Goal: Task Accomplishment & Management: Use online tool/utility

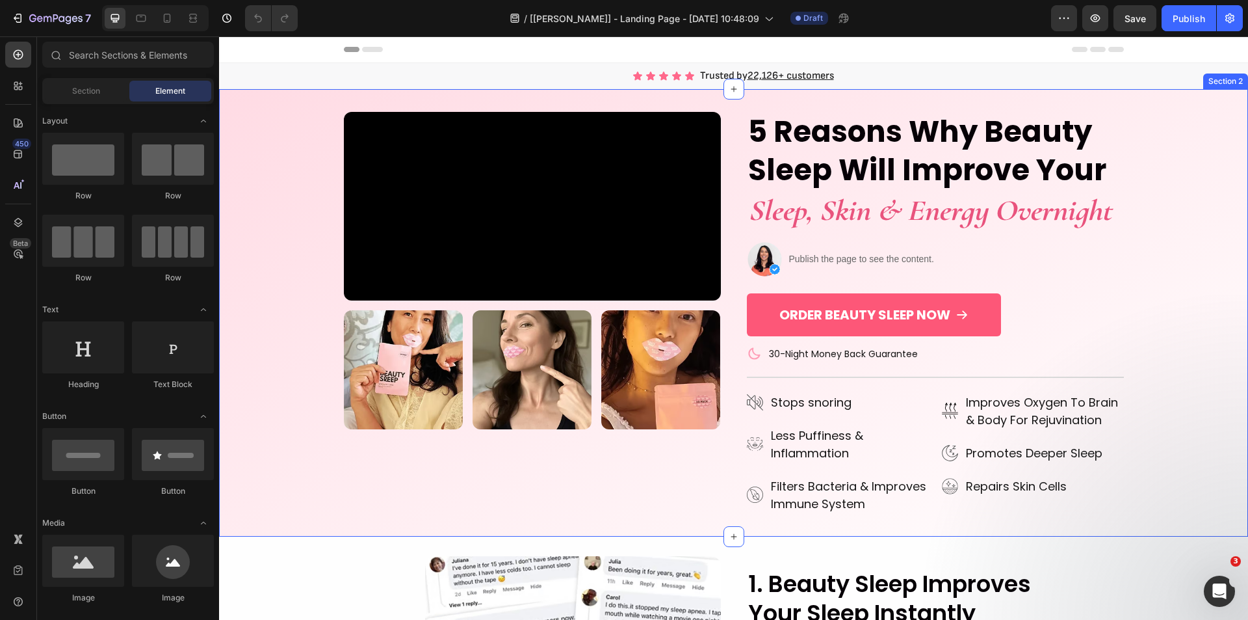
drag, startPoint x: 1144, startPoint y: 293, endPoint x: 911, endPoint y: 332, distance: 236.1
click at [1144, 293] on div "Video Image Image Image Row 5 Reasons Why Beauty Sleep Will Improve Your Headin…" at bounding box center [733, 313] width 1013 height 402
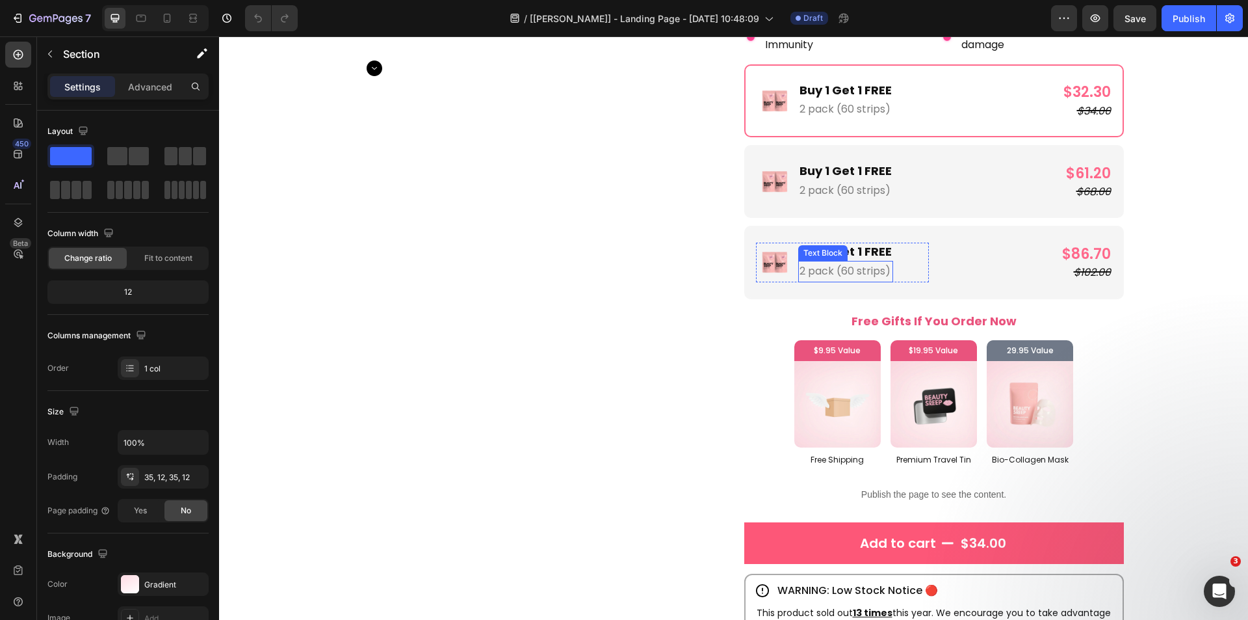
scroll to position [2470, 0]
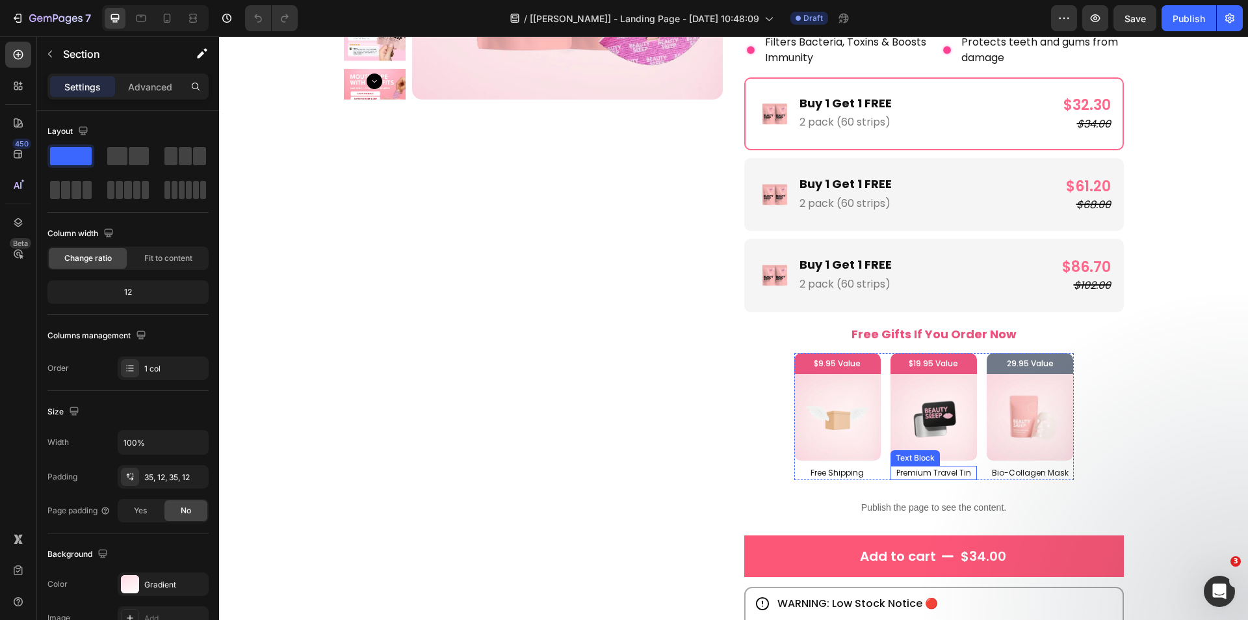
click at [892, 473] on p "Premium Travel Tin" at bounding box center [934, 473] width 84 height 12
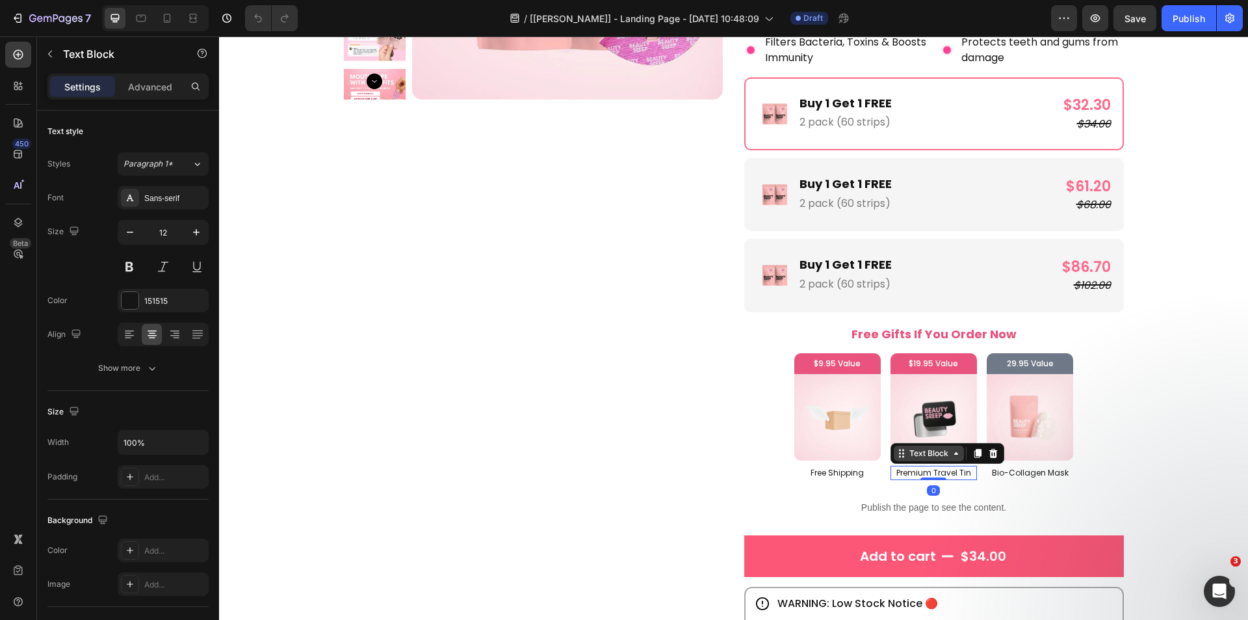
click at [907, 458] on div "Text Block" at bounding box center [929, 453] width 44 height 12
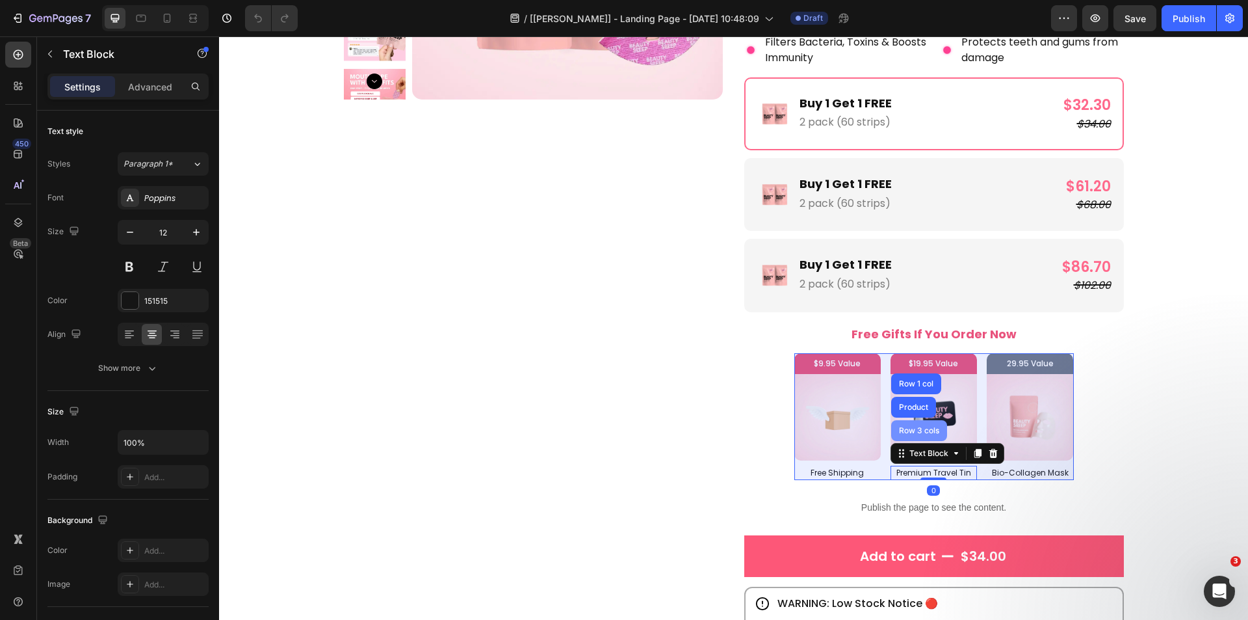
click at [912, 437] on div "Row 3 cols" at bounding box center [919, 430] width 56 height 21
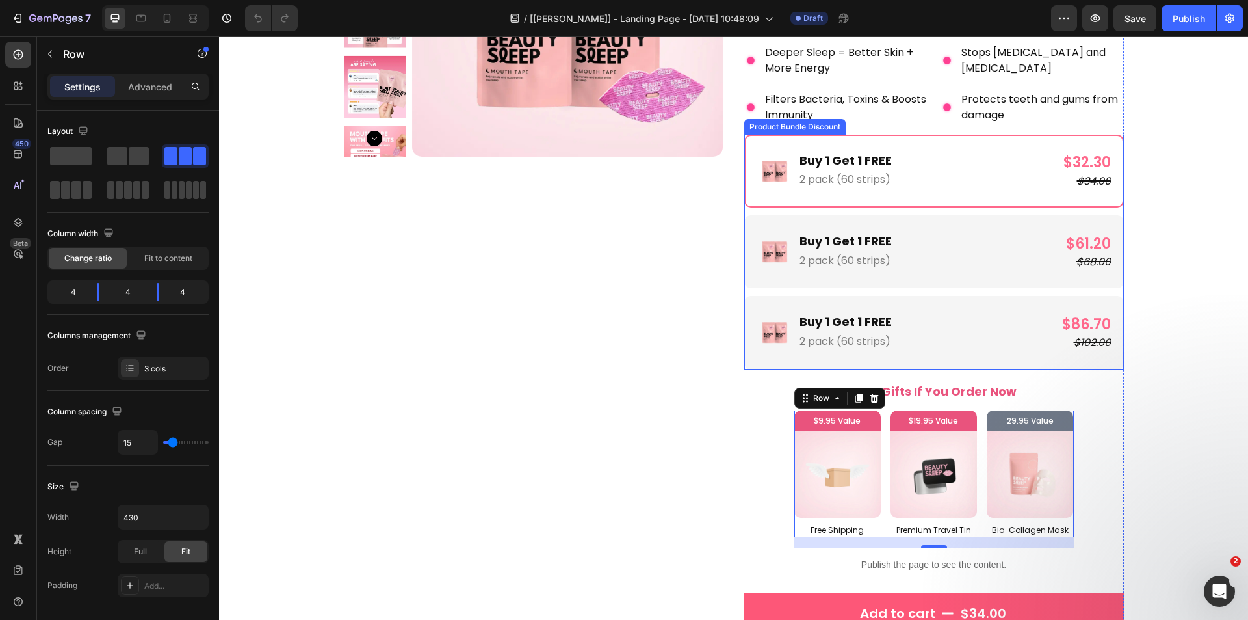
scroll to position [2340, 0]
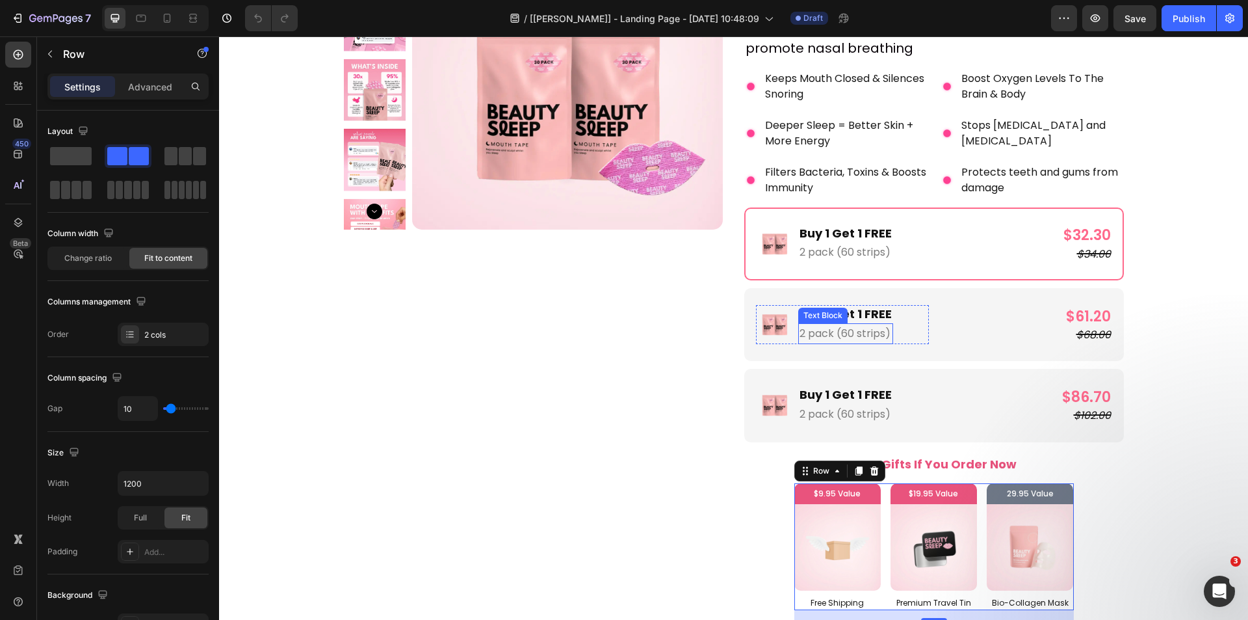
click at [887, 319] on div "Image Buy 1 Get 1 FREE Text Block 2 pack (60 strips) Text Block Row" at bounding box center [842, 324] width 173 height 39
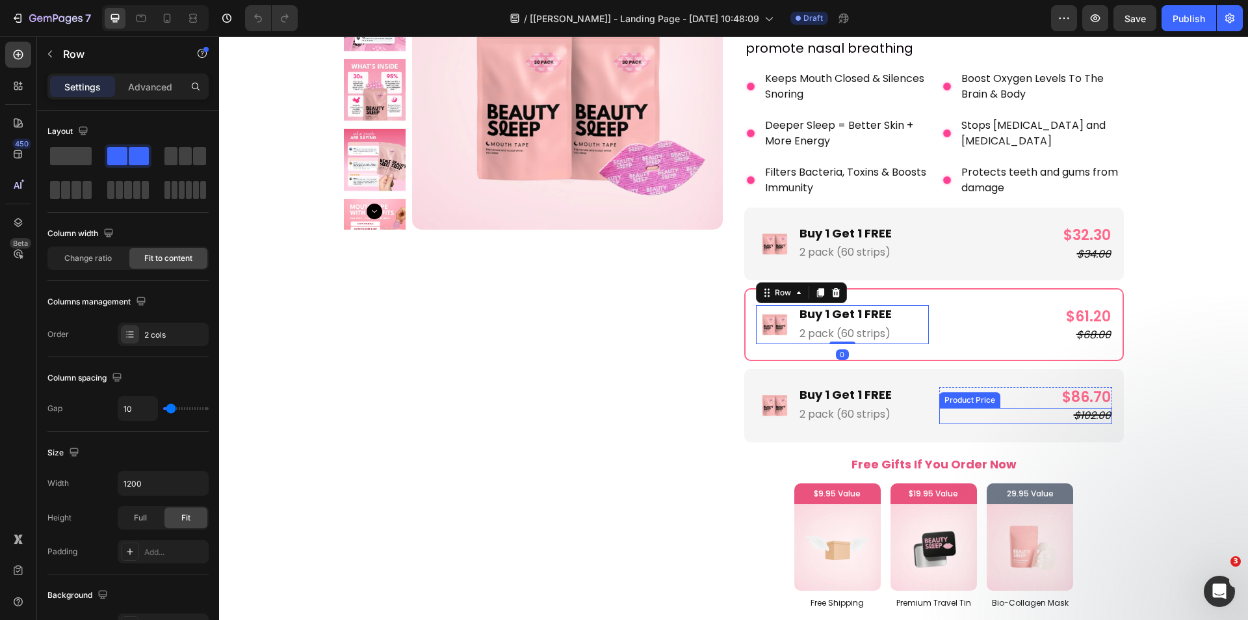
click at [939, 410] on div "$102.00" at bounding box center [1025, 416] width 173 height 16
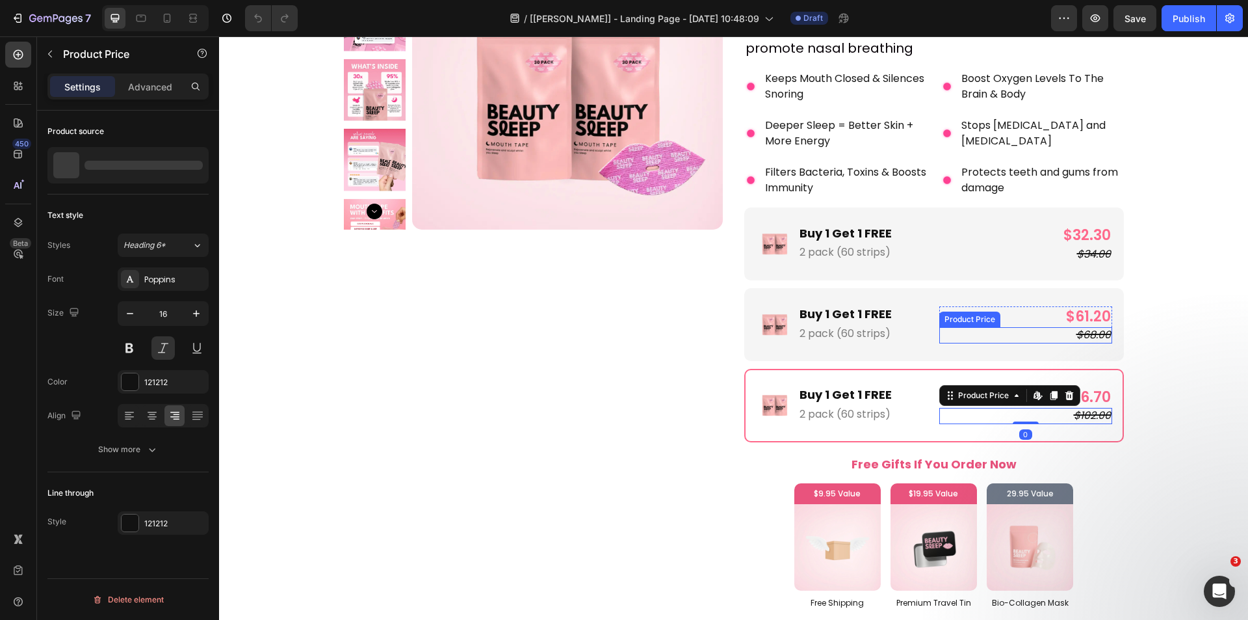
click at [975, 334] on div "$68.00" at bounding box center [1025, 335] width 173 height 16
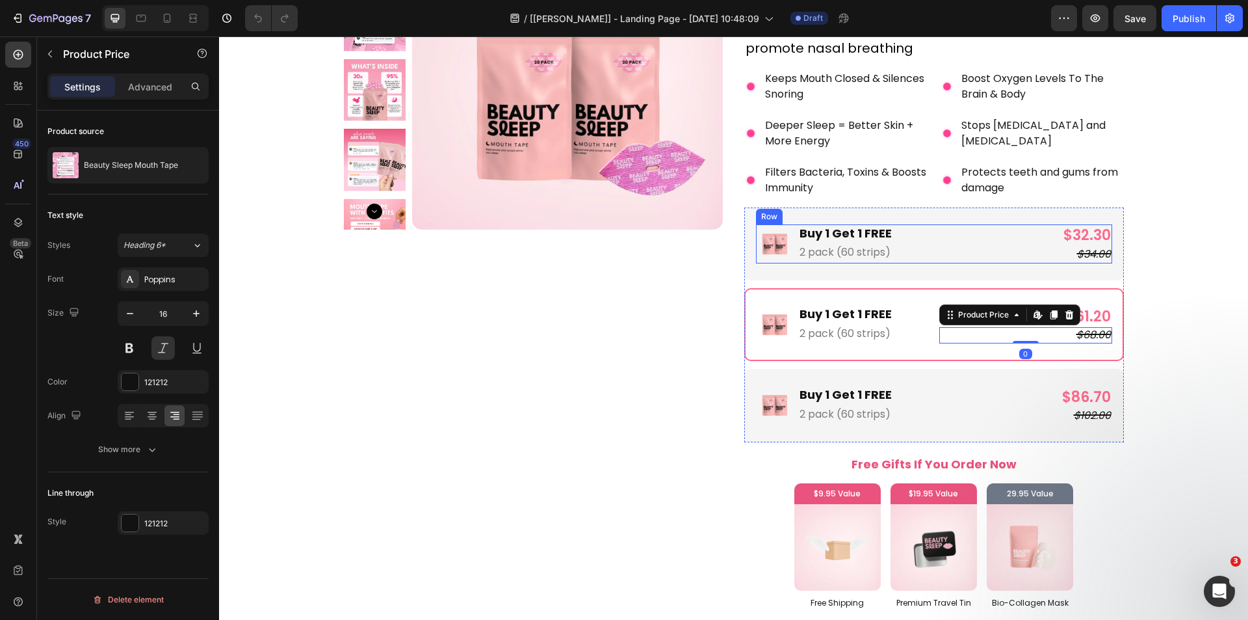
click at [927, 230] on div "Image Buy 1 Get 1 FREE Text Block 2 pack (60 strips) Text Block Row $32.30 Prod…" at bounding box center [934, 243] width 356 height 39
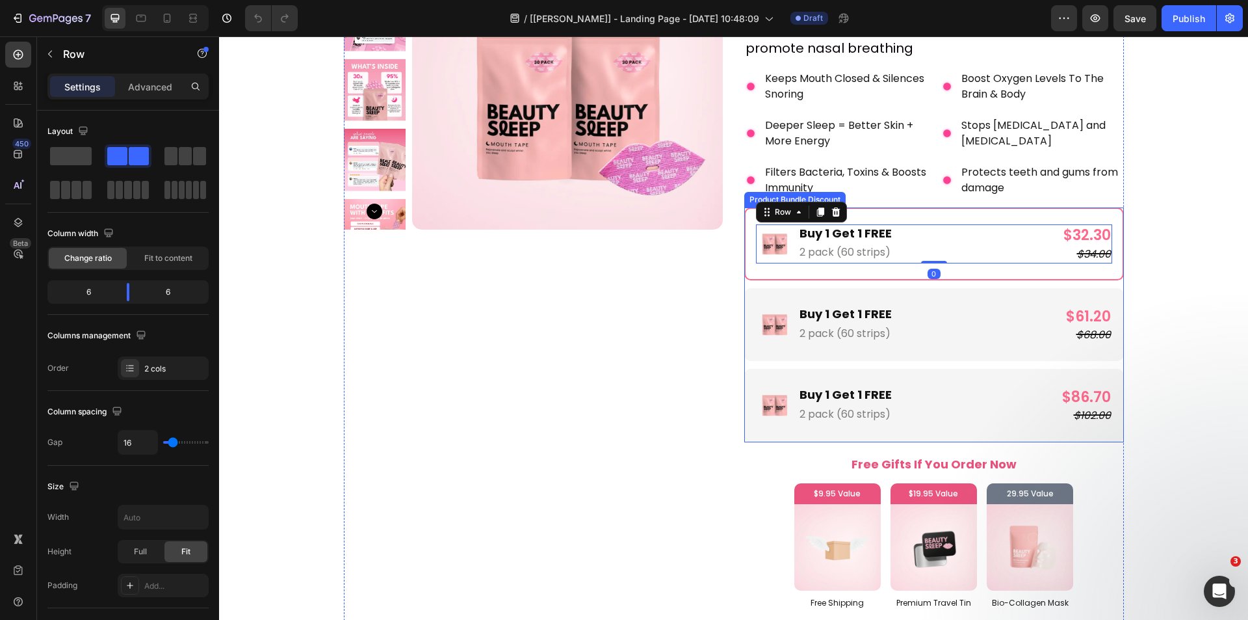
click at [887, 348] on div "Image Buy 1 Get 1 FREE Text Block 2 pack (60 strips) Text Block Row $61.20 Prod…" at bounding box center [934, 324] width 380 height 73
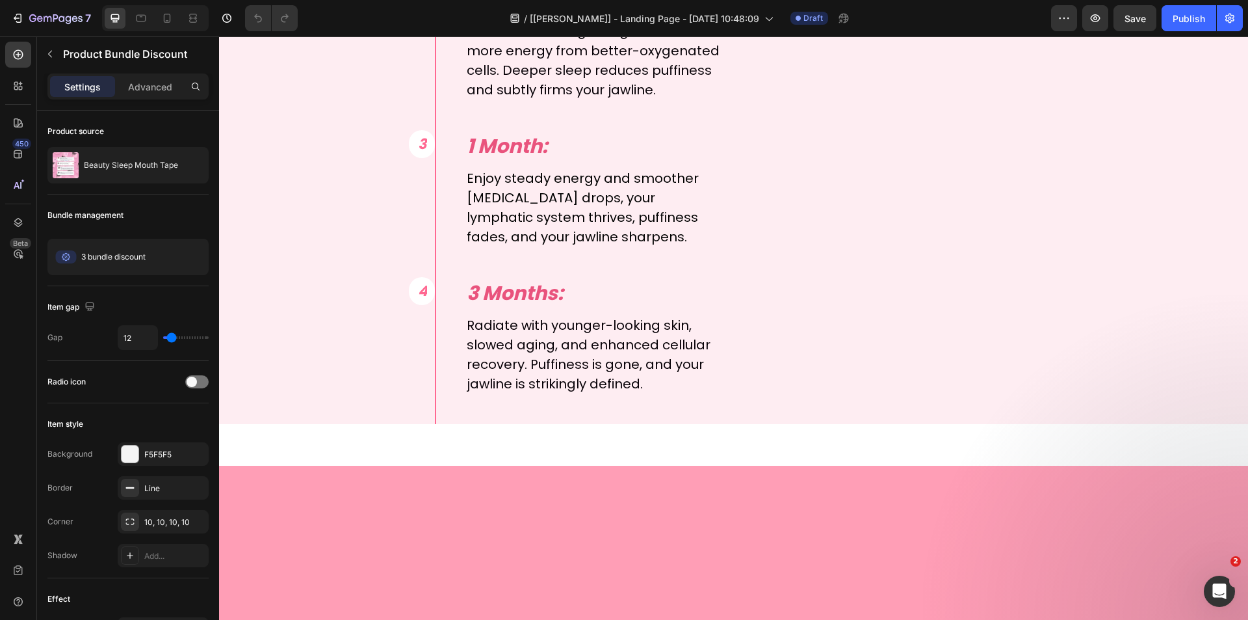
scroll to position [5201, 0]
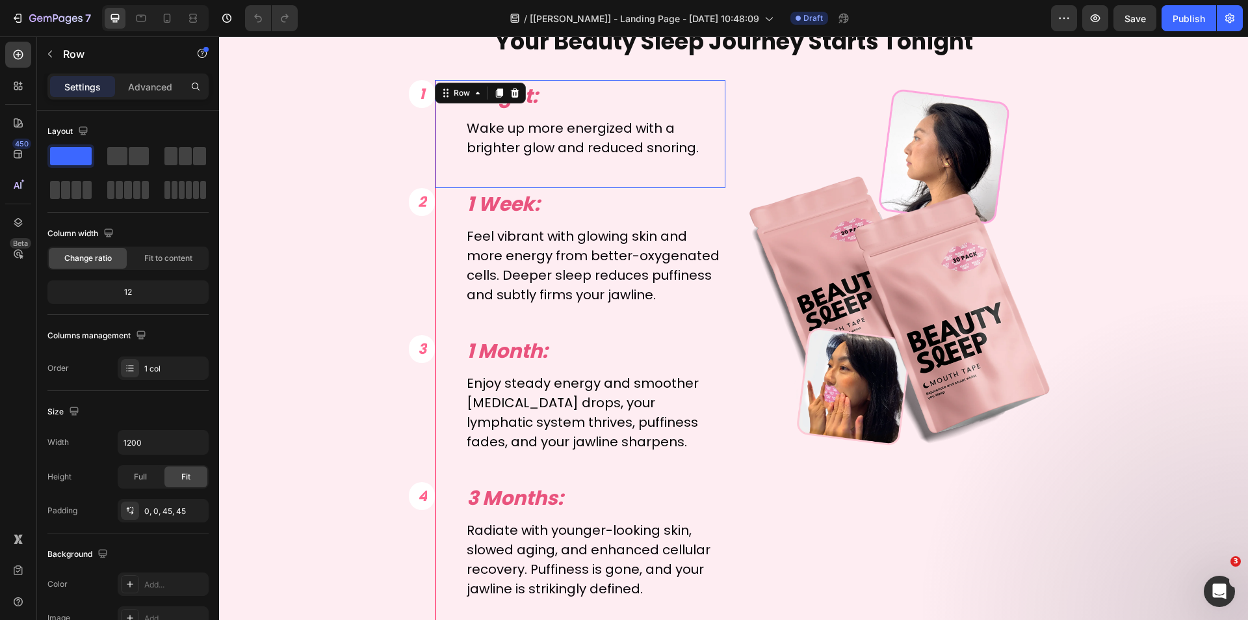
click at [435, 111] on div "1 Night: Text Block Wake up more energized with a brighter glow and reduced sno…" at bounding box center [580, 134] width 291 height 108
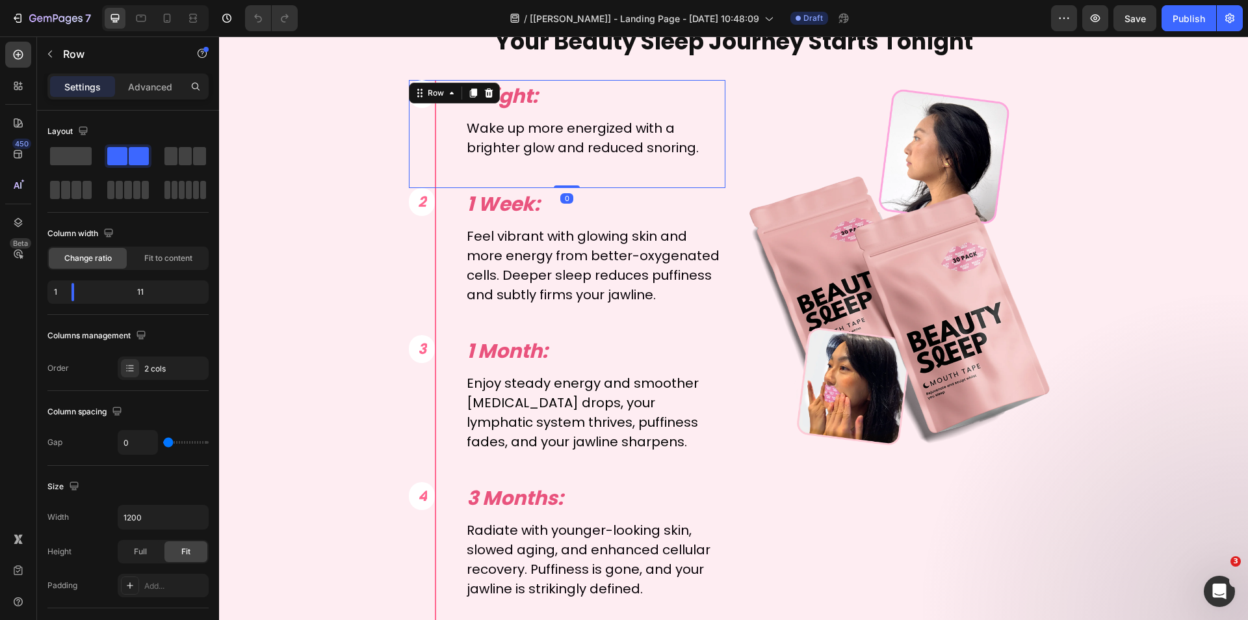
click at [419, 115] on div "1 Text Block Row Row" at bounding box center [422, 134] width 27 height 108
click at [352, 133] on div "Your Beauty Sleep Journey Starts Tonight Text Block 1 Text Block Row Row 1 Nigh…" at bounding box center [734, 327] width 780 height 604
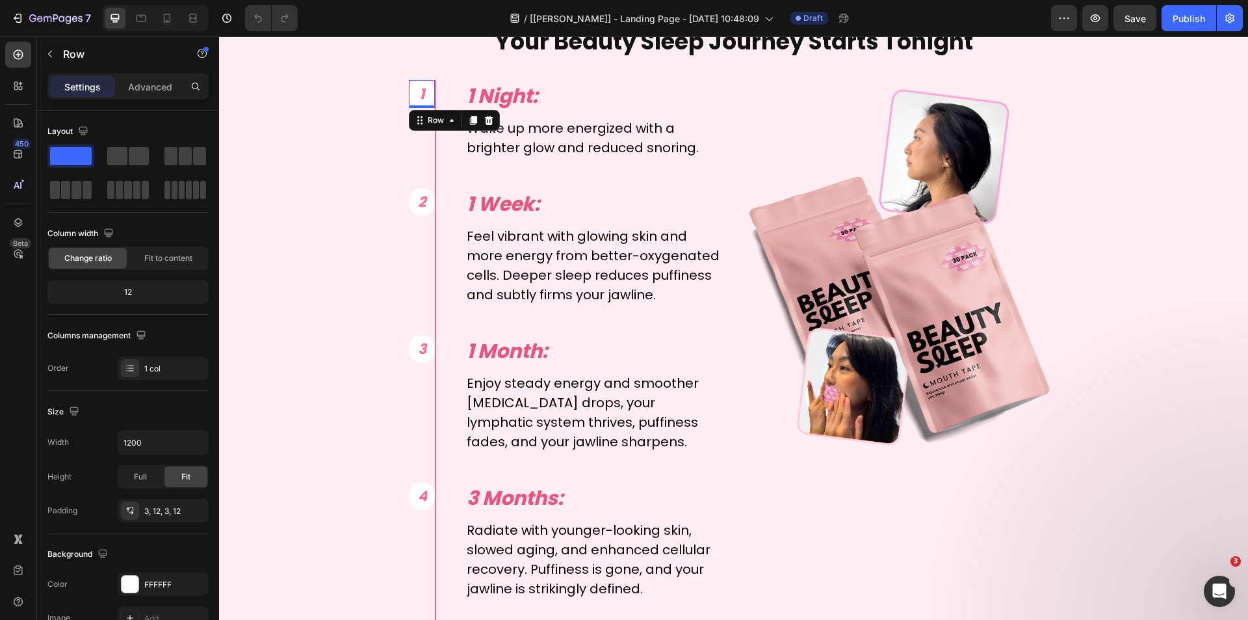
click at [417, 107] on div "1 Text Block Row 0" at bounding box center [422, 94] width 27 height 28
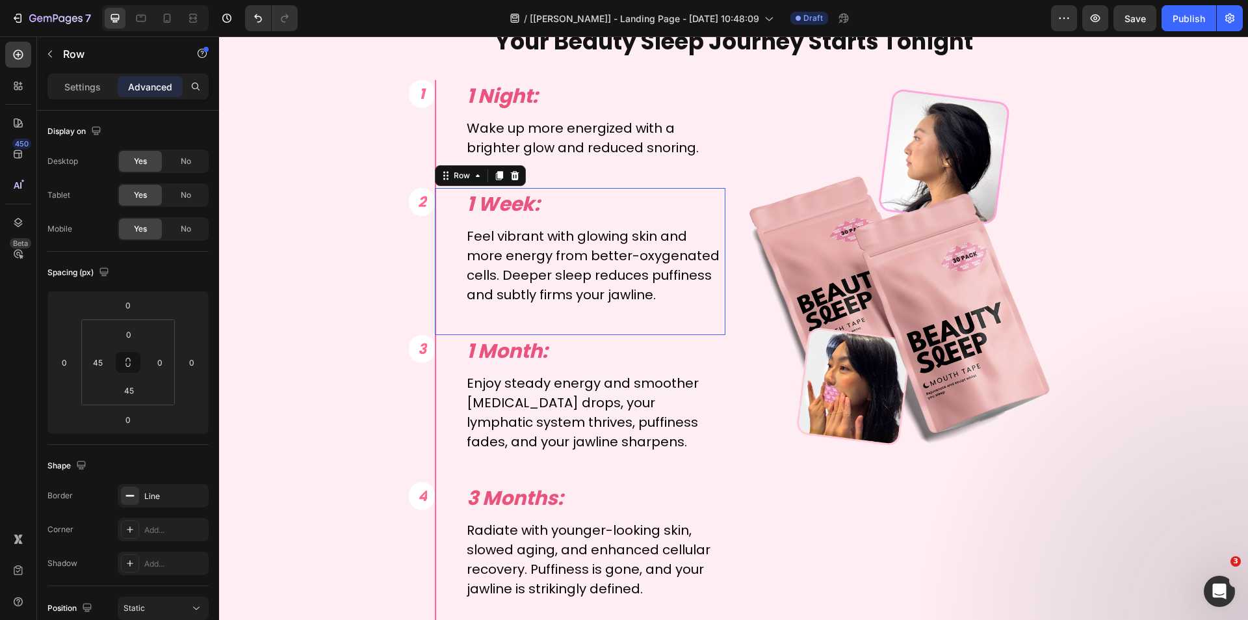
click at [436, 202] on div "1 Week: Text Block Feel vibrant with glowing skin and more energy from better-o…" at bounding box center [580, 261] width 291 height 147
click at [420, 203] on span "2" at bounding box center [422, 202] width 8 height 20
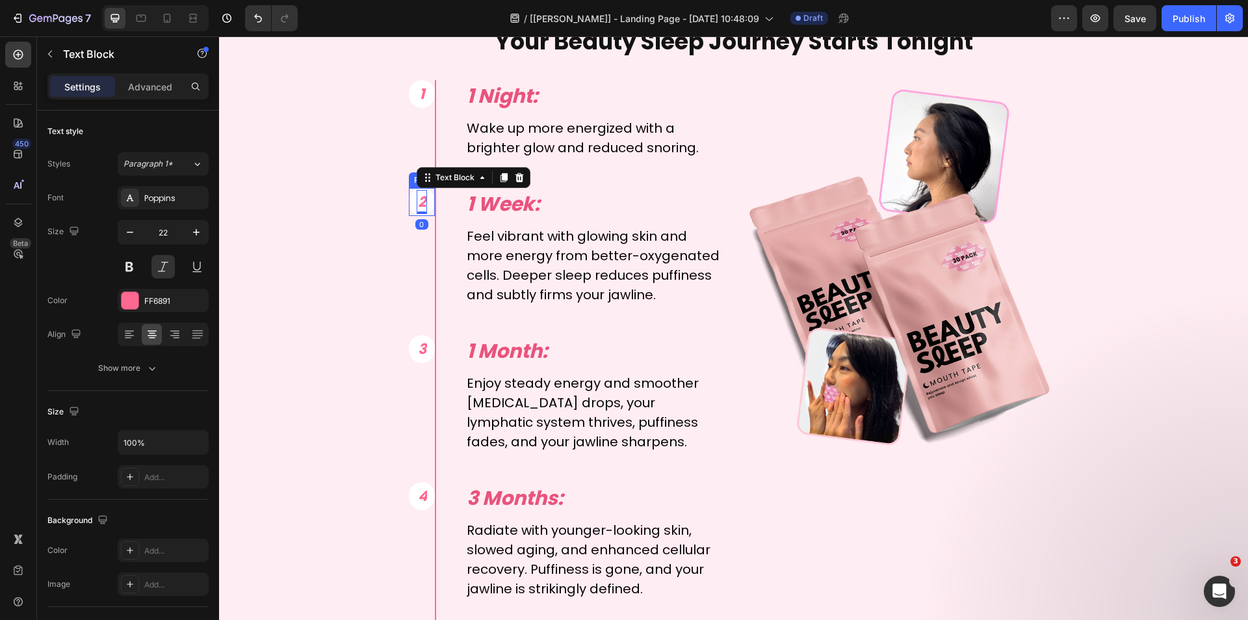
click at [428, 209] on div "2 Text Block 0 Row" at bounding box center [422, 202] width 27 height 28
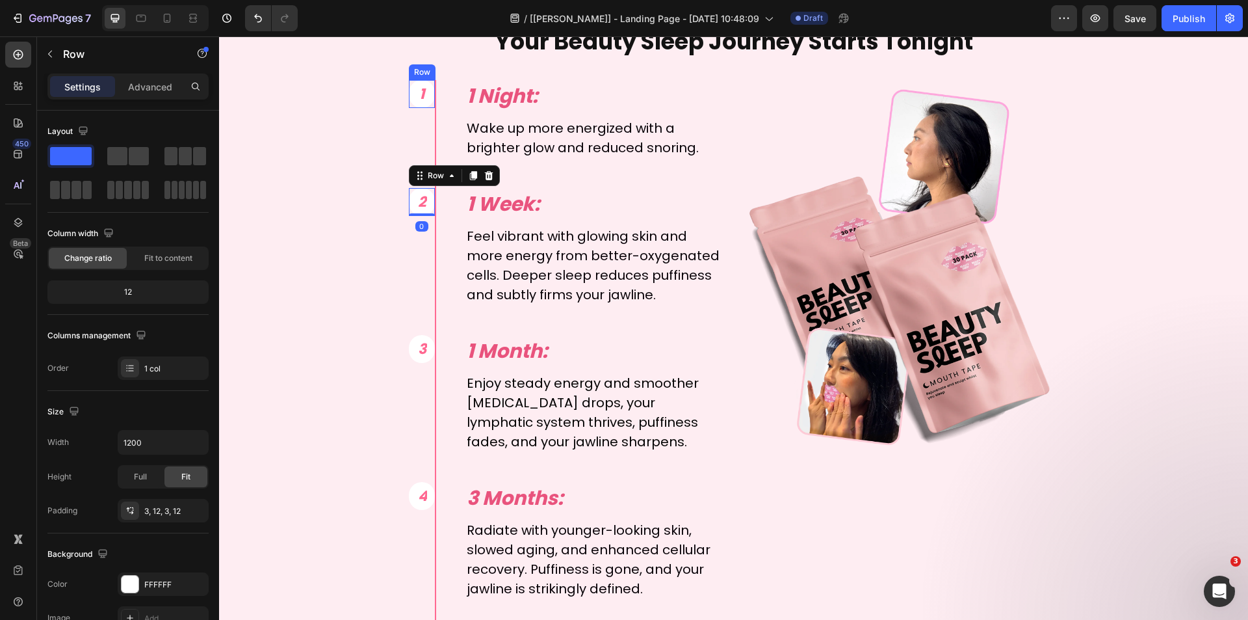
click at [426, 96] on div "1 Text Block Row" at bounding box center [422, 94] width 27 height 28
click at [161, 88] on p "Advanced" at bounding box center [150, 87] width 44 height 14
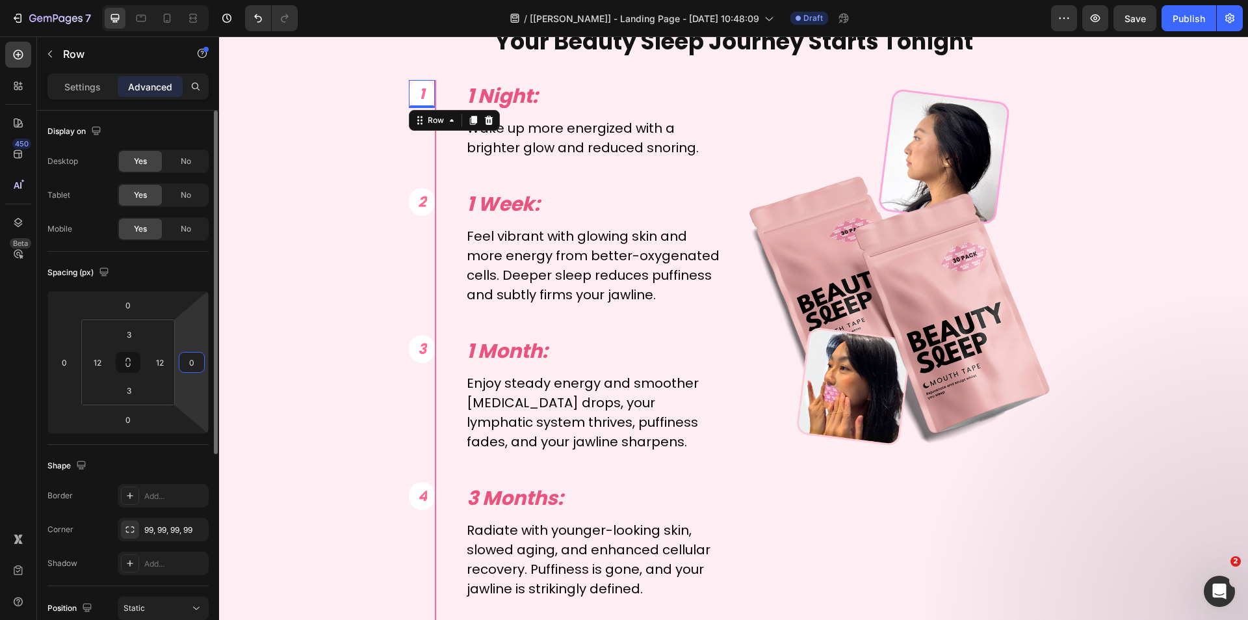
click at [186, 361] on input "0" at bounding box center [192, 362] width 20 height 20
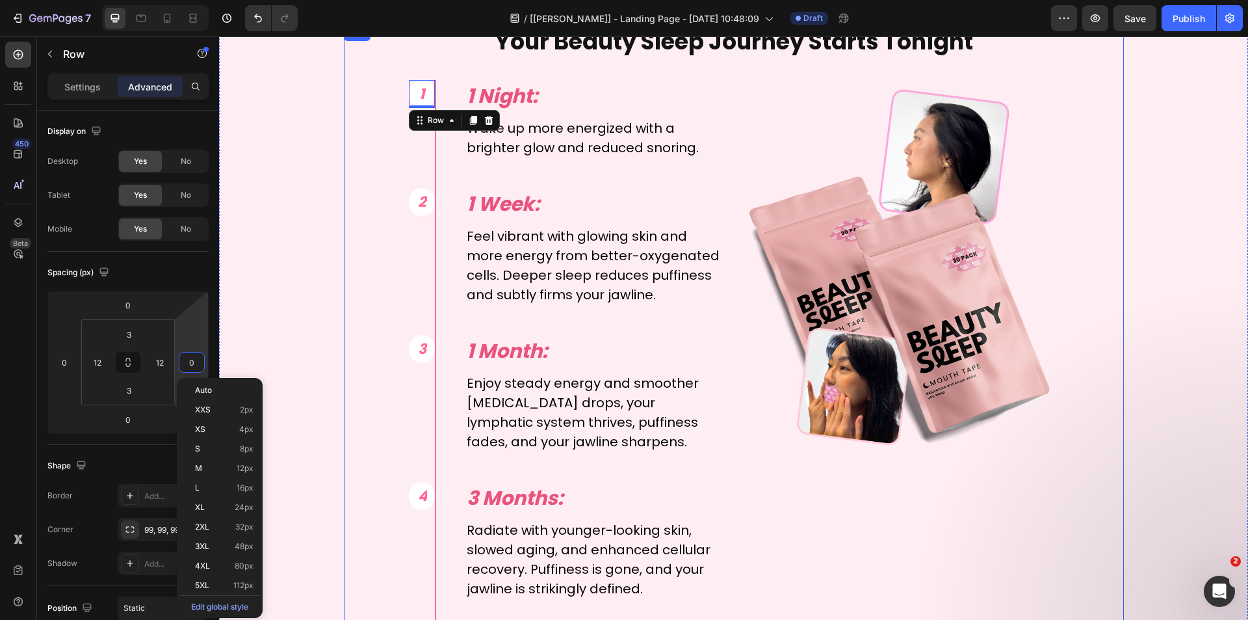
click at [370, 99] on div "Your Beauty Sleep Journey Starts Tonight Text Block 1 Text Block Row 0 Row 1 Ni…" at bounding box center [734, 327] width 780 height 604
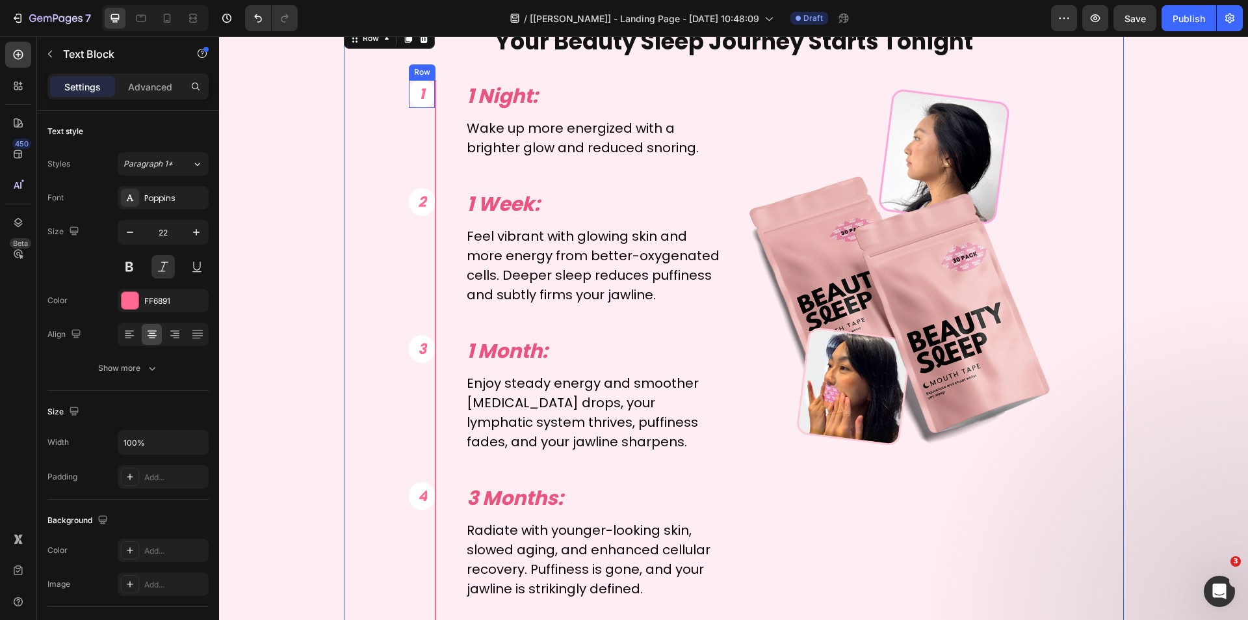
click at [419, 93] on span "1" at bounding box center [421, 94] width 5 height 20
click at [409, 100] on div "1 Text Block 0 Row" at bounding box center [422, 94] width 27 height 28
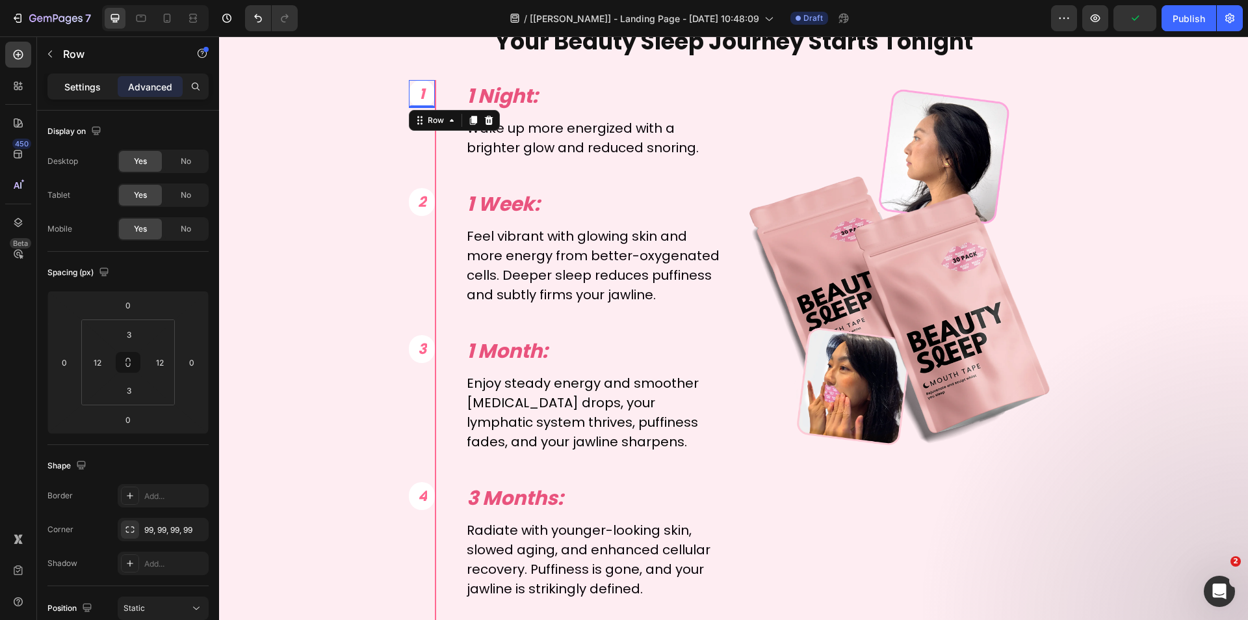
click at [85, 88] on p "Settings" at bounding box center [82, 87] width 36 height 14
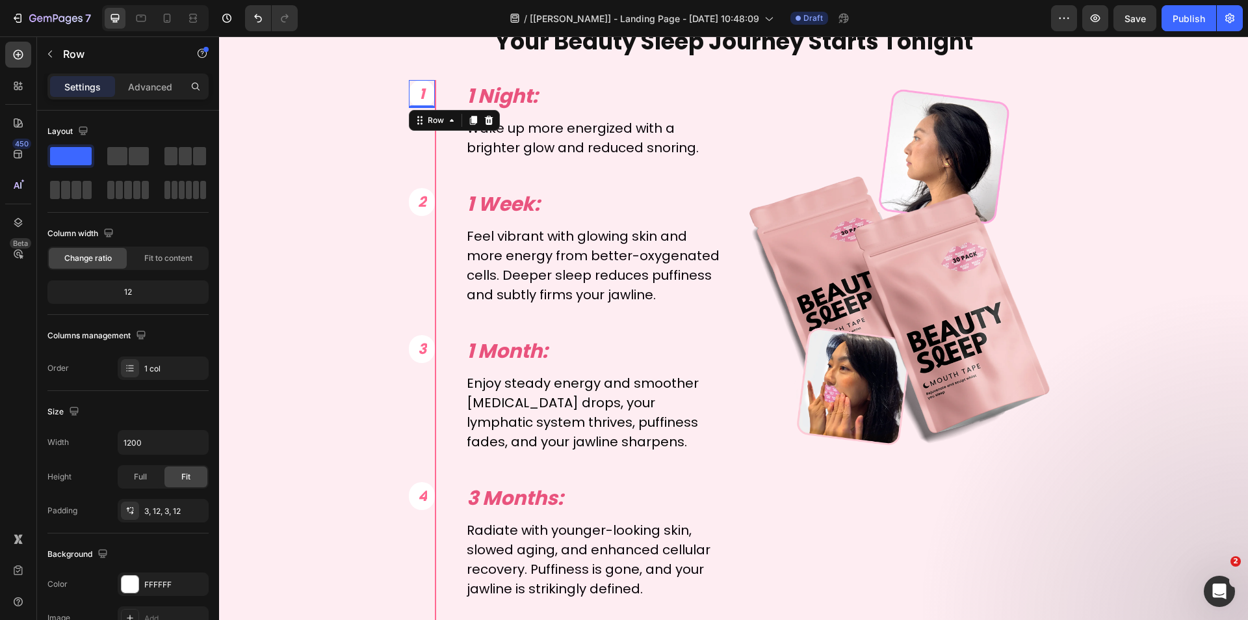
click at [423, 97] on div "1 Text Block Row 0" at bounding box center [422, 94] width 27 height 28
click at [411, 96] on div "1 Text Block Row 0" at bounding box center [422, 94] width 27 height 28
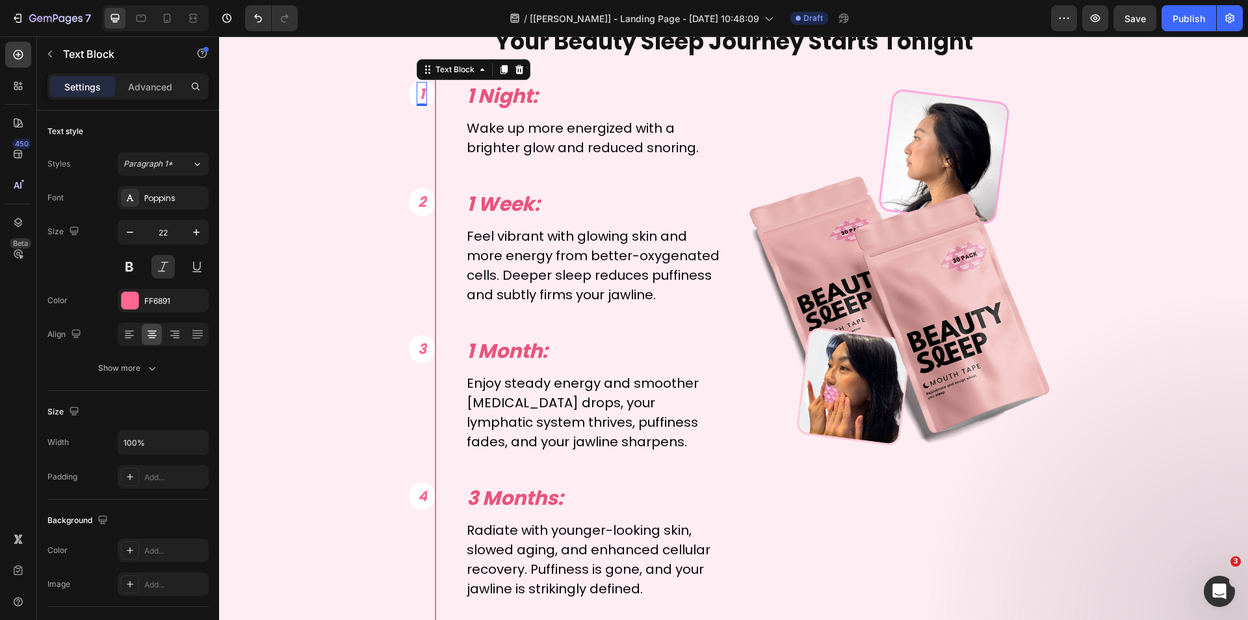
click at [419, 94] on span "1" at bounding box center [421, 94] width 5 height 20
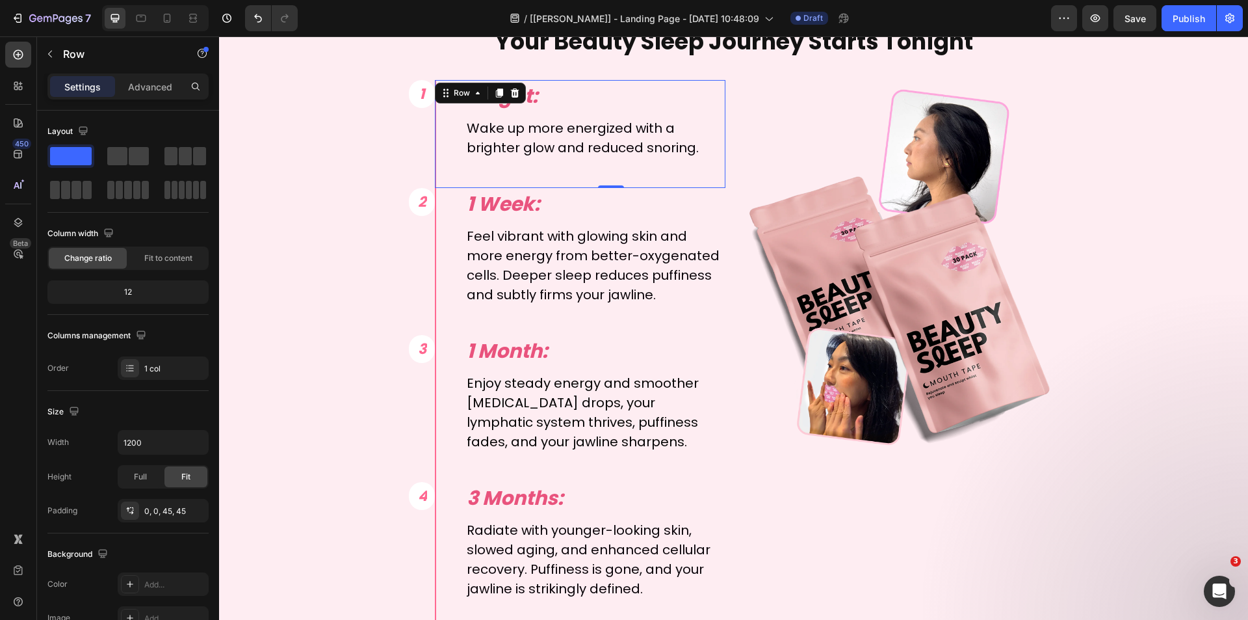
click at [435, 98] on div "1 Night: Text Block Wake up more energized with a brighter glow and reduced sno…" at bounding box center [580, 134] width 291 height 108
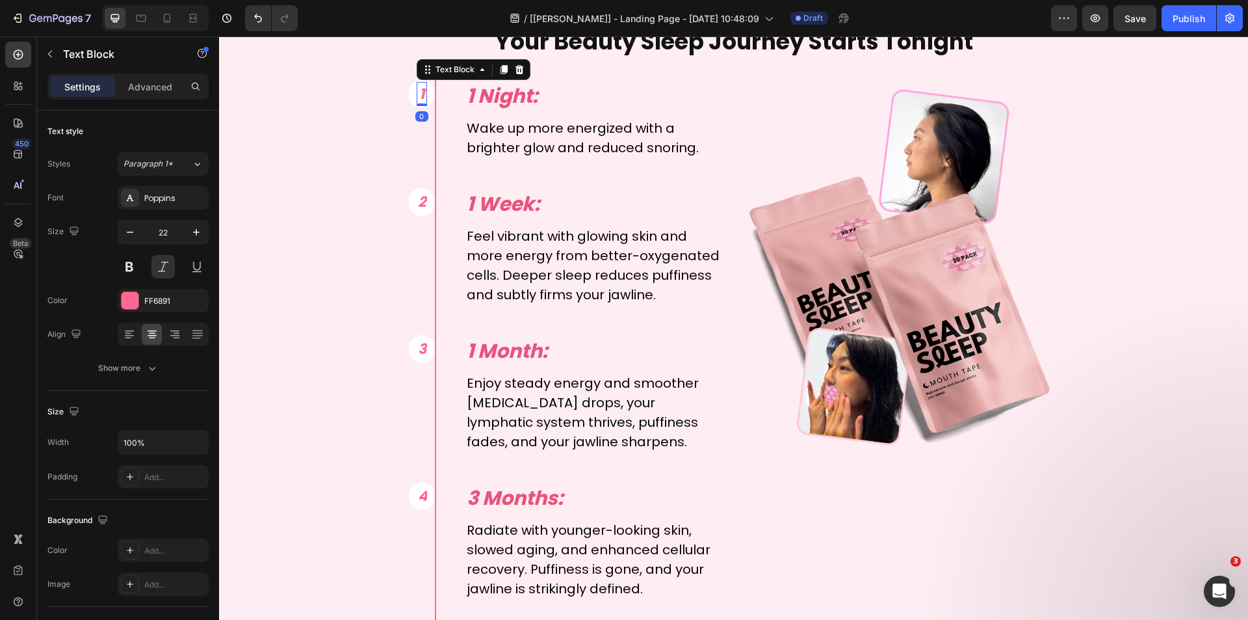
click at [421, 99] on div "1" at bounding box center [422, 94] width 11 height 24
click at [426, 105] on div "1 Text Block 0 Row" at bounding box center [422, 94] width 27 height 28
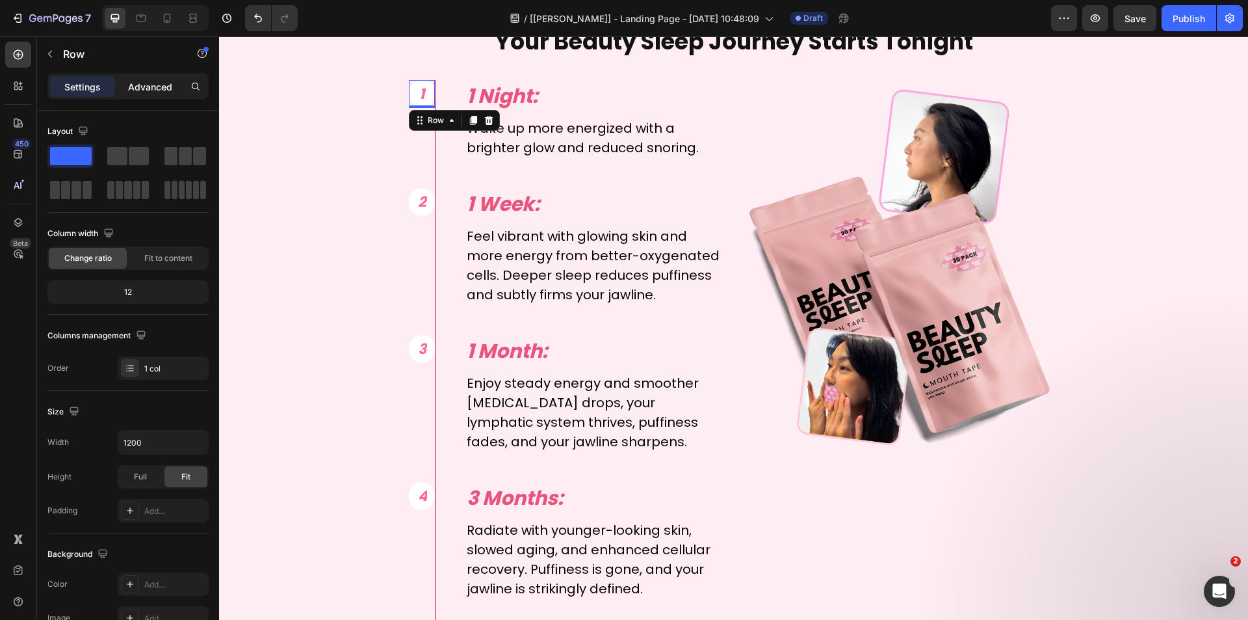
click at [150, 90] on p "Advanced" at bounding box center [150, 87] width 44 height 14
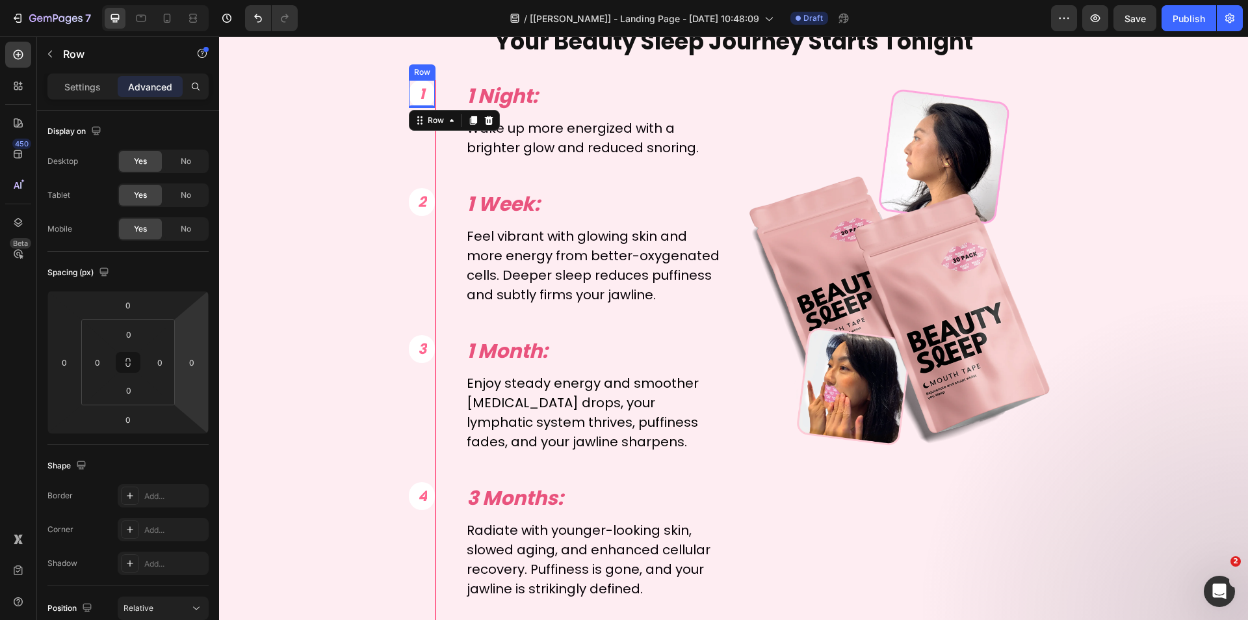
click at [370, 96] on div "Your Beauty Sleep Journey Starts Tonight Text Block 1 Text Block Row Row 0 1 Ni…" at bounding box center [734, 327] width 780 height 604
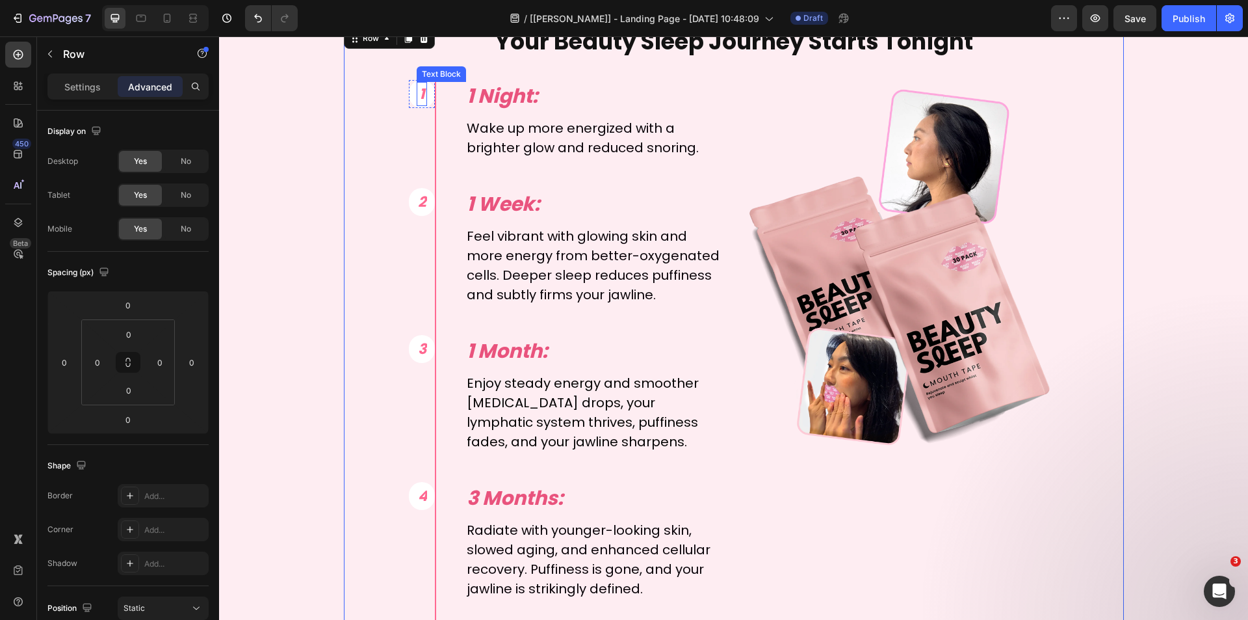
click at [421, 95] on p "1" at bounding box center [422, 93] width 8 height 21
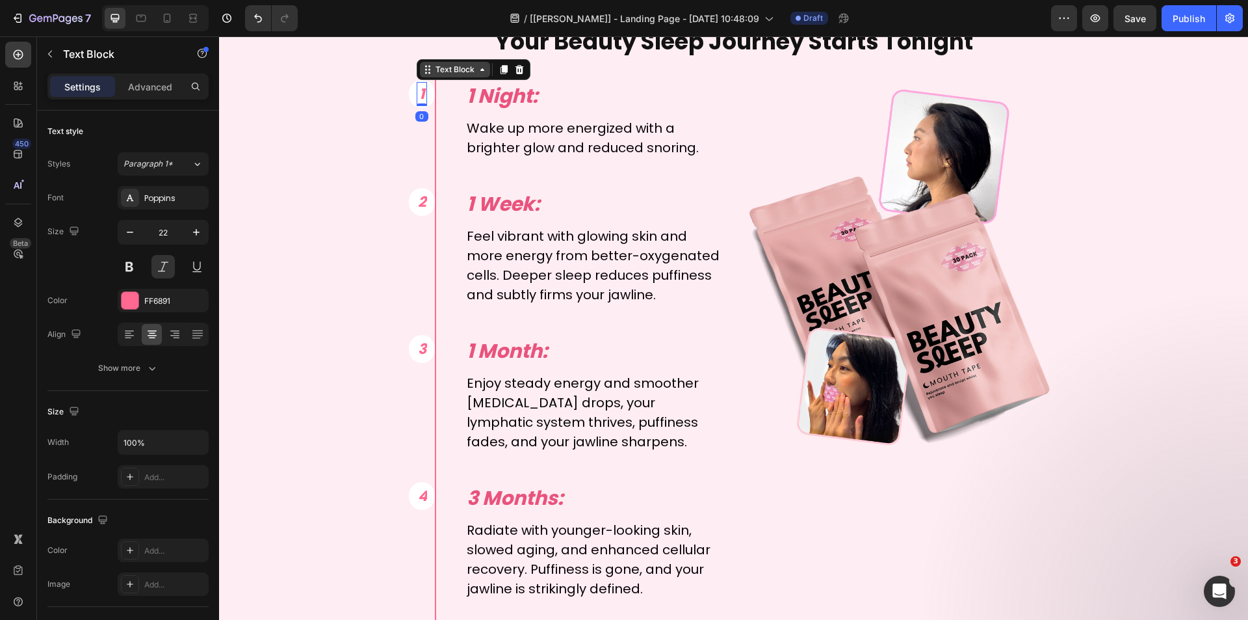
click at [443, 73] on div "Text Block" at bounding box center [455, 70] width 44 height 12
click at [437, 111] on div "Row 1 col" at bounding box center [442, 117] width 50 height 21
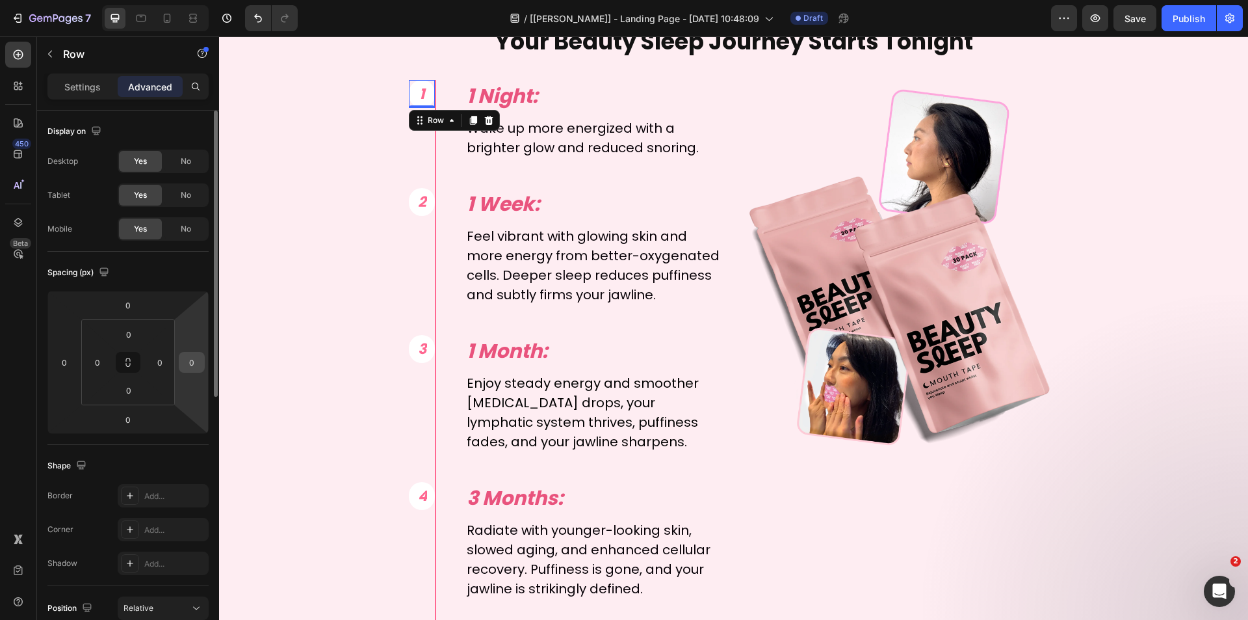
click at [200, 362] on input "0" at bounding box center [192, 362] width 20 height 20
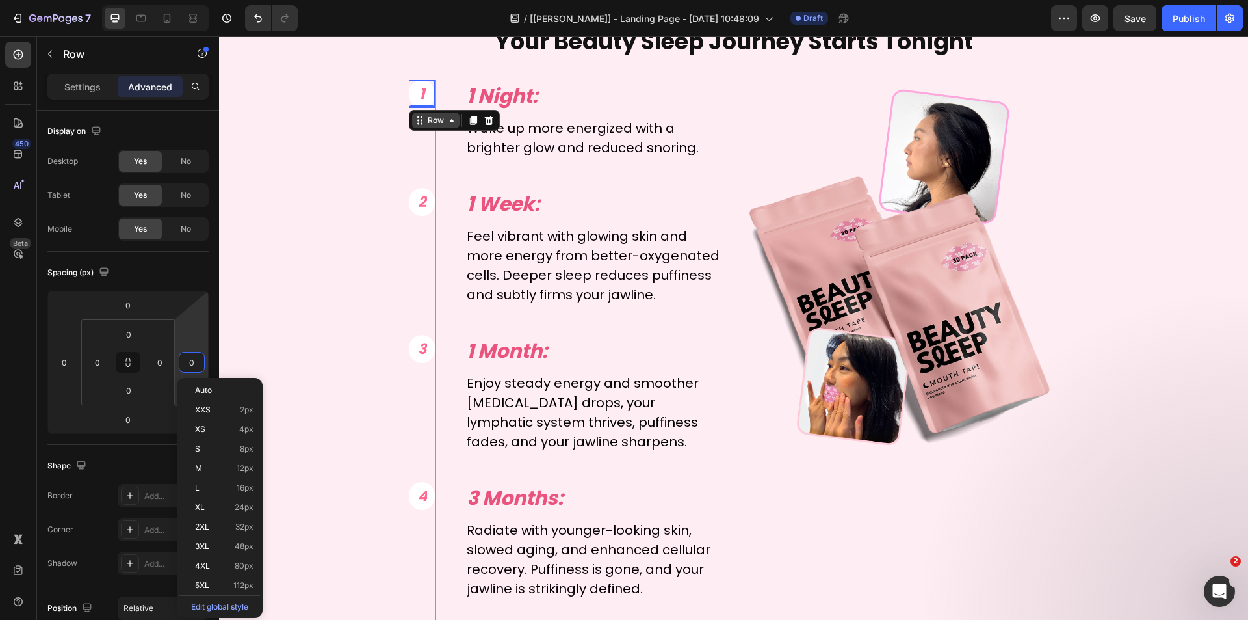
click at [439, 117] on div "Row" at bounding box center [435, 120] width 21 height 12
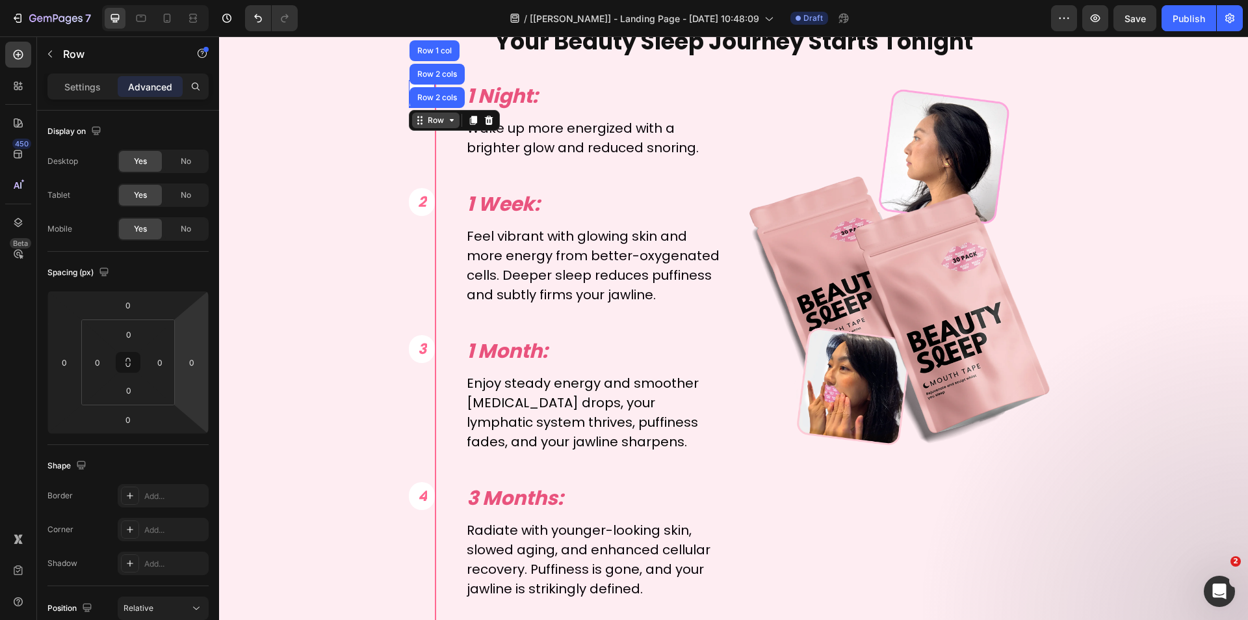
click at [440, 118] on div "Row" at bounding box center [435, 120] width 21 height 12
click at [201, 359] on input "0" at bounding box center [192, 362] width 20 height 20
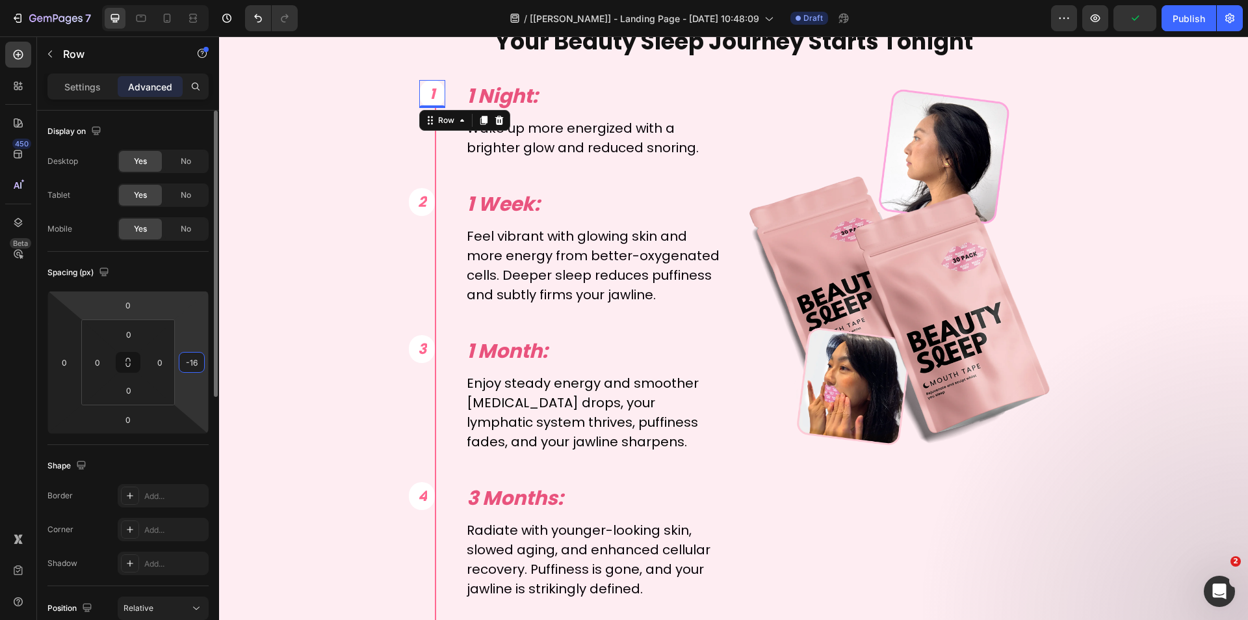
type input "-1"
type input "-20"
click at [344, 193] on div "Your Beauty Sleep Journey Starts Tonight Text Block 1 Text Block Row Row 0 1 Ni…" at bounding box center [734, 327] width 780 height 604
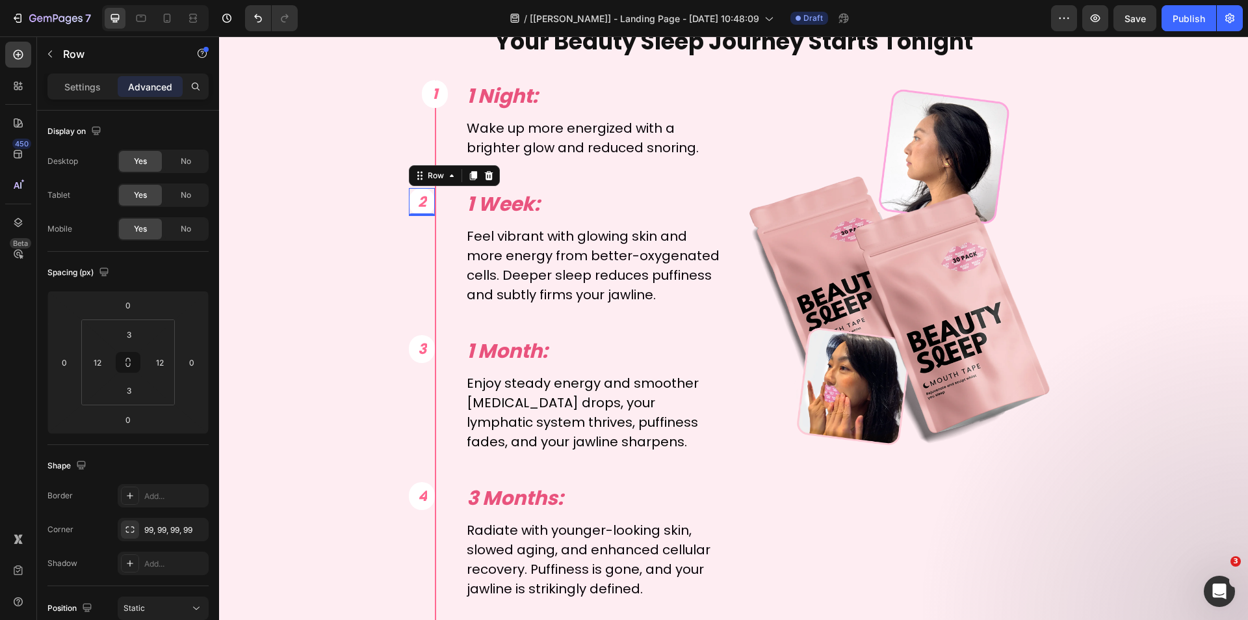
click at [410, 213] on div "2 Text Block Row 0" at bounding box center [422, 202] width 27 height 28
click at [192, 367] on input "0" at bounding box center [192, 362] width 20 height 20
type input "-20"
click at [281, 358] on div "Your Beauty Sleep Journey Starts Tonight Text Block 1 Text Block Row Row 1 Nigh…" at bounding box center [733, 327] width 1013 height 604
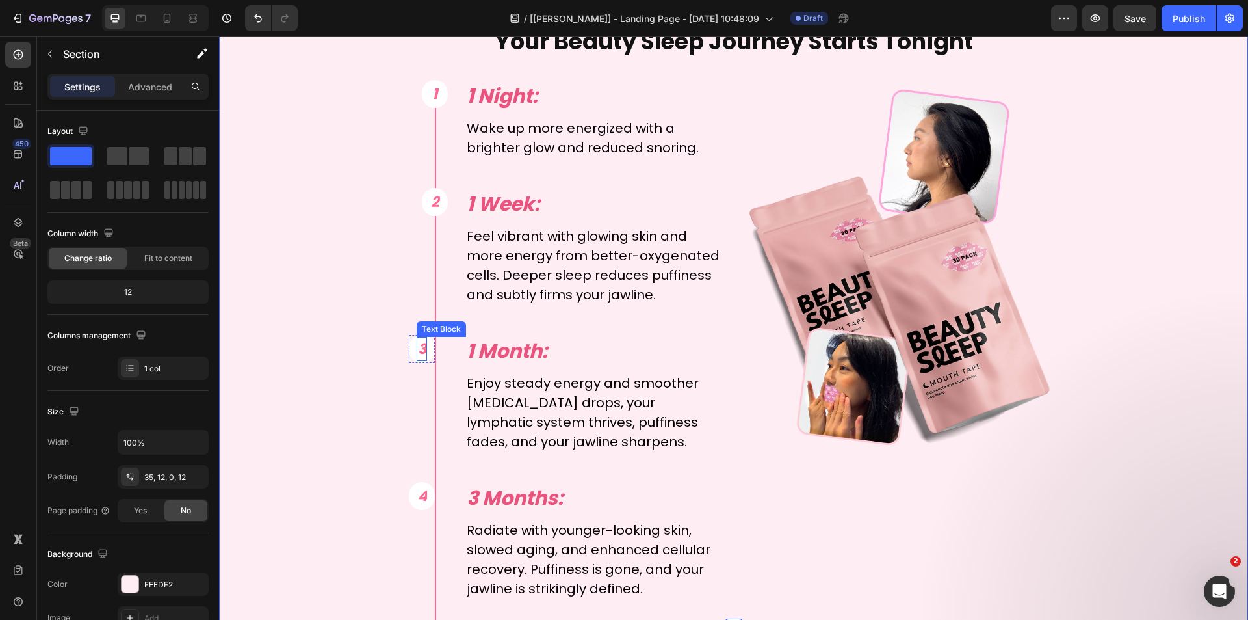
click at [417, 358] on div "3 Text Block" at bounding box center [422, 349] width 11 height 24
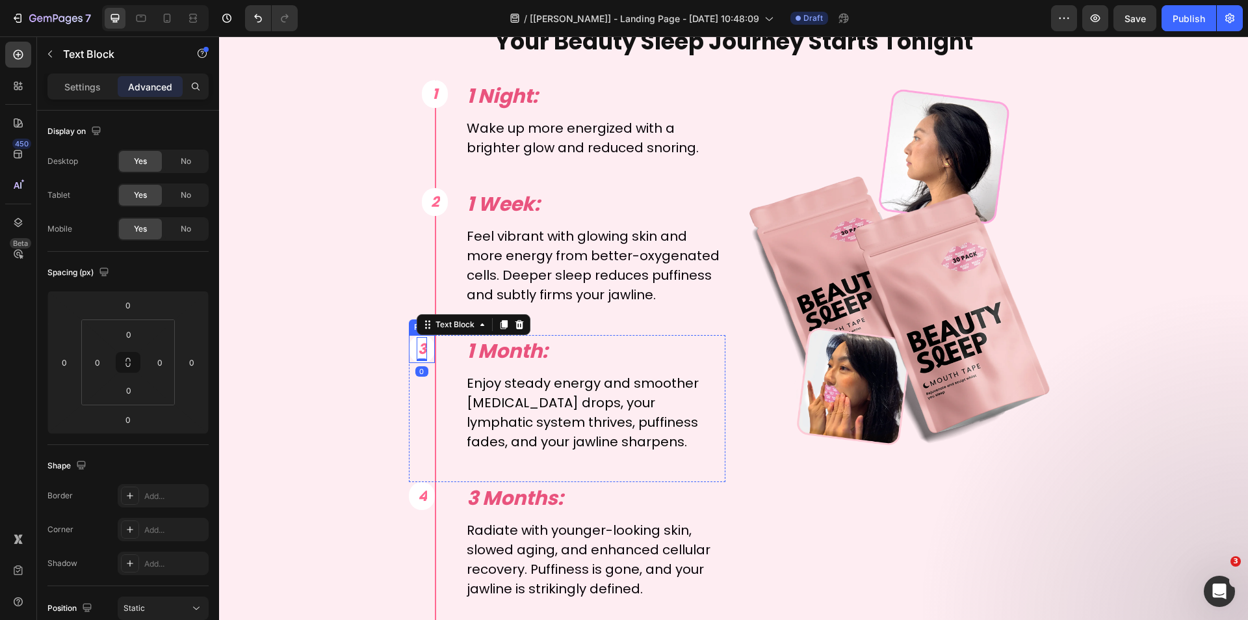
click at [430, 354] on div "3 Text Block 0 Row" at bounding box center [422, 349] width 27 height 28
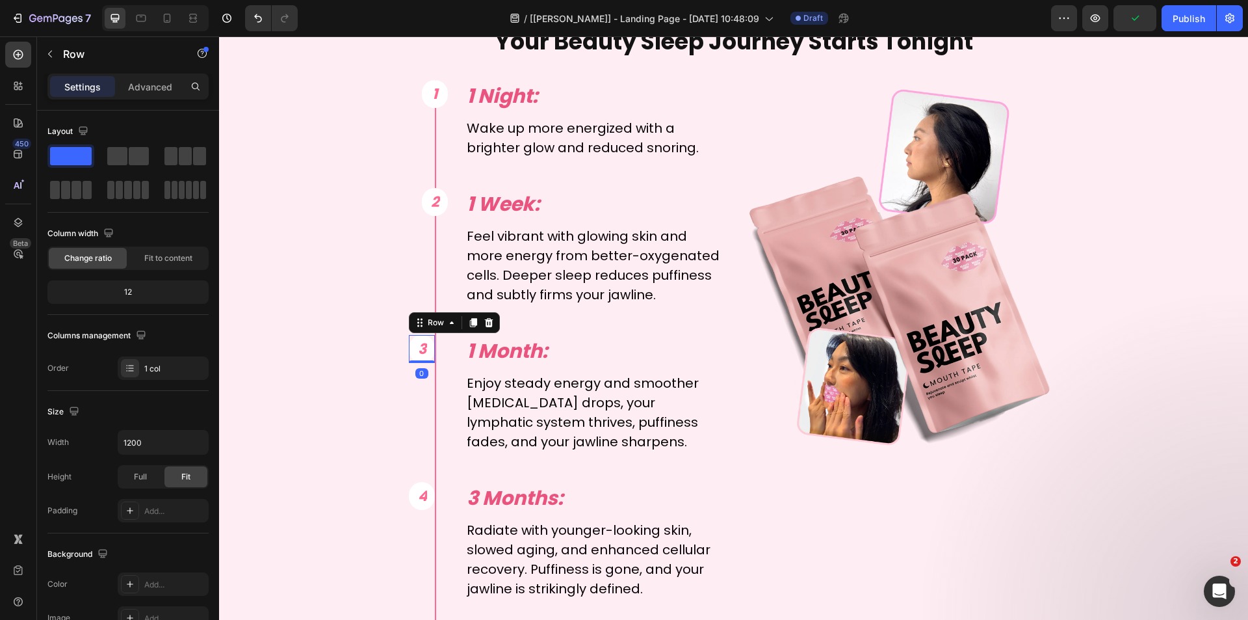
click at [163, 98] on div "Settings Advanced" at bounding box center [127, 86] width 161 height 26
click at [153, 66] on div "Row" at bounding box center [111, 54] width 148 height 34
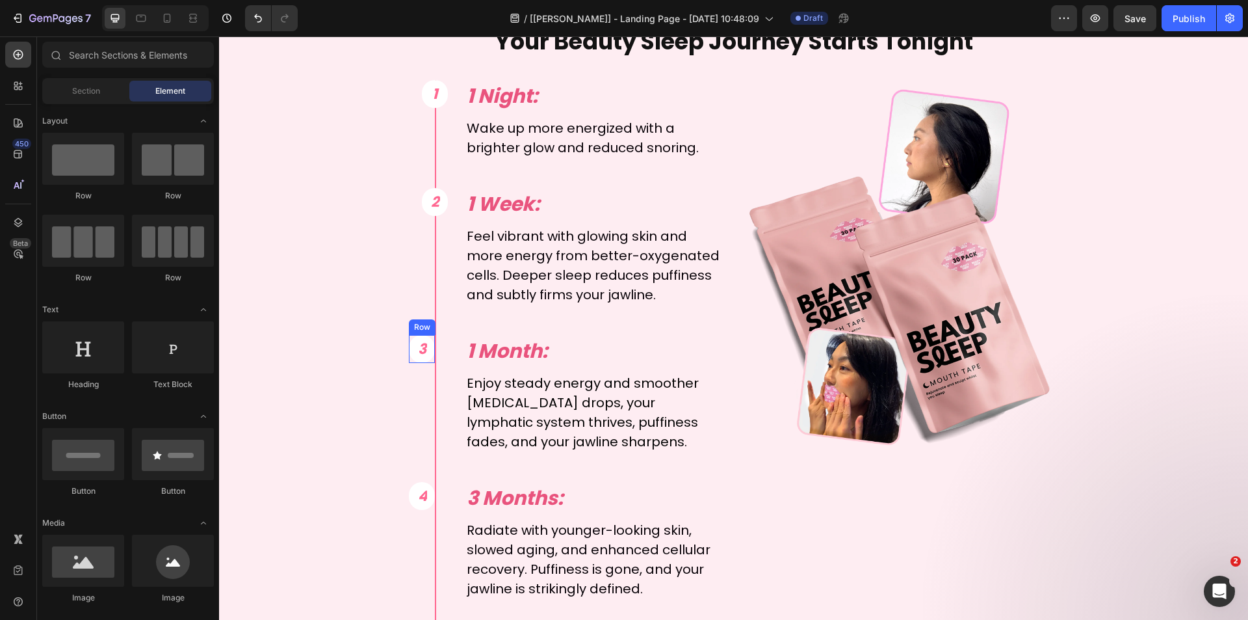
click at [425, 350] on div "3 Text Block Row" at bounding box center [422, 349] width 27 height 28
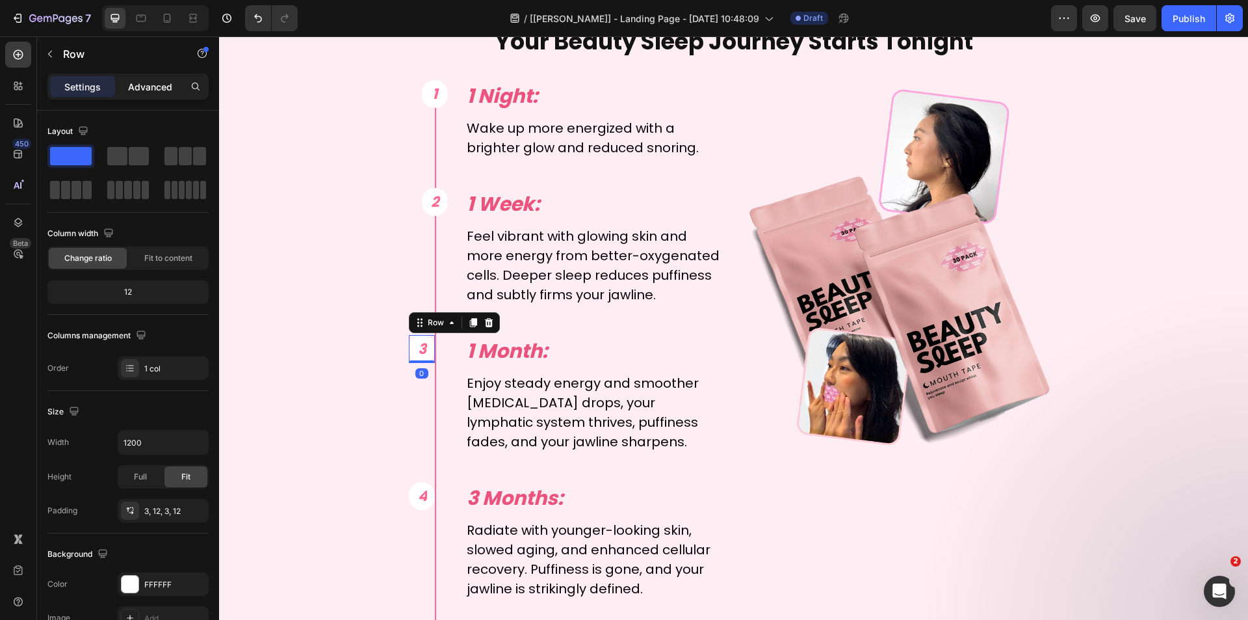
click at [154, 94] on div "Advanced" at bounding box center [150, 86] width 65 height 21
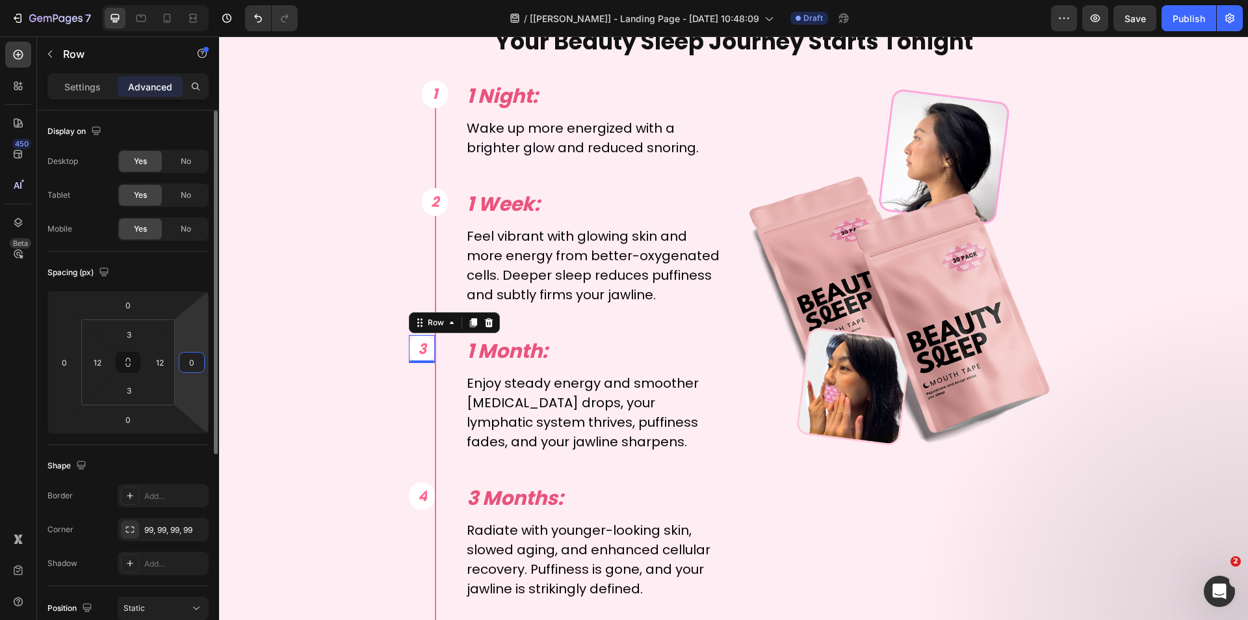
click at [199, 356] on input "0" at bounding box center [192, 362] width 20 height 20
type input "-20"
click at [425, 501] on div "4 Text Block Row" at bounding box center [422, 496] width 27 height 28
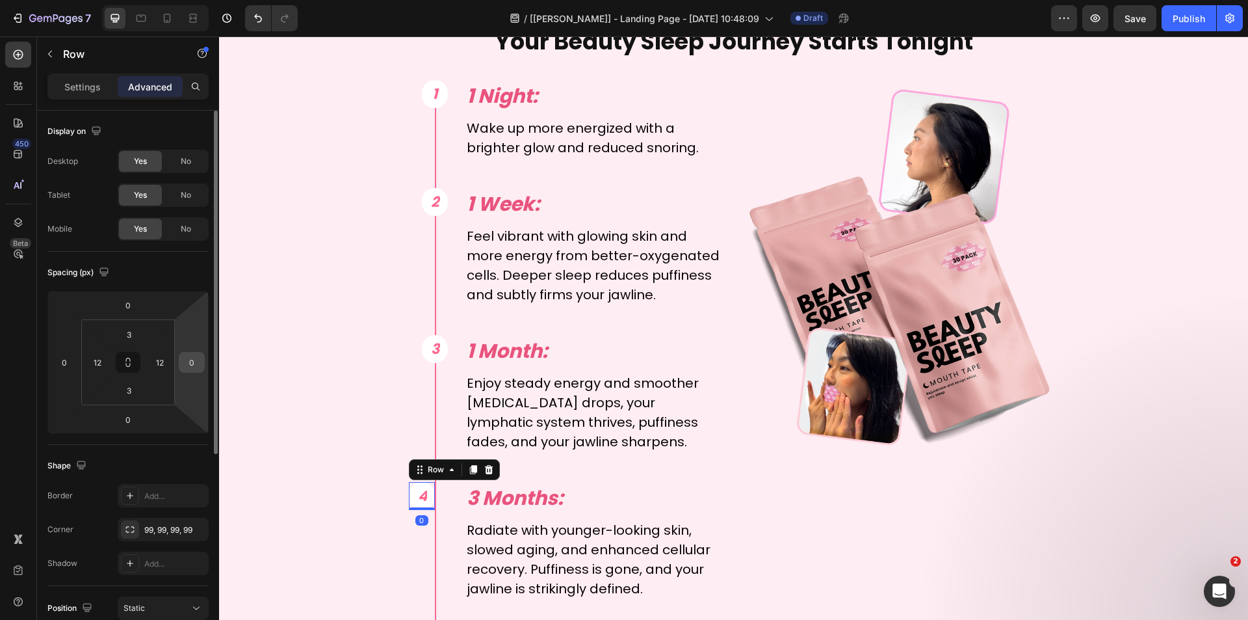
click at [195, 358] on input "0" at bounding box center [192, 362] width 20 height 20
type input "-20"
click at [363, 524] on div "Your Beauty Sleep Journey Starts Tonight Text Block 1 Text Block Row Row 1 Nigh…" at bounding box center [734, 327] width 780 height 604
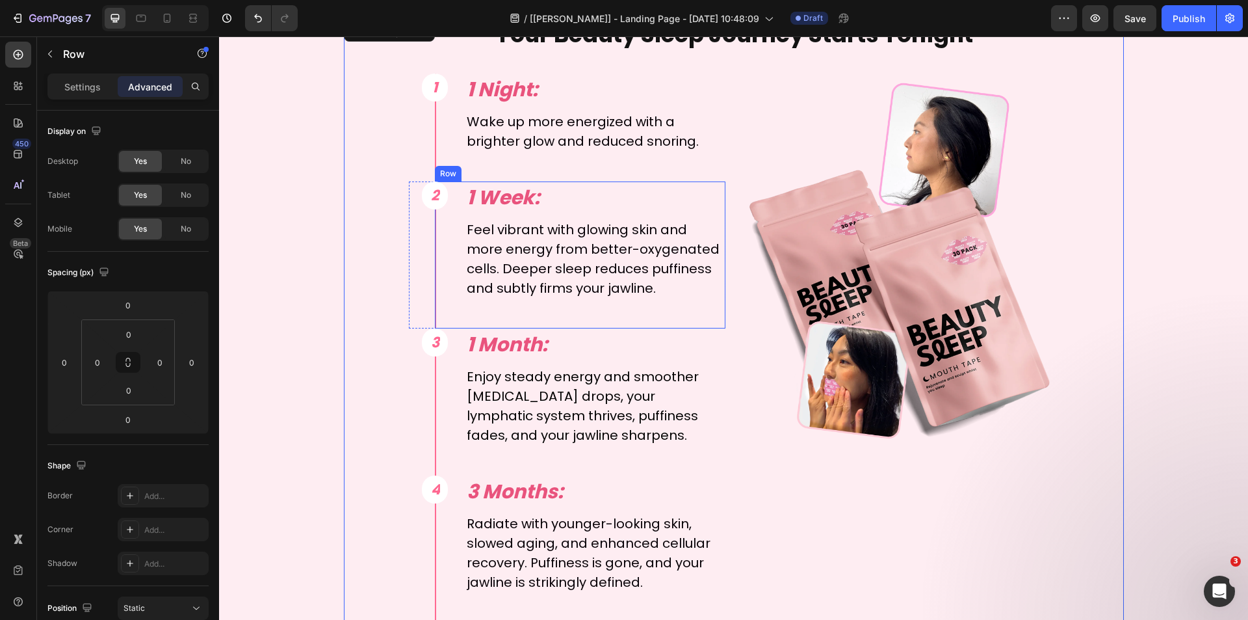
scroll to position [4941, 0]
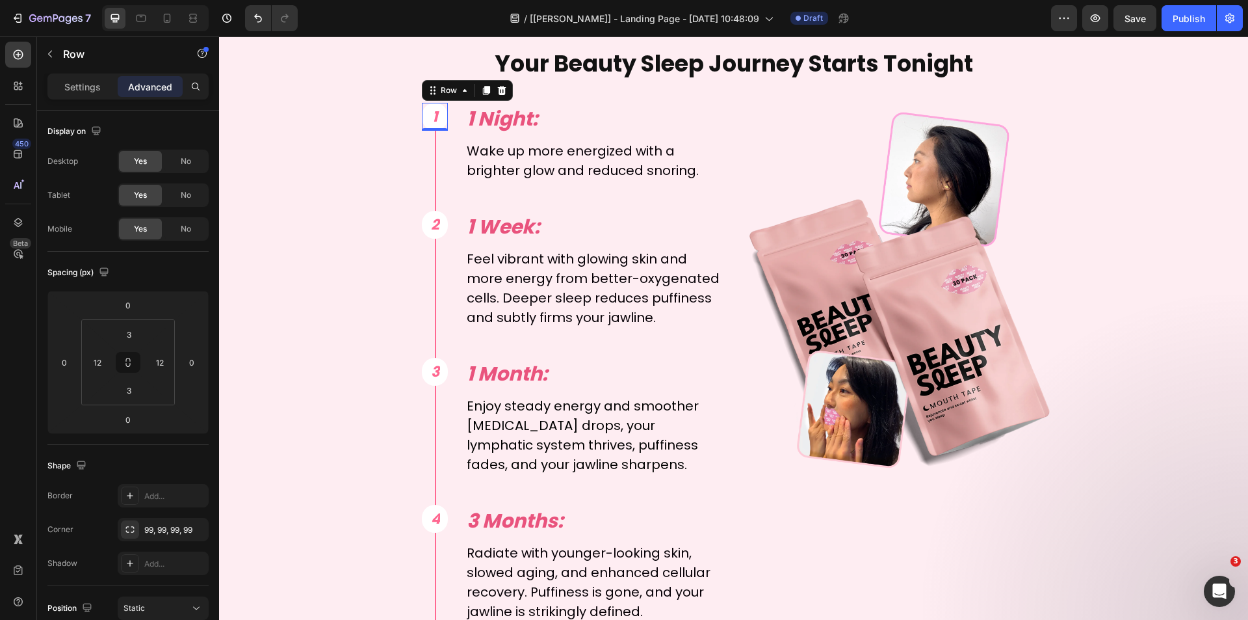
click at [437, 124] on div "1 Text Block Row 0" at bounding box center [435, 117] width 27 height 28
click at [451, 100] on div "Row" at bounding box center [467, 90] width 91 height 21
click at [450, 94] on div "Row" at bounding box center [448, 91] width 21 height 12
click at [449, 112] on div "Row 1 col" at bounding box center [448, 115] width 40 height 8
click at [199, 360] on input "-20" at bounding box center [192, 362] width 20 height 20
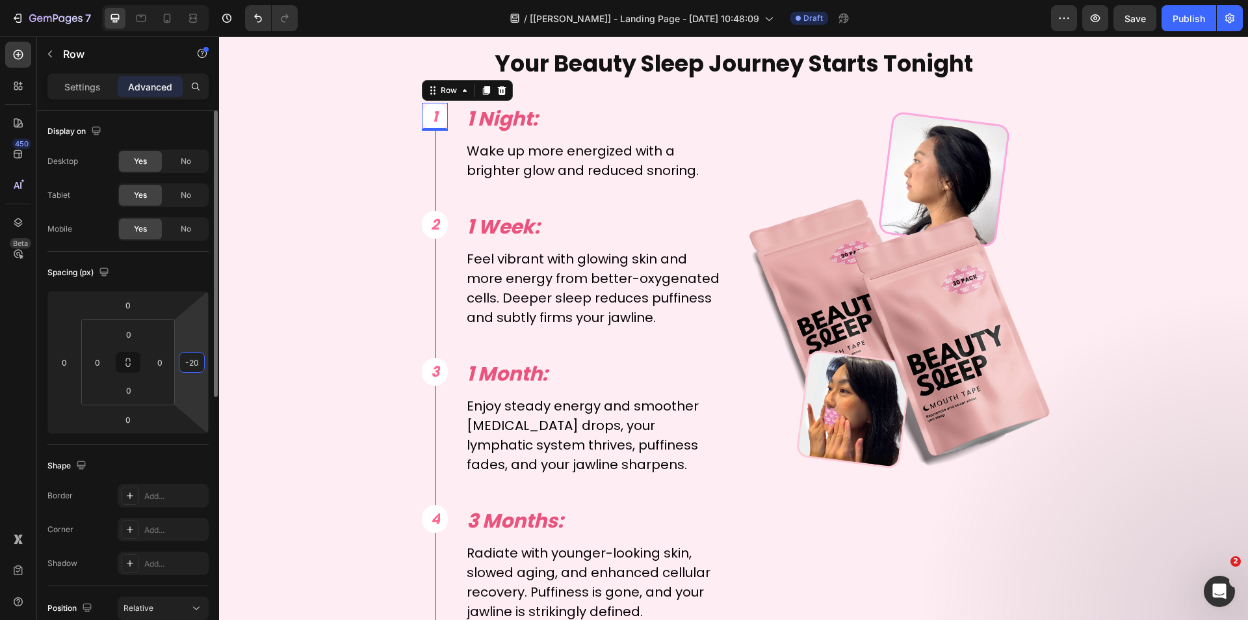
click at [191, 361] on input "-20" at bounding box center [192, 362] width 20 height 20
drag, startPoint x: 191, startPoint y: 361, endPoint x: 198, endPoint y: 361, distance: 7.2
click at [198, 361] on input "-20" at bounding box center [192, 362] width 20 height 20
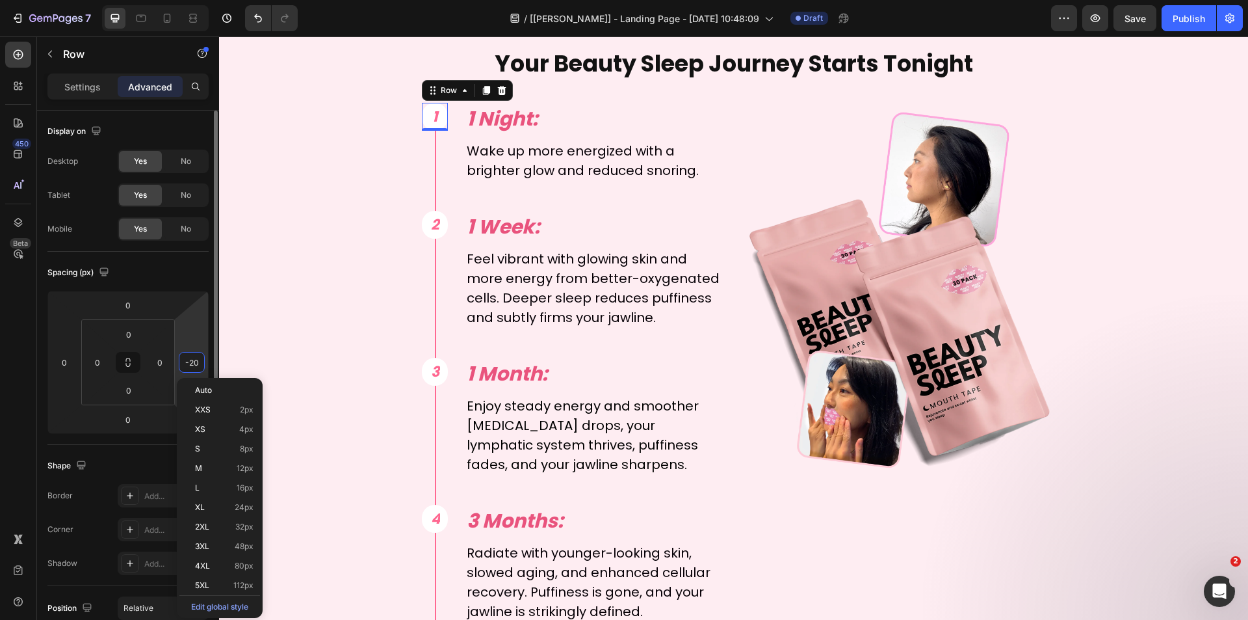
click at [202, 361] on div "-20" at bounding box center [192, 362] width 26 height 21
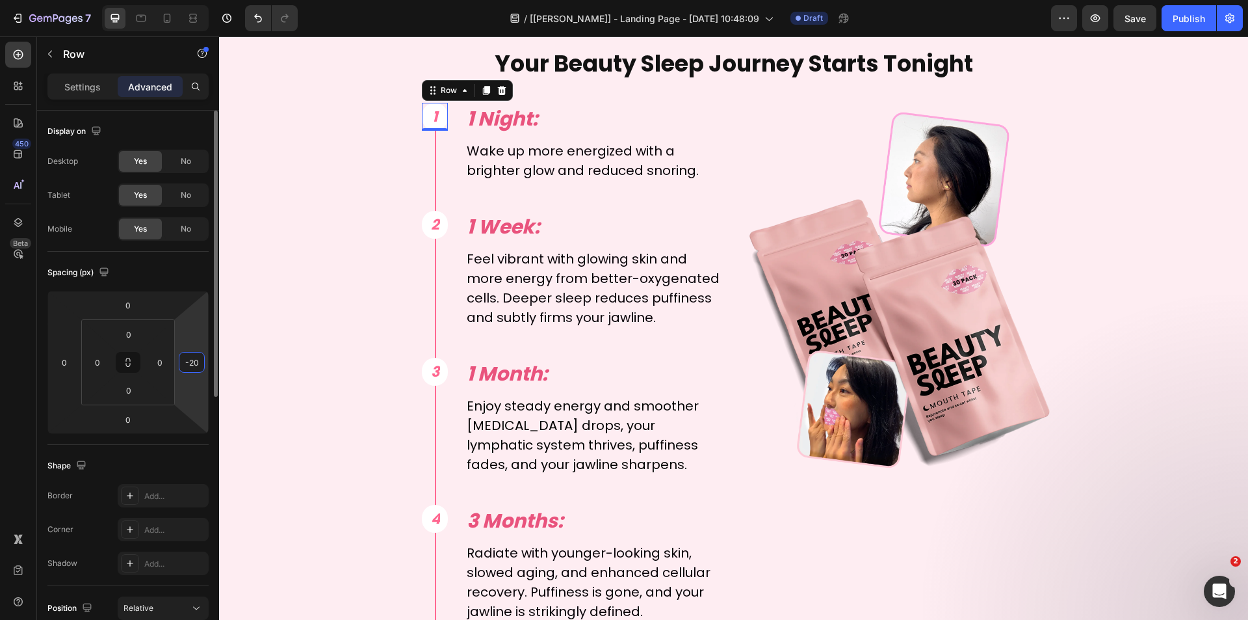
click at [196, 361] on input "-20" at bounding box center [192, 362] width 20 height 20
click at [198, 361] on input "-20" at bounding box center [192, 362] width 20 height 20
type input "-21"
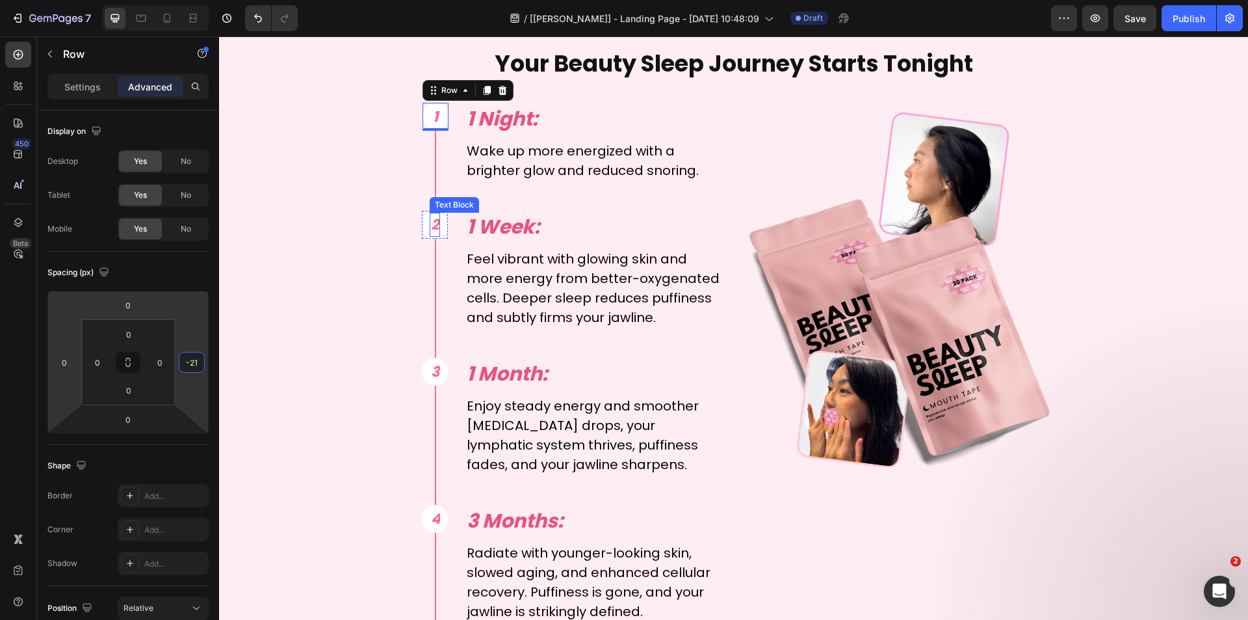
click at [432, 232] on span "2" at bounding box center [435, 225] width 8 height 20
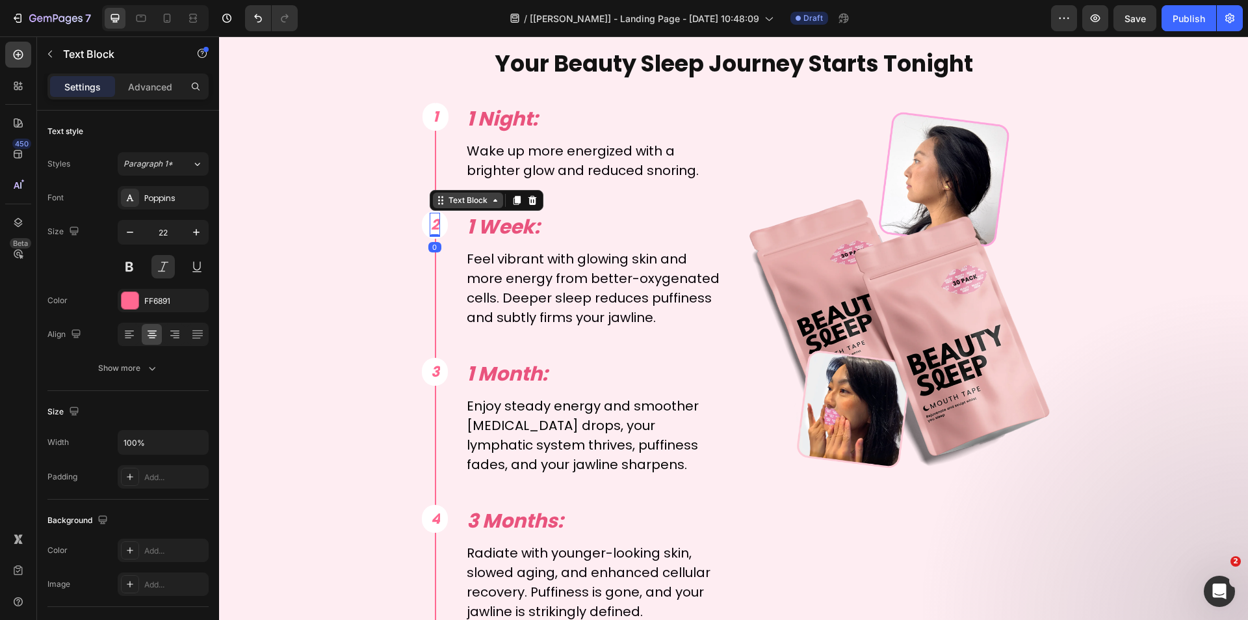
click at [493, 198] on icon at bounding box center [495, 200] width 10 height 10
click at [462, 150] on div "Row 1 col" at bounding box center [456, 154] width 40 height 8
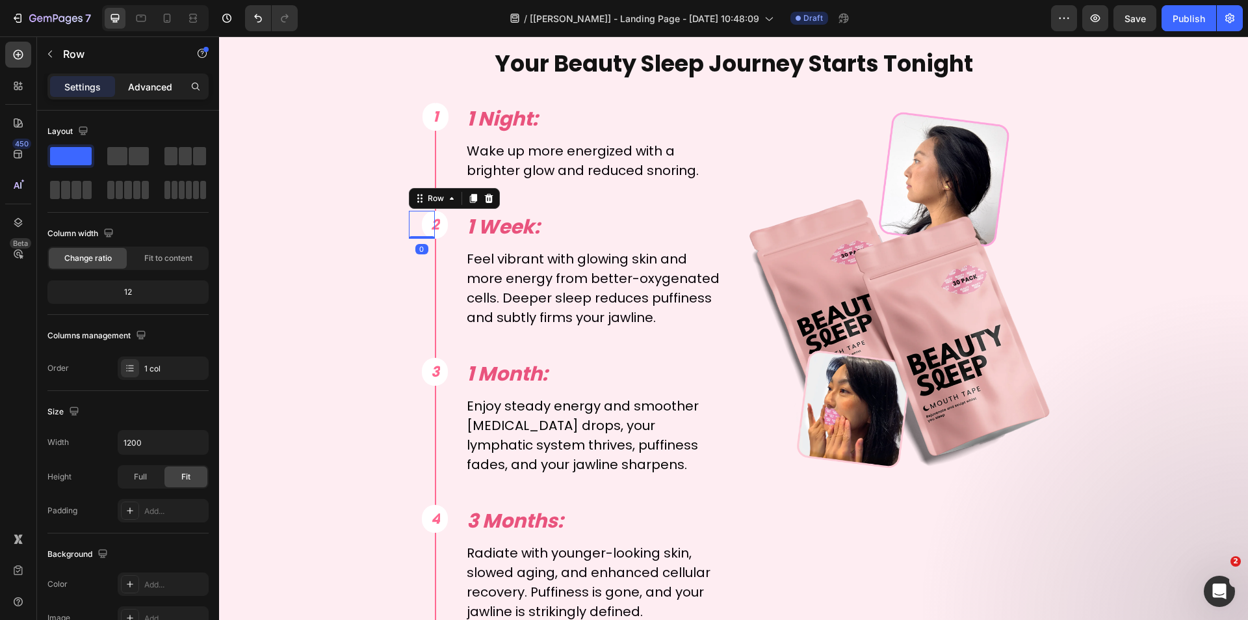
click at [139, 86] on p "Advanced" at bounding box center [150, 87] width 44 height 14
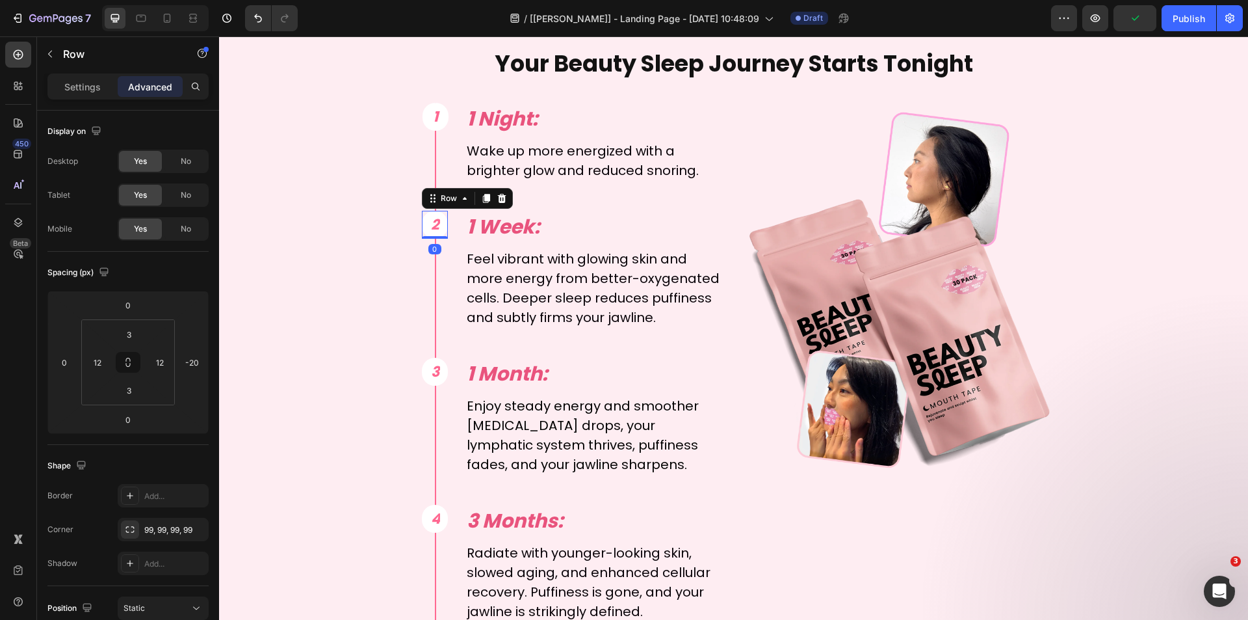
click at [438, 229] on div "2 Text Block Row 0" at bounding box center [435, 225] width 27 height 28
click at [198, 362] on input "-20" at bounding box center [192, 362] width 20 height 20
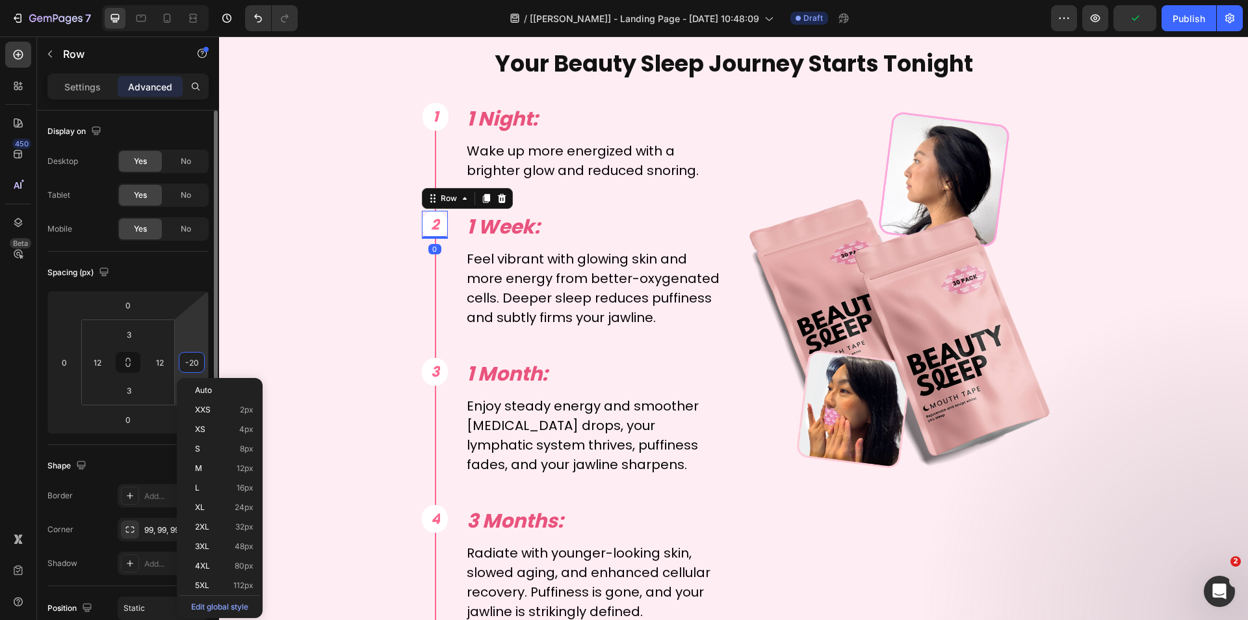
click at [194, 362] on input "-20" at bounding box center [192, 362] width 20 height 20
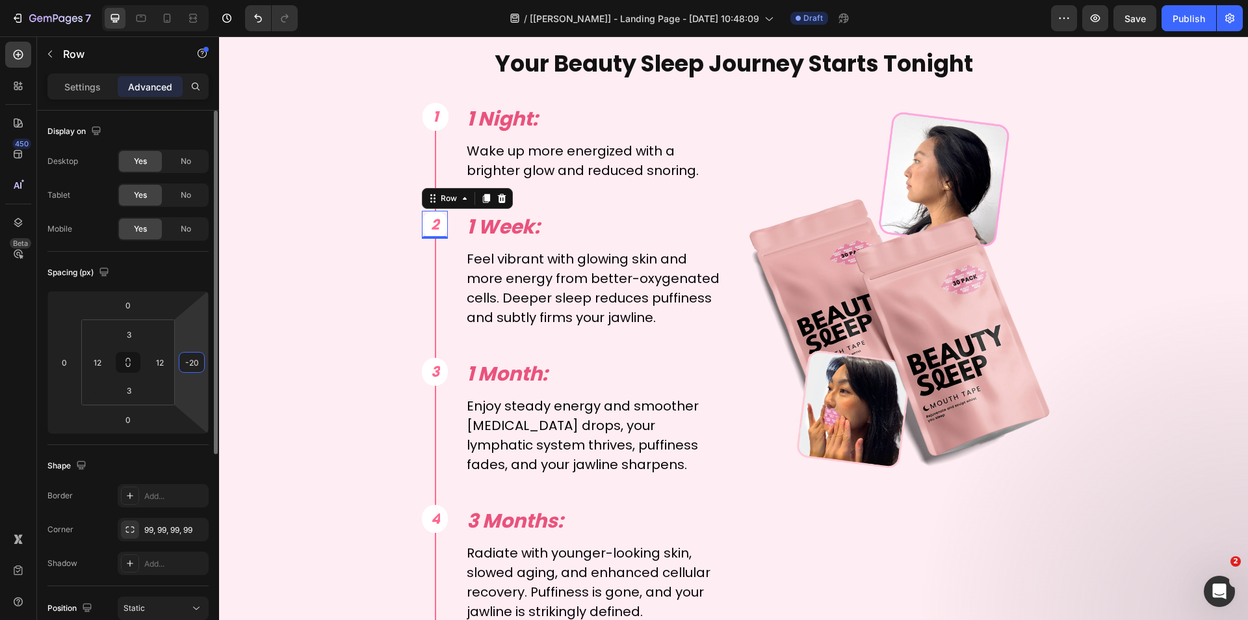
click at [198, 362] on input "-20" at bounding box center [192, 362] width 20 height 20
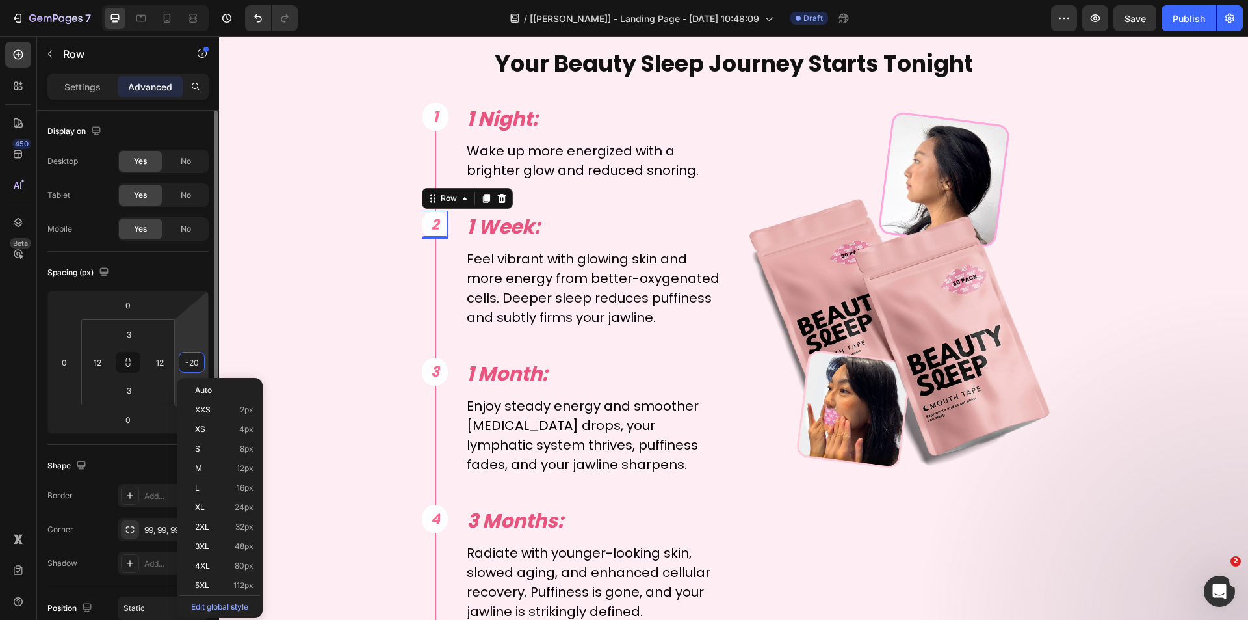
click at [195, 360] on input "-20" at bounding box center [192, 362] width 20 height 20
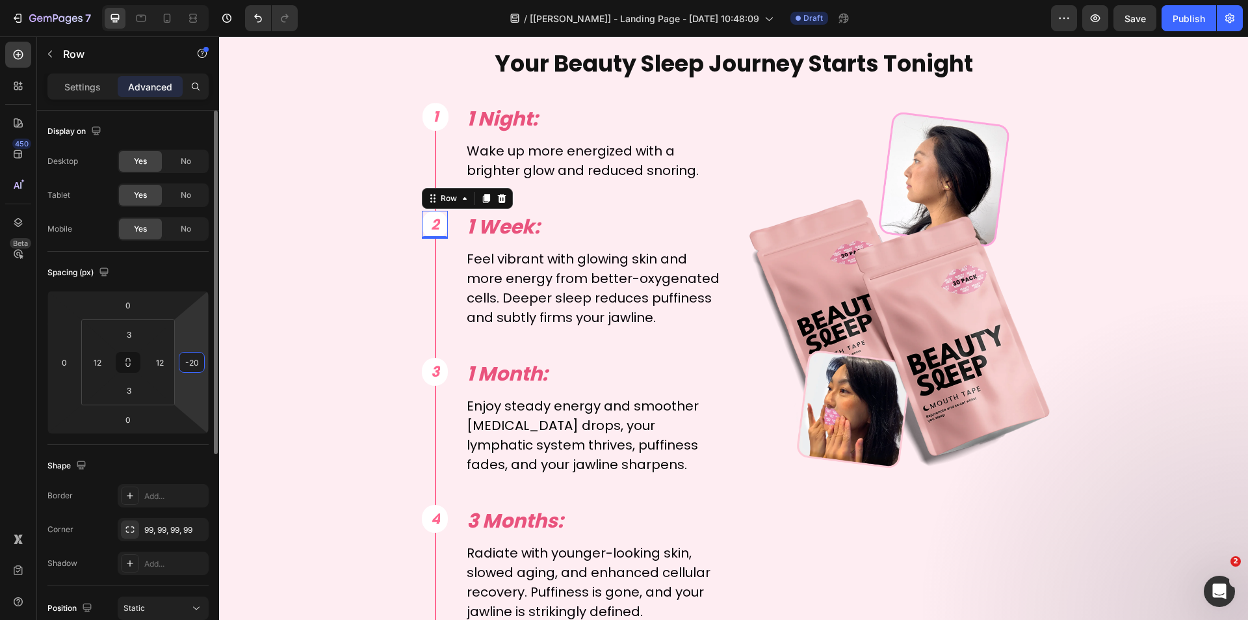
click at [196, 360] on input "-20" at bounding box center [192, 362] width 20 height 20
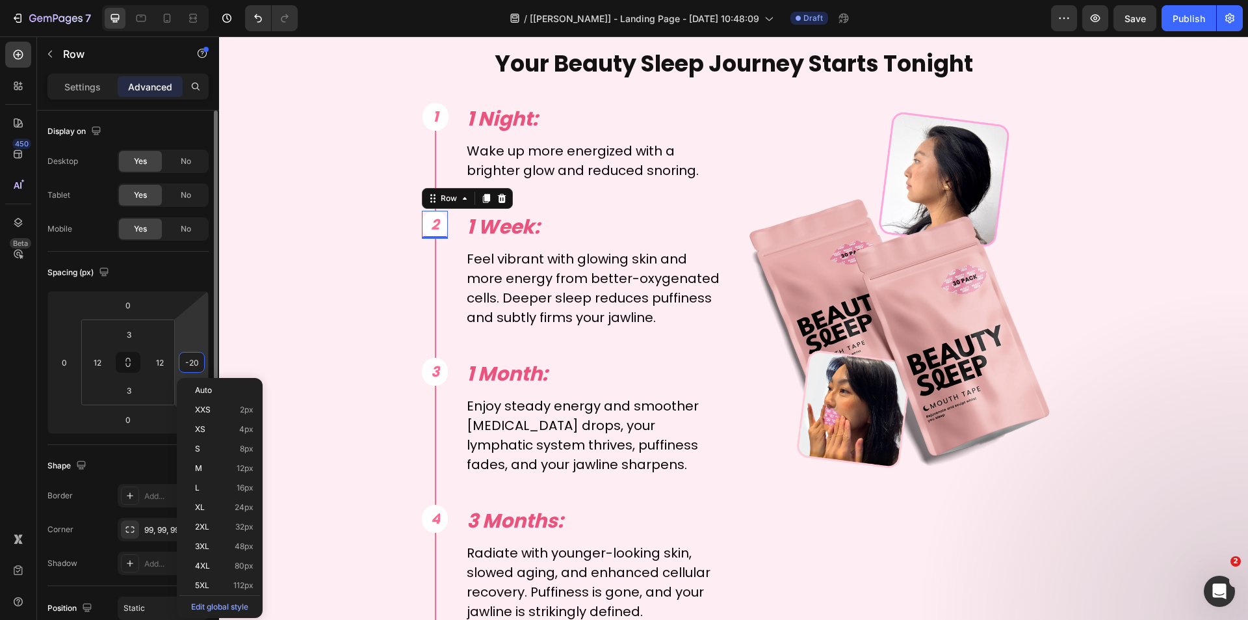
click at [190, 361] on input "-20" at bounding box center [192, 362] width 20 height 20
click at [193, 361] on input "-20" at bounding box center [192, 362] width 20 height 20
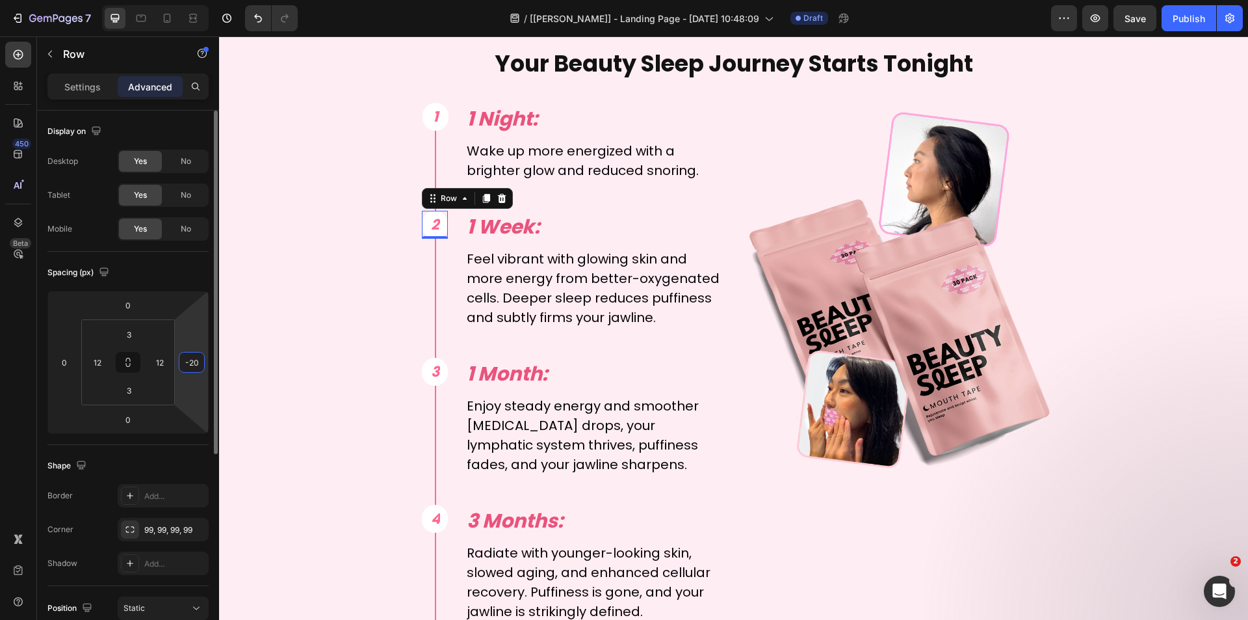
click at [193, 361] on input "-20" at bounding box center [192, 362] width 20 height 20
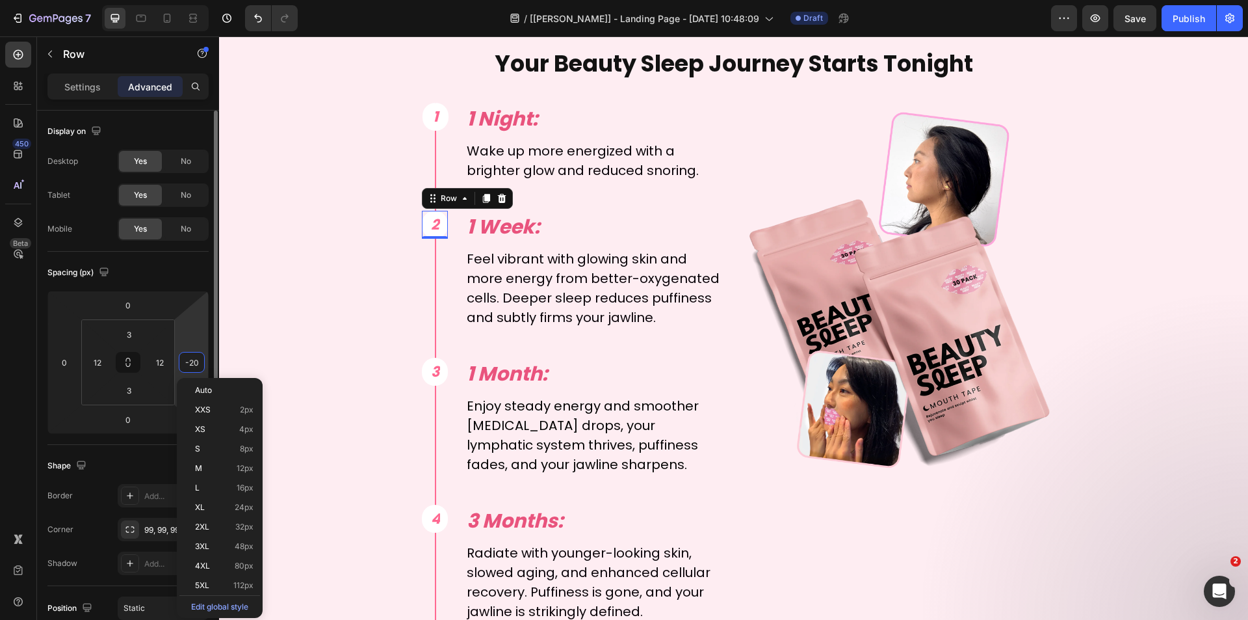
type input "0"
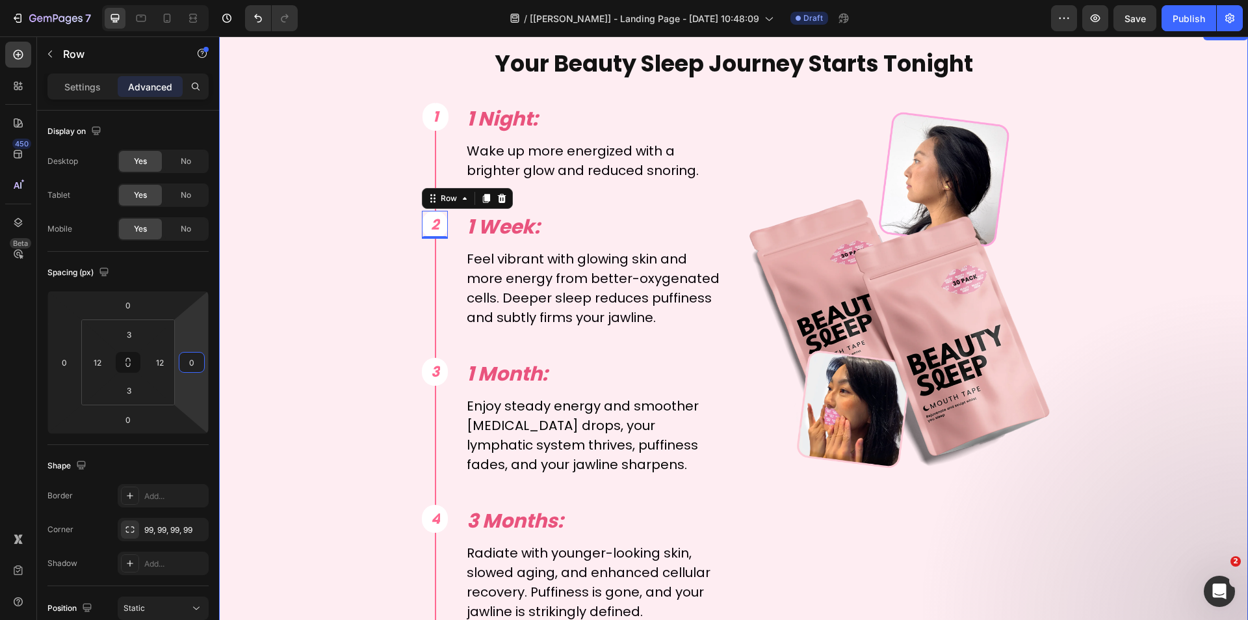
click at [268, 239] on div "Your Beauty Sleep Journey Starts Tonight Text Block 1 Text Block Row Row 1 Nigh…" at bounding box center [733, 349] width 1013 height 604
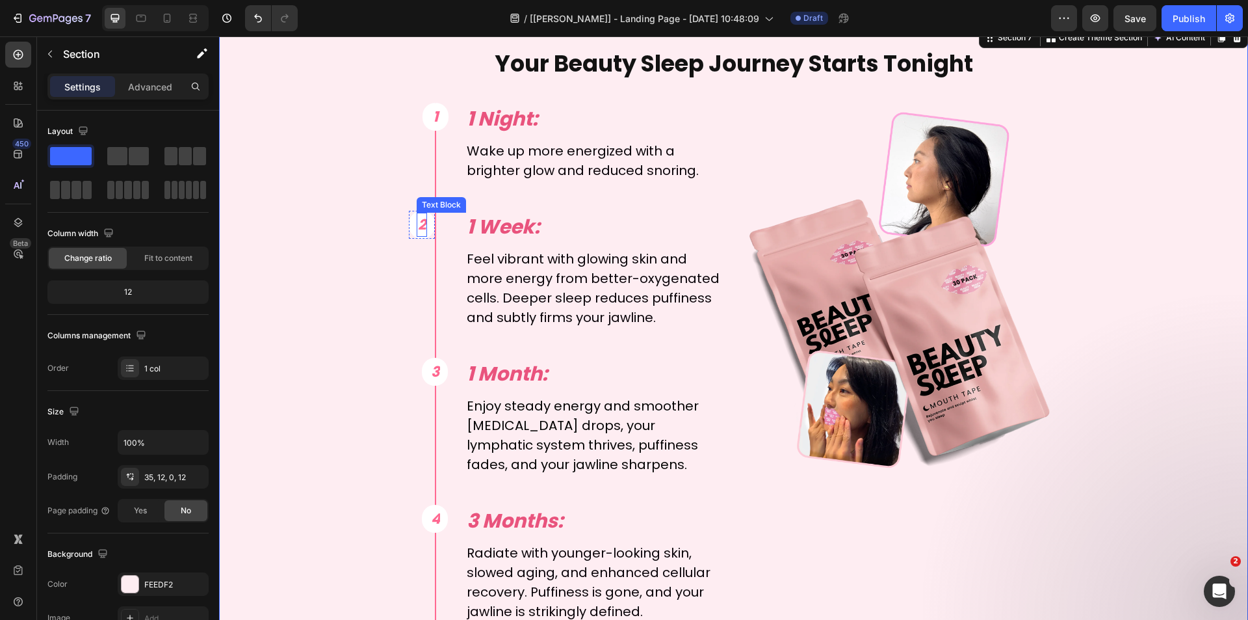
click at [418, 229] on span "2" at bounding box center [422, 225] width 8 height 20
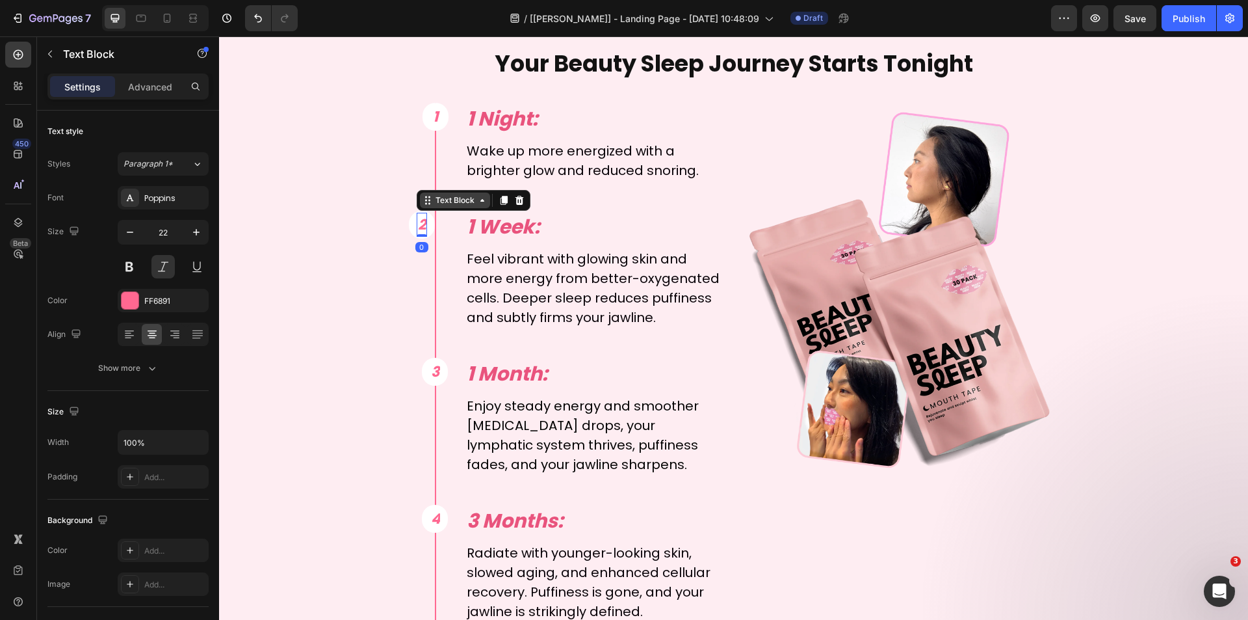
click at [441, 198] on div "Text Block" at bounding box center [455, 200] width 44 height 12
click at [434, 153] on div "Row 1 col" at bounding box center [443, 154] width 40 height 8
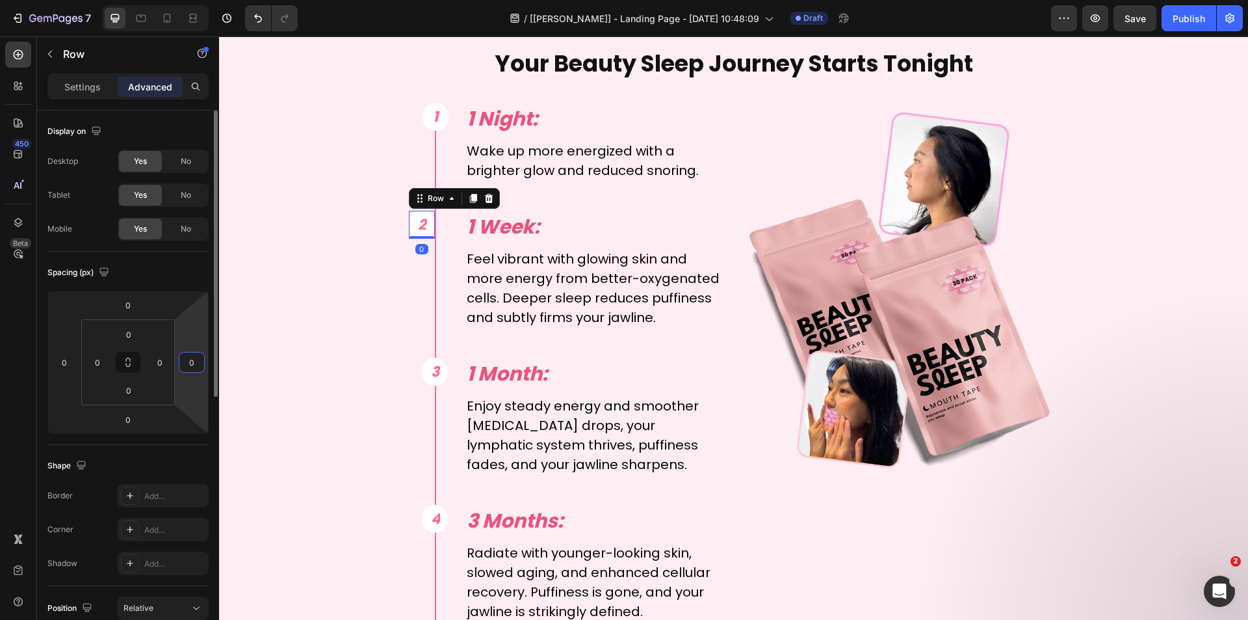
click at [198, 357] on input "0" at bounding box center [192, 362] width 20 height 20
type input "-21"
click at [319, 202] on div "Your Beauty Sleep Journey Starts Tonight Text Block 1 Text Block Row Row 1 Nigh…" at bounding box center [733, 349] width 1013 height 604
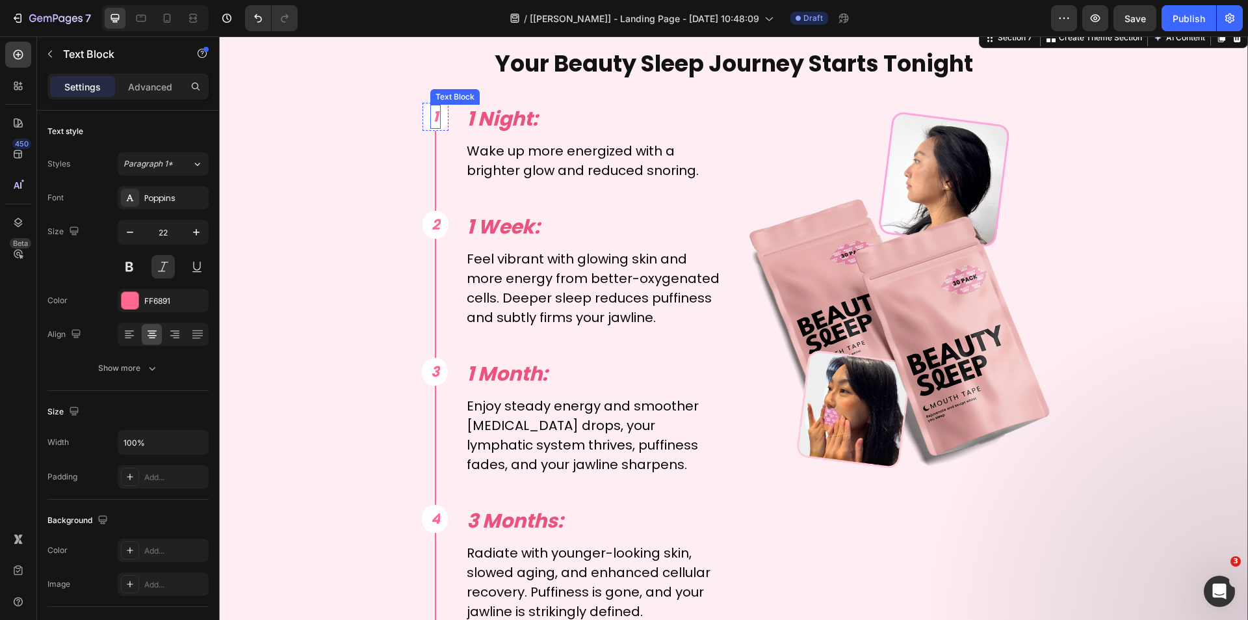
click at [430, 125] on div "1 Text Block" at bounding box center [435, 117] width 11 height 24
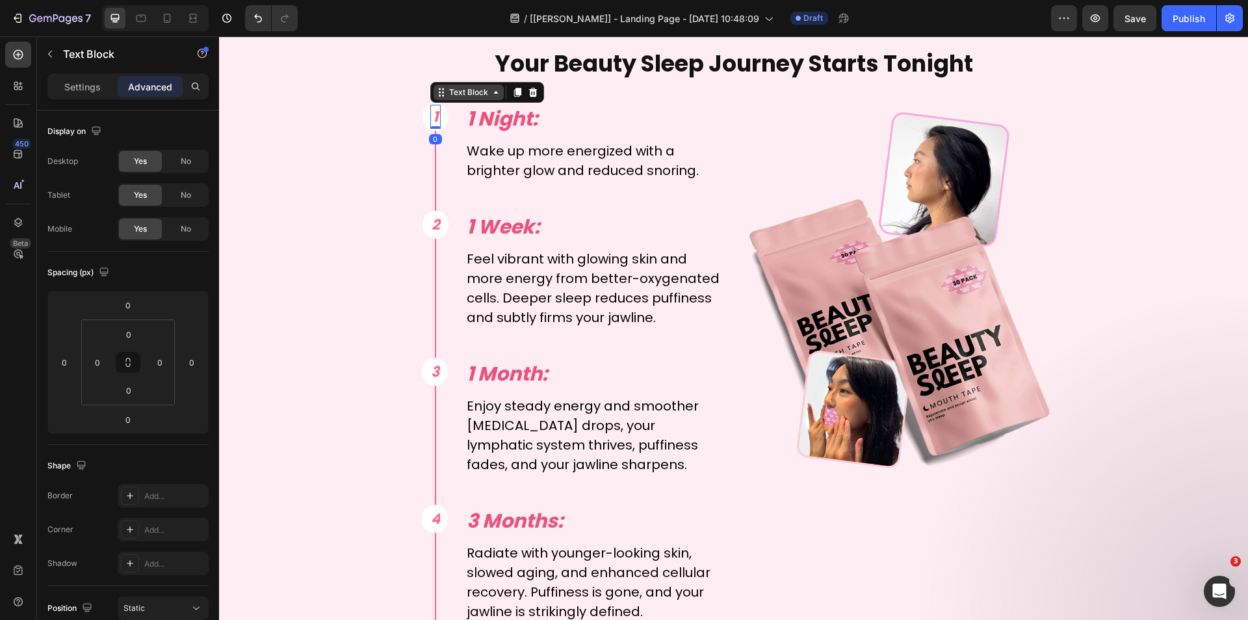
click at [462, 99] on div "Text Block" at bounding box center [469, 93] width 70 height 16
click at [458, 138] on div "Row 1 col" at bounding box center [456, 140] width 40 height 8
click at [431, 374] on span "3" at bounding box center [435, 371] width 8 height 20
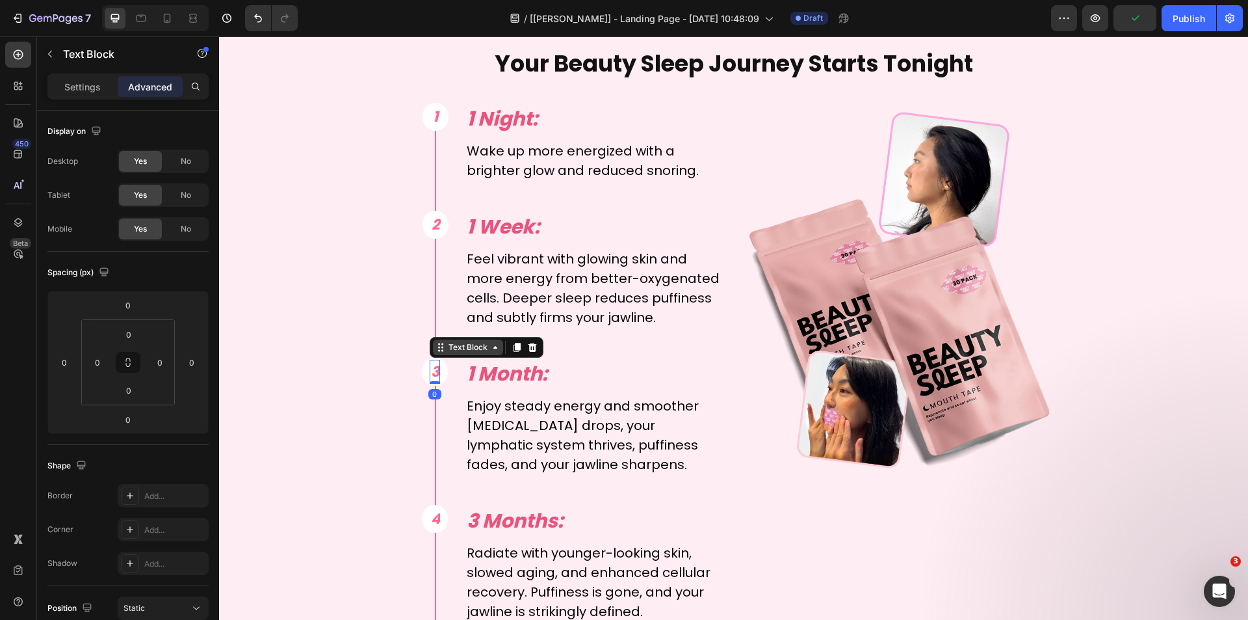
click at [456, 349] on div "Text Block" at bounding box center [468, 347] width 44 height 12
click at [456, 329] on div "Row 1 col" at bounding box center [455, 324] width 50 height 21
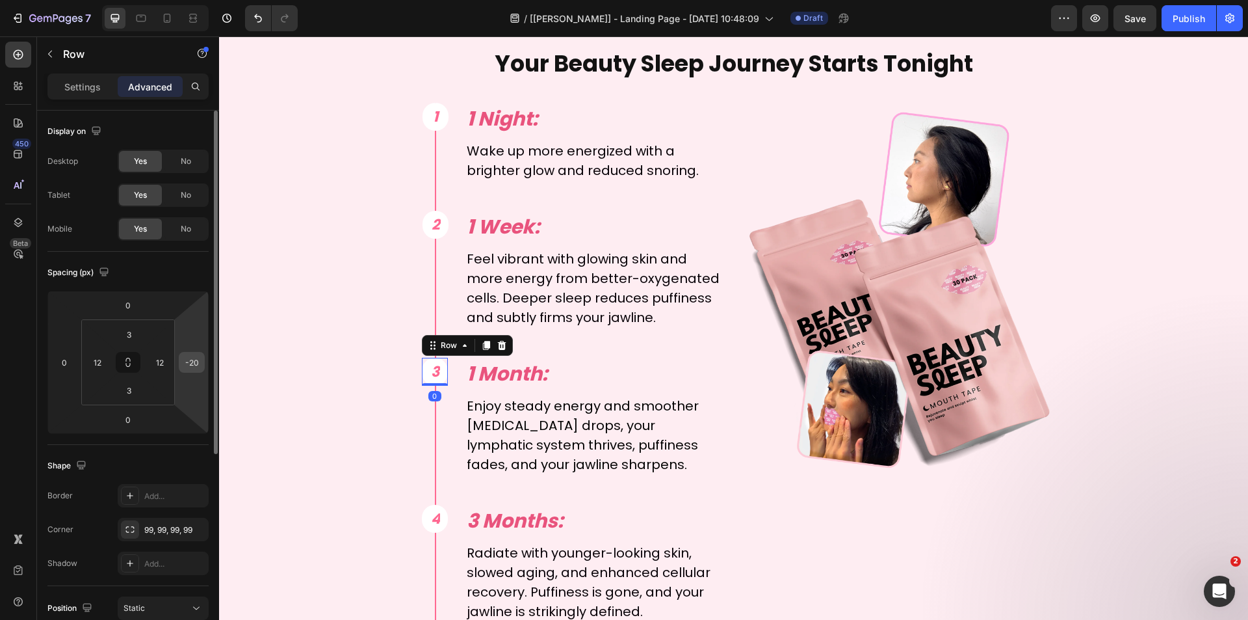
click at [203, 360] on div "-20" at bounding box center [192, 362] width 26 height 21
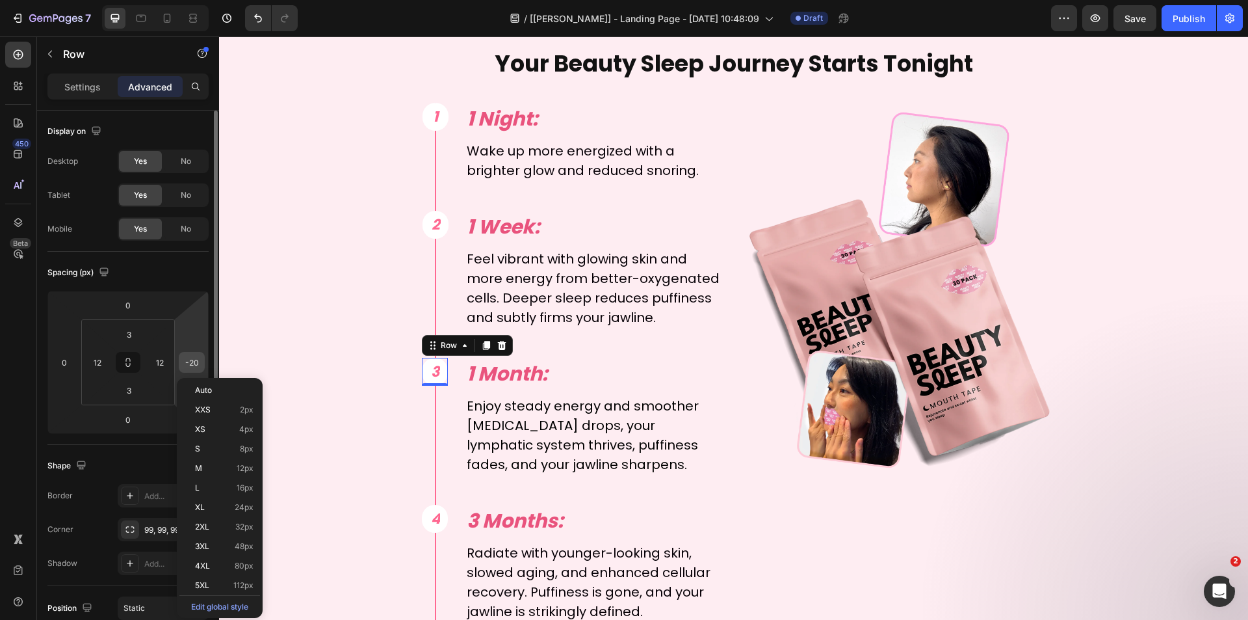
click at [199, 359] on input "-20" at bounding box center [192, 362] width 20 height 20
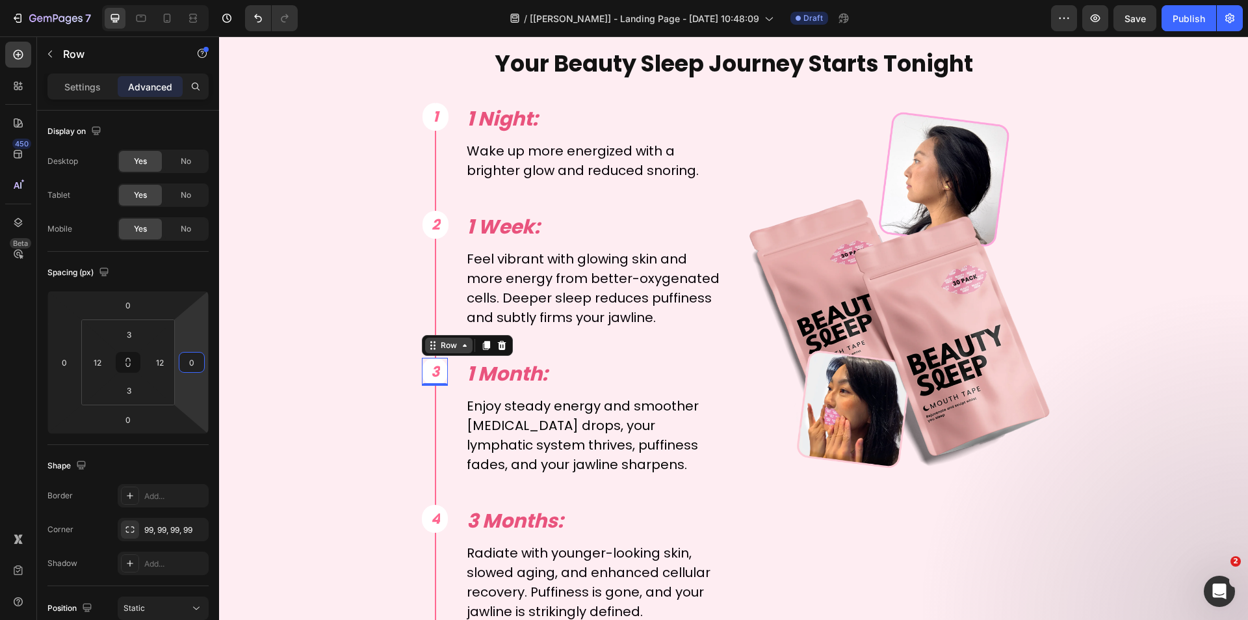
type input "0"
click at [443, 343] on div "Row" at bounding box center [448, 345] width 47 height 16
click at [444, 321] on div "Row 1 col" at bounding box center [435, 323] width 40 height 8
drag, startPoint x: 206, startPoint y: 367, endPoint x: 196, endPoint y: 365, distance: 10.6
click at [205, 0] on html "7 Version history / [[PERSON_NAME]] - Landing Page - [DATE] 10:48:09 Draft Prev…" at bounding box center [624, 0] width 1248 height 0
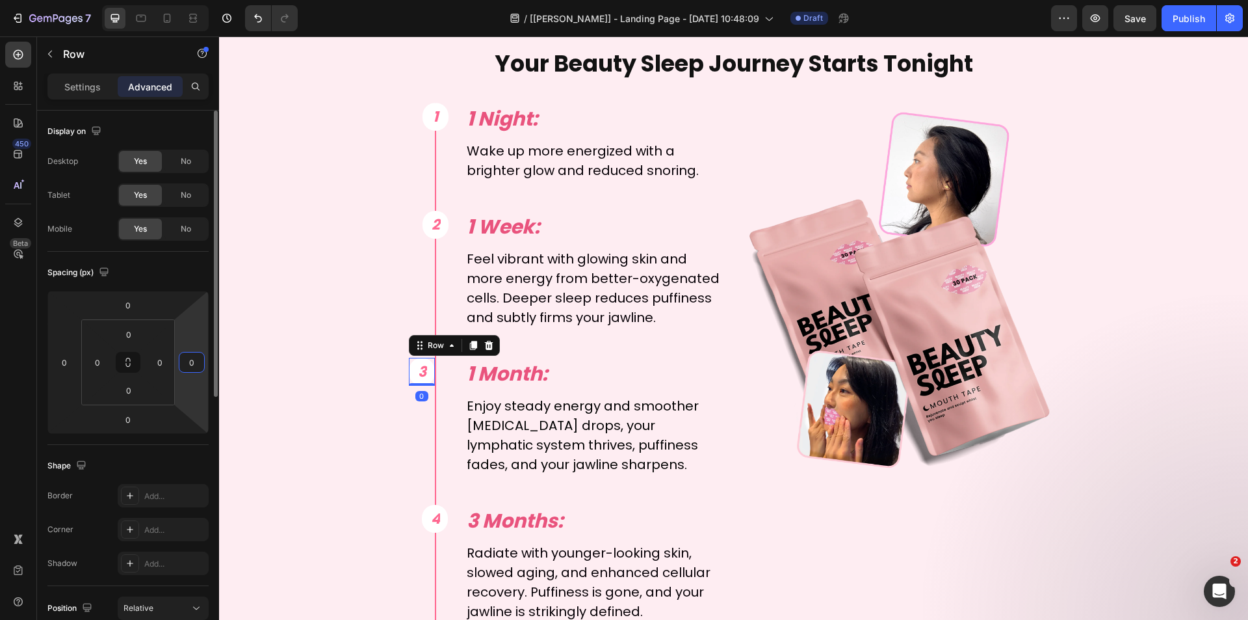
click at [196, 362] on input "0" at bounding box center [192, 362] width 20 height 20
click at [196, 363] on input "0" at bounding box center [192, 362] width 20 height 20
type input "-21"
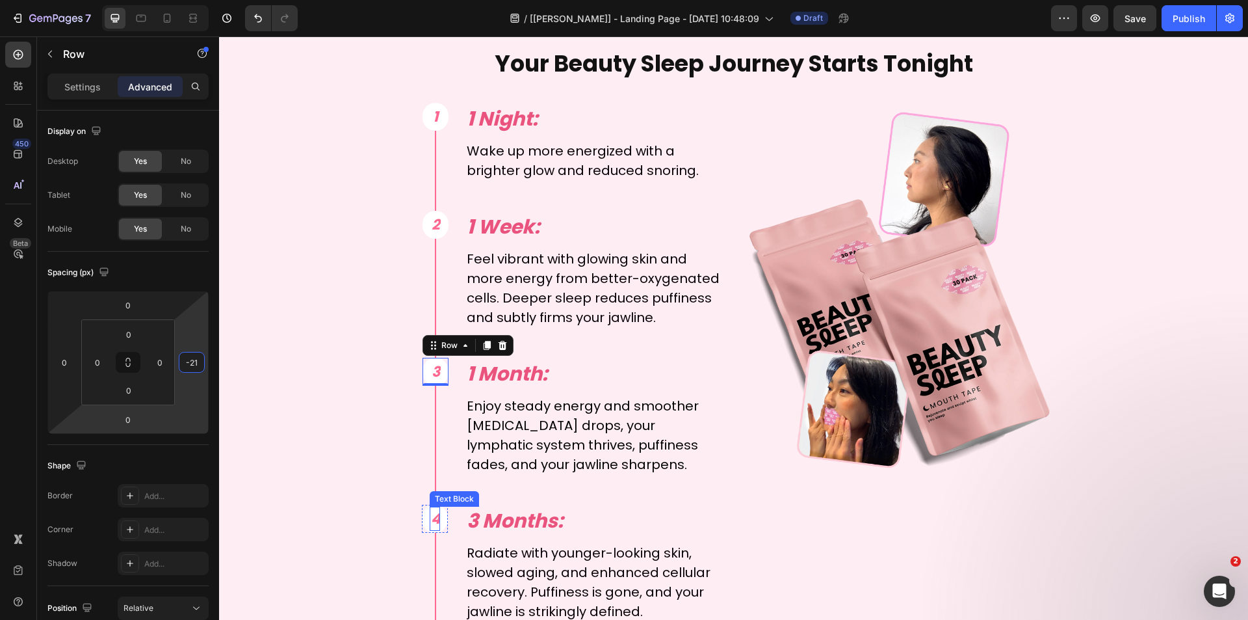
click at [432, 519] on span "4" at bounding box center [436, 518] width 10 height 20
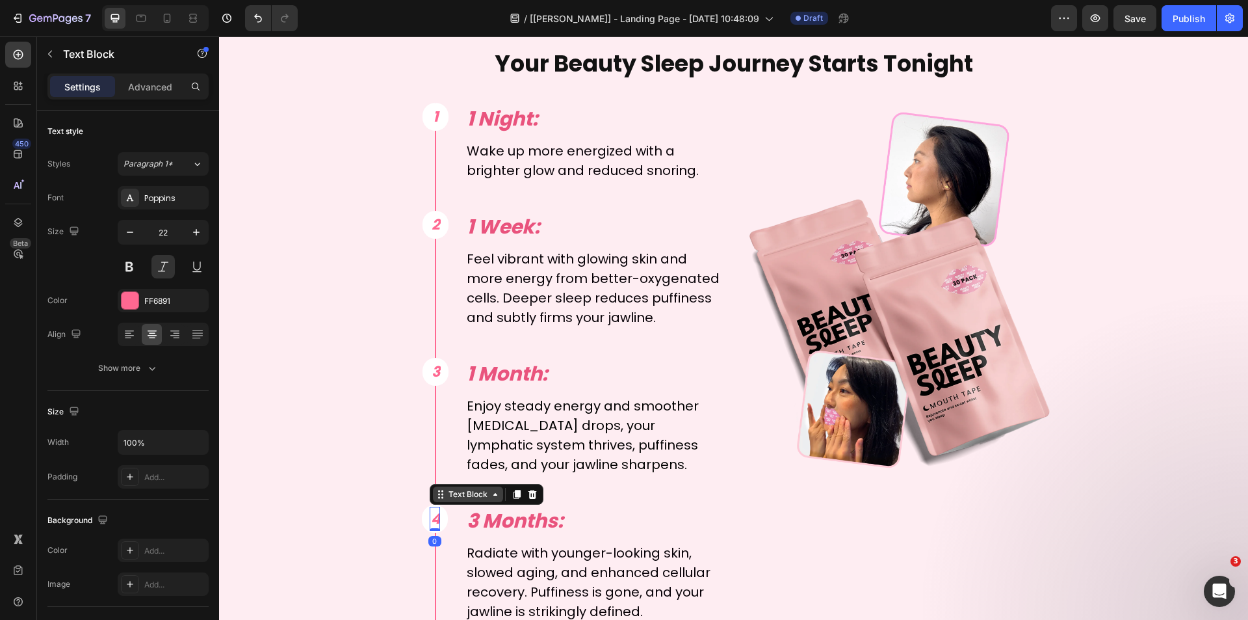
click at [449, 498] on div "Text Block" at bounding box center [468, 494] width 44 height 12
click at [449, 467] on div "Row 1 col" at bounding box center [456, 471] width 40 height 8
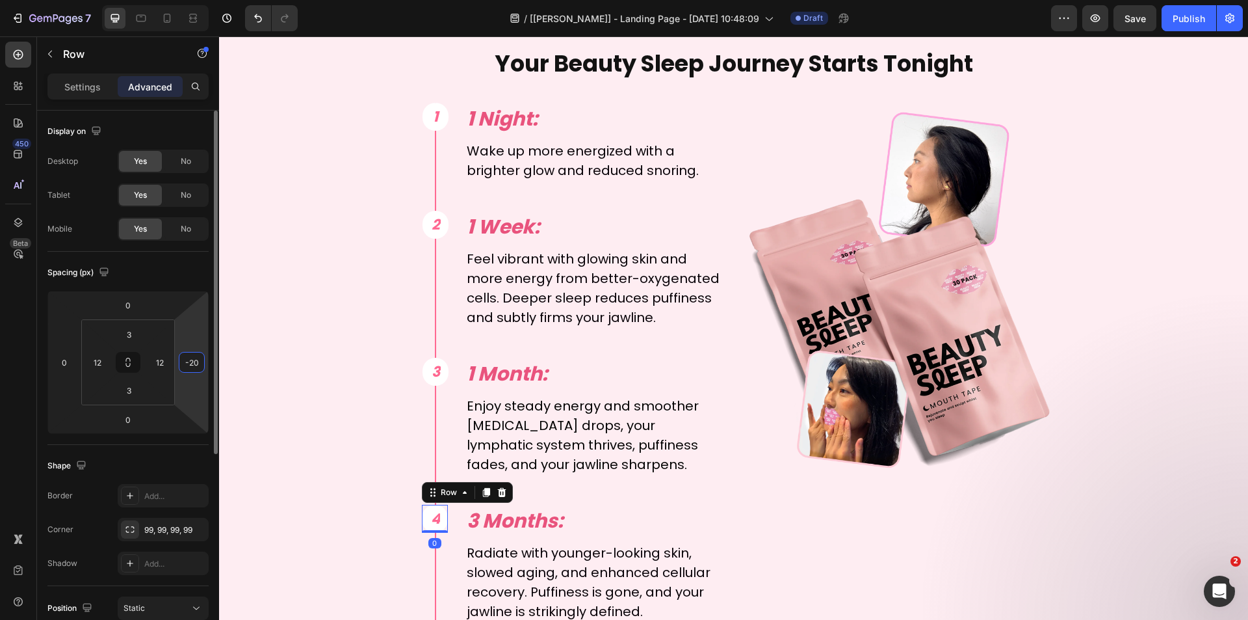
click at [200, 361] on input "-20" at bounding box center [192, 362] width 20 height 20
type input "0"
click at [438, 492] on div "Row" at bounding box center [448, 492] width 21 height 12
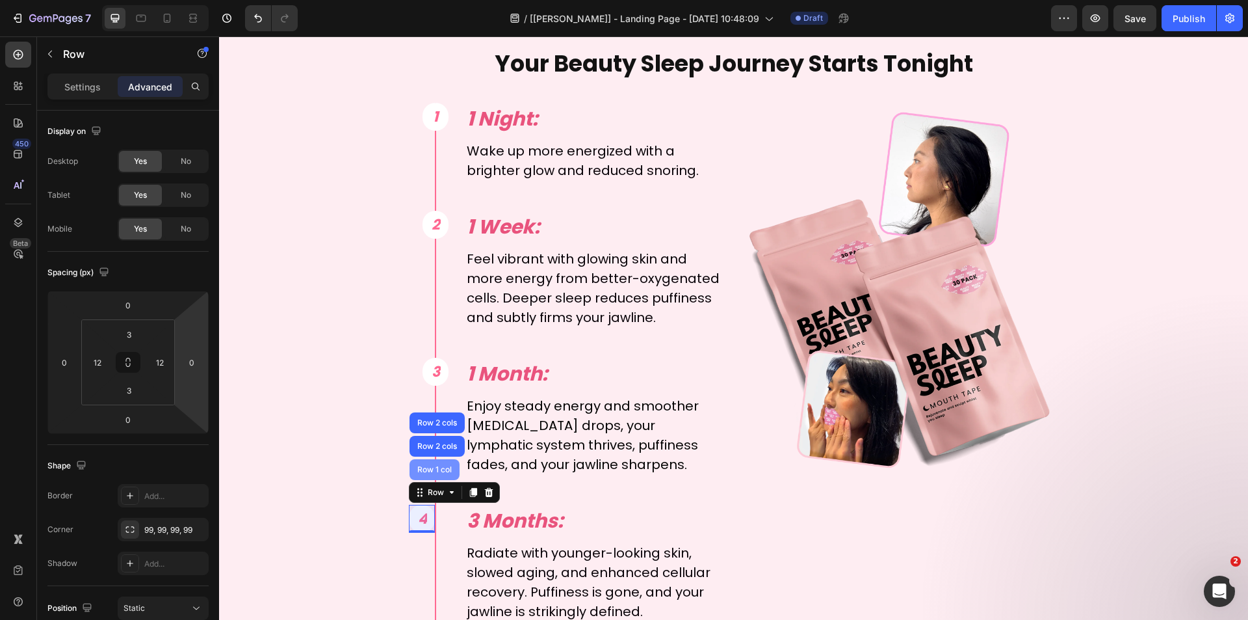
click at [441, 474] on div "Row 1 col" at bounding box center [435, 469] width 50 height 21
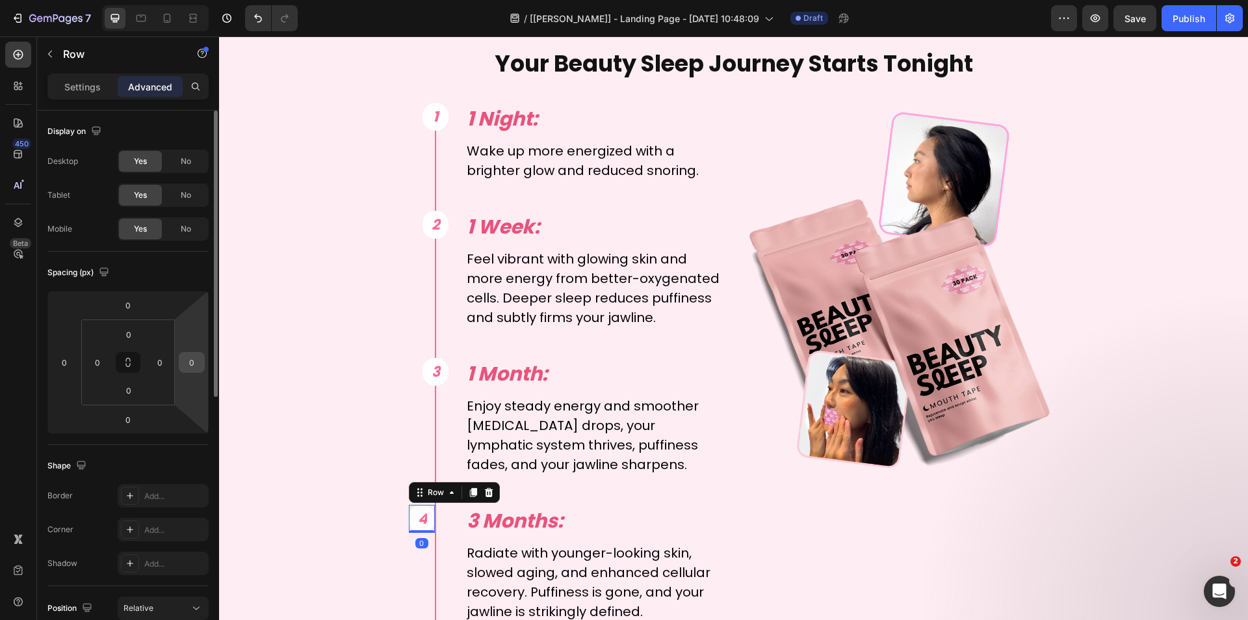
click at [194, 361] on input "0" at bounding box center [192, 362] width 20 height 20
type input "-21"
click at [320, 371] on div "Your Beauty Sleep Journey Starts Tonight Text Block 1 Text Block Row Row 1 Nigh…" at bounding box center [733, 349] width 1013 height 604
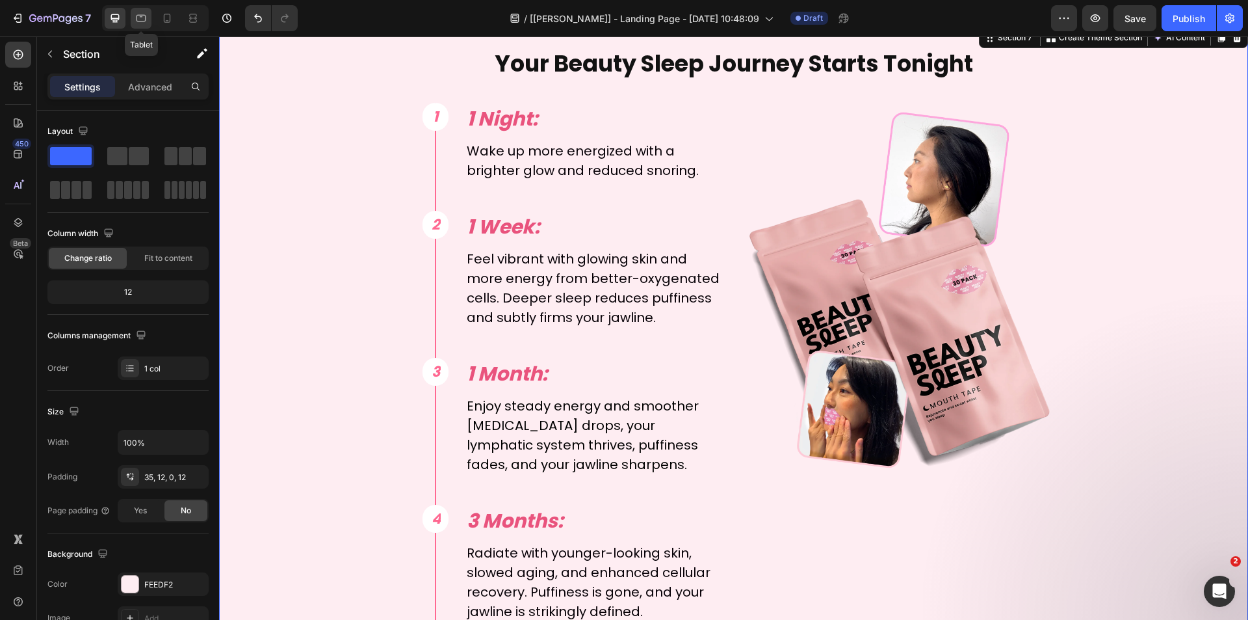
click at [142, 19] on icon at bounding box center [141, 18] width 13 height 13
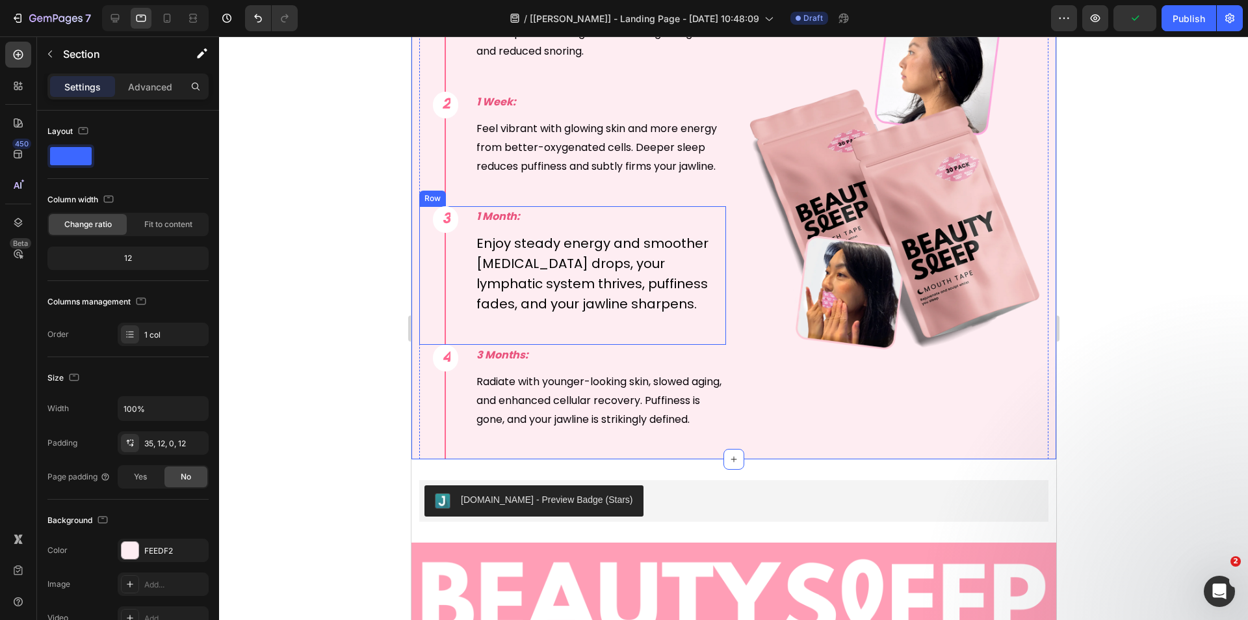
scroll to position [5236, 0]
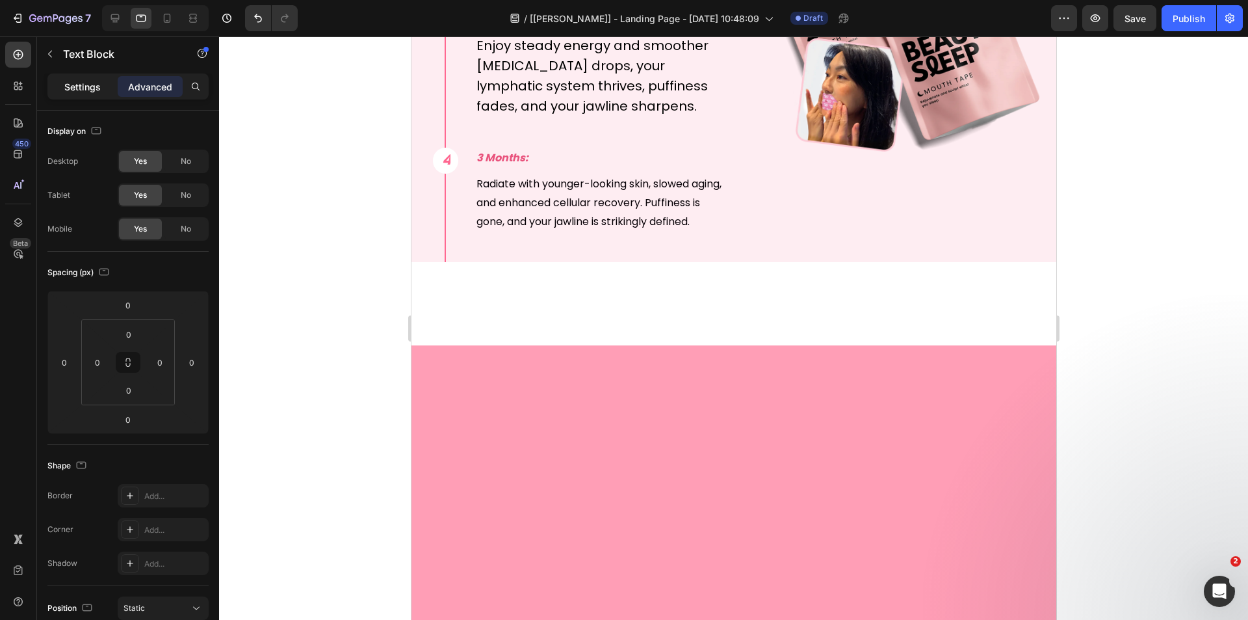
click at [88, 89] on p "Settings" at bounding box center [82, 87] width 36 height 14
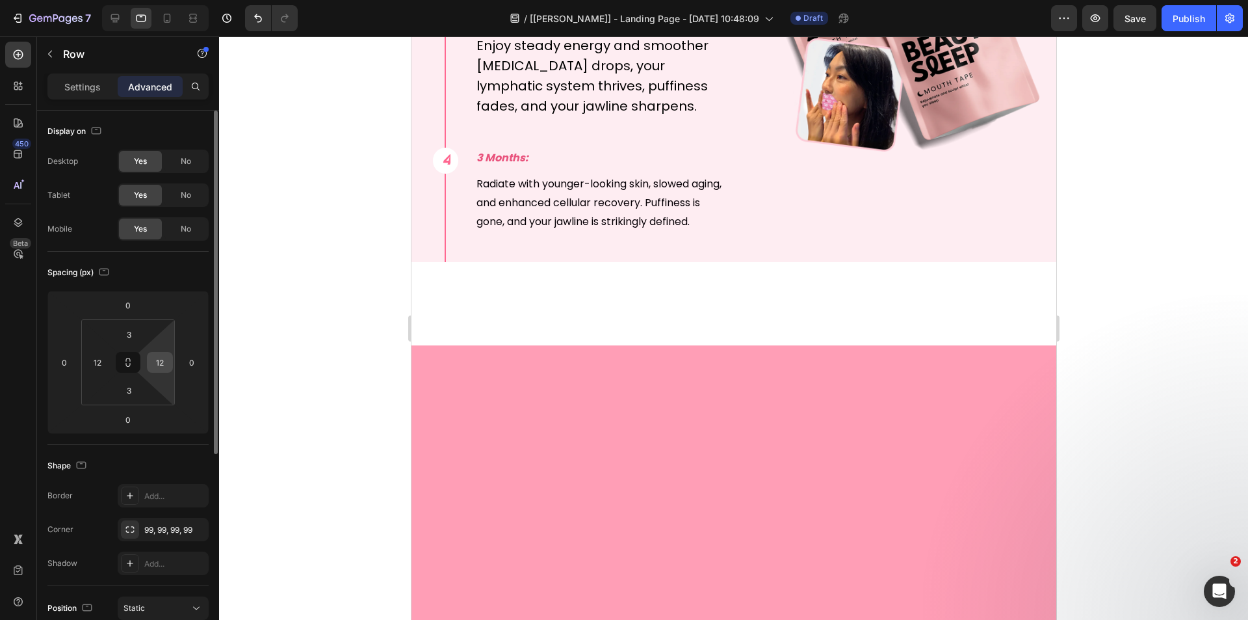
click at [170, 361] on div "12" at bounding box center [160, 362] width 26 height 21
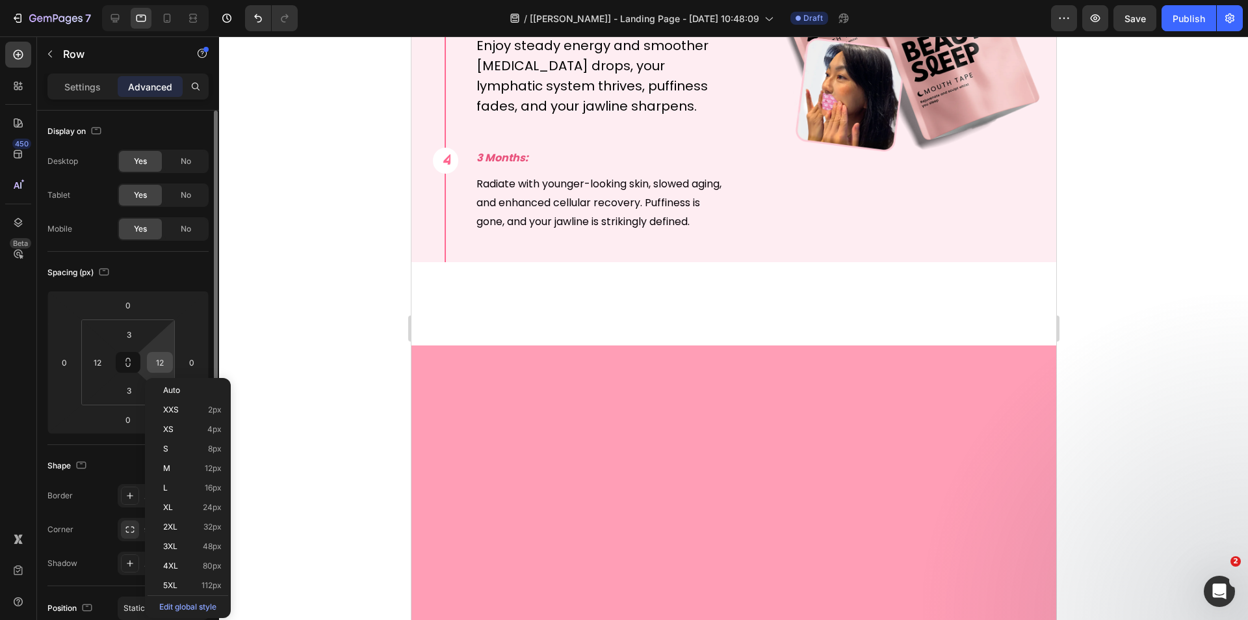
click at [166, 362] on input "12" at bounding box center [160, 362] width 20 height 20
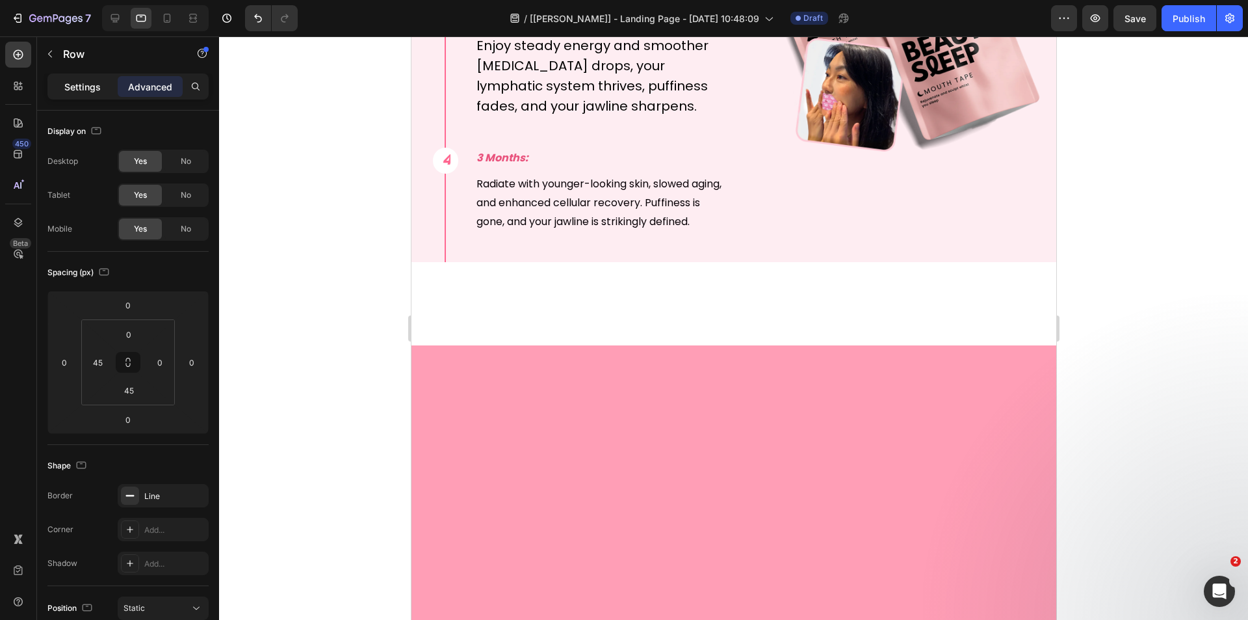
click at [83, 86] on p "Settings" at bounding box center [82, 87] width 36 height 14
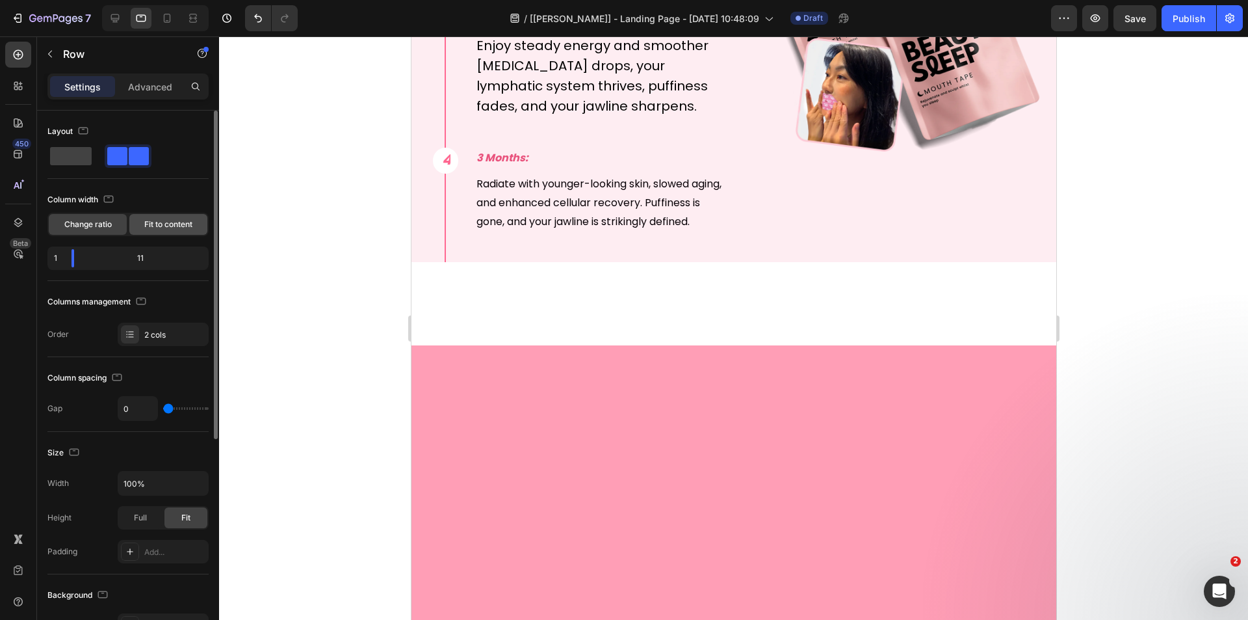
click at [150, 220] on span "Fit to content" at bounding box center [168, 224] width 48 height 12
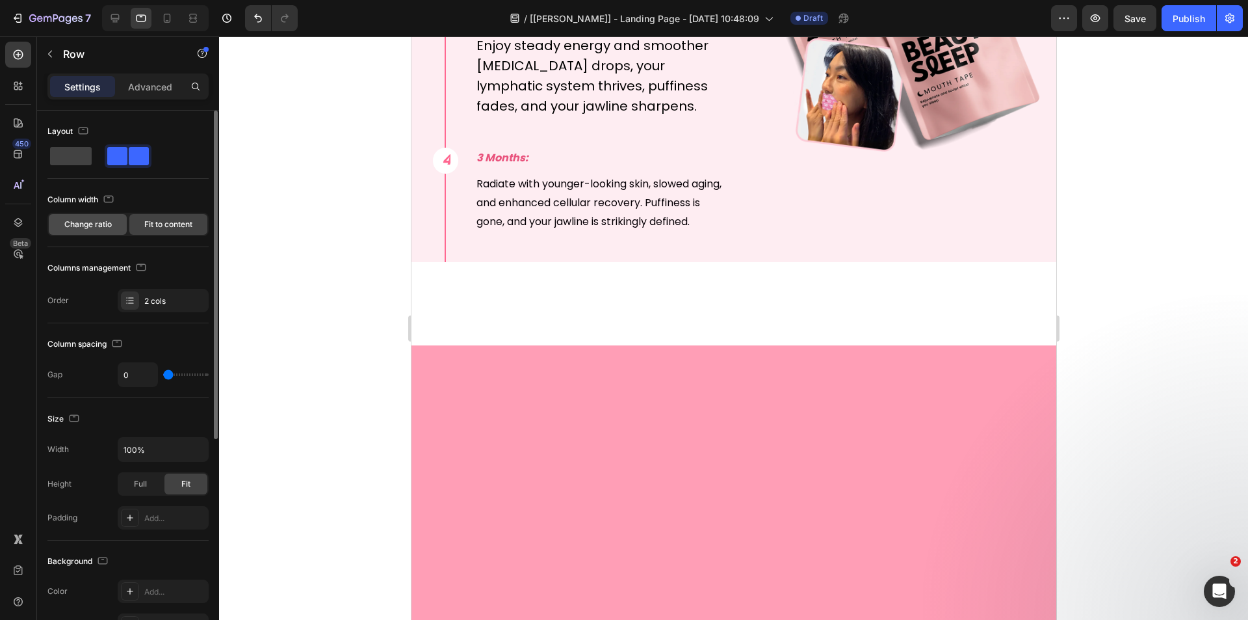
click at [87, 225] on span "Change ratio" at bounding box center [87, 224] width 47 height 12
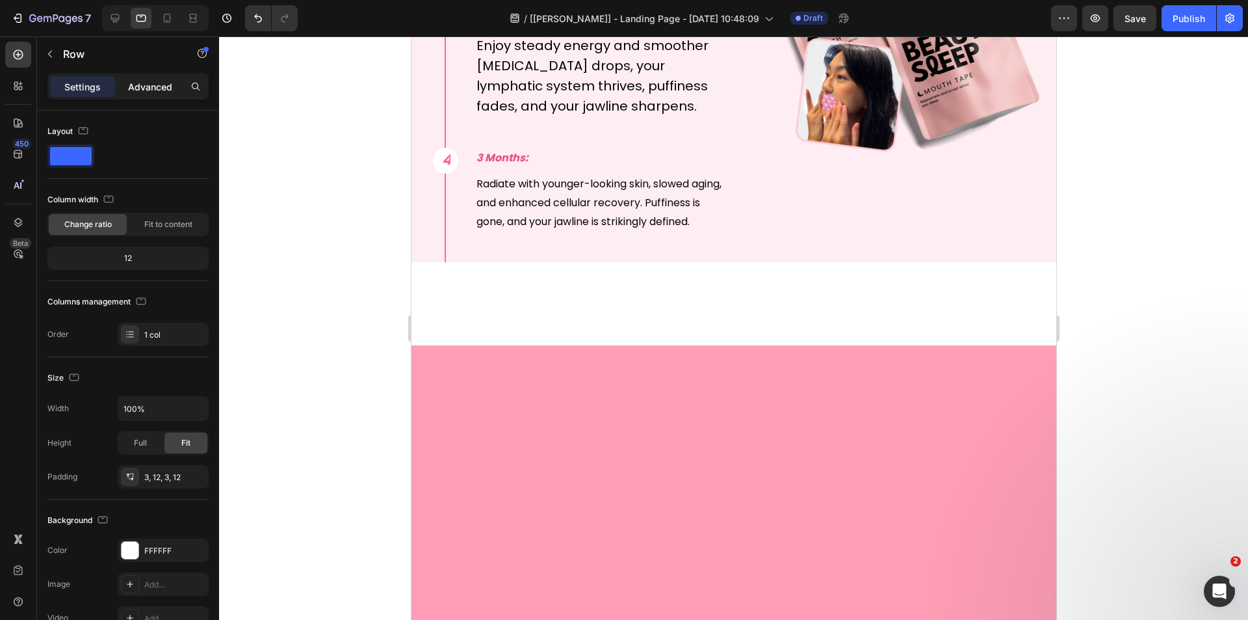
click at [159, 87] on p "Advanced" at bounding box center [150, 87] width 44 height 14
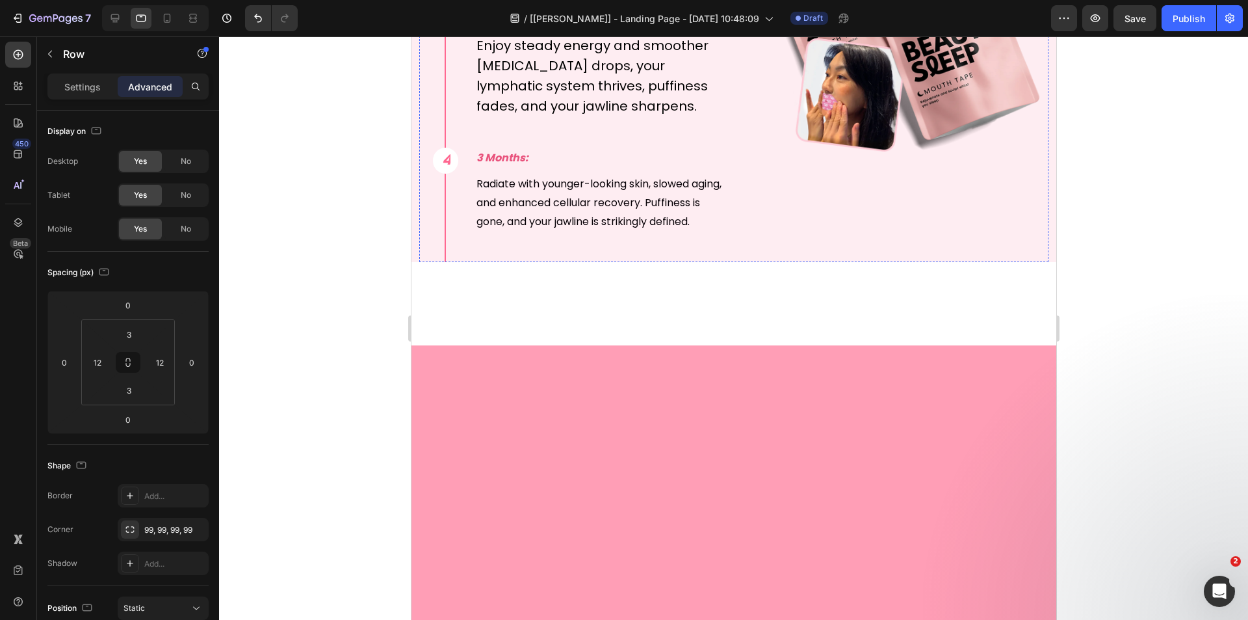
click at [114, 20] on icon at bounding box center [115, 18] width 8 height 8
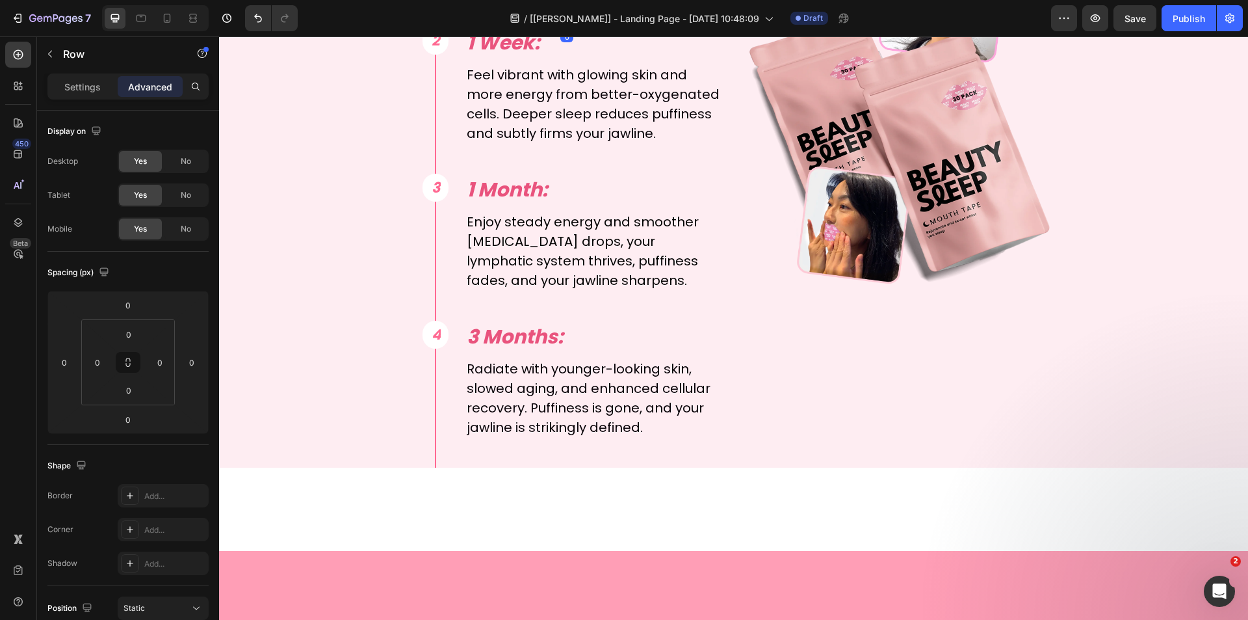
scroll to position [5199, 0]
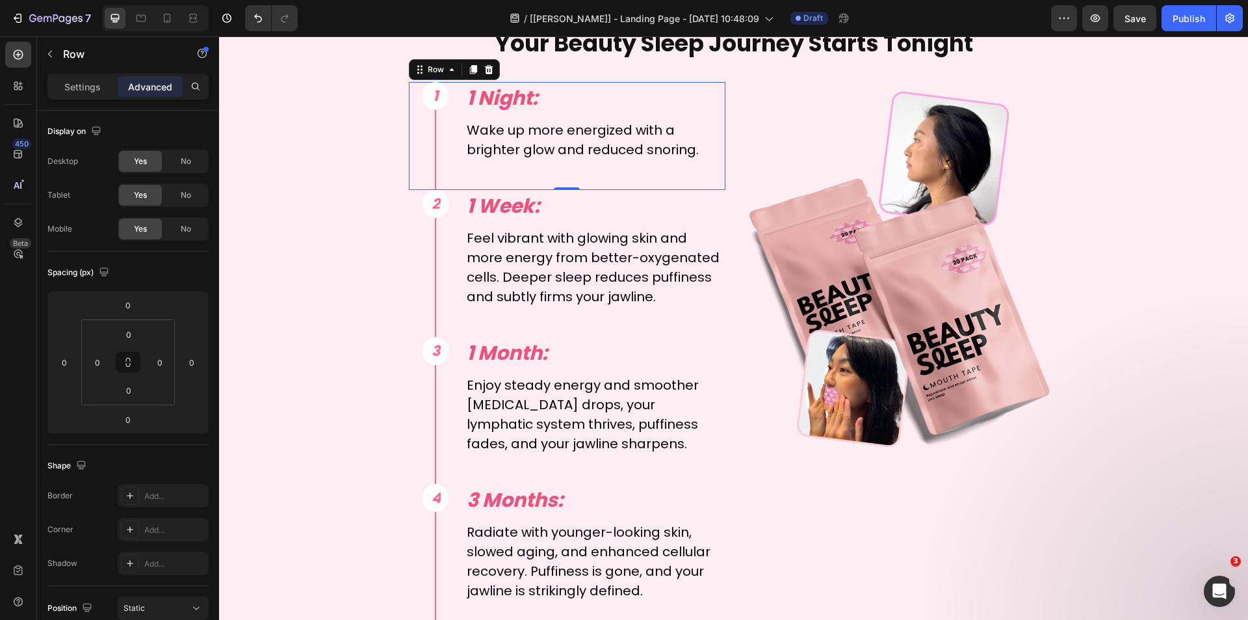
click at [419, 155] on div "1 Text Block Row Row" at bounding box center [422, 136] width 27 height 108
click at [82, 83] on p "Settings" at bounding box center [82, 87] width 36 height 14
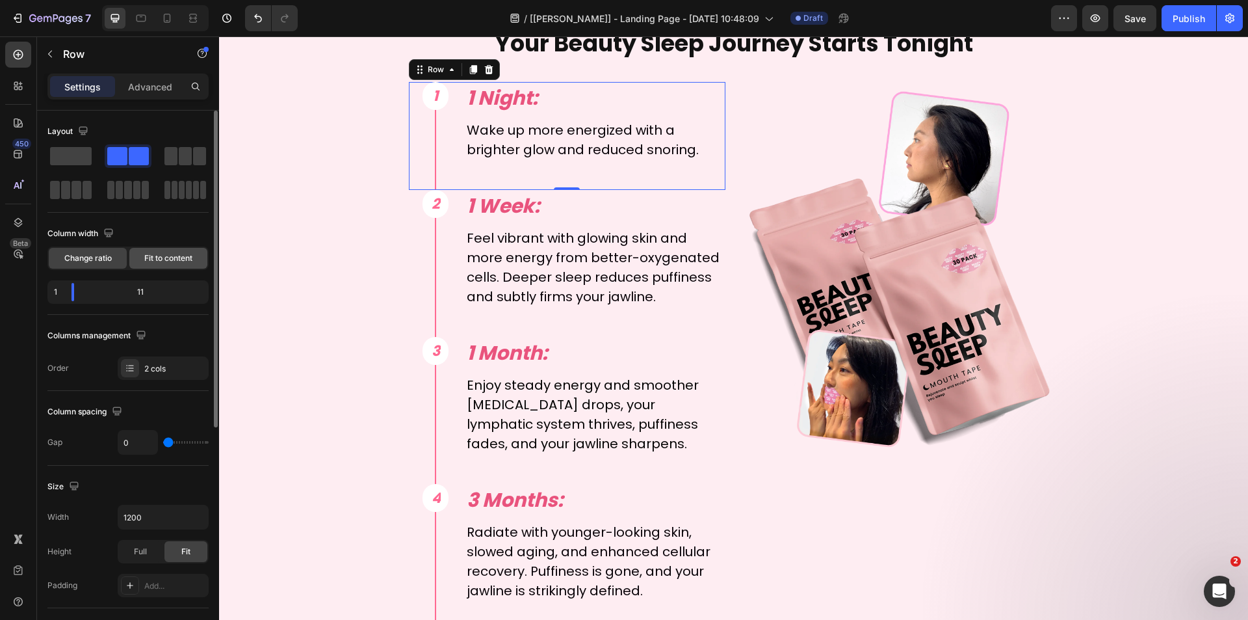
click at [159, 259] on span "Fit to content" at bounding box center [168, 258] width 48 height 12
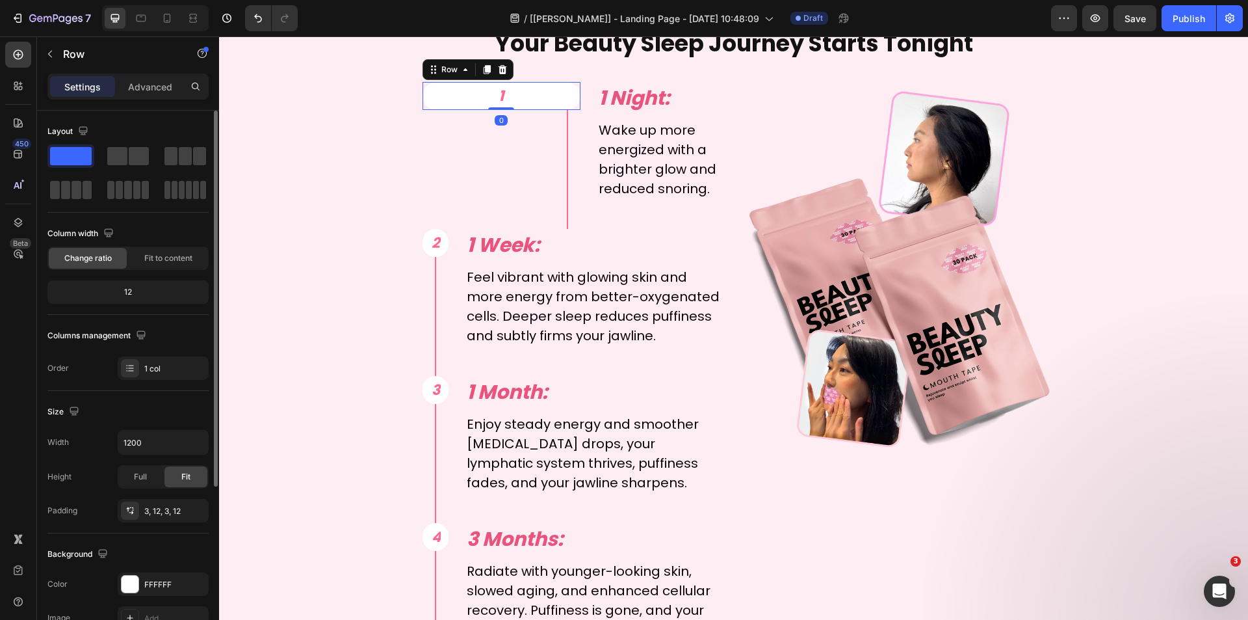
click at [423, 101] on div "1 Text Block Row 0" at bounding box center [502, 96] width 159 height 28
click at [446, 72] on div "Row" at bounding box center [449, 70] width 21 height 12
click at [445, 92] on div "Row 1 col" at bounding box center [448, 94] width 40 height 8
click at [147, 440] on input "1200" at bounding box center [163, 441] width 90 height 23
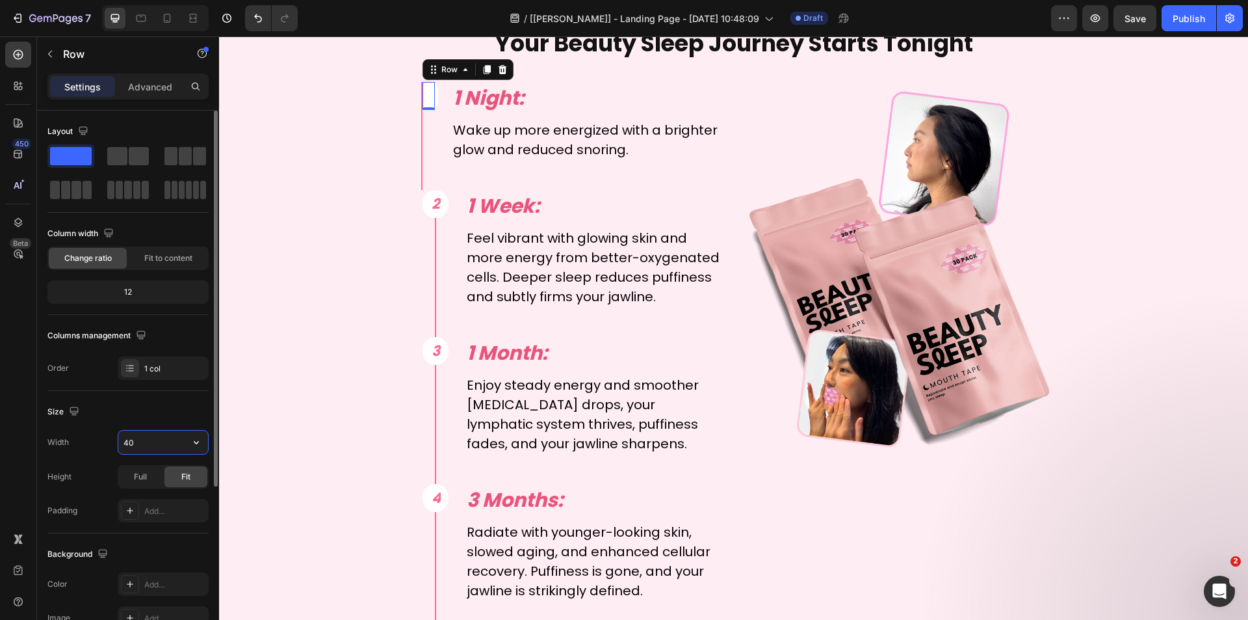
type input "4"
type input "65"
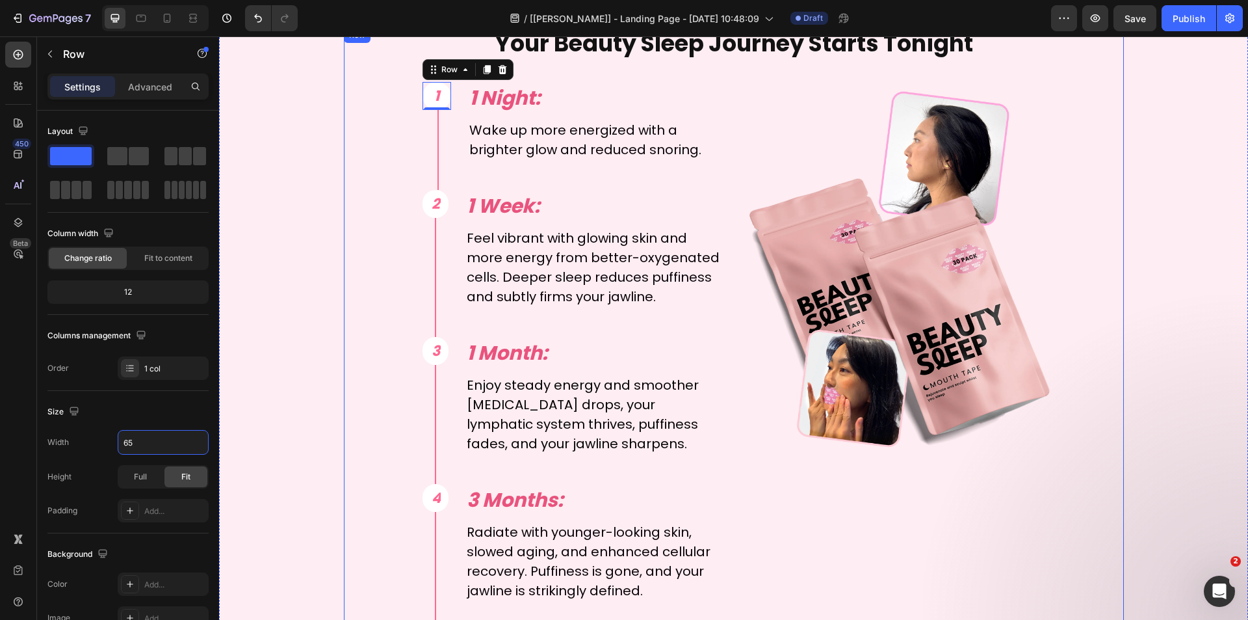
click at [351, 189] on div "Your Beauty Sleep Journey Starts Tonight Text Block 1 Text Block Row Row 0 1 Ni…" at bounding box center [734, 329] width 780 height 604
click at [423, 102] on div "1 Text Block Row 0" at bounding box center [437, 96] width 29 height 28
click at [440, 75] on div "Row" at bounding box center [449, 70] width 21 height 12
click at [442, 94] on div "Row 1 col" at bounding box center [448, 94] width 40 height 8
click at [142, 440] on input "65" at bounding box center [163, 441] width 90 height 23
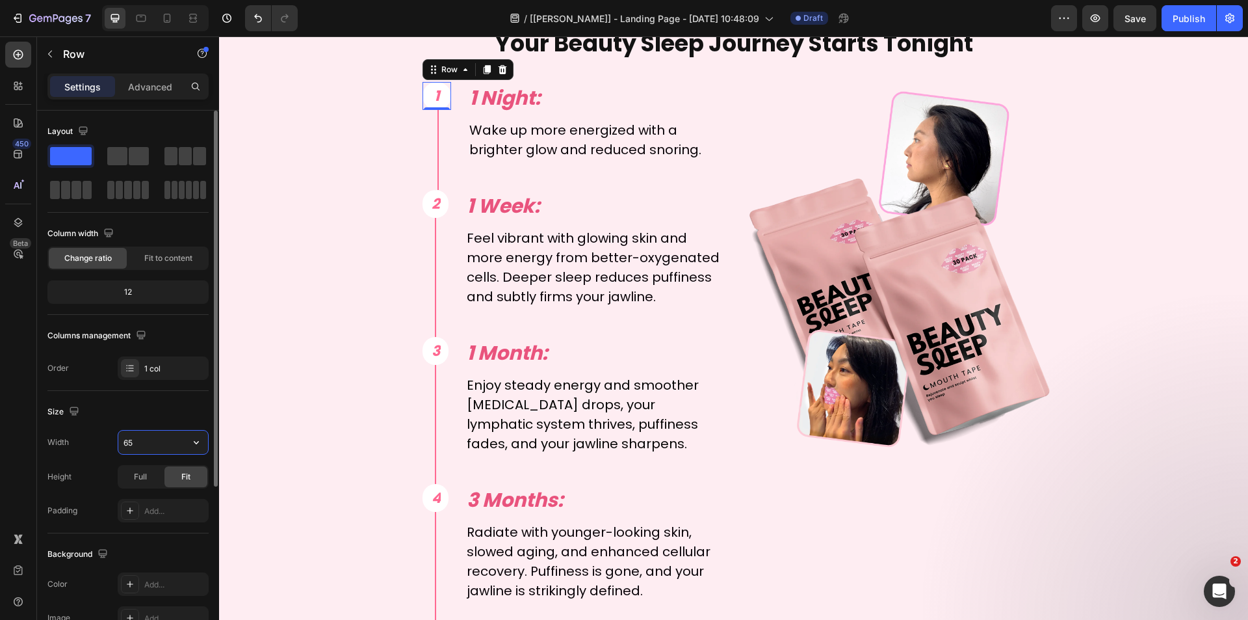
click at [133, 443] on input "65" at bounding box center [163, 441] width 90 height 23
drag, startPoint x: 128, startPoint y: 443, endPoint x: 140, endPoint y: 443, distance: 12.4
click at [140, 443] on input "65" at bounding box center [163, 441] width 90 height 23
type input "62"
click at [313, 292] on div "Your Beauty Sleep Journey Starts Tonight Text Block 1 Text Block Row Row 0 1 Ni…" at bounding box center [733, 329] width 1013 height 604
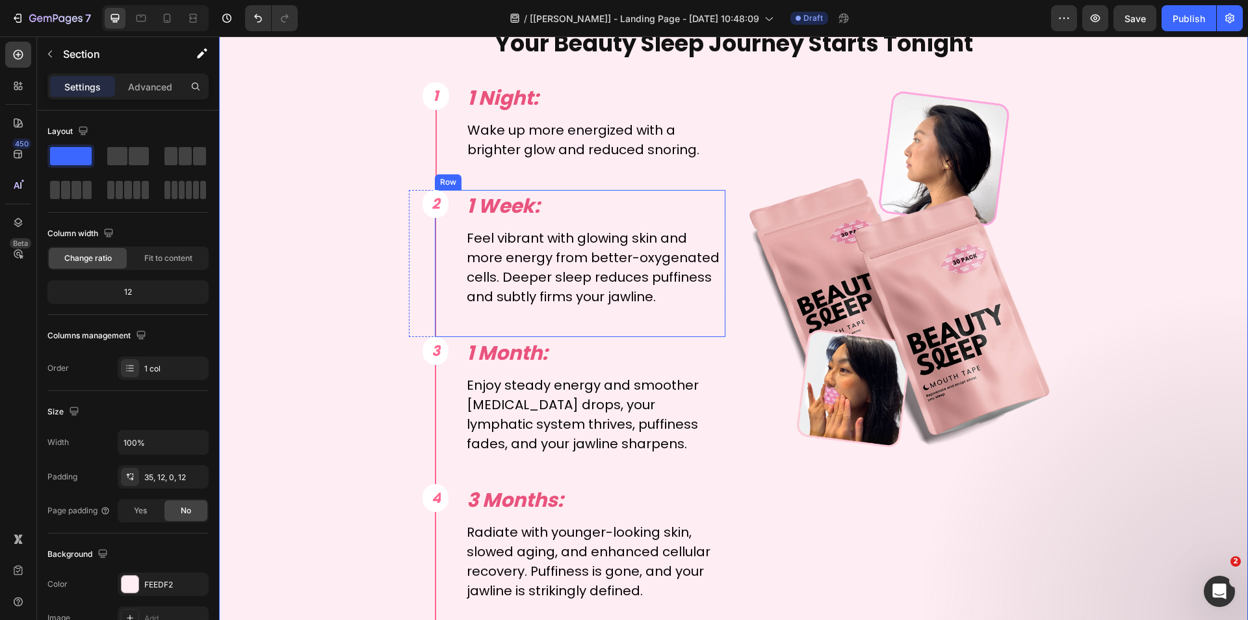
click at [453, 214] on div "1 Week: Text Block Feel vibrant with glowing skin and more energy from better-o…" at bounding box center [580, 263] width 291 height 147
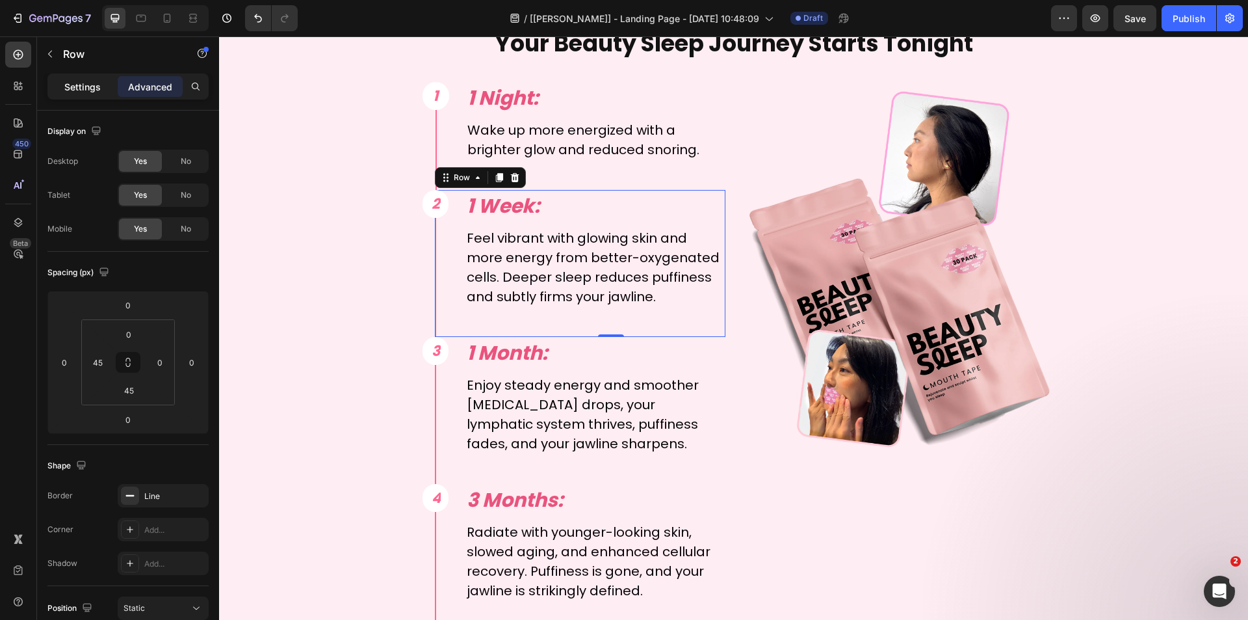
click at [85, 92] on p "Settings" at bounding box center [82, 87] width 36 height 14
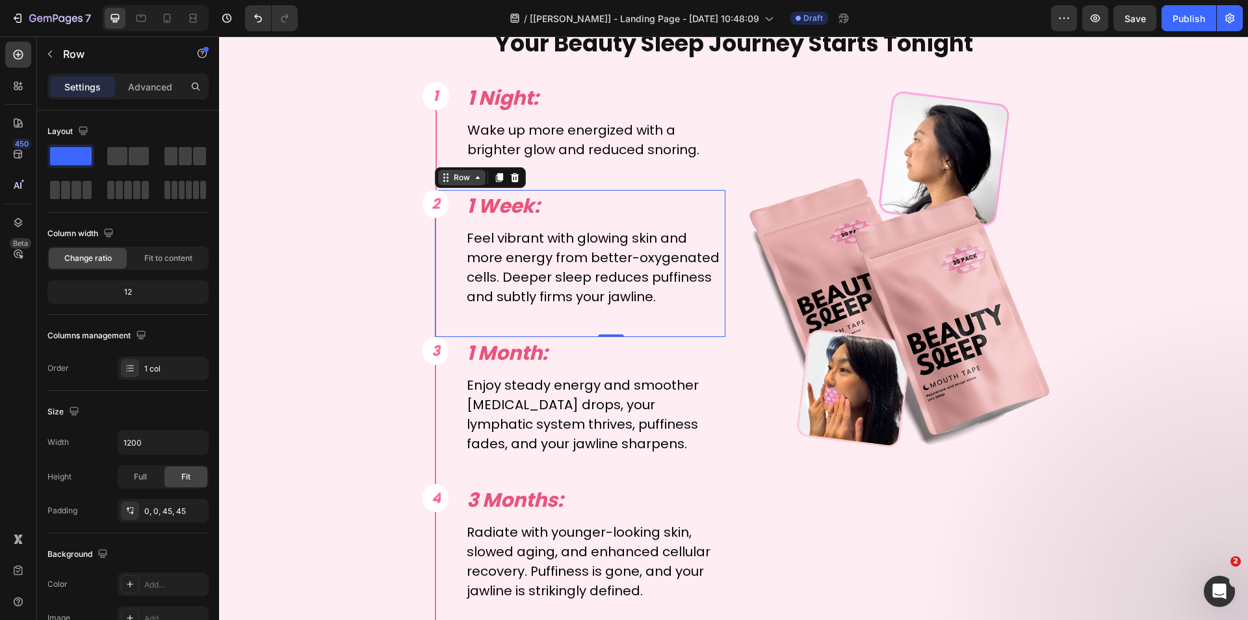
click at [477, 181] on icon at bounding box center [478, 177] width 10 height 10
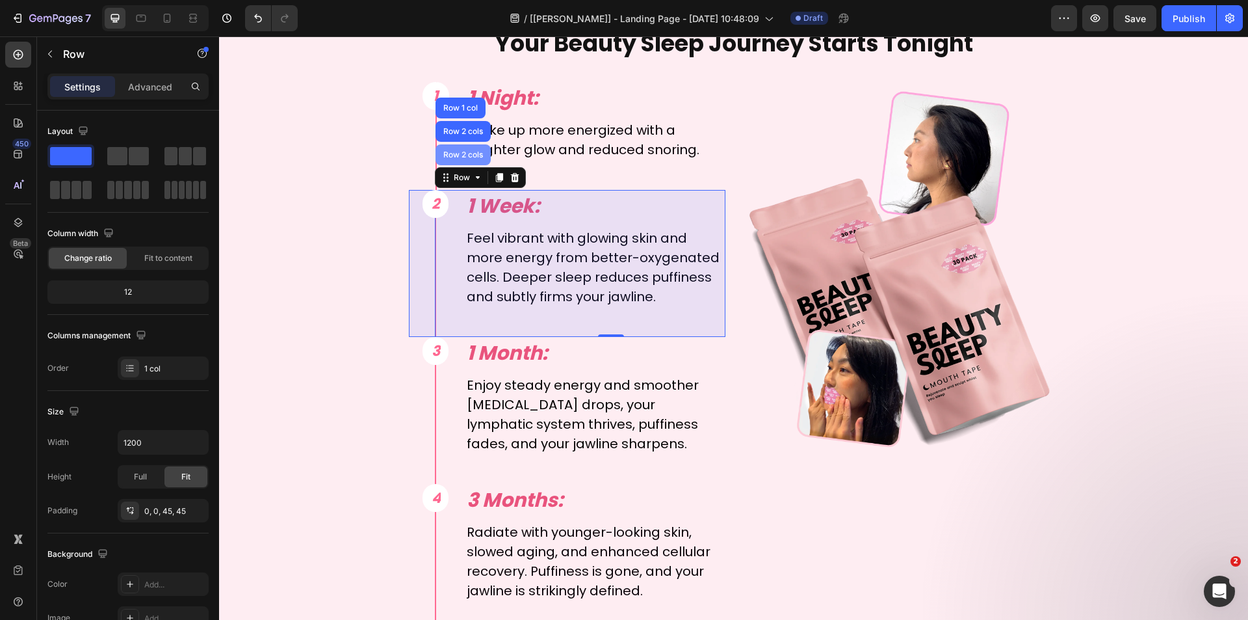
click at [464, 153] on div "Row 2 cols" at bounding box center [463, 155] width 45 height 8
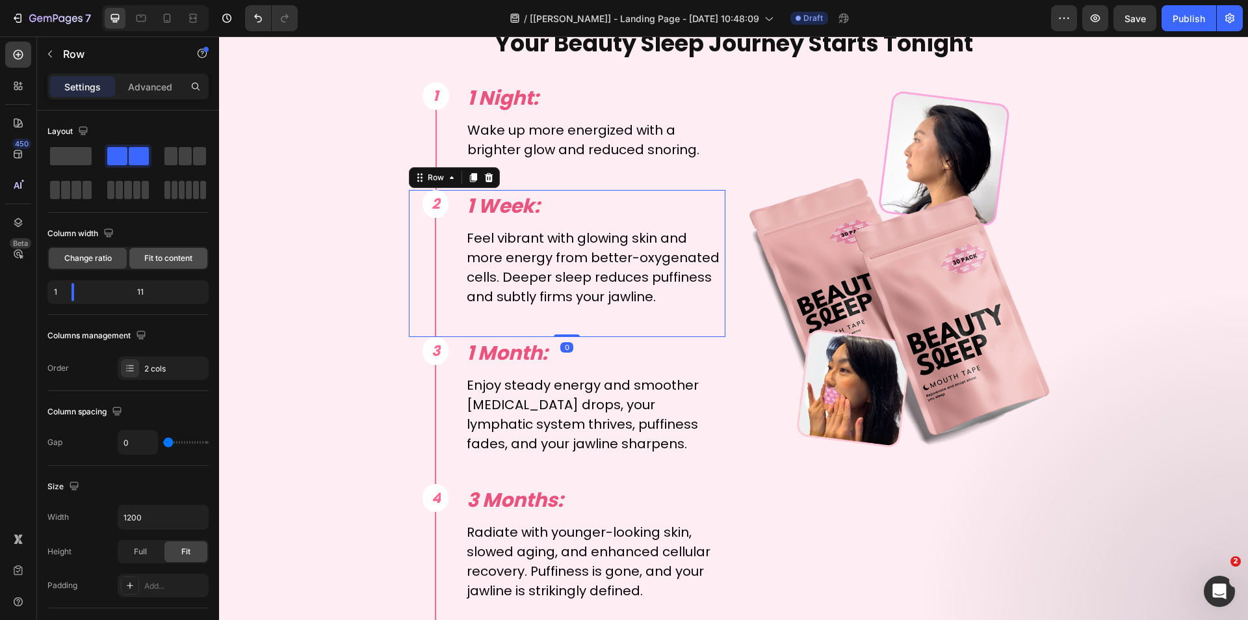
click at [186, 257] on span "Fit to content" at bounding box center [168, 258] width 48 height 12
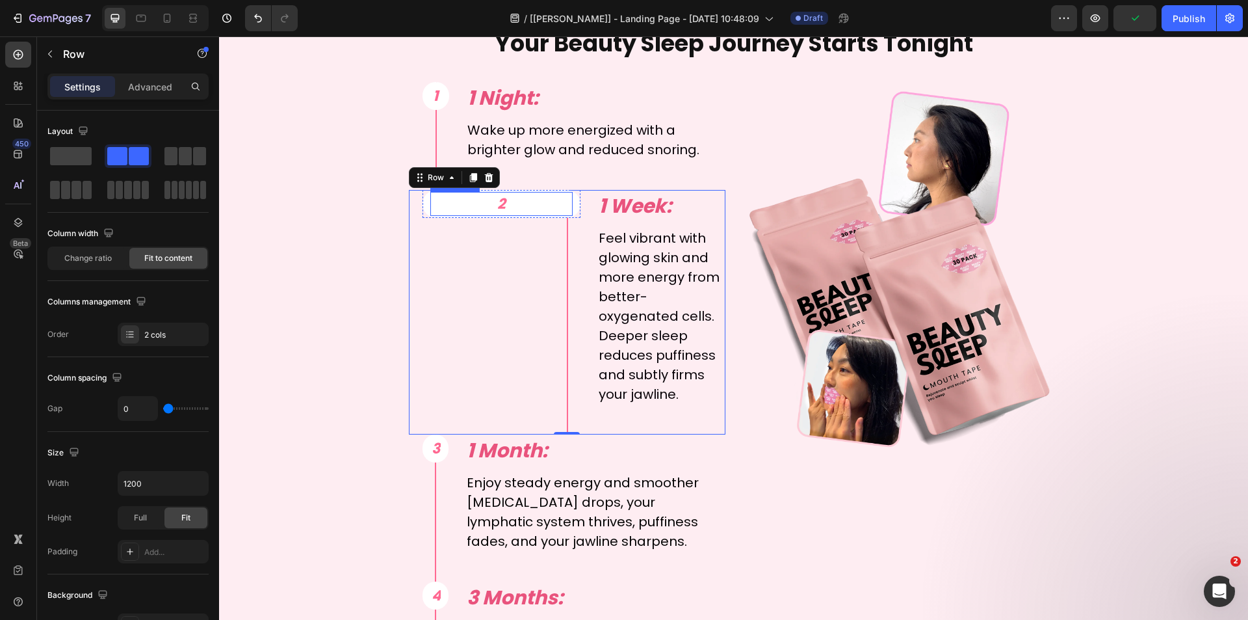
click at [460, 211] on p "2" at bounding box center [502, 203] width 140 height 21
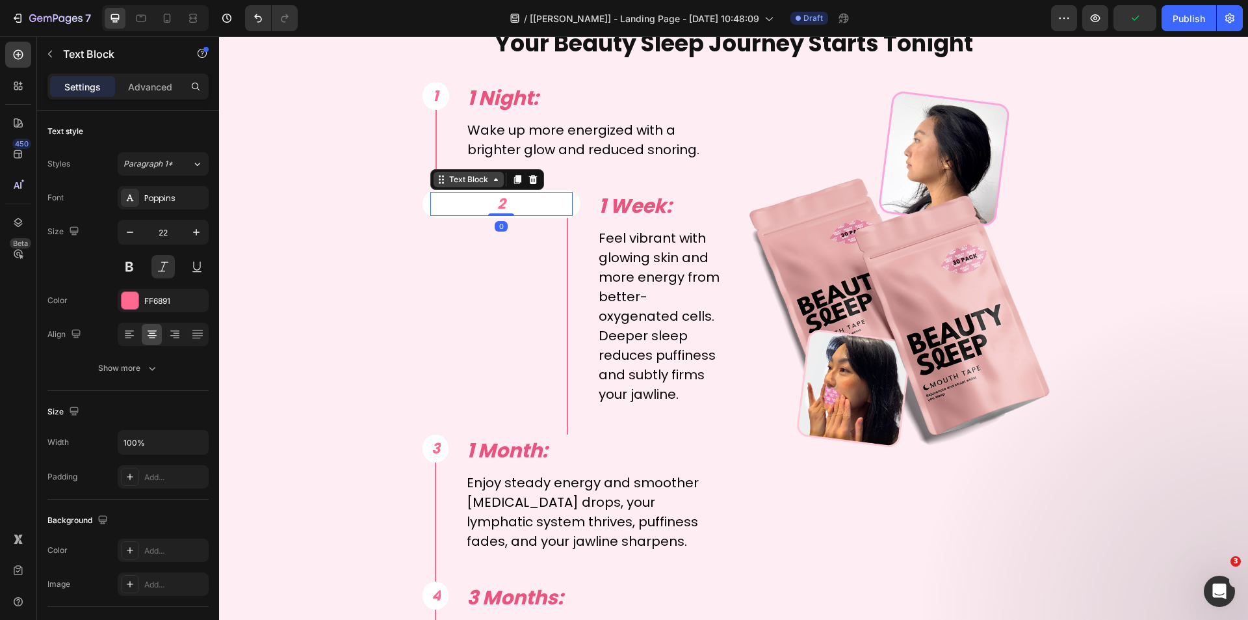
click at [471, 183] on div "Text Block" at bounding box center [469, 180] width 44 height 12
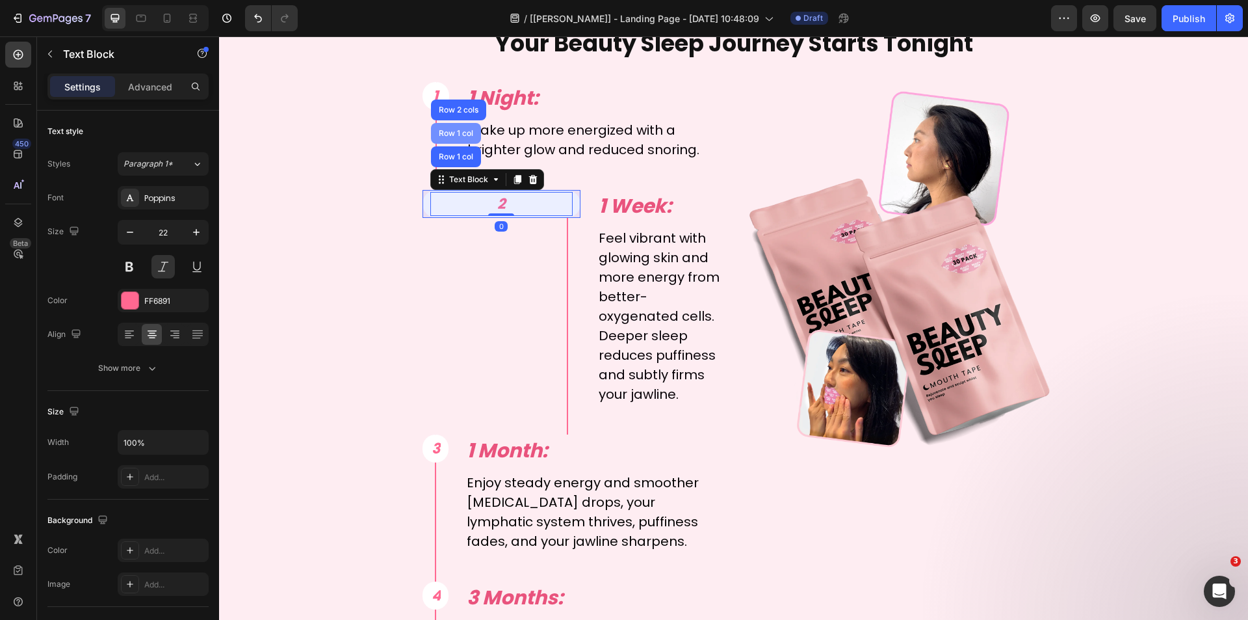
click at [457, 135] on div "Row 1 col" at bounding box center [456, 133] width 40 height 8
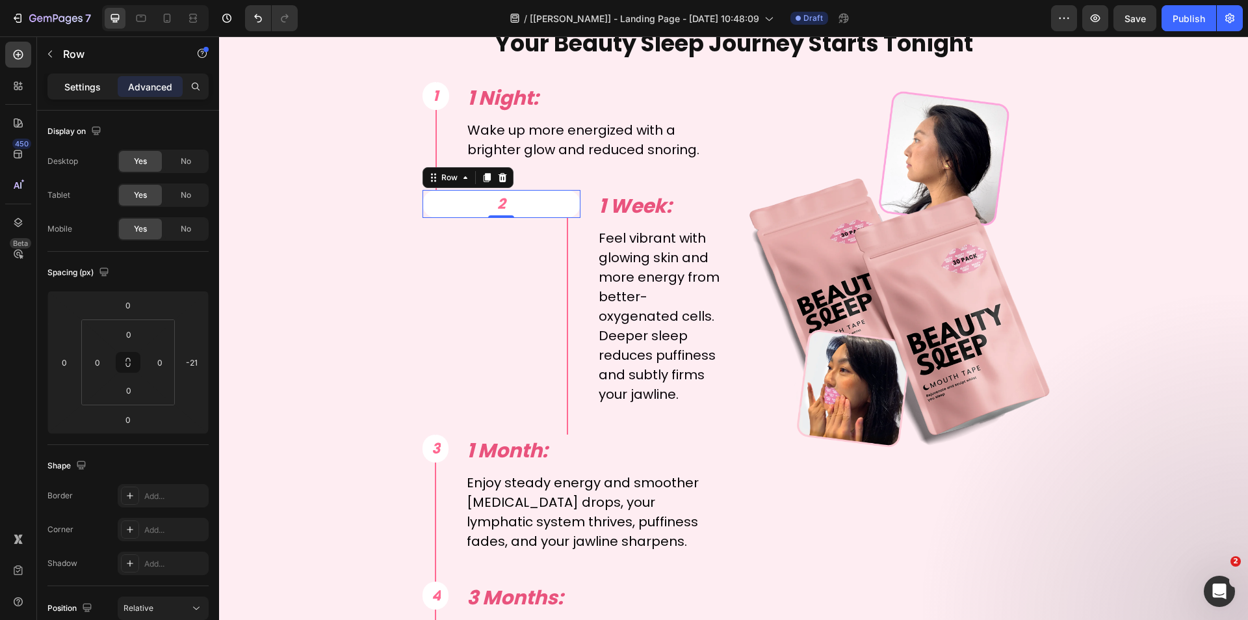
click at [78, 89] on p "Settings" at bounding box center [82, 87] width 36 height 14
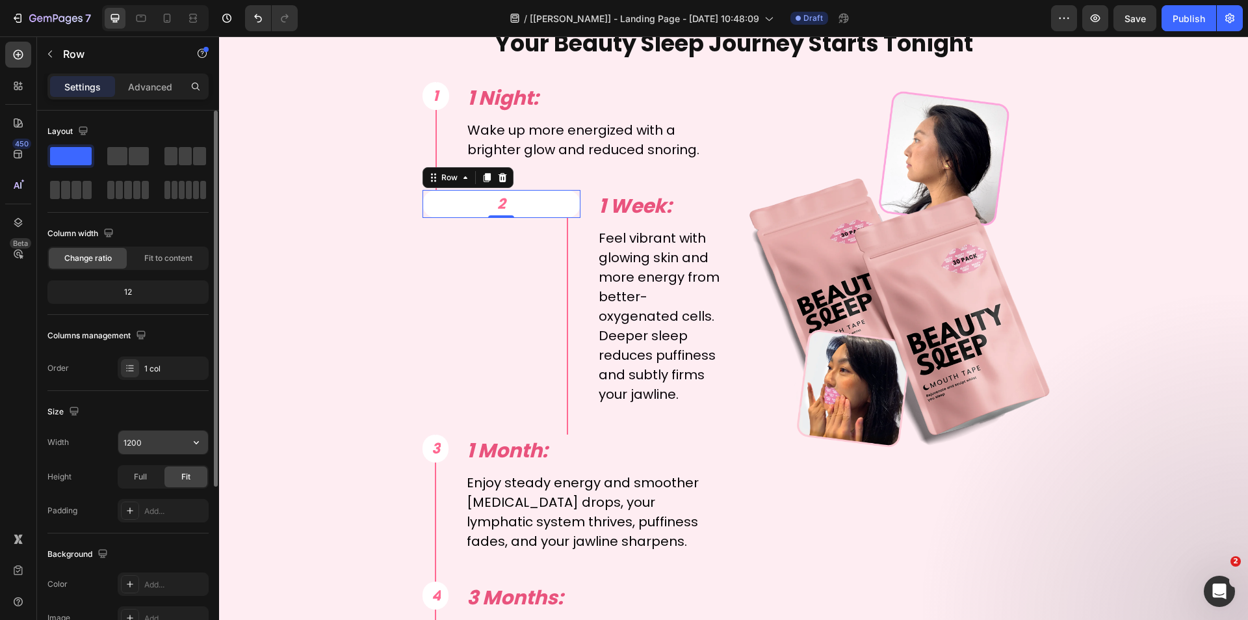
click at [154, 442] on input "1200" at bounding box center [163, 441] width 90 height 23
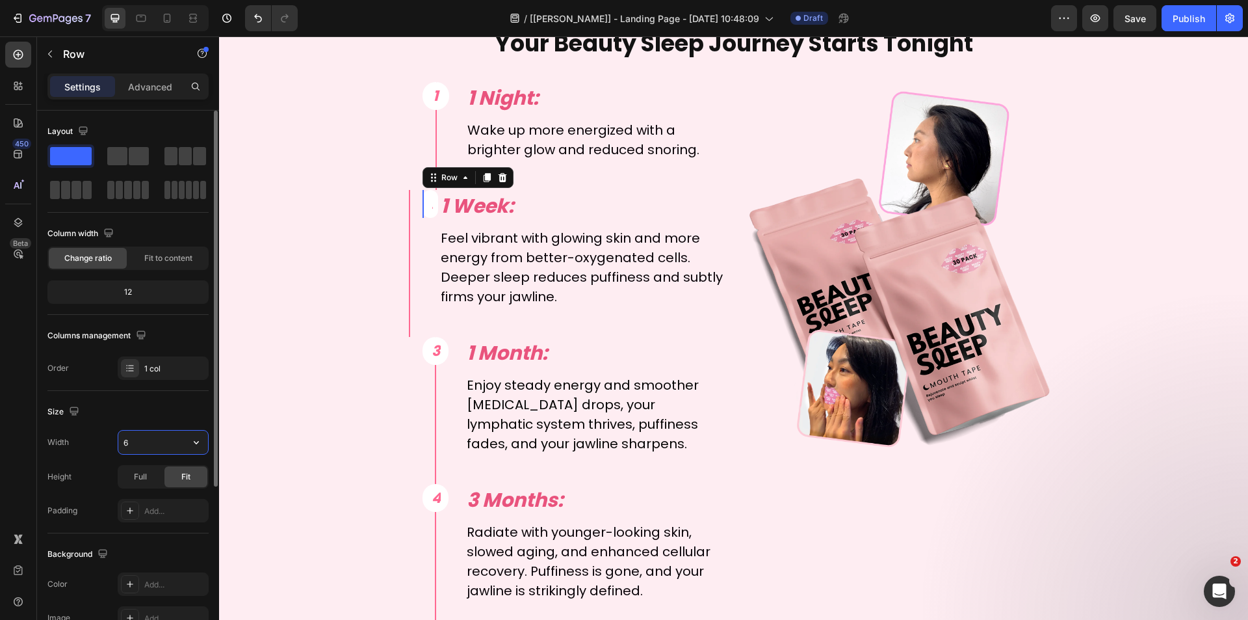
type input "62"
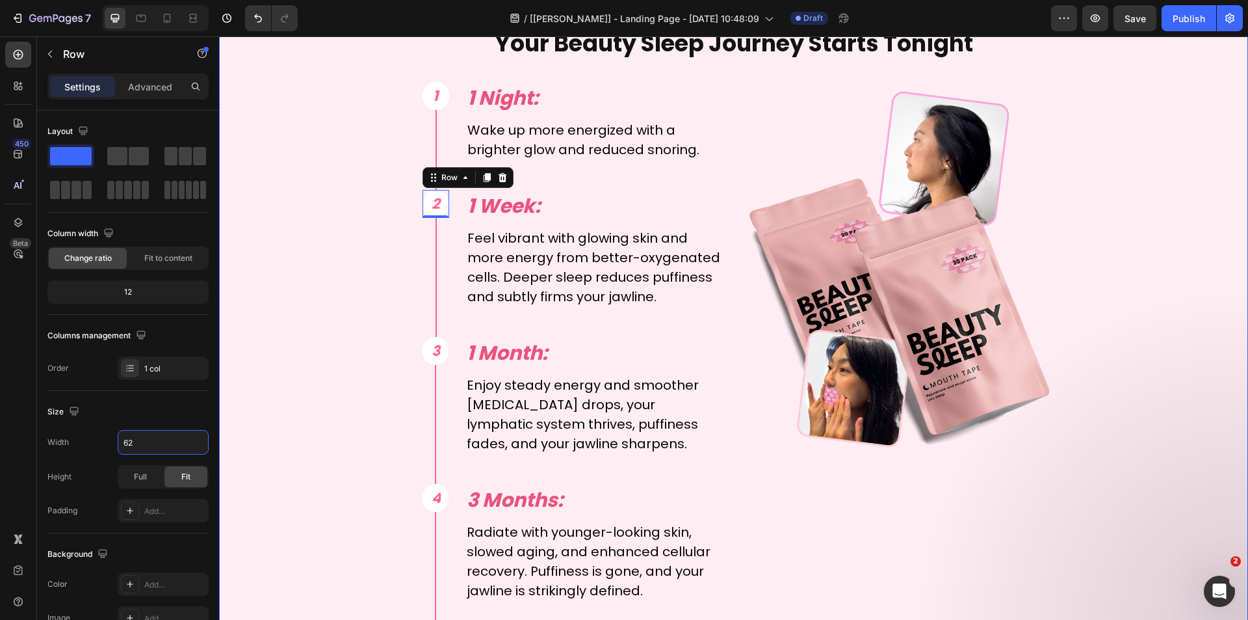
click at [319, 311] on div "Your Beauty Sleep Journey Starts Tonight Text Block 1 Text Block Row Row 1 Nigh…" at bounding box center [733, 329] width 1013 height 604
click at [423, 211] on div "2 Text Block Row" at bounding box center [436, 204] width 27 height 28
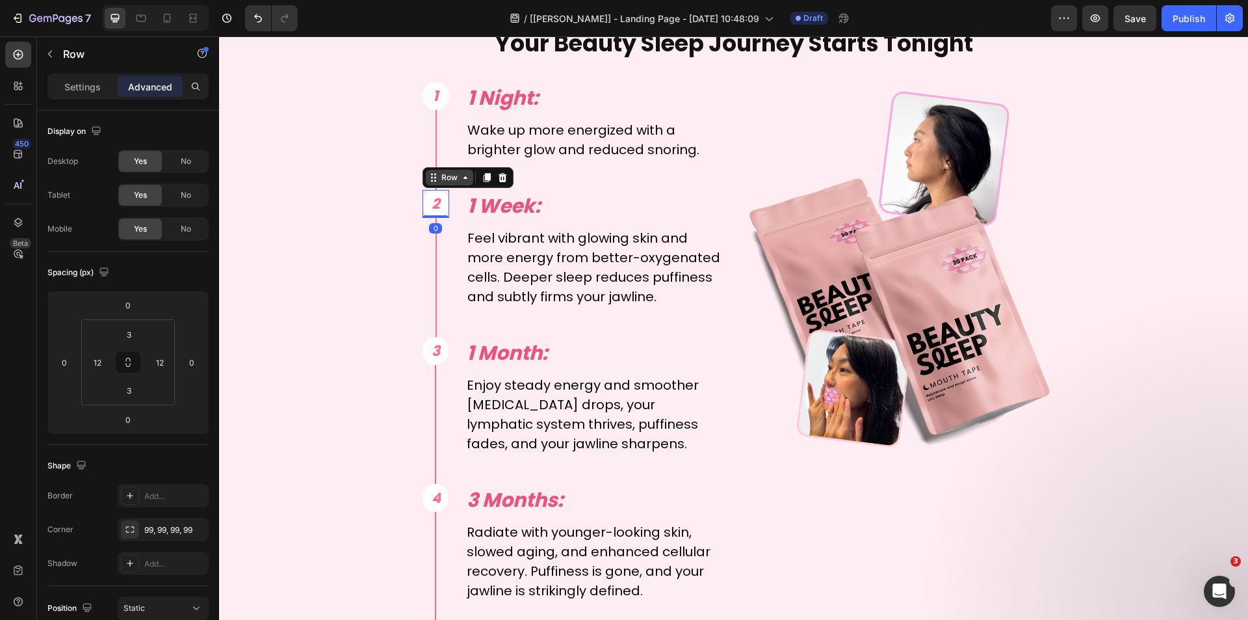
click at [442, 180] on div "Row" at bounding box center [449, 178] width 21 height 12
click at [451, 156] on div "Row 1 col" at bounding box center [448, 155] width 40 height 8
click at [441, 359] on div "3 Text Block Row 0" at bounding box center [436, 351] width 27 height 28
click at [439, 326] on div "Row" at bounding box center [449, 325] width 21 height 12
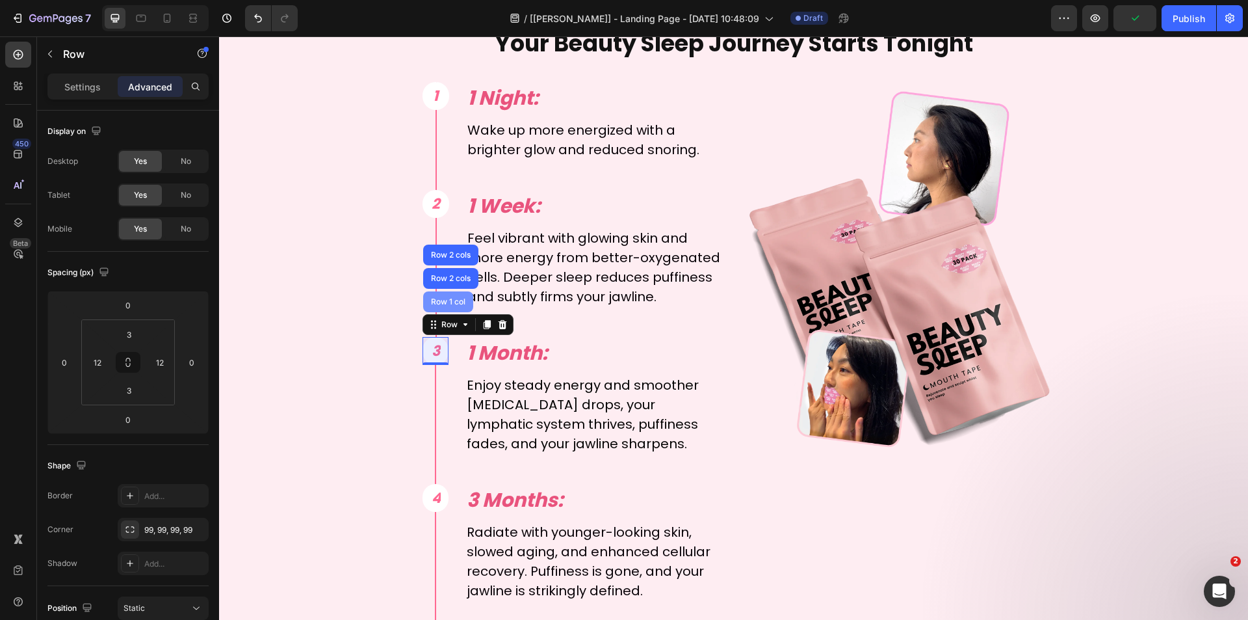
click at [449, 298] on div "Row 1 col" at bounding box center [448, 302] width 40 height 8
click at [88, 88] on p "Settings" at bounding box center [82, 87] width 36 height 14
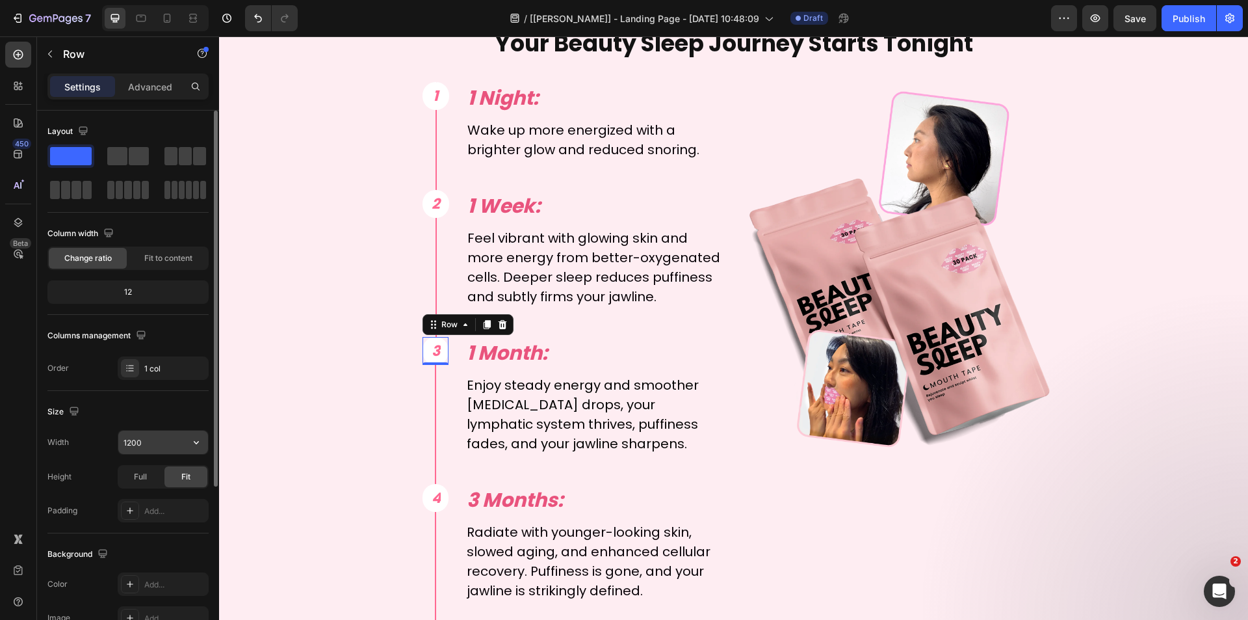
click at [161, 441] on input "1200" at bounding box center [163, 441] width 90 height 23
type input "62"
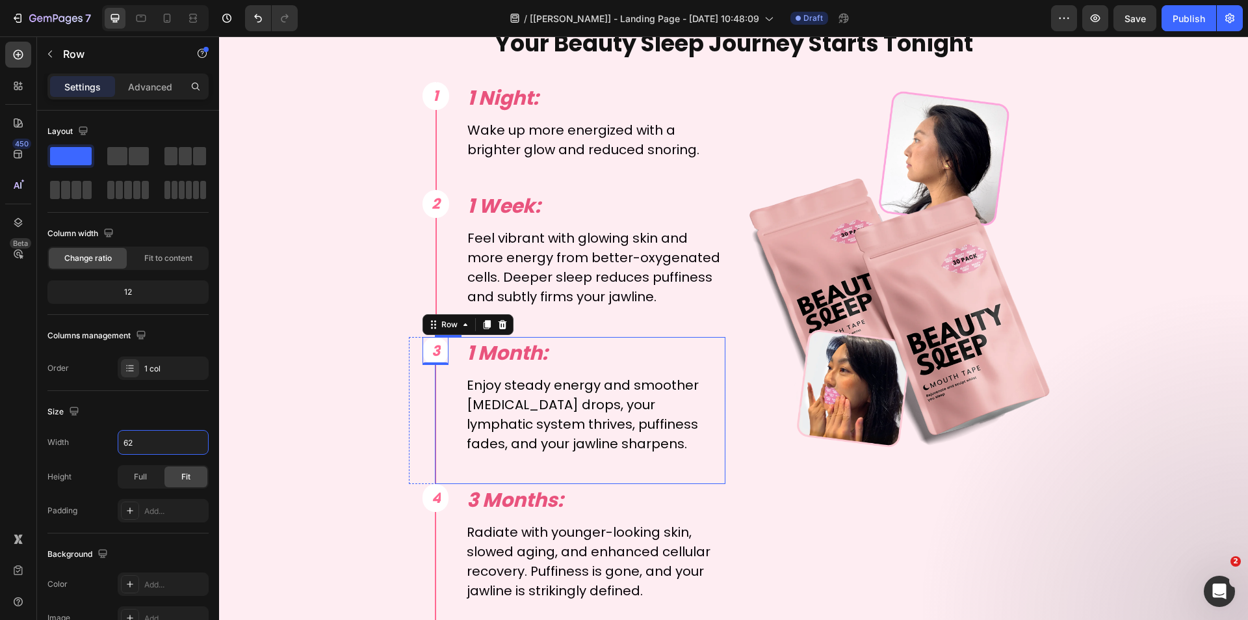
click at [456, 354] on div "1 Month: Text Block Enjoy steady energy and smoother [MEDICAL_DATA] drops, your…" at bounding box center [580, 410] width 291 height 147
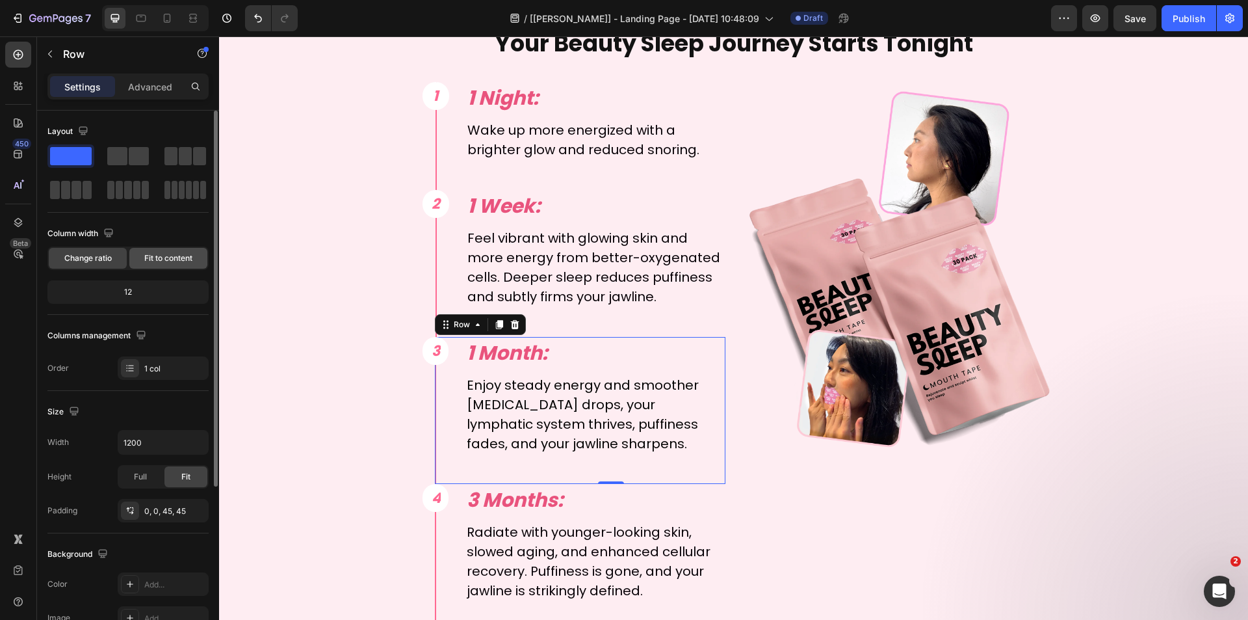
click at [178, 257] on span "Fit to content" at bounding box center [168, 258] width 48 height 12
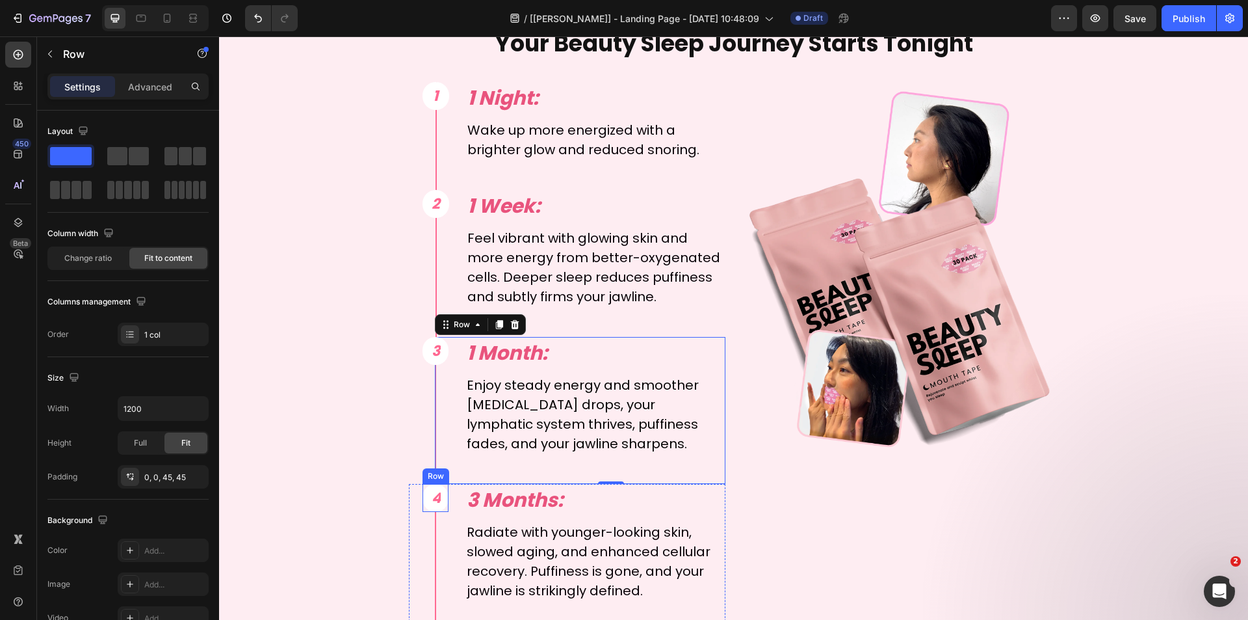
click at [436, 511] on div "4 Text Block Row Row" at bounding box center [436, 498] width 27 height 28
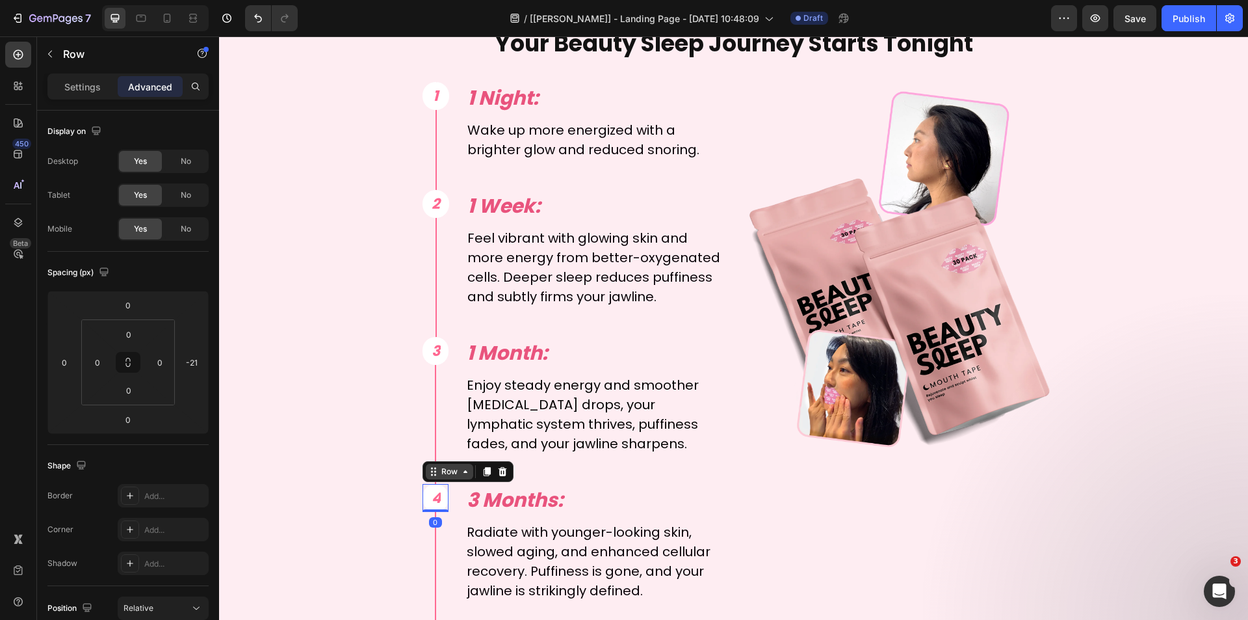
click at [445, 476] on div "Row" at bounding box center [449, 471] width 21 height 12
click at [76, 90] on p "Settings" at bounding box center [82, 87] width 36 height 14
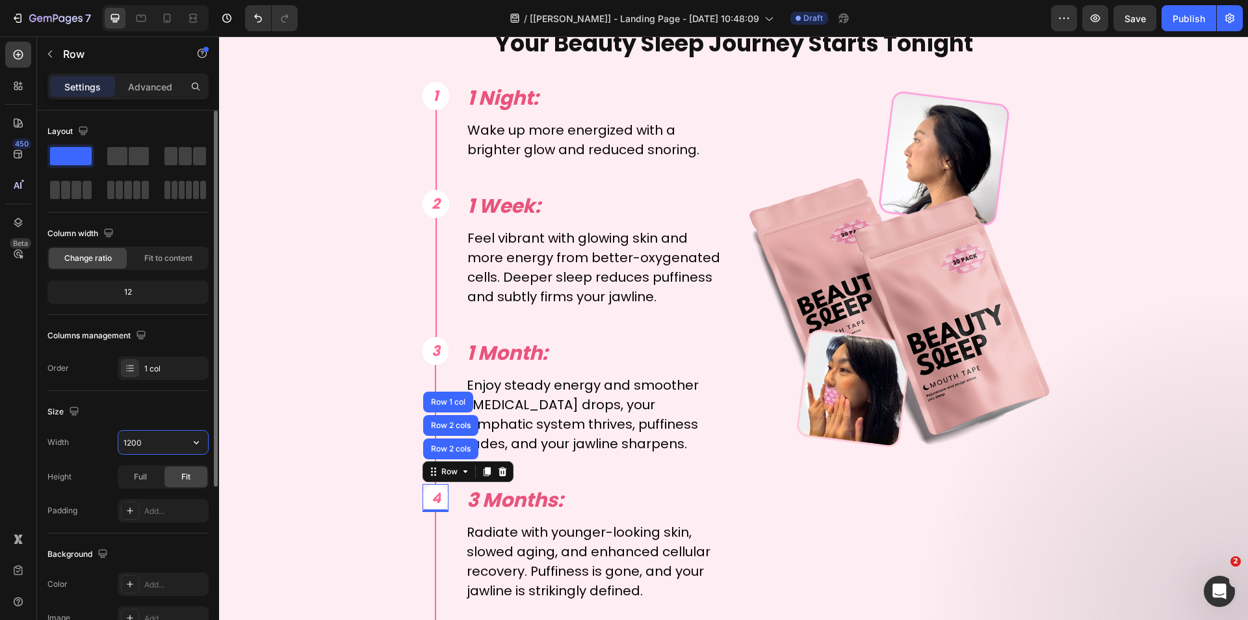
click at [156, 441] on input "1200" at bounding box center [163, 441] width 90 height 23
type input "62"
click at [449, 508] on div "3 Months: Text Block Radiate with younger-looking skin, slowed aging, and enhan…" at bounding box center [580, 557] width 291 height 147
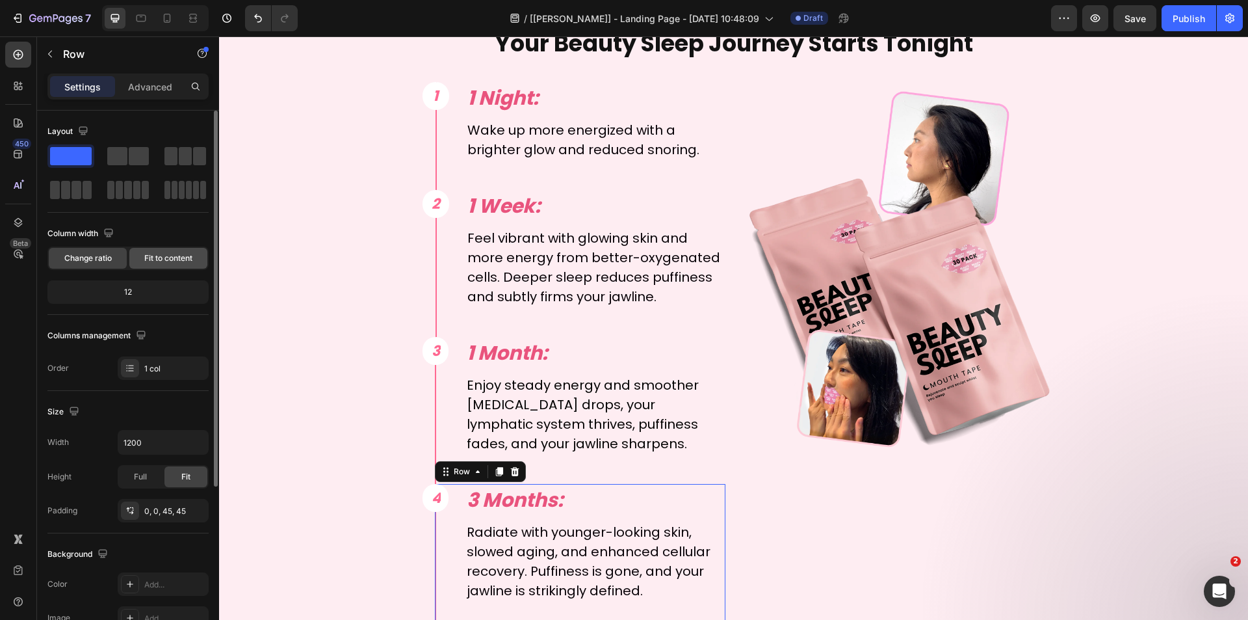
click at [166, 259] on span "Fit to content" at bounding box center [168, 258] width 48 height 12
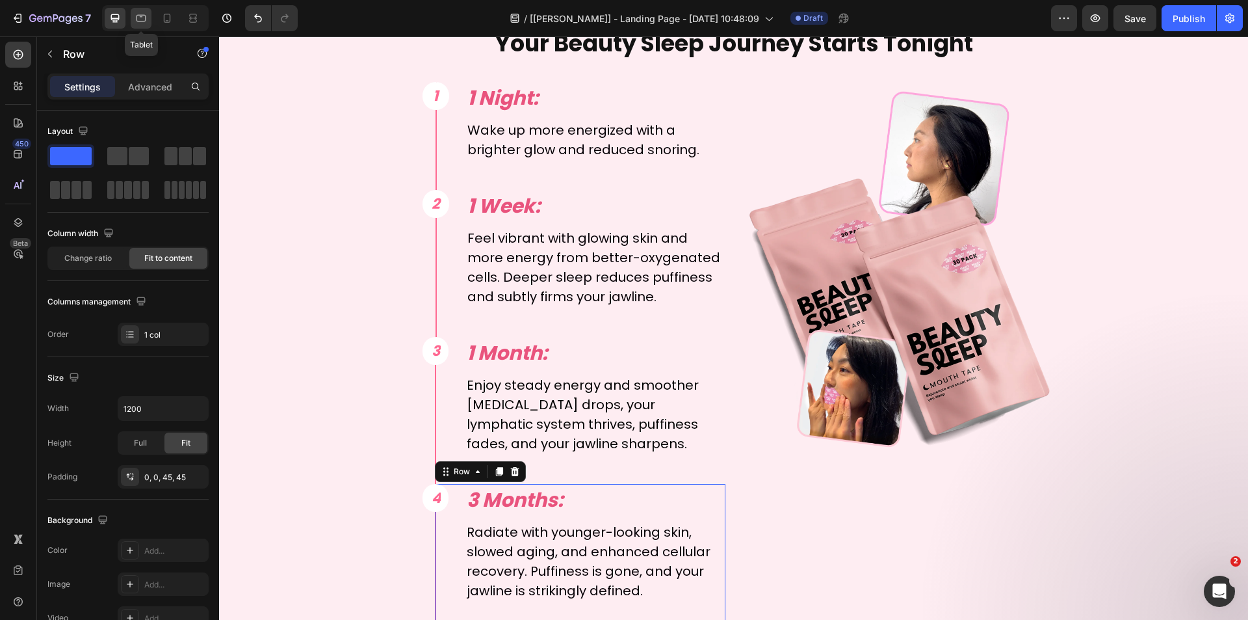
click at [146, 14] on icon at bounding box center [141, 18] width 13 height 13
type input "100%"
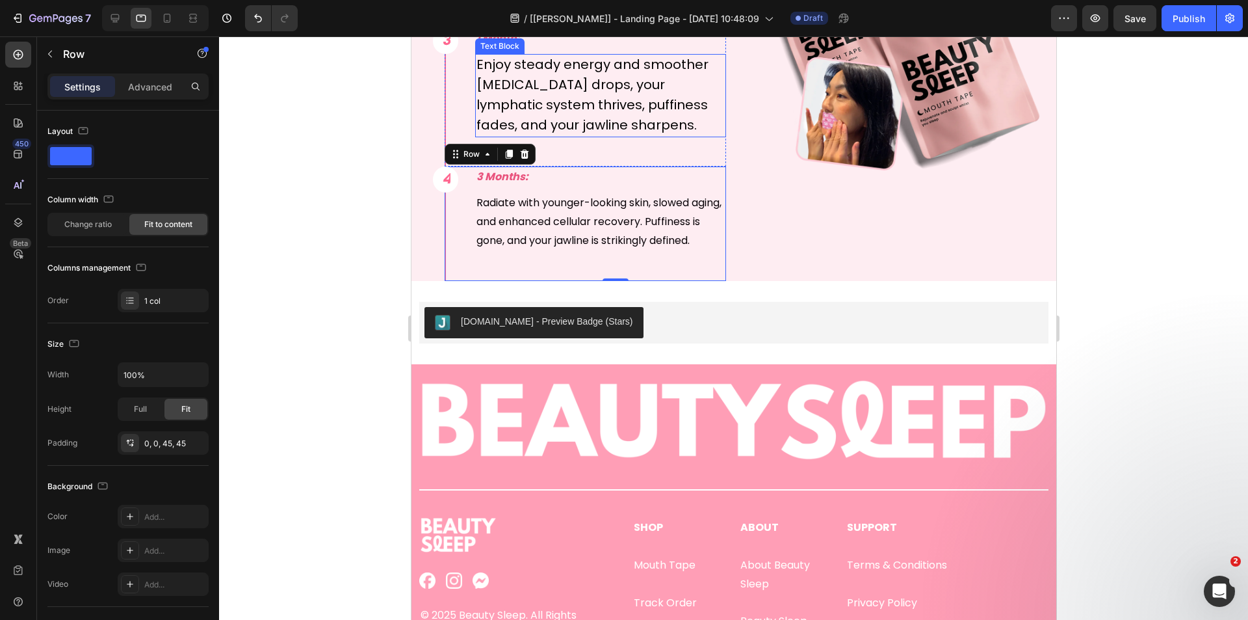
scroll to position [5357, 0]
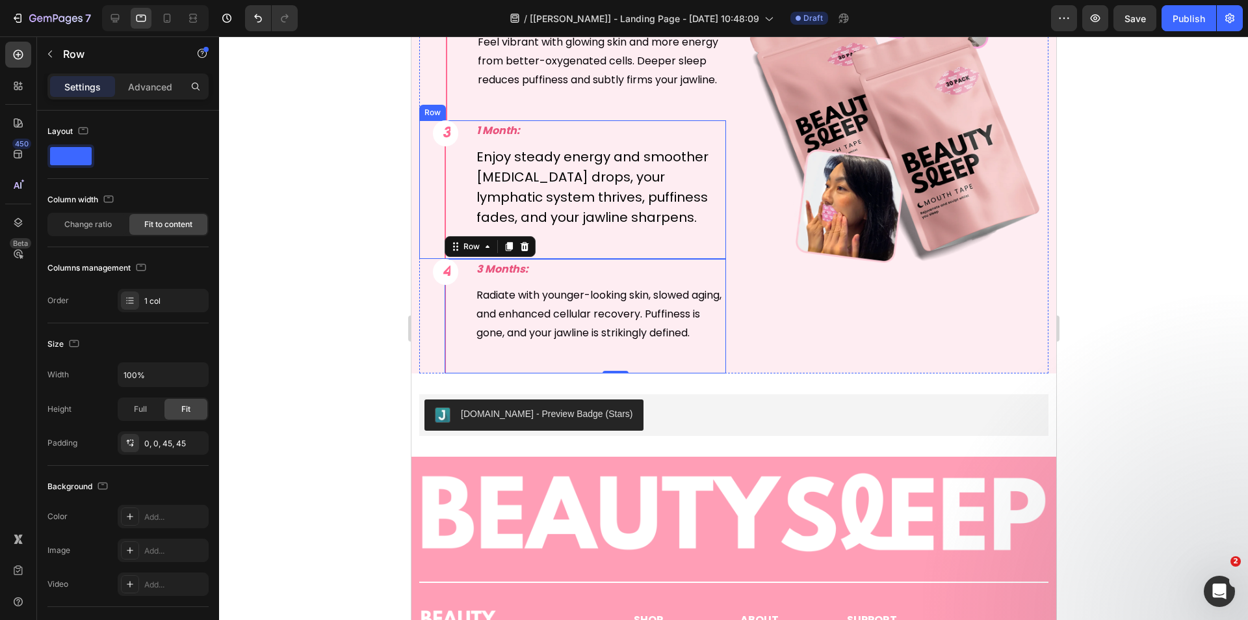
click at [299, 224] on div at bounding box center [733, 327] width 1029 height 583
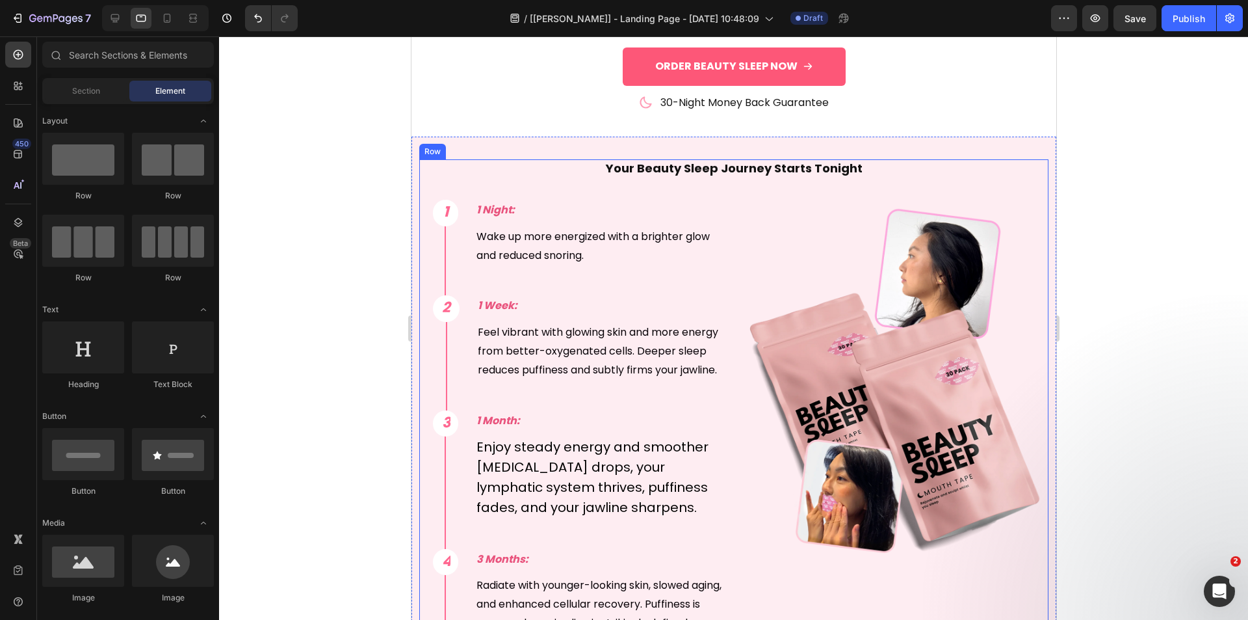
scroll to position [5189, 0]
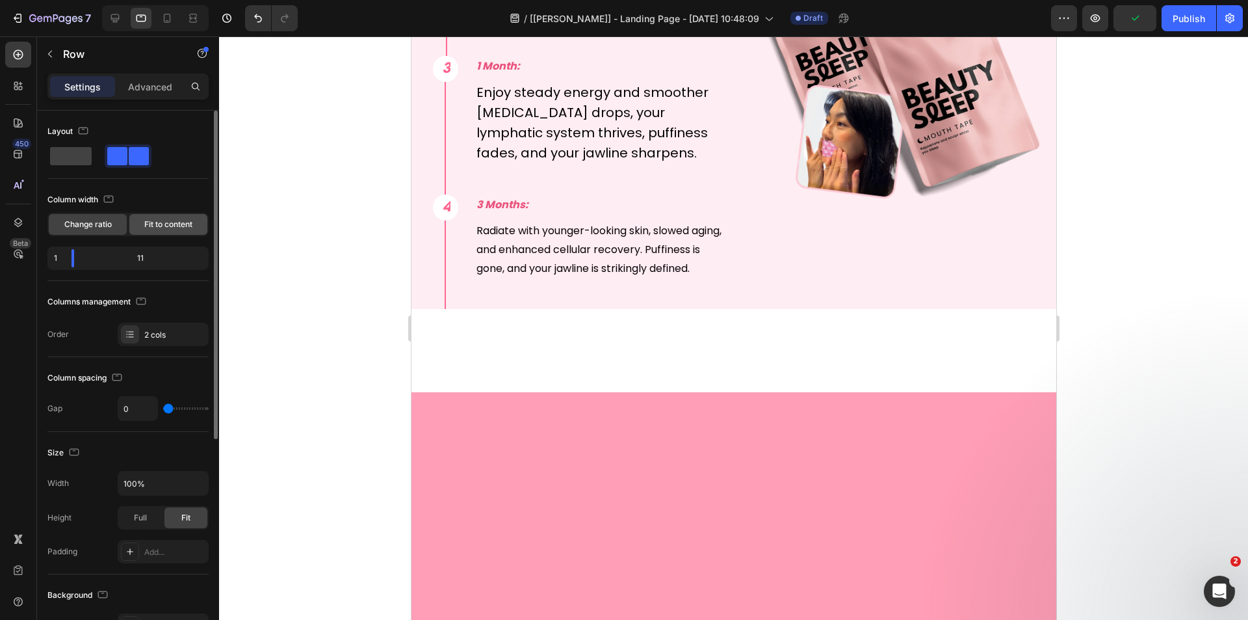
click at [158, 221] on span "Fit to content" at bounding box center [168, 224] width 48 height 12
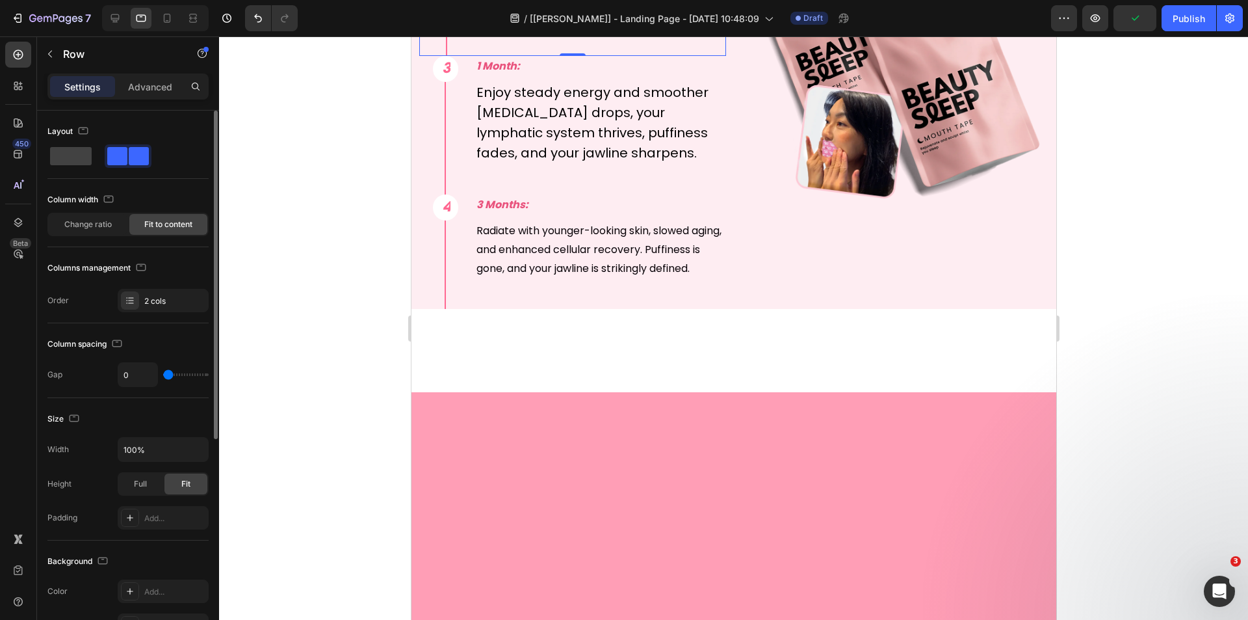
drag, startPoint x: 433, startPoint y: 368, endPoint x: 668, endPoint y: 311, distance: 241.6
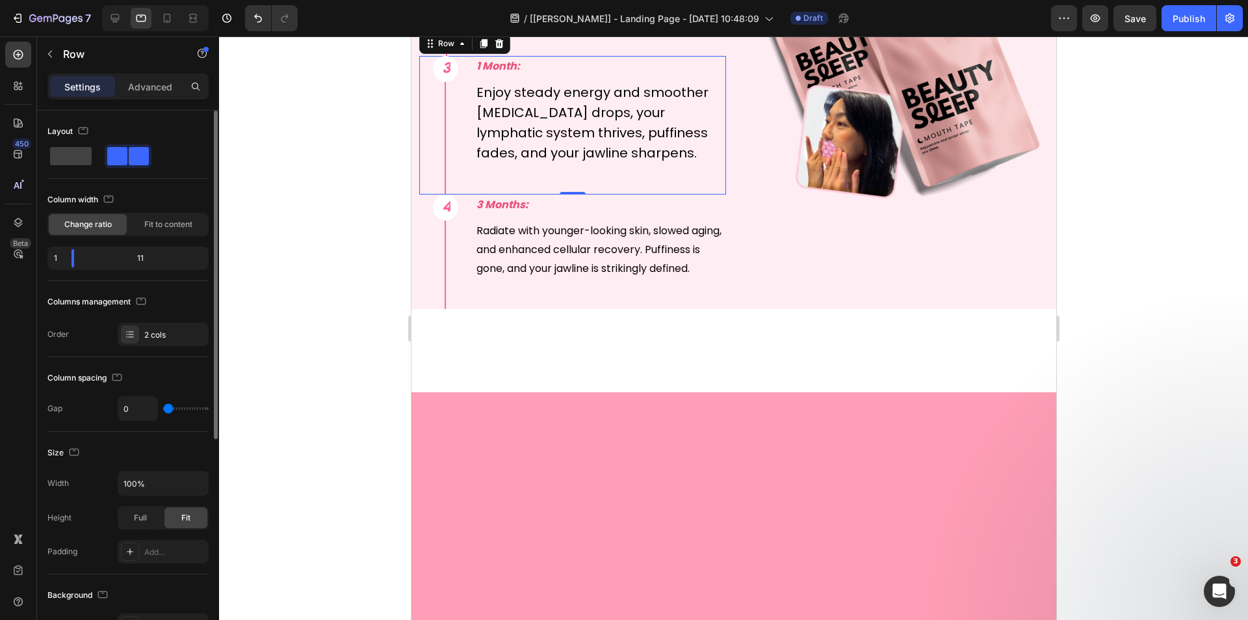
drag, startPoint x: 428, startPoint y: 495, endPoint x: 720, endPoint y: 480, distance: 293.0
click at [428, 194] on div "3 Text Block Row Row" at bounding box center [431, 125] width 25 height 138
click at [163, 225] on span "Fit to content" at bounding box center [168, 224] width 48 height 12
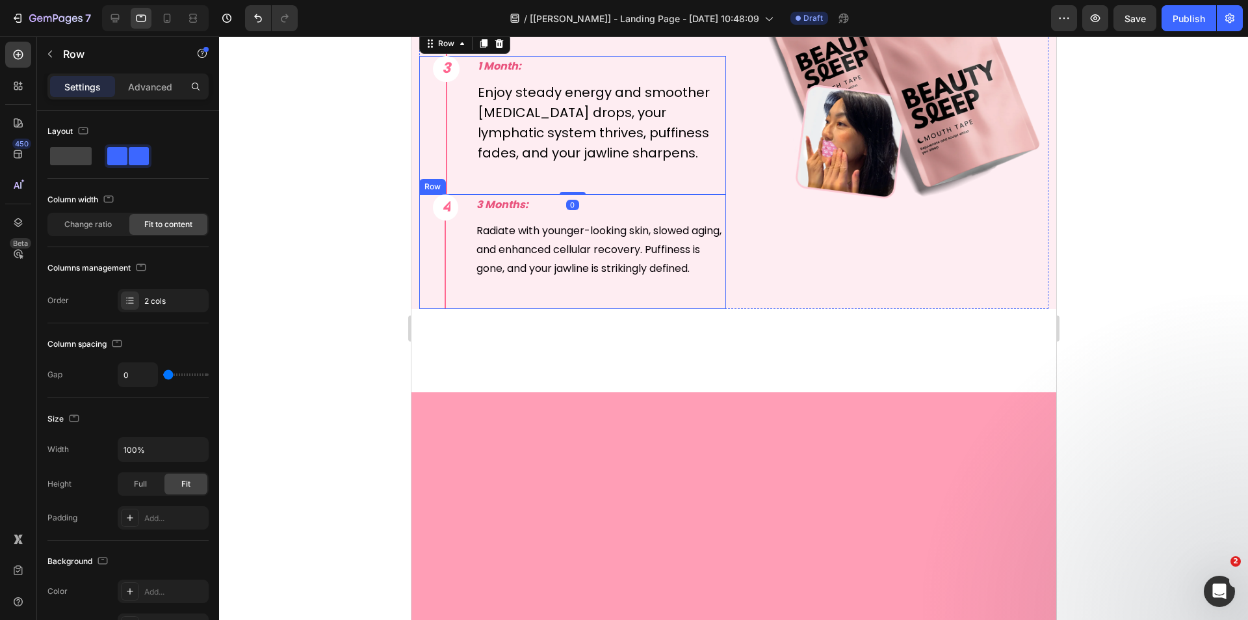
click at [439, 309] on div "4 Text Block Row Row" at bounding box center [431, 251] width 25 height 114
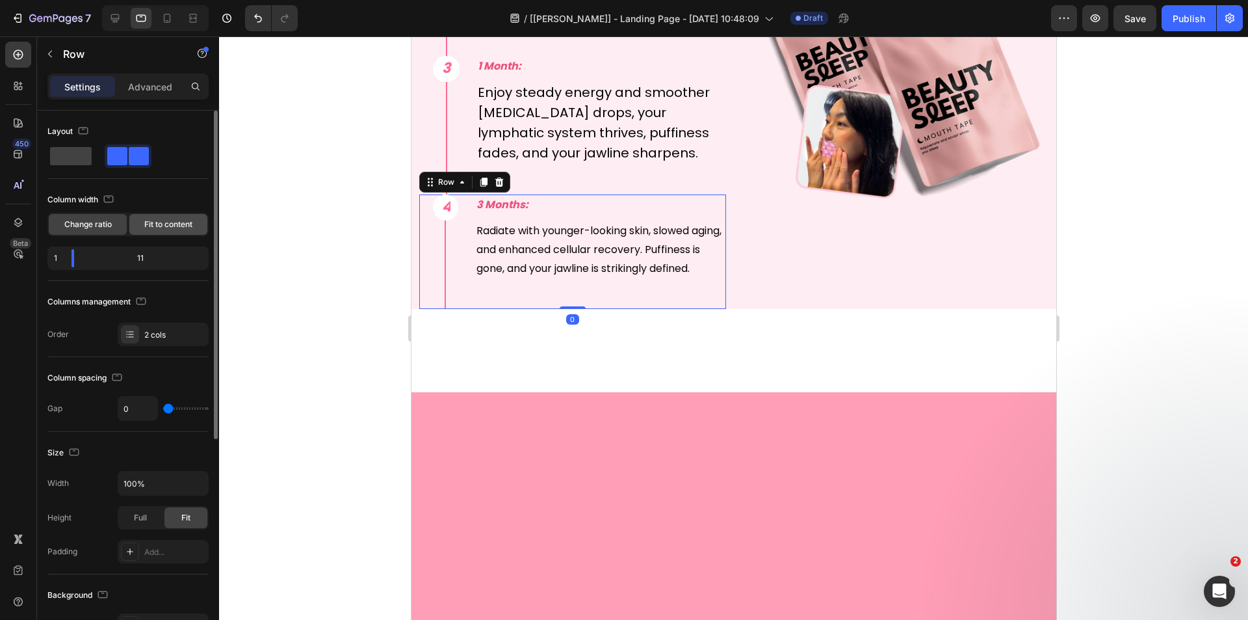
click at [165, 227] on span "Fit to content" at bounding box center [168, 224] width 48 height 12
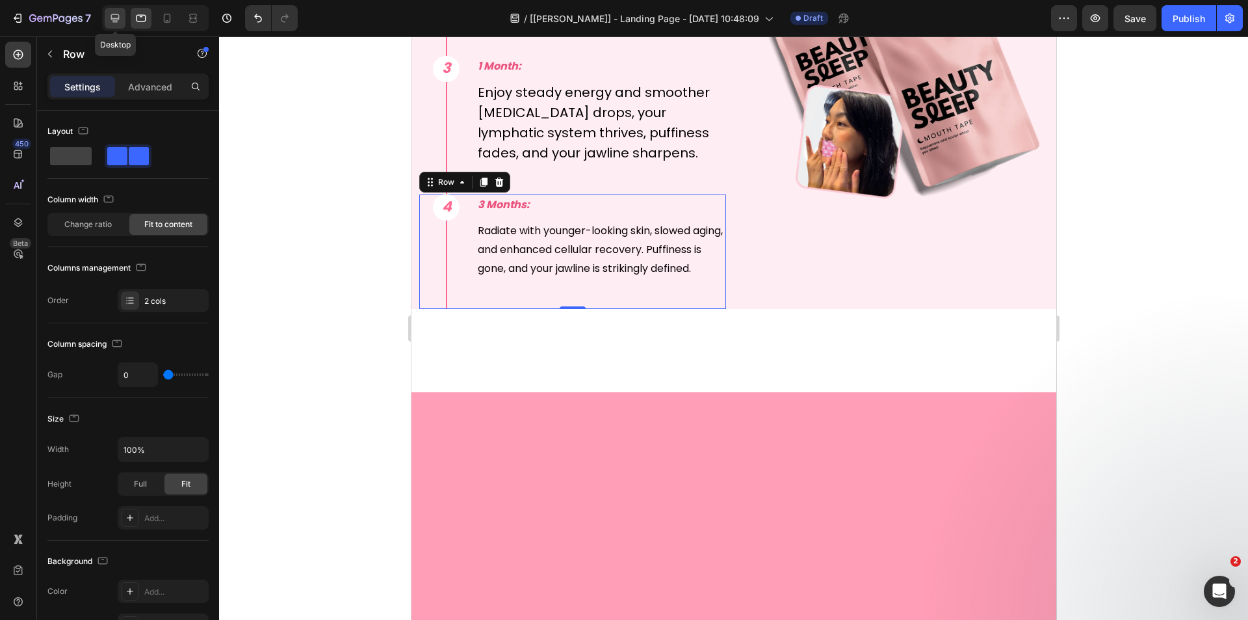
click at [115, 23] on icon at bounding box center [115, 18] width 13 height 13
type input "1200"
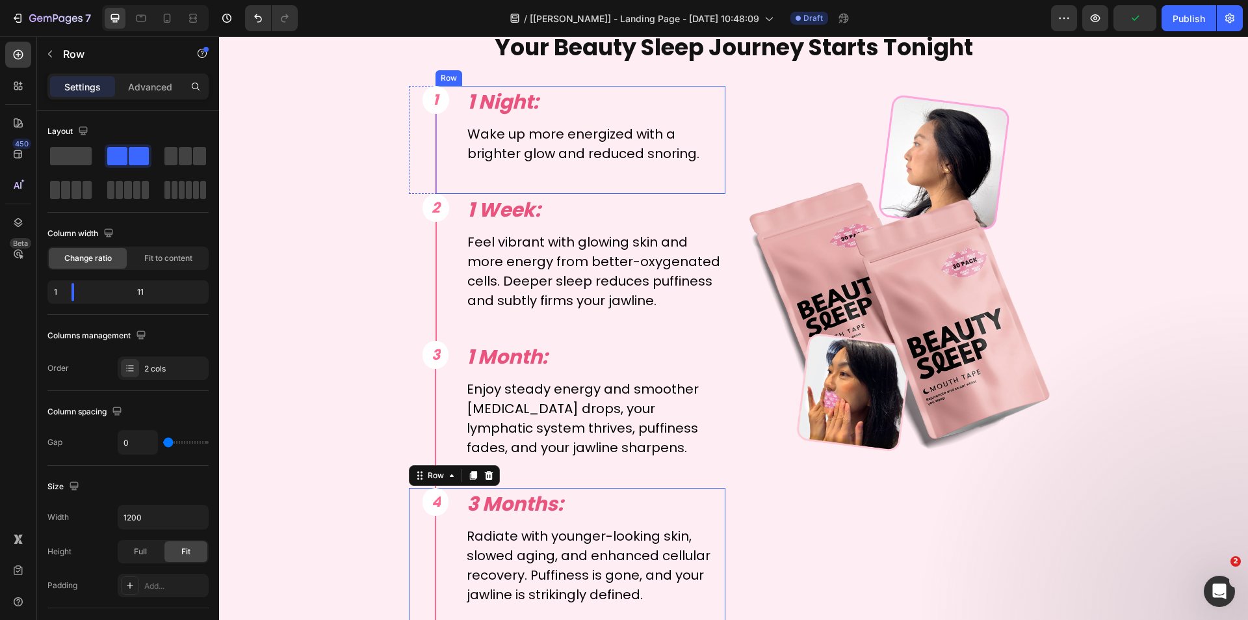
scroll to position [5123, 0]
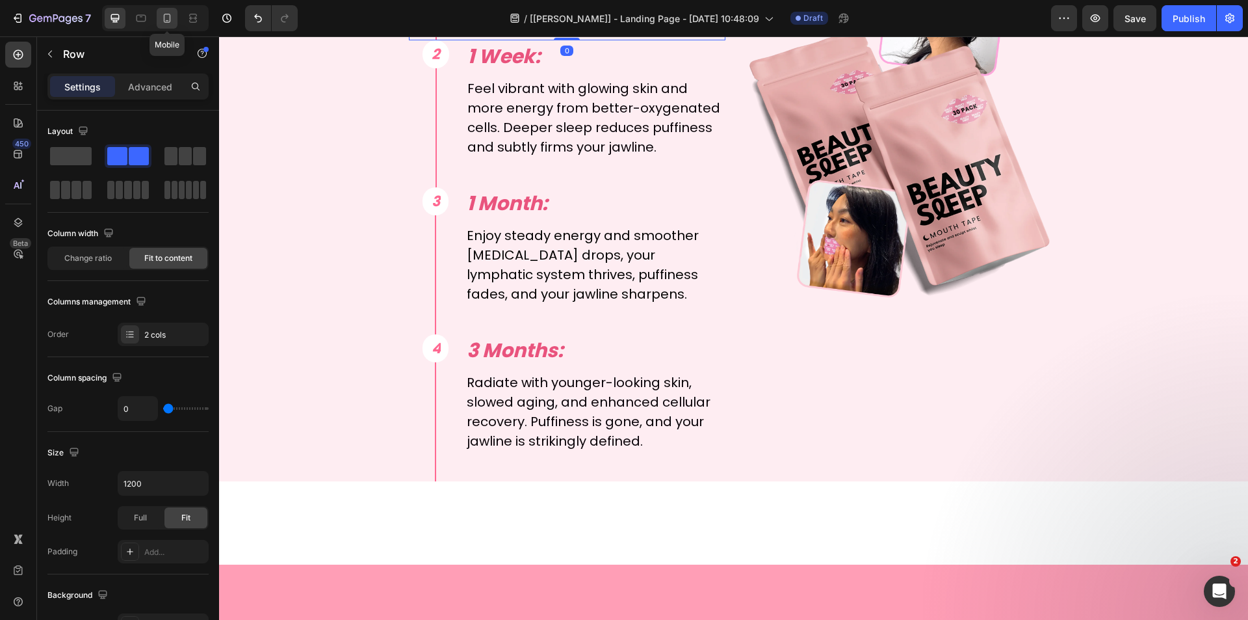
click at [163, 17] on icon at bounding box center [167, 18] width 13 height 13
type input "100%"
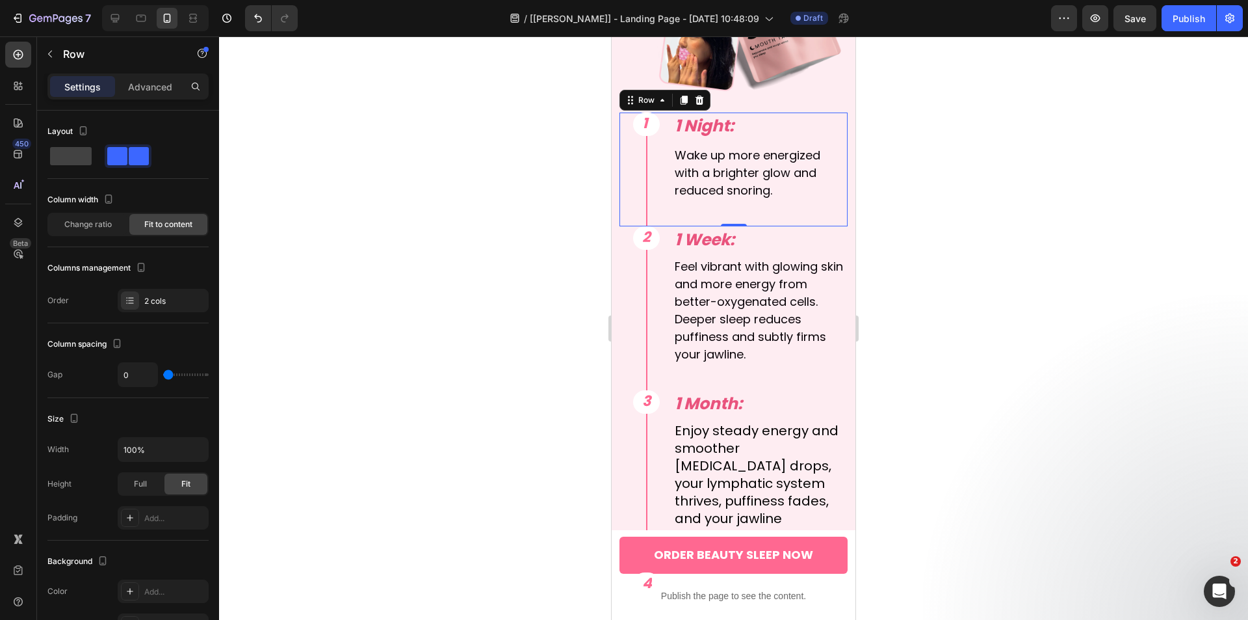
scroll to position [5820, 0]
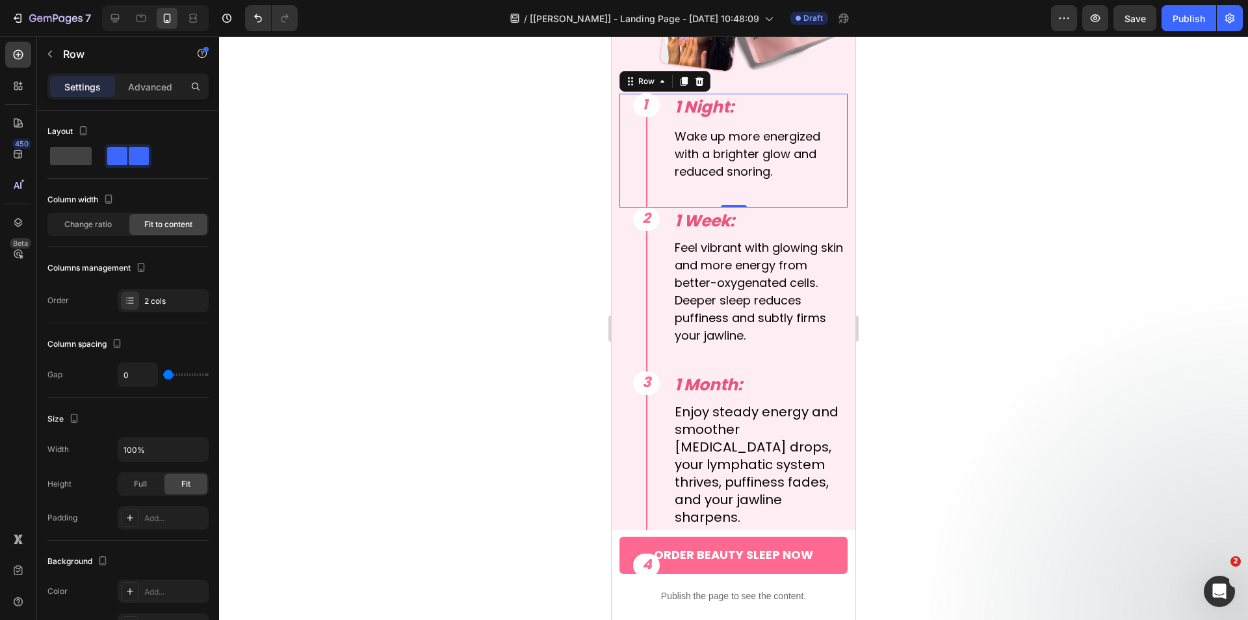
click at [636, 130] on div "1 Text Block Row Row" at bounding box center [633, 151] width 27 height 114
click at [636, 273] on div "2 Text Block Row Row" at bounding box center [633, 289] width 27 height 164
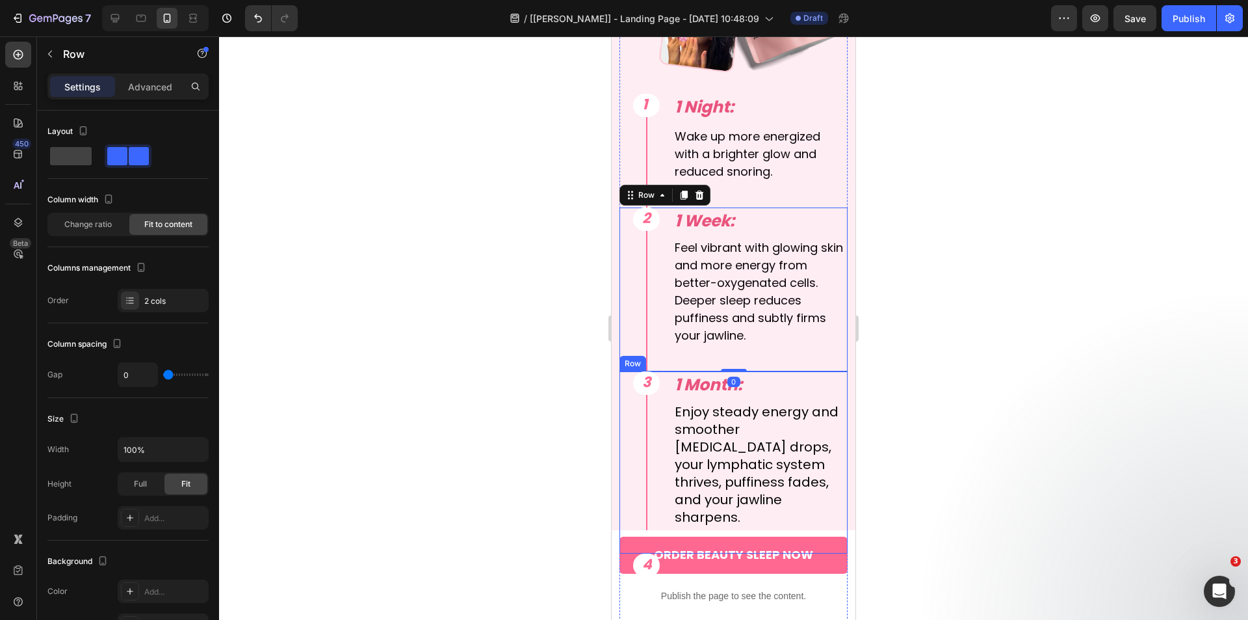
click at [623, 415] on div "3 Text Block Row Row" at bounding box center [633, 462] width 27 height 182
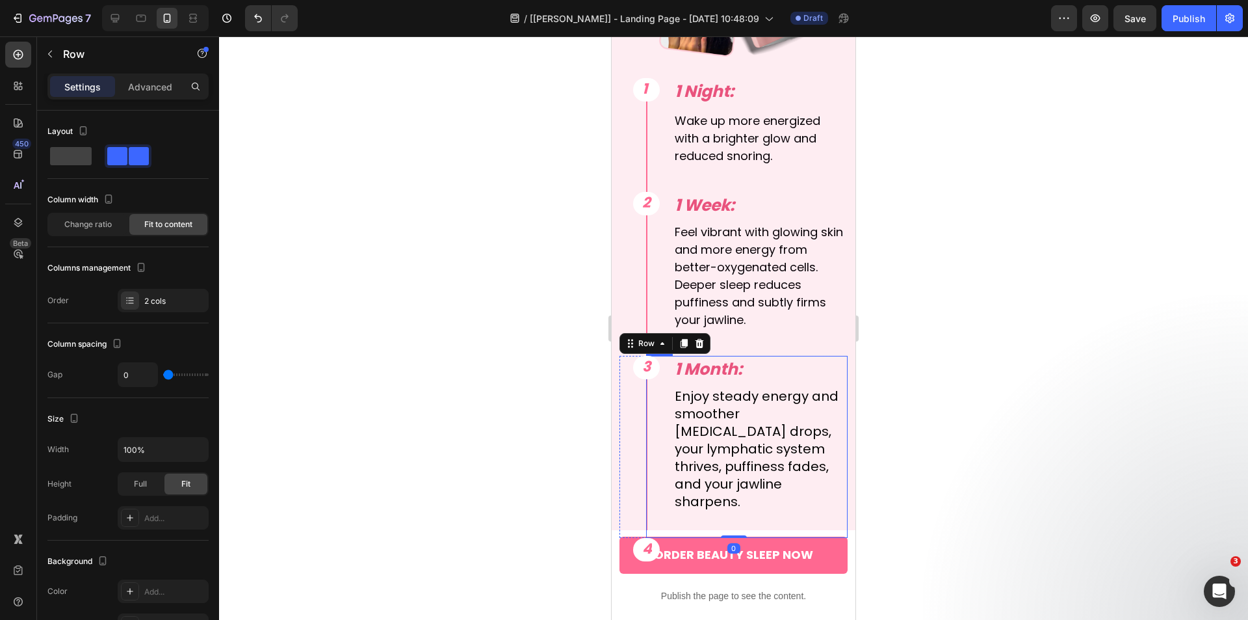
scroll to position [5950, 0]
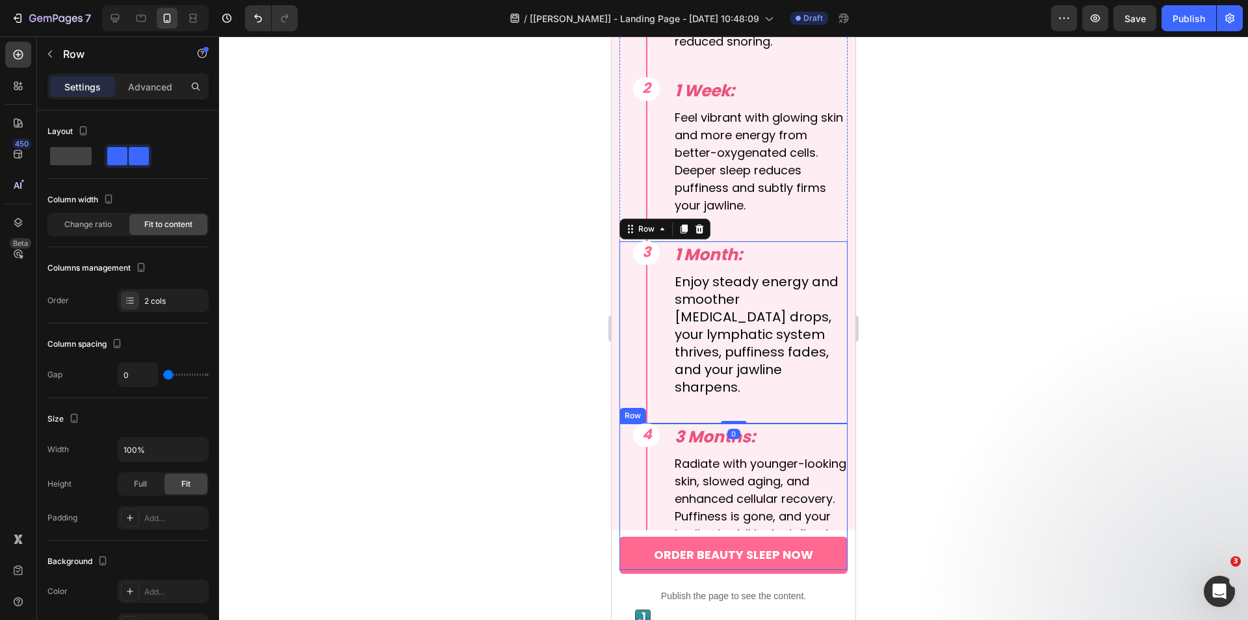
click at [624, 456] on div "4 Text Block Row Row" at bounding box center [633, 496] width 27 height 147
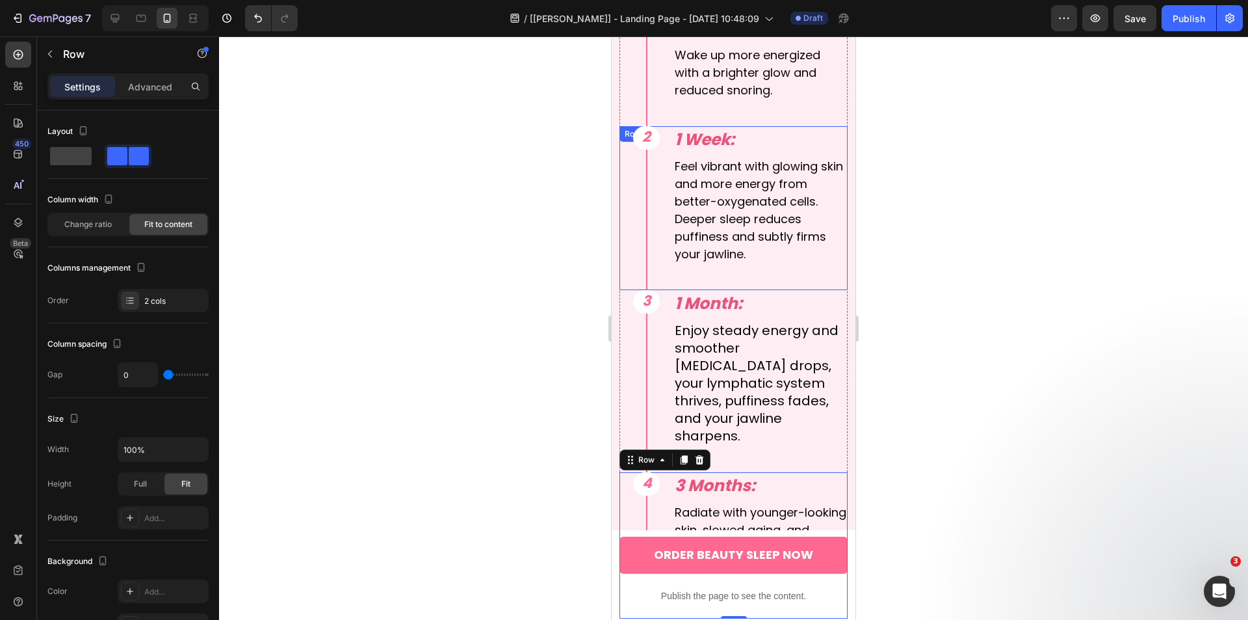
scroll to position [5820, 0]
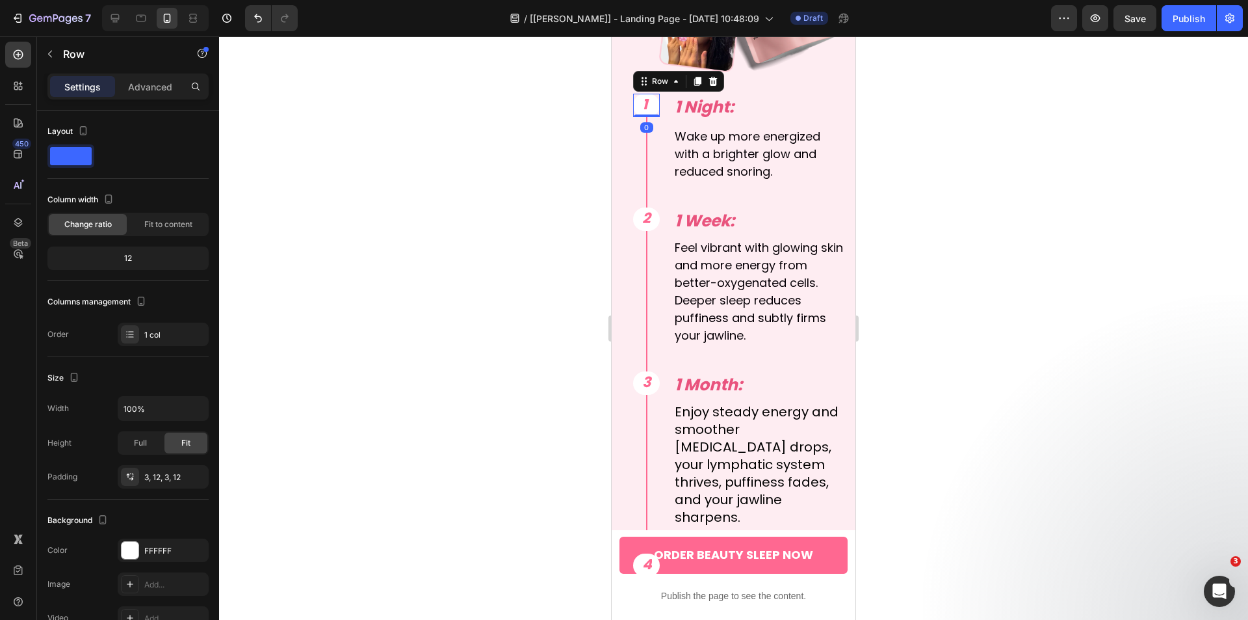
click at [638, 99] on div "1 Text Block Row 0" at bounding box center [646, 105] width 27 height 23
click at [154, 92] on p "Advanced" at bounding box center [150, 87] width 44 height 14
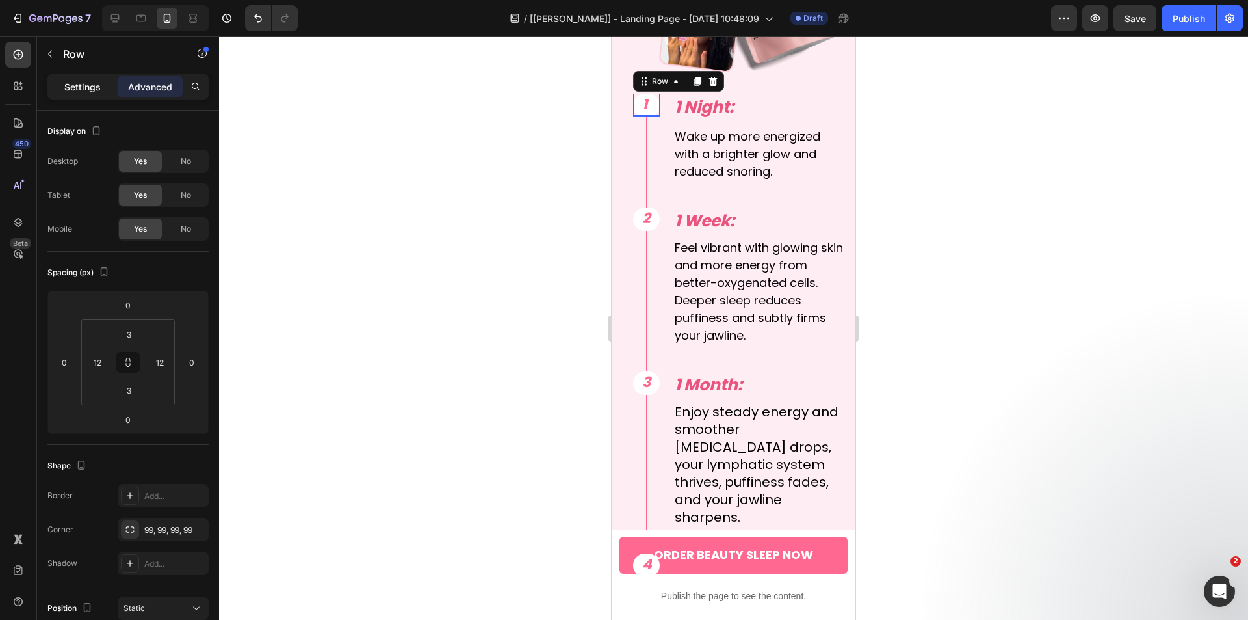
click at [64, 83] on p "Settings" at bounding box center [82, 87] width 36 height 14
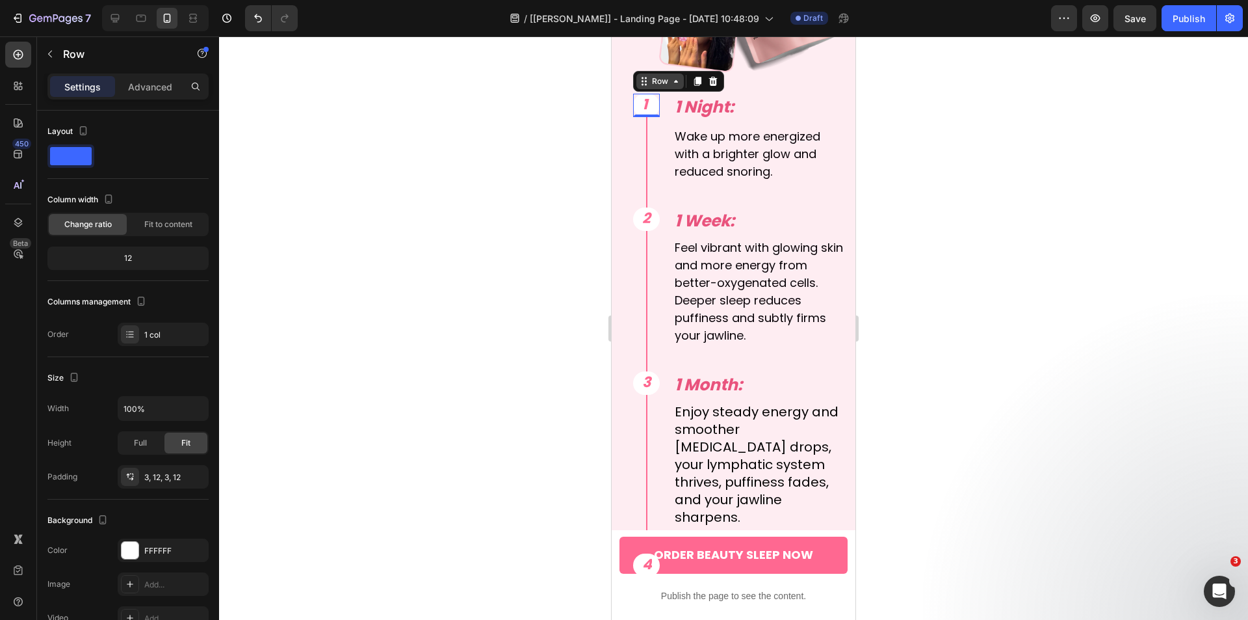
click at [677, 76] on icon at bounding box center [676, 81] width 10 height 10
click at [664, 101] on div "Row 1 col" at bounding box center [659, 105] width 40 height 8
click at [146, 413] on input "62" at bounding box center [163, 408] width 90 height 23
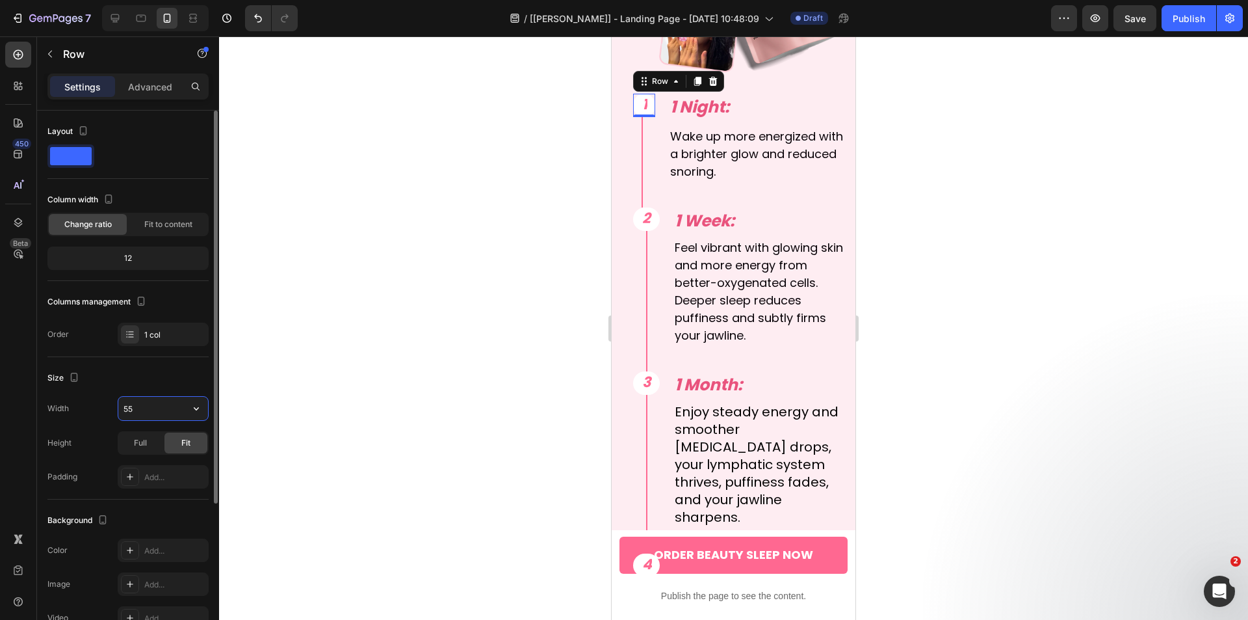
click at [131, 411] on input "55" at bounding box center [163, 408] width 90 height 23
drag, startPoint x: 125, startPoint y: 410, endPoint x: 141, endPoint y: 407, distance: 15.9
click at [141, 407] on input "55" at bounding box center [163, 408] width 90 height 23
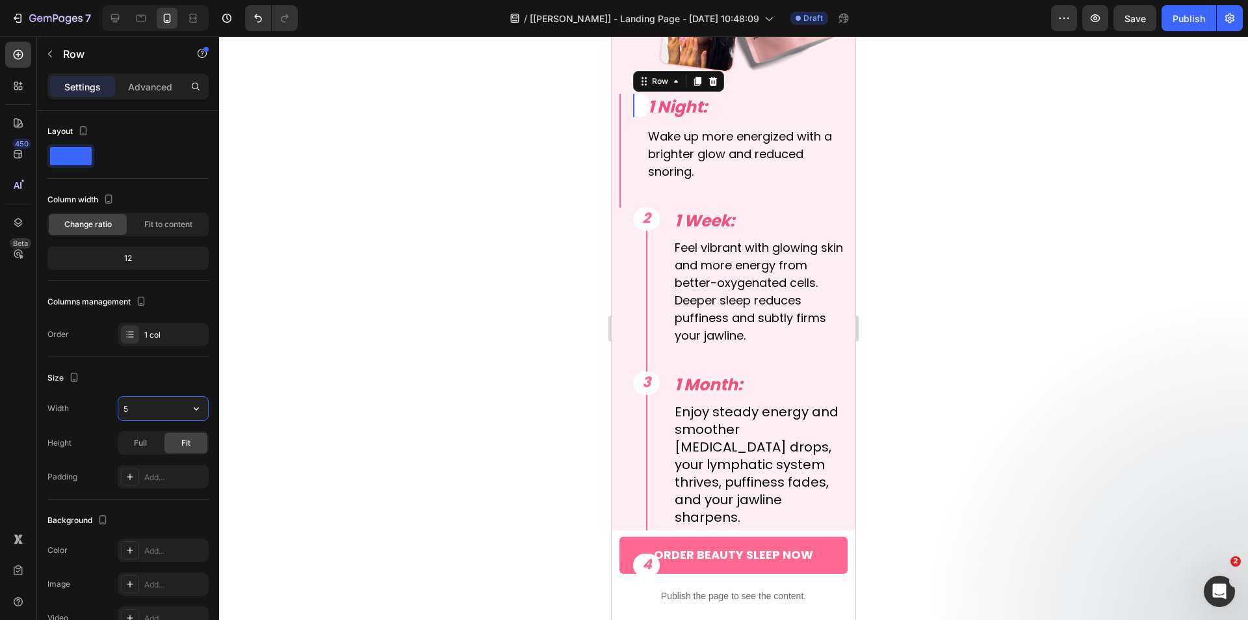
type input "58"
click at [356, 352] on div at bounding box center [733, 327] width 1029 height 583
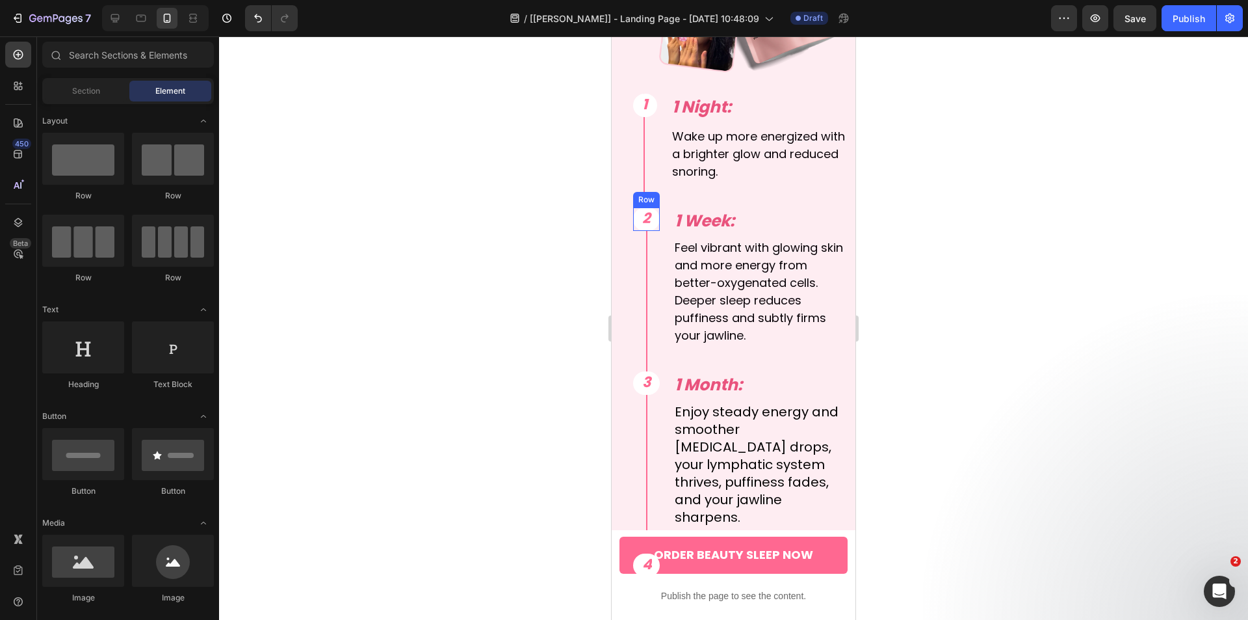
click at [654, 216] on div "2 Text Block Row" at bounding box center [646, 218] width 27 height 23
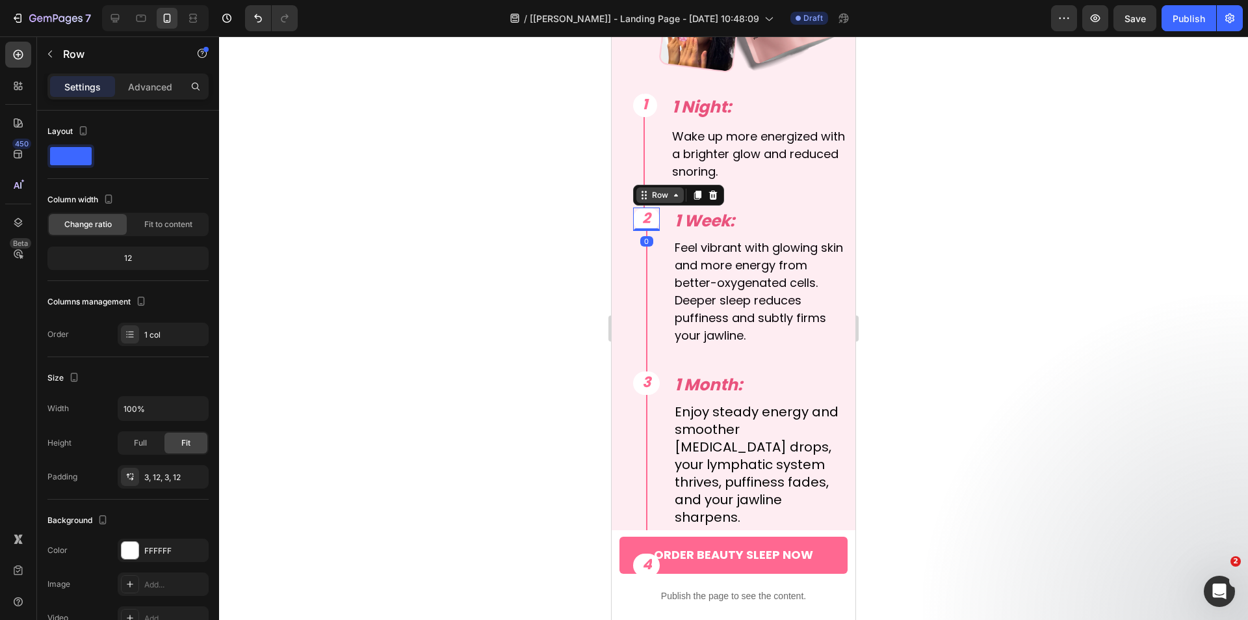
click at [655, 189] on div "Row" at bounding box center [659, 195] width 21 height 12
click at [662, 168] on div "Row 1 col" at bounding box center [659, 172] width 40 height 8
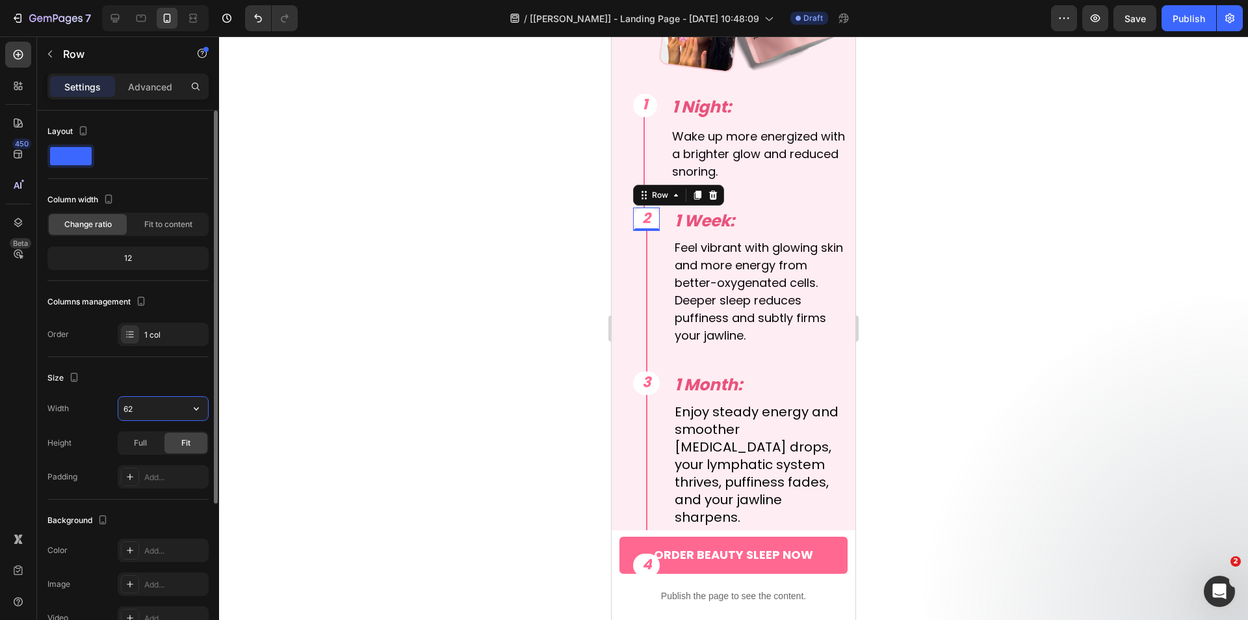
click at [154, 409] on input "62" at bounding box center [163, 408] width 90 height 23
type input "58"
click at [434, 379] on div at bounding box center [733, 327] width 1029 height 583
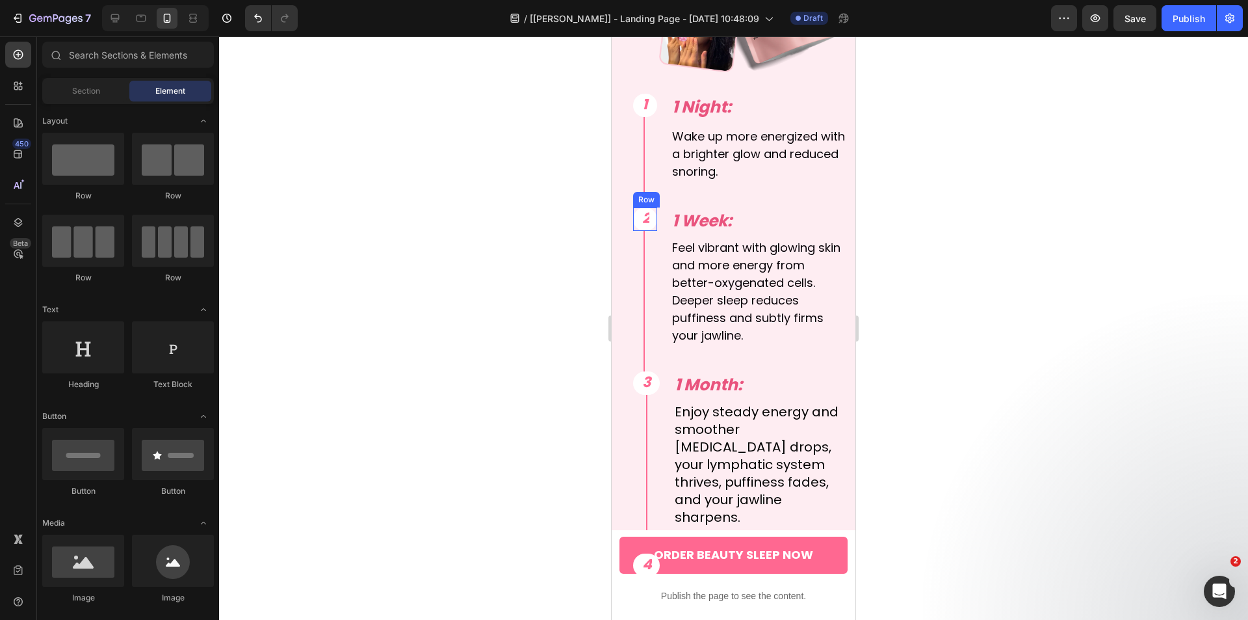
click at [639, 211] on div "2 Text Block Row" at bounding box center [645, 218] width 24 height 23
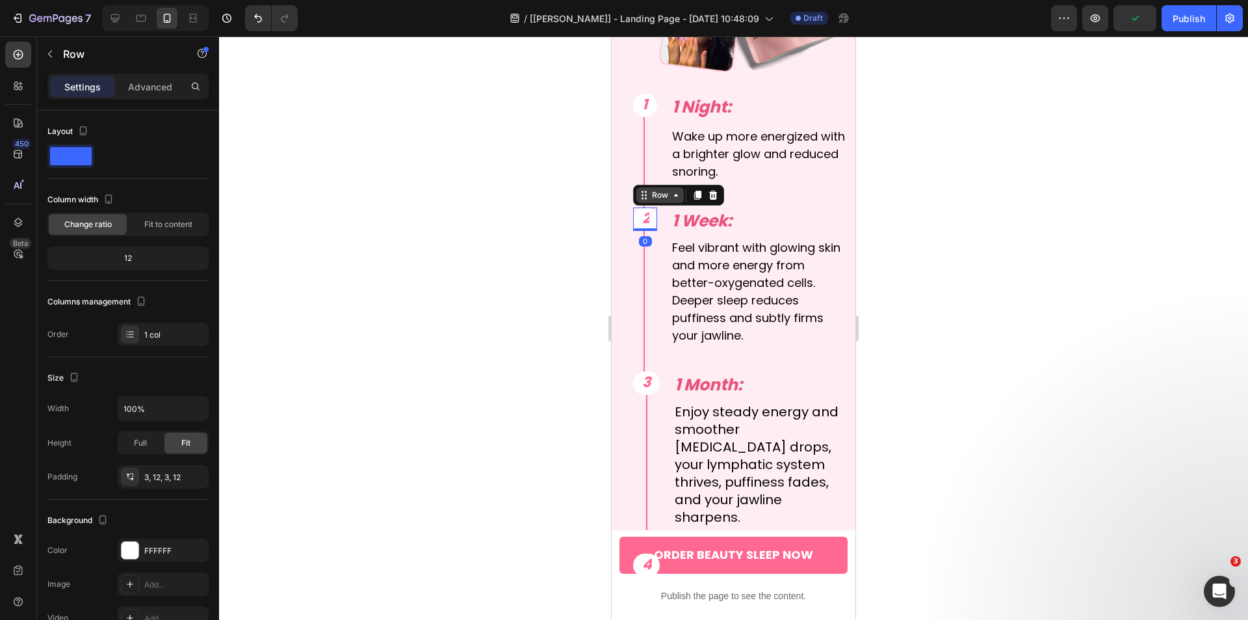
click at [666, 189] on div "Row" at bounding box center [659, 195] width 21 height 12
drag, startPoint x: 662, startPoint y: 163, endPoint x: 839, endPoint y: 378, distance: 278.9
click at [662, 168] on div "Row 1 col" at bounding box center [659, 172] width 40 height 8
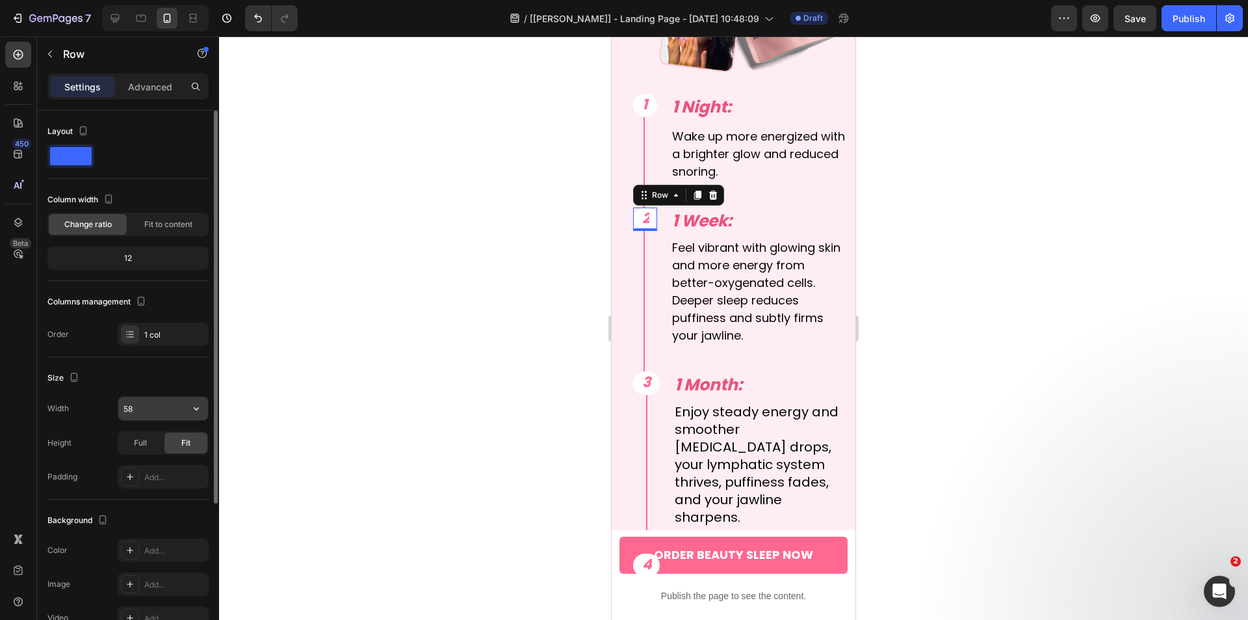
click at [159, 402] on input "58" at bounding box center [163, 408] width 90 height 23
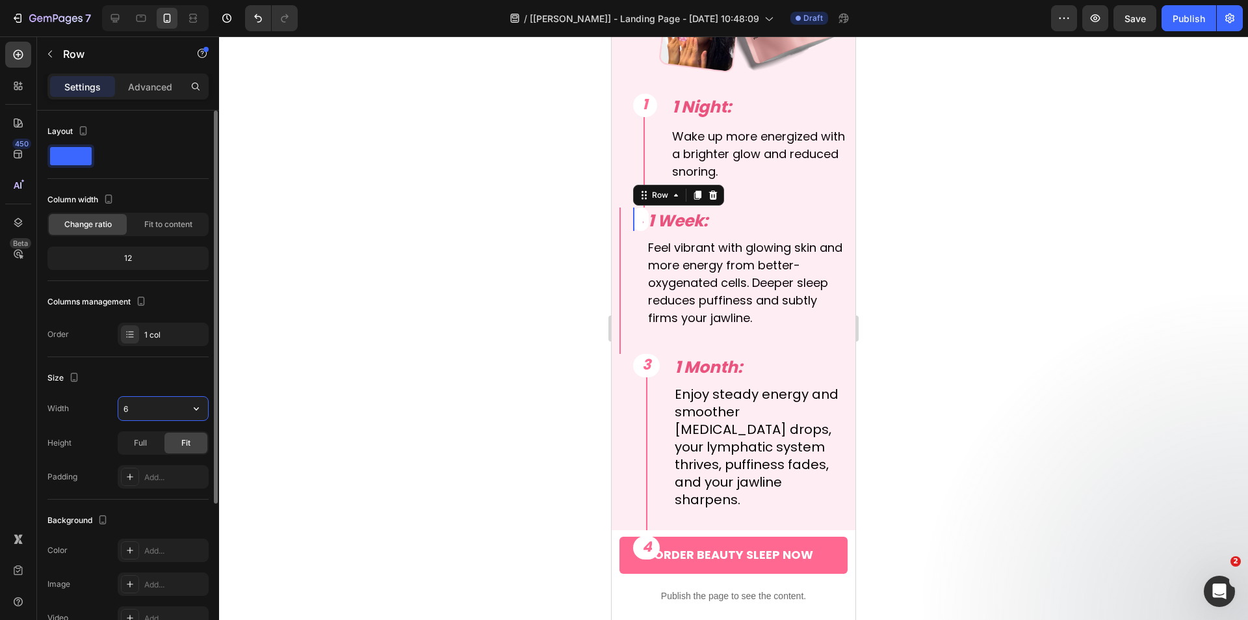
type input "60"
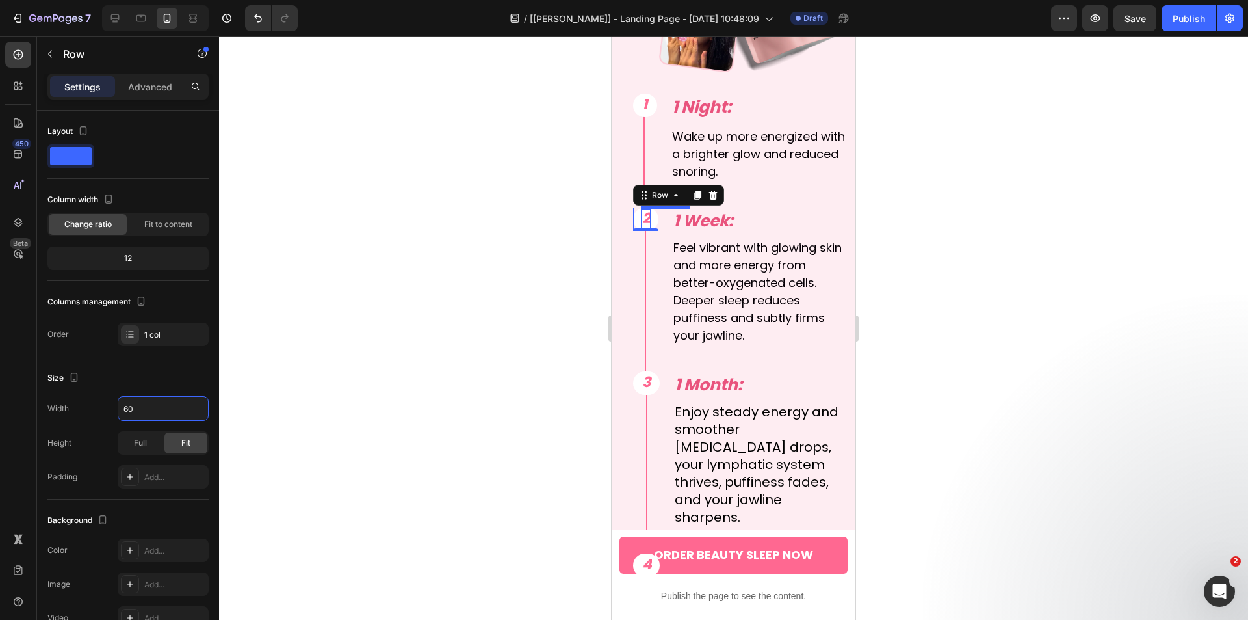
click at [645, 213] on span "2" at bounding box center [646, 218] width 8 height 20
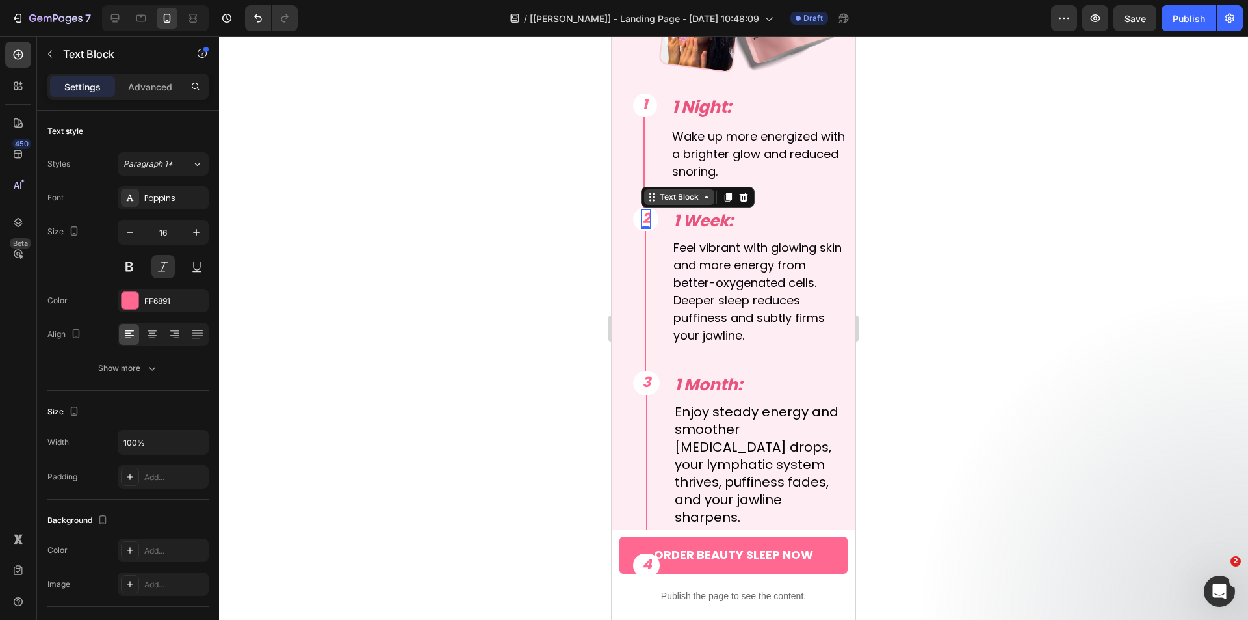
click at [681, 191] on div "Text Block" at bounding box center [679, 197] width 44 height 12
click at [676, 167] on div "Row 1 col" at bounding box center [667, 174] width 50 height 21
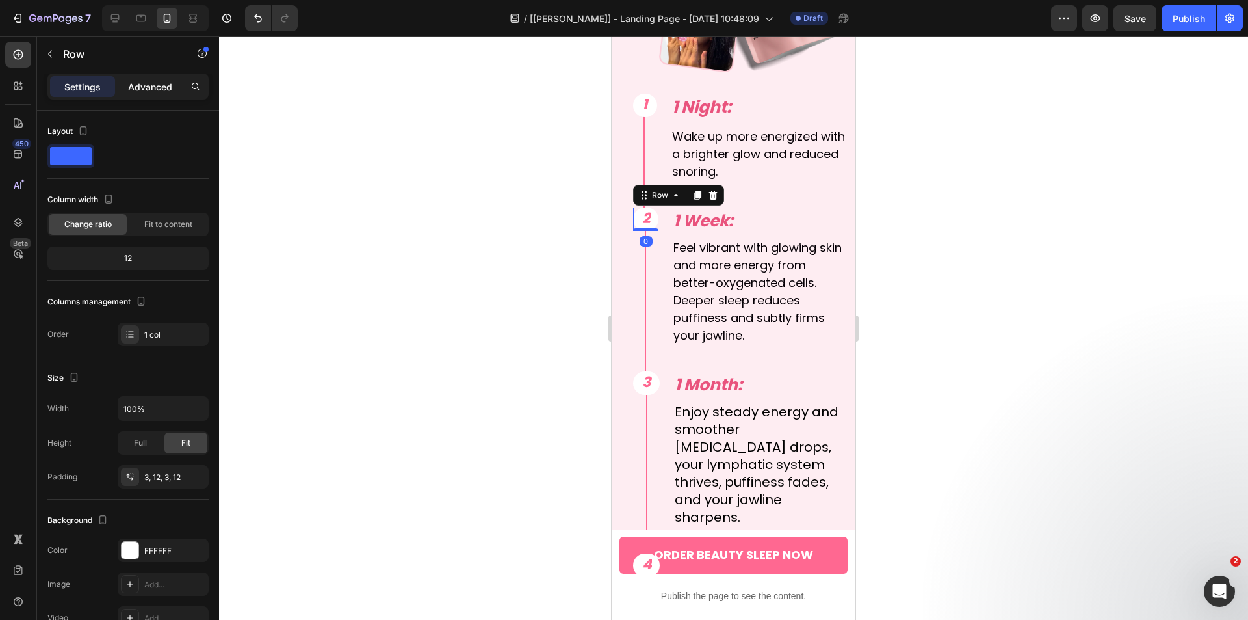
click at [147, 92] on p "Advanced" at bounding box center [150, 87] width 44 height 14
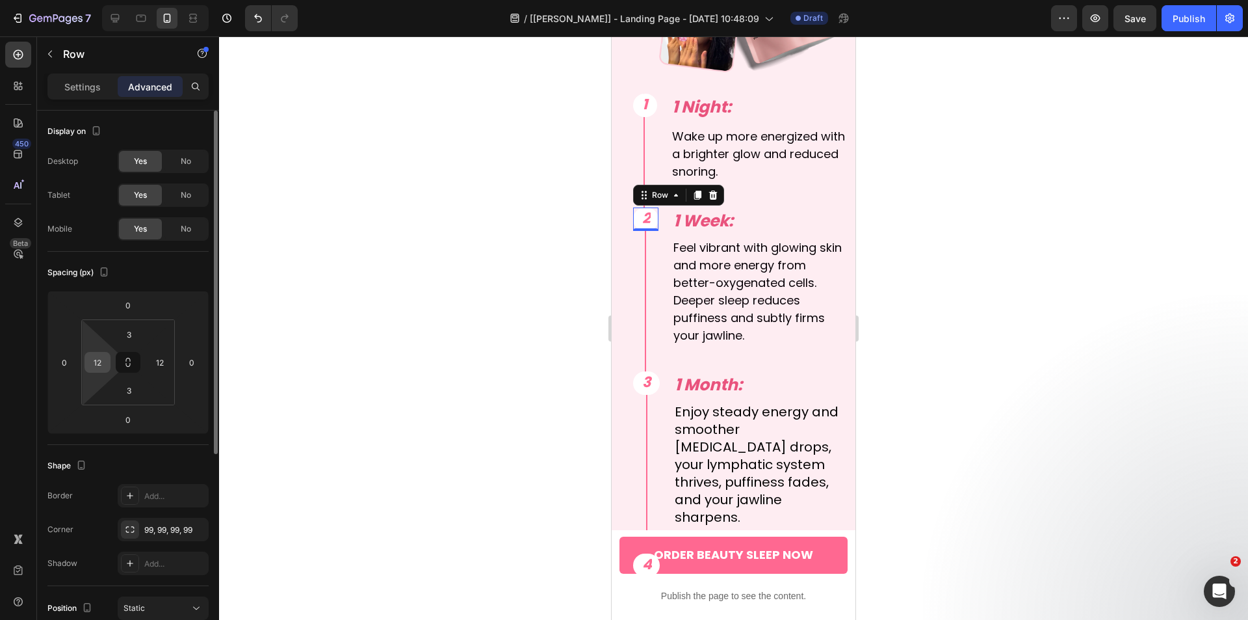
click at [103, 361] on input "12" at bounding box center [98, 362] width 20 height 20
type input "10"
click at [166, 365] on input "12" at bounding box center [160, 362] width 20 height 20
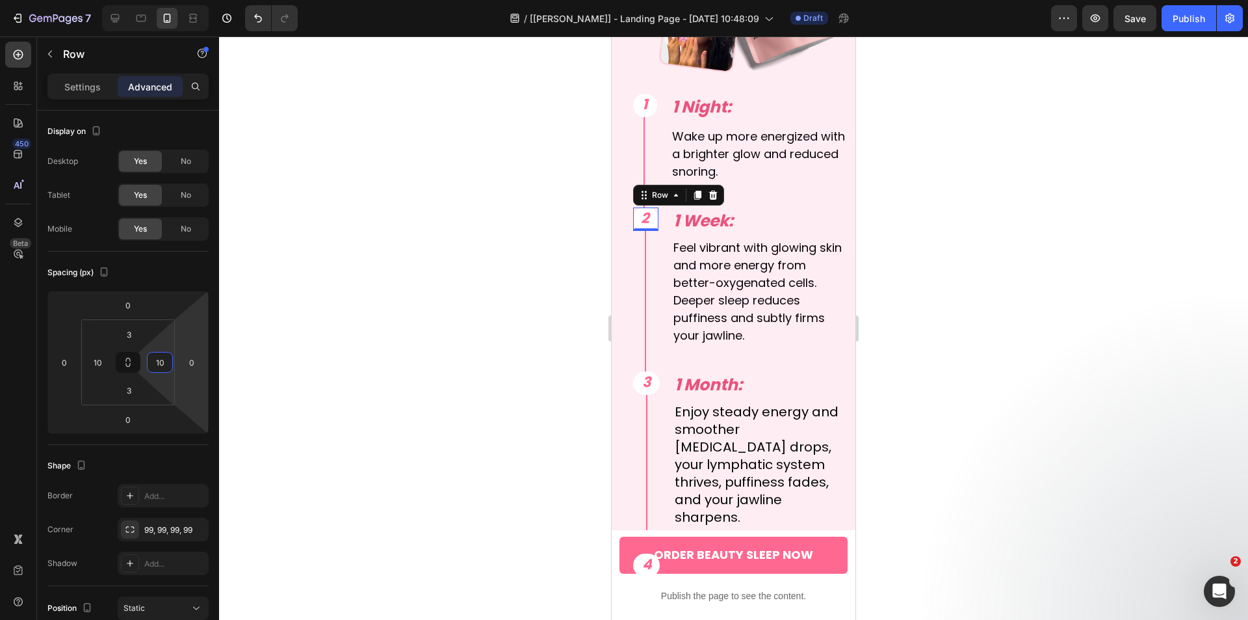
type input "10"
click at [415, 306] on div at bounding box center [733, 327] width 1029 height 583
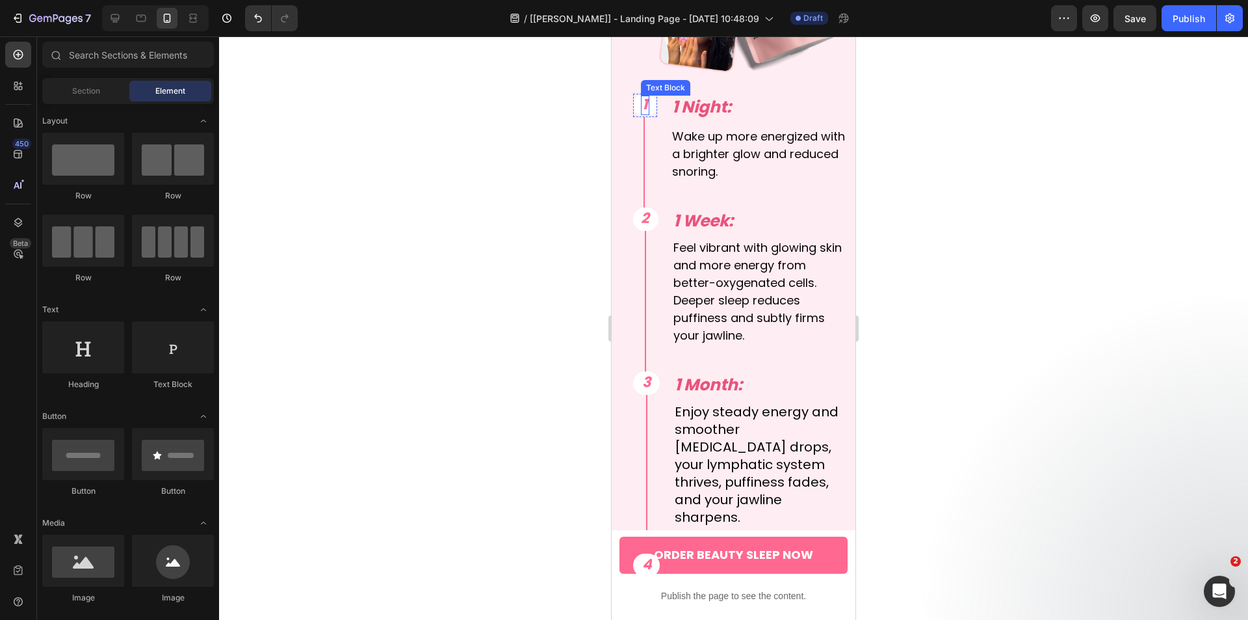
click at [649, 97] on div "1" at bounding box center [645, 106] width 8 height 20
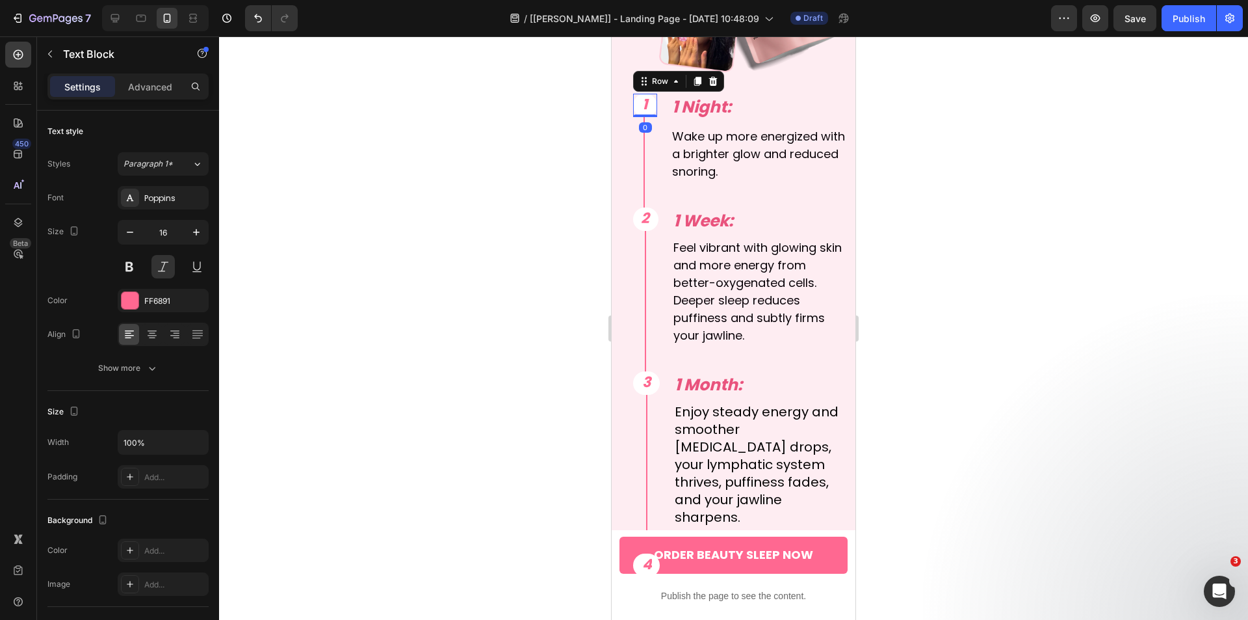
click at [653, 96] on div "1 Text Block Row 0" at bounding box center [645, 105] width 24 height 23
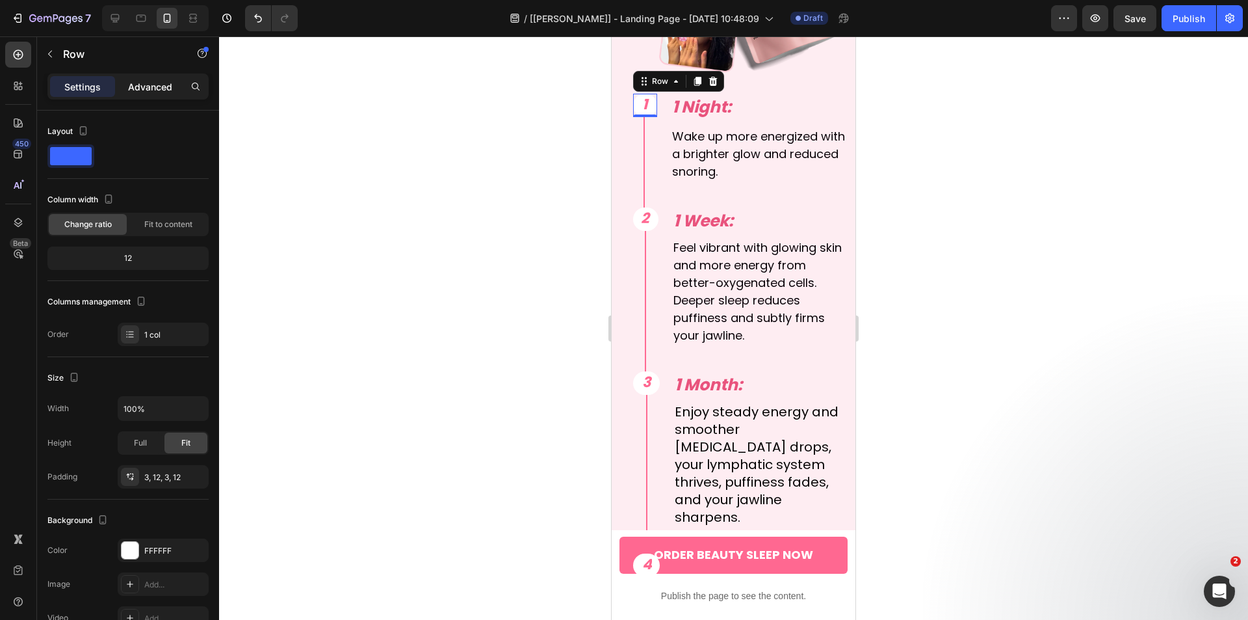
click at [148, 95] on div "Advanced" at bounding box center [150, 86] width 65 height 21
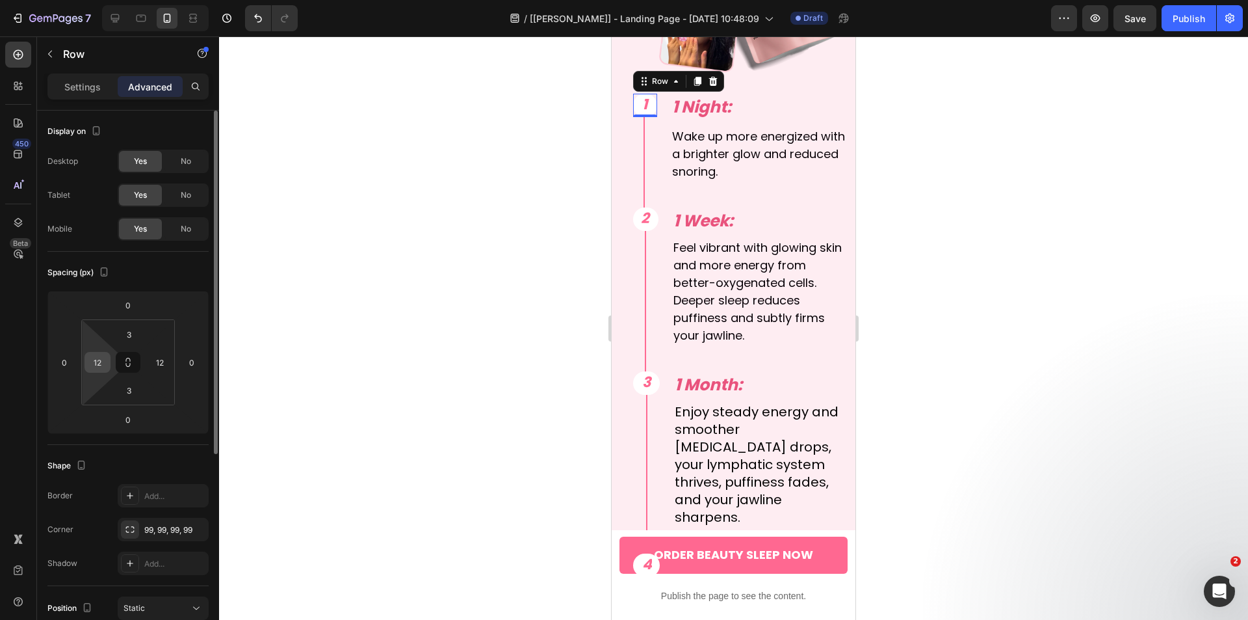
click at [101, 359] on input "12" at bounding box center [98, 362] width 20 height 20
type input "10"
click at [160, 362] on input "12" at bounding box center [160, 362] width 20 height 20
type input "10"
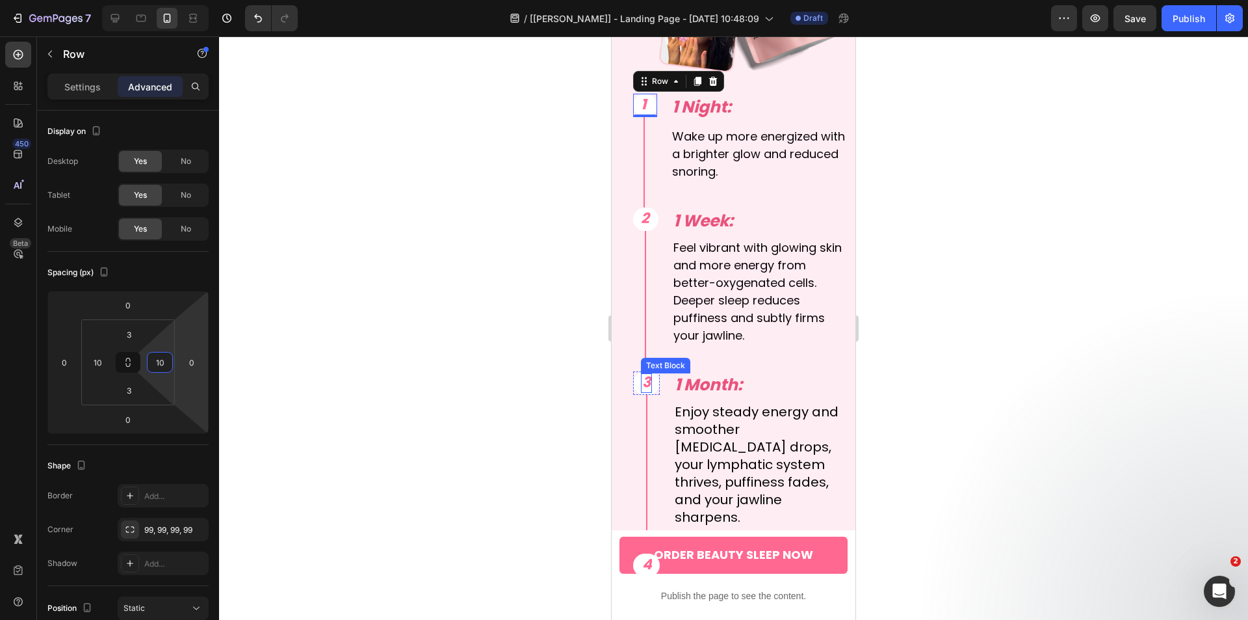
click at [647, 373] on span "3" at bounding box center [646, 382] width 8 height 20
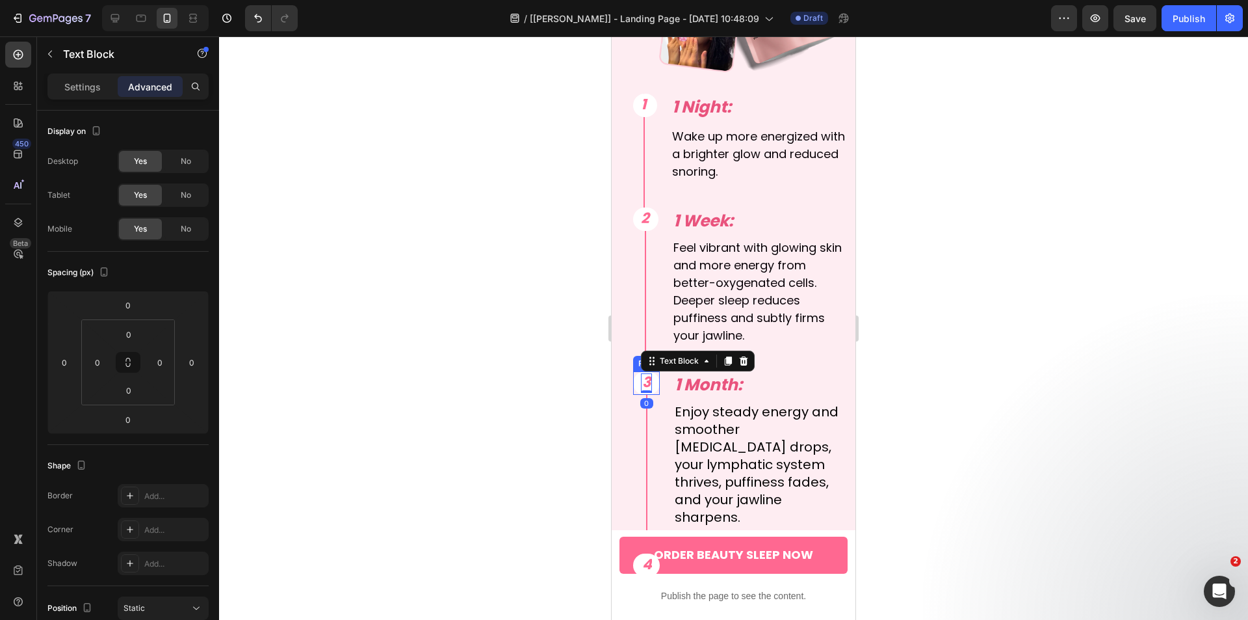
click at [638, 371] on div "3 Text Block 0 Row" at bounding box center [646, 382] width 27 height 23
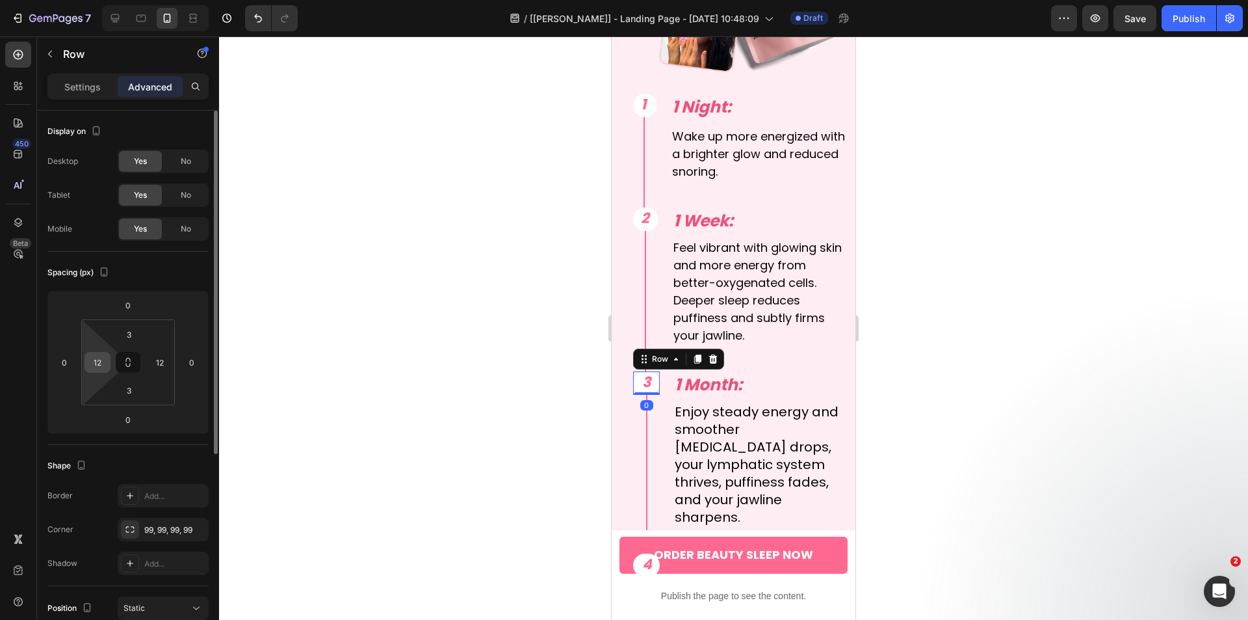
click at [101, 362] on input "12" at bounding box center [98, 362] width 20 height 20
type input "10"
click at [164, 361] on input "12" at bounding box center [160, 362] width 20 height 20
type input "10"
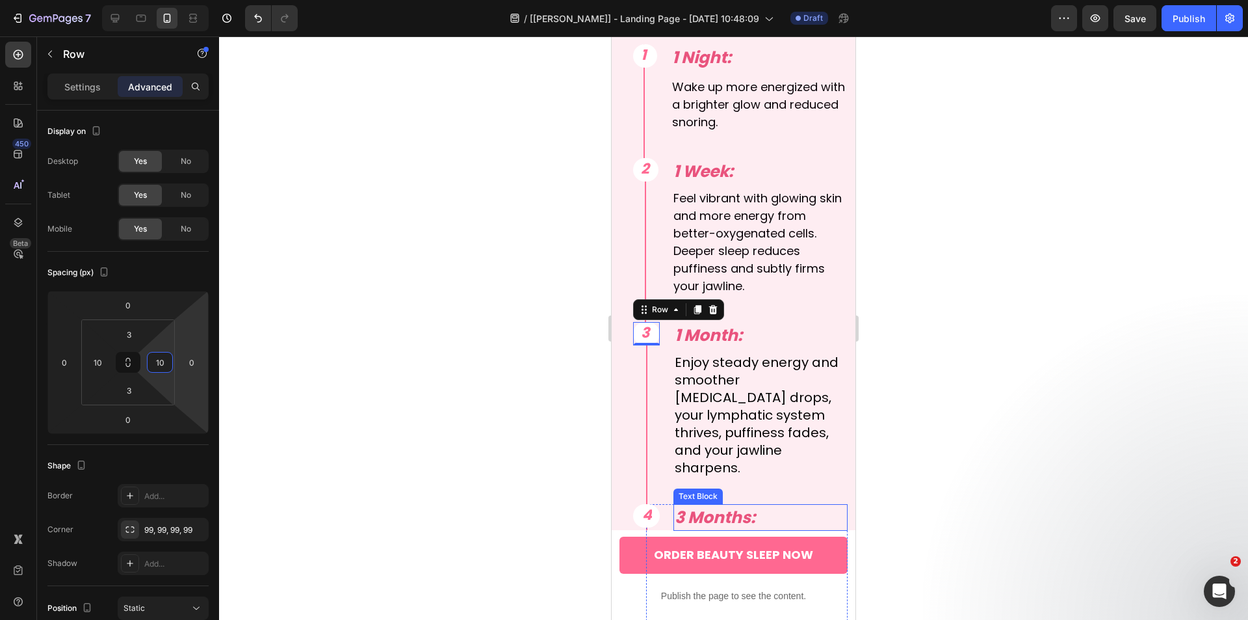
scroll to position [5950, 0]
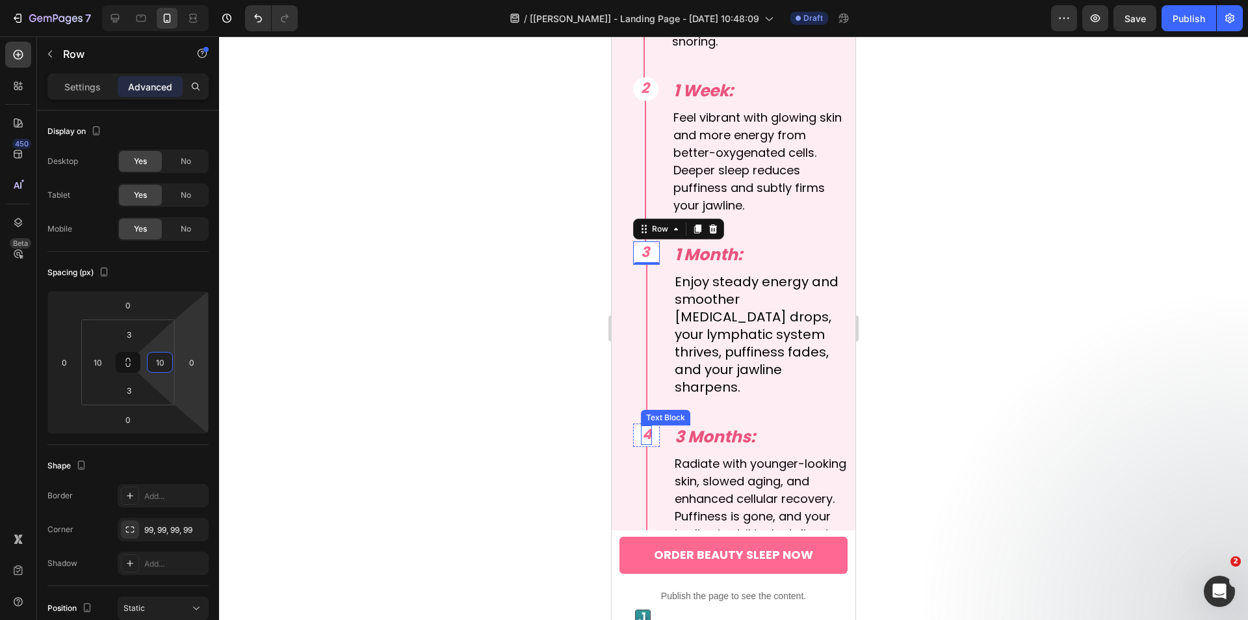
click at [646, 427] on span "4" at bounding box center [647, 434] width 10 height 20
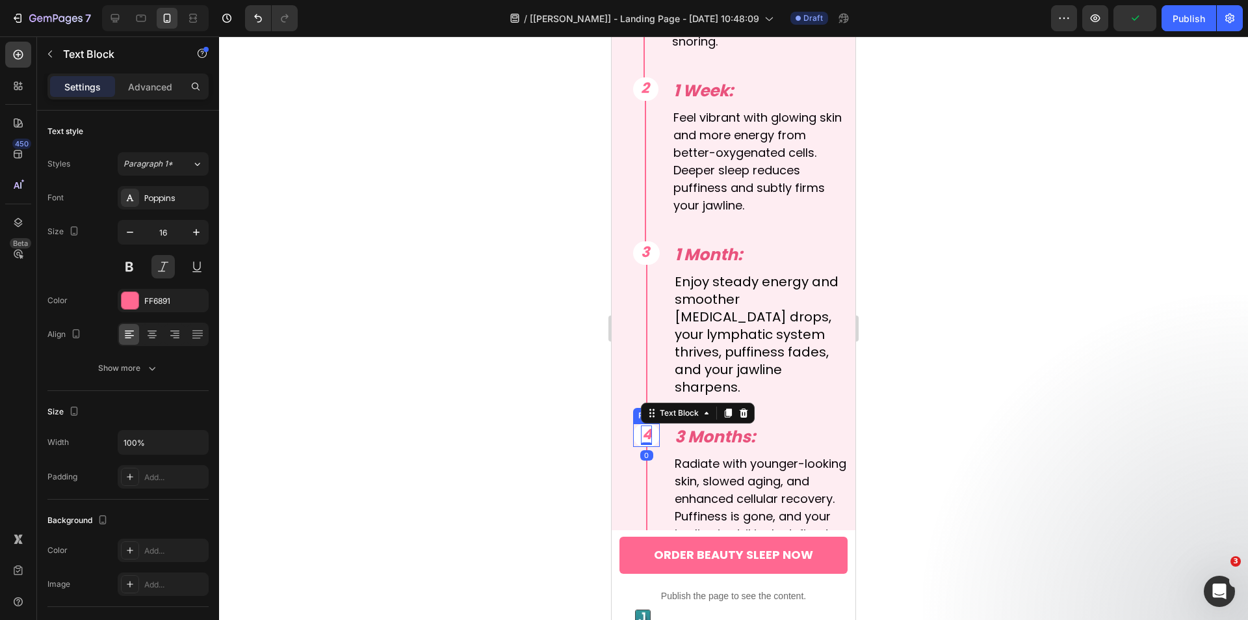
click at [657, 426] on div "4 Text Block 0 Row" at bounding box center [646, 434] width 27 height 23
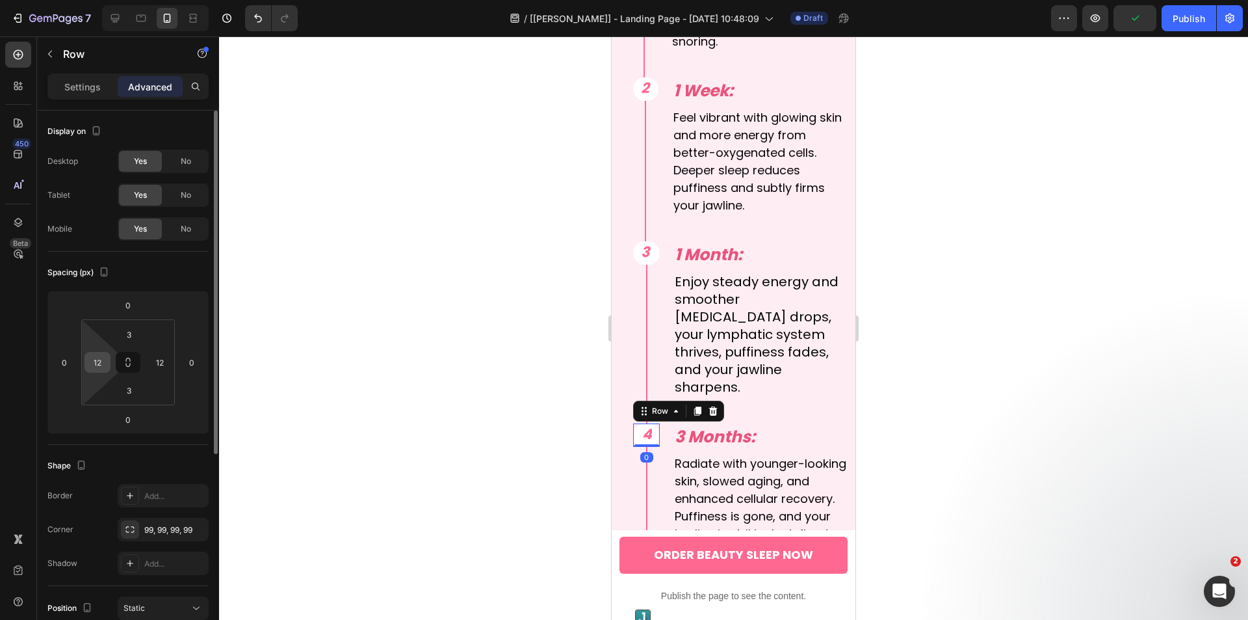
click at [101, 365] on input "12" at bounding box center [98, 362] width 20 height 20
type input "10"
click at [167, 361] on input "12" at bounding box center [160, 362] width 20 height 20
type input "10"
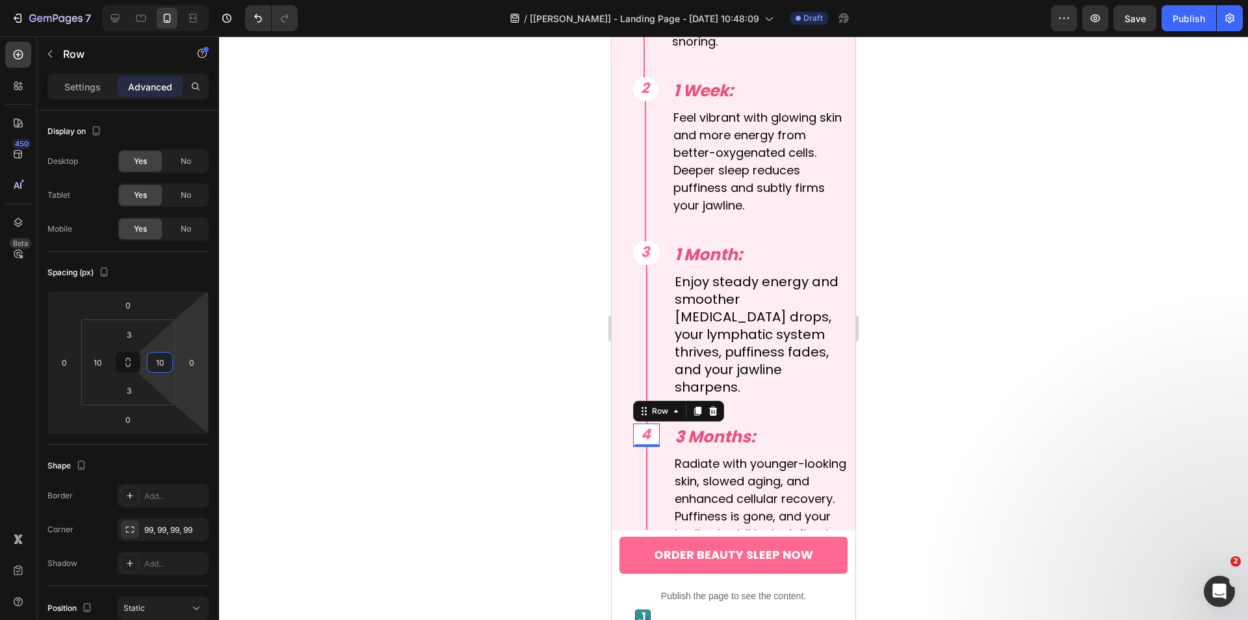
click at [446, 381] on div at bounding box center [733, 327] width 1029 height 583
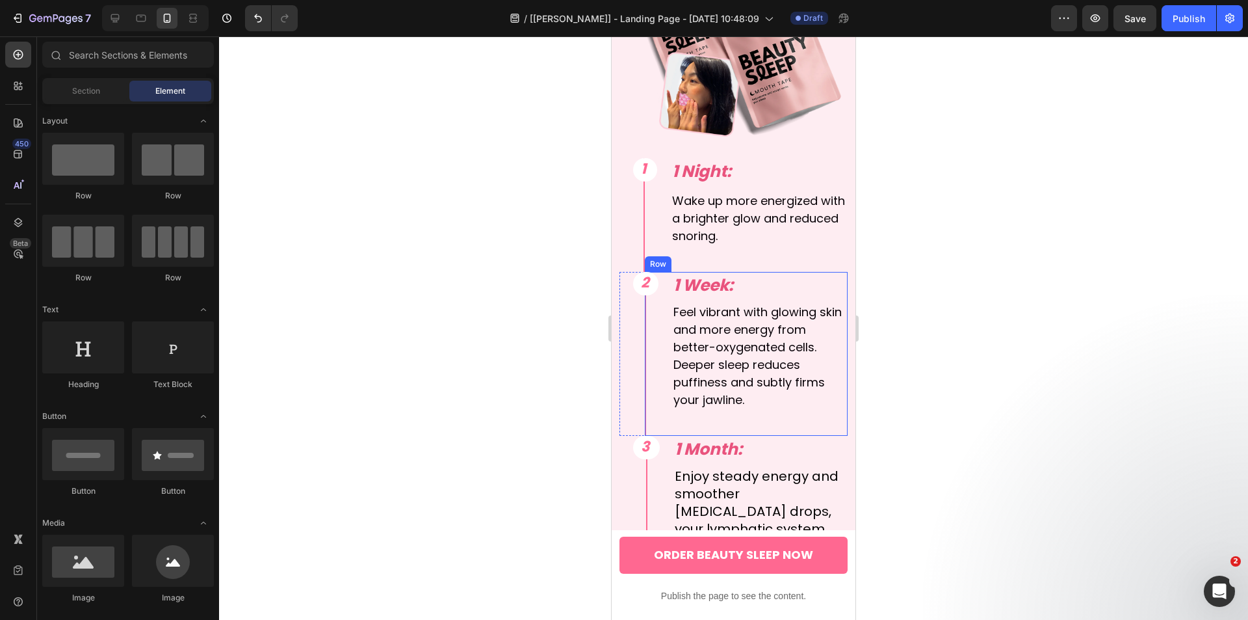
scroll to position [5755, 0]
click at [655, 163] on div "1 Text Block Row" at bounding box center [645, 170] width 24 height 23
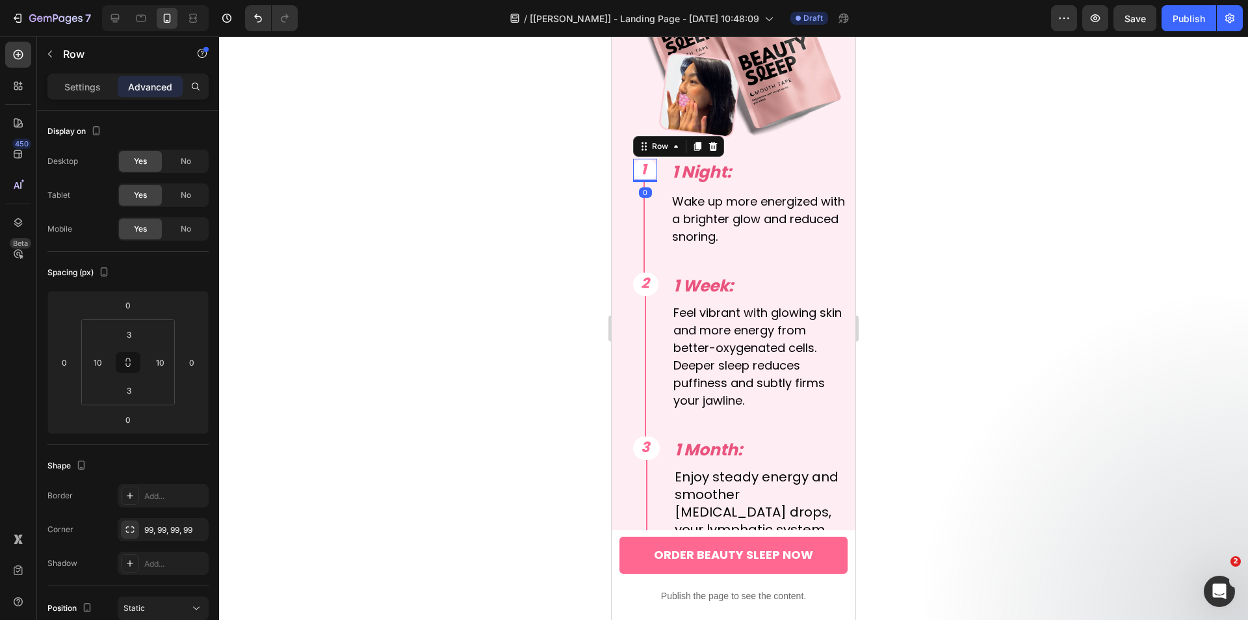
drag, startPoint x: 525, startPoint y: 374, endPoint x: 506, endPoint y: 378, distance: 18.8
click at [523, 374] on div at bounding box center [733, 327] width 1029 height 583
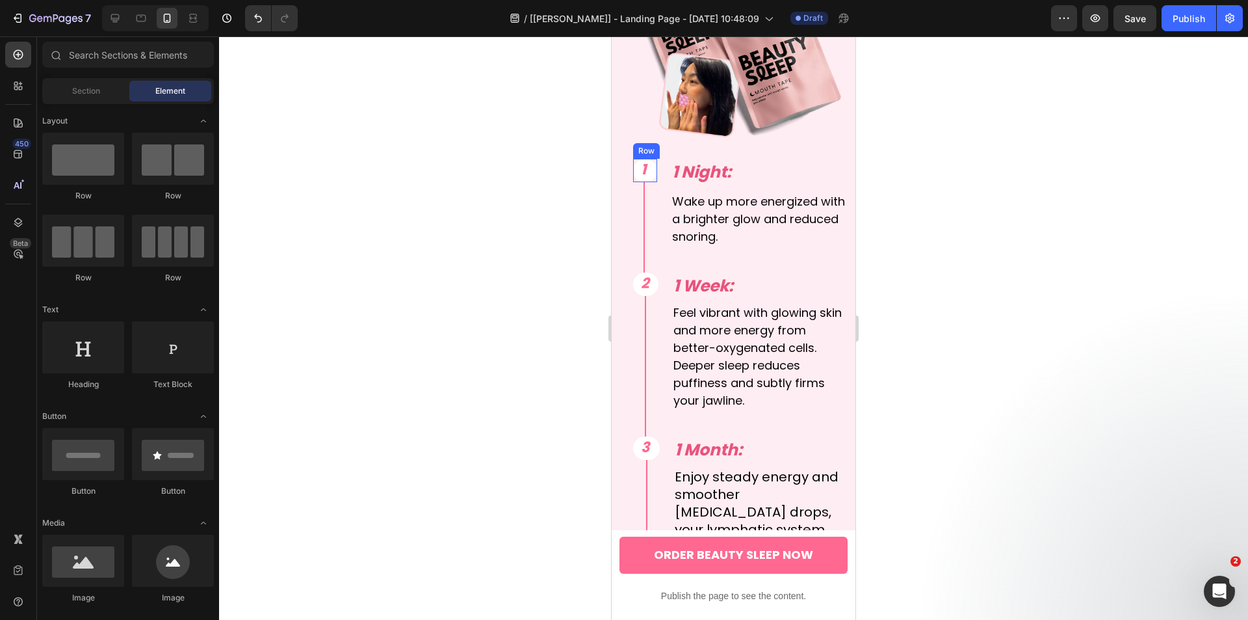
click at [655, 163] on div "1 Text Block Row" at bounding box center [645, 170] width 24 height 23
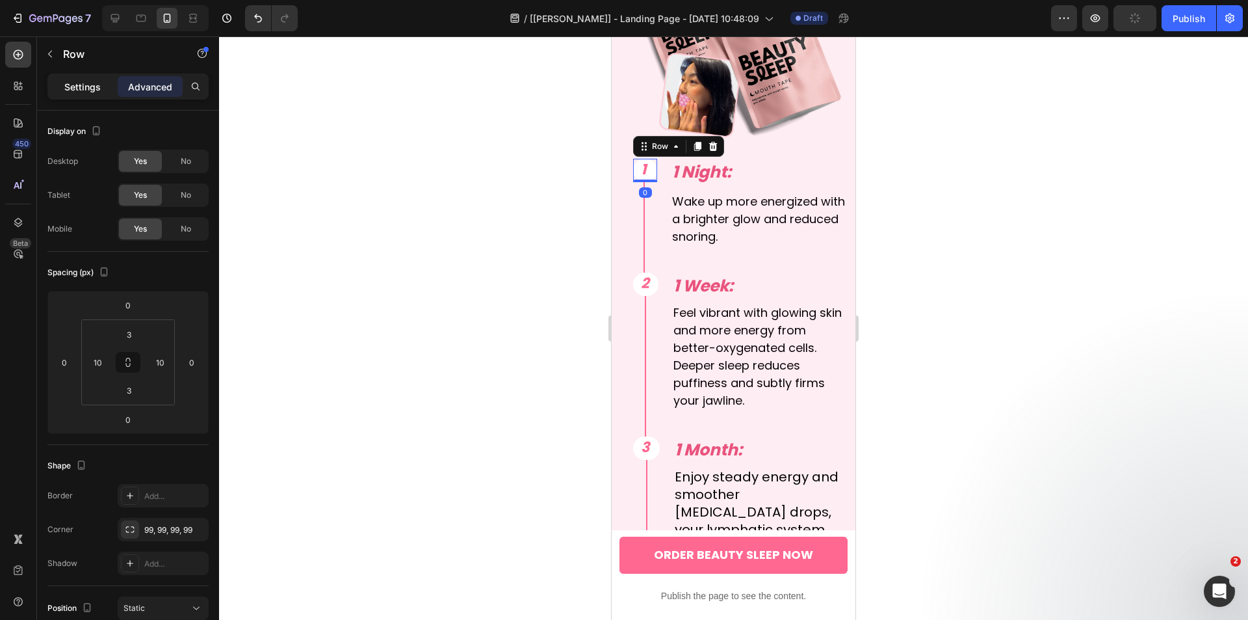
click at [75, 90] on p "Settings" at bounding box center [82, 87] width 36 height 14
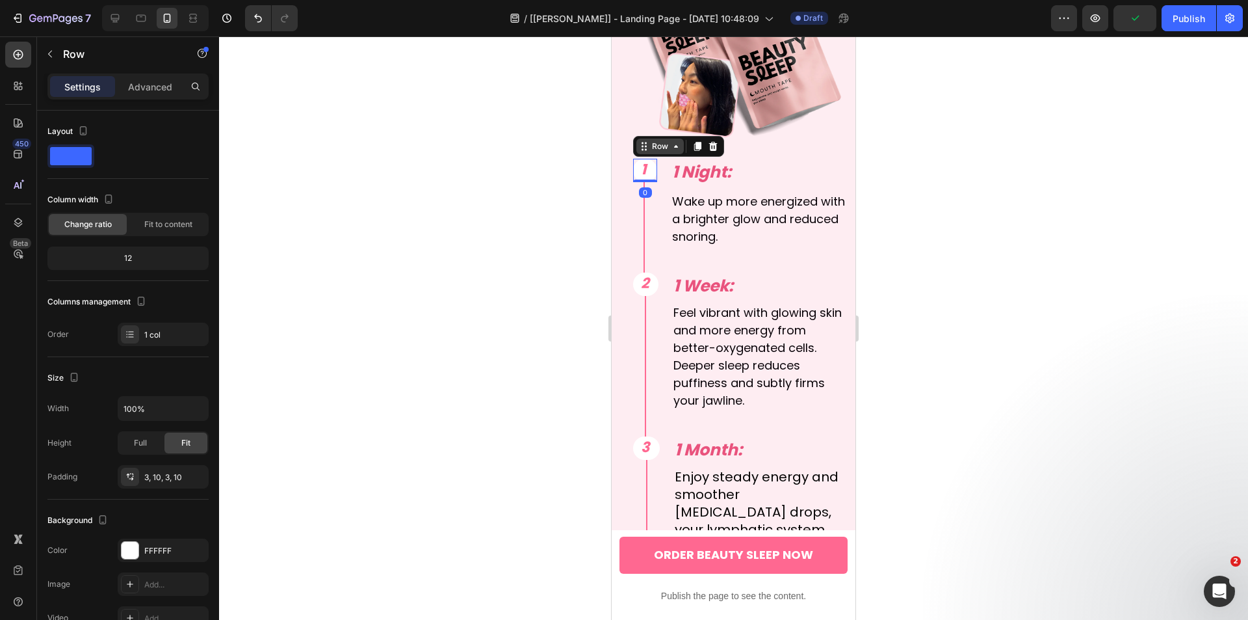
click at [660, 140] on div "Row" at bounding box center [659, 146] width 21 height 12
click at [662, 117] on div "Row 1 col" at bounding box center [659, 123] width 50 height 21
click at [655, 275] on div "2 Text Block Row" at bounding box center [645, 283] width 25 height 23
click at [657, 254] on div "Row" at bounding box center [659, 260] width 21 height 12
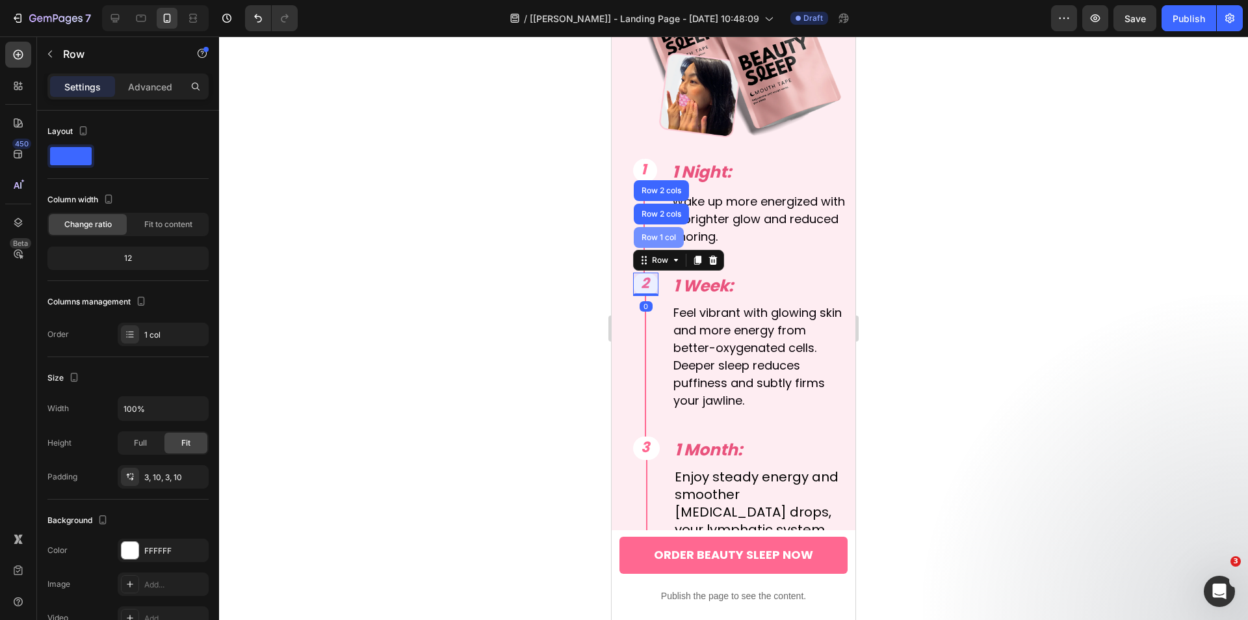
drag, startPoint x: 1041, startPoint y: 263, endPoint x: 655, endPoint y: 226, distance: 387.9
click at [655, 233] on div "Row 1 col" at bounding box center [659, 237] width 40 height 8
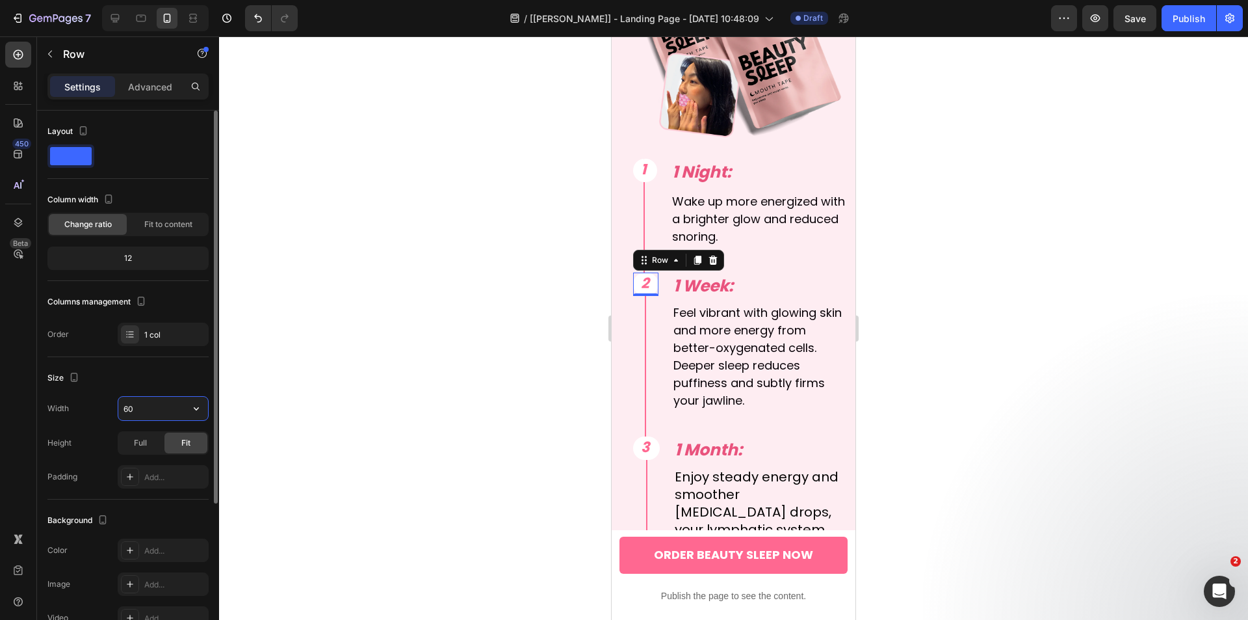
click at [145, 411] on input "60" at bounding box center [163, 408] width 90 height 23
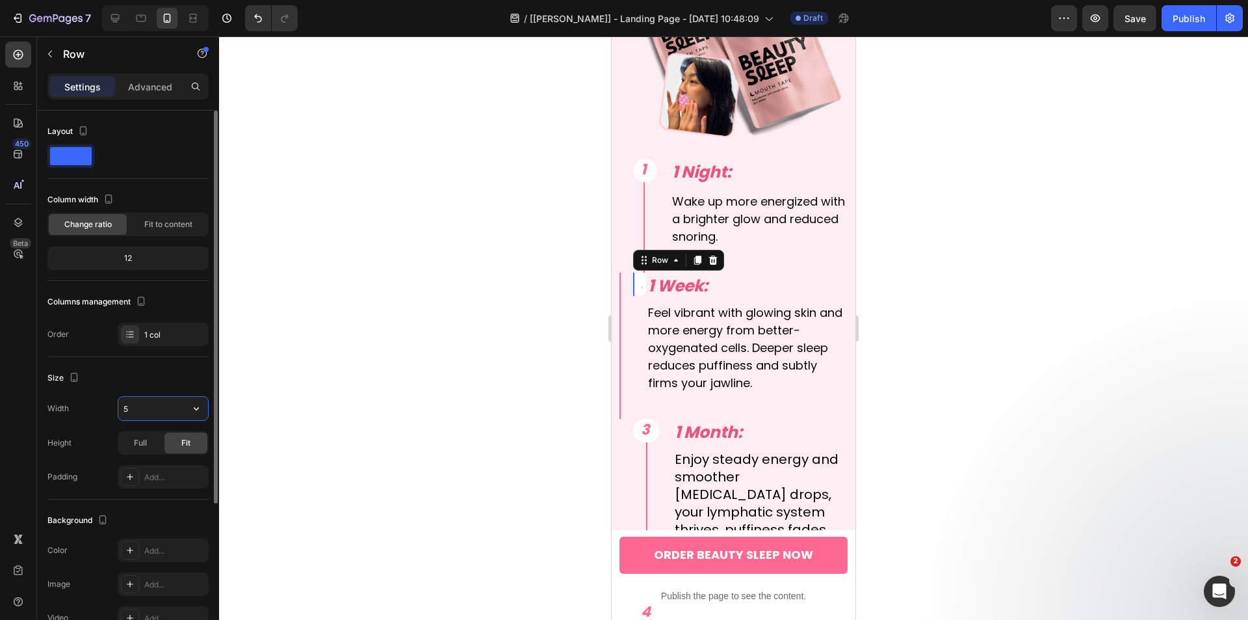
type input "58"
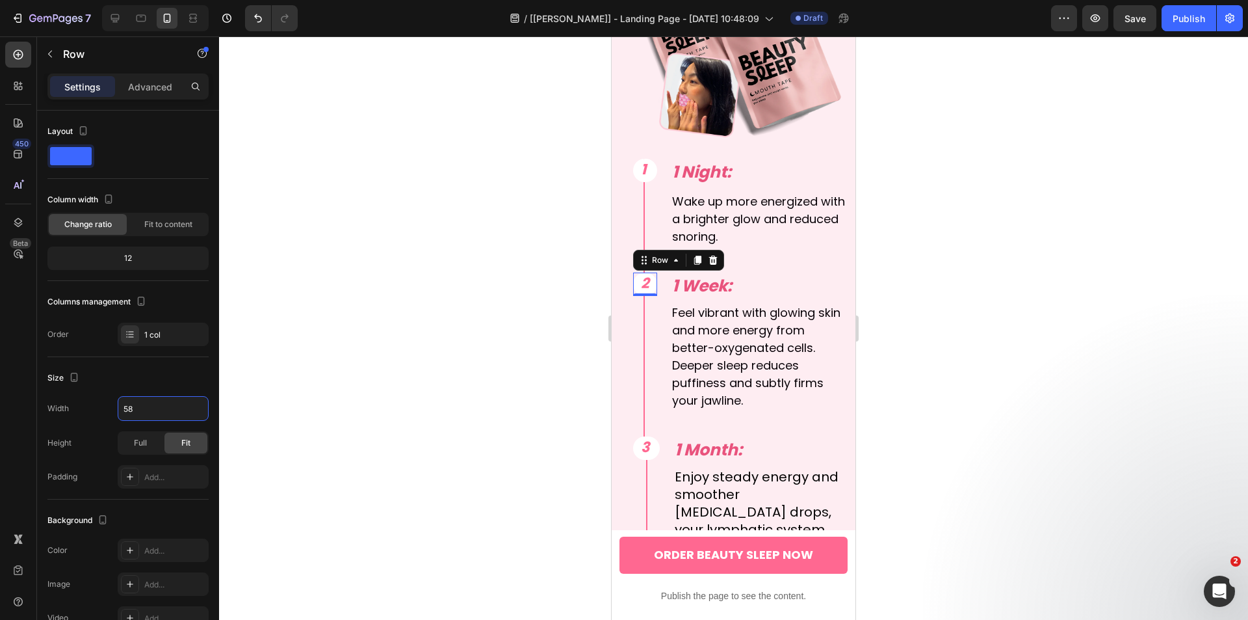
click at [453, 441] on div at bounding box center [733, 327] width 1029 height 583
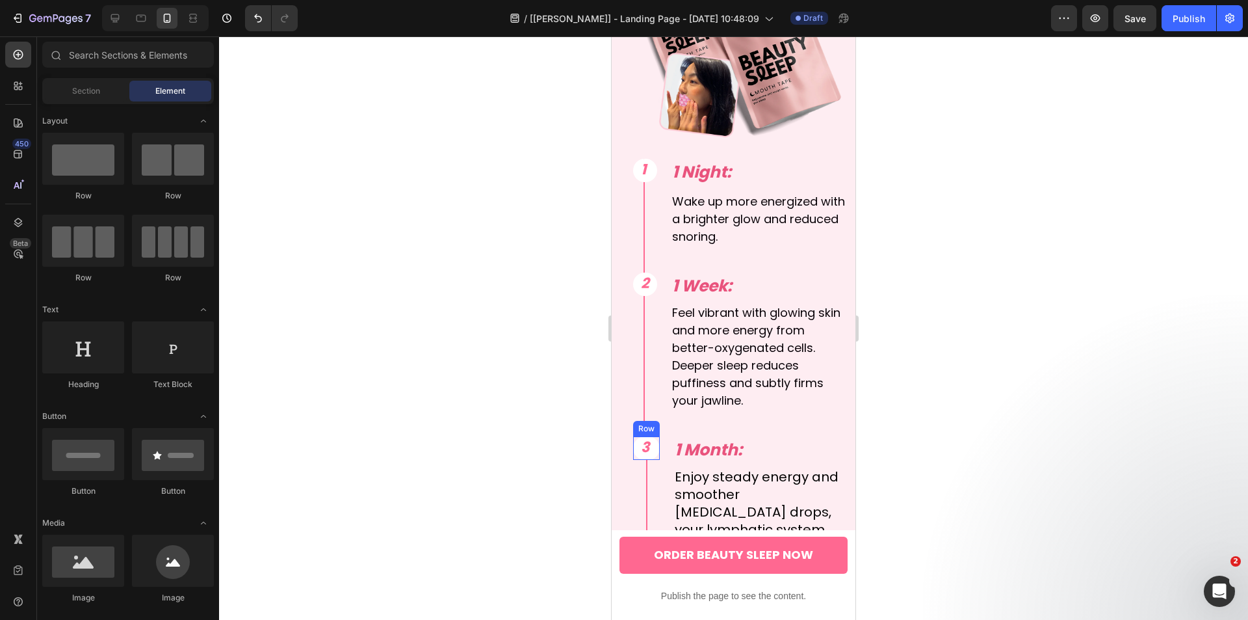
click at [657, 441] on div "3 Text Block Row" at bounding box center [646, 447] width 27 height 23
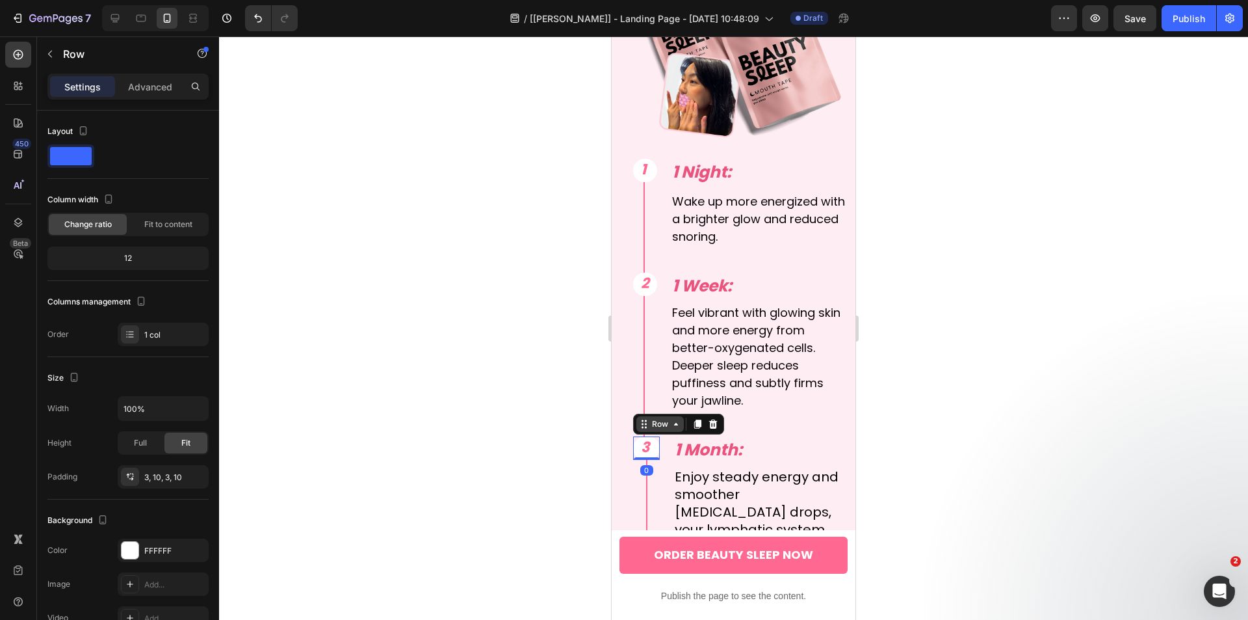
click at [660, 418] on div "Row" at bounding box center [659, 424] width 21 height 12
click at [659, 391] on div "Row 1 col" at bounding box center [659, 401] width 50 height 21
click at [142, 409] on input "62" at bounding box center [163, 408] width 90 height 23
type input "58"
click at [516, 425] on div at bounding box center [733, 327] width 1029 height 583
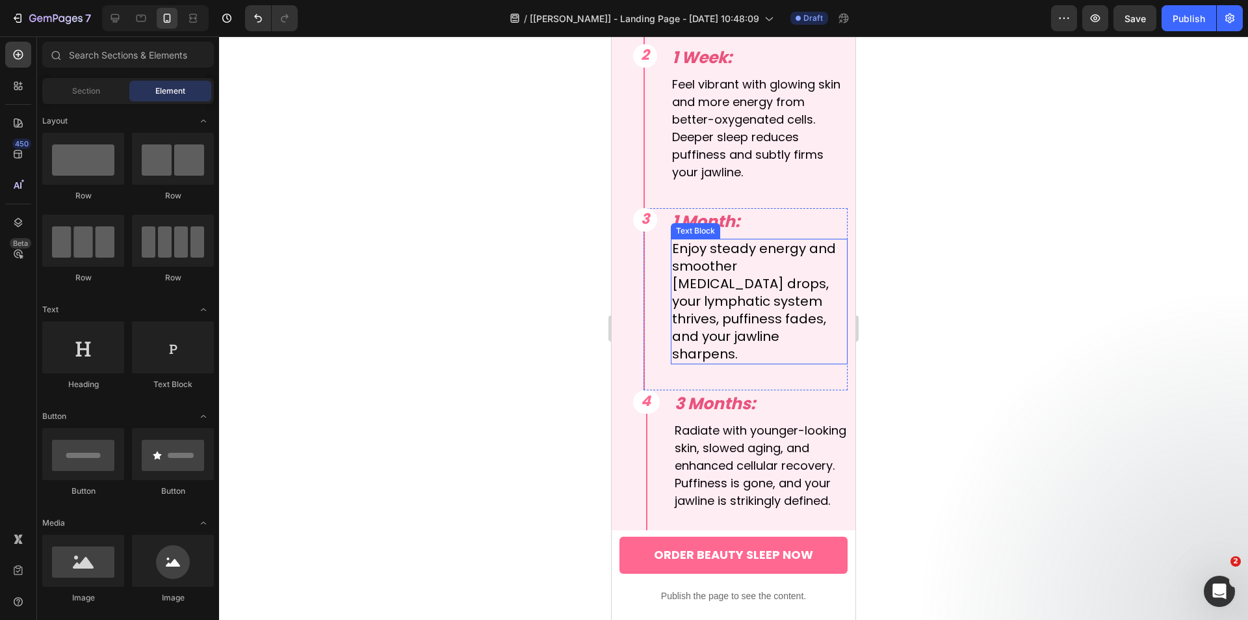
scroll to position [6015, 0]
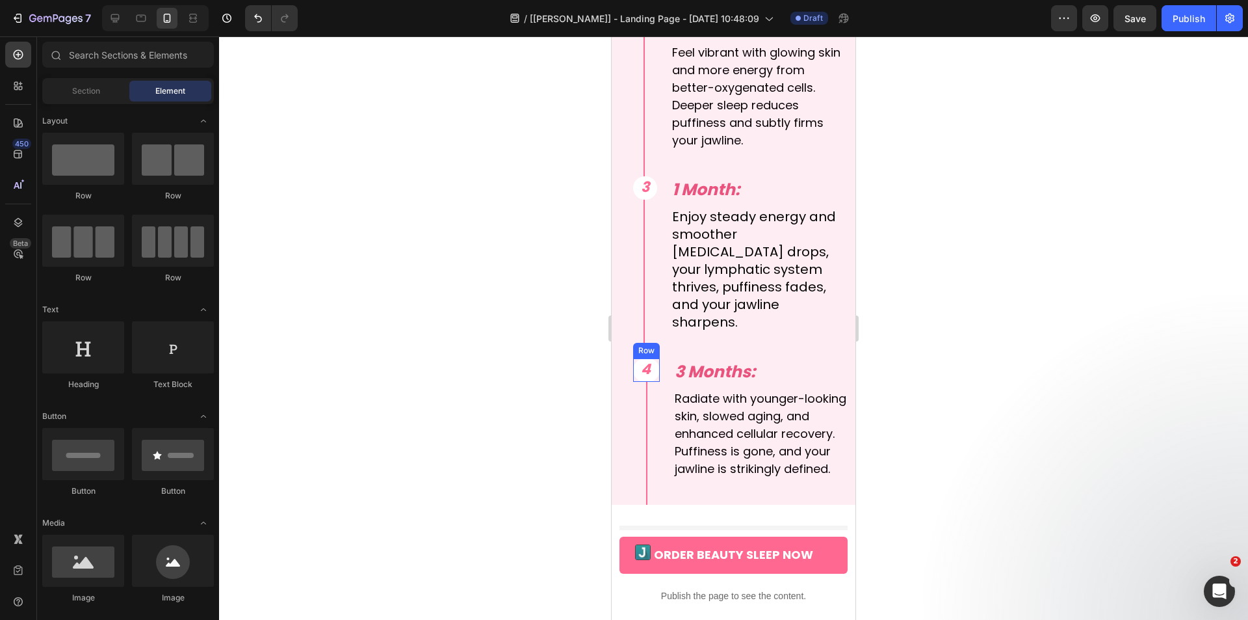
click at [657, 364] on div "4 Text Block Row" at bounding box center [646, 369] width 27 height 23
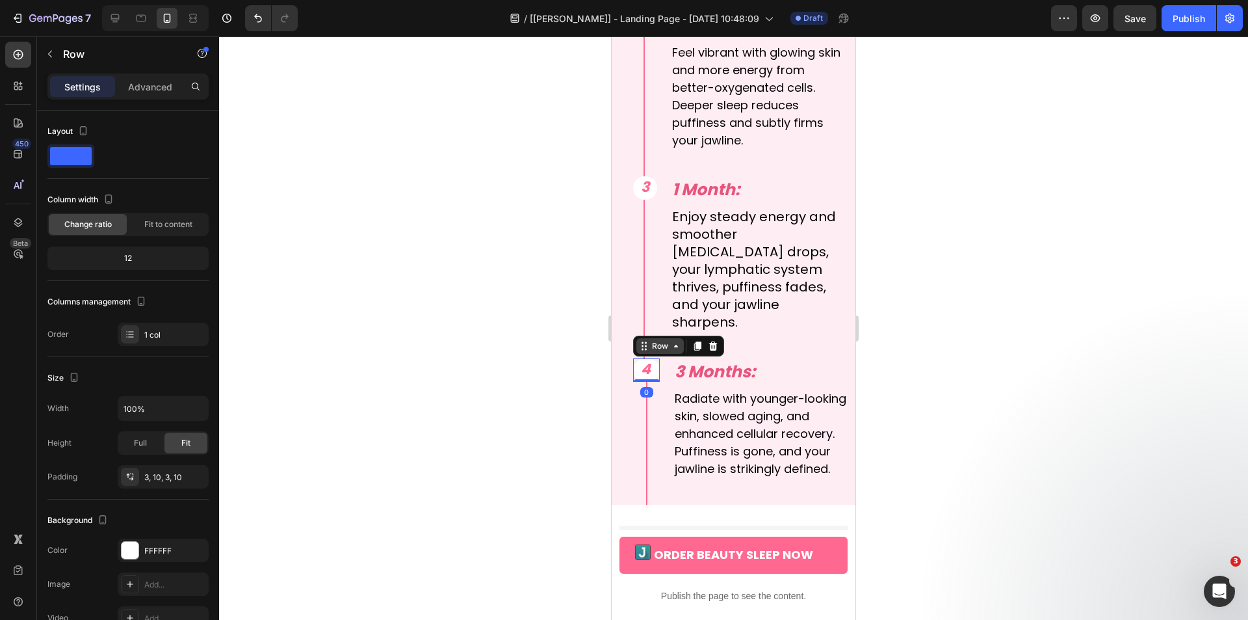
click at [666, 340] on div "Row" at bounding box center [659, 346] width 21 height 12
drag, startPoint x: 665, startPoint y: 313, endPoint x: 1099, endPoint y: 349, distance: 435.1
click at [665, 319] on div "Row 1 col" at bounding box center [659, 323] width 40 height 8
click at [152, 405] on input "62" at bounding box center [163, 408] width 90 height 23
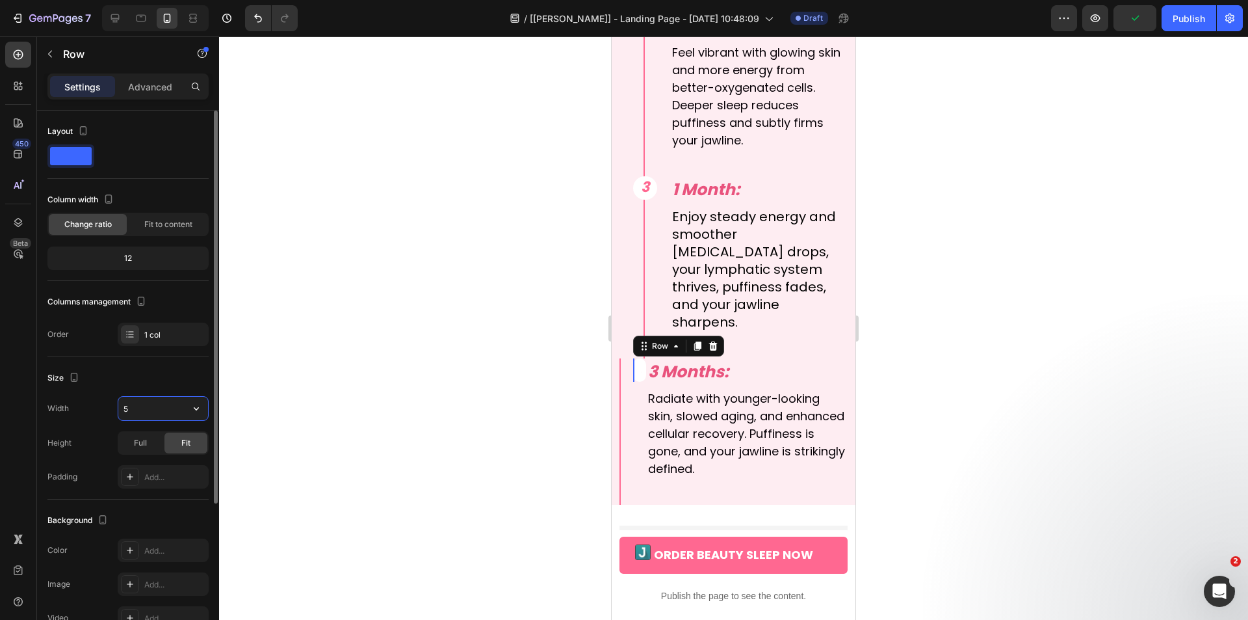
type input "58"
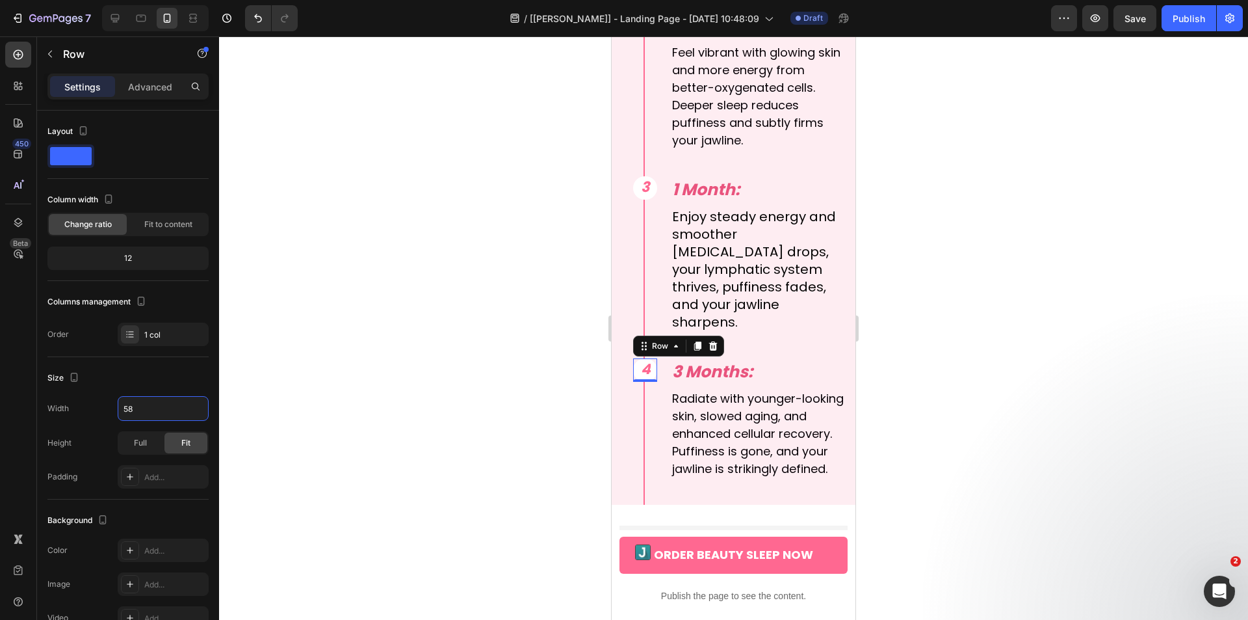
click at [347, 397] on div at bounding box center [733, 327] width 1029 height 583
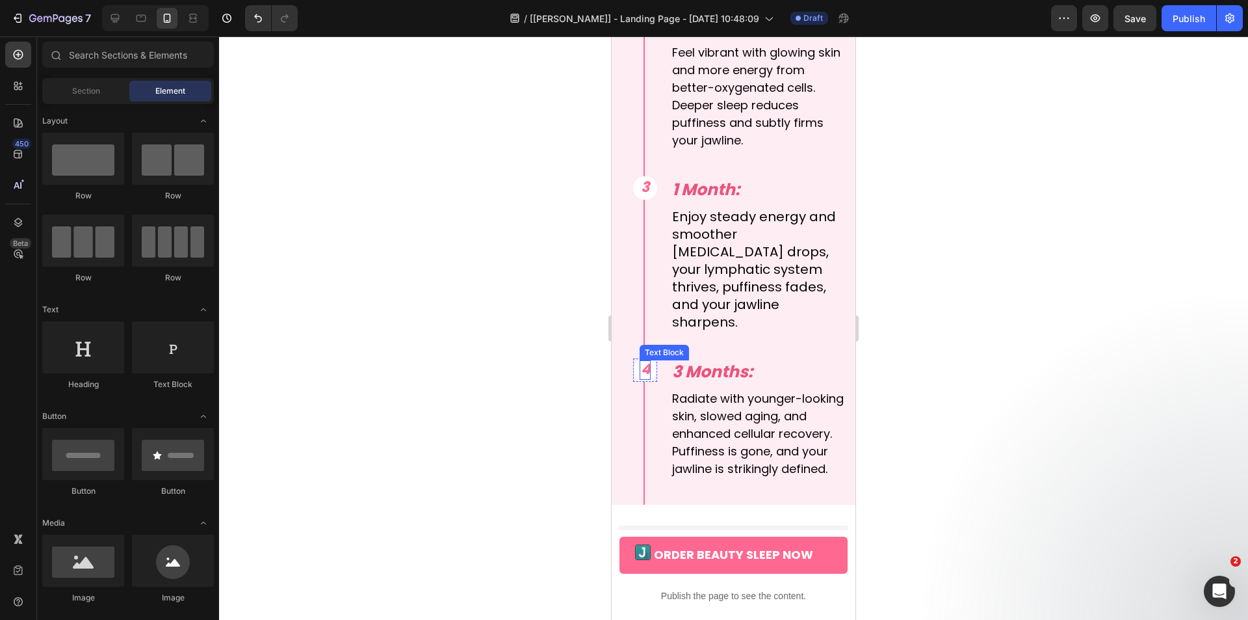
click at [644, 360] on span "4" at bounding box center [646, 369] width 10 height 20
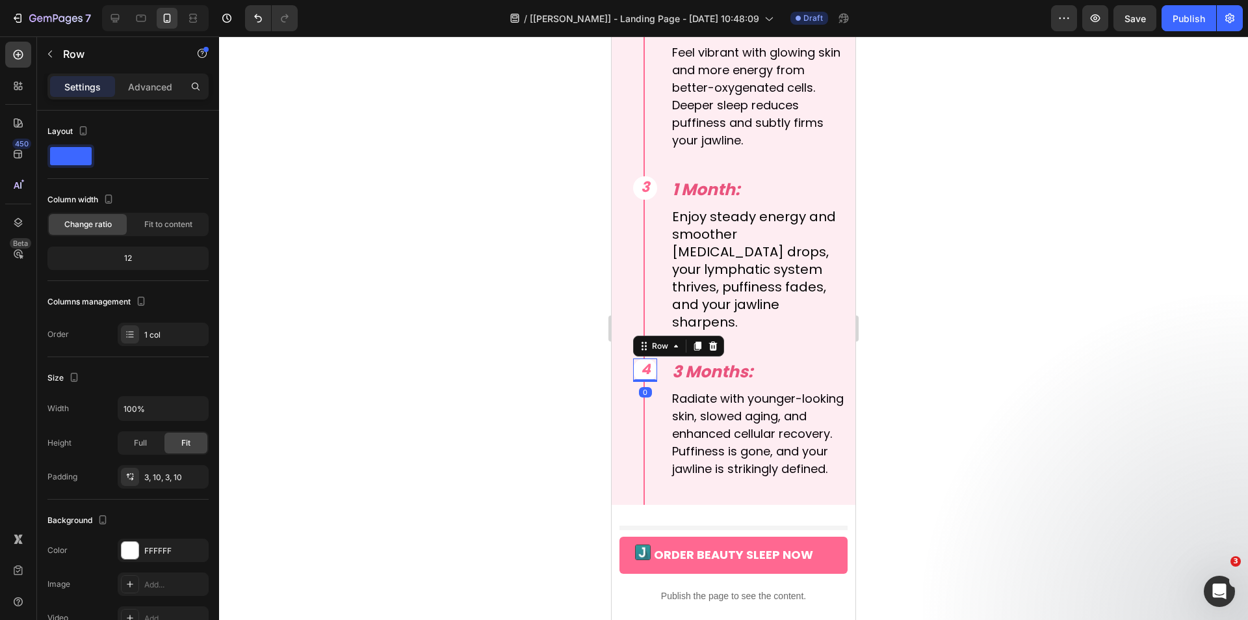
click at [635, 361] on div "4 Text Block Row 0" at bounding box center [645, 369] width 24 height 23
drag, startPoint x: 603, startPoint y: 362, endPoint x: 372, endPoint y: 365, distance: 230.8
click at [601, 363] on div at bounding box center [733, 327] width 1029 height 583
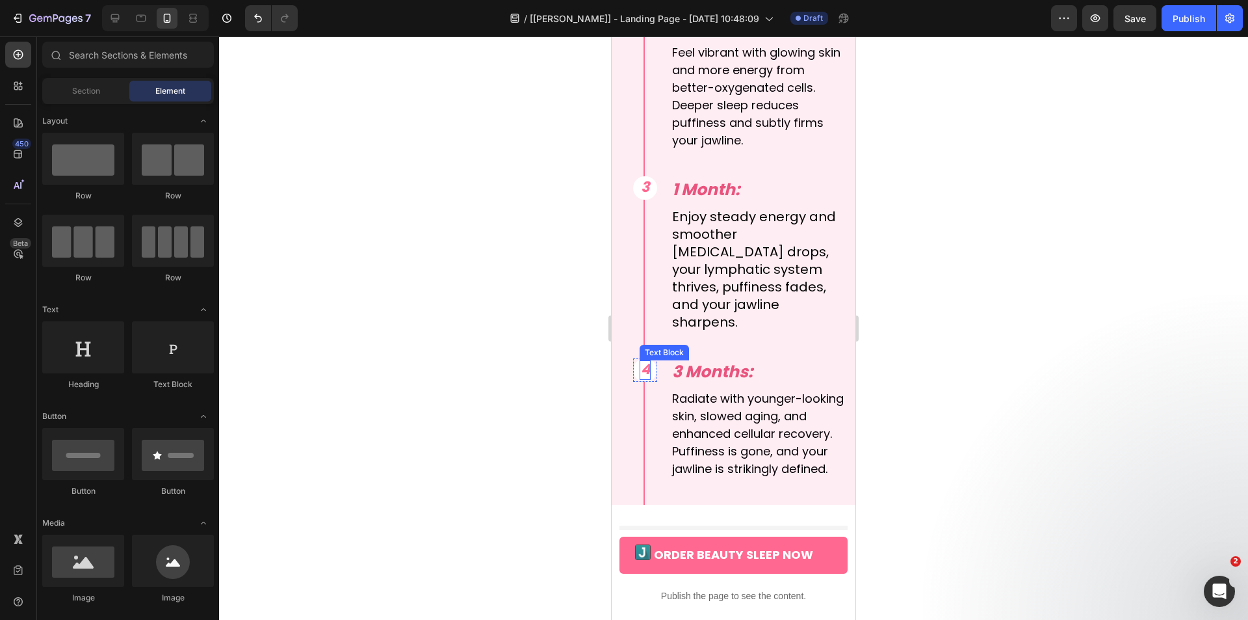
click at [647, 360] on span "4" at bounding box center [646, 369] width 10 height 20
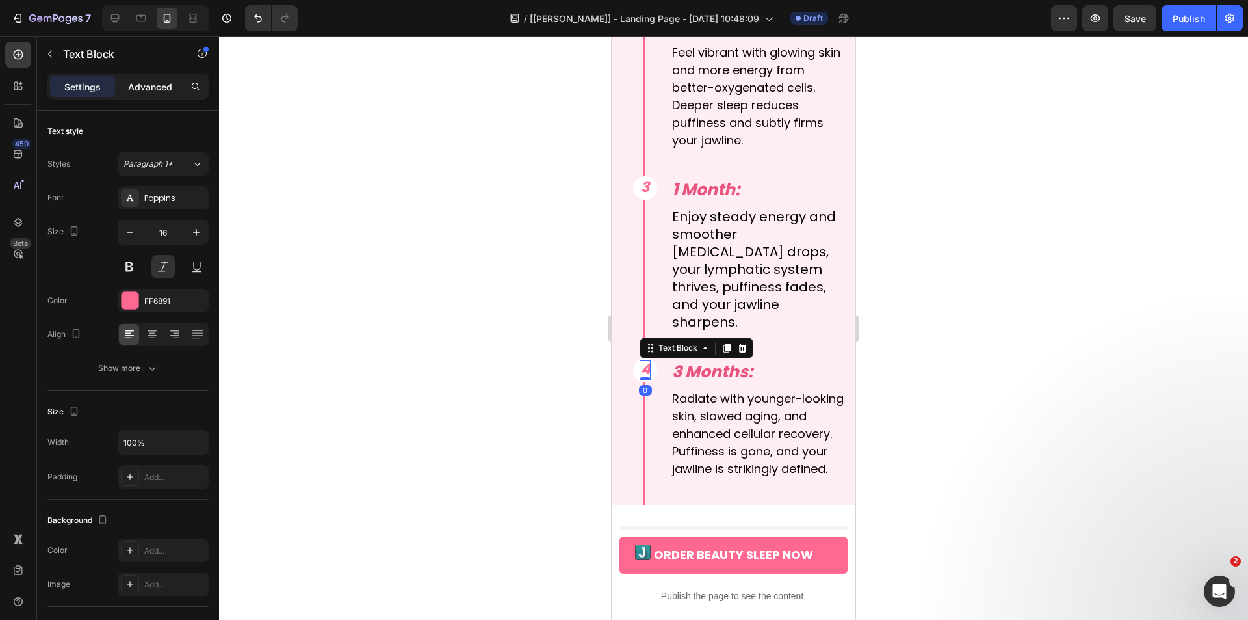
click at [154, 90] on p "Advanced" at bounding box center [150, 87] width 44 height 14
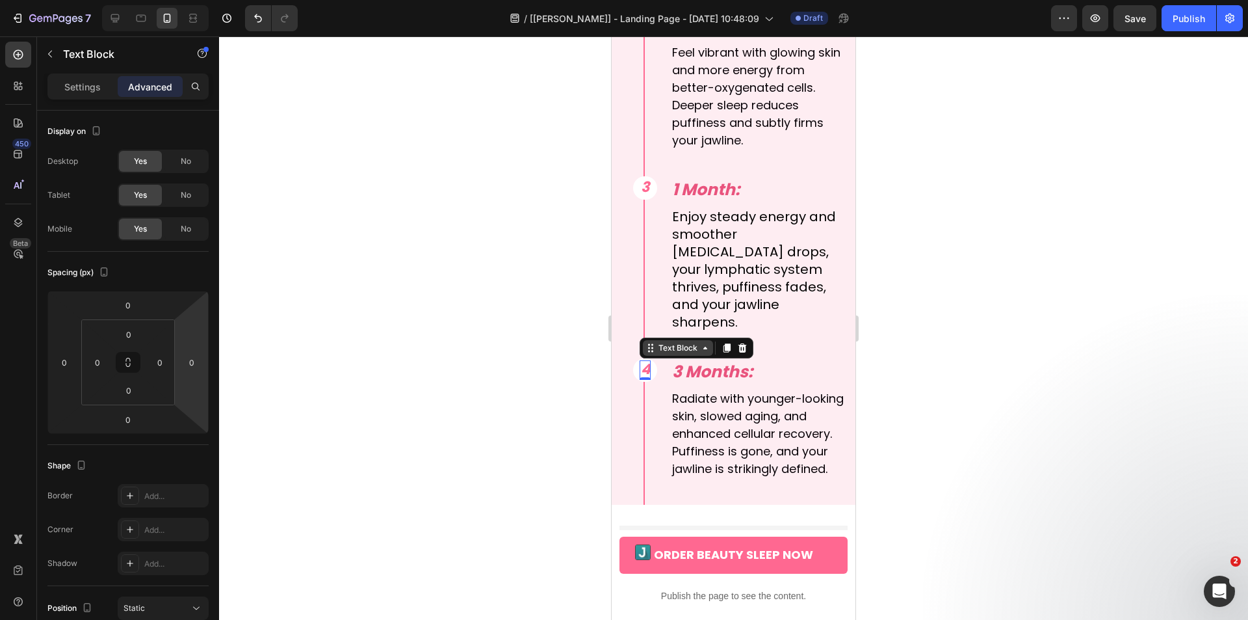
click at [694, 342] on div "Text Block" at bounding box center [678, 348] width 44 height 12
drag, startPoint x: 681, startPoint y: 317, endPoint x: 1114, endPoint y: 379, distance: 438.1
click at [681, 321] on div "Row 1 col" at bounding box center [666, 325] width 40 height 8
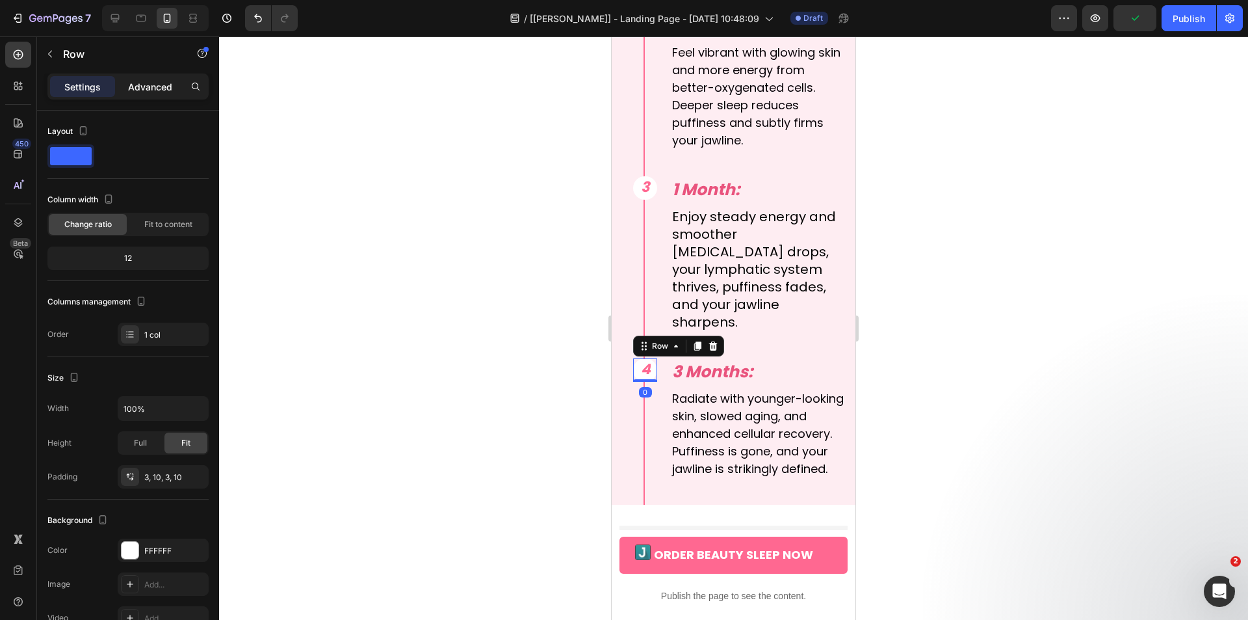
click at [137, 90] on p "Advanced" at bounding box center [150, 87] width 44 height 14
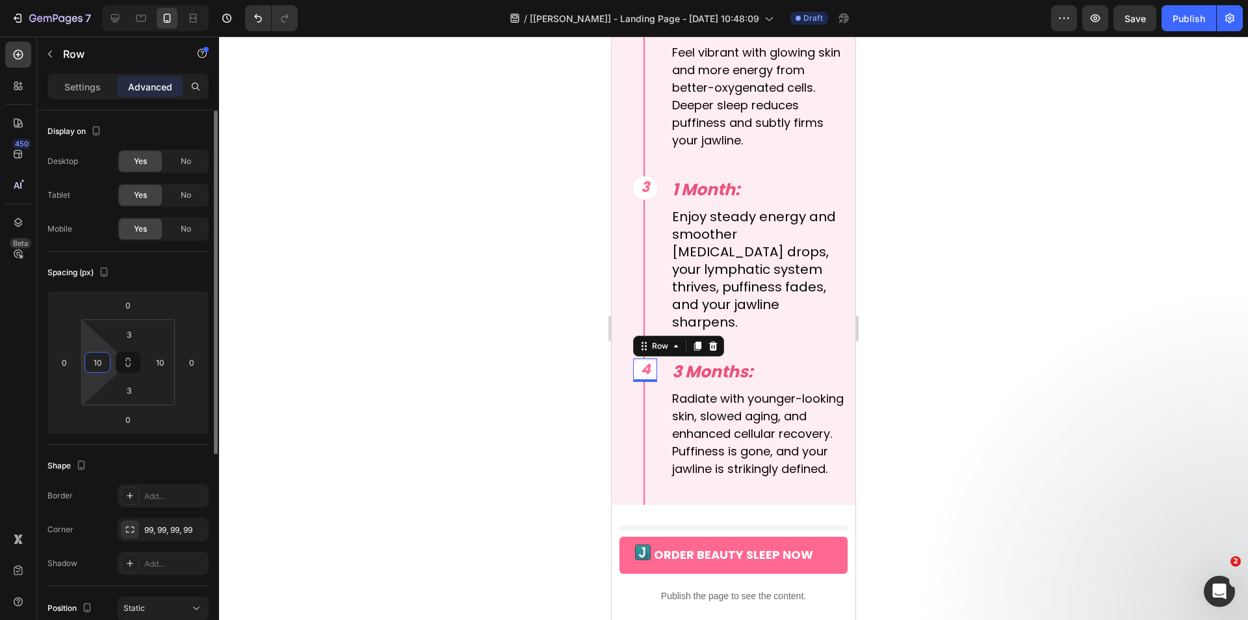
click at [100, 366] on input "10" at bounding box center [98, 362] width 20 height 20
type input "8"
click at [157, 363] on input "10" at bounding box center [160, 362] width 20 height 20
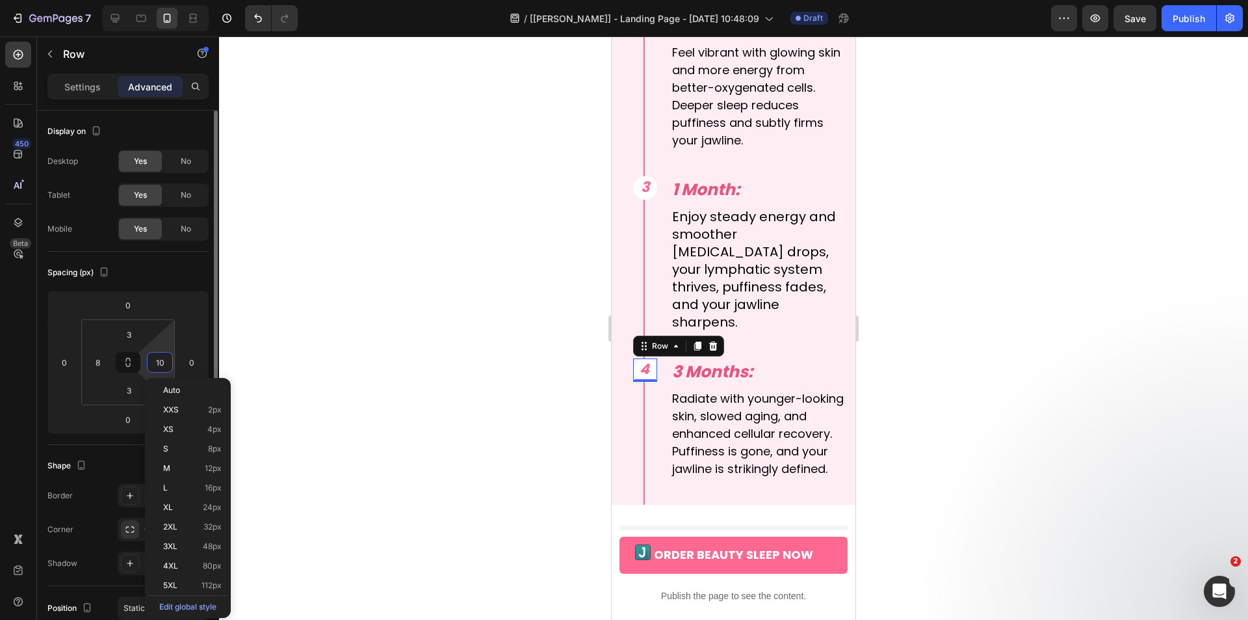
type input "8"
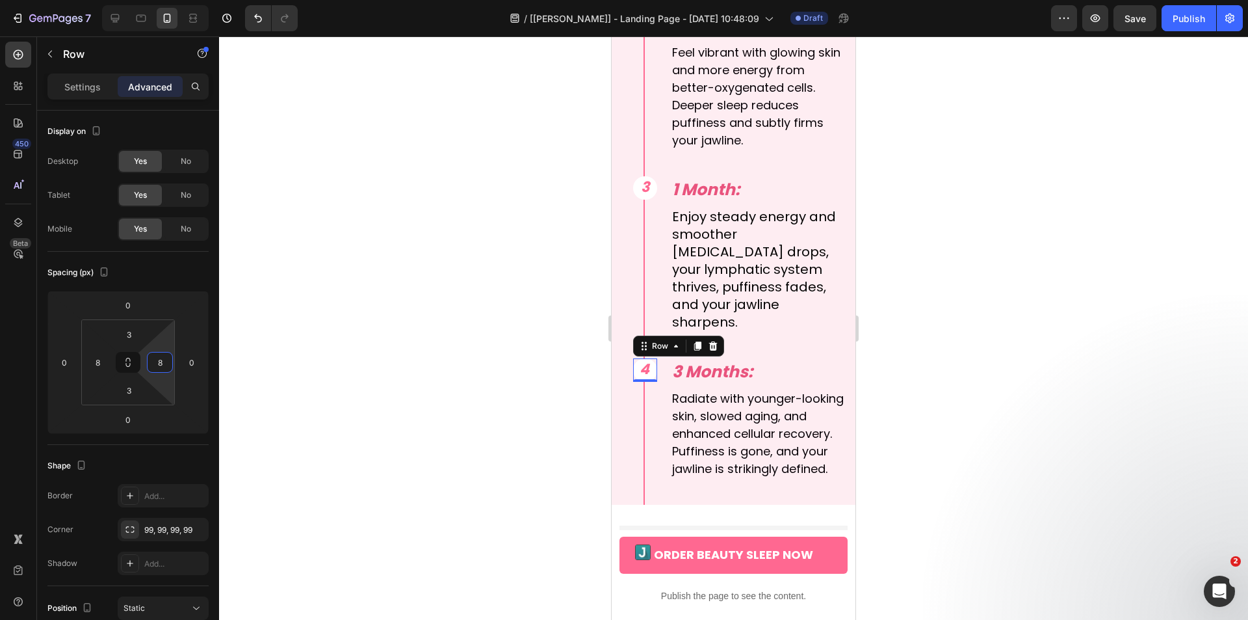
click at [421, 376] on div at bounding box center [733, 327] width 1029 height 583
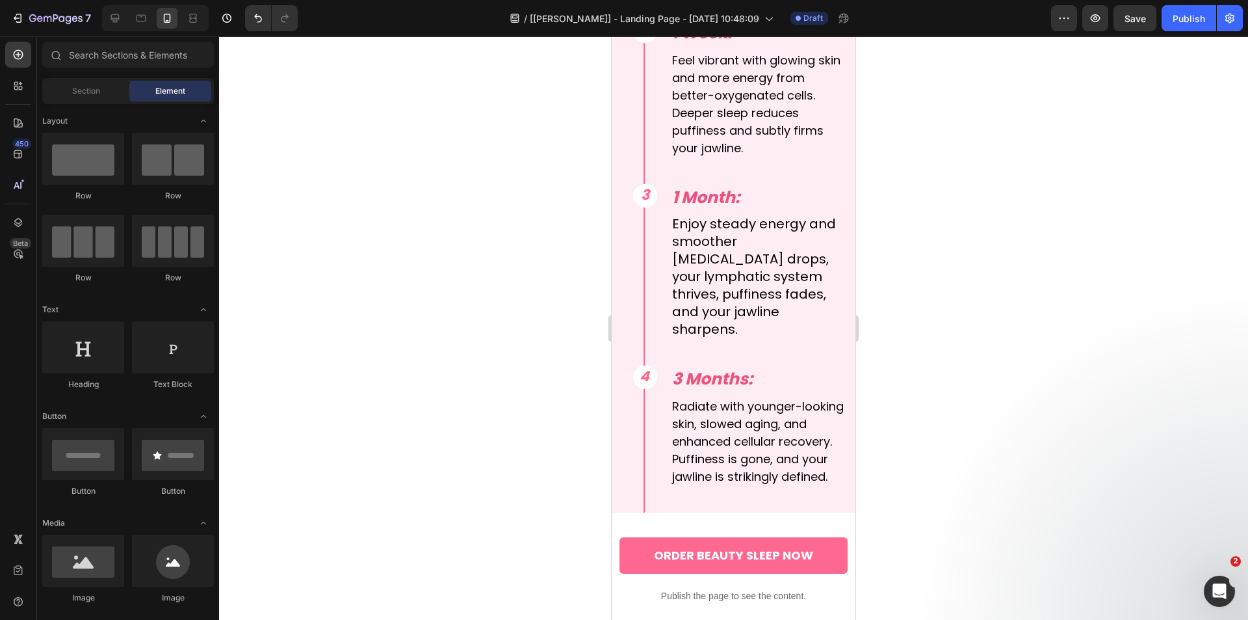
scroll to position [5300, 0]
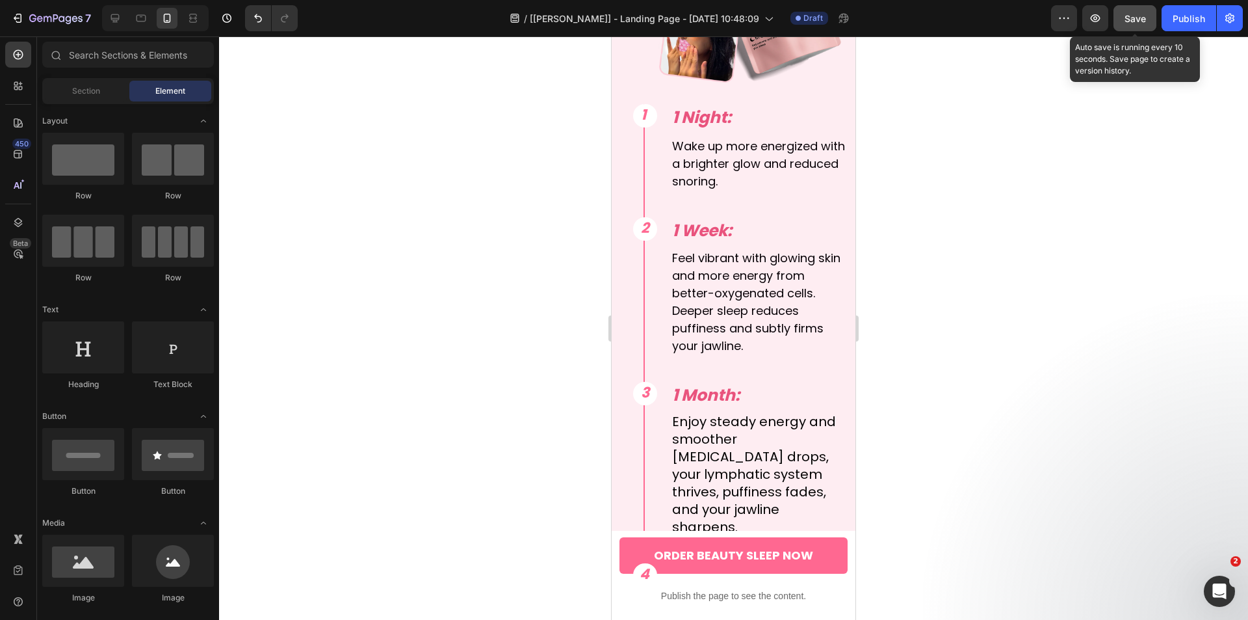
click at [1125, 21] on span "Save" at bounding box center [1135, 18] width 21 height 11
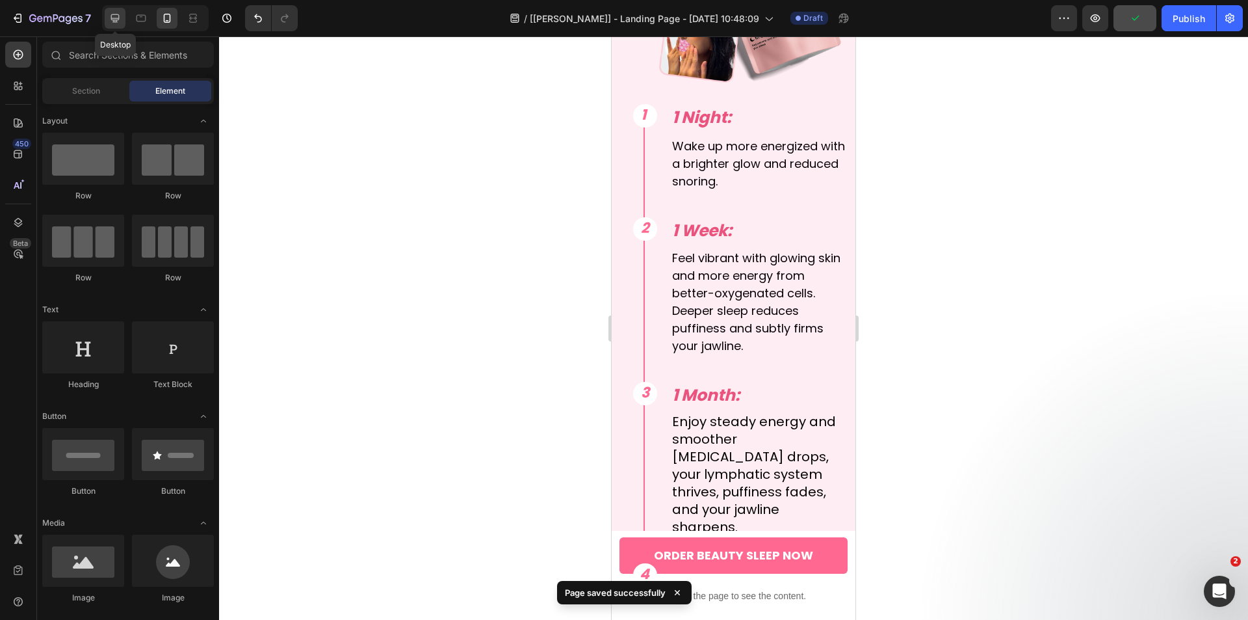
click at [119, 18] on icon at bounding box center [115, 18] width 8 height 8
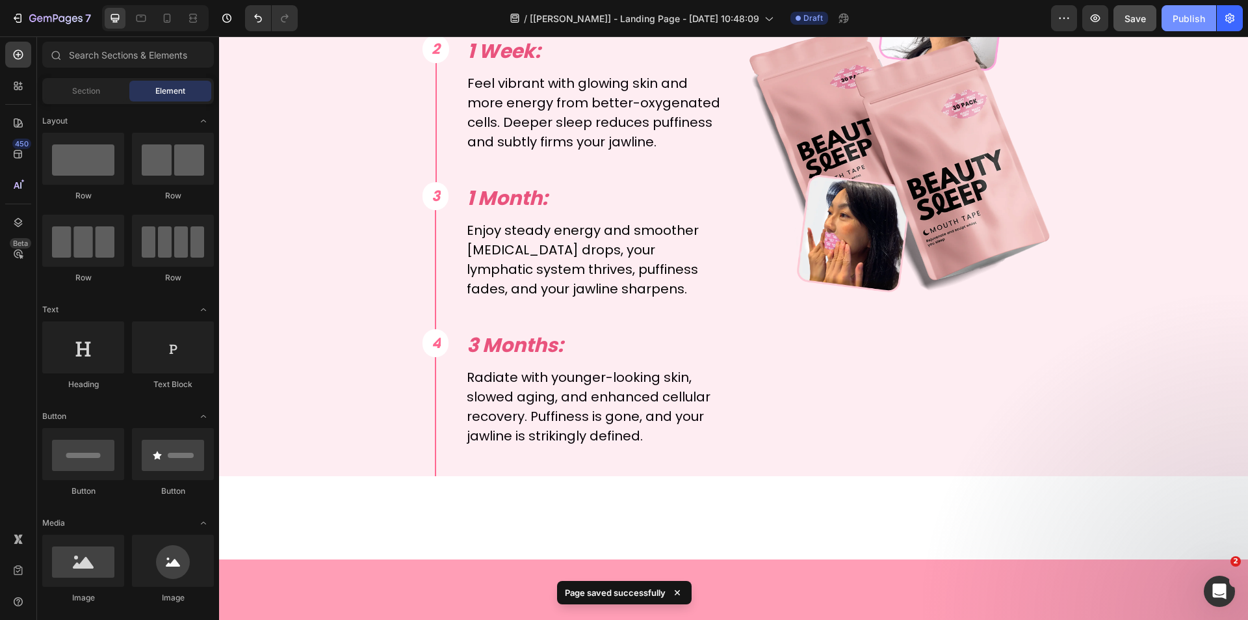
scroll to position [4269, 0]
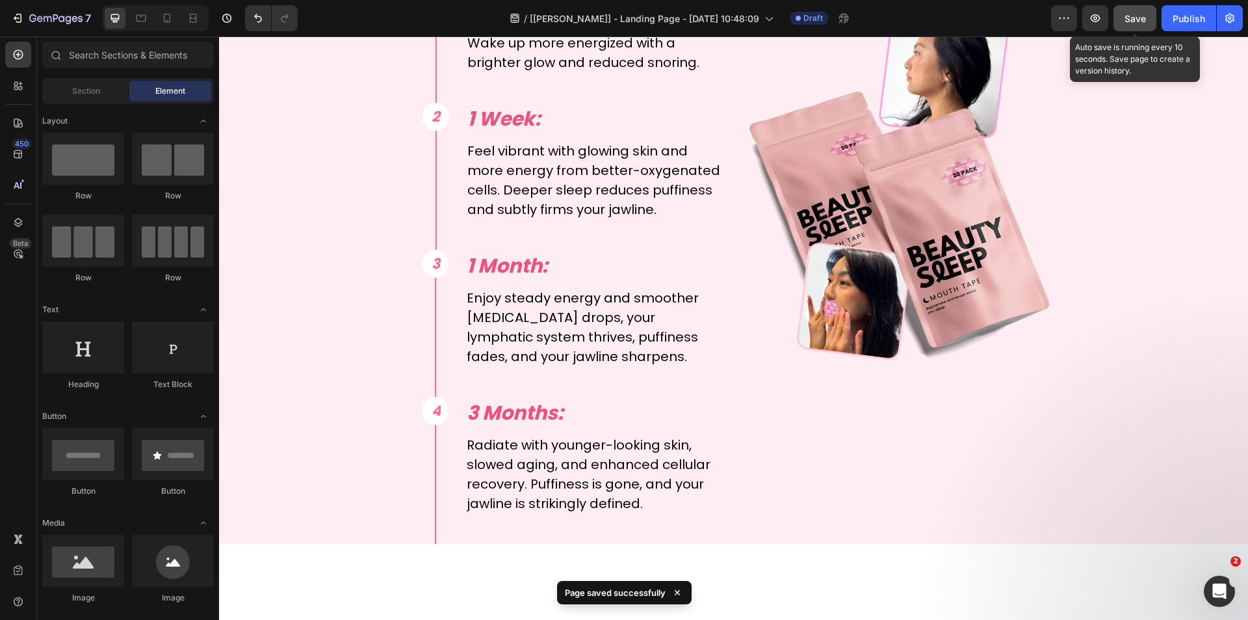
click at [1138, 19] on span "Save" at bounding box center [1135, 18] width 21 height 11
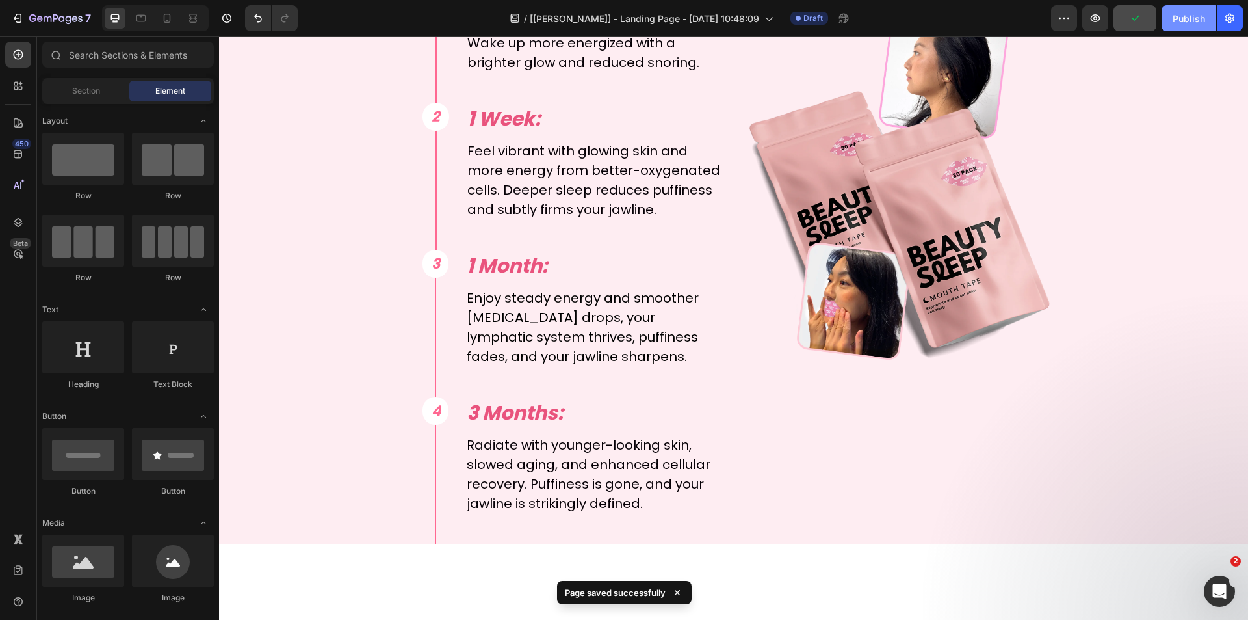
click at [1181, 25] on div "Publish" at bounding box center [1189, 19] width 33 height 14
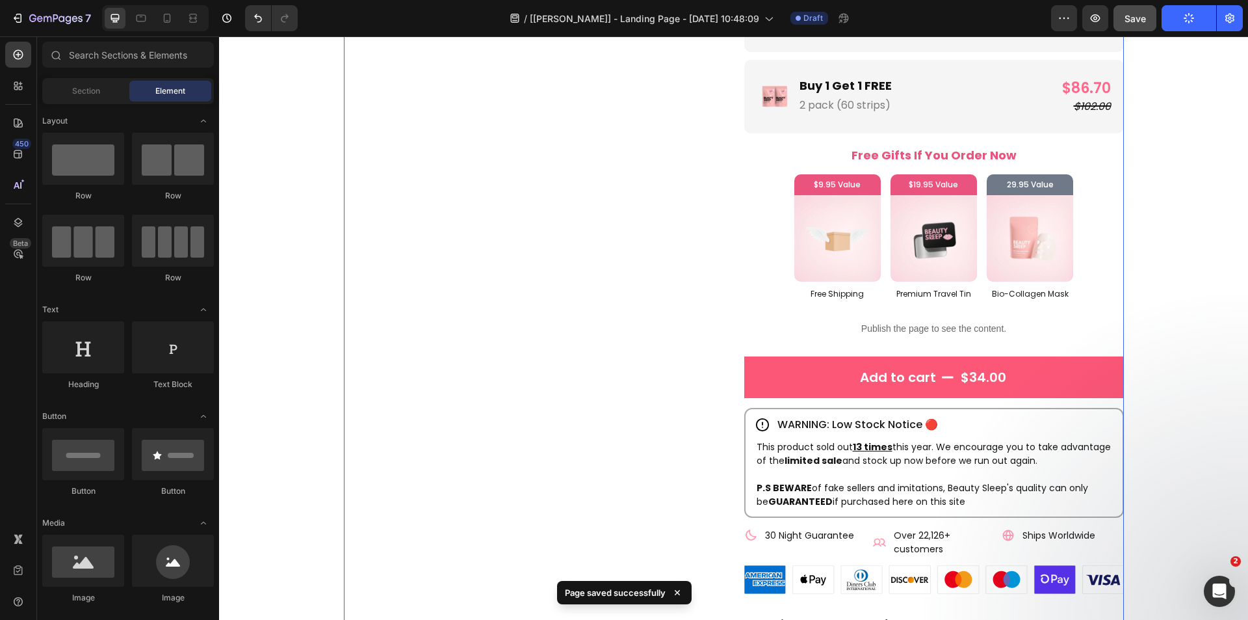
scroll to position [2621, 0]
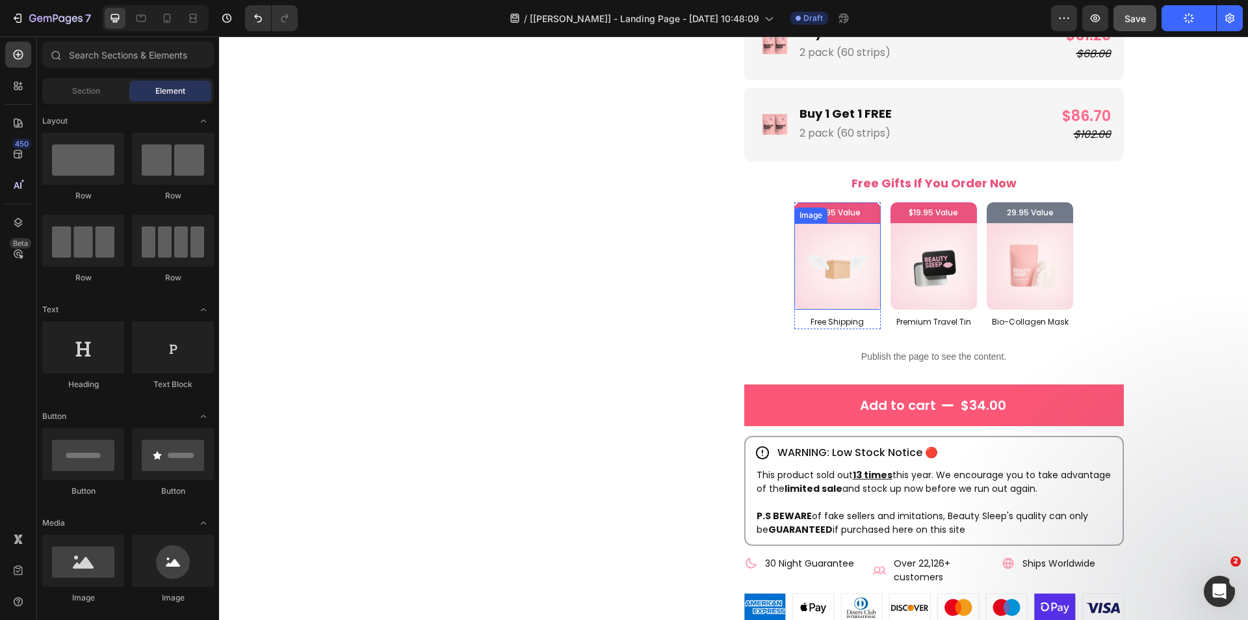
click at [863, 303] on img at bounding box center [837, 266] width 86 height 86
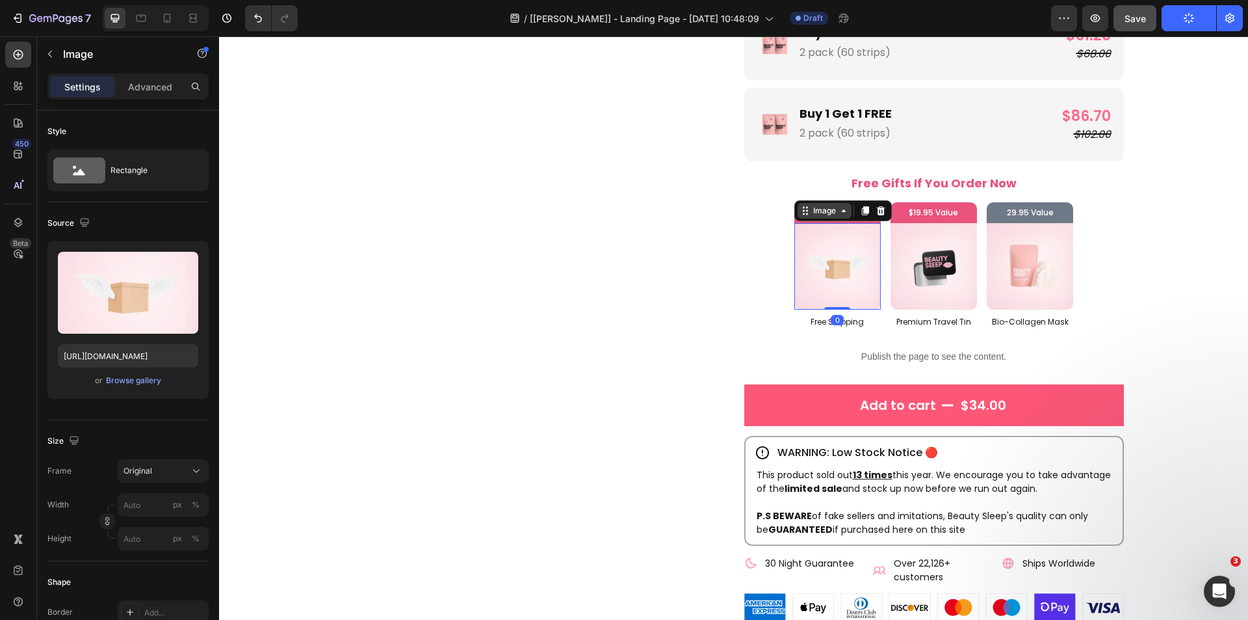
click at [821, 208] on div "Image" at bounding box center [825, 211] width 28 height 12
click at [46, 53] on icon "button" at bounding box center [50, 54] width 10 height 10
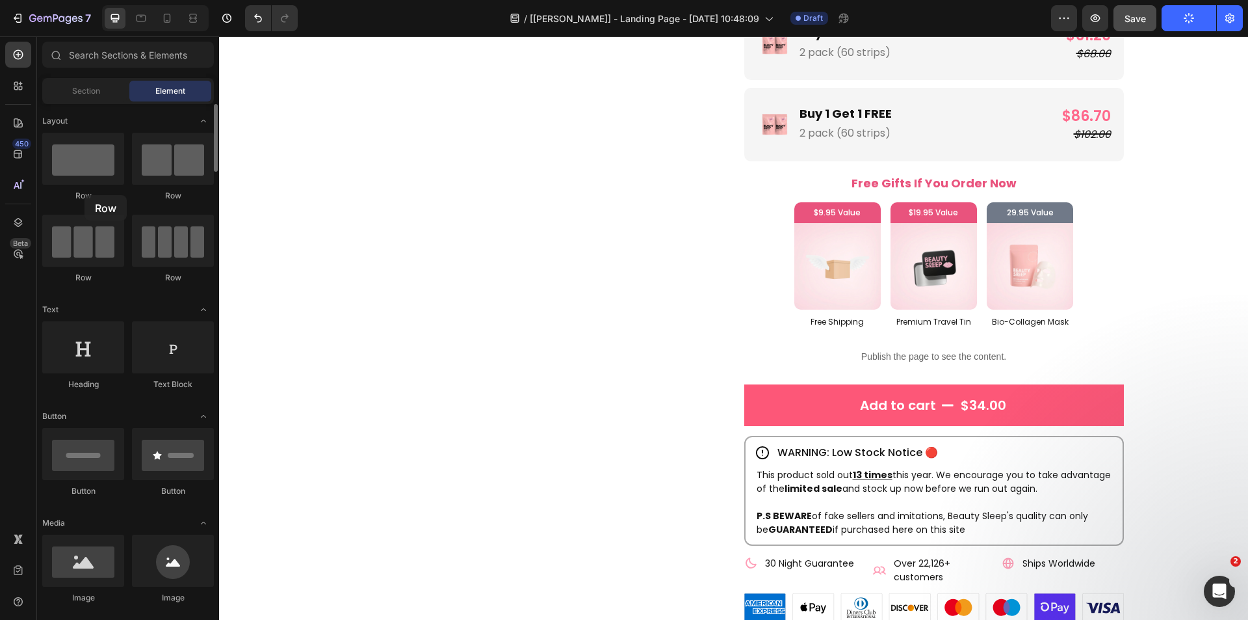
drag, startPoint x: 89, startPoint y: 166, endPoint x: 86, endPoint y: 197, distance: 31.3
click at [86, 197] on div "Row" at bounding box center [83, 167] width 82 height 69
click at [848, 266] on img at bounding box center [837, 266] width 86 height 86
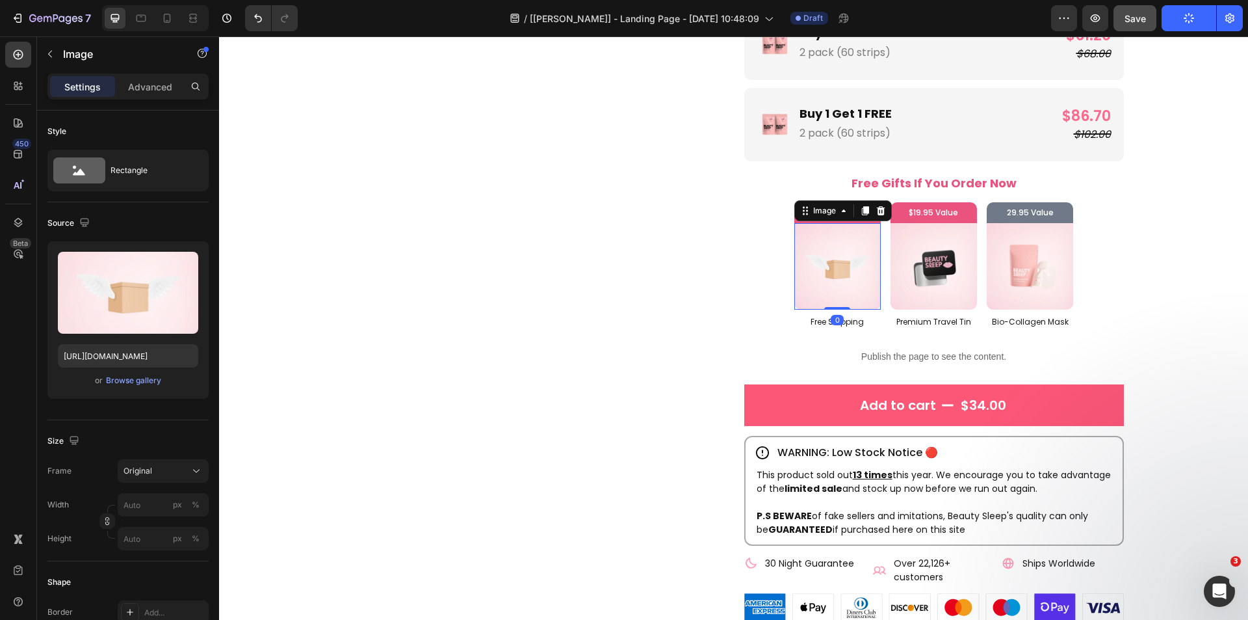
click at [817, 219] on div "Image" at bounding box center [843, 210] width 98 height 21
click at [821, 211] on div "Image" at bounding box center [825, 211] width 28 height 12
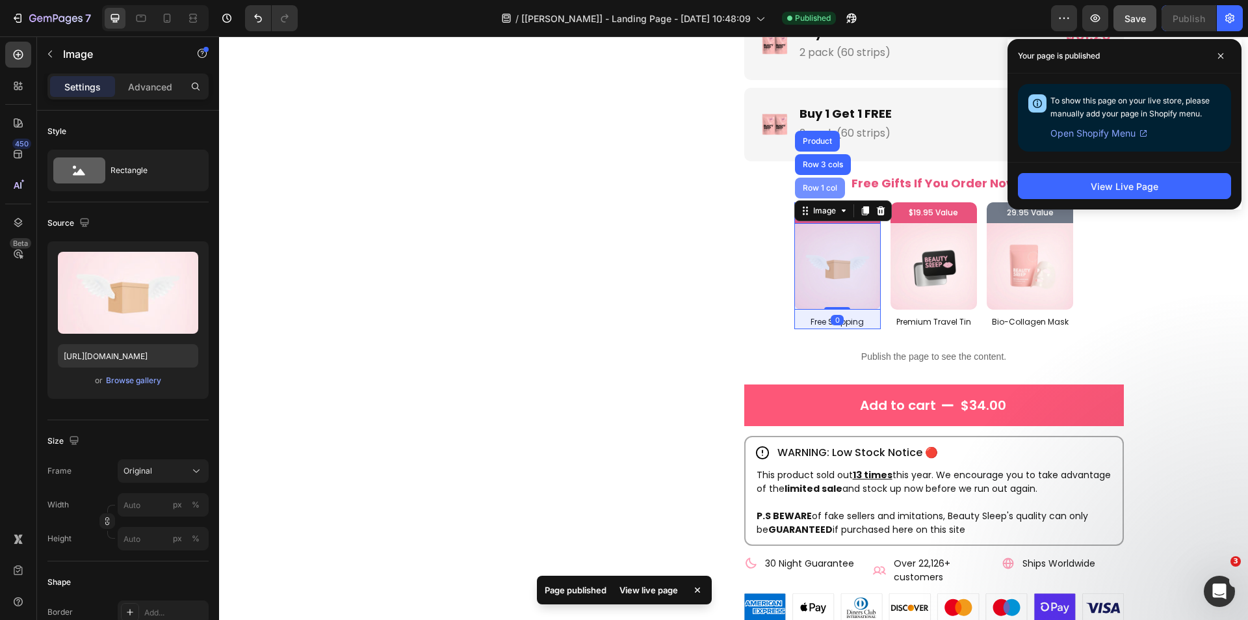
click at [825, 187] on div "Row 1 col" at bounding box center [820, 188] width 40 height 8
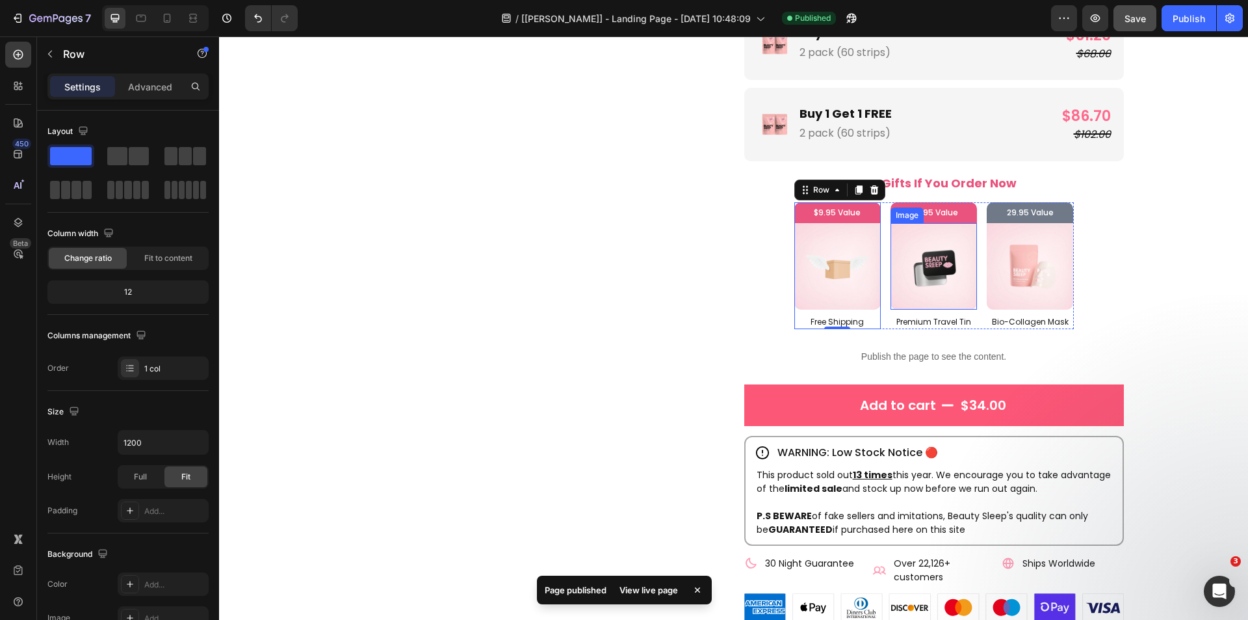
click at [918, 240] on img at bounding box center [934, 266] width 86 height 86
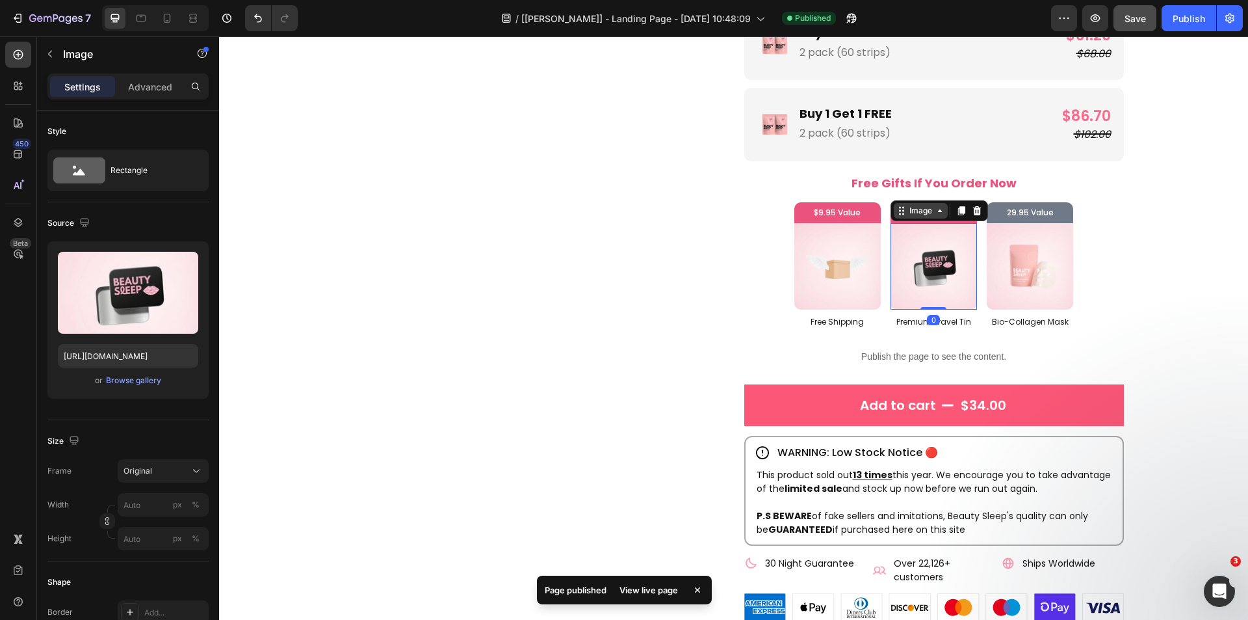
click at [910, 213] on div "Image" at bounding box center [921, 211] width 28 height 12
click at [913, 268] on img at bounding box center [934, 266] width 86 height 86
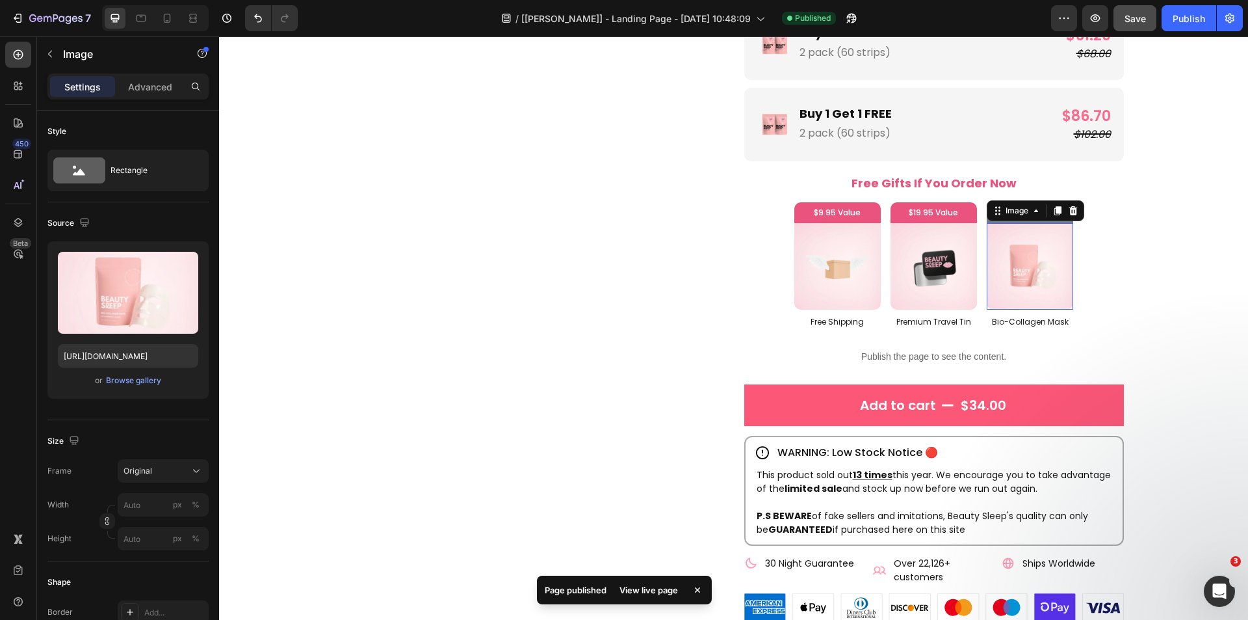
click at [1007, 254] on img at bounding box center [1030, 266] width 86 height 86
click at [1010, 212] on div "Image" at bounding box center [1017, 211] width 28 height 12
click at [1012, 259] on img at bounding box center [1030, 266] width 86 height 86
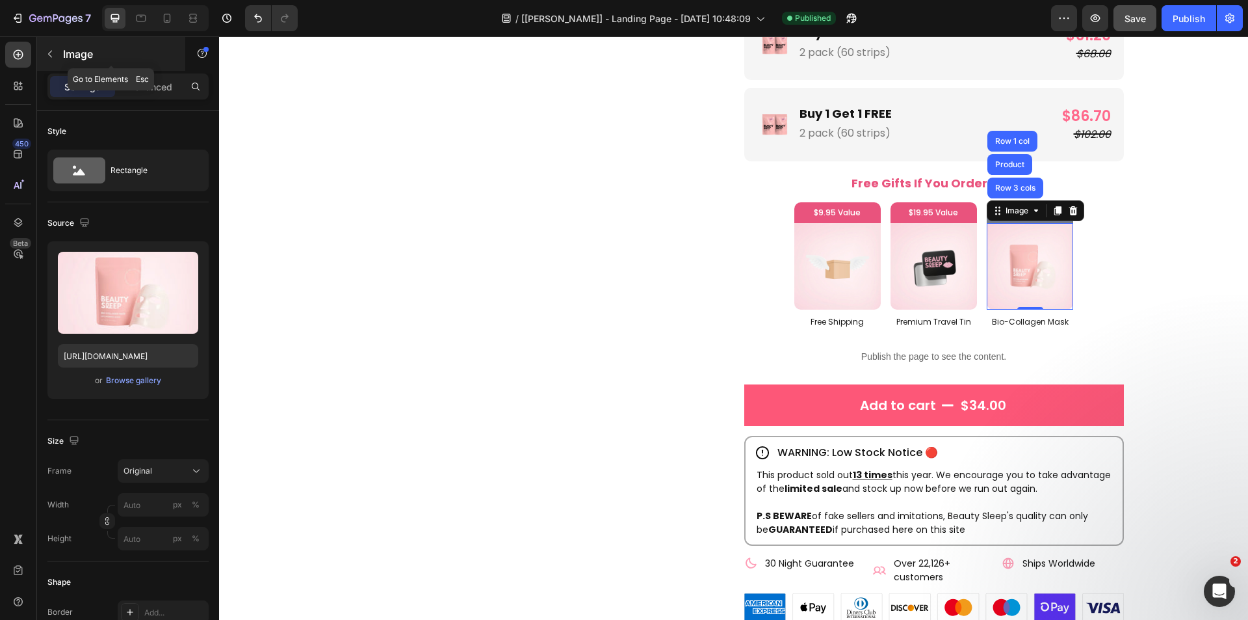
click at [53, 56] on icon "button" at bounding box center [50, 54] width 10 height 10
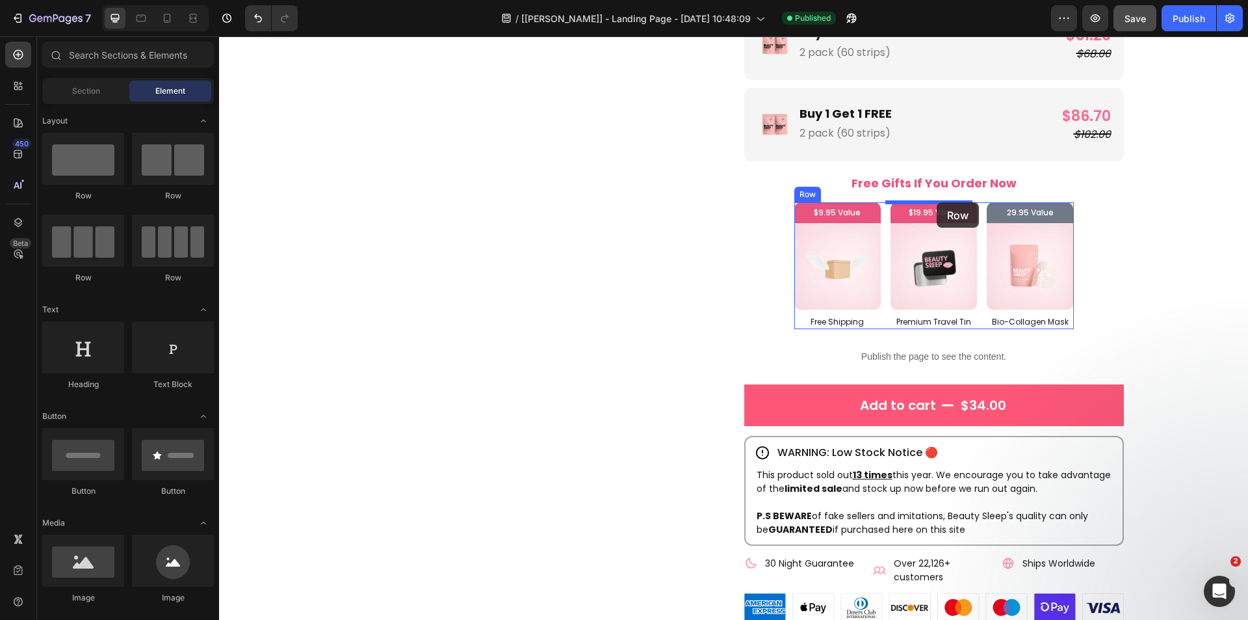
drag, startPoint x: 312, startPoint y: 205, endPoint x: 937, endPoint y: 202, distance: 624.7
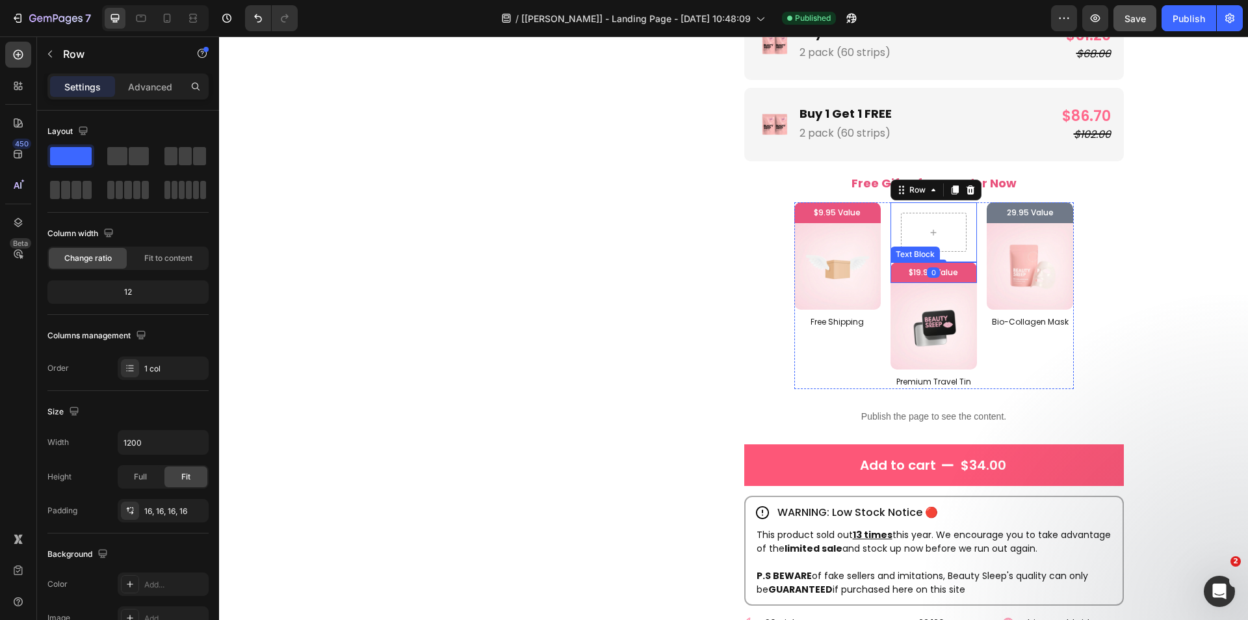
click at [900, 276] on p "$19.95 Value" at bounding box center [934, 272] width 80 height 14
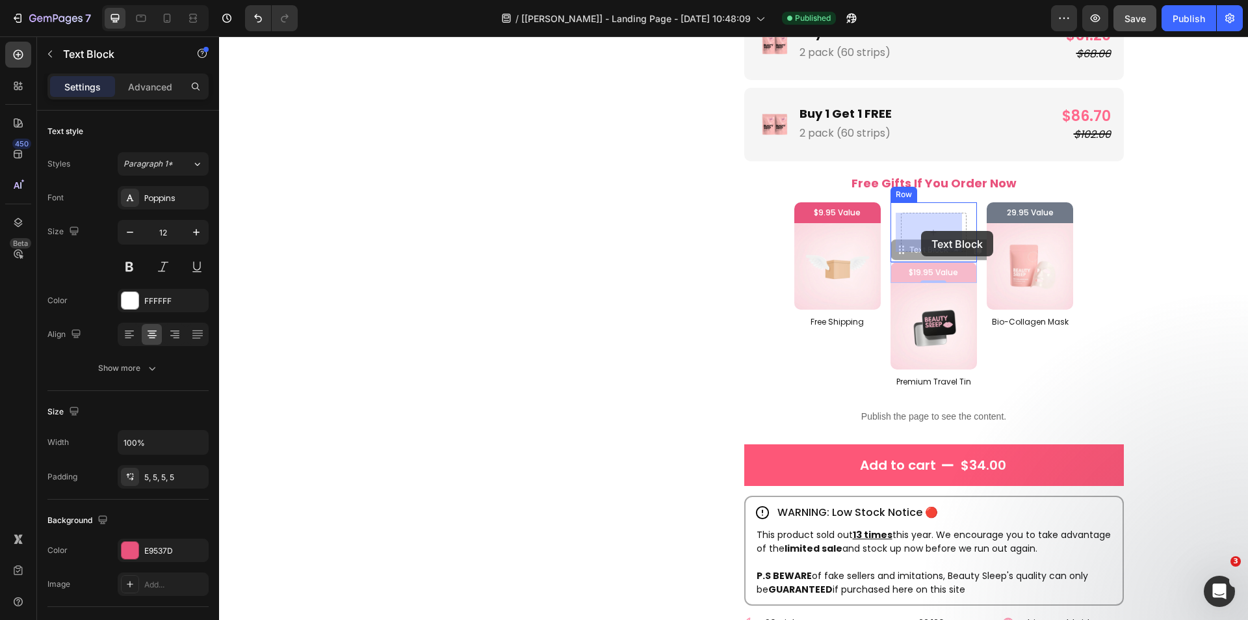
drag, startPoint x: 909, startPoint y: 253, endPoint x: 921, endPoint y: 231, distance: 25.3
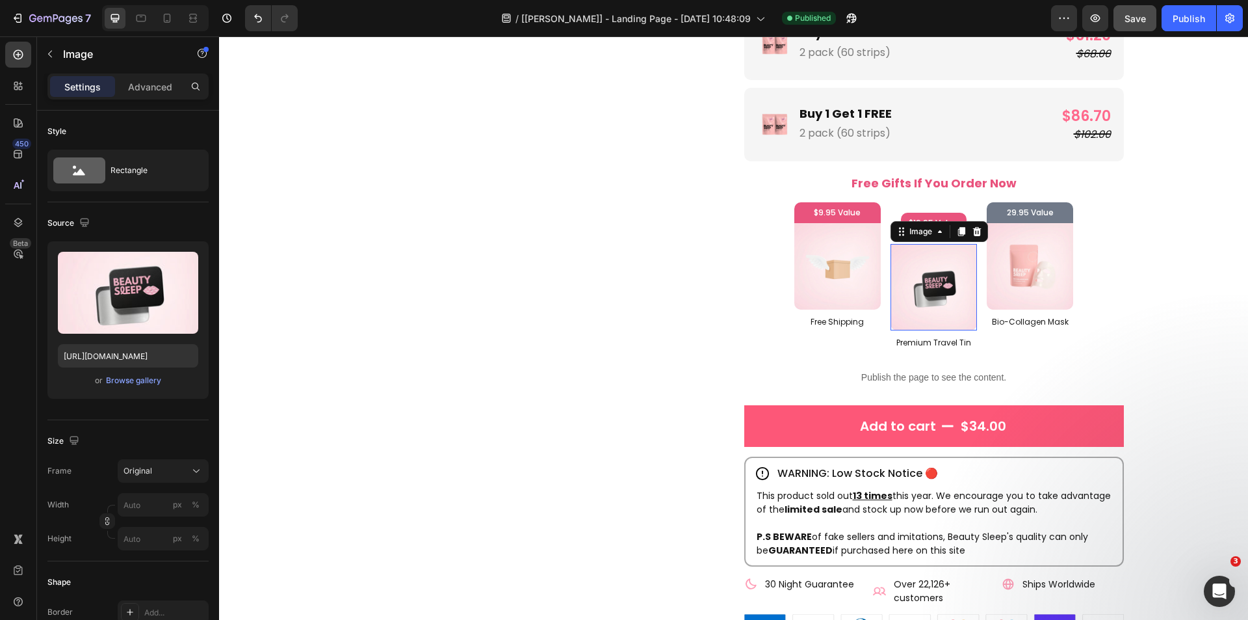
click at [916, 278] on img at bounding box center [934, 287] width 86 height 86
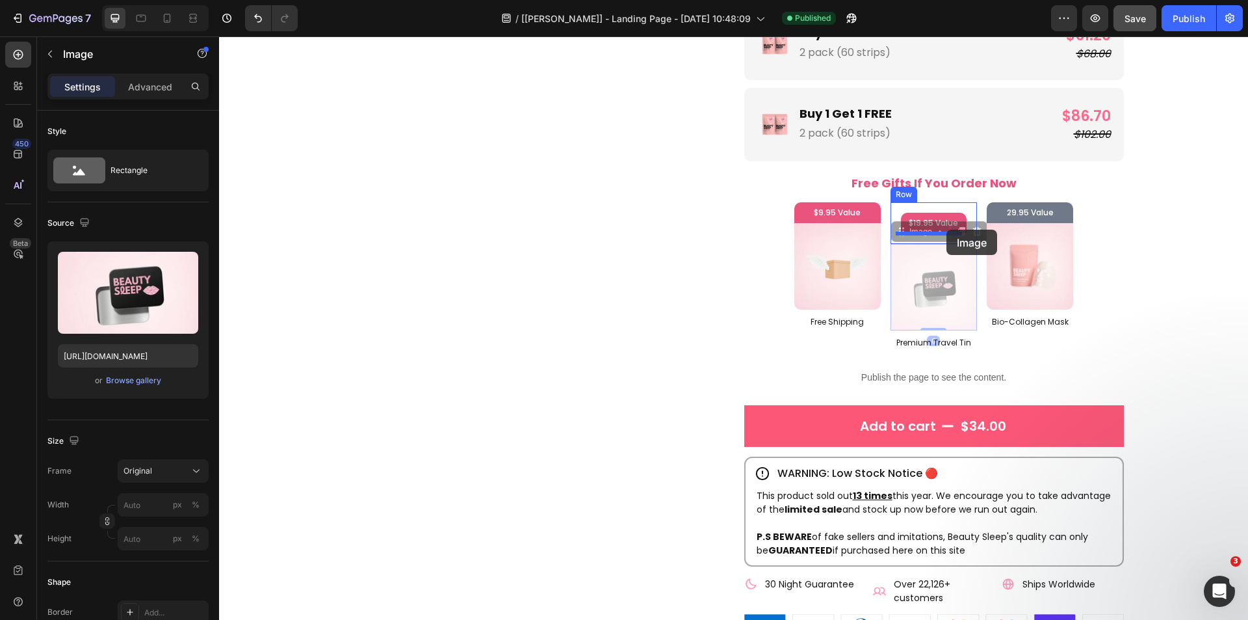
drag, startPoint x: 904, startPoint y: 233, endPoint x: 947, endPoint y: 229, distance: 43.1
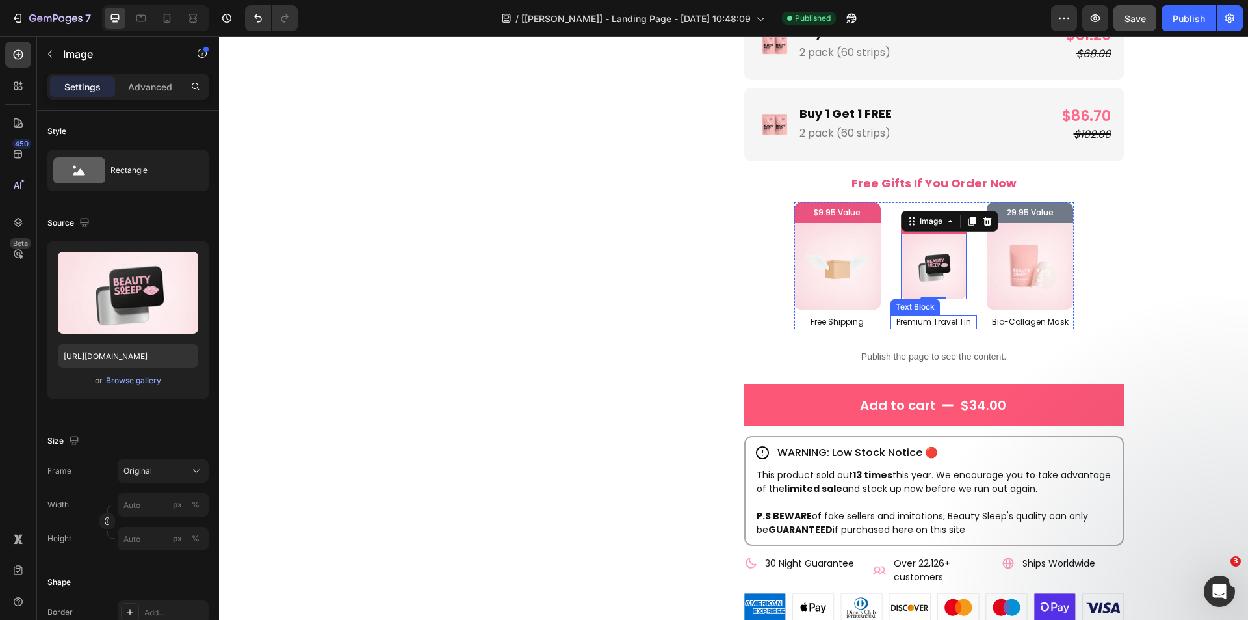
click at [915, 322] on p "Premium Travel Tin" at bounding box center [934, 322] width 84 height 12
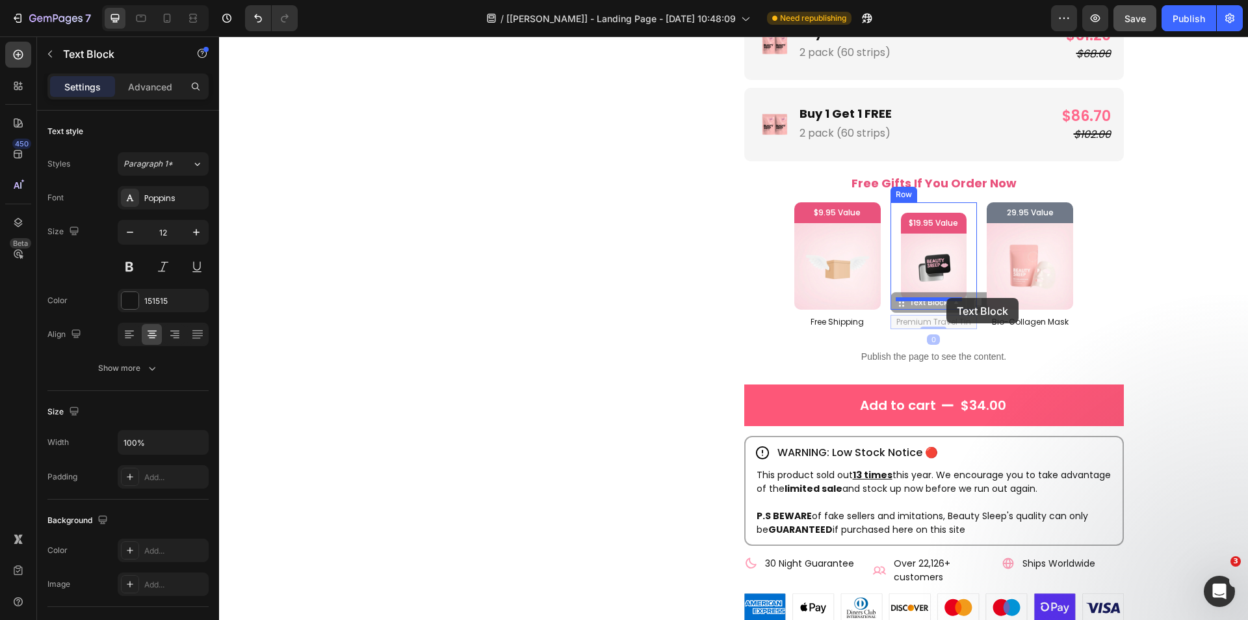
drag, startPoint x: 929, startPoint y: 306, endPoint x: 947, endPoint y: 298, distance: 19.5
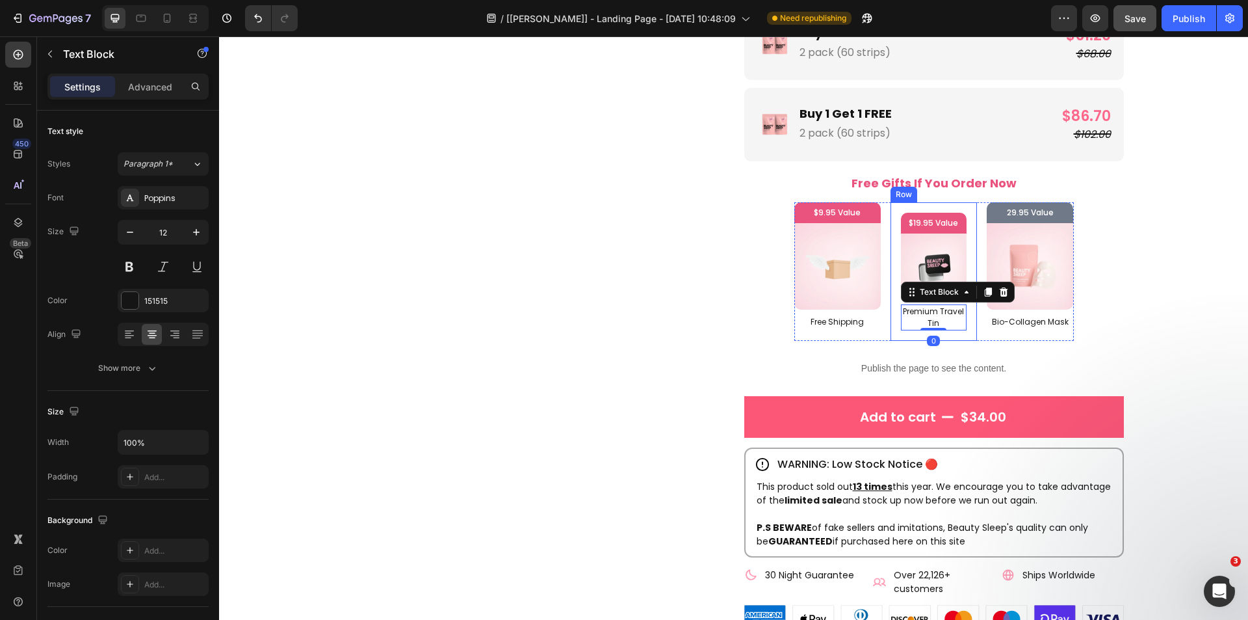
click at [956, 335] on div "$19.95 Value Text Block Image Premium Travel Tin Text Block 0 Row" at bounding box center [934, 271] width 86 height 138
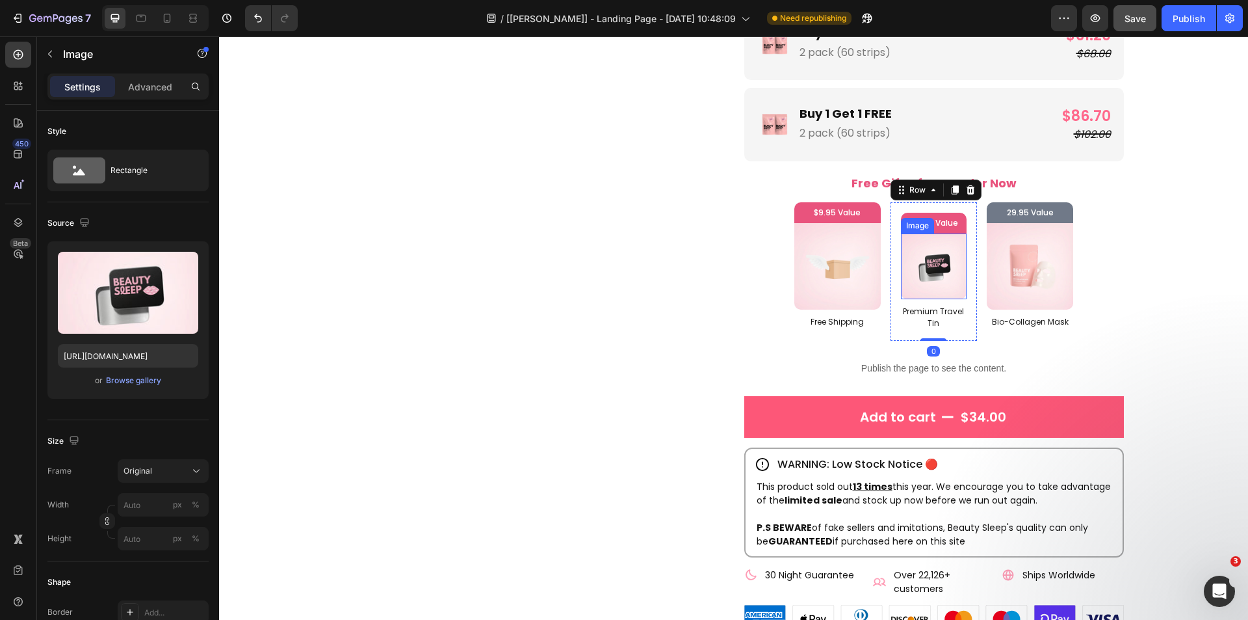
click at [950, 288] on img at bounding box center [934, 266] width 66 height 66
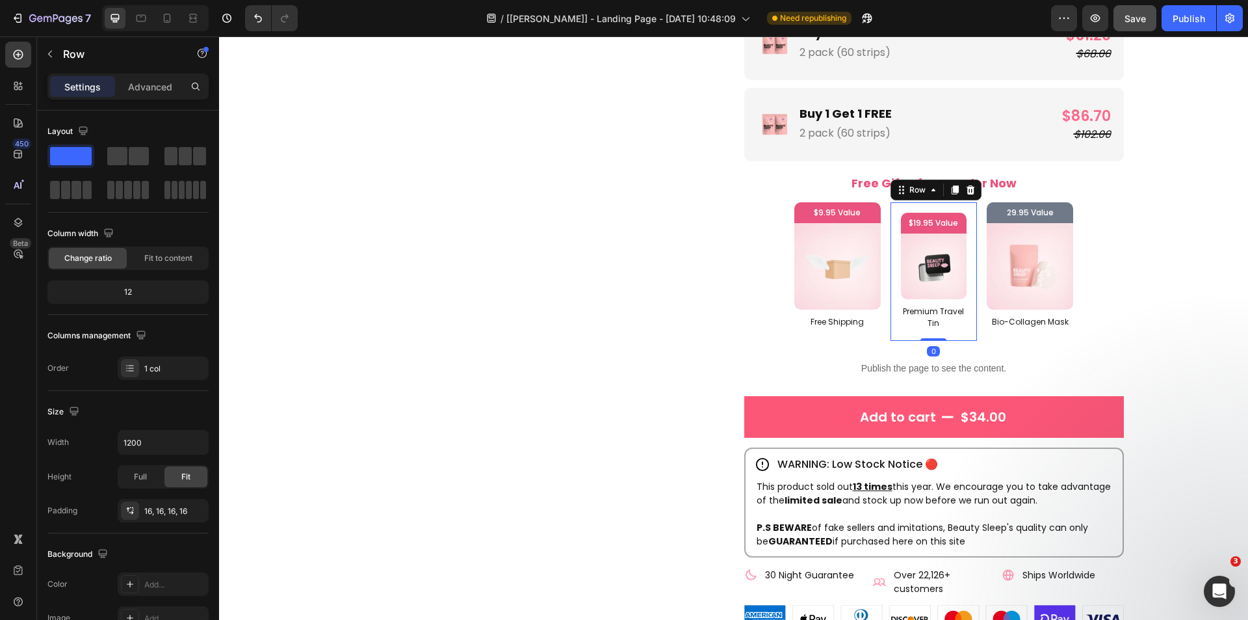
click at [967, 305] on div "$19.95 Value Text Block Image Premium Travel Tin Text Block Row 0" at bounding box center [934, 271] width 86 height 138
click at [196, 510] on icon "button" at bounding box center [194, 509] width 5 height 5
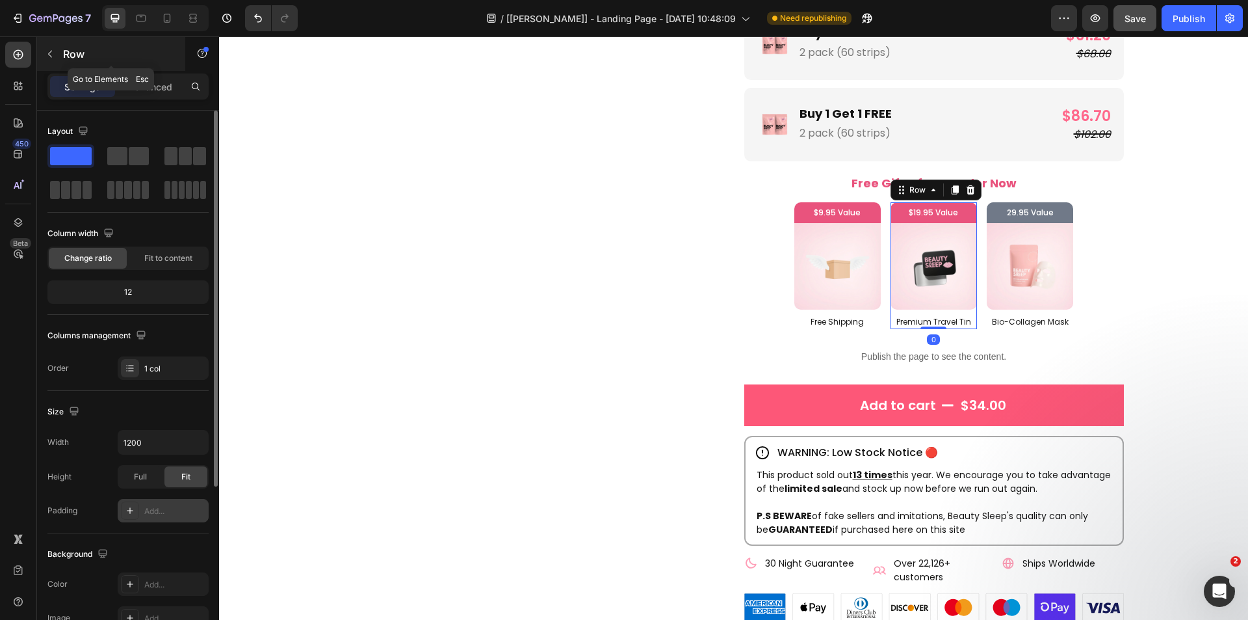
click at [42, 51] on button "button" at bounding box center [50, 54] width 21 height 21
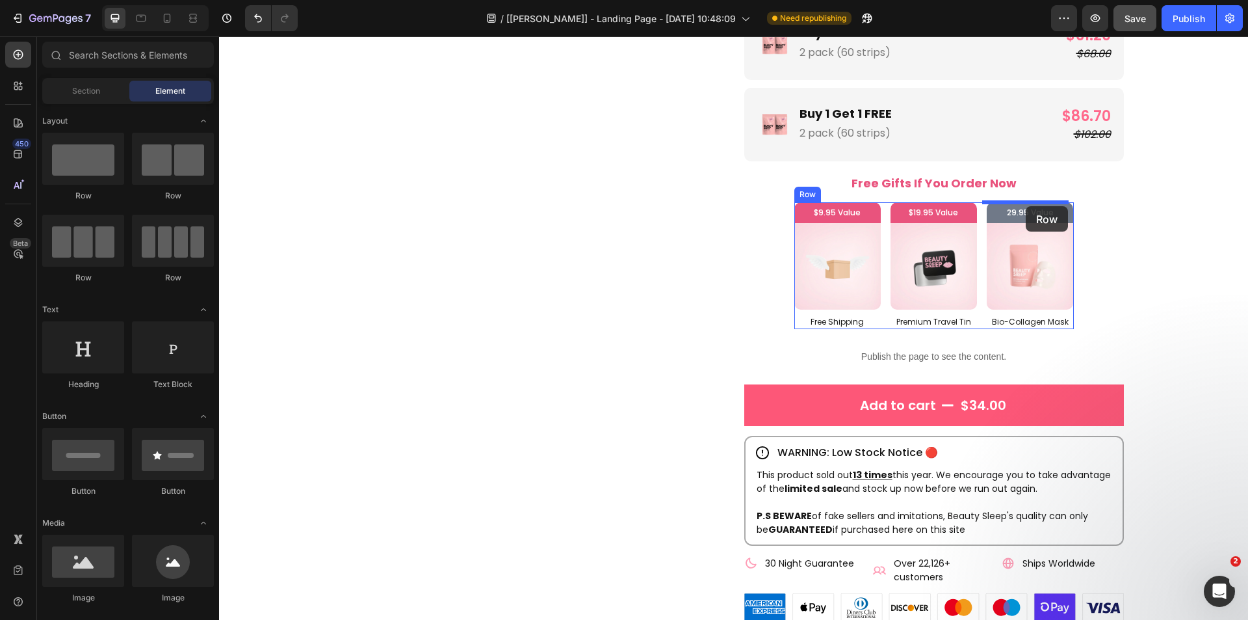
drag, startPoint x: 360, startPoint y: 216, endPoint x: 1026, endPoint y: 206, distance: 665.8
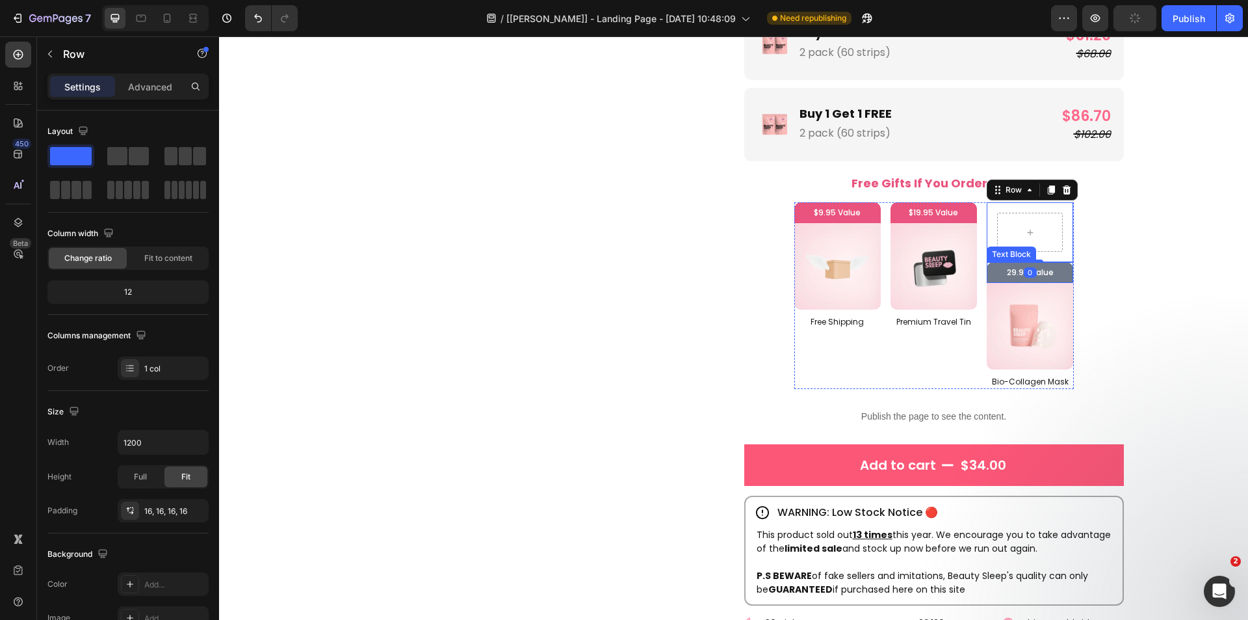
click at [1008, 273] on p "29.95 Value" at bounding box center [1030, 272] width 80 height 14
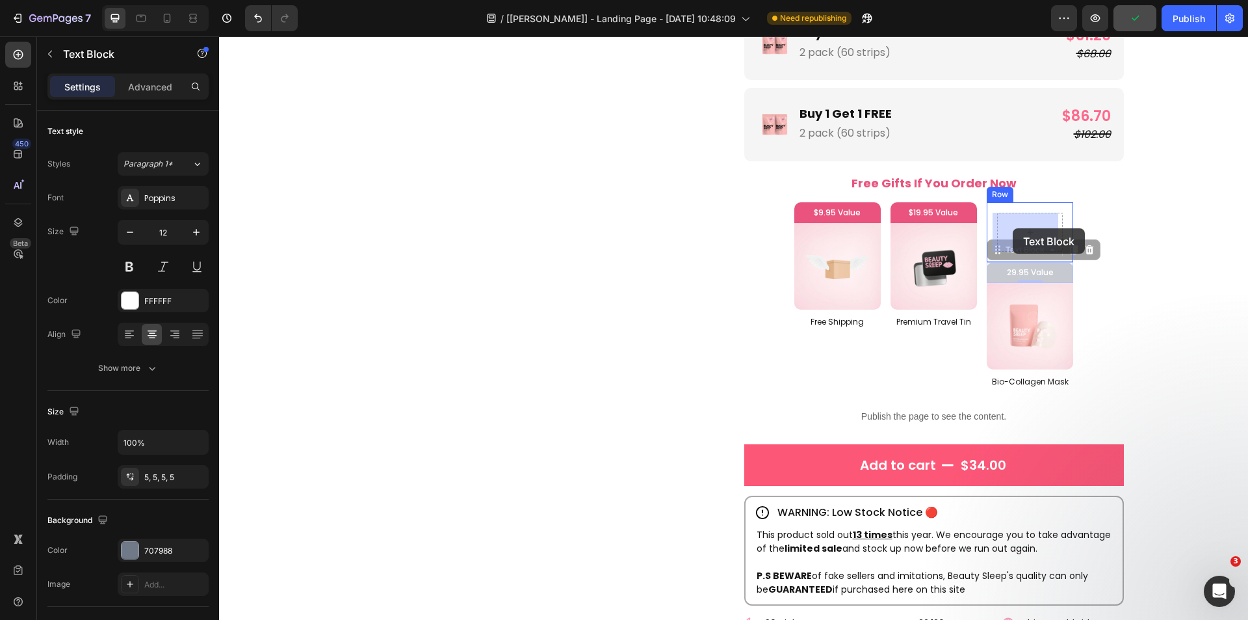
drag, startPoint x: 1003, startPoint y: 252, endPoint x: 1013, endPoint y: 227, distance: 27.2
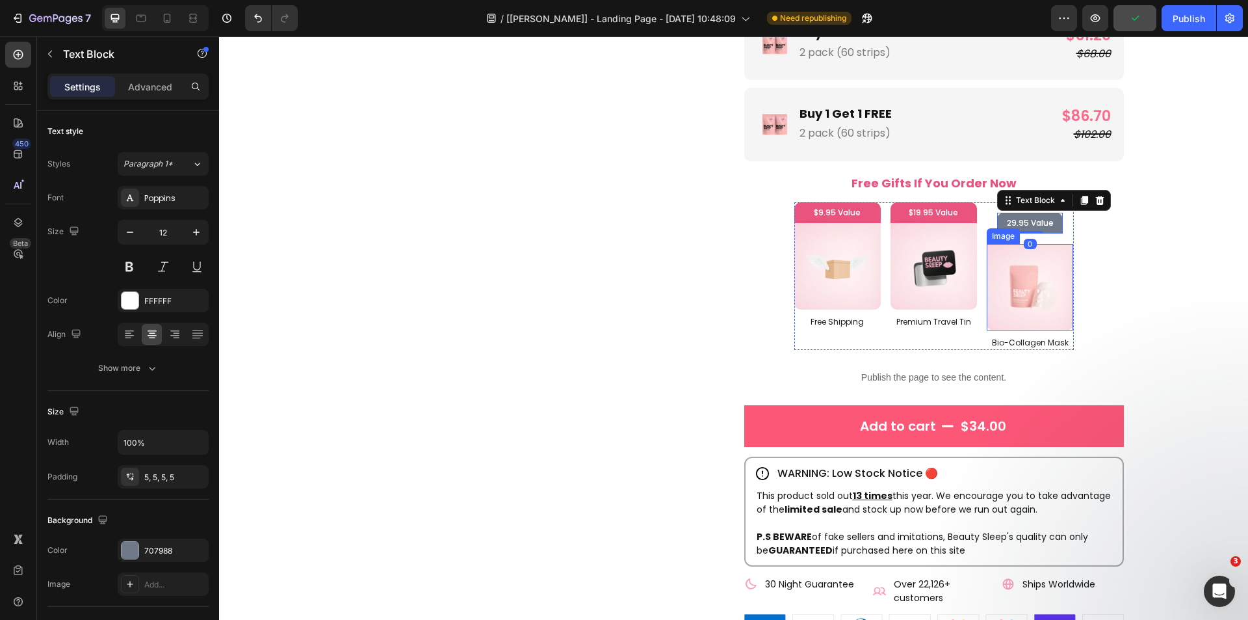
click at [1021, 274] on img at bounding box center [1030, 287] width 86 height 86
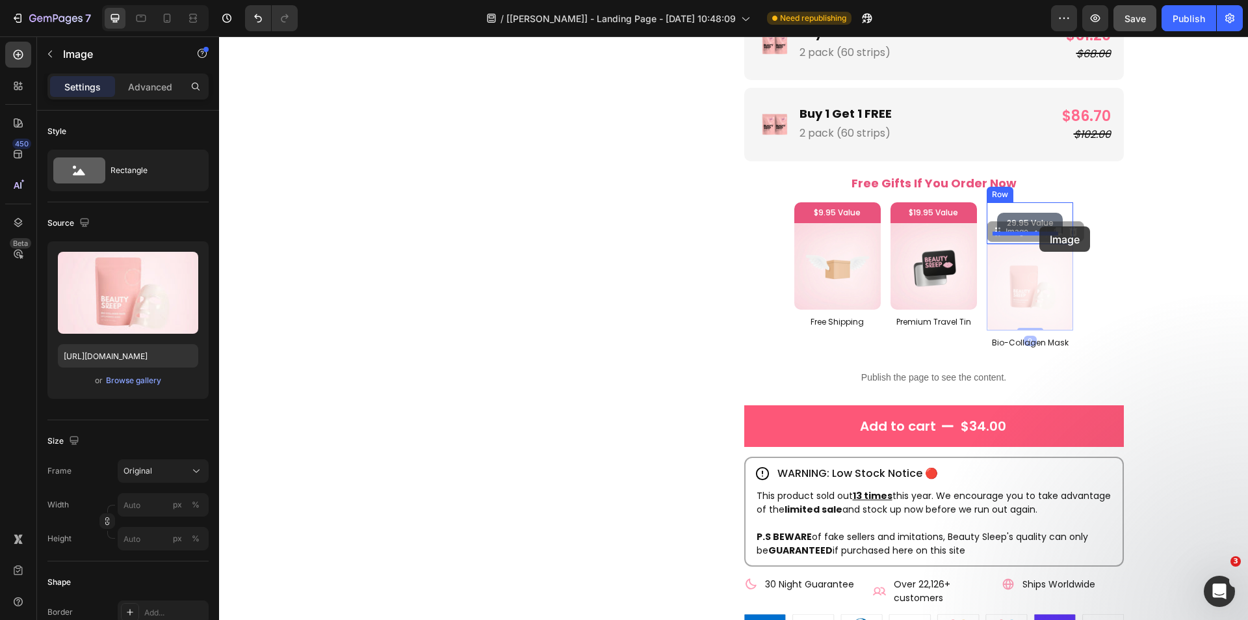
drag, startPoint x: 1000, startPoint y: 235, endPoint x: 1039, endPoint y: 226, distance: 40.5
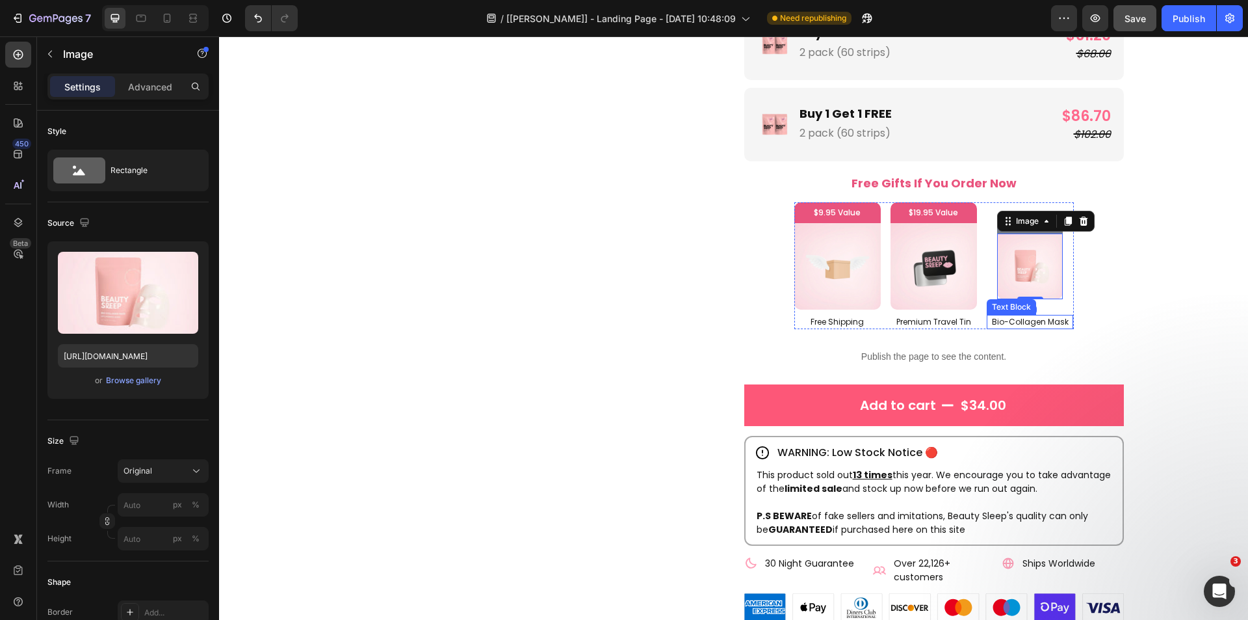
click at [1004, 319] on p "Bio-Collagen Mask" at bounding box center [1030, 322] width 84 height 12
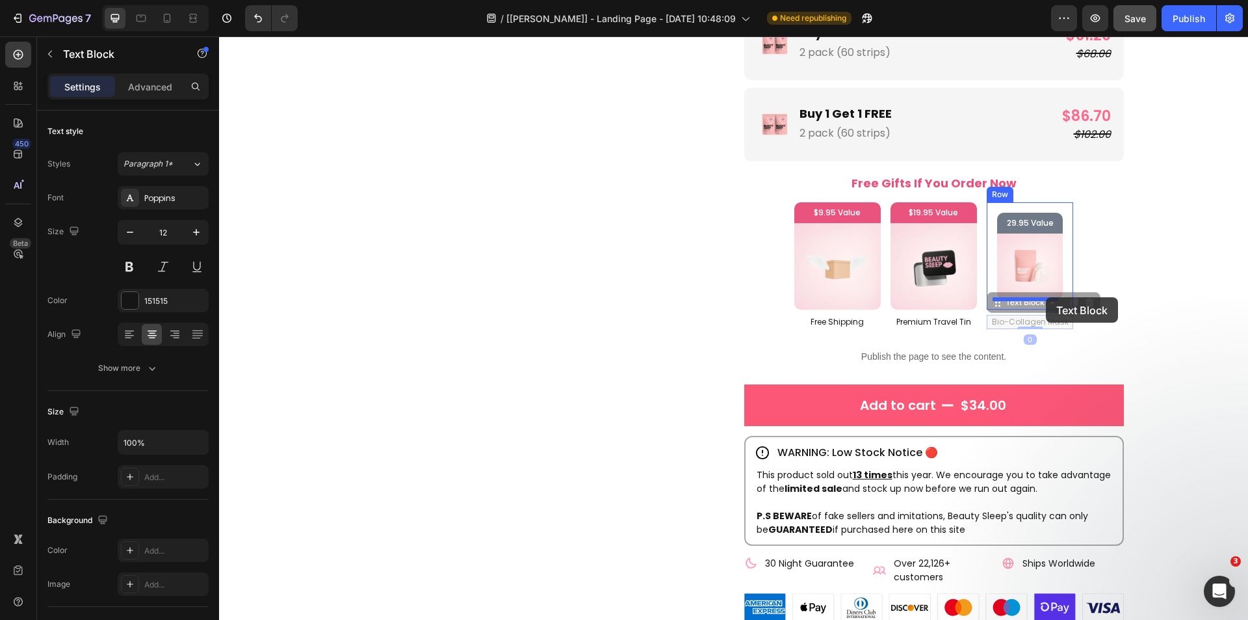
drag, startPoint x: 1002, startPoint y: 304, endPoint x: 1046, endPoint y: 298, distance: 44.6
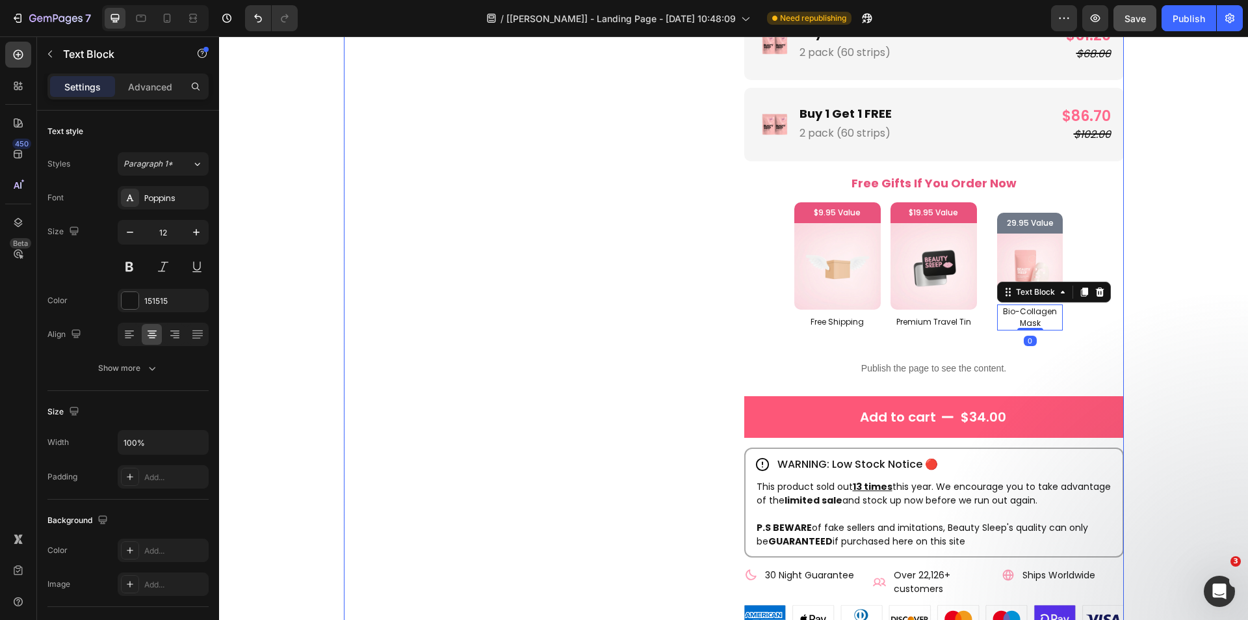
click at [1107, 246] on div "Beauty Sleep Mouth Tape Product Title [DOMAIN_NAME] - Preview Badge (Stars) [DO…" at bounding box center [934, 308] width 380 height 1340
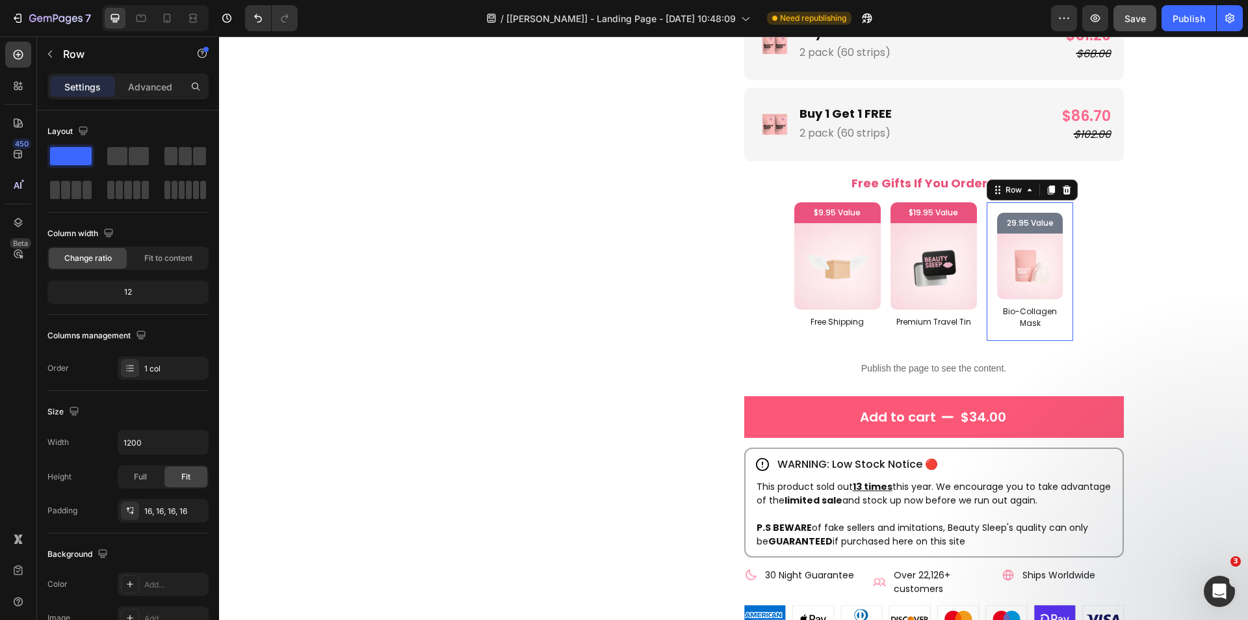
click at [987, 252] on div "29.95 Value Text Block Image Bio-Collagen Mask Text Block Row 0" at bounding box center [1030, 271] width 86 height 138
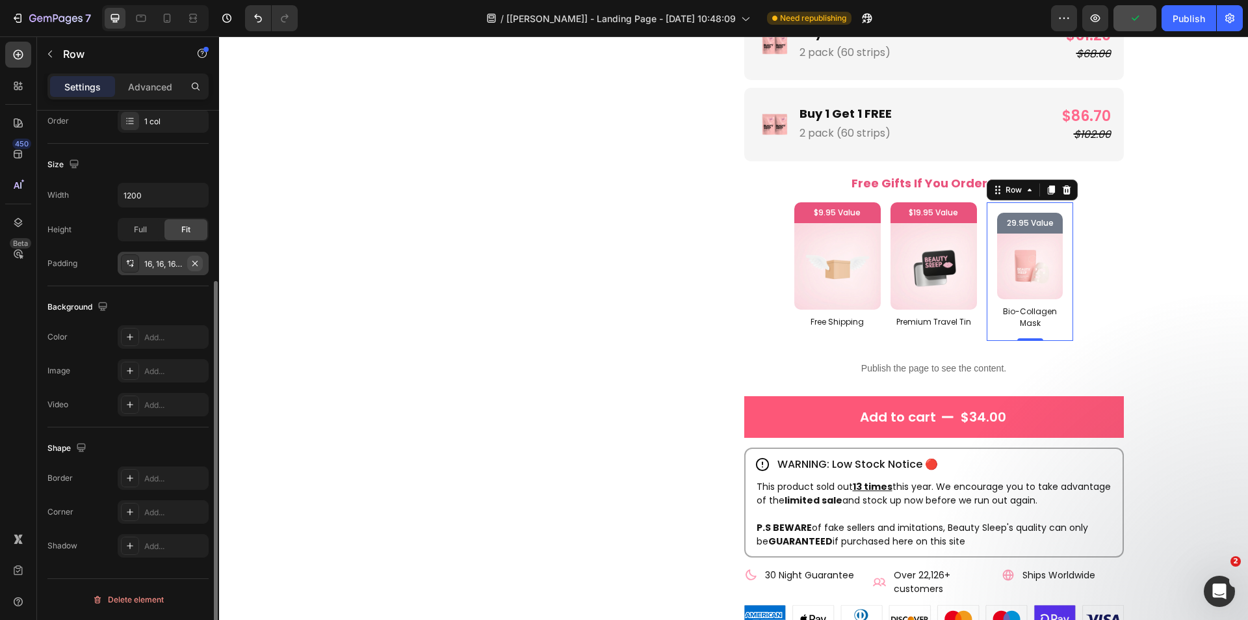
click at [199, 264] on icon "button" at bounding box center [195, 263] width 10 height 10
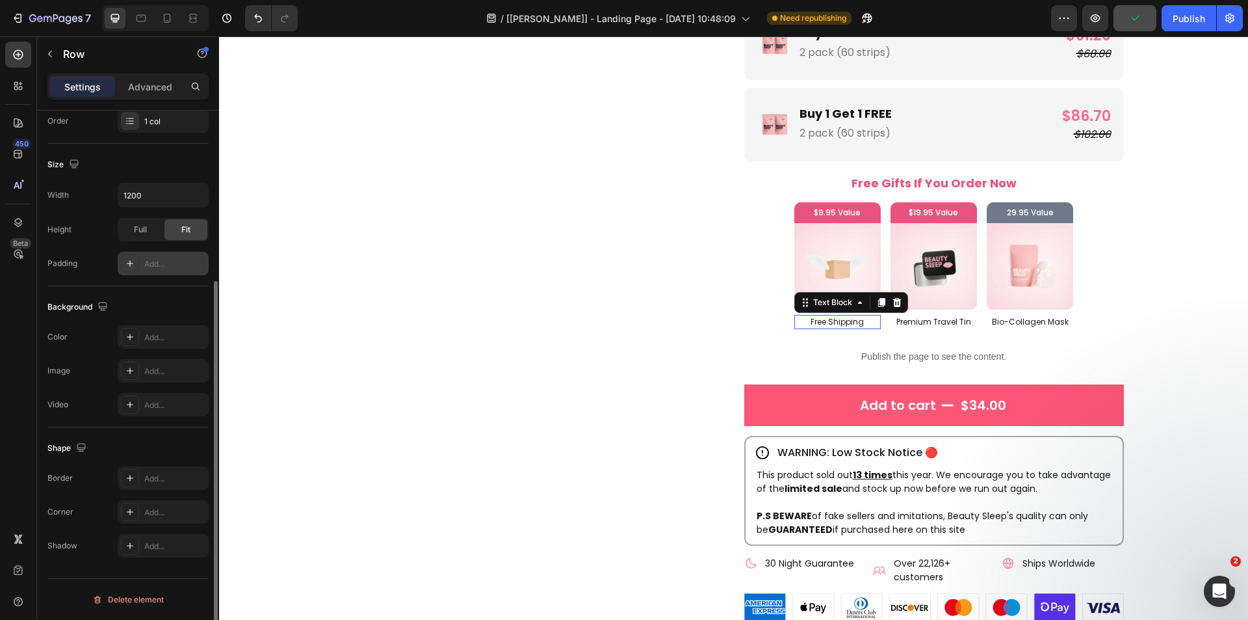
click at [864, 319] on p "Free Shipping" at bounding box center [838, 322] width 84 height 12
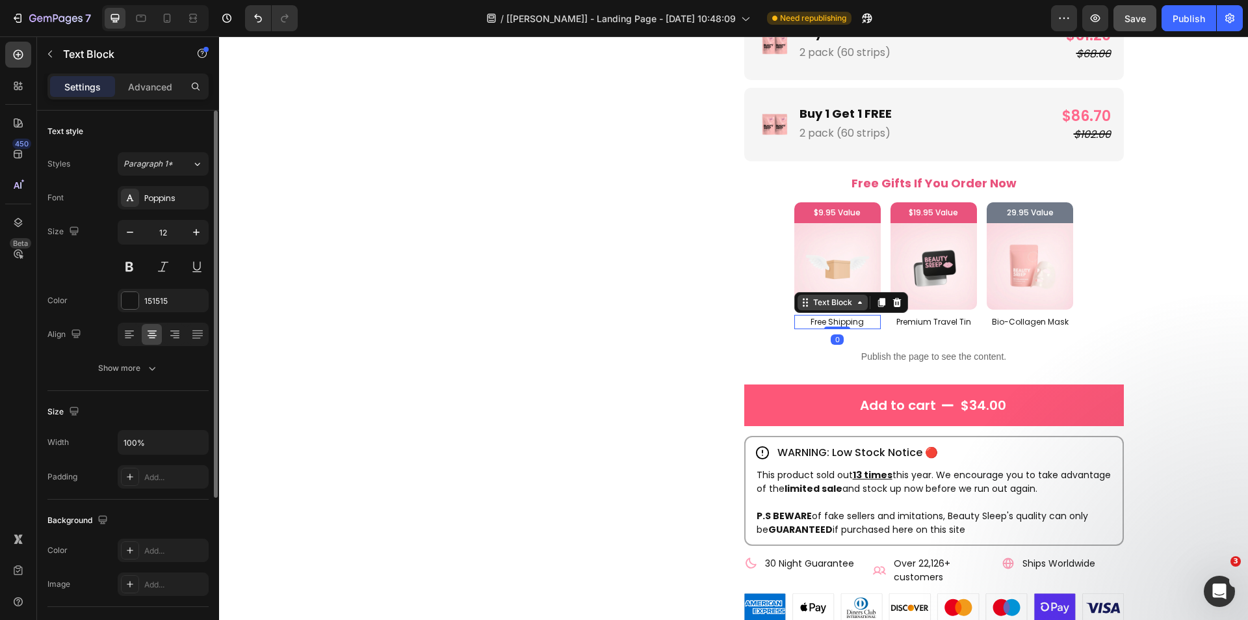
click at [833, 305] on div "Text Block" at bounding box center [833, 302] width 44 height 12
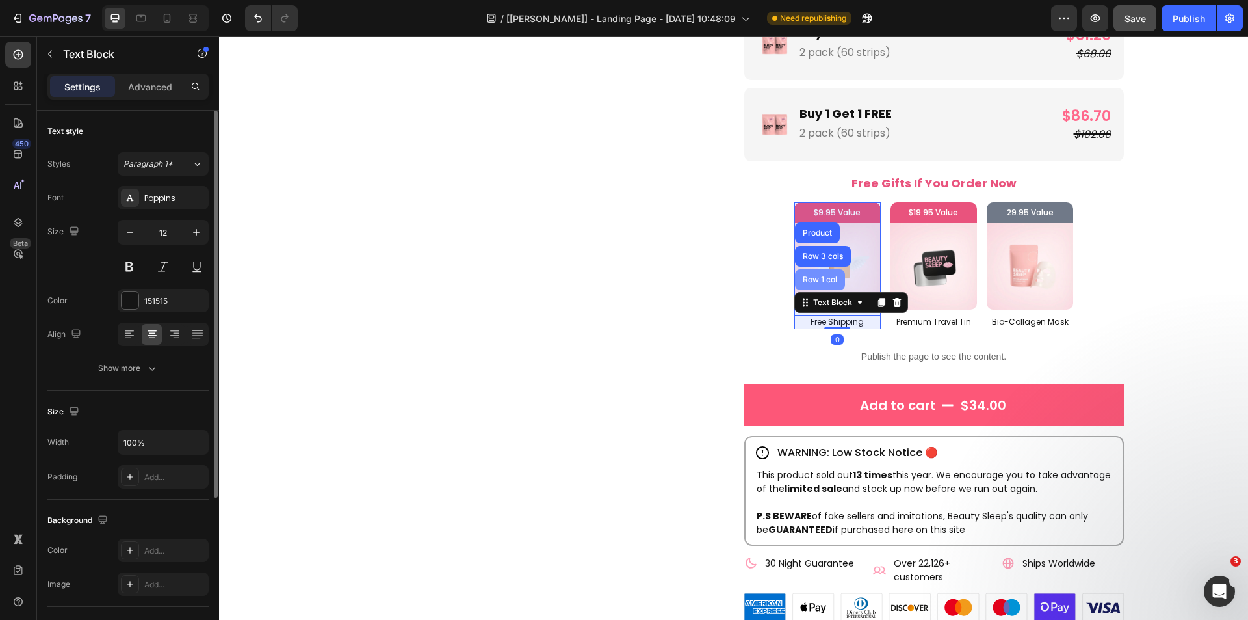
click at [826, 283] on div "Row 1 col" at bounding box center [820, 280] width 40 height 8
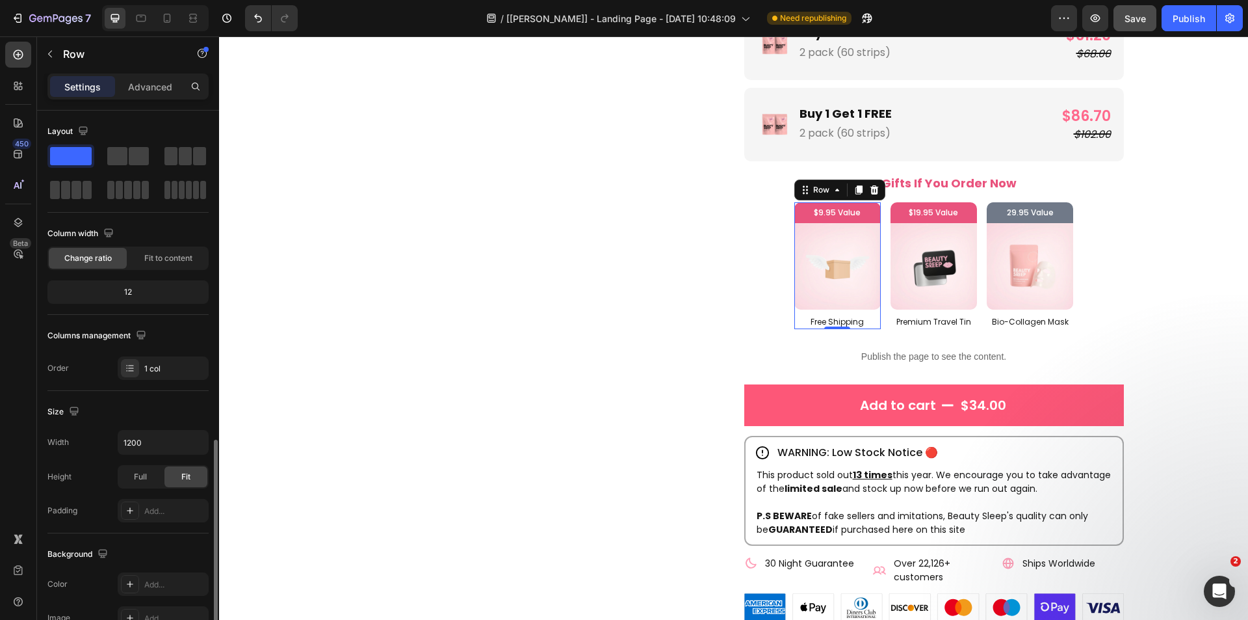
scroll to position [247, 0]
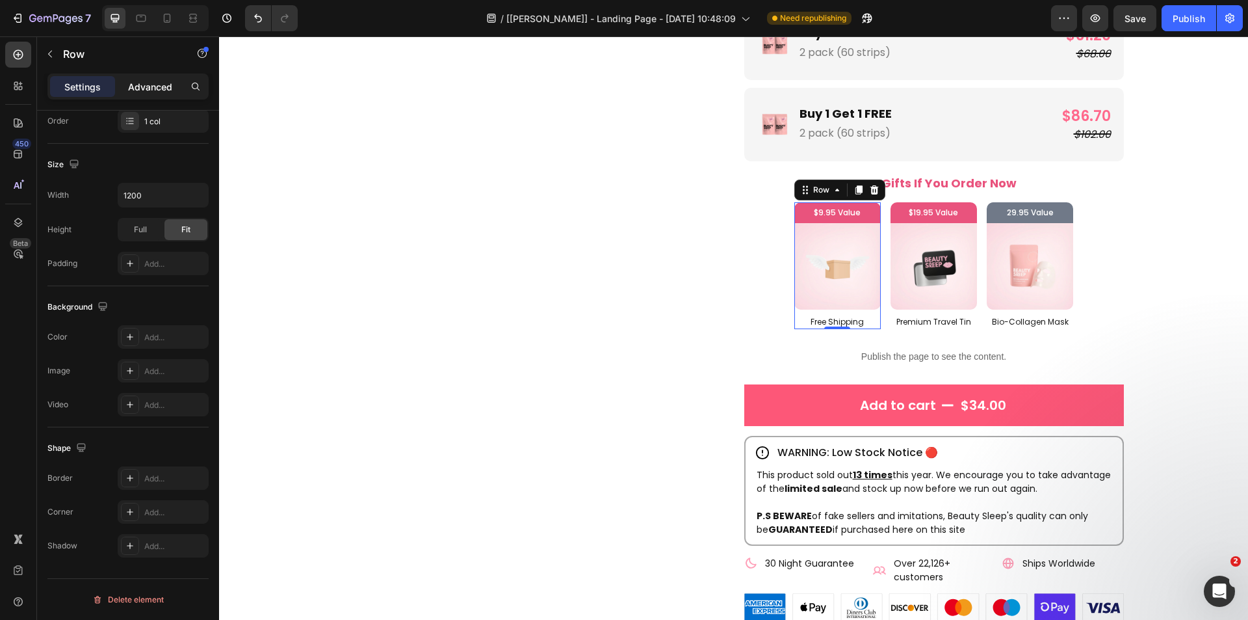
click at [150, 94] on div "Advanced" at bounding box center [150, 86] width 65 height 21
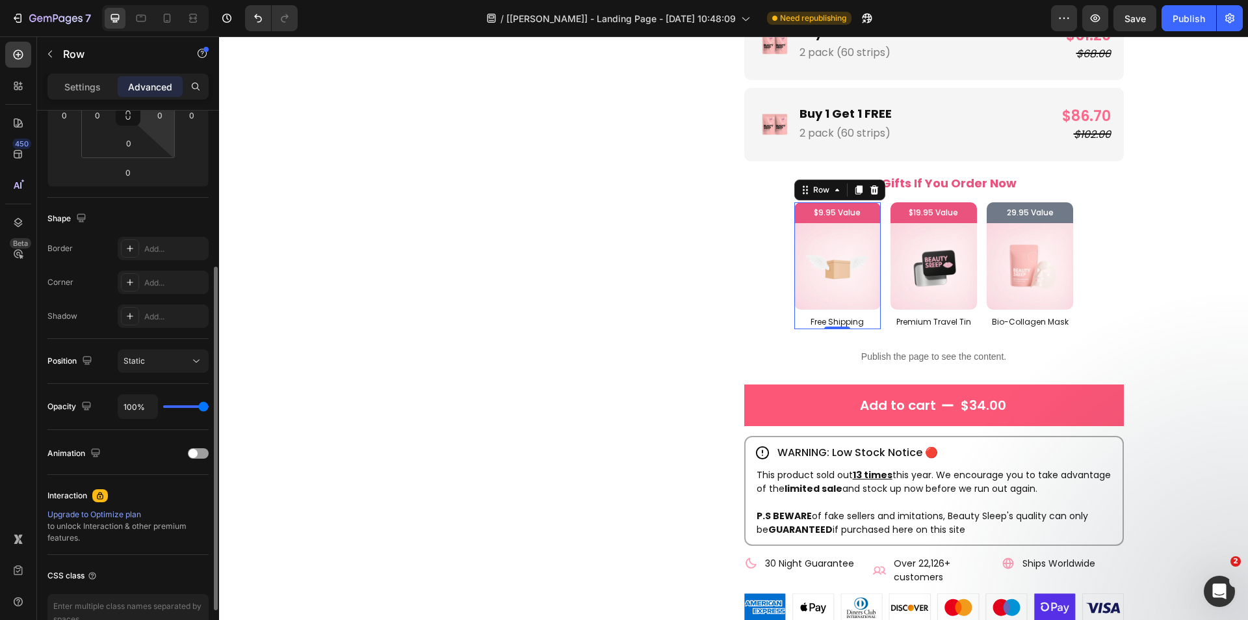
scroll to position [321, 0]
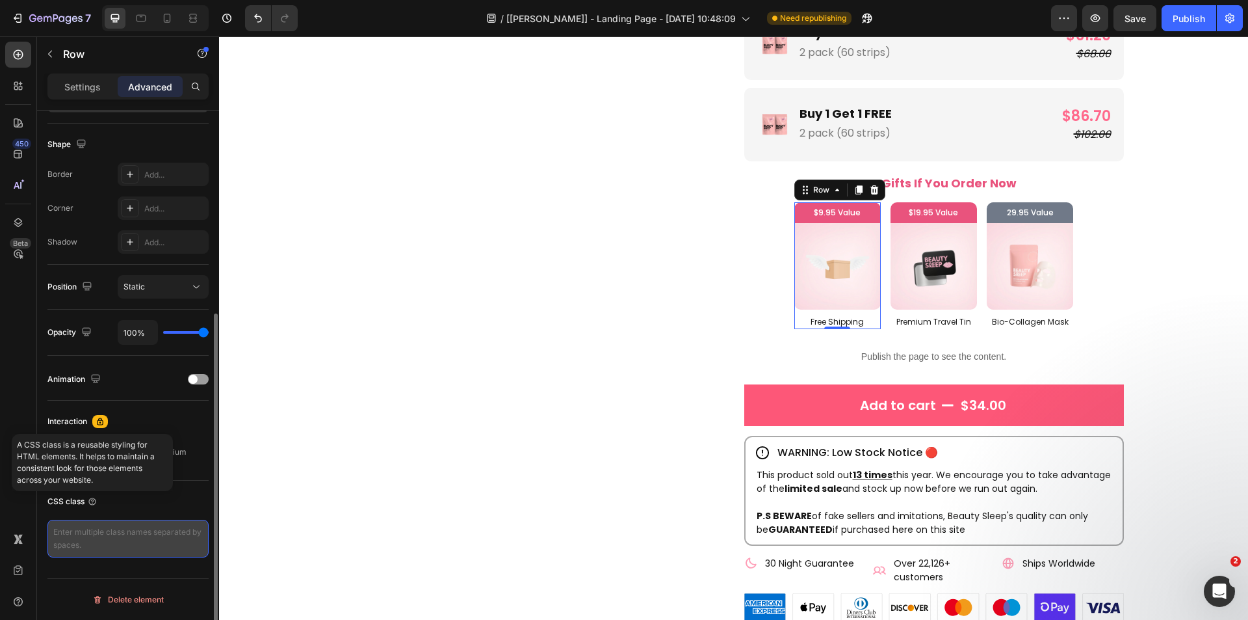
click at [76, 530] on textarea at bounding box center [127, 538] width 161 height 38
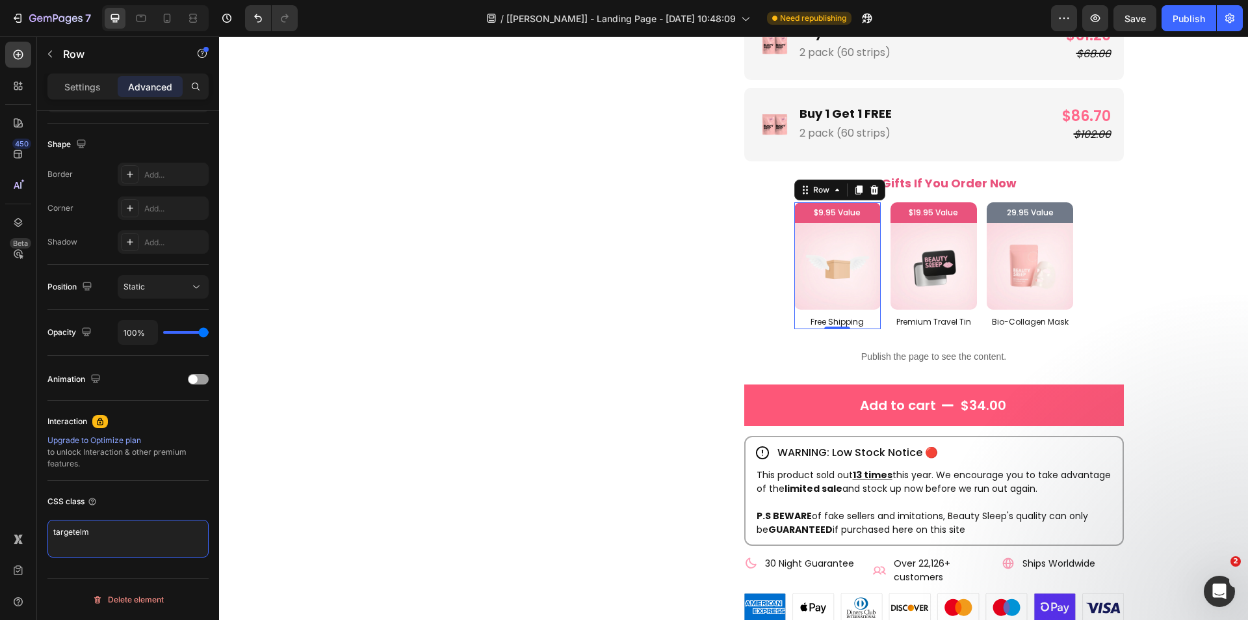
type textarea "targetelm"
drag, startPoint x: 98, startPoint y: 536, endPoint x: 26, endPoint y: 532, distance: 71.6
click at [26, 532] on div "450 Beta GemX: CRO & A/B Test Sections(18) Elements(83) Section Element Hero Se…" at bounding box center [109, 327] width 219 height 583
click at [892, 325] on p "Premium Travel Tin" at bounding box center [934, 322] width 84 height 12
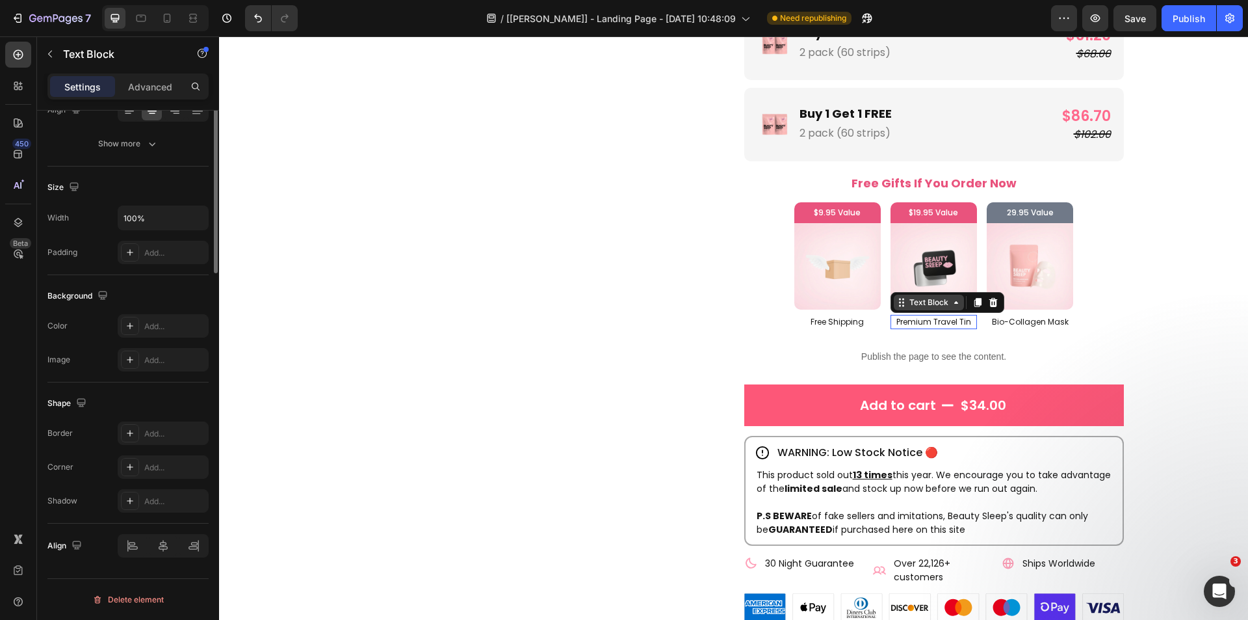
scroll to position [0, 0]
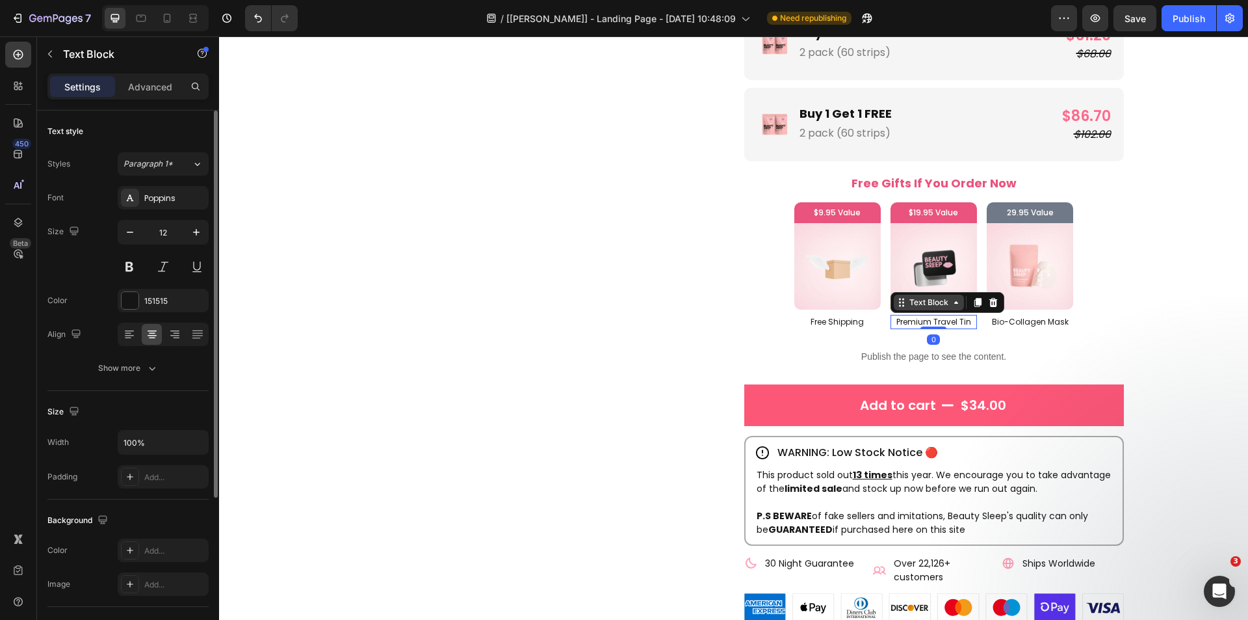
click at [913, 303] on div "Text Block" at bounding box center [929, 302] width 44 height 12
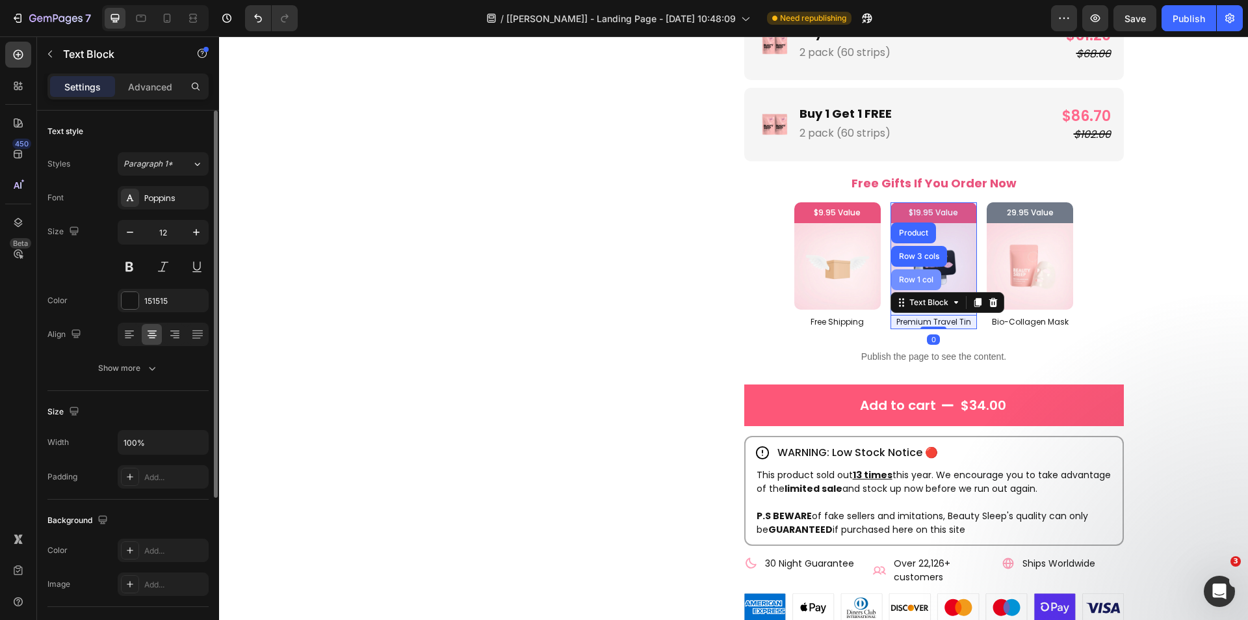
click at [917, 274] on div "Row 1 col" at bounding box center [916, 279] width 50 height 21
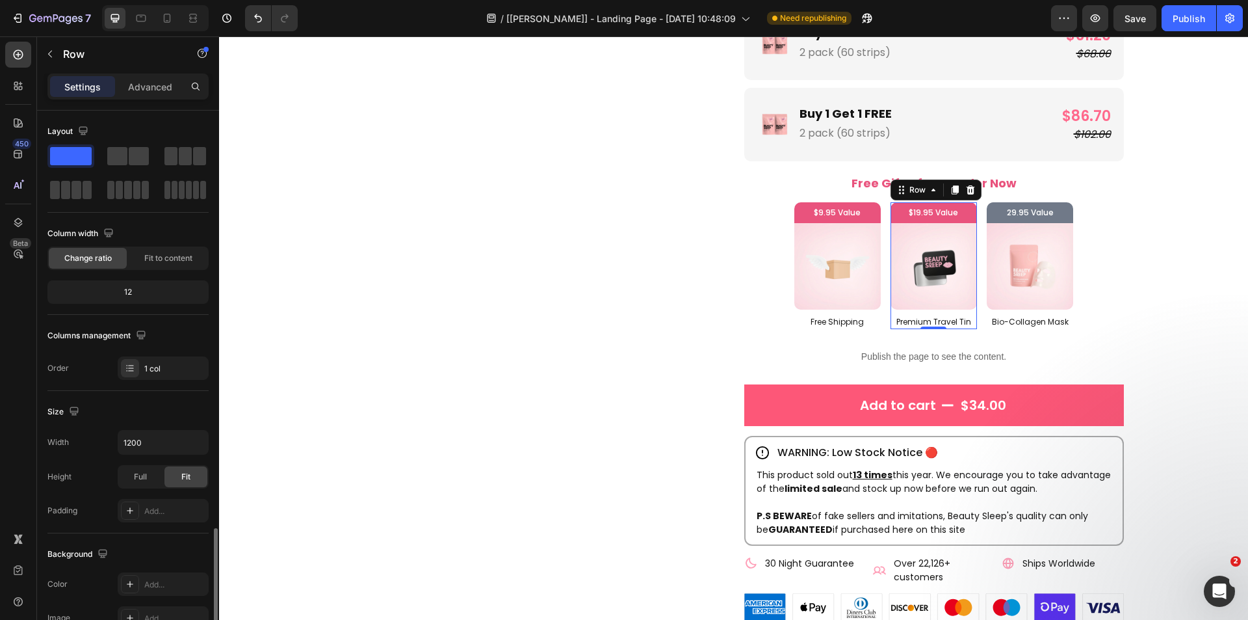
scroll to position [247, 0]
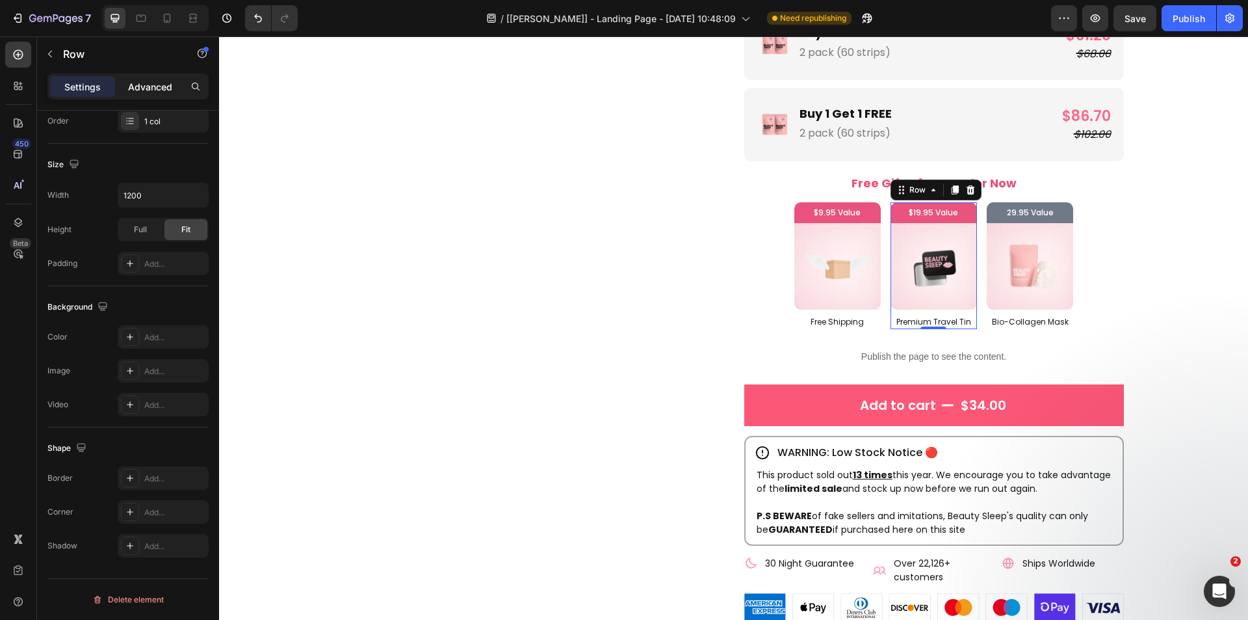
click at [163, 81] on p "Advanced" at bounding box center [150, 87] width 44 height 14
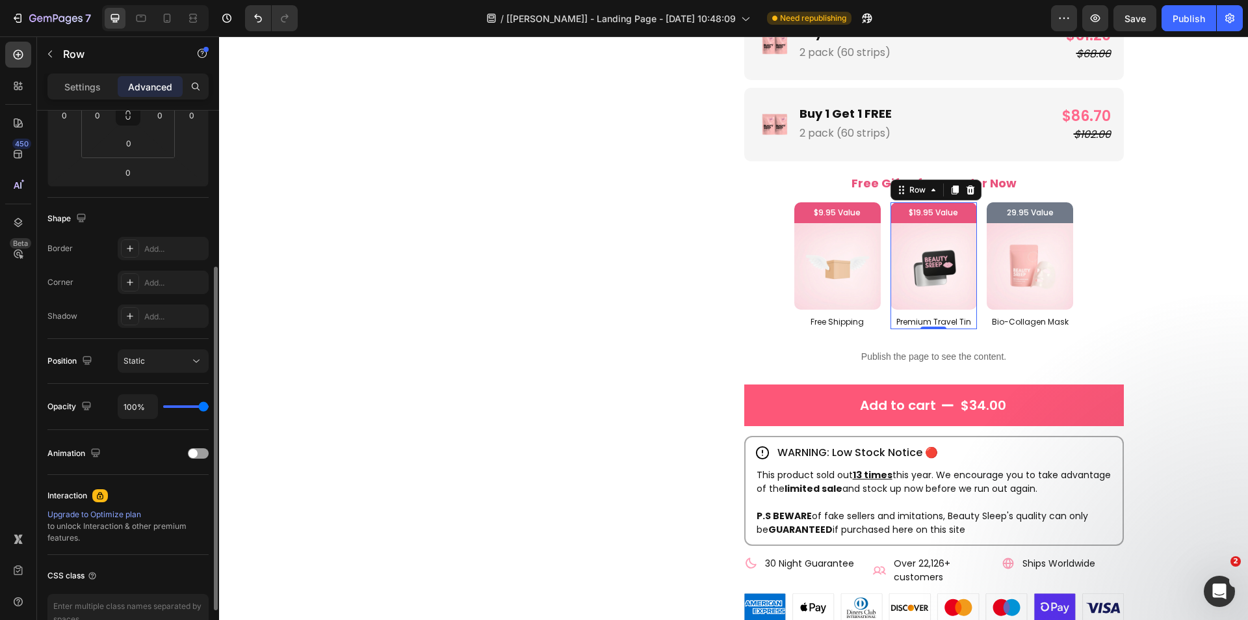
scroll to position [321, 0]
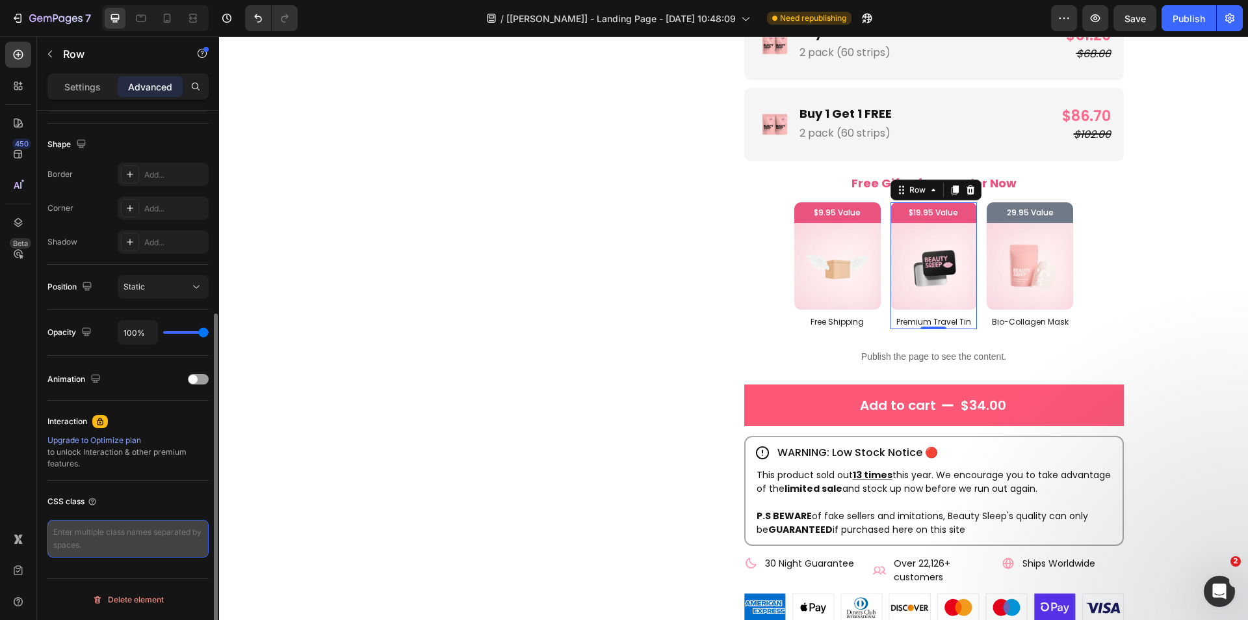
click at [101, 542] on textarea at bounding box center [127, 538] width 161 height 38
paste textarea "targetelm"
type textarea "targetelm"
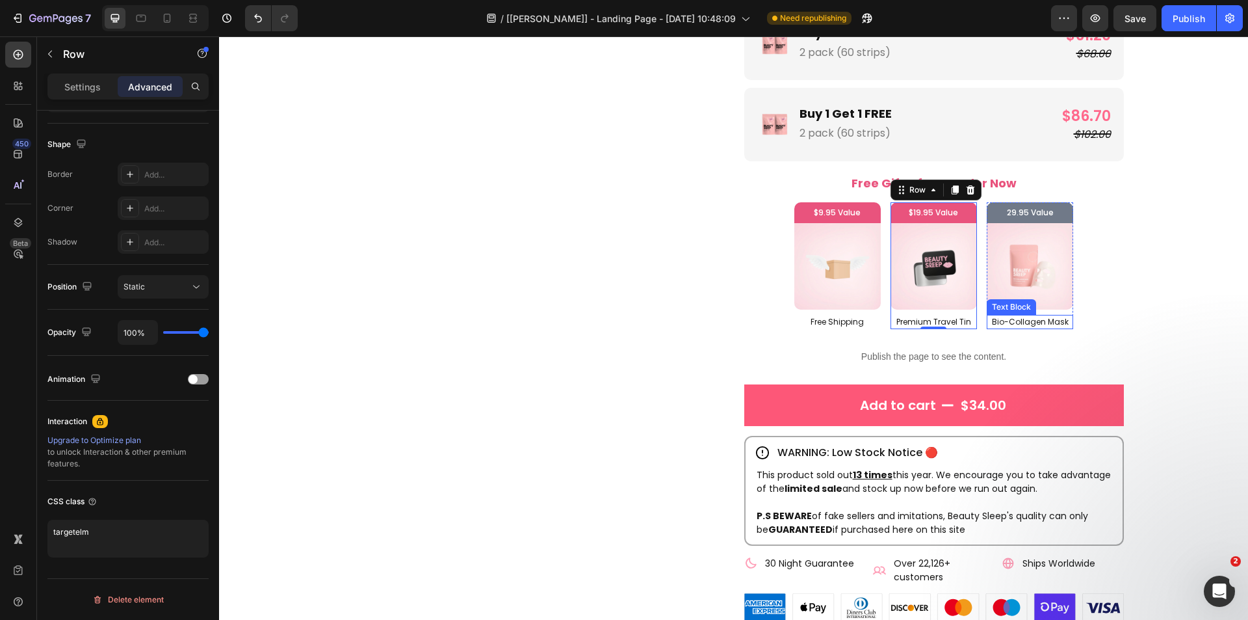
click at [1002, 328] on div "Bio-Collagen Mask" at bounding box center [1030, 322] width 86 height 14
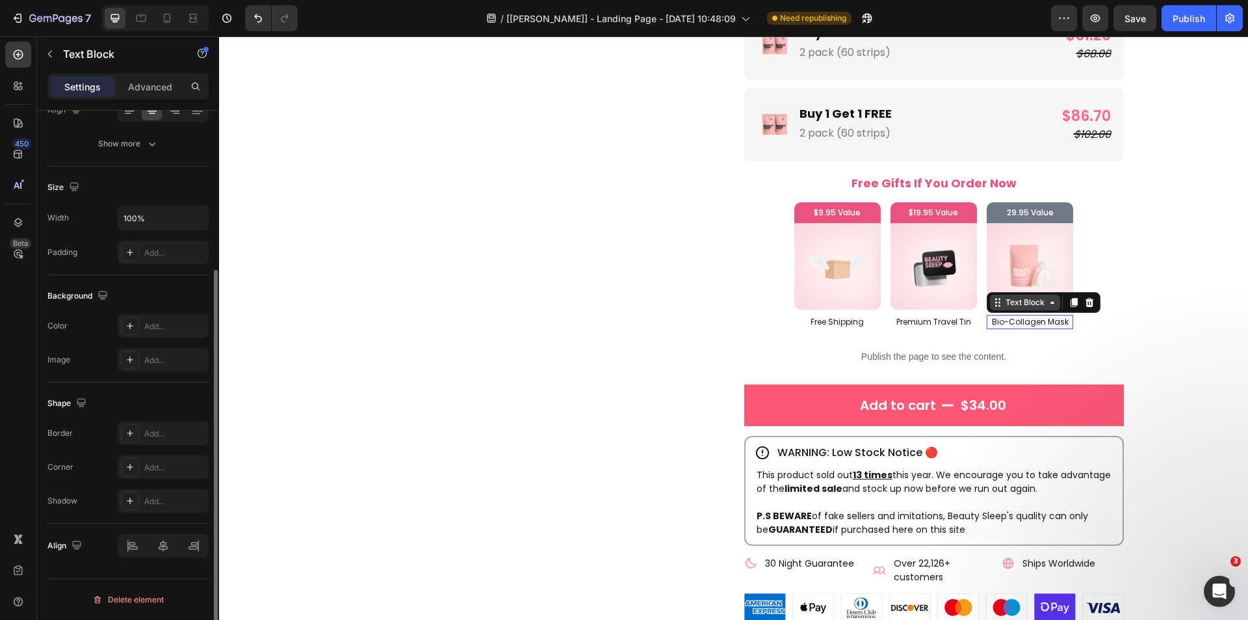
scroll to position [0, 0]
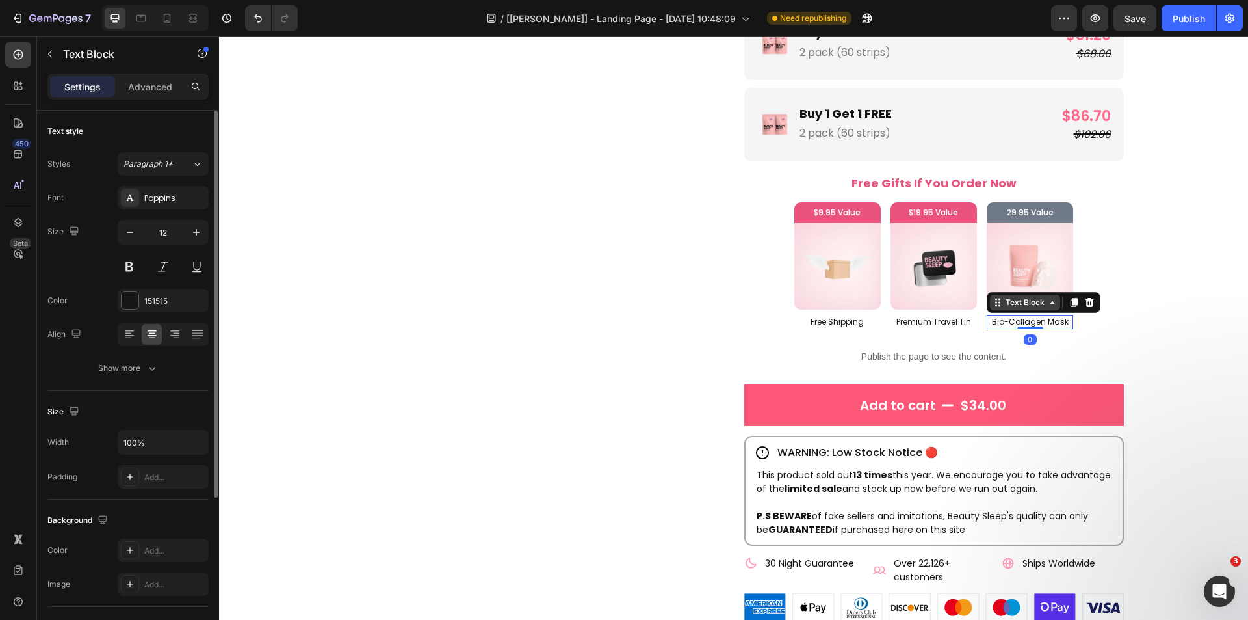
click at [1004, 306] on div "Text Block" at bounding box center [1025, 302] width 44 height 12
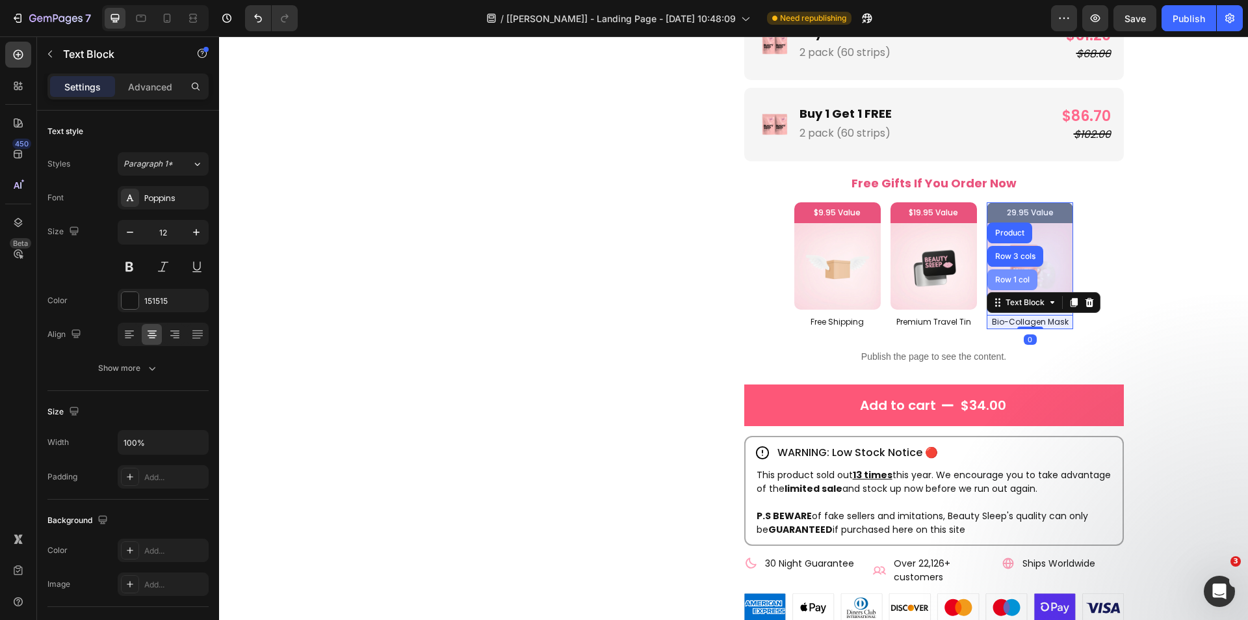
click at [1015, 279] on div "Row 1 col" at bounding box center [1013, 280] width 40 height 8
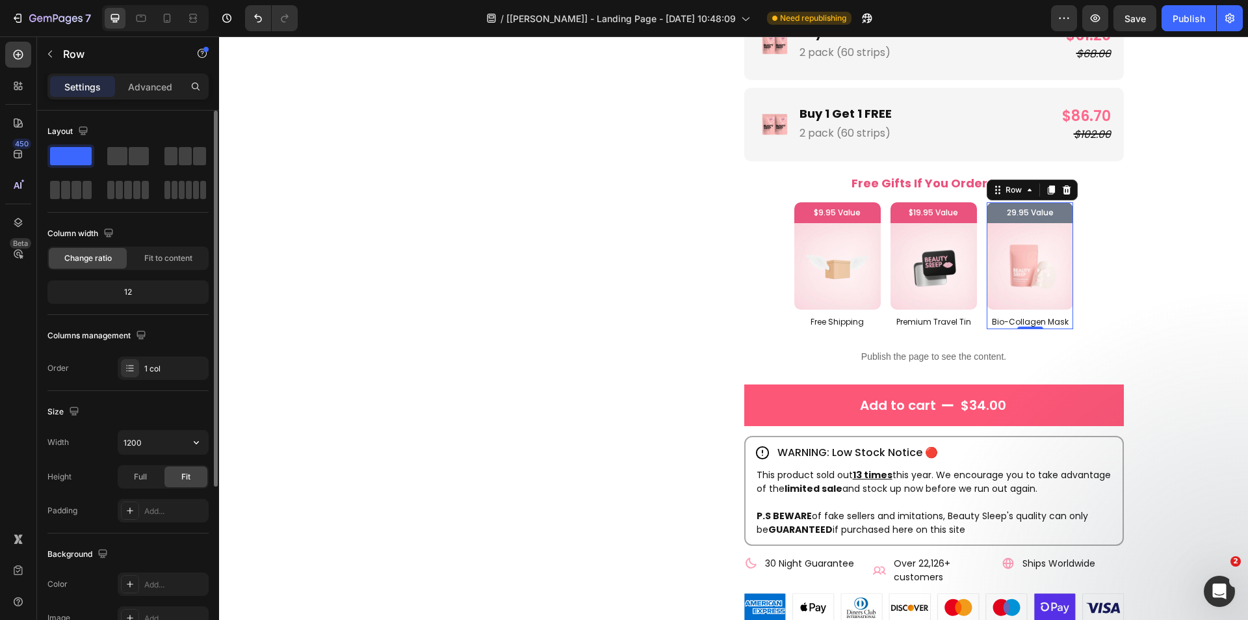
scroll to position [247, 0]
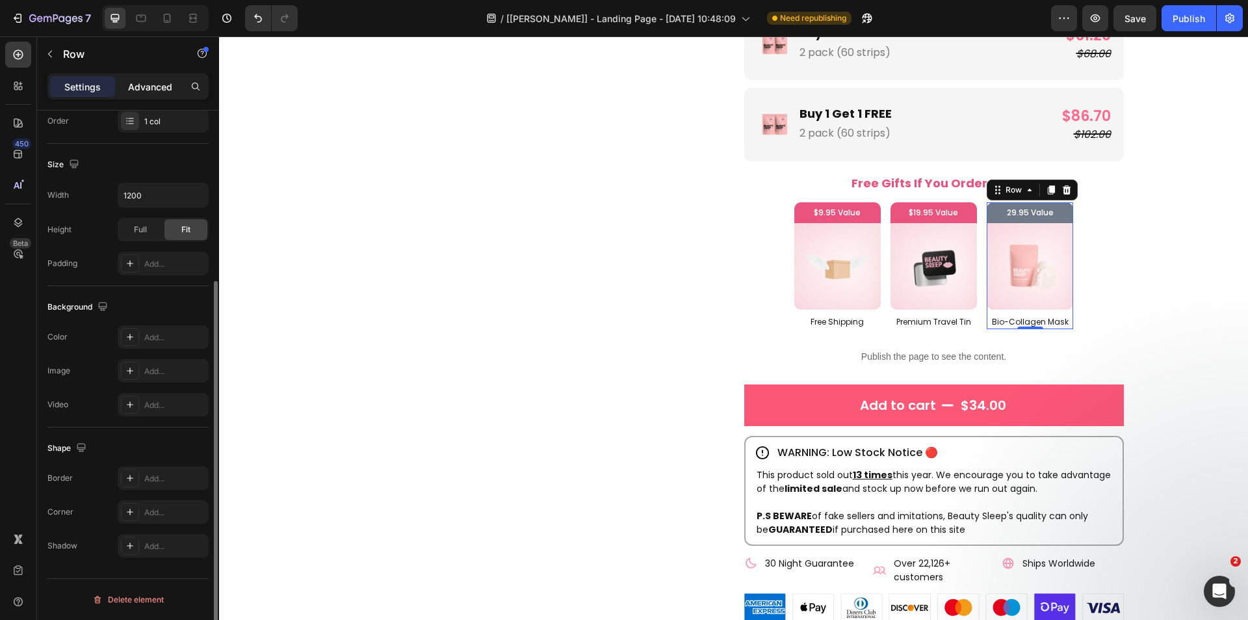
click at [150, 95] on div "Advanced" at bounding box center [150, 86] width 65 height 21
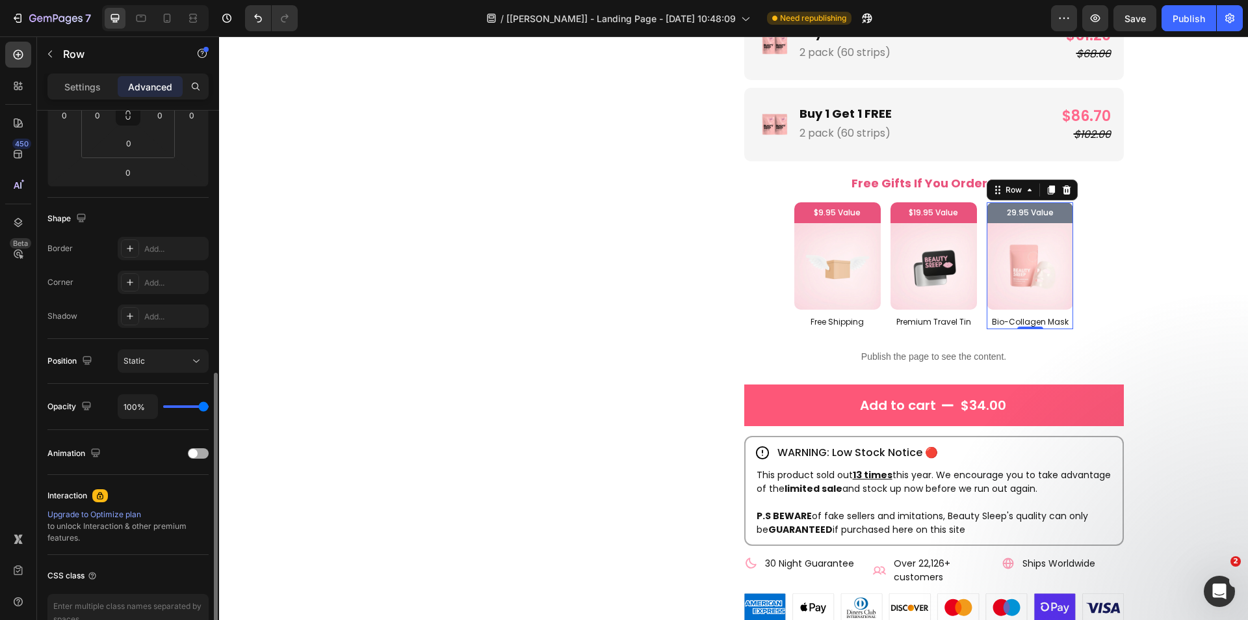
scroll to position [321, 0]
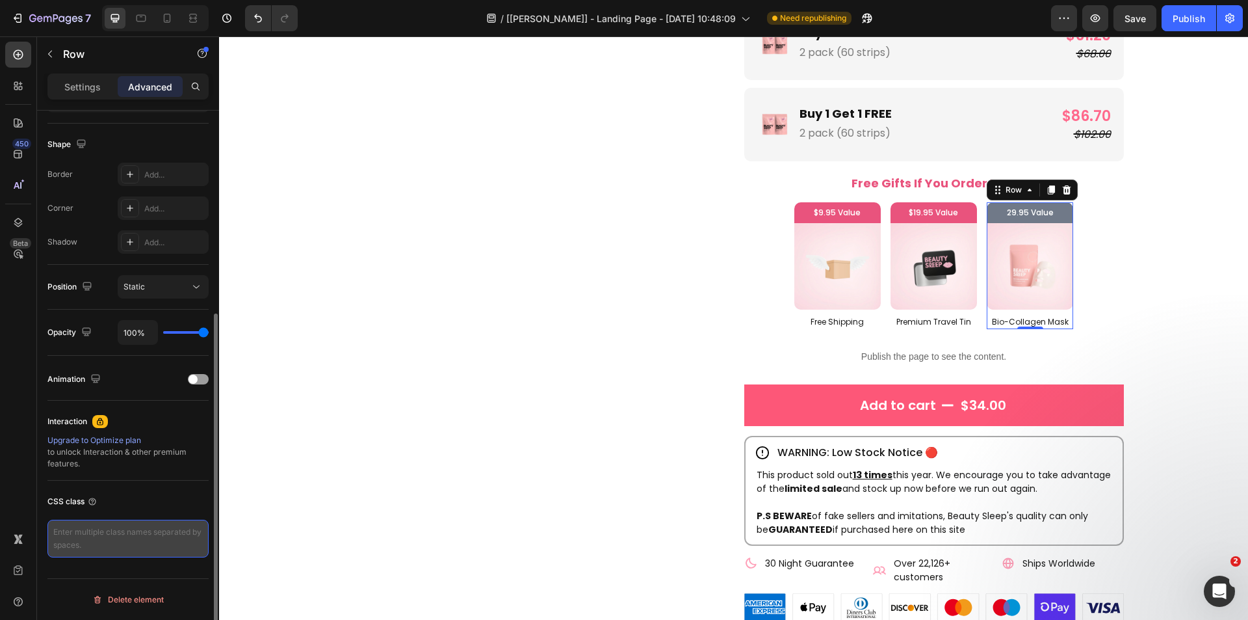
click at [121, 537] on textarea at bounding box center [127, 538] width 161 height 38
paste textarea "targetelm"
type textarea "targetelm"
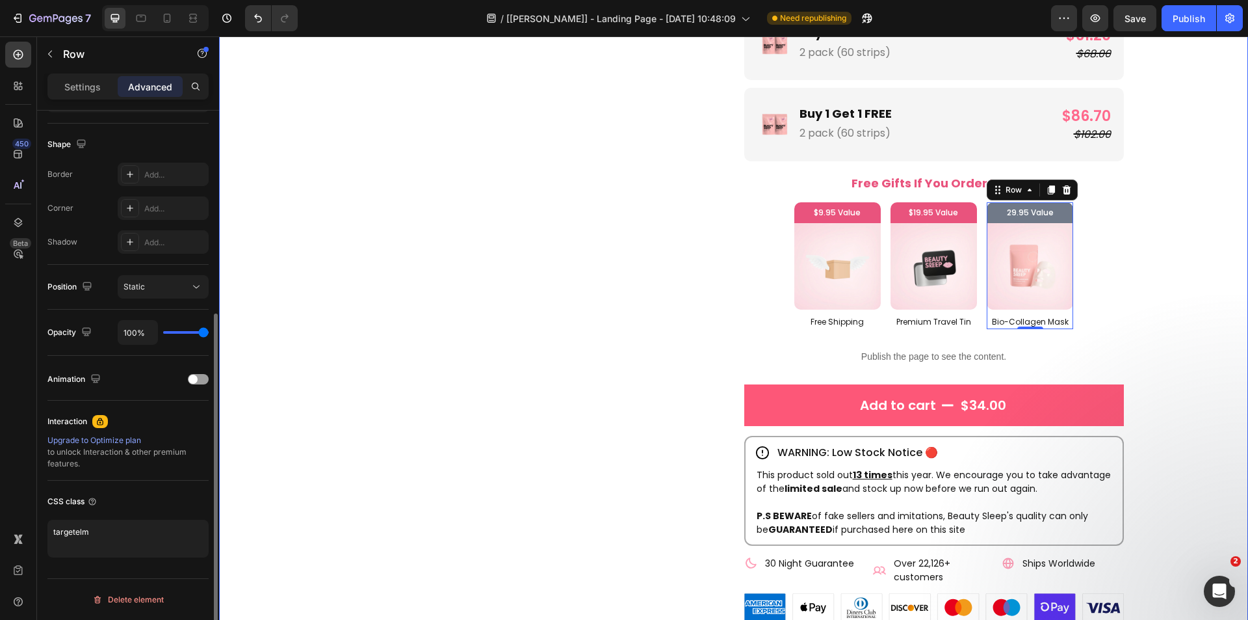
click at [464, 441] on div "Product Images" at bounding box center [534, 302] width 380 height 1329
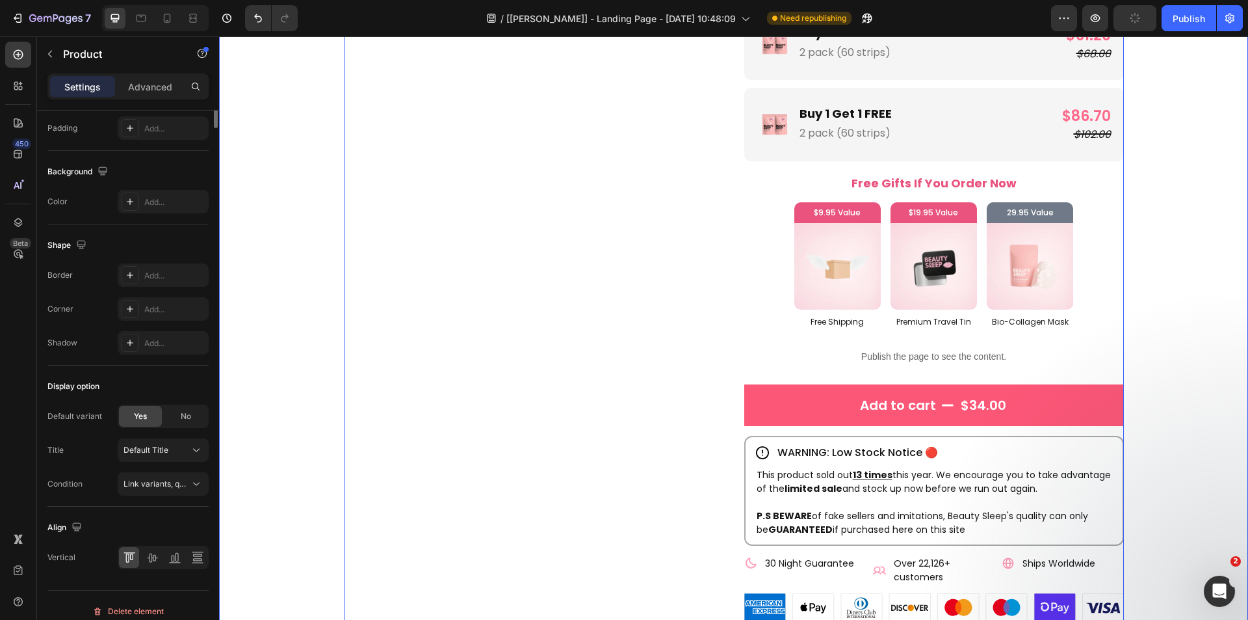
scroll to position [0, 0]
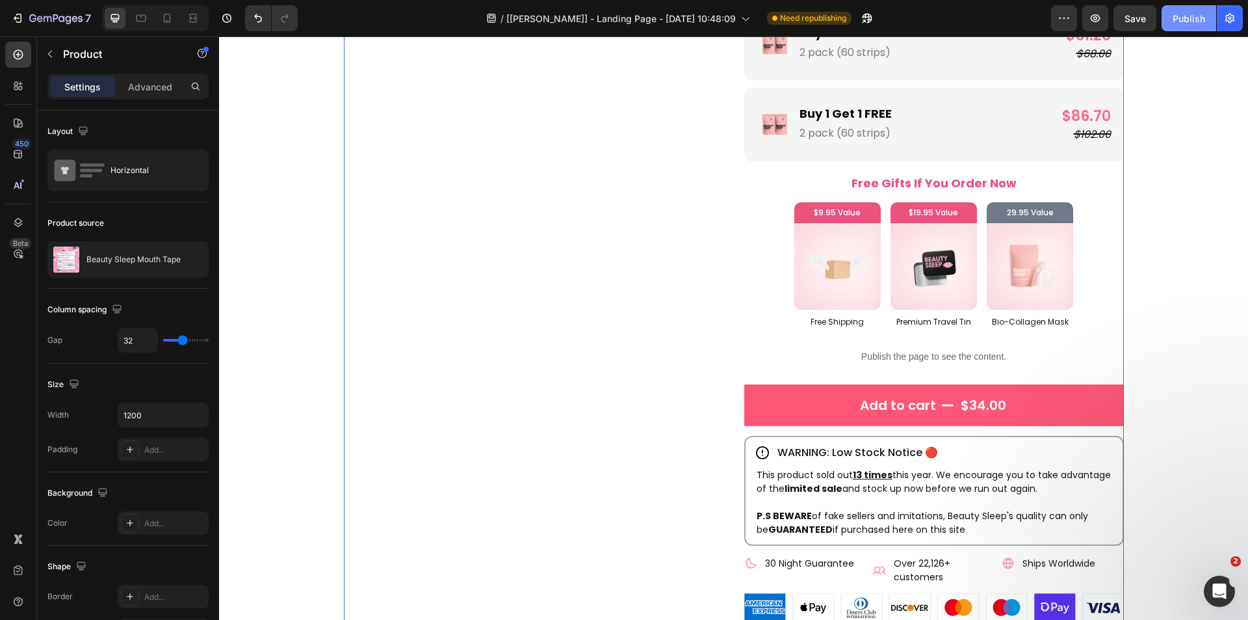
click at [1184, 16] on div "Publish" at bounding box center [1189, 19] width 33 height 14
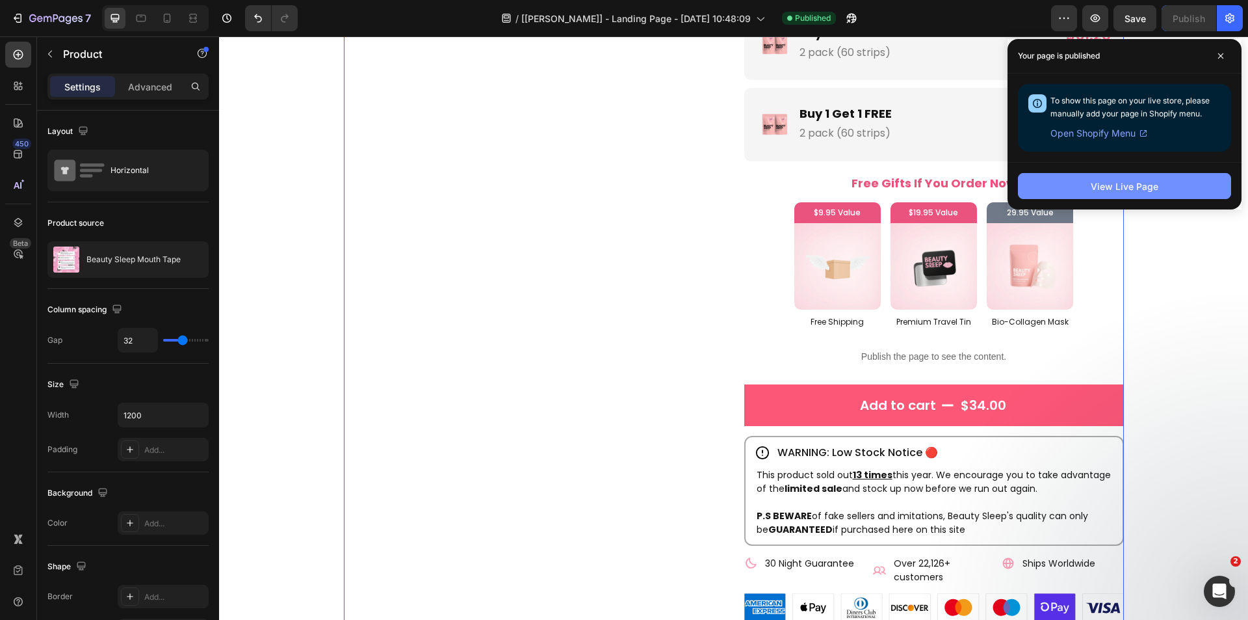
click at [1140, 183] on div "View Live Page" at bounding box center [1125, 186] width 68 height 14
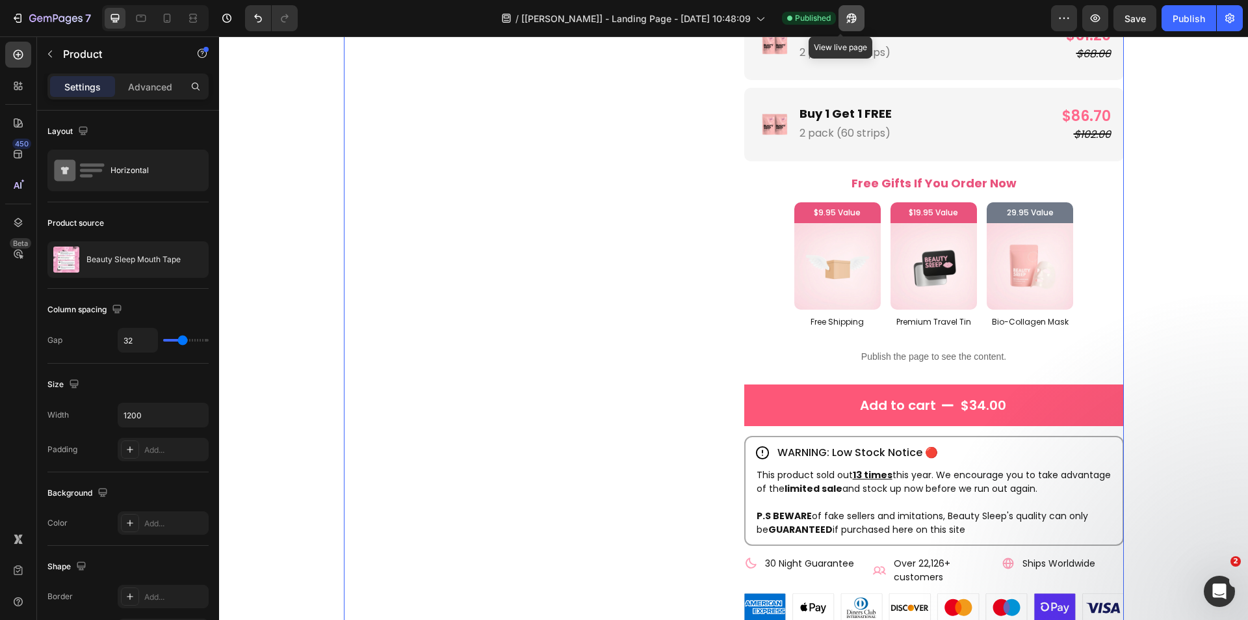
click at [845, 12] on icon "button" at bounding box center [851, 18] width 13 height 13
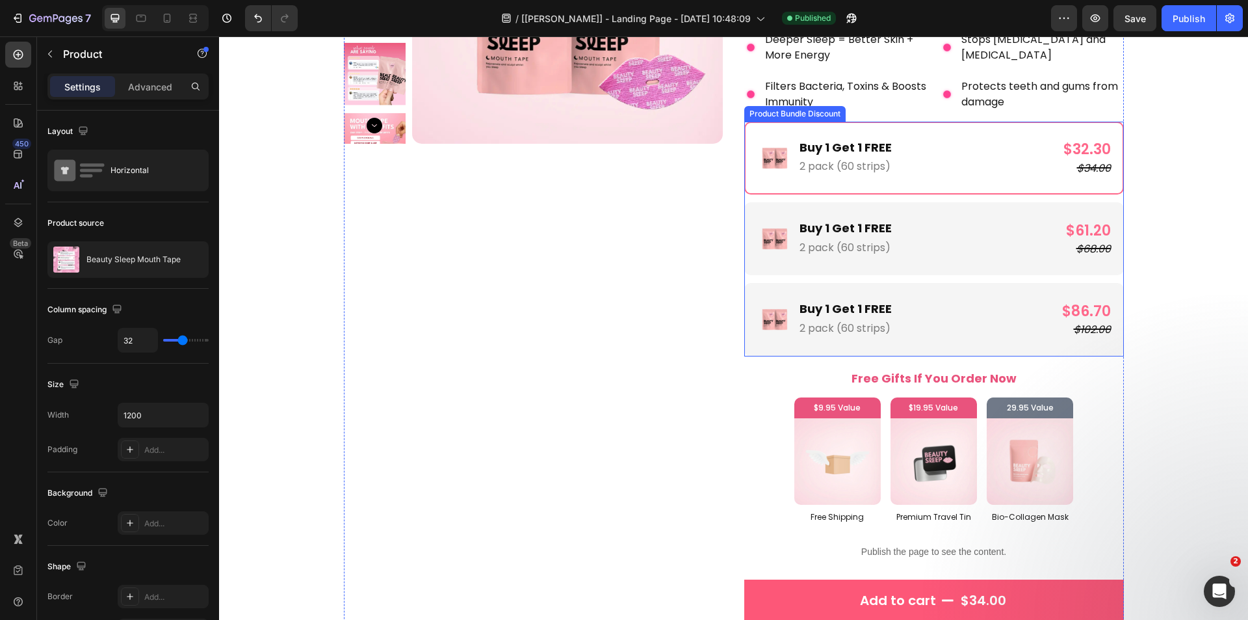
click at [768, 354] on div "Image Buy 1 Get 1 FREE Text Block 2 pack (60 strips) Text Block Row $86.70 Prod…" at bounding box center [934, 319] width 380 height 73
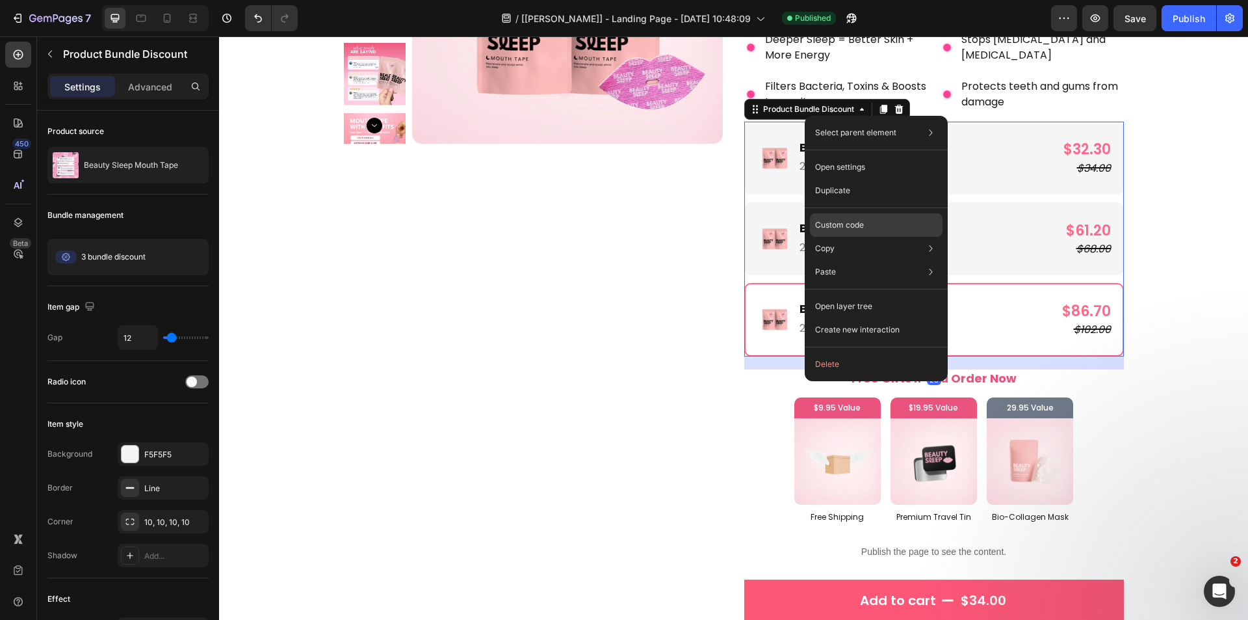
click at [837, 260] on div "Custom code" at bounding box center [876, 271] width 133 height 23
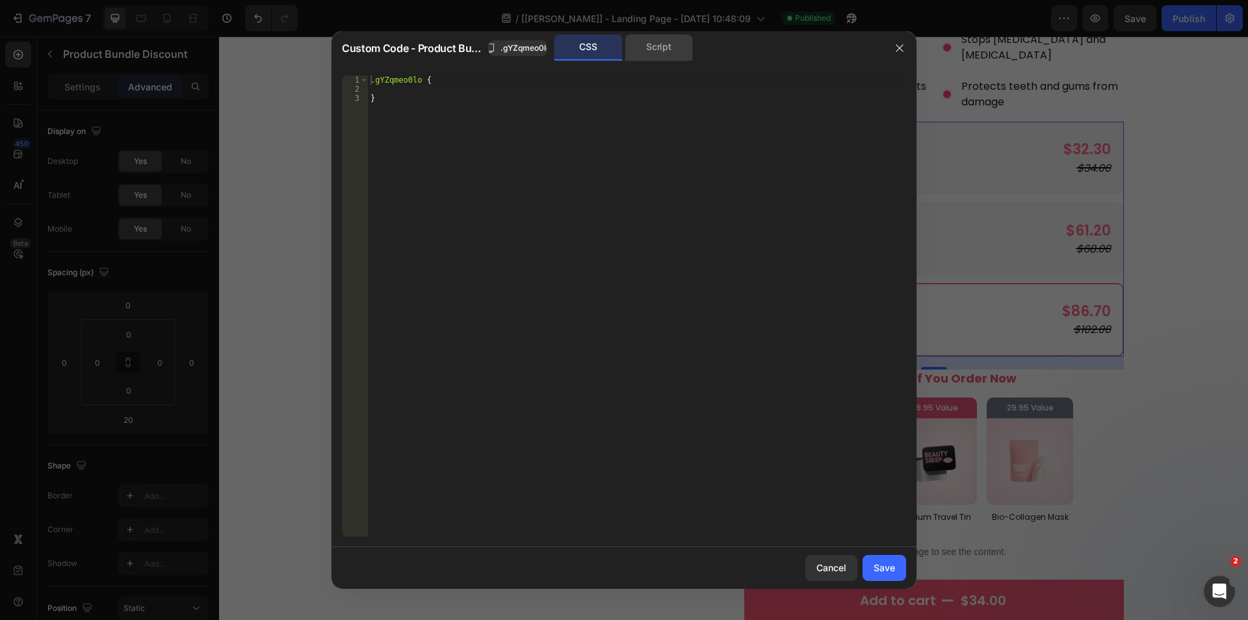
click at [683, 40] on div "Script" at bounding box center [659, 47] width 68 height 26
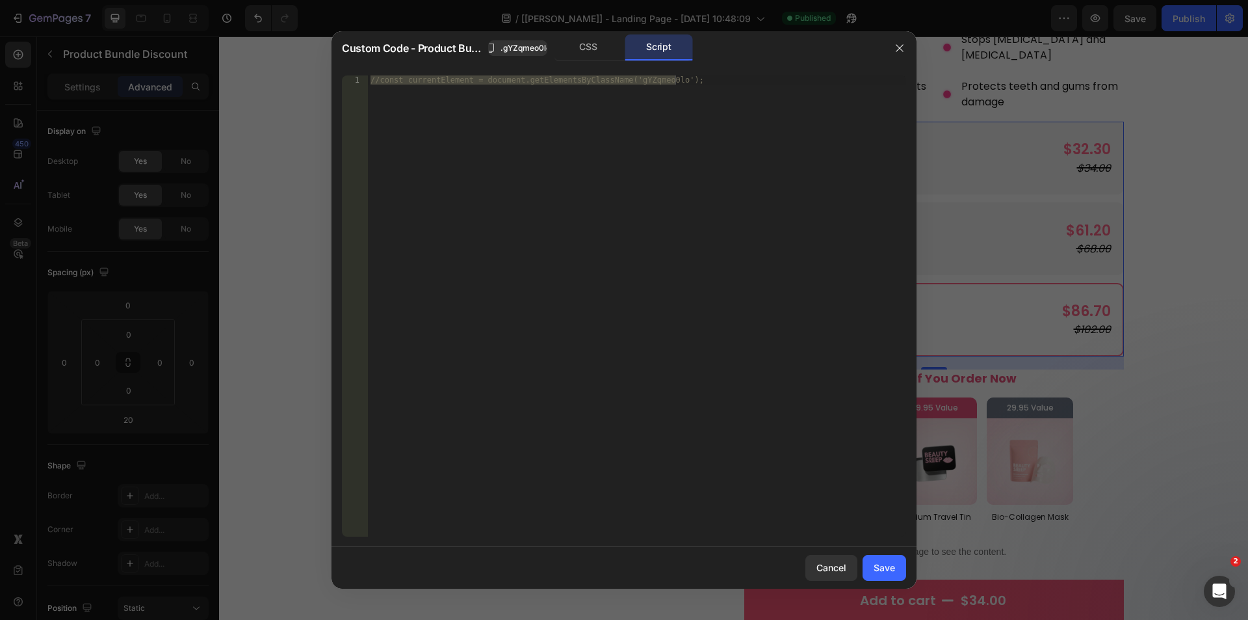
click at [704, 71] on div "1 //const currentElement = document.getElementsByClassName('gYZqmeo0lo'); ההההה…" at bounding box center [624, 306] width 585 height 482
type textarea "//const currentElement = document.getElementsByClassName('gYZqmeo0lo');"
click at [707, 77] on div "//const currentElement = document.getElementsByClassName('gYZqmeo0lo');" at bounding box center [637, 305] width 538 height 461
paste textarea "})"
click at [393, 123] on div "//const currentElement = document.getElementsByClassName('gYZqmeo0lo'); window …" at bounding box center [637, 314] width 538 height 479
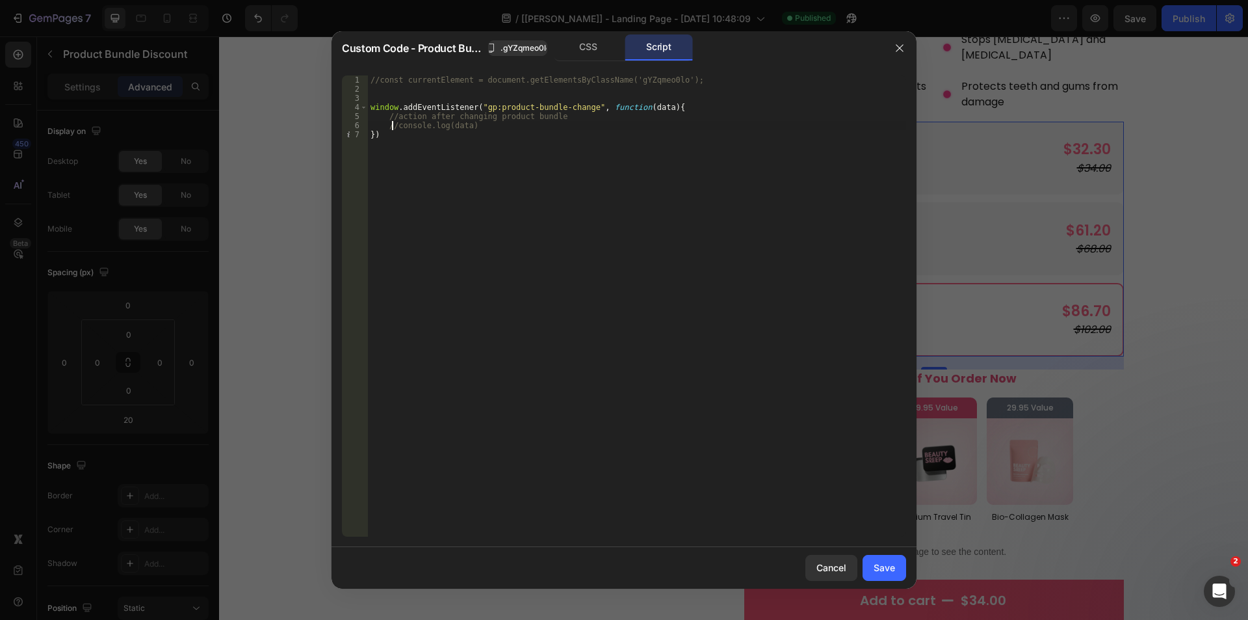
click at [395, 125] on div "//const currentElement = document.getElementsByClassName('gYZqmeo0lo'); window …" at bounding box center [637, 314] width 538 height 479
type textarea "console.log(data)"
click at [878, 570] on div "Save" at bounding box center [884, 567] width 21 height 14
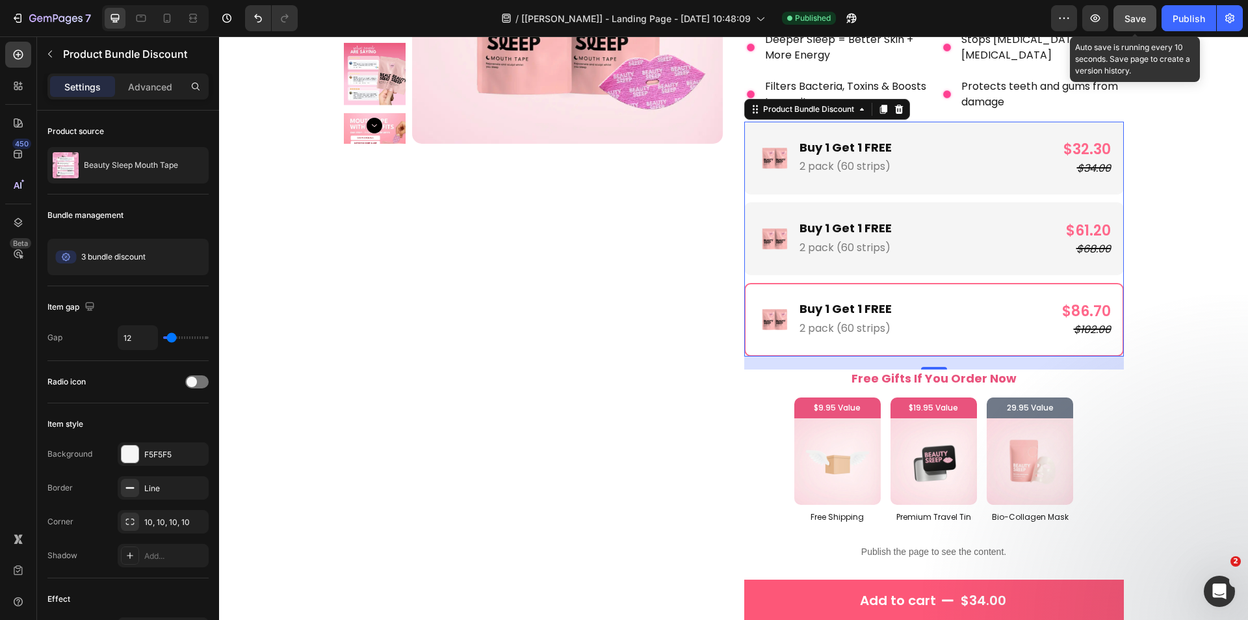
click at [1128, 14] on span "Save" at bounding box center [1135, 18] width 21 height 11
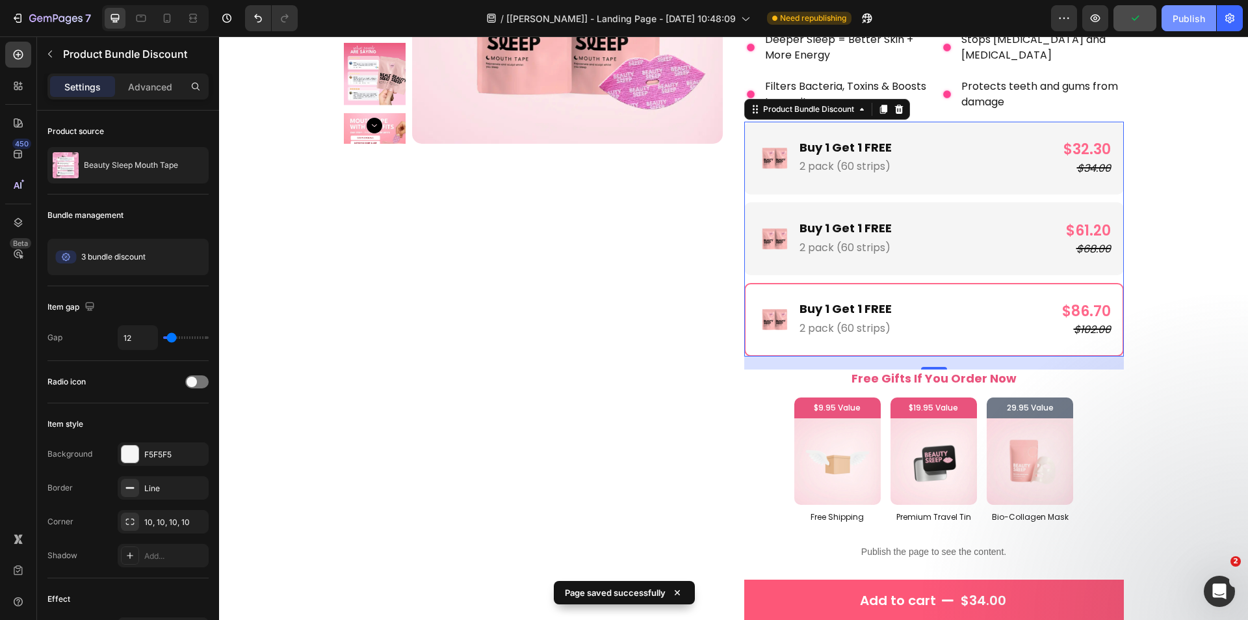
click at [1172, 21] on button "Publish" at bounding box center [1189, 18] width 55 height 26
click at [980, 174] on div "$34.00" at bounding box center [1025, 169] width 173 height 16
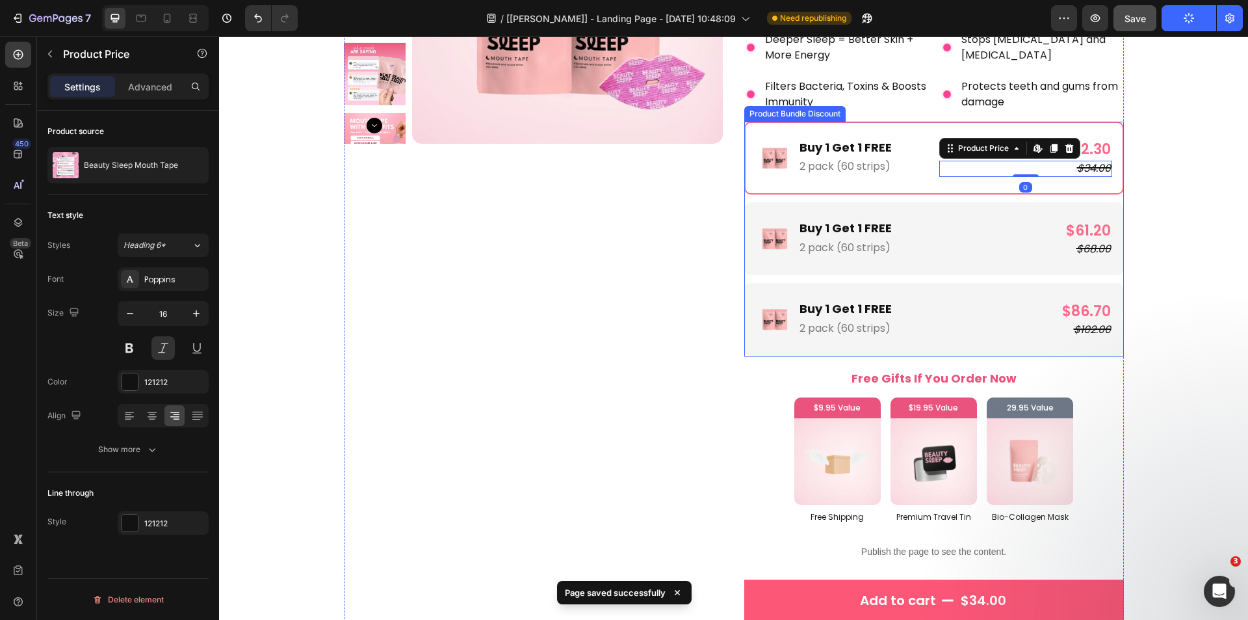
click at [904, 270] on div "Image Buy 1 Get 1 FREE Text Block 2 pack (60 strips) Text Block Row $61.20 Prod…" at bounding box center [934, 238] width 380 height 73
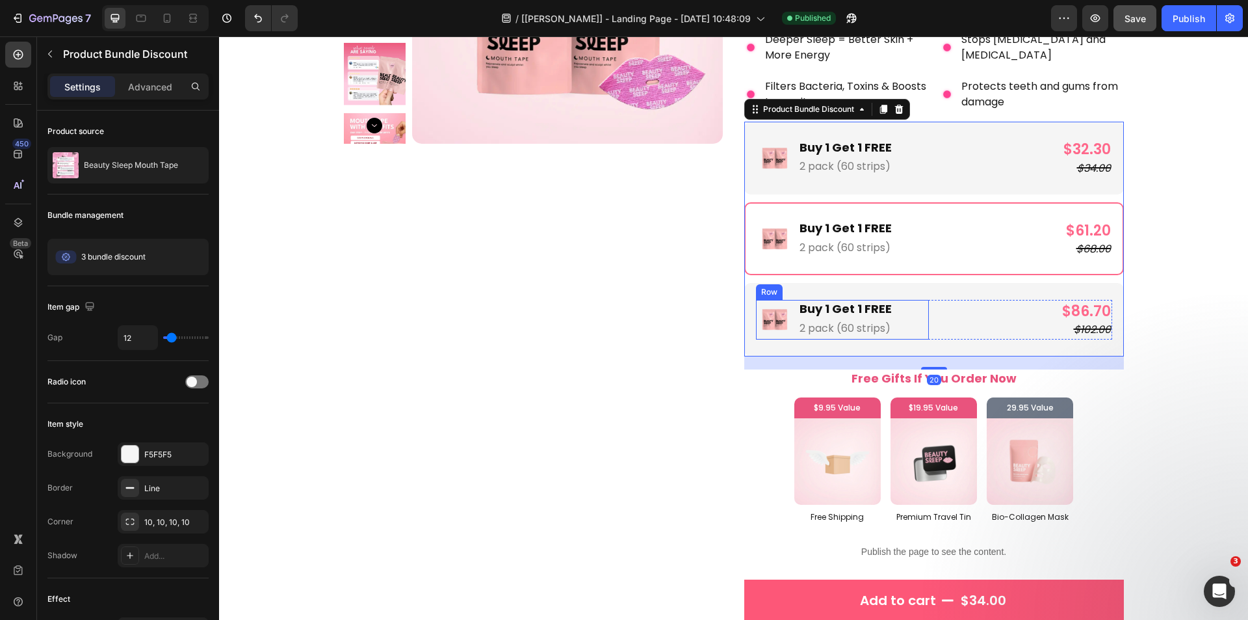
click at [917, 323] on div "Image Buy 1 Get 1 FREE Text Block 2 pack (60 strips) Text Block Row" at bounding box center [842, 319] width 173 height 39
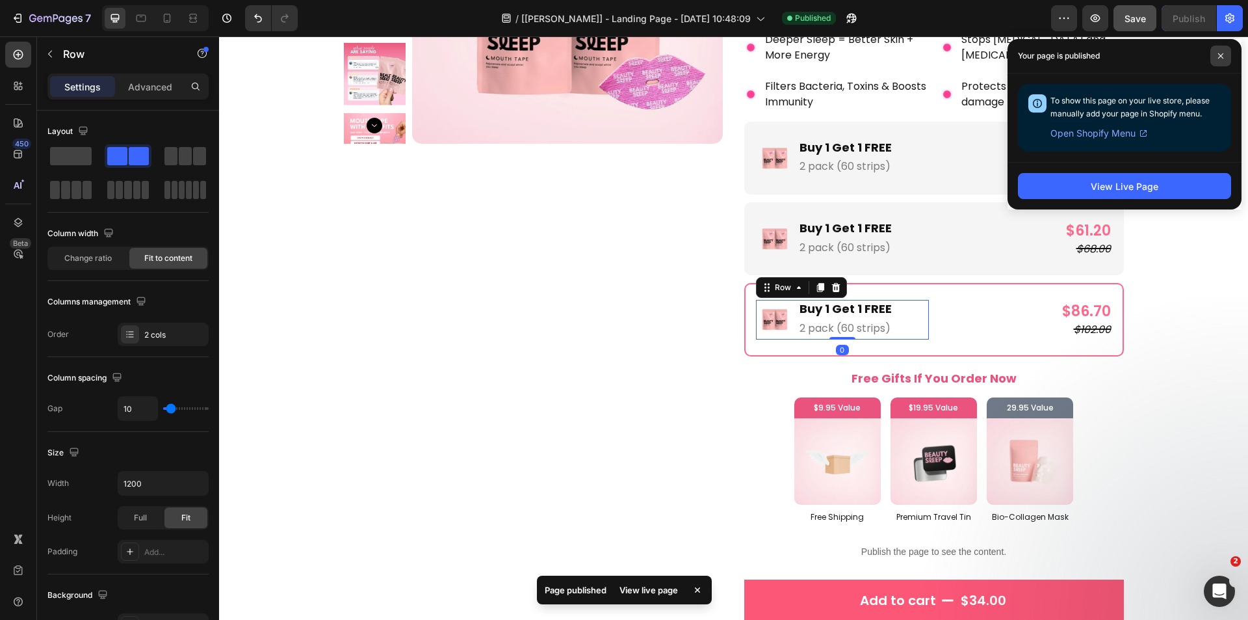
click at [1218, 55] on icon at bounding box center [1221, 56] width 7 height 7
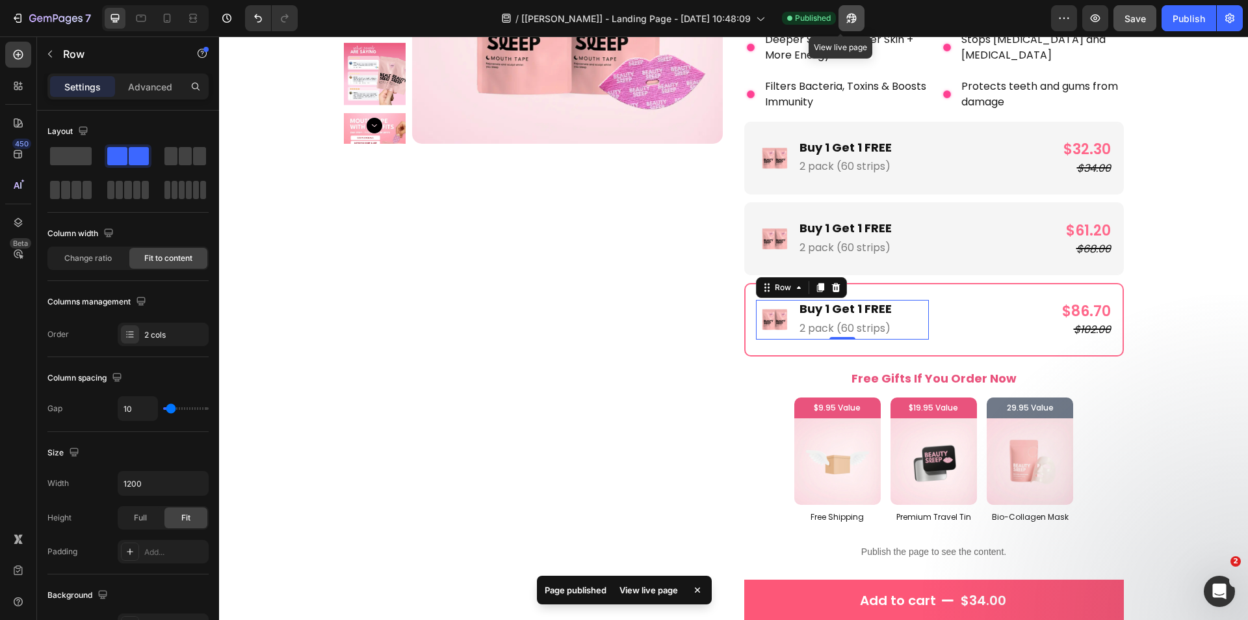
click at [847, 20] on icon "button" at bounding box center [848, 21] width 3 height 3
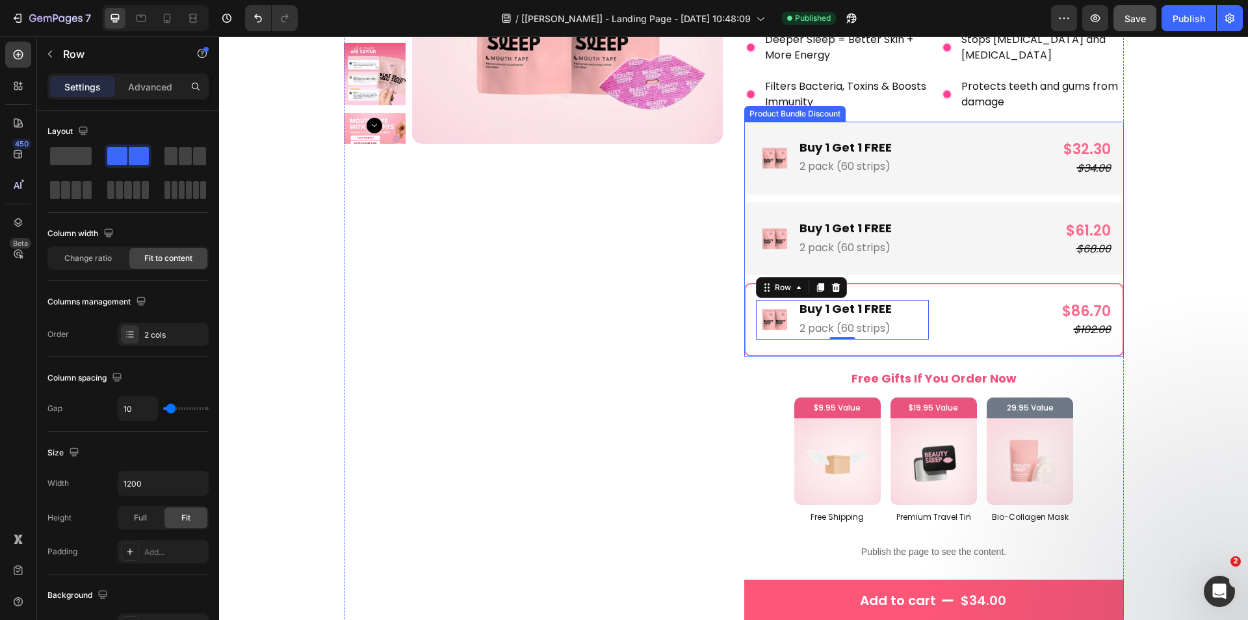
click at [891, 275] on div "Image Buy 1 Get 1 FREE Text Block 2 pack (60 strips) Text Block Row $61.20 Prod…" at bounding box center [934, 238] width 380 height 73
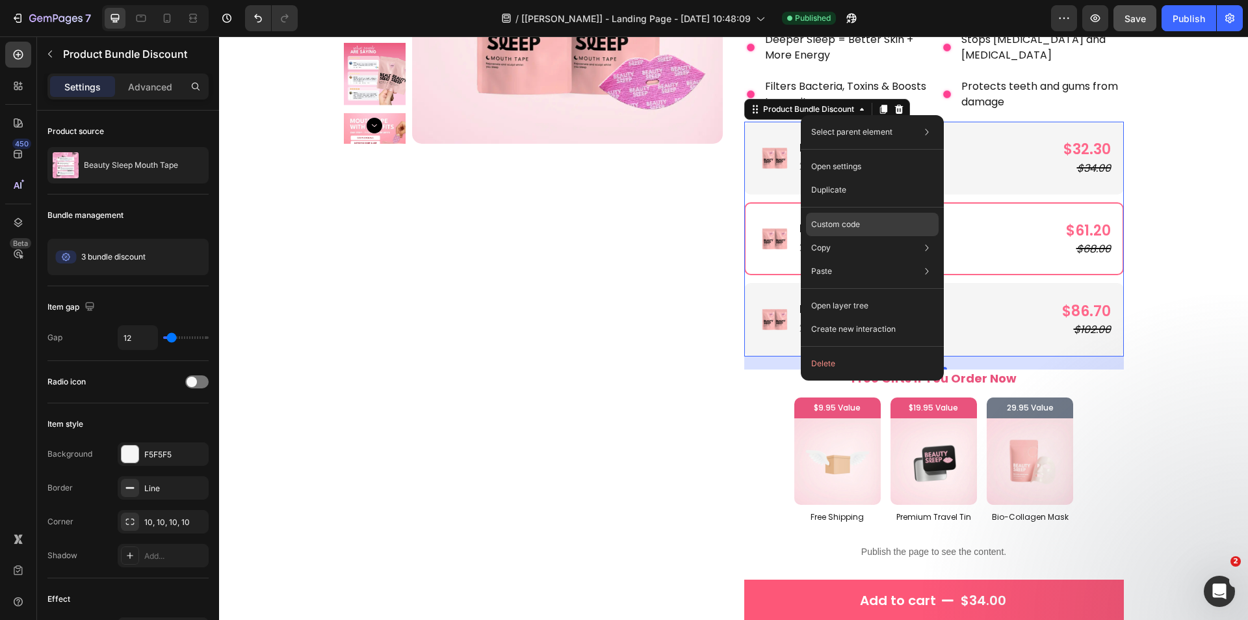
click at [859, 224] on p "Custom code" at bounding box center [835, 224] width 49 height 12
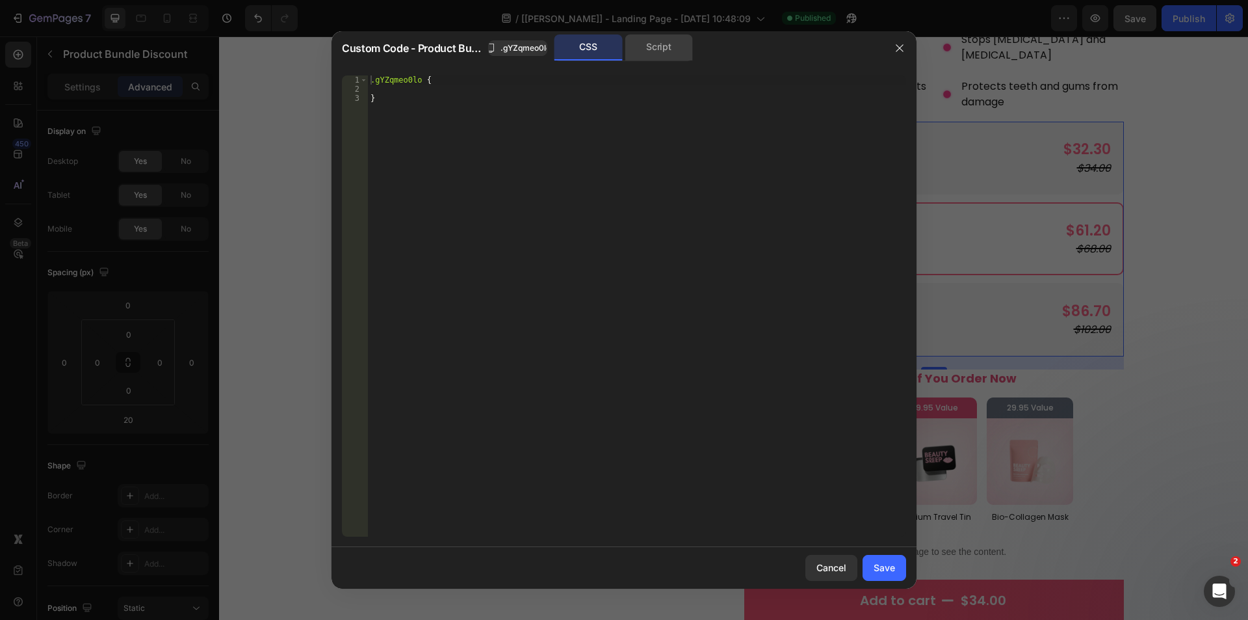
click at [667, 51] on div "Script" at bounding box center [659, 47] width 68 height 26
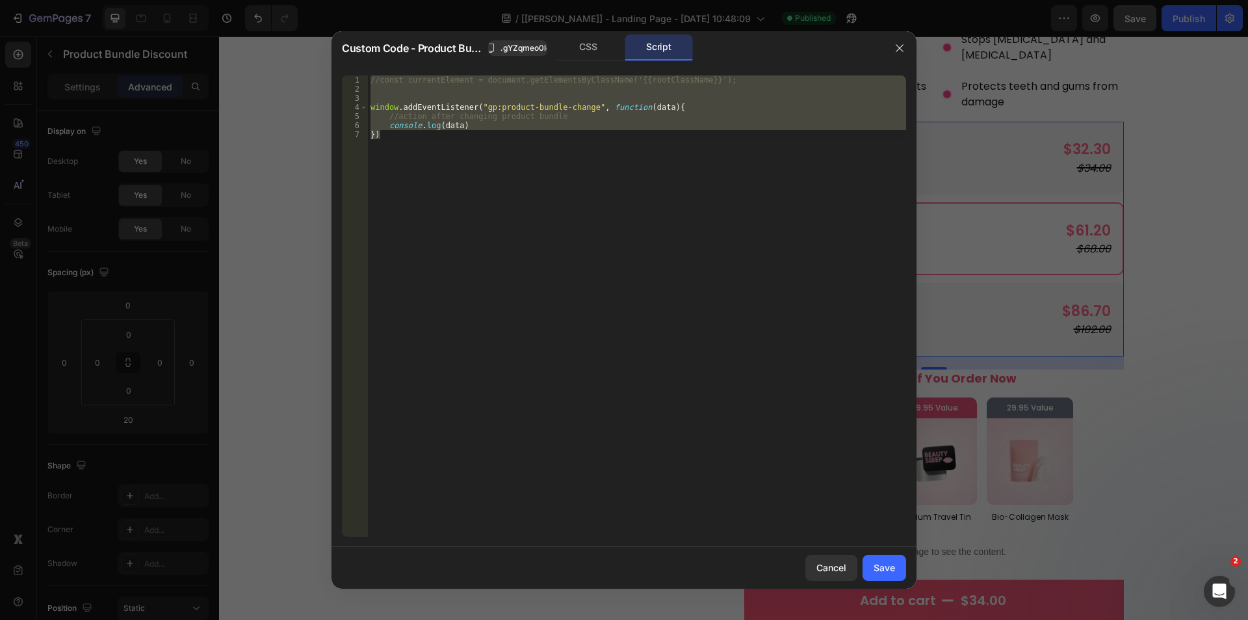
click at [408, 144] on div "//const currentElement = document.getElementsByClassName('{{rootClassName}}'); …" at bounding box center [637, 305] width 538 height 461
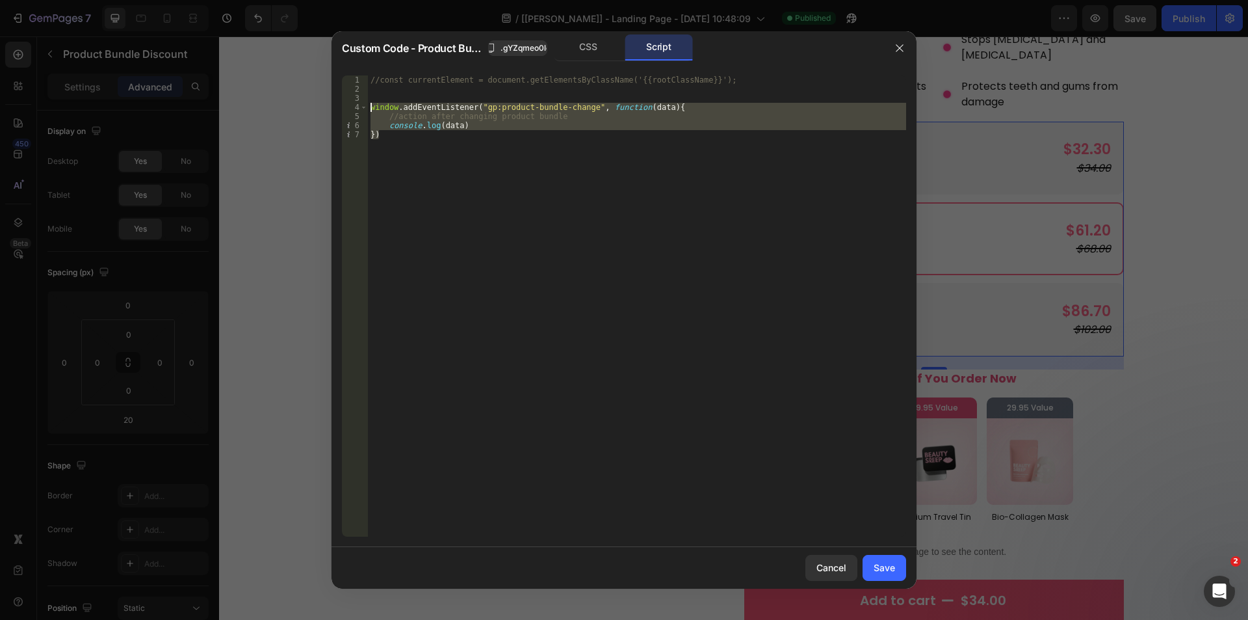
drag, startPoint x: 408, startPoint y: 144, endPoint x: 332, endPoint y: 107, distance: 85.5
click at [332, 107] on div "}) 1 2 3 4 5 6 7 //const currentElement = document.getElementsByClassName('{{ro…" at bounding box center [624, 306] width 585 height 482
type textarea "window.addEventListener("gp:product-bundle-change", function(data){ //action af…"
click at [883, 568] on div "Save" at bounding box center [884, 567] width 21 height 14
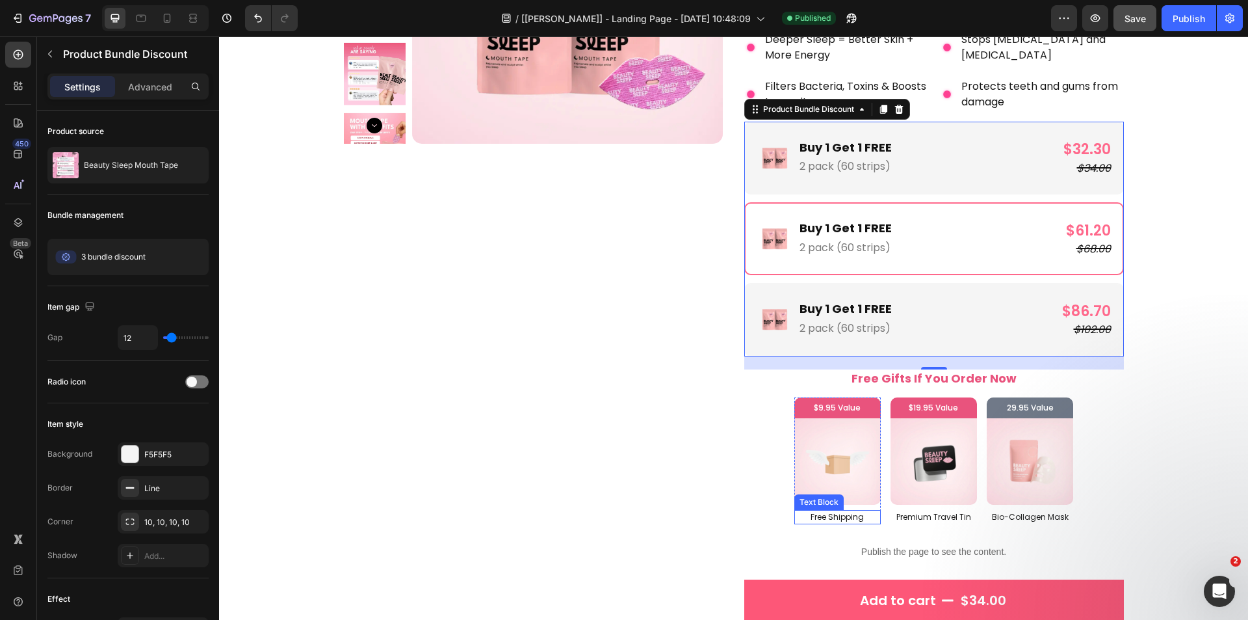
click at [859, 517] on p "Free Shipping" at bounding box center [838, 517] width 84 height 12
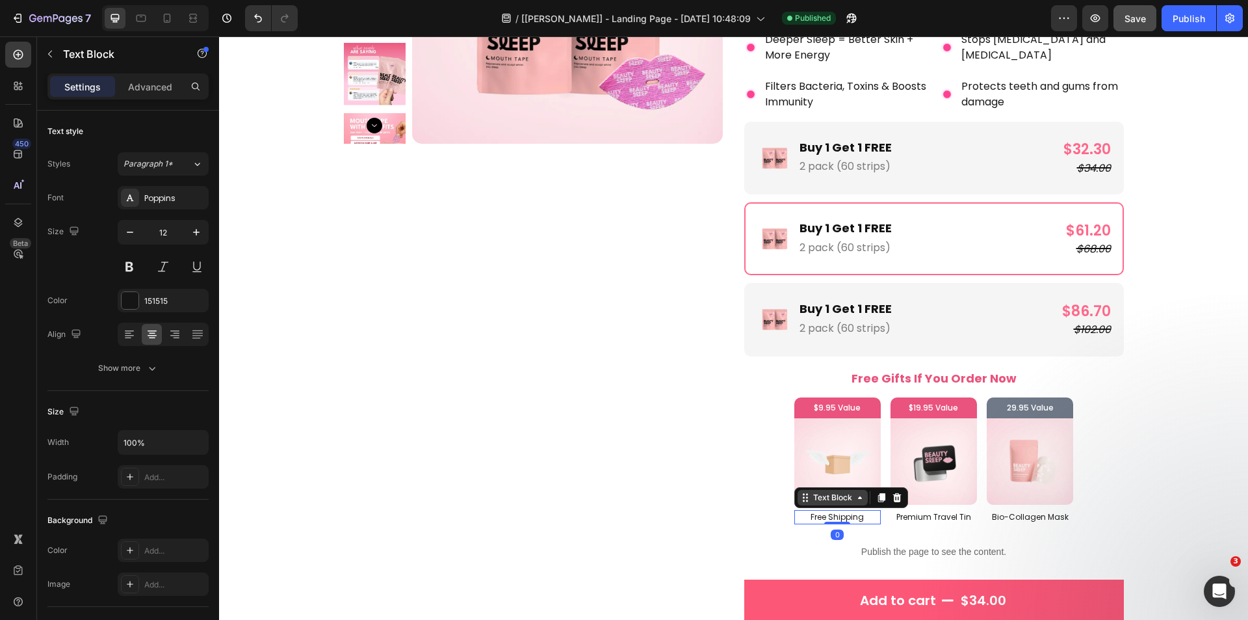
click at [820, 499] on div "Text Block" at bounding box center [833, 497] width 44 height 12
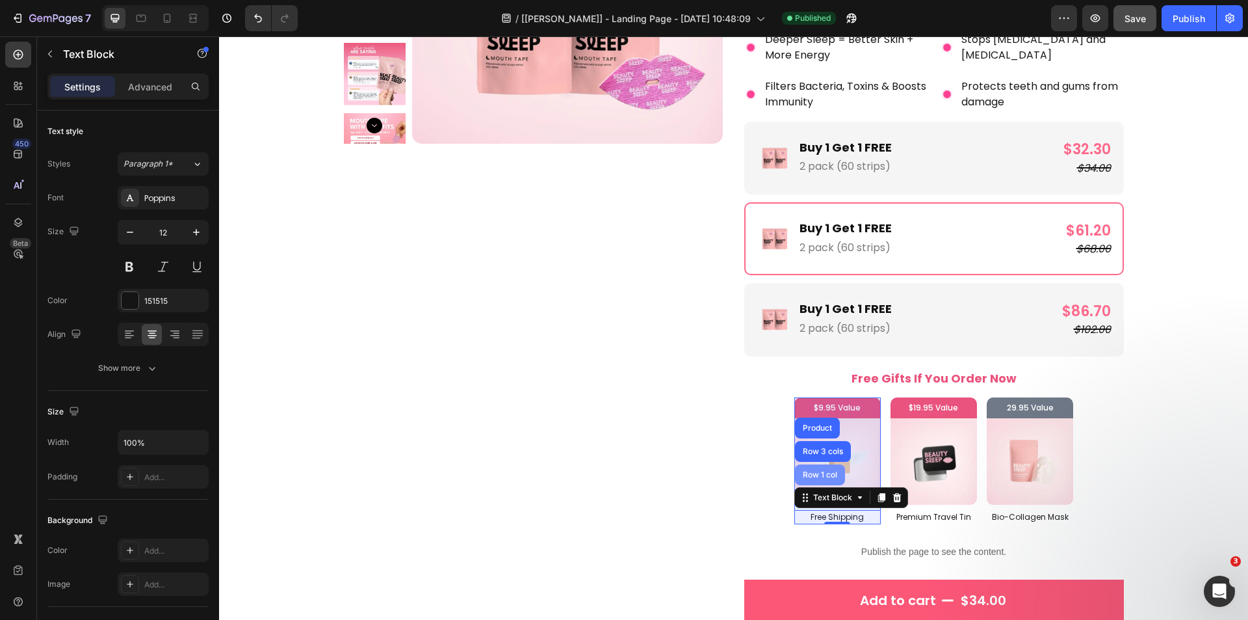
click at [818, 477] on div "Row 1 col" at bounding box center [820, 475] width 40 height 8
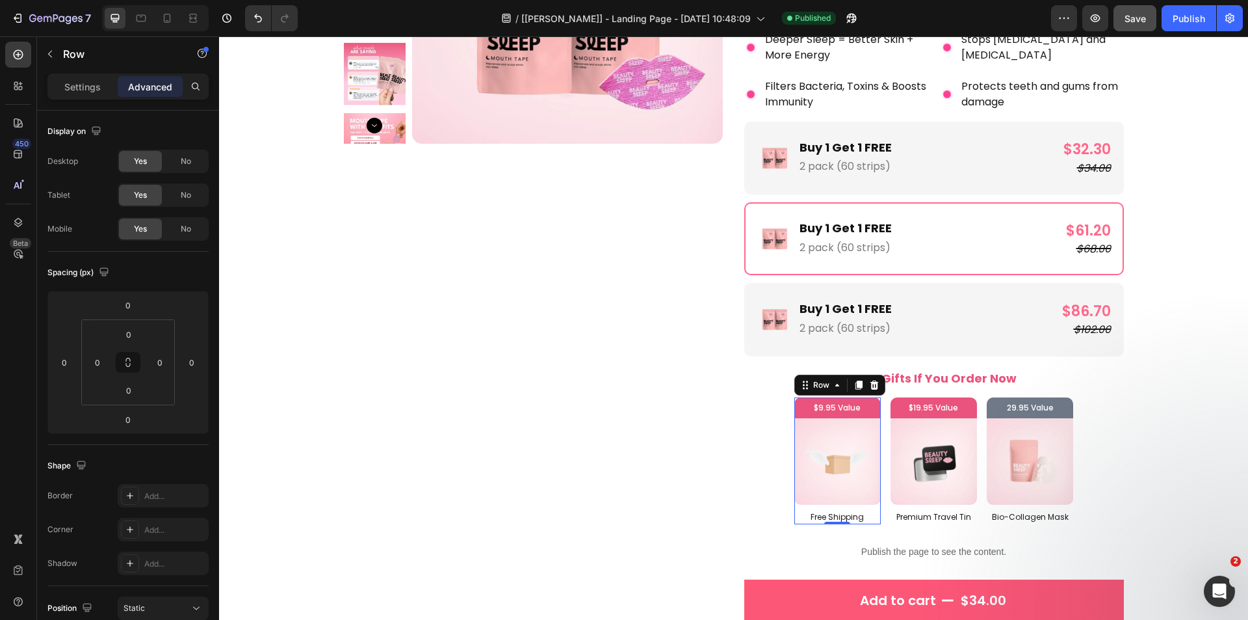
scroll to position [321, 0]
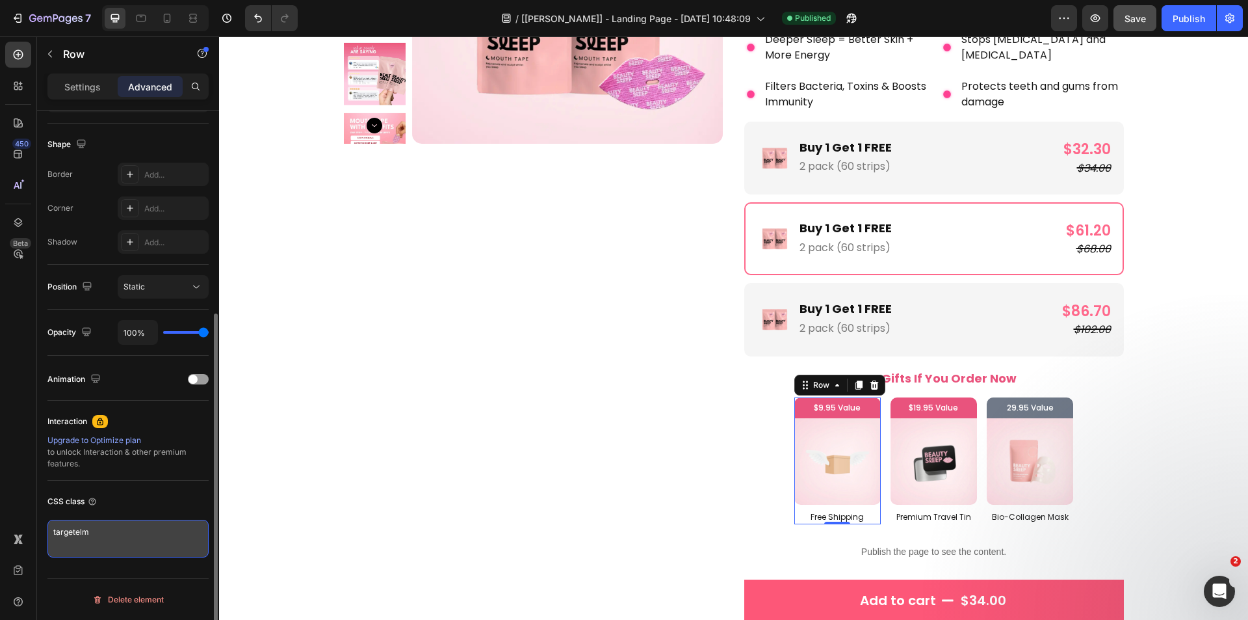
click at [101, 529] on textarea "targetelm" at bounding box center [127, 538] width 161 height 38
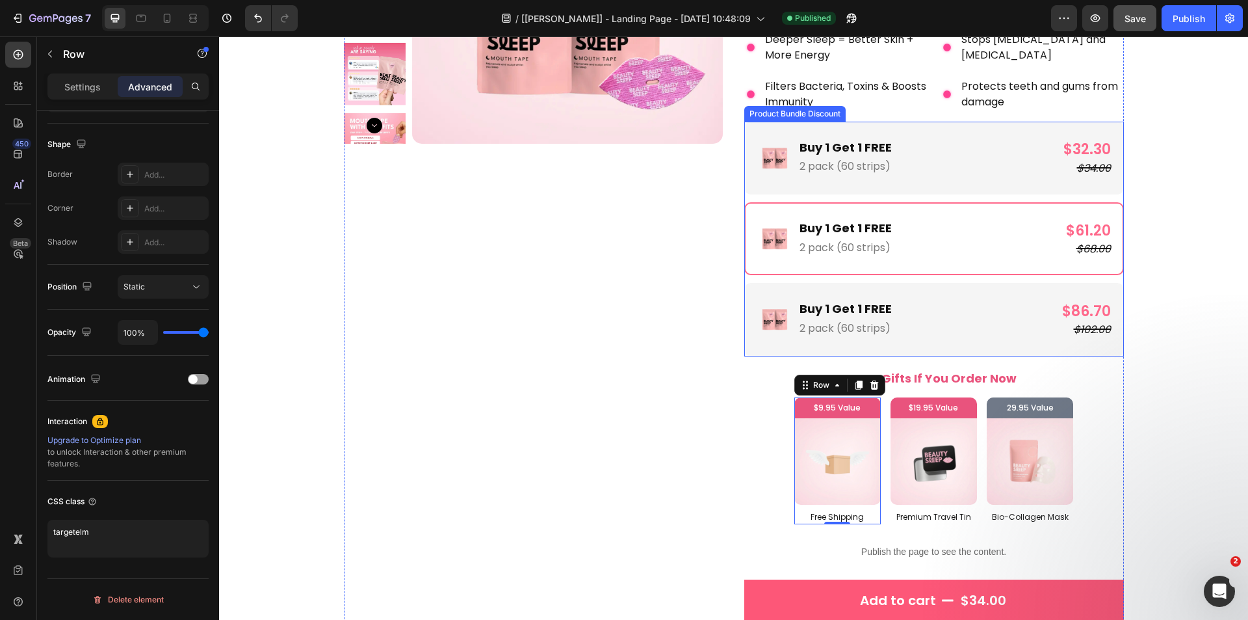
click at [746, 278] on div "Image Buy 1 Get 1 FREE Text Block 2 pack (60 strips) Text Block Row $32.30 Prod…" at bounding box center [934, 239] width 380 height 235
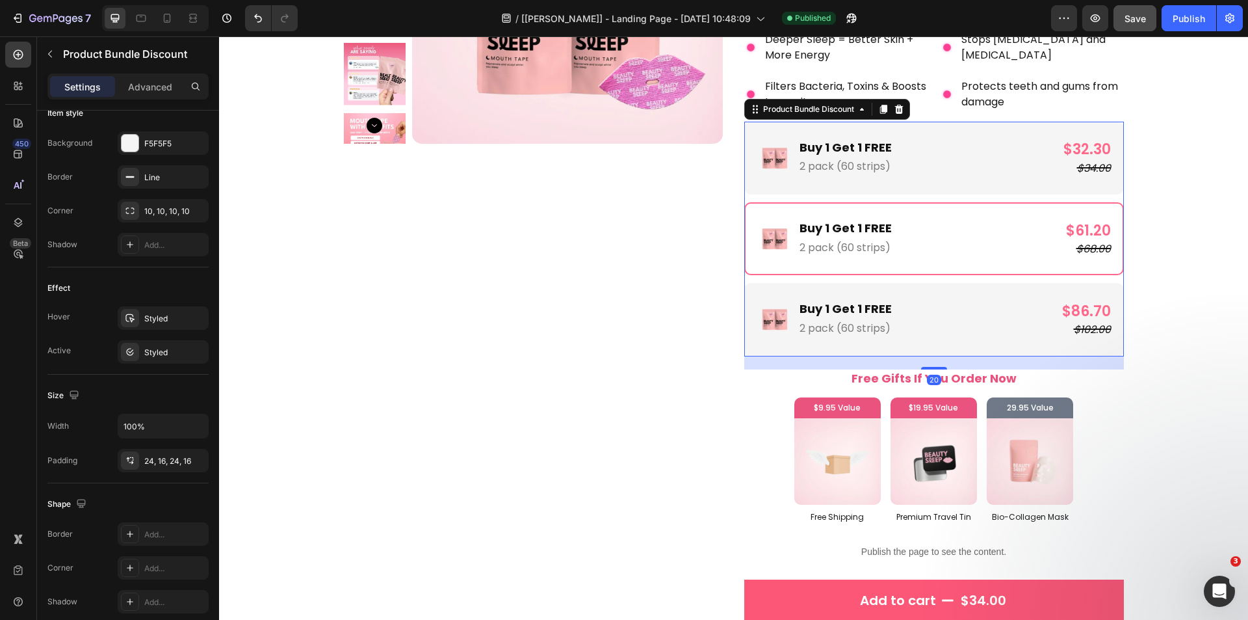
scroll to position [0, 0]
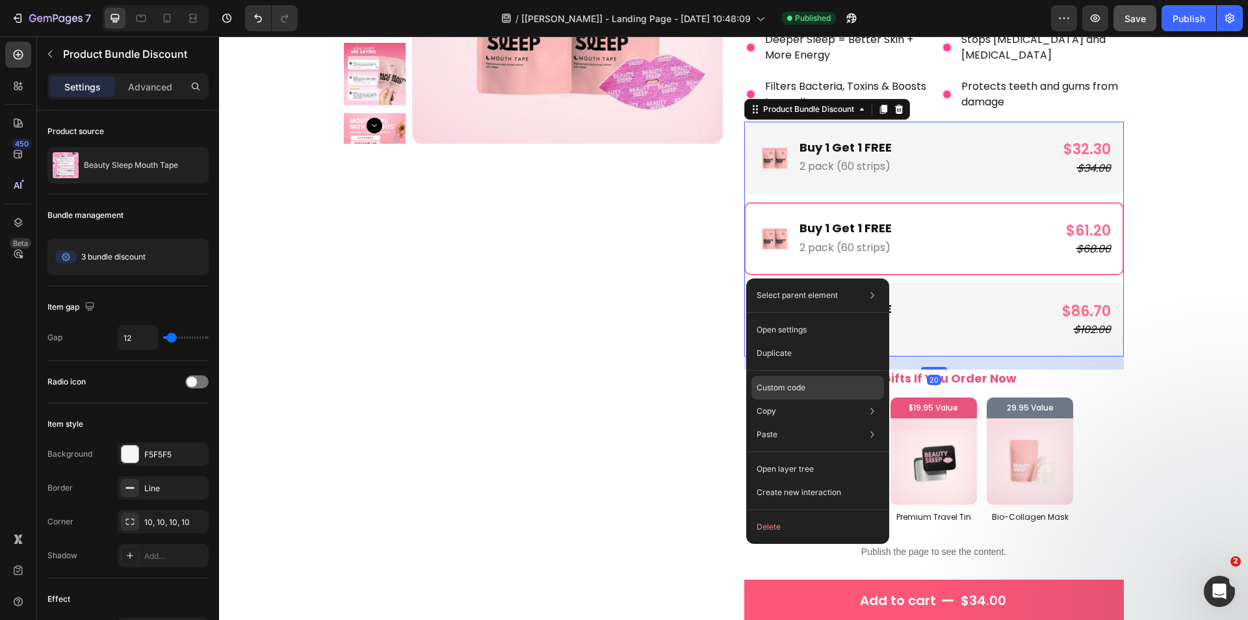
click at [776, 384] on p "Custom code" at bounding box center [781, 388] width 49 height 12
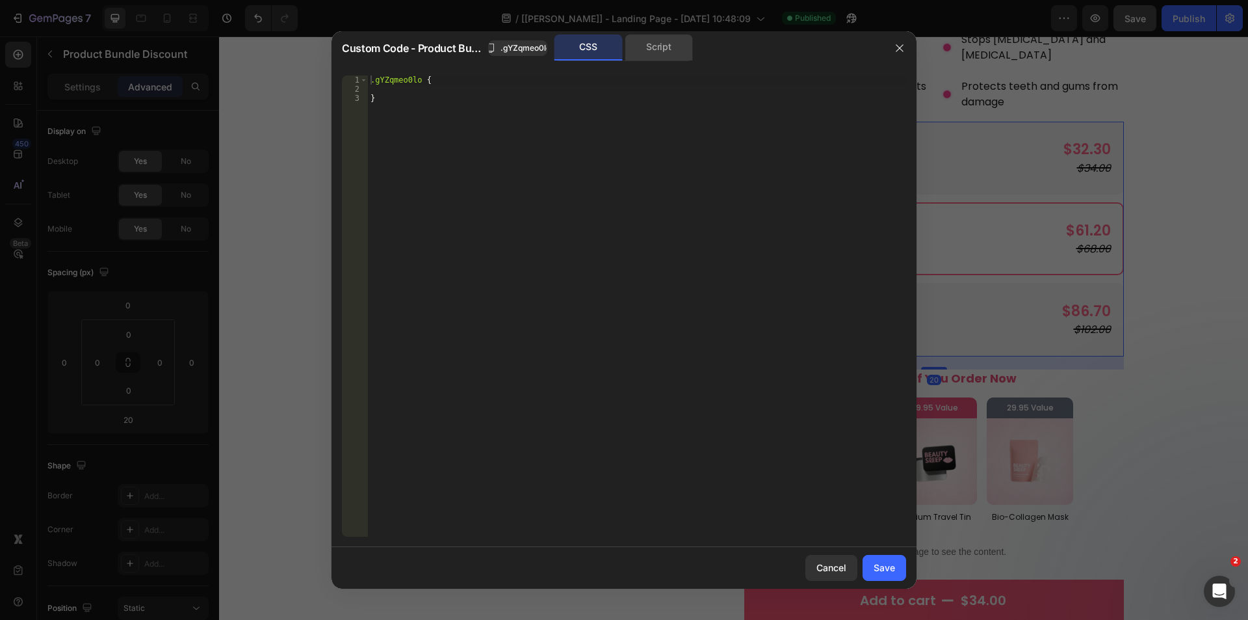
click at [654, 44] on div "Script" at bounding box center [659, 47] width 68 height 26
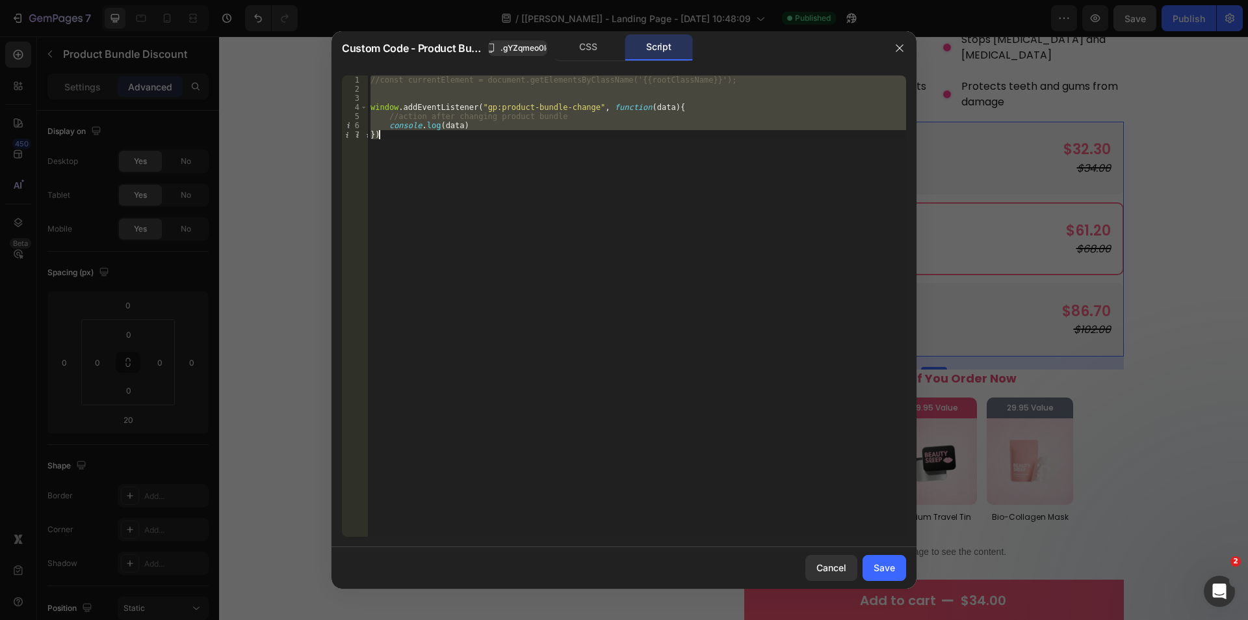
click at [413, 156] on div "//const currentElement = document.getElementsByClassName('{{rootClassName}}'); …" at bounding box center [637, 305] width 538 height 461
type textarea "})"
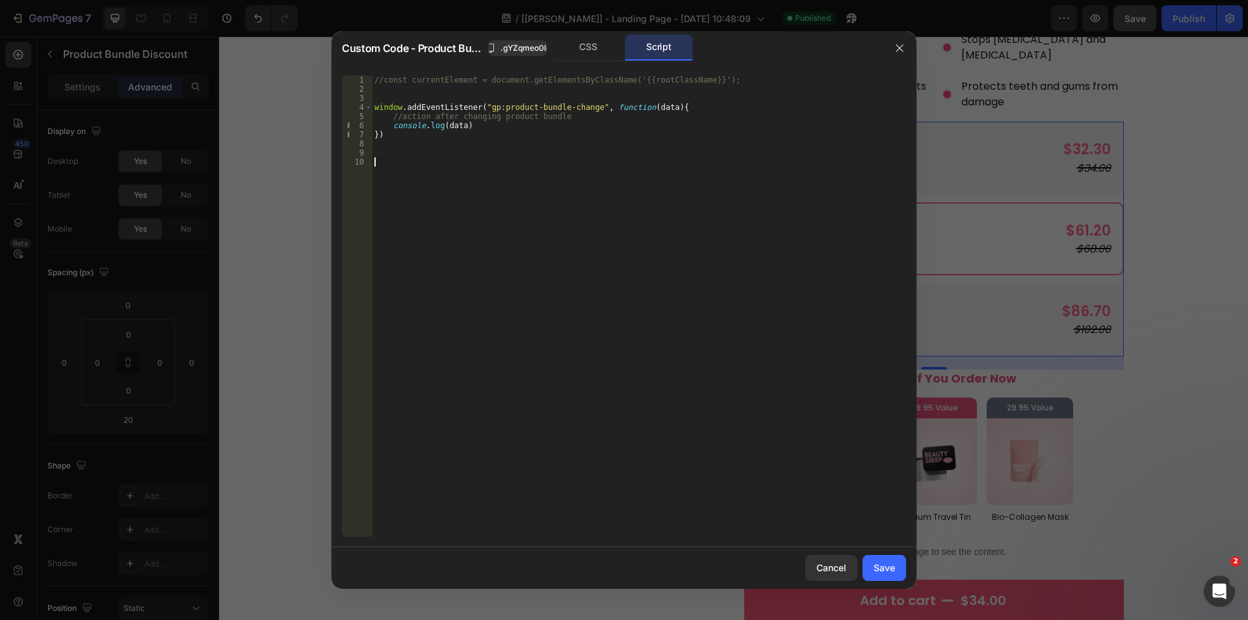
paste textarea "});"
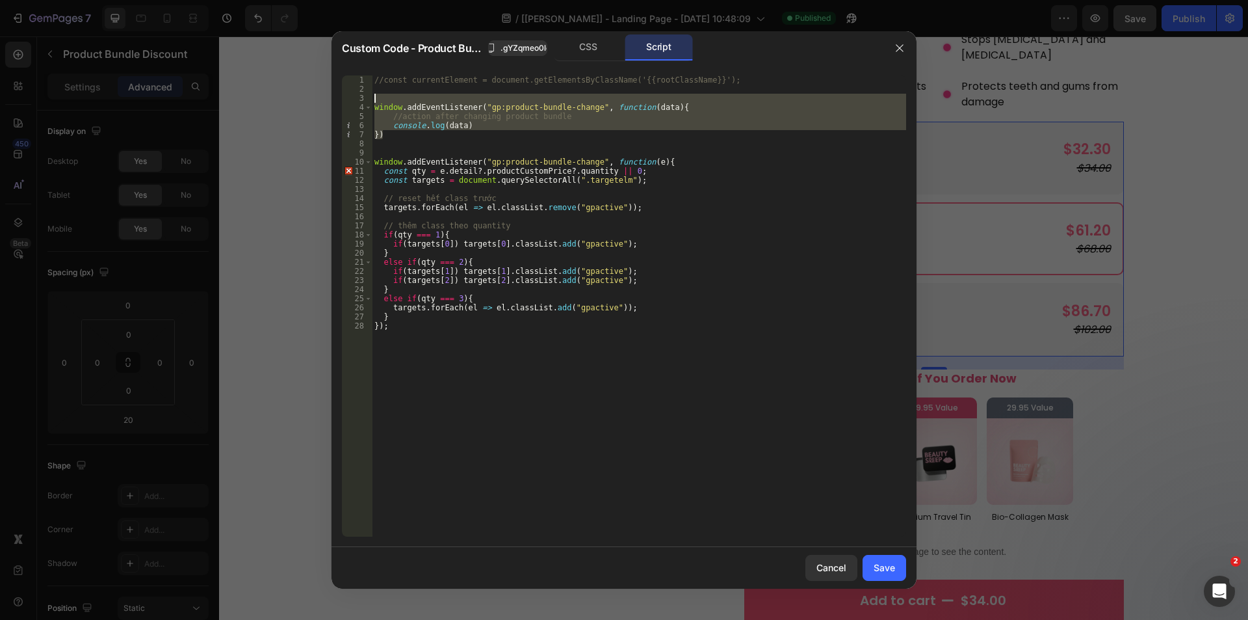
drag, startPoint x: 395, startPoint y: 134, endPoint x: 352, endPoint y: 96, distance: 57.1
click at [352, 96] on div "}); 1 2 3 4 5 6 7 8 9 10 11 12 13 14 15 16 17 18 19 20 21 22 23 24 25 26 27 28 …" at bounding box center [624, 305] width 564 height 461
type textarea "window.addEventListener("gp:product-bundle-change", function(data){"
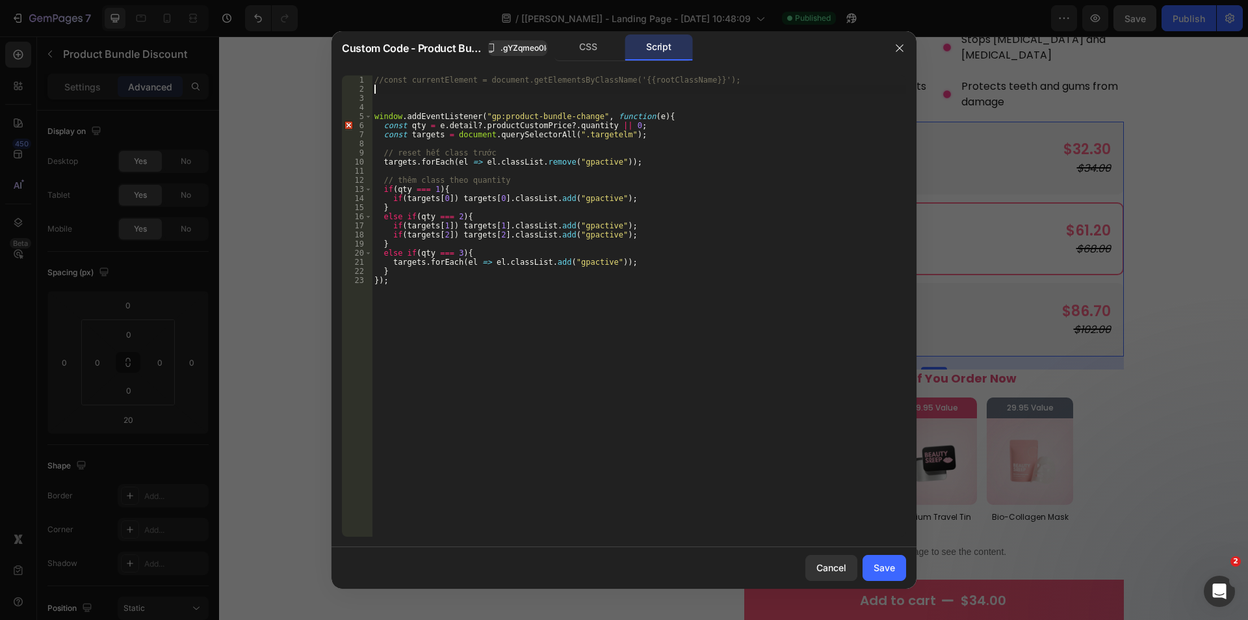
click at [373, 115] on div "//const currentElement = document.getElementsByClassName('{{rootClassName}}'); …" at bounding box center [639, 314] width 534 height 479
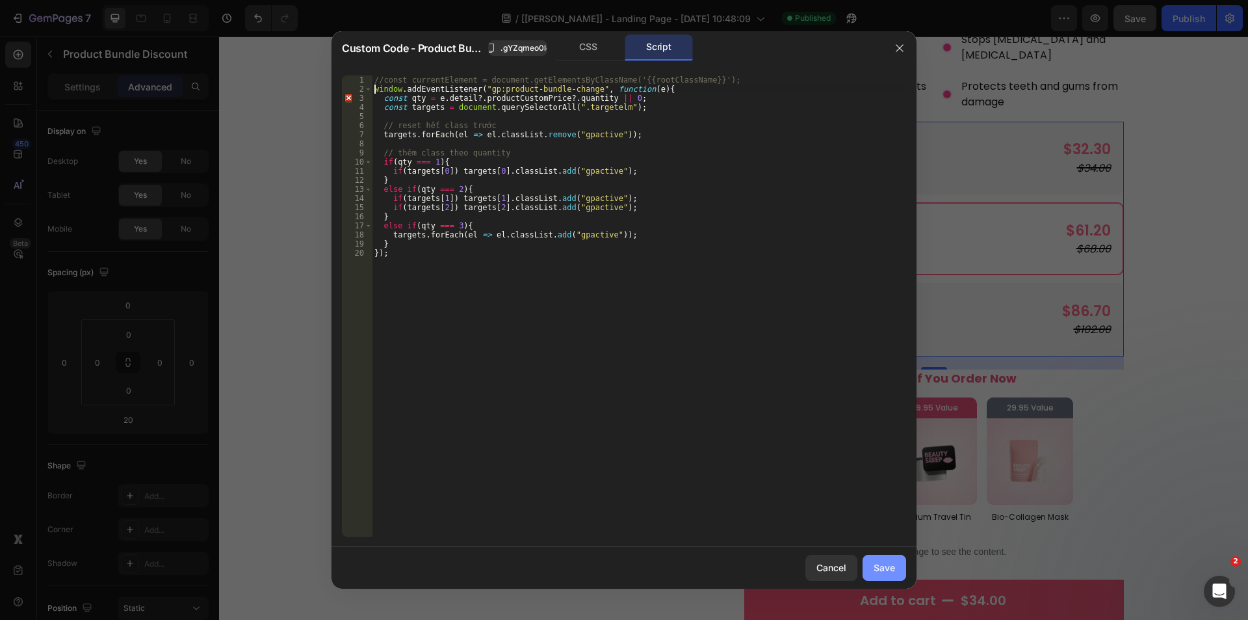
type textarea "window.addEventListener("gp:product-bundle-change", function(e){"
click at [886, 566] on div "Save" at bounding box center [884, 567] width 21 height 14
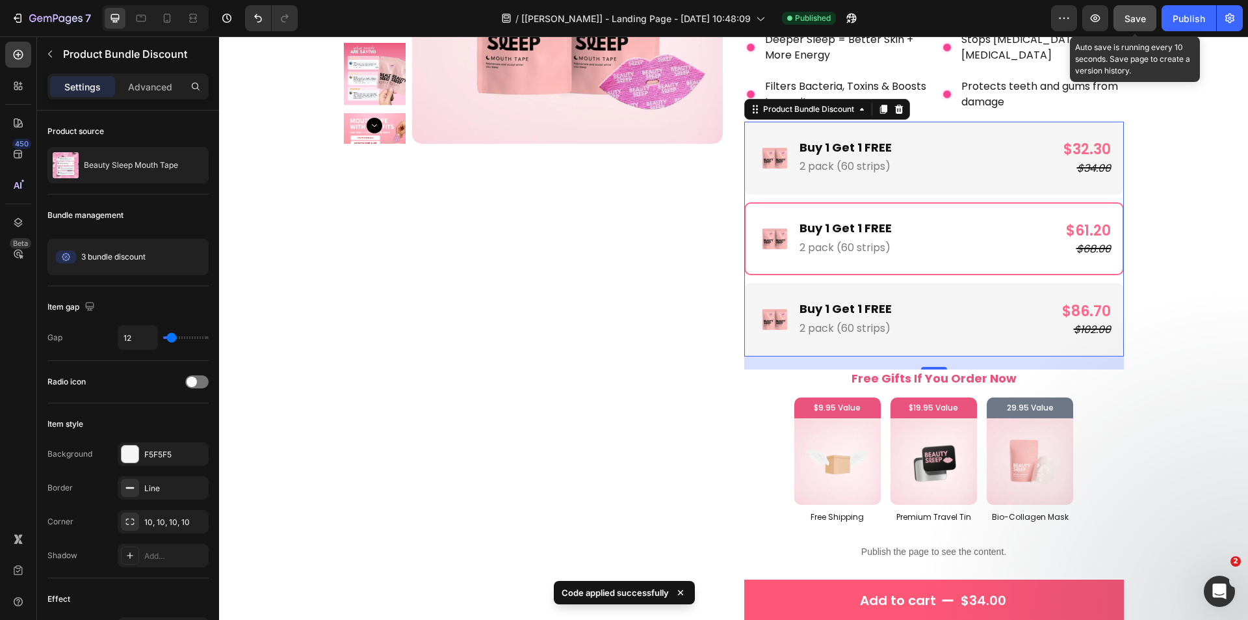
click at [1136, 21] on span "Save" at bounding box center [1135, 18] width 21 height 11
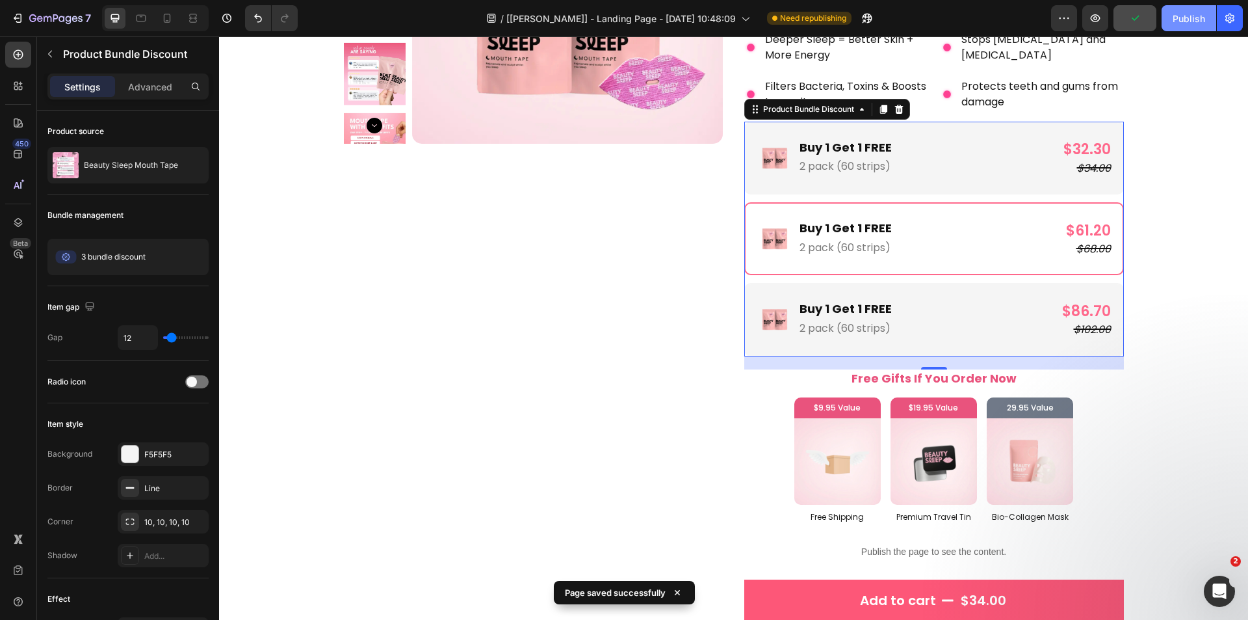
click at [1183, 25] on div "Publish" at bounding box center [1189, 19] width 33 height 14
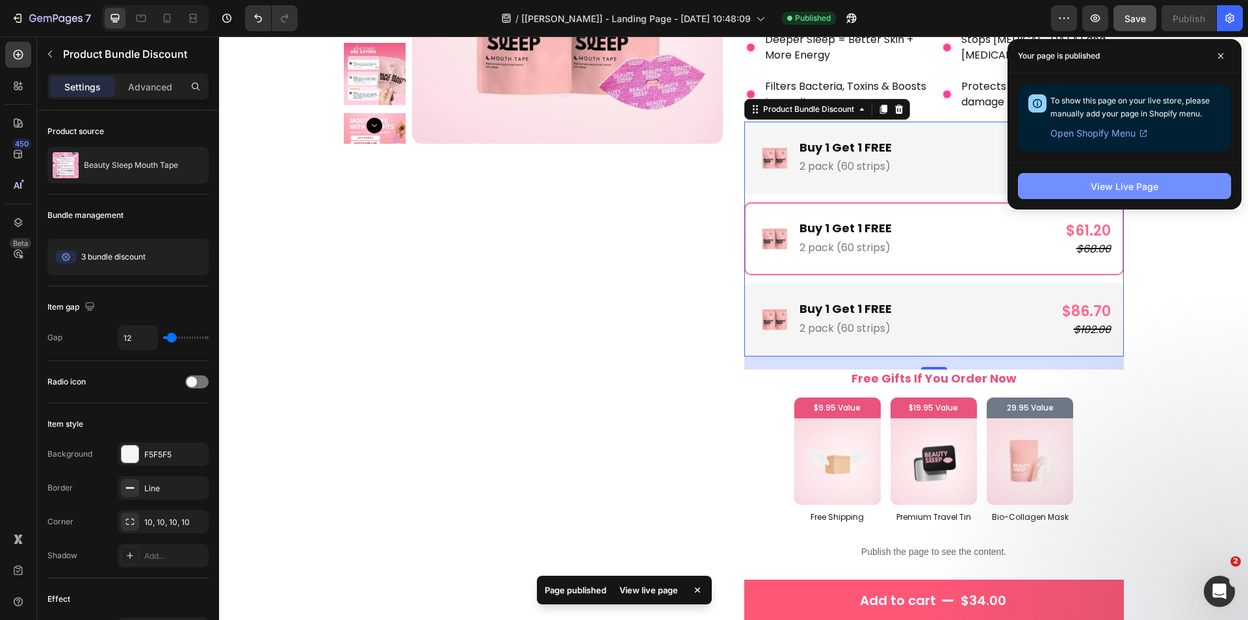
click at [1116, 183] on div "View Live Page" at bounding box center [1125, 186] width 68 height 14
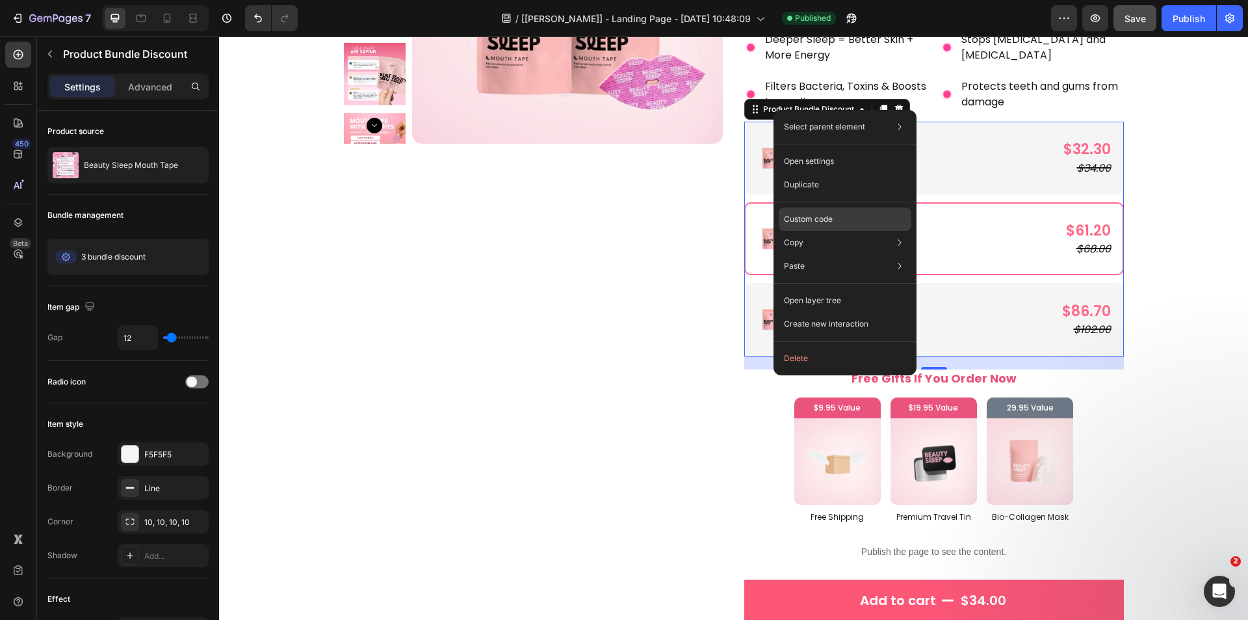
click at [796, 254] on div "Custom code" at bounding box center [845, 265] width 133 height 23
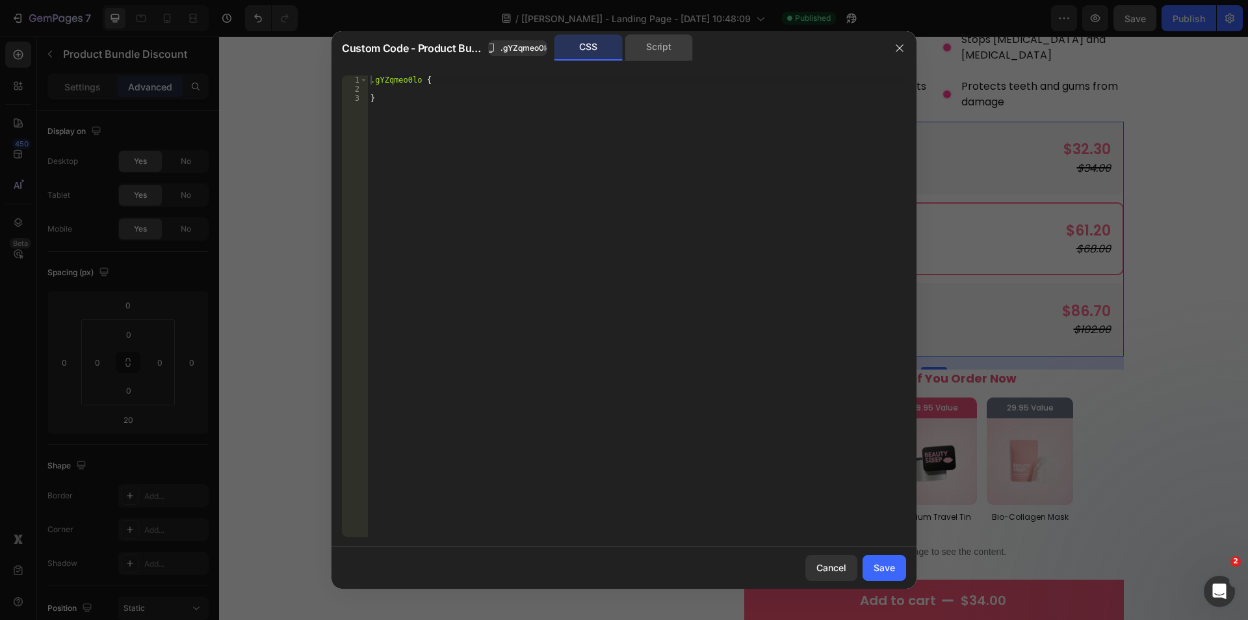
click at [669, 51] on div "Script" at bounding box center [659, 47] width 68 height 26
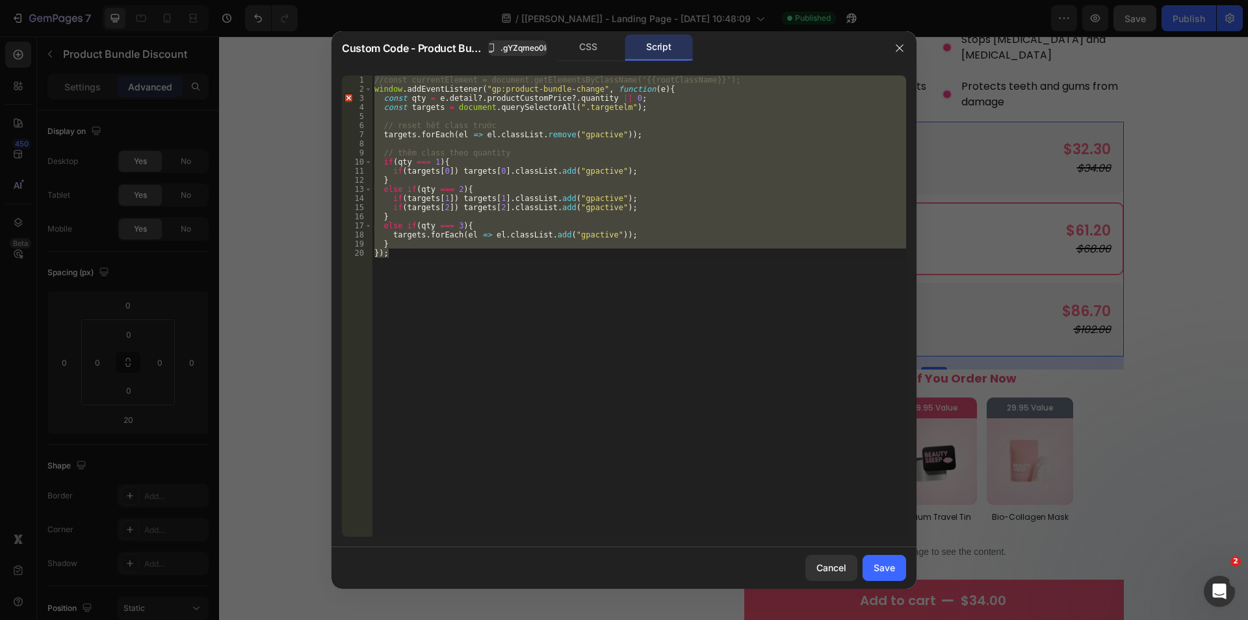
click at [456, 98] on div "//const currentElement = document.getElementsByClassName('{{rootClassName}}'); …" at bounding box center [639, 305] width 534 height 461
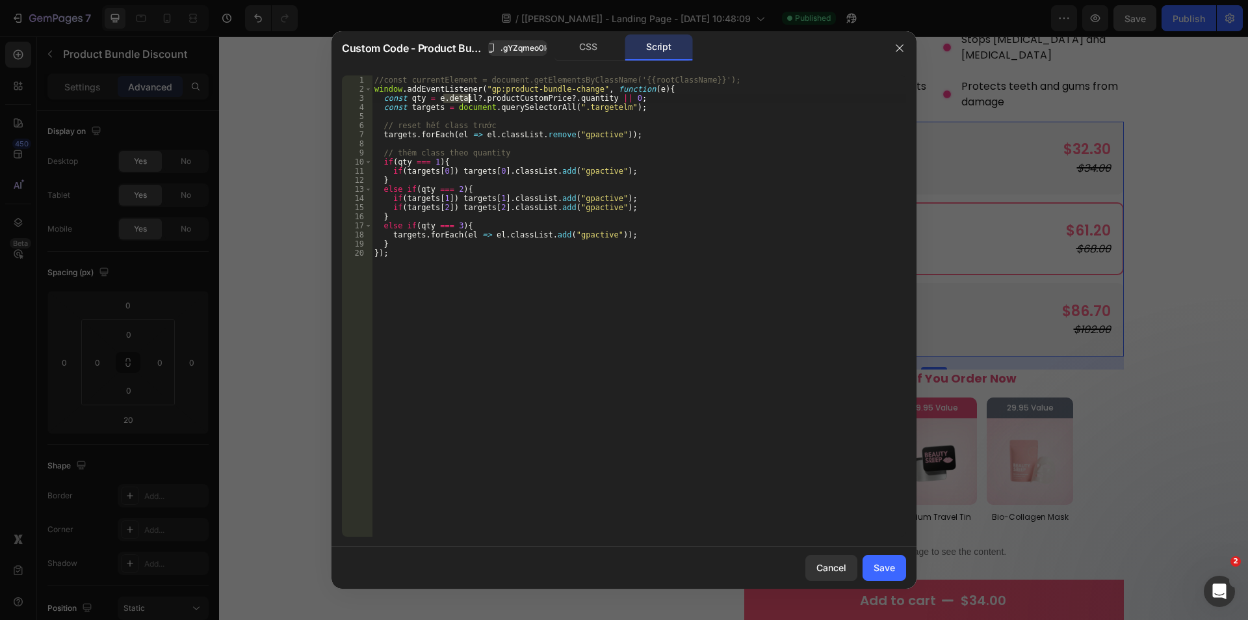
click at [456, 98] on div "//const currentElement = document.getElementsByClassName('{{rootClassName}}'); …" at bounding box center [639, 314] width 534 height 479
click at [588, 108] on div "//const currentElement = document.getElementsByClassName('{{rootClassName}}'); …" at bounding box center [639, 314] width 534 height 479
click at [632, 99] on div "//const currentElement = document.getElementsByClassName('{{rootClassName}}'); …" at bounding box center [639, 314] width 534 height 479
type textarea "const qty = e.detail?.productCustomPrice?.quantity || 0;"
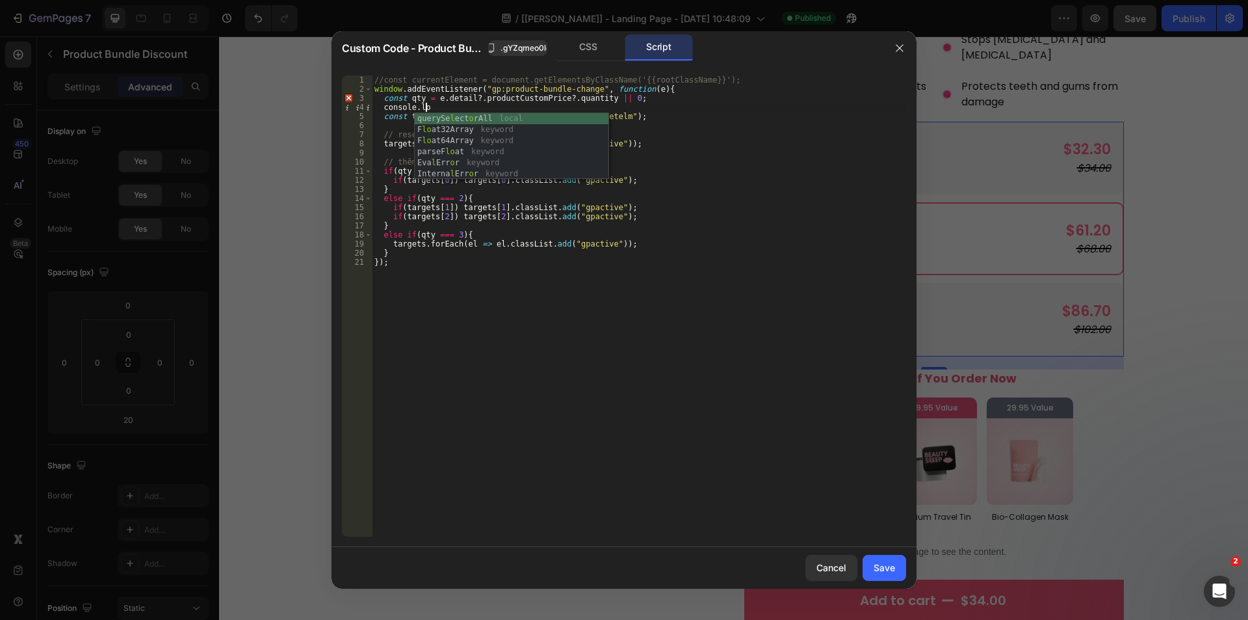
scroll to position [0, 4]
click at [418, 98] on div "//const currentElement = document.getElementsByClassName('{{rootClassName}}'); …" at bounding box center [639, 314] width 534 height 479
click at [442, 109] on div "//const currentElement = document.getElementsByClassName('{{rootClassName}}'); …" at bounding box center [639, 314] width 534 height 479
click at [411, 99] on div "//const currentElement = document.getElementsByClassName('{{rootClassName}}'); …" at bounding box center [639, 314] width 534 height 479
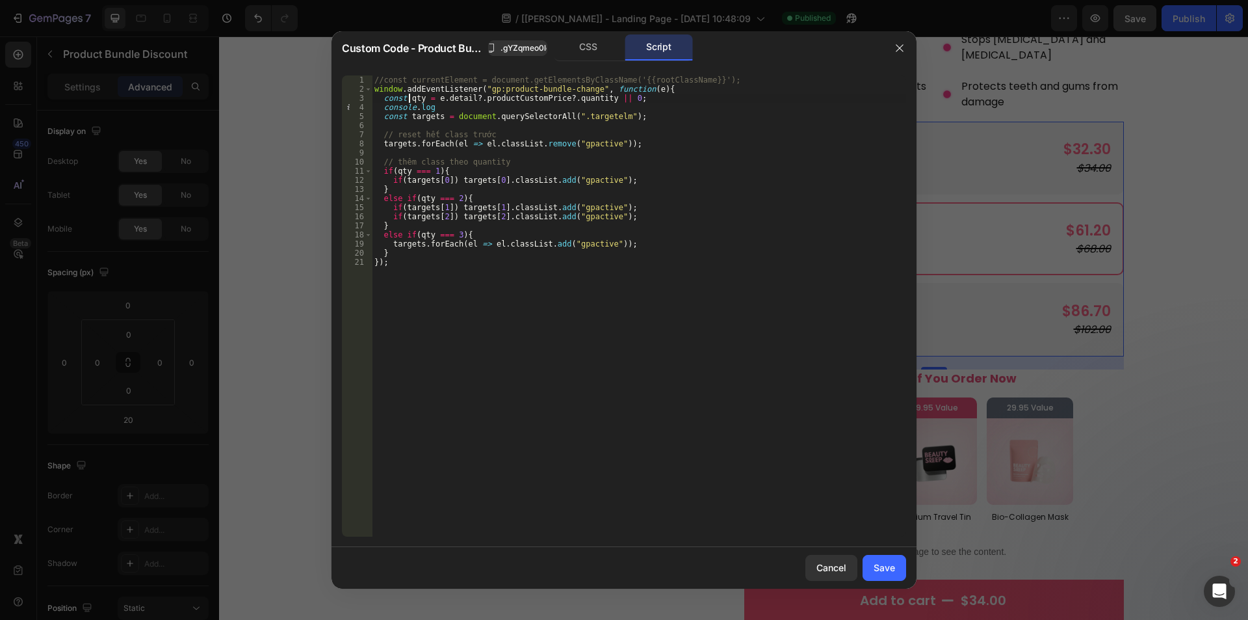
click at [411, 98] on div "//const currentElement = document.getElementsByClassName('{{rootClassName}}'); …" at bounding box center [639, 314] width 534 height 479
click at [451, 100] on div "//const currentElement = document.getElementsByClassName('{{rootClassName}}'); …" at bounding box center [639, 314] width 534 height 479
click at [448, 105] on div "//const currentElement = document.getElementsByClassName('{{rootClassName}}'); …" at bounding box center [639, 314] width 534 height 479
paste textarea "qty"
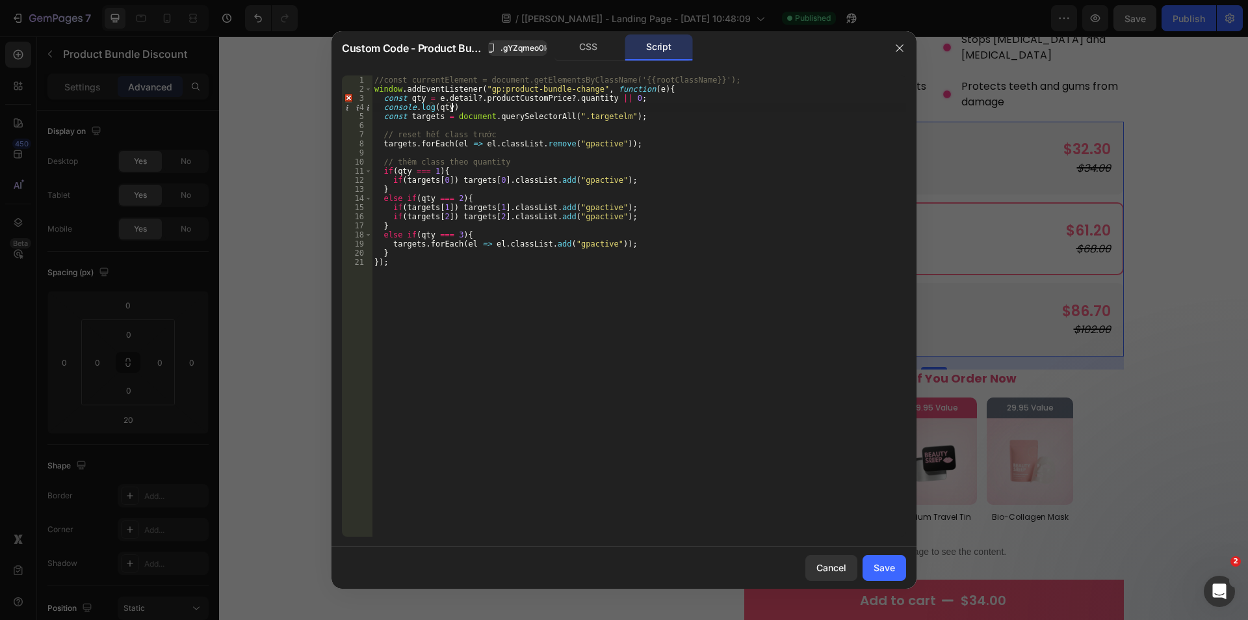
scroll to position [0, 6]
type textarea "console.log(qty);"
drag, startPoint x: 867, startPoint y: 559, endPoint x: 1021, endPoint y: 35, distance: 546.0
click at [867, 559] on button "Save" at bounding box center [885, 568] width 44 height 26
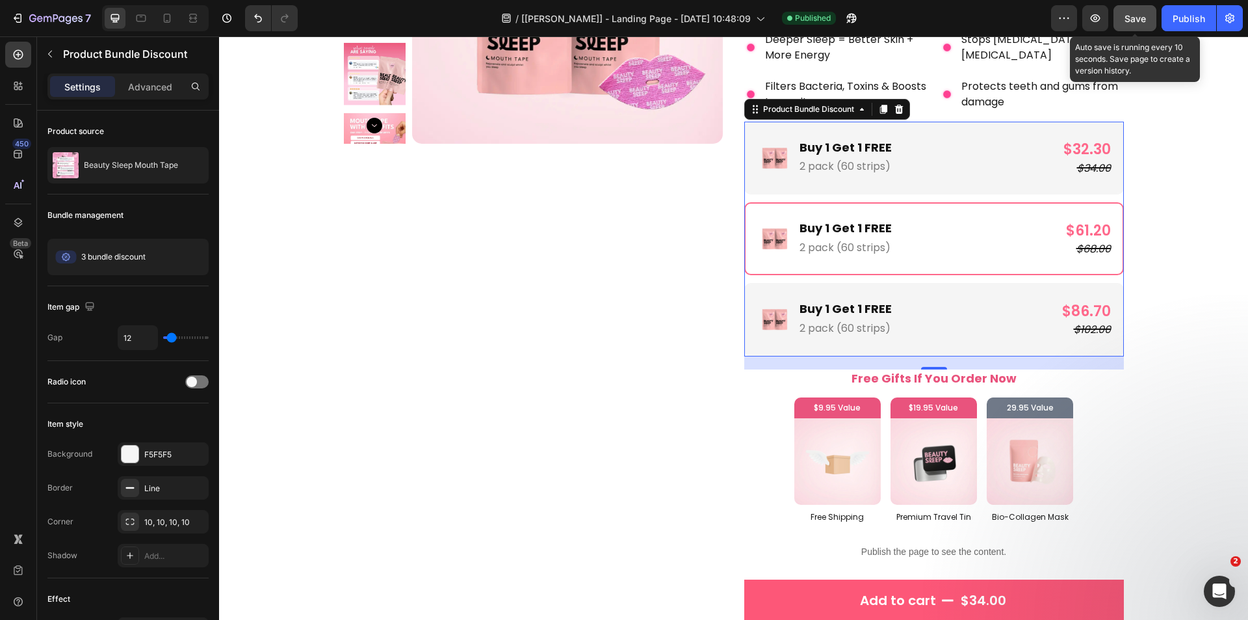
click at [1130, 25] on div "Save" at bounding box center [1135, 19] width 21 height 14
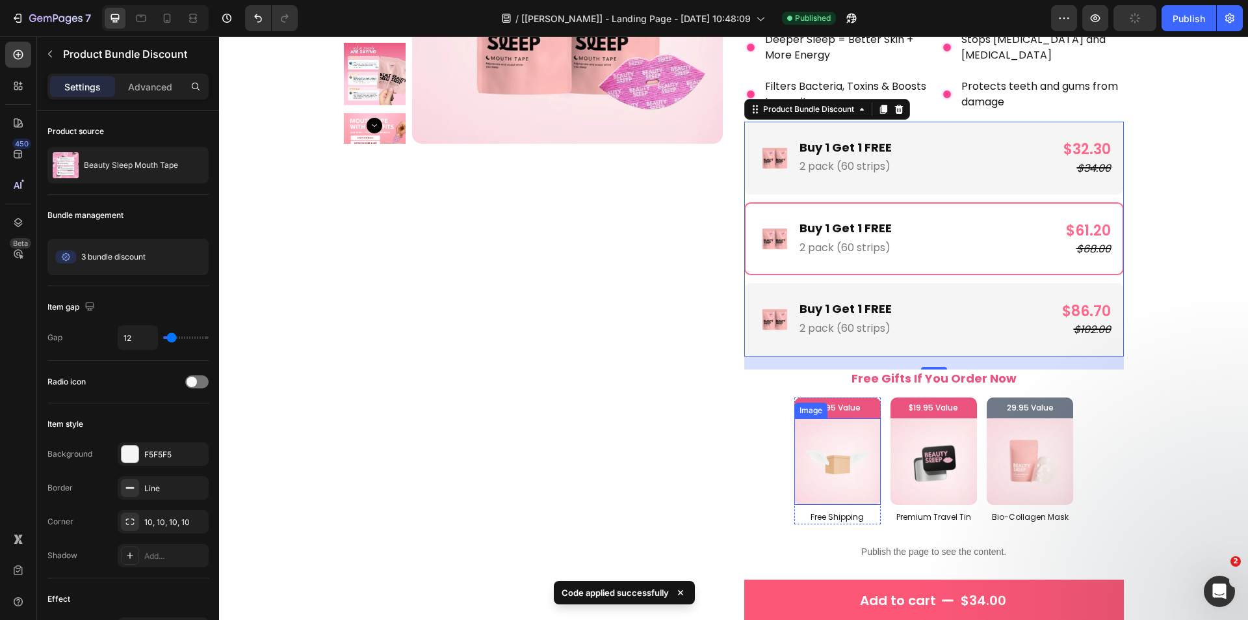
click at [801, 447] on img at bounding box center [837, 461] width 86 height 86
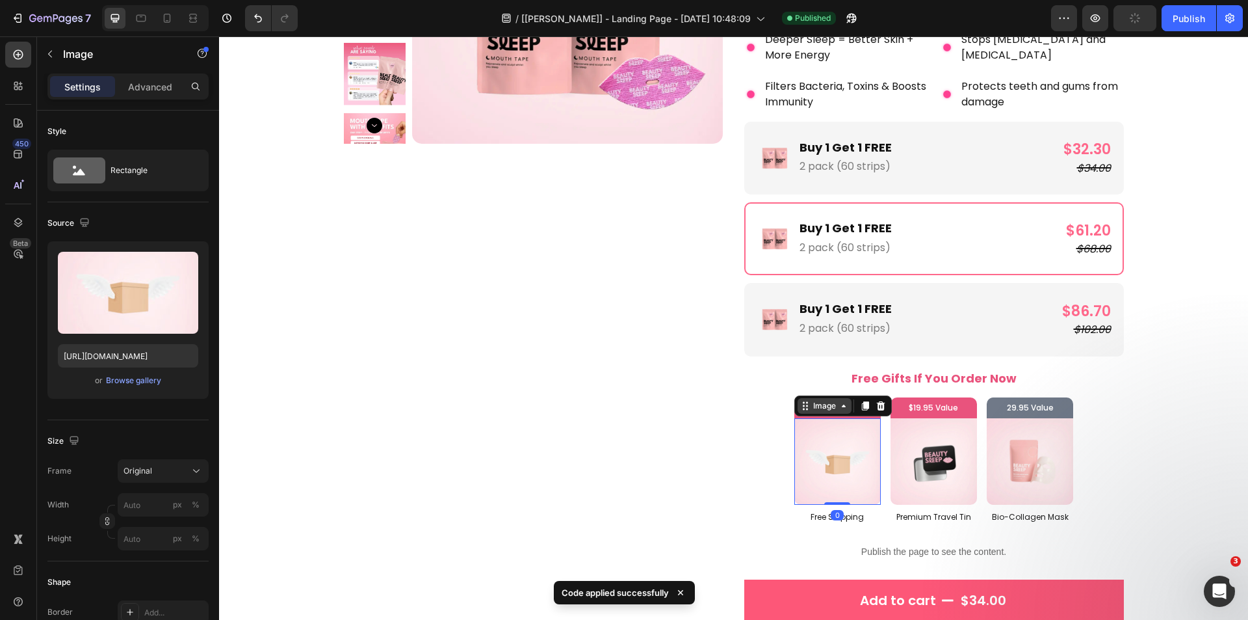
click at [811, 405] on div "Image" at bounding box center [825, 406] width 28 height 12
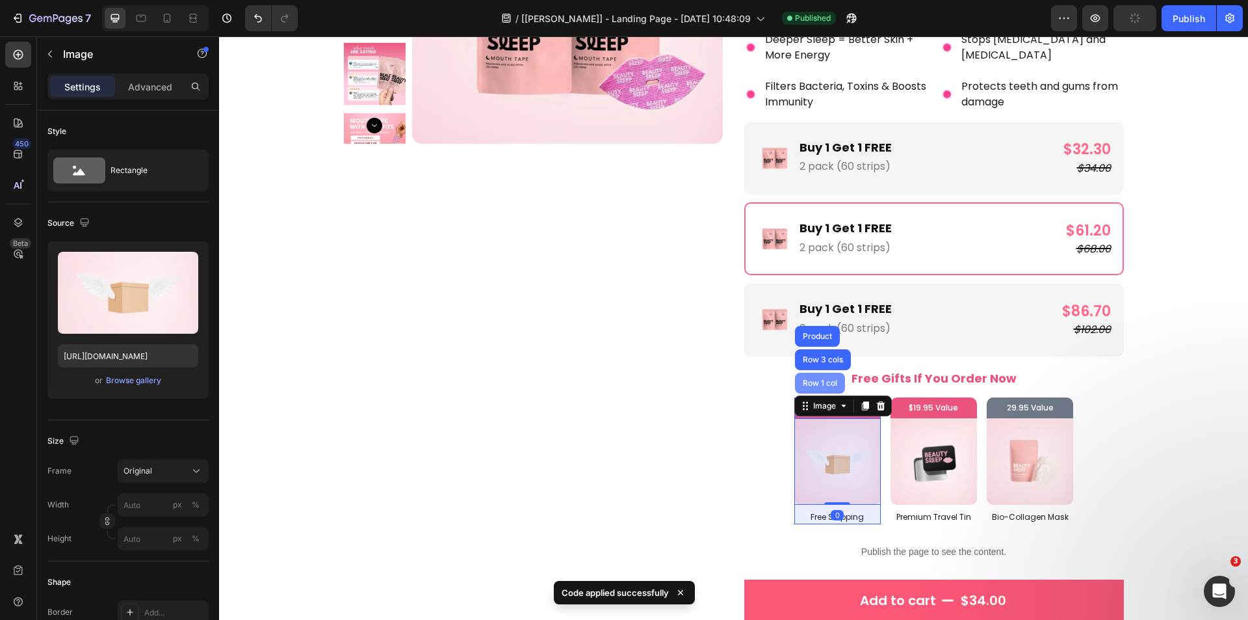
click at [817, 380] on div "Row 1 col" at bounding box center [820, 383] width 40 height 8
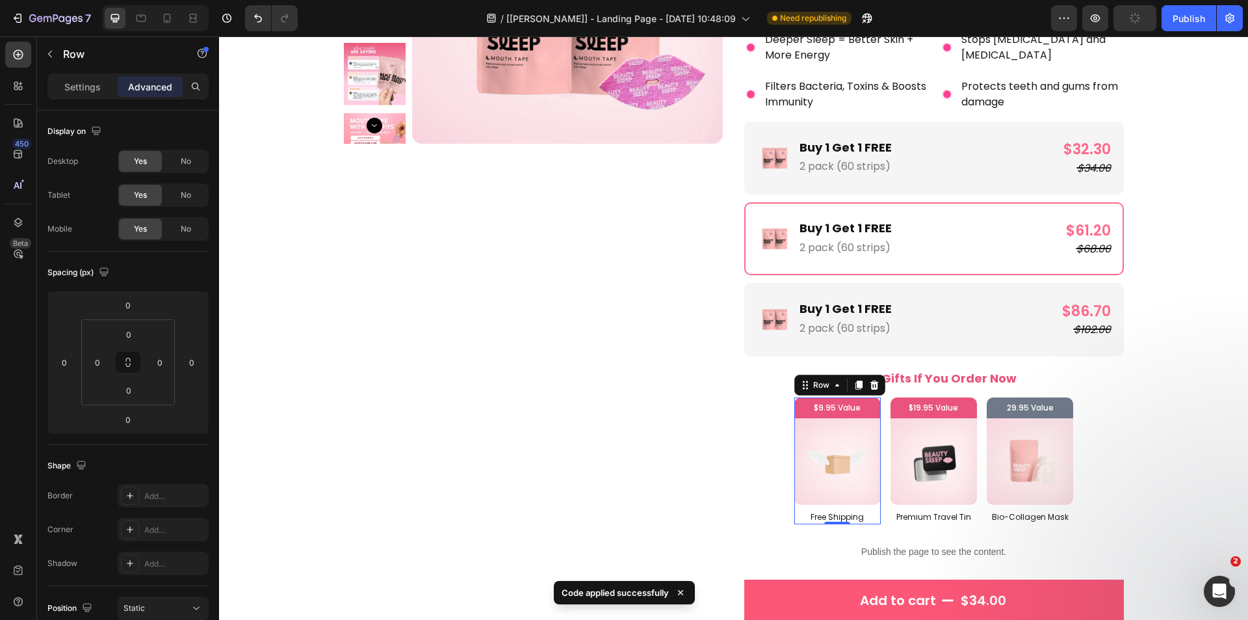
scroll to position [321, 0]
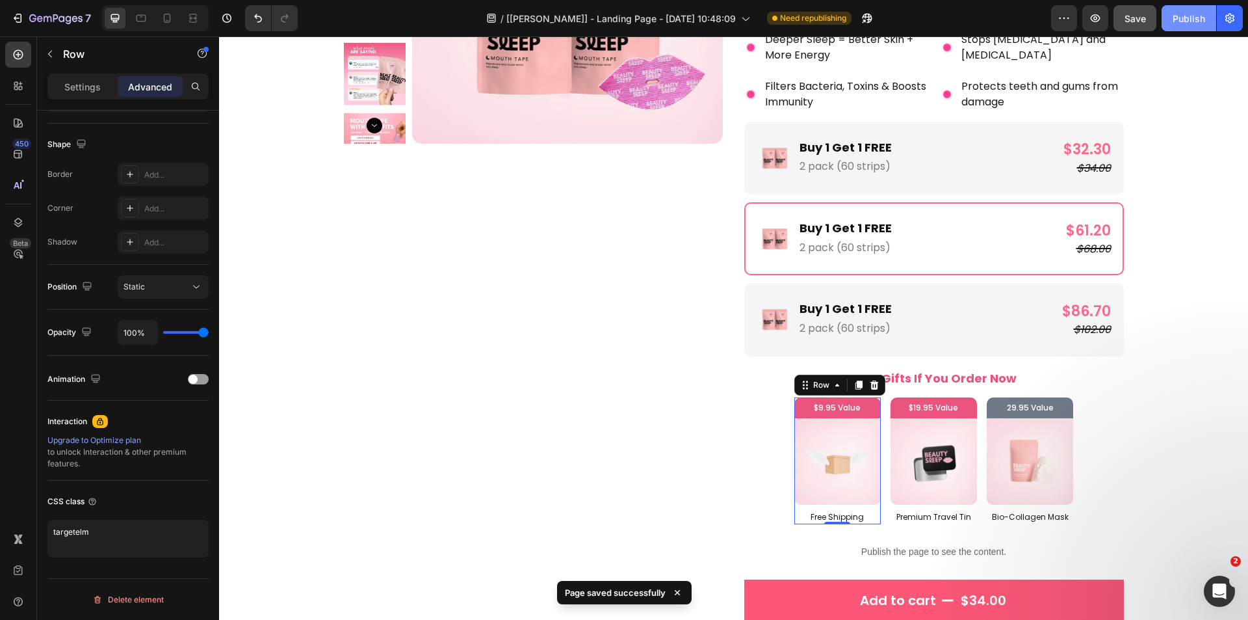
click at [1182, 20] on div "Publish" at bounding box center [1189, 19] width 33 height 14
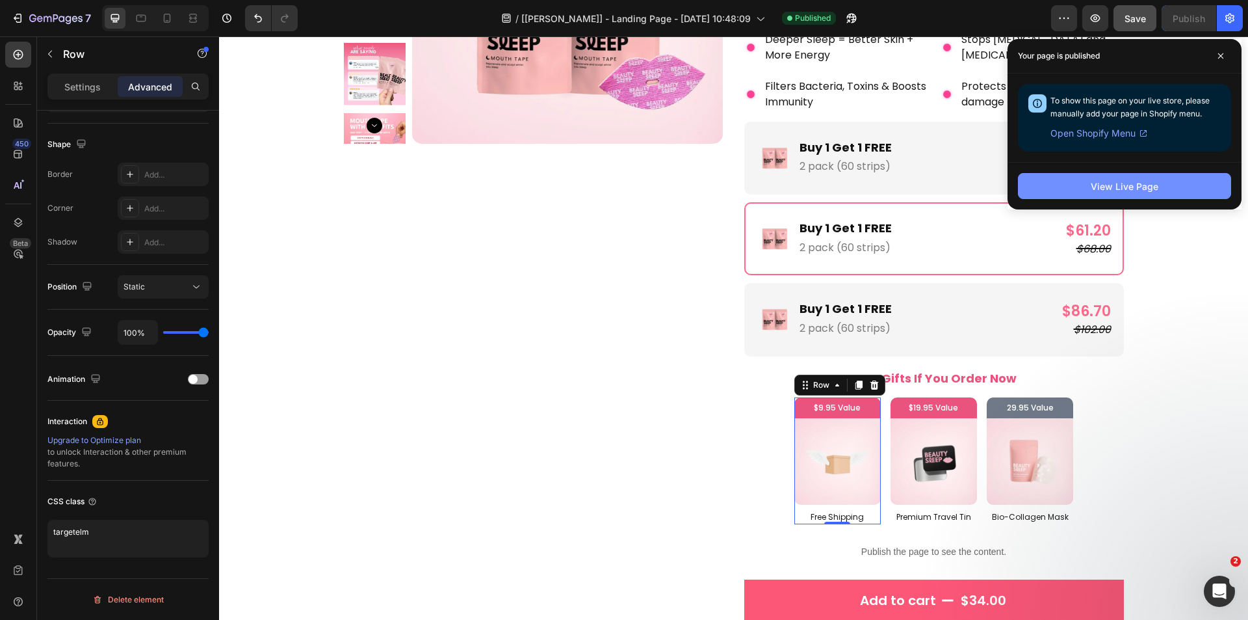
click at [1164, 187] on button "View Live Page" at bounding box center [1124, 186] width 213 height 26
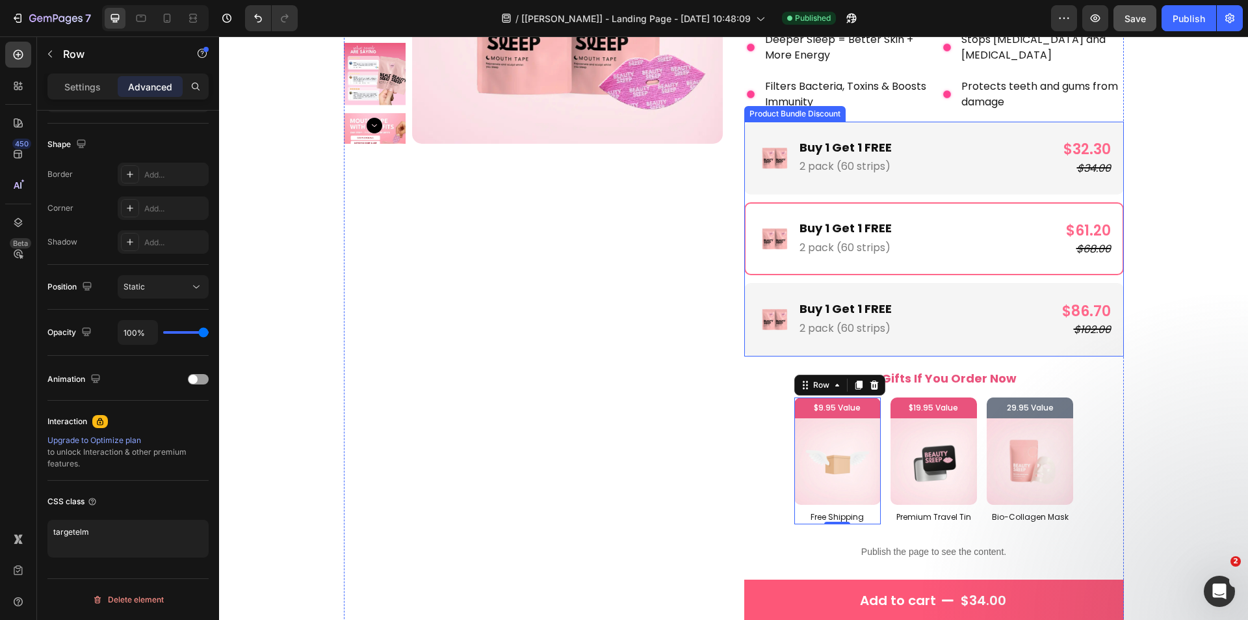
click at [776, 276] on div "Image Buy 1 Get 1 FREE Text Block 2 pack (60 strips) Text Block Row $32.30 Prod…" at bounding box center [934, 239] width 380 height 235
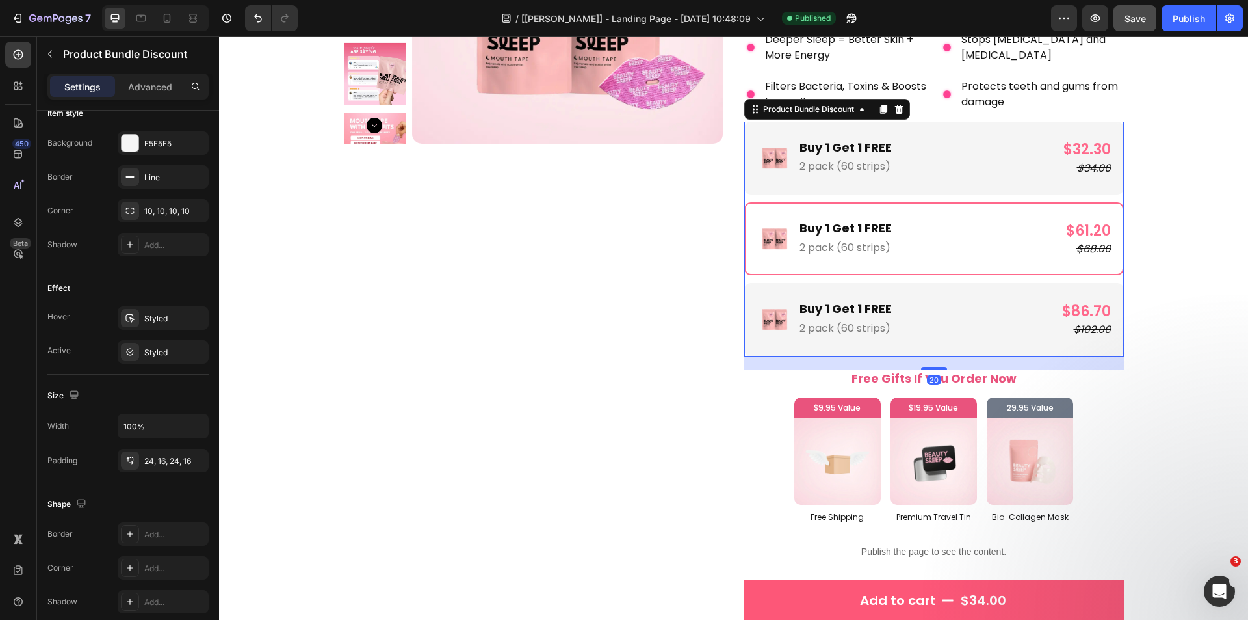
scroll to position [0, 0]
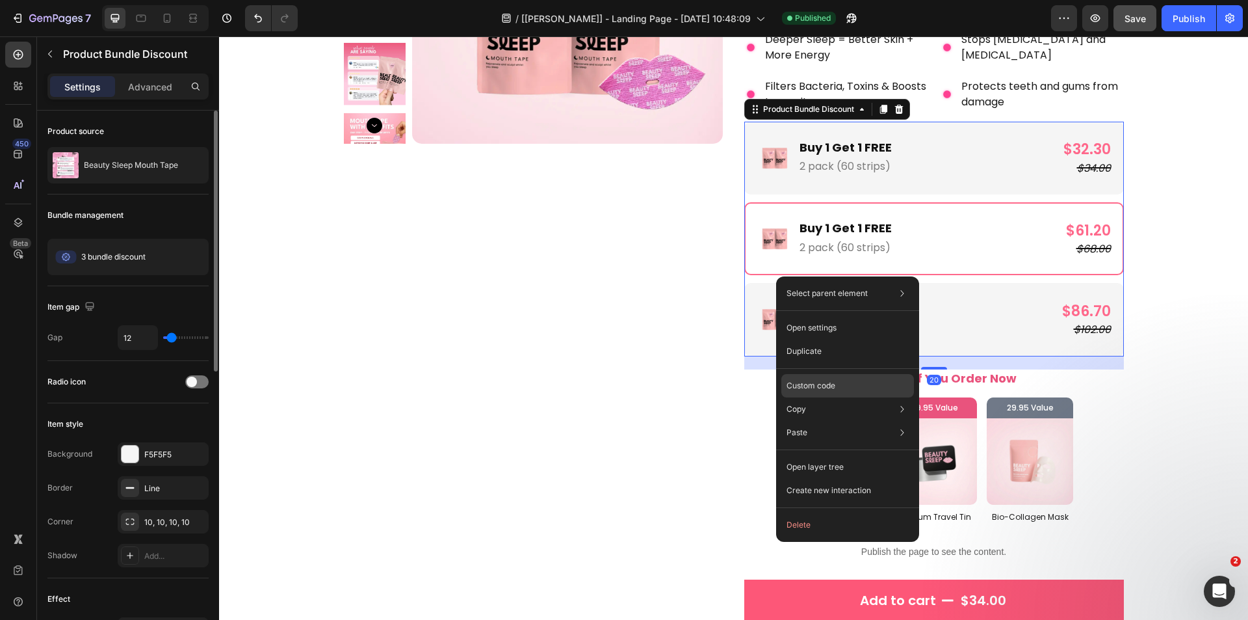
click at [804, 386] on p "Custom code" at bounding box center [811, 386] width 49 height 12
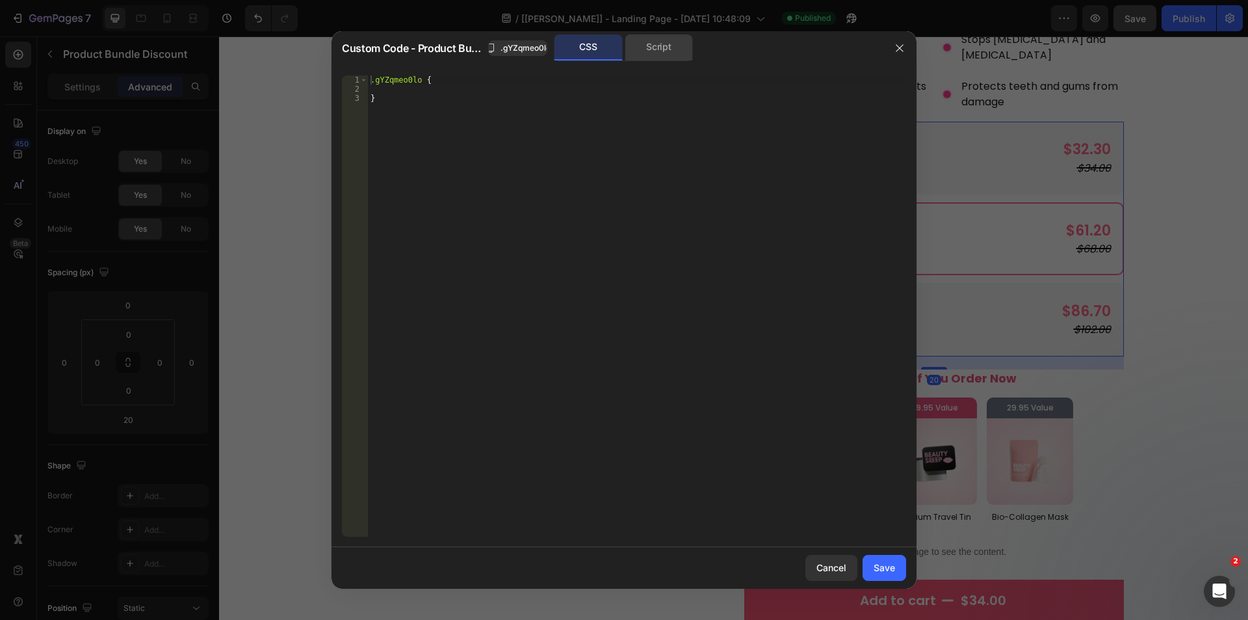
click at [647, 48] on div "Script" at bounding box center [659, 47] width 68 height 26
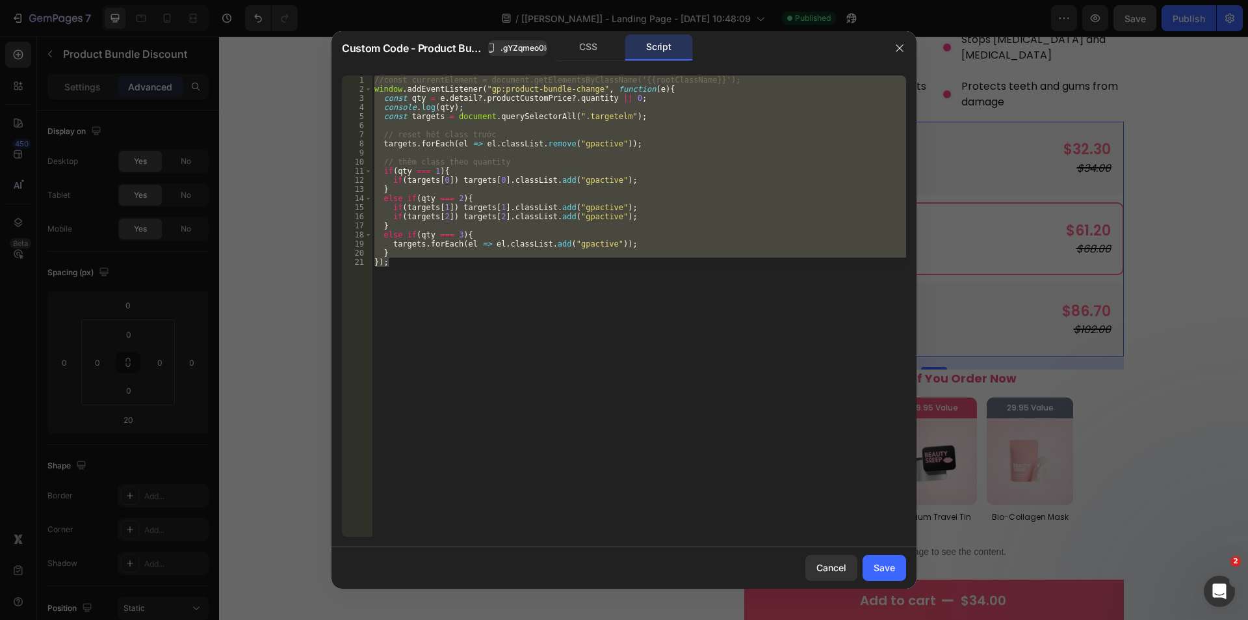
click at [404, 268] on div "//const currentElement = document.getElementsByClassName('{{rootClassName}}'); …" at bounding box center [639, 305] width 534 height 461
drag, startPoint x: 404, startPoint y: 266, endPoint x: 287, endPoint y: 90, distance: 211.0
click at [287, 90] on div "Custom Code - Product Bundle Discount .gYZqmeo0lo CSS Script }); 1 2 3 4 5 6 7 …" at bounding box center [624, 310] width 1248 height 620
click at [503, 96] on div "//const currentElement = document.getElementsByClassName('{{rootClassName}}'); …" at bounding box center [639, 305] width 534 height 461
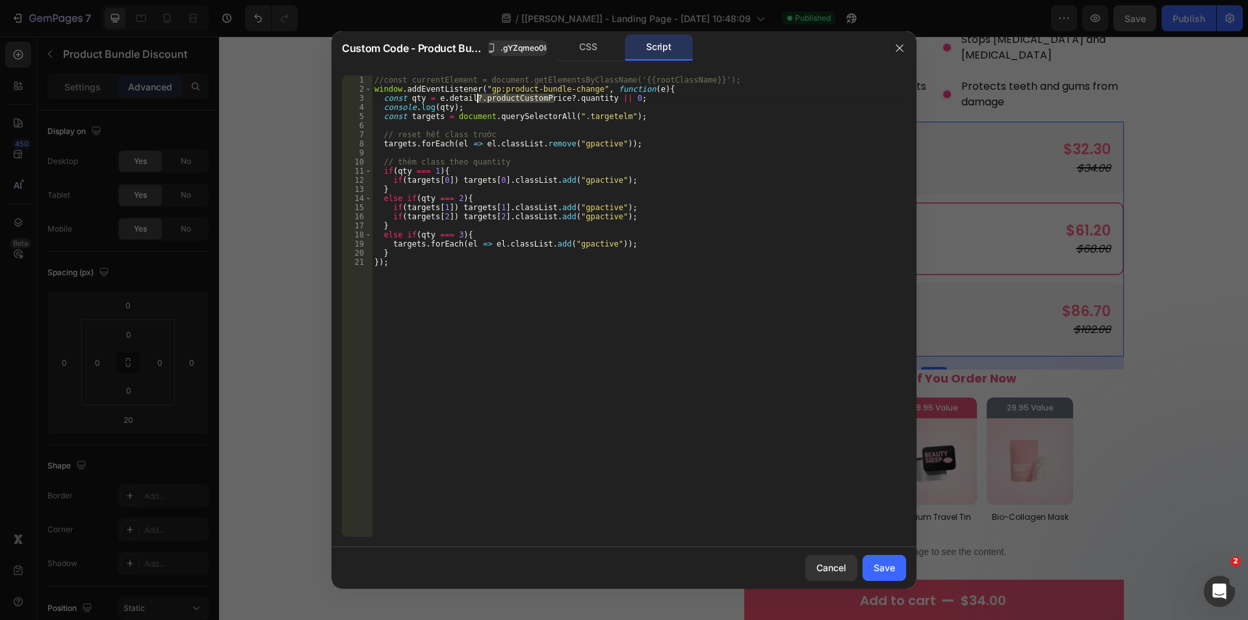
click at [503, 96] on div "//const currentElement = document.getElementsByClassName('{{rootClassName}}'); …" at bounding box center [639, 314] width 534 height 479
click at [437, 261] on div "//const currentElement = document.getElementsByClassName('{{rootClassName}}'); …" at bounding box center [639, 314] width 534 height 479
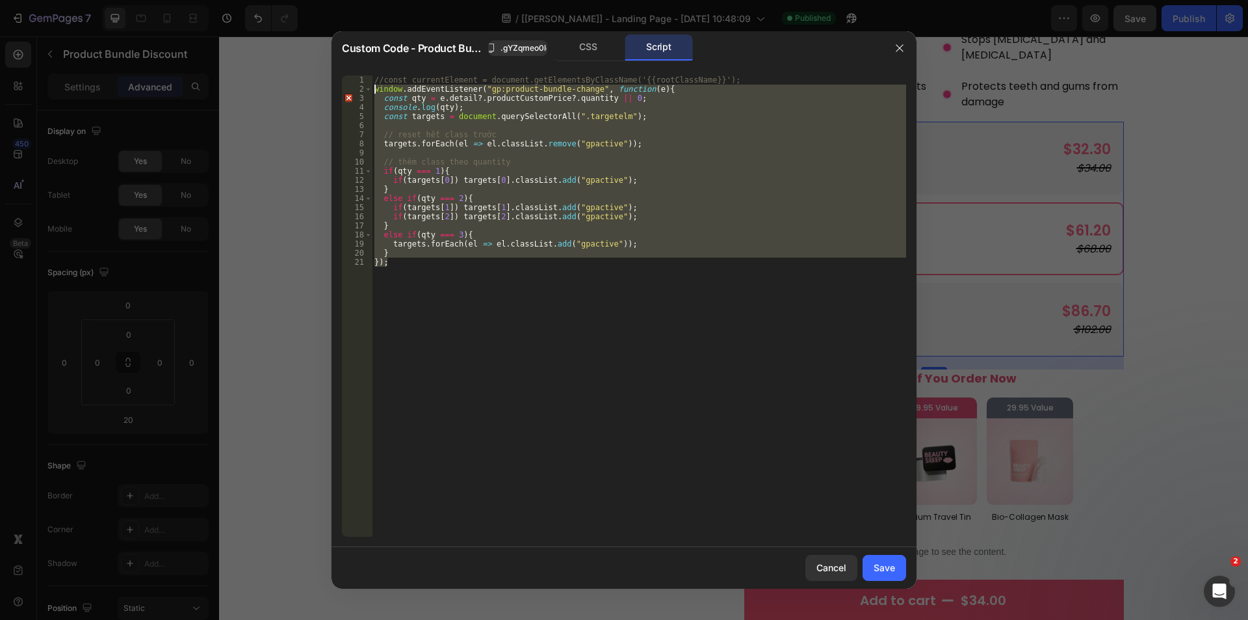
drag, startPoint x: 403, startPoint y: 261, endPoint x: 321, endPoint y: 89, distance: 190.2
click at [321, 89] on div "Custom Code - Product Bundle Discount .gYZqmeo0lo CSS Script }); 1 2 3 4 5 6 7 …" at bounding box center [624, 310] width 1248 height 620
paste textarea "})"
type textarea "});"
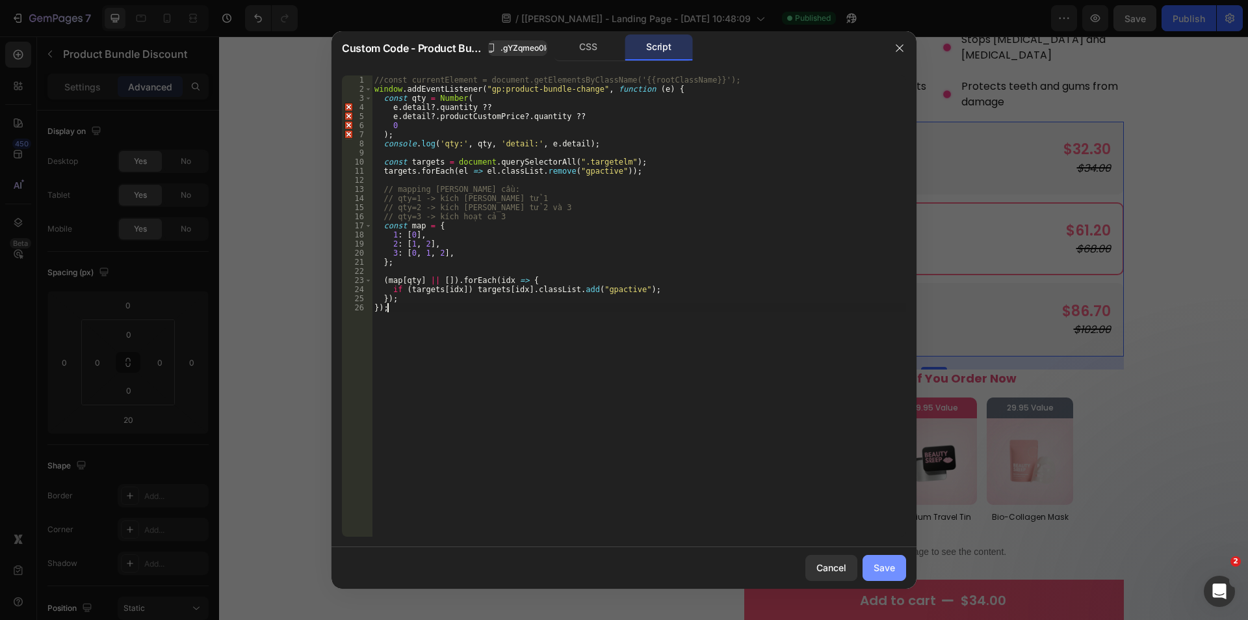
click at [893, 562] on div "Save" at bounding box center [884, 567] width 21 height 14
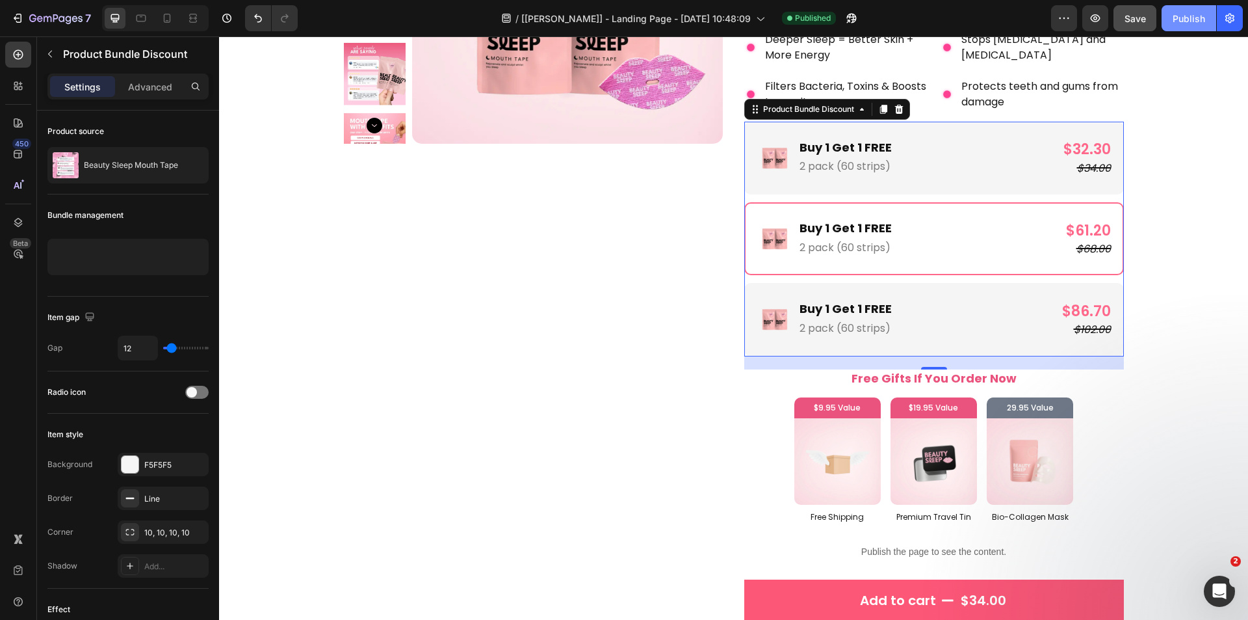
click at [1186, 14] on div "Publish" at bounding box center [1189, 19] width 33 height 14
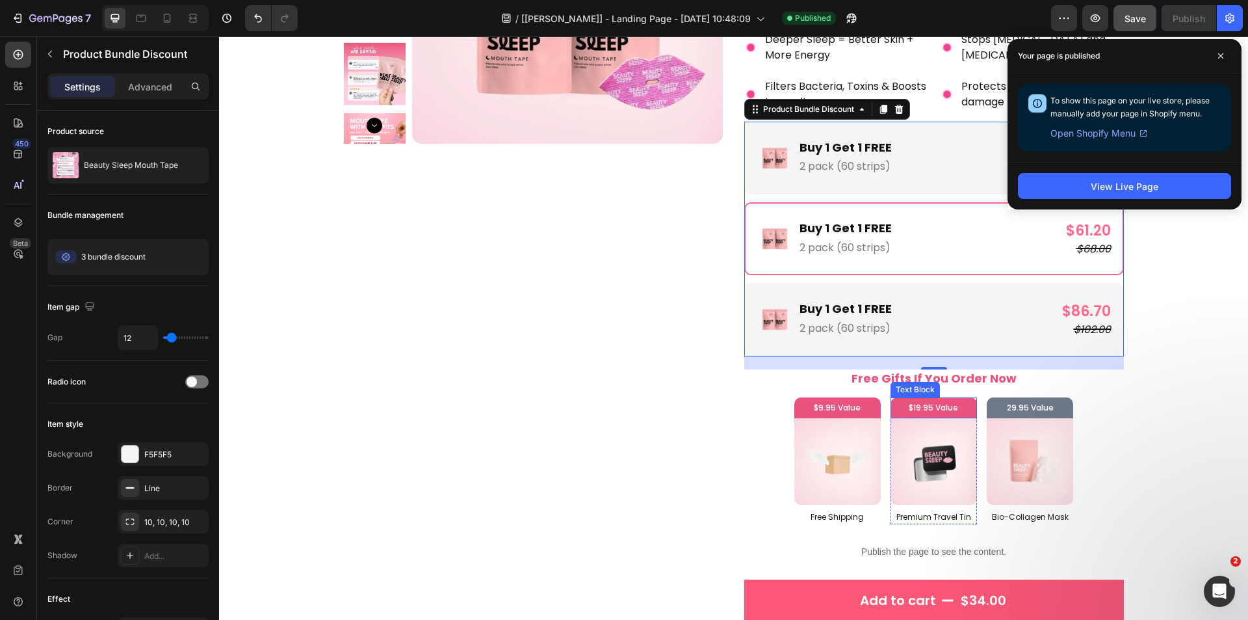
click at [952, 410] on p "$19.95 Value" at bounding box center [934, 407] width 80 height 14
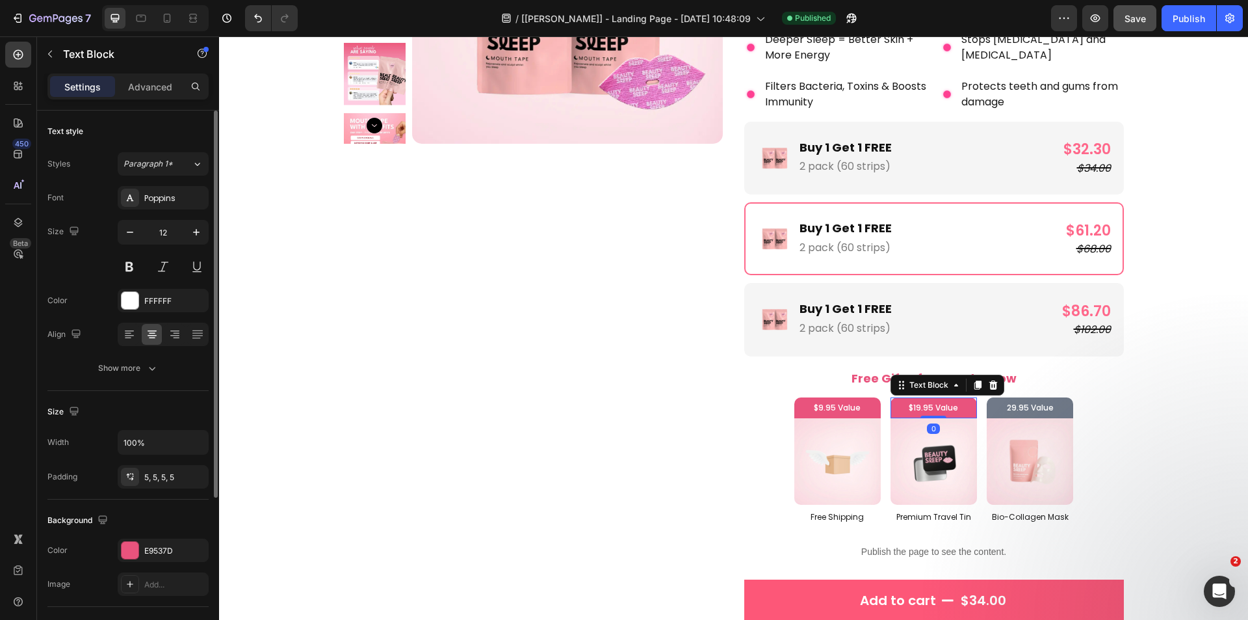
scroll to position [224, 0]
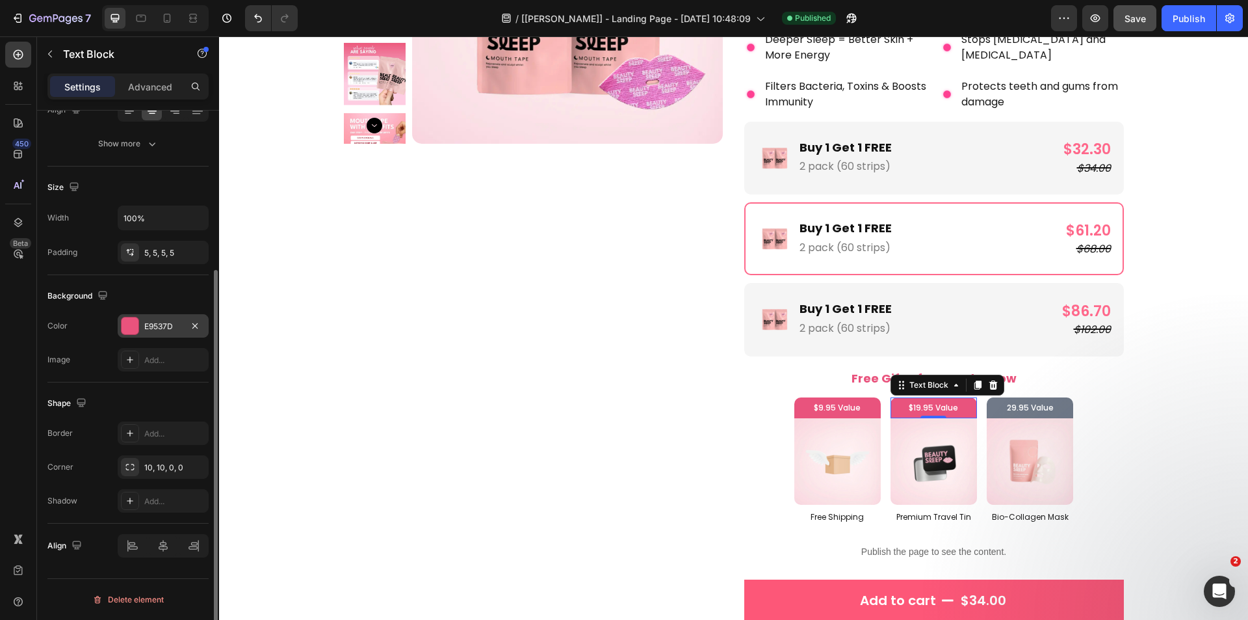
click at [133, 329] on div at bounding box center [130, 325] width 17 height 17
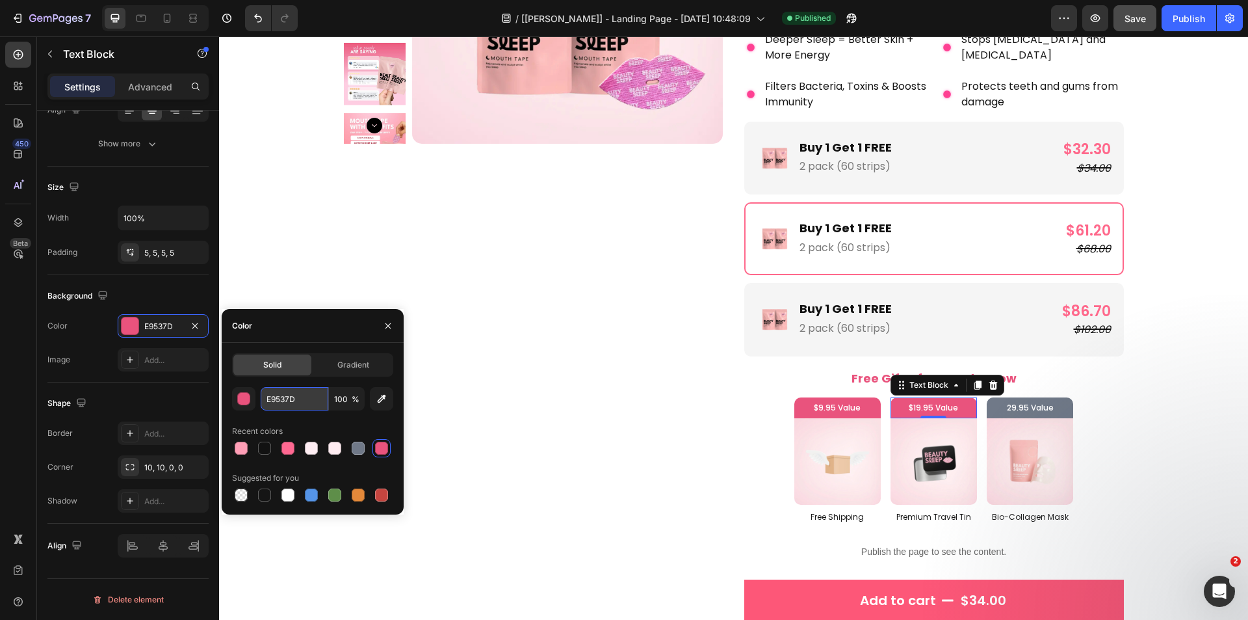
click at [298, 393] on input "E9537D" at bounding box center [295, 398] width 68 height 23
click at [1031, 413] on p "29.95 Value" at bounding box center [1030, 407] width 80 height 14
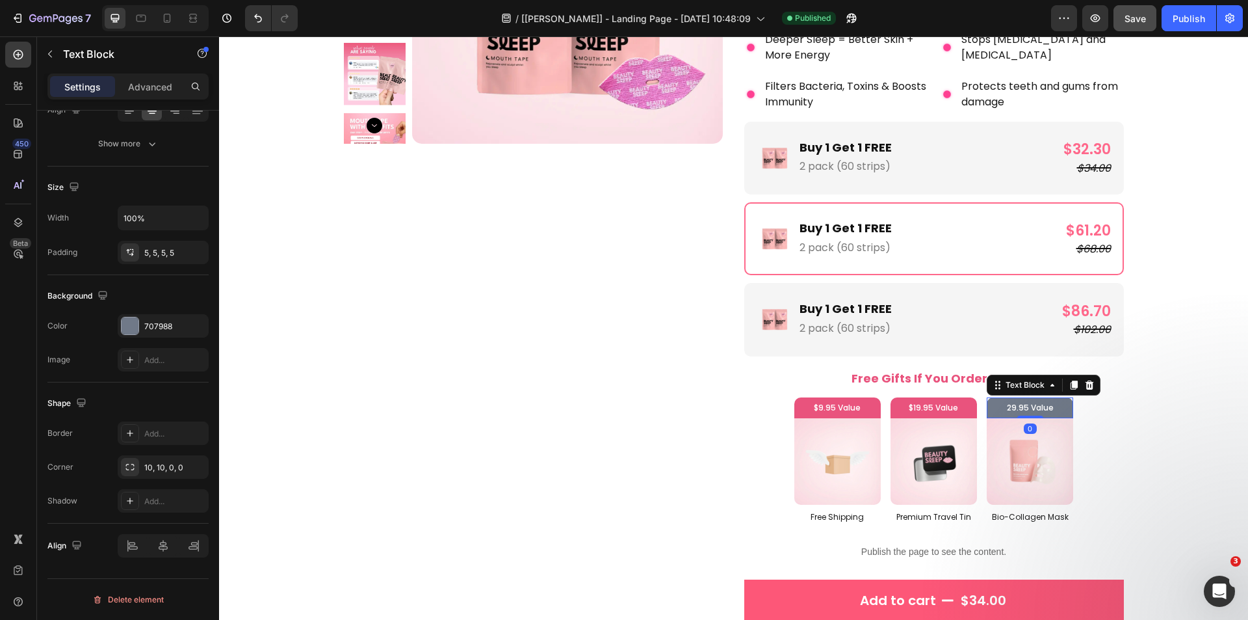
click at [1028, 411] on p "29.95 Value" at bounding box center [1030, 407] width 80 height 14
click at [1105, 415] on div "Beauty Sleep Mouth Tape Product Title [DOMAIN_NAME] - Preview Badge (Stars) [DO…" at bounding box center [934, 497] width 380 height 1329
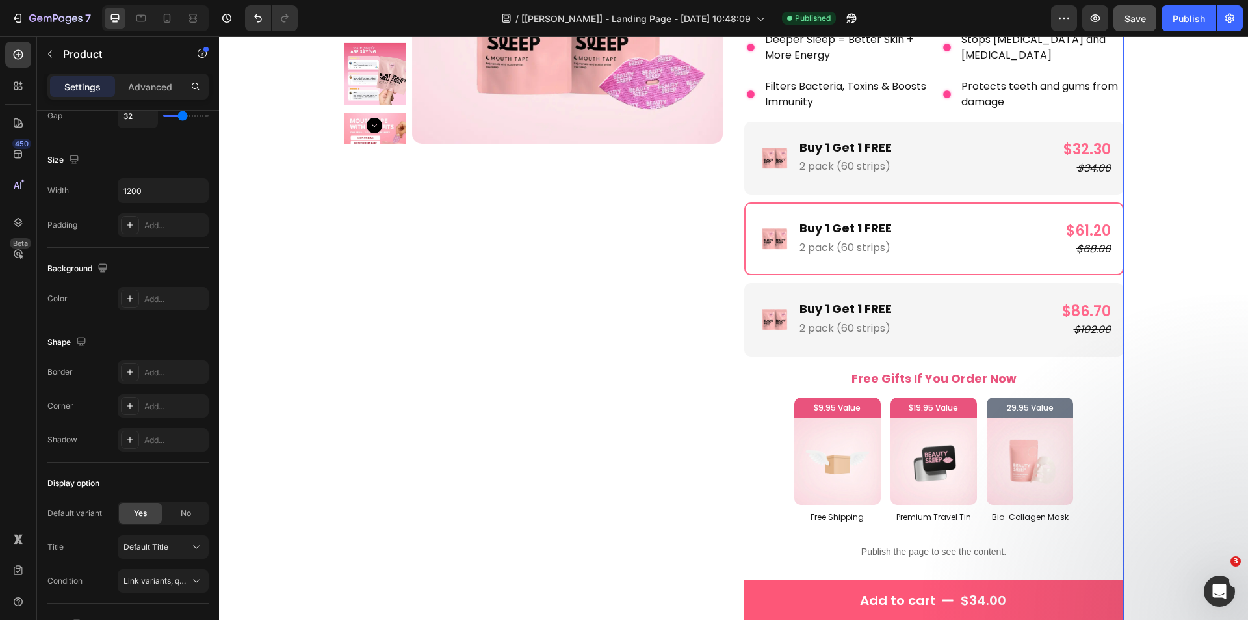
scroll to position [0, 0]
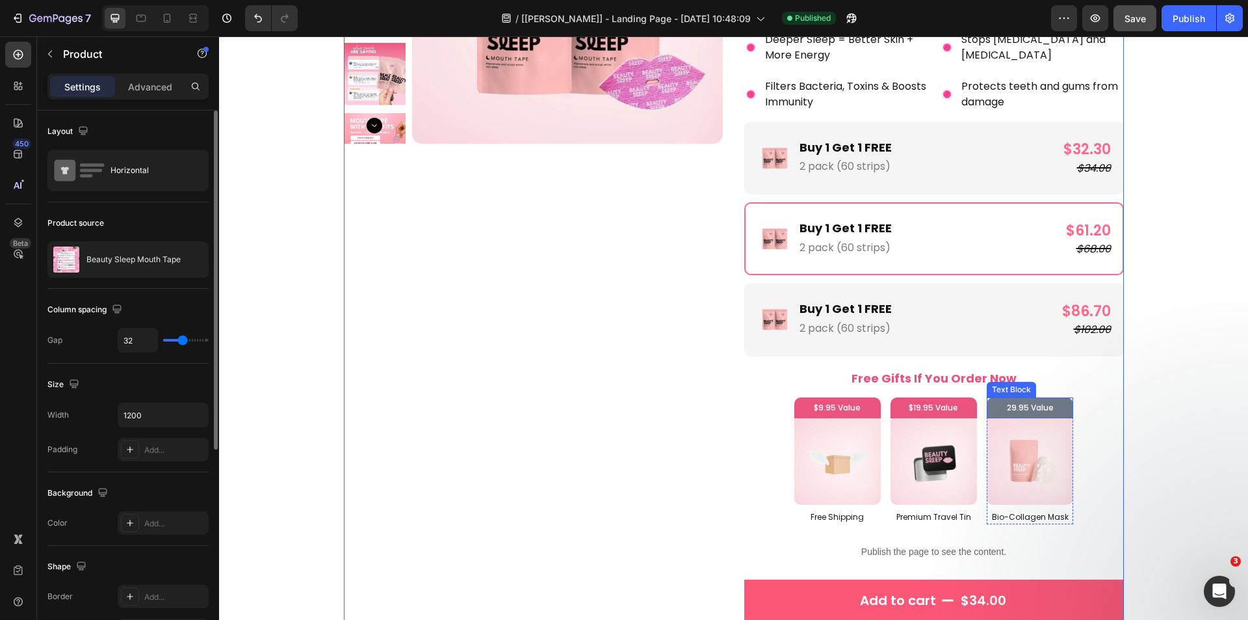
click at [1053, 410] on p "29.95 Value" at bounding box center [1030, 407] width 80 height 14
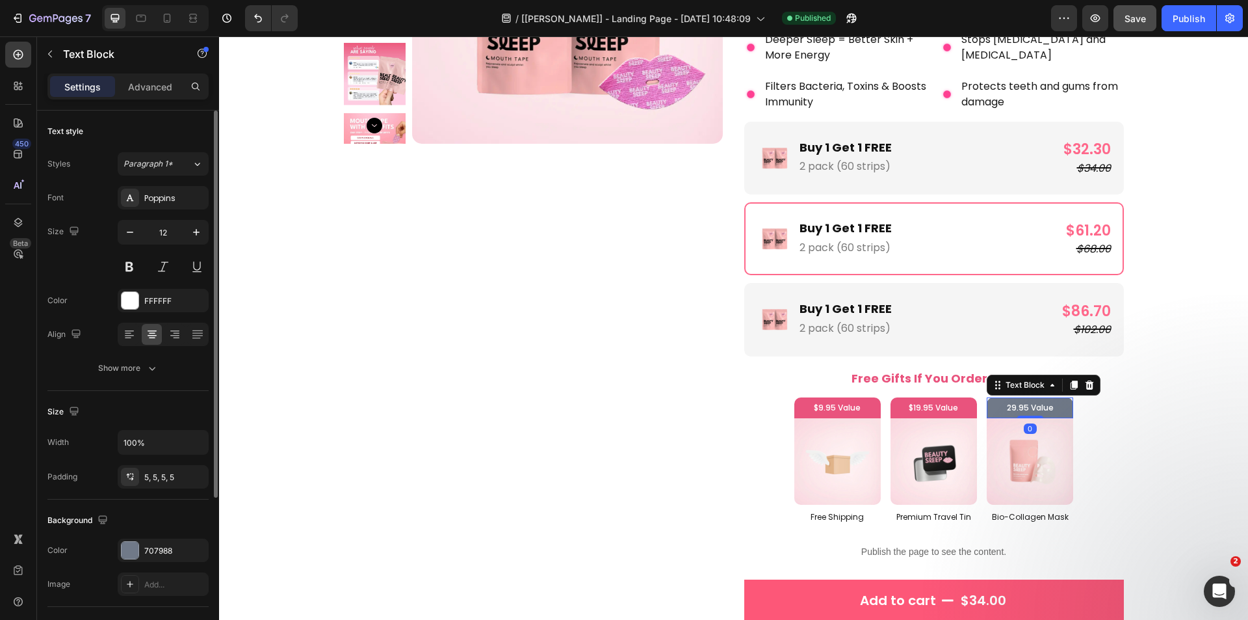
scroll to position [224, 0]
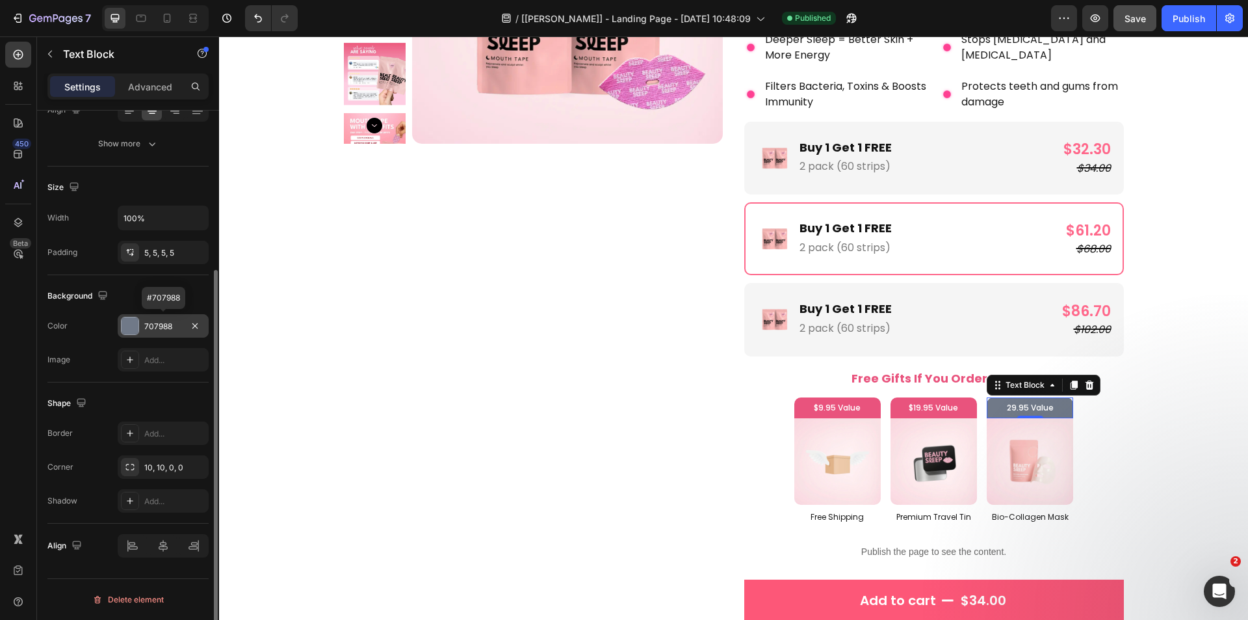
click at [129, 321] on div at bounding box center [130, 325] width 17 height 17
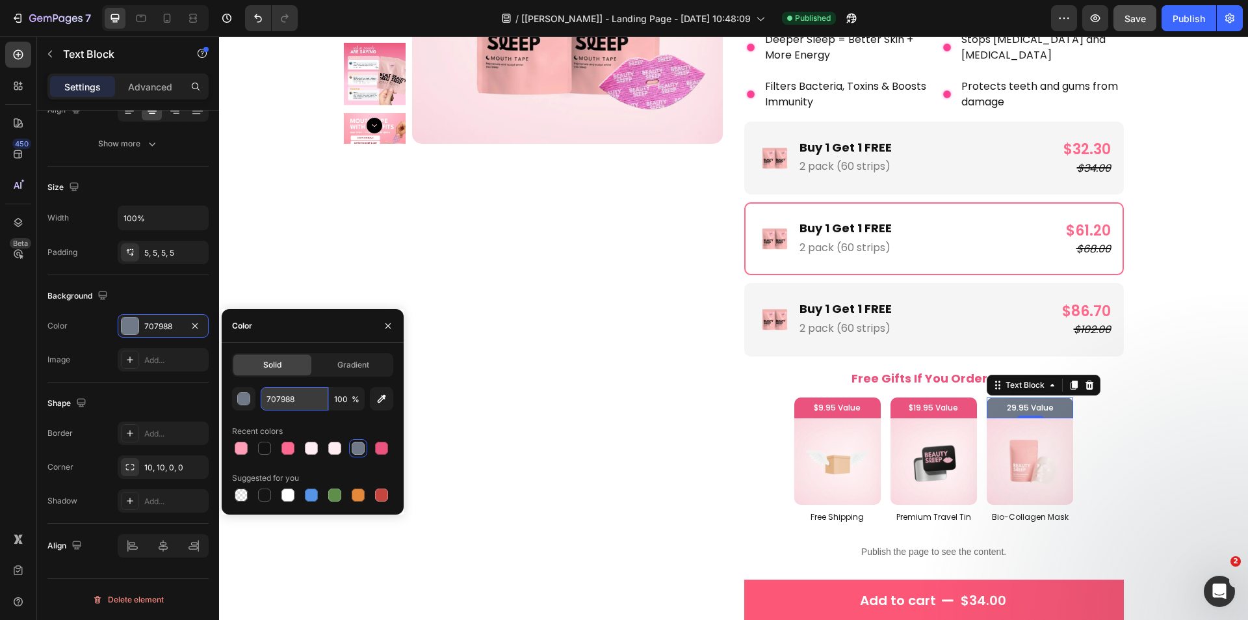
click at [298, 397] on input "707988" at bounding box center [295, 398] width 68 height 23
paste input "E9537D"
type input "E9537D"
click at [488, 360] on div "Product Images" at bounding box center [534, 497] width 380 height 1329
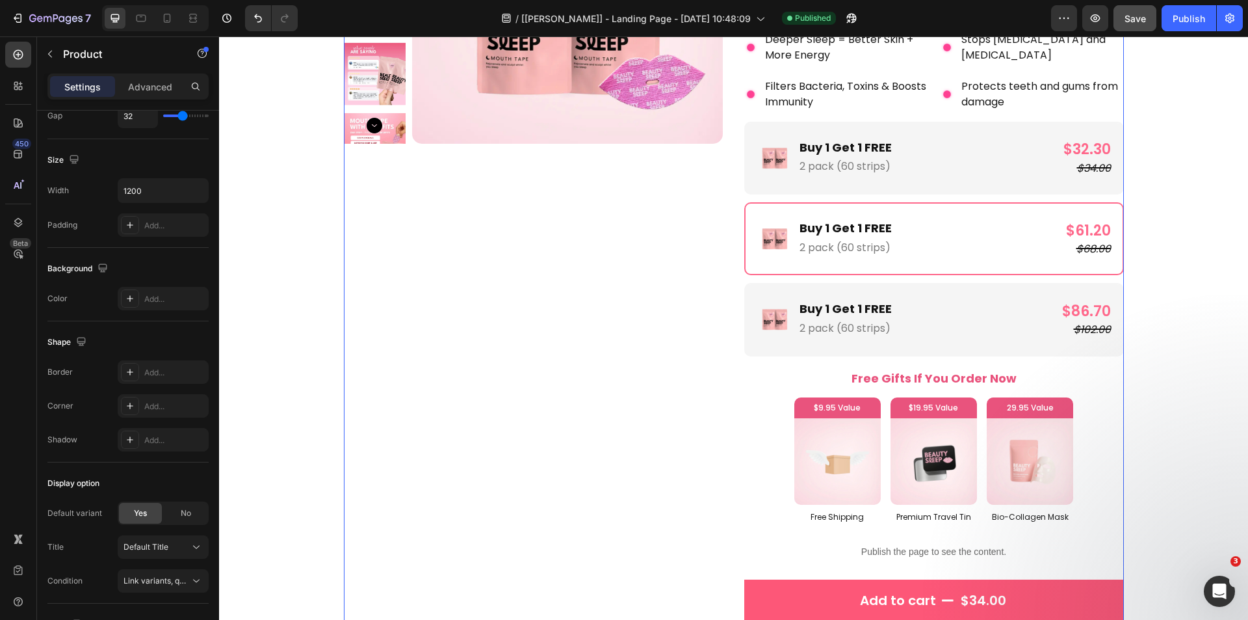
scroll to position [0, 0]
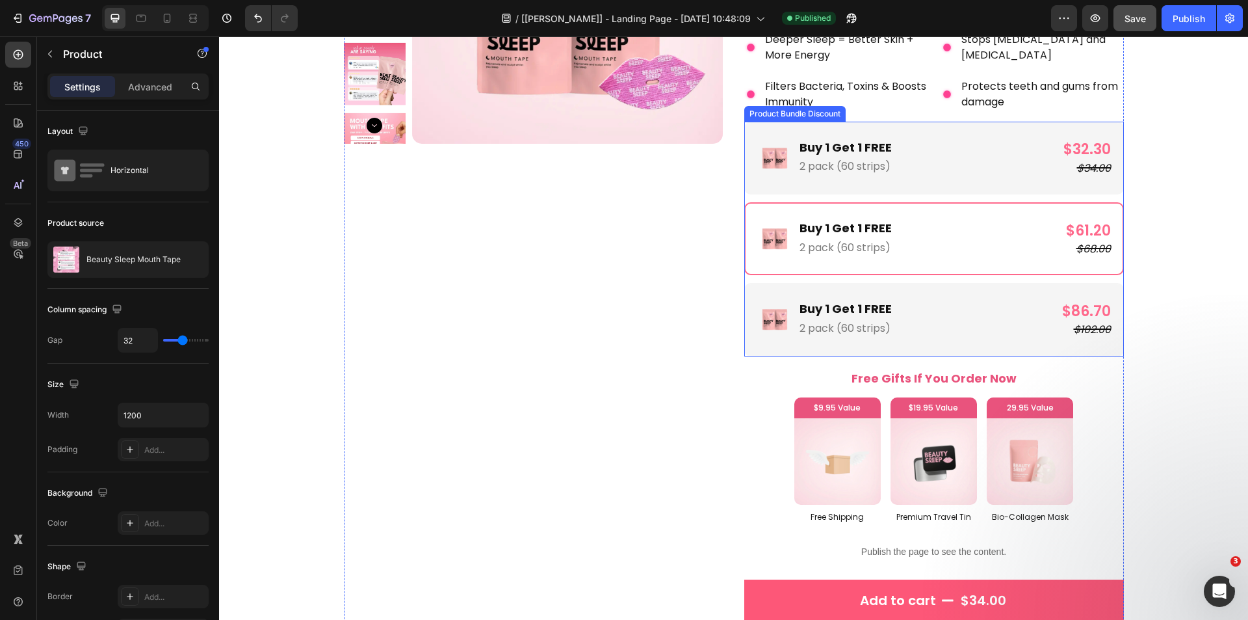
click at [765, 279] on div "Image Buy 1 Get 1 FREE Text Block 2 pack (60 strips) Text Block Row $32.30 Prod…" at bounding box center [934, 239] width 380 height 235
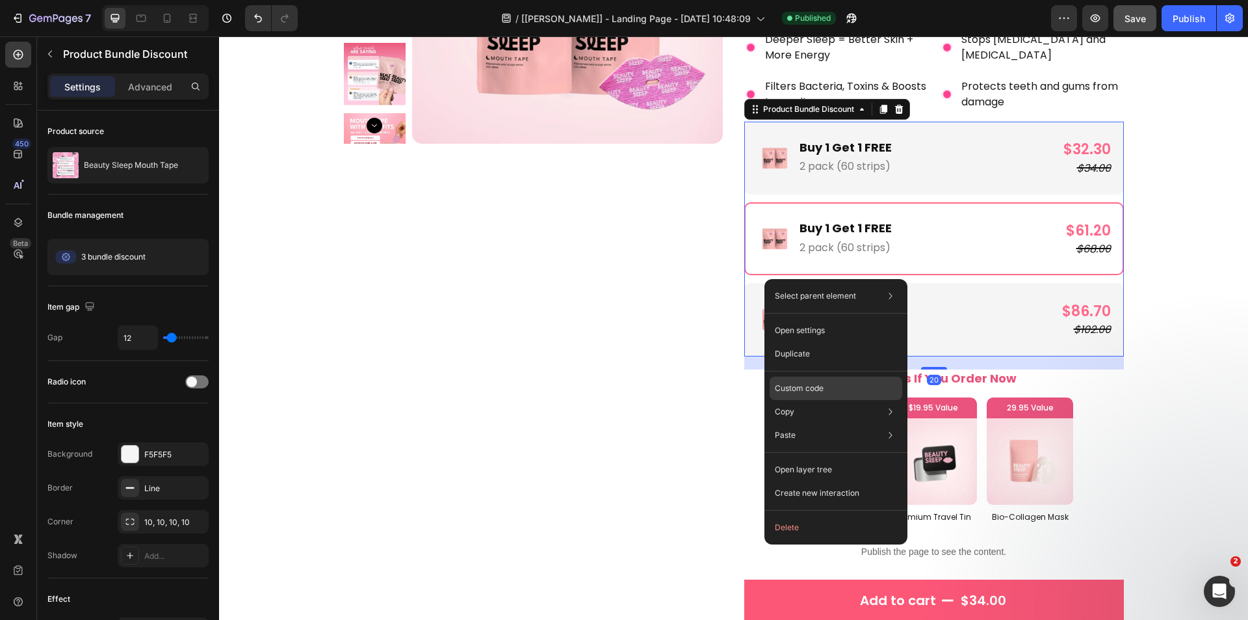
click at [797, 423] on div "Custom code" at bounding box center [836, 434] width 133 height 23
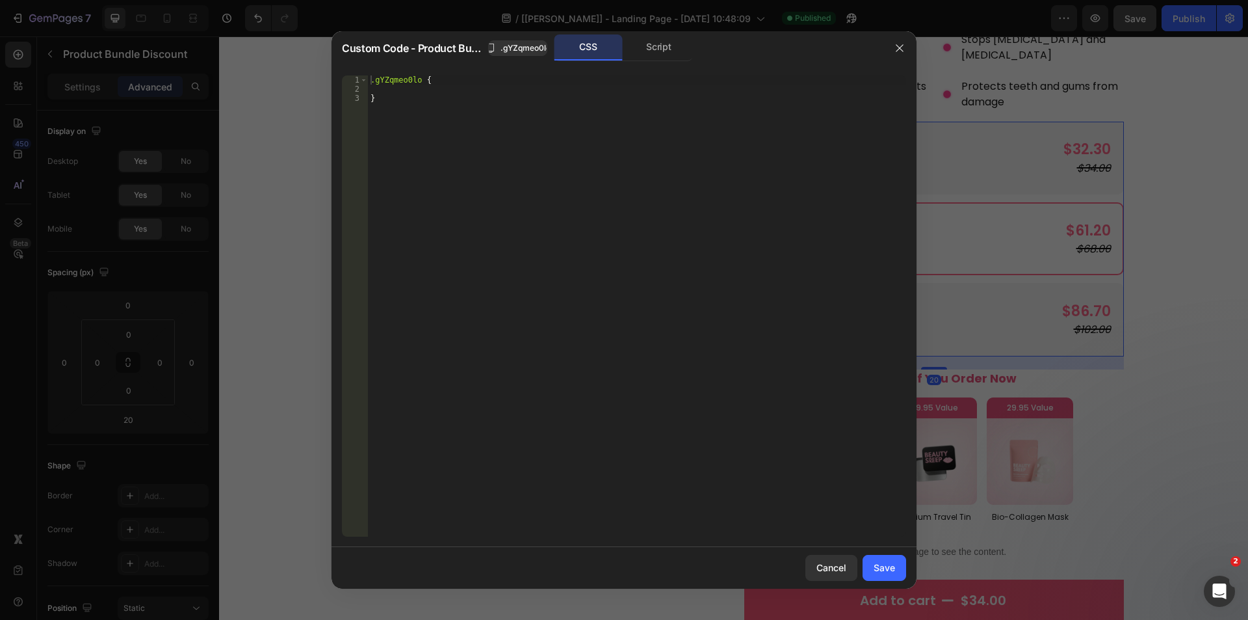
type textarea "}"
click at [413, 111] on div ".gYZqmeo0lo { }" at bounding box center [637, 314] width 538 height 479
paste textarea "E9537D"
drag, startPoint x: 381, startPoint y: 113, endPoint x: 314, endPoint y: 110, distance: 67.0
click at [346, 114] on div ".E9537D 1 2 3 4 5 .gYZqmeo0lo { } .E9537D ההההההההההההההההההההההההההההההההההההה…" at bounding box center [624, 305] width 564 height 461
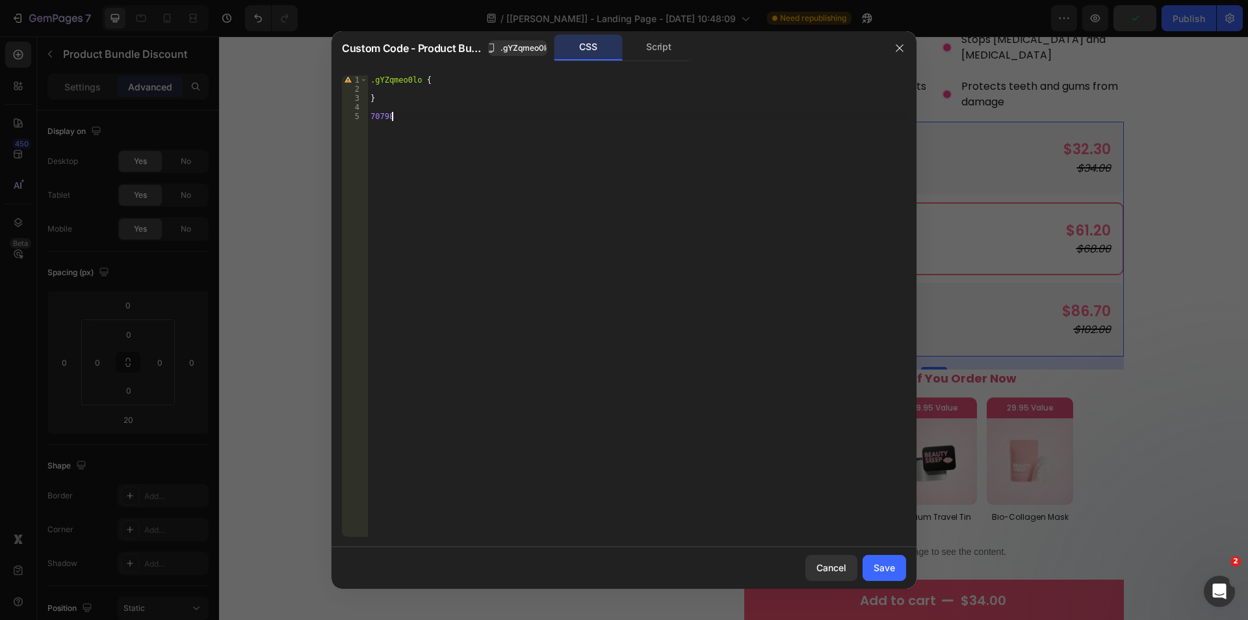
scroll to position [0, 1]
click at [668, 36] on div "Script" at bounding box center [659, 47] width 68 height 26
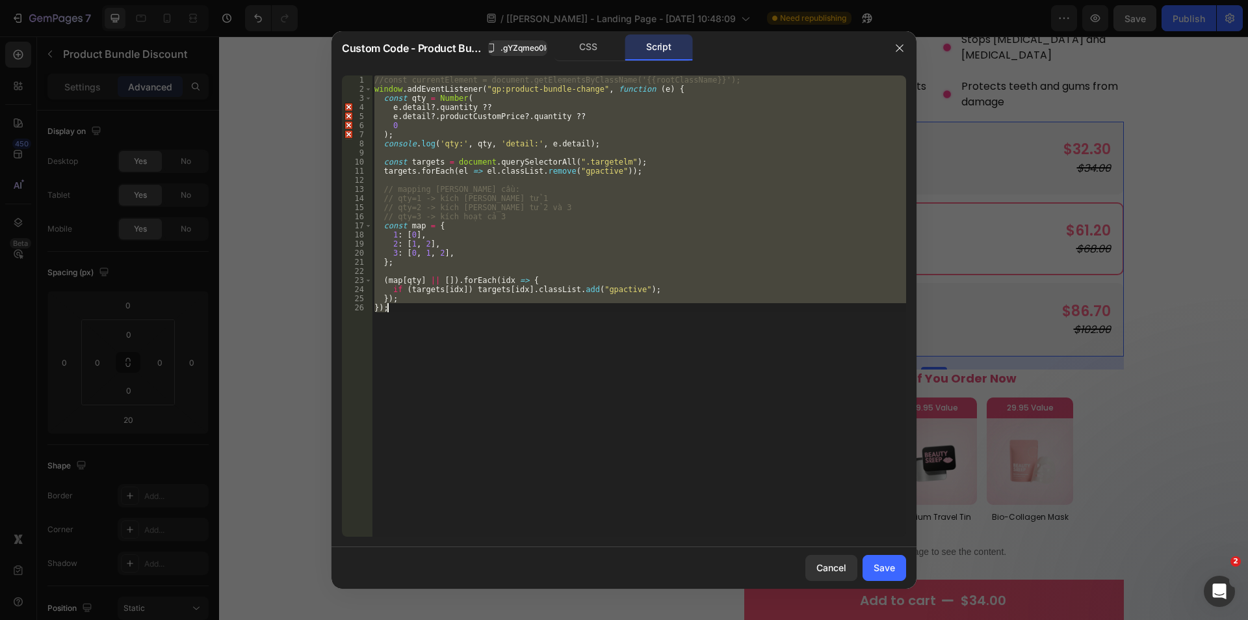
click at [591, 161] on div "//const currentElement = document.getElementsByClassName('{{rootClassName}}'); …" at bounding box center [639, 305] width 534 height 461
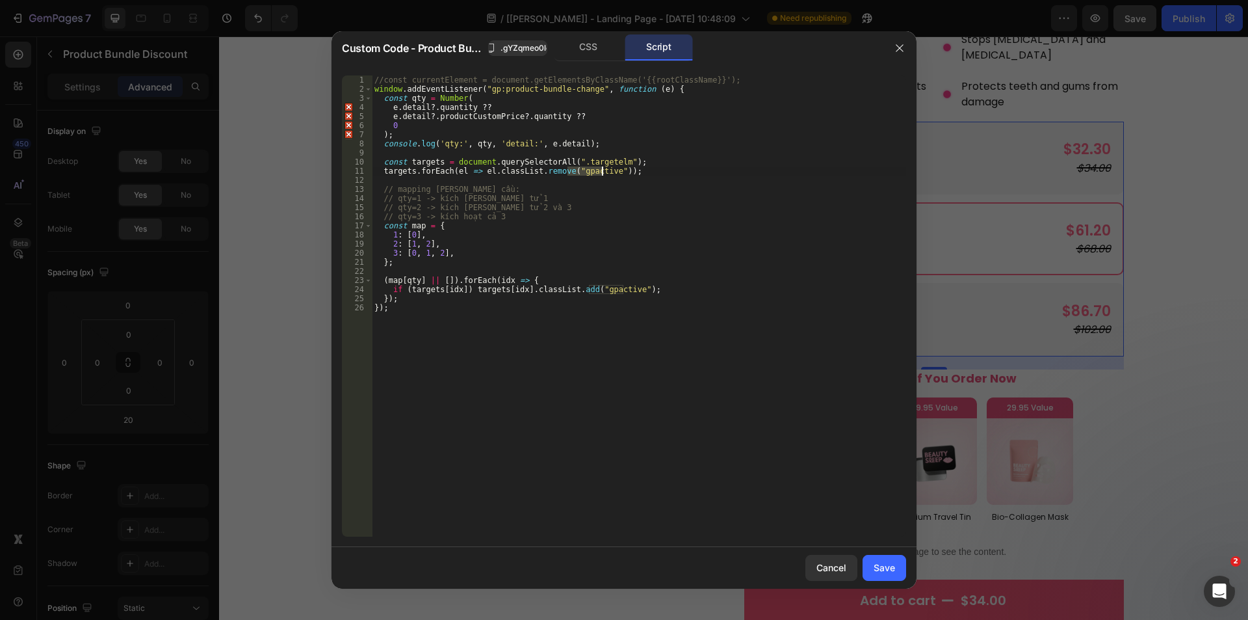
drag, startPoint x: 566, startPoint y: 172, endPoint x: 601, endPoint y: 168, distance: 35.3
click at [601, 168] on div "//const currentElement = document.getElementsByClassName('{{rootClassName}}'); …" at bounding box center [639, 314] width 534 height 479
click at [574, 44] on div "CSS" at bounding box center [589, 47] width 68 height 26
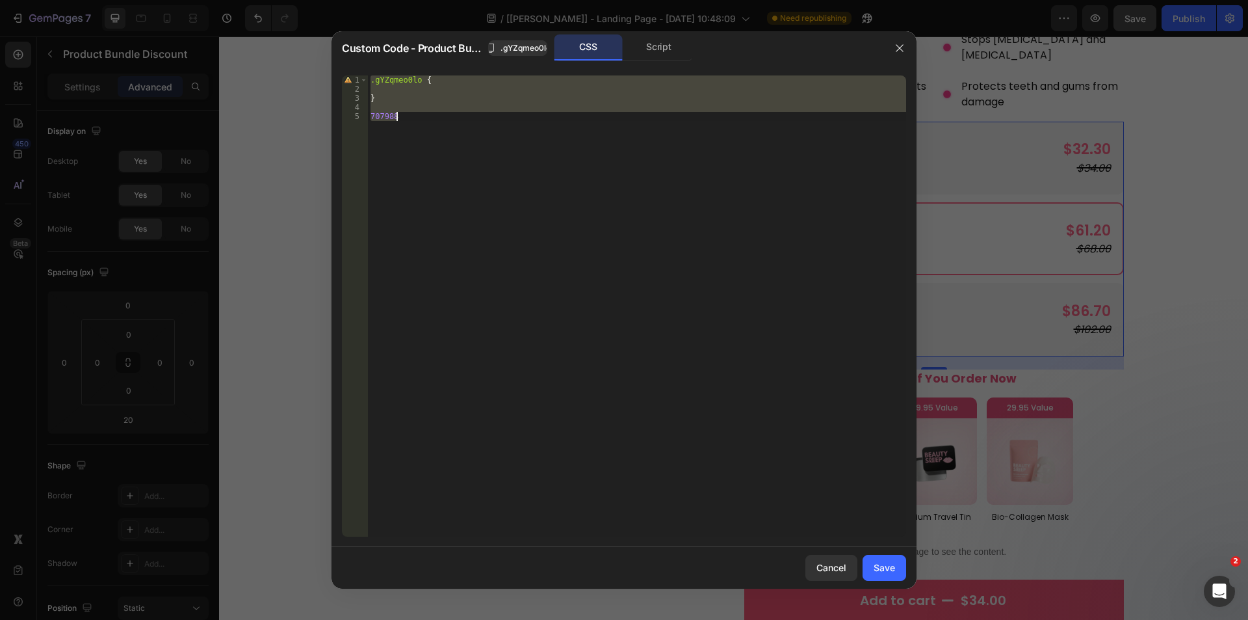
click at [378, 102] on div ".gYZqmeo0lo { } 707988" at bounding box center [637, 305] width 538 height 461
type textarea "}"
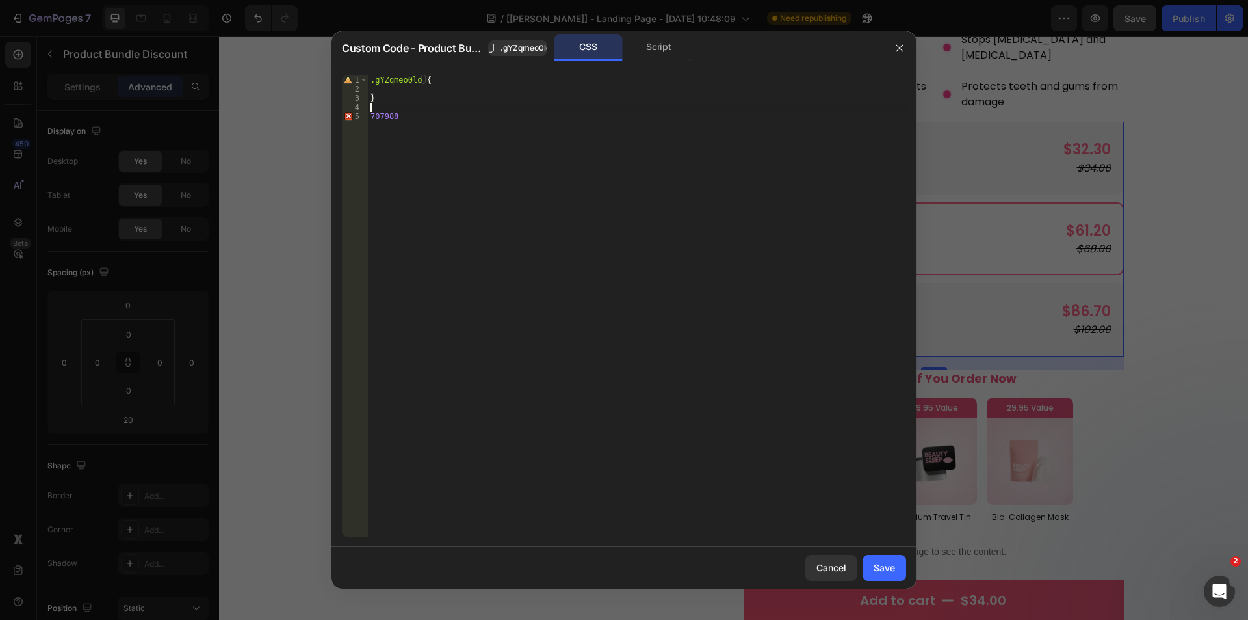
click at [385, 106] on div ".gYZqmeo0lo { } 707988" at bounding box center [637, 314] width 538 height 479
paste textarea "gpactive"
type textarea ".gpactive{}"
click at [410, 104] on div ".gYZqmeo0lo { } .gpactive { } 707988" at bounding box center [637, 314] width 538 height 479
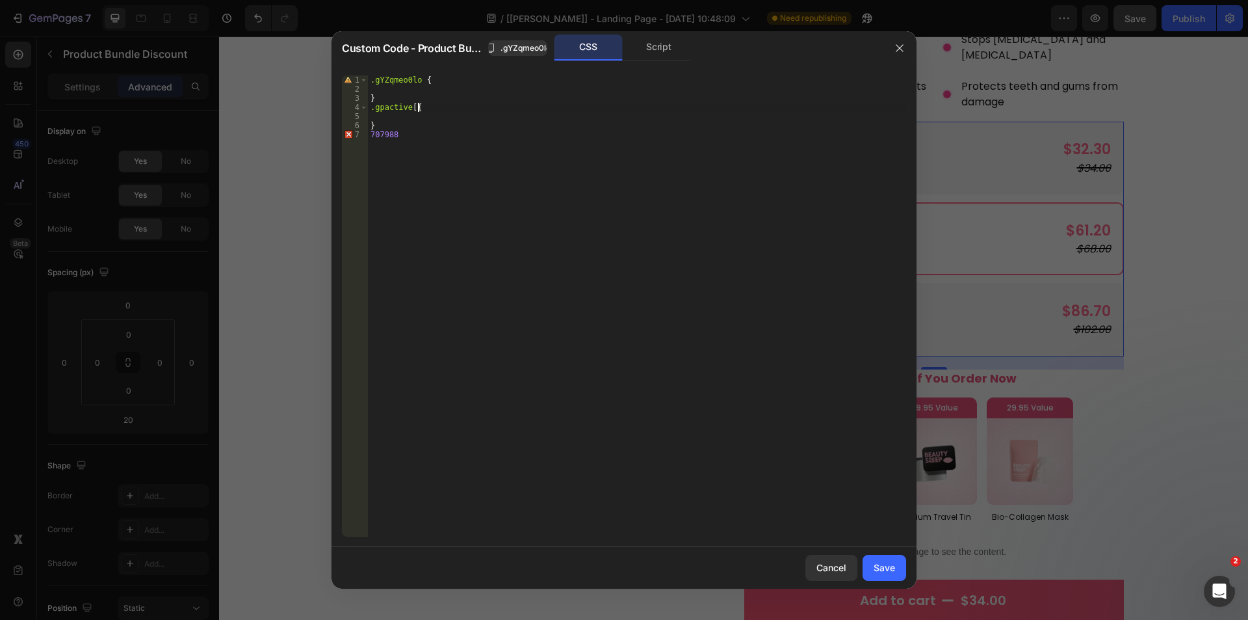
scroll to position [0, 4]
paste textarea "data-gp-text"
drag, startPoint x: 425, startPoint y: 131, endPoint x: 354, endPoint y: 136, distance: 71.7
click at [354, 136] on div ".gpactive [data-gp-text]{ 1 2 3 4 5 6 7 .gYZqmeo0lo { } .gpactive [ data-gp-tex…" at bounding box center [624, 305] width 564 height 461
type textarea "707988"
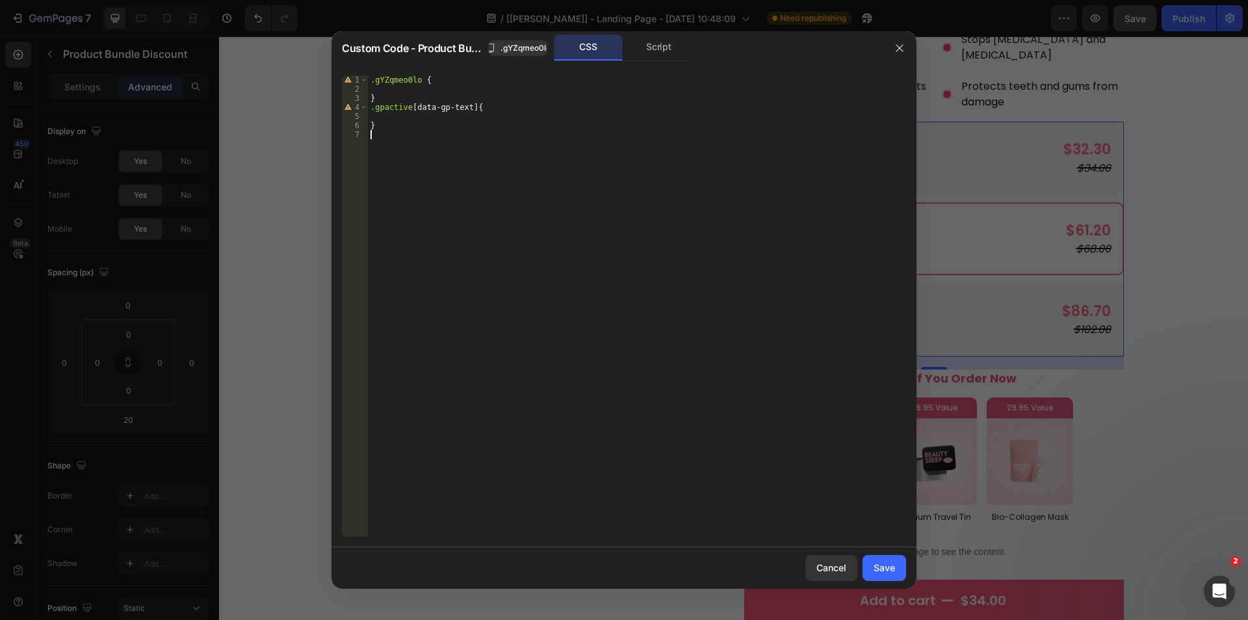
scroll to position [0, 0]
click at [398, 109] on div ".gYZqmeo0lo { } .gpactive [ data-gp-text ] { }" at bounding box center [637, 314] width 538 height 479
type textarea ".gpactive [data-gp-text]{"
click at [398, 112] on div ".gYZqmeo0lo { } .gpactive [ data-gp-text ] { }" at bounding box center [637, 314] width 538 height 479
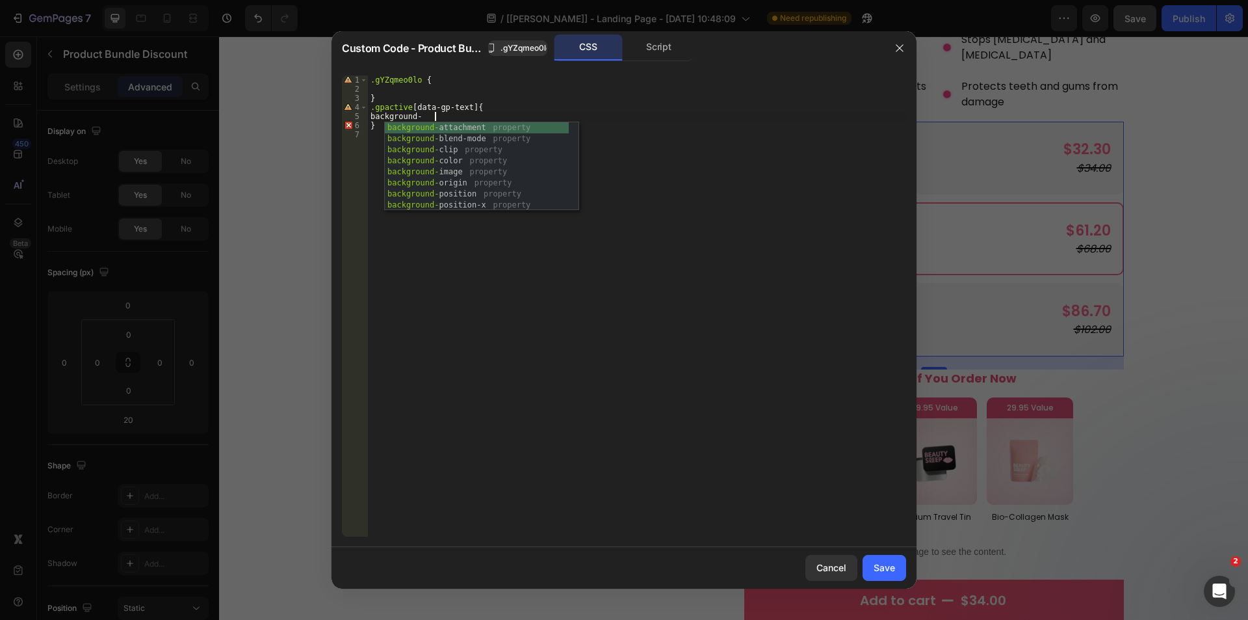
scroll to position [0, 5]
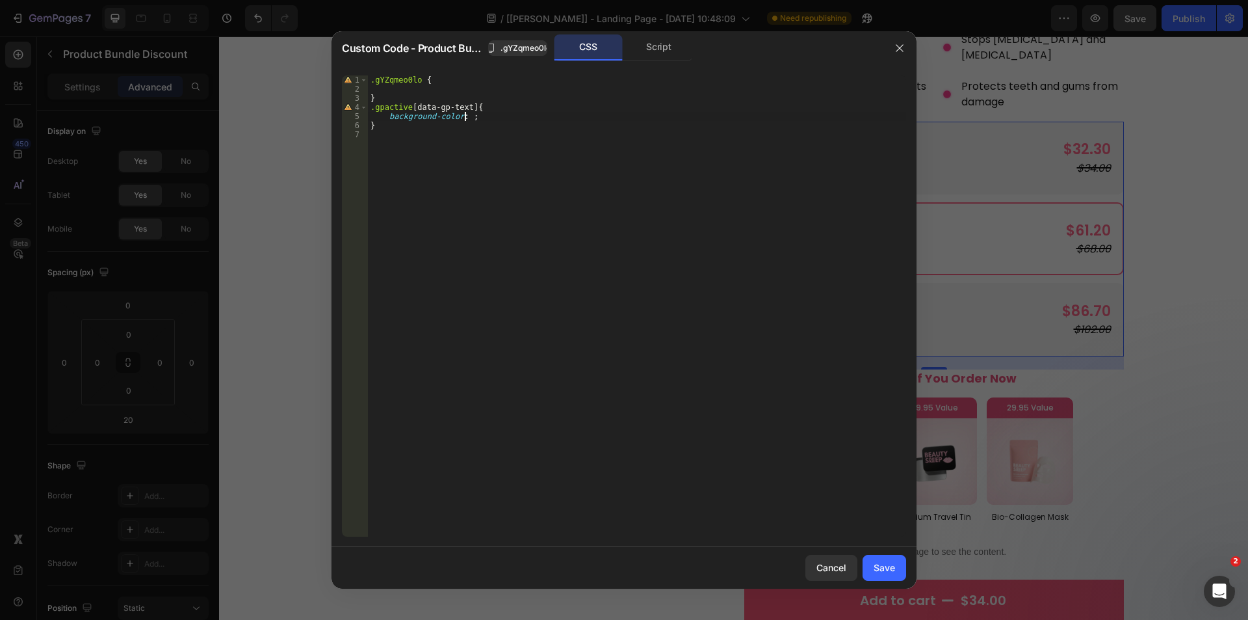
paste textarea "707988"
click at [467, 118] on div ".gYZqmeo0lo { } .gpactive [ data-gp-text ] { background-color : 707988 !importa…" at bounding box center [637, 314] width 538 height 479
type textarea "background-color: #707988 !important;"
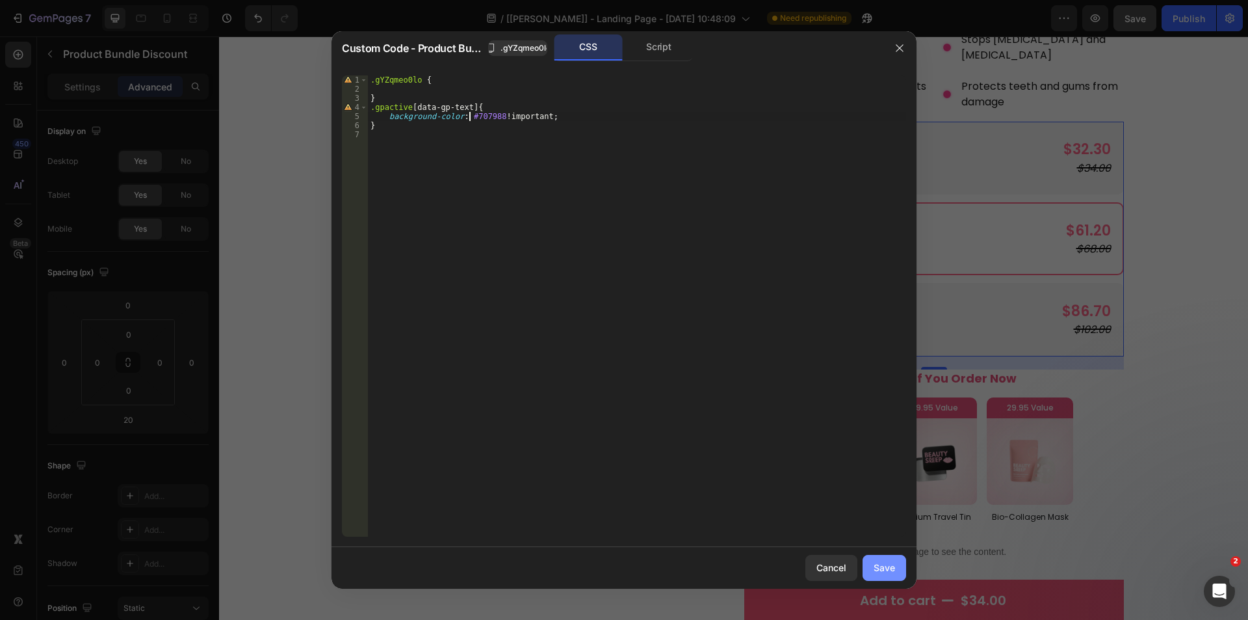
click at [889, 565] on div "Save" at bounding box center [884, 567] width 21 height 14
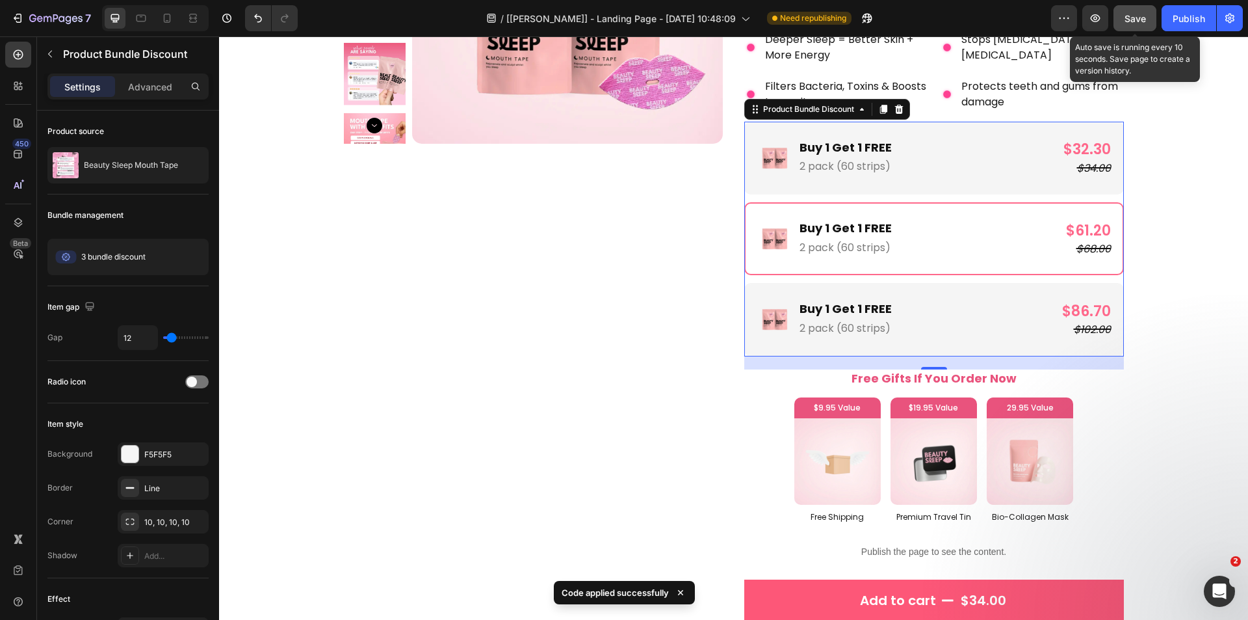
click at [1138, 20] on span "Save" at bounding box center [1135, 18] width 21 height 11
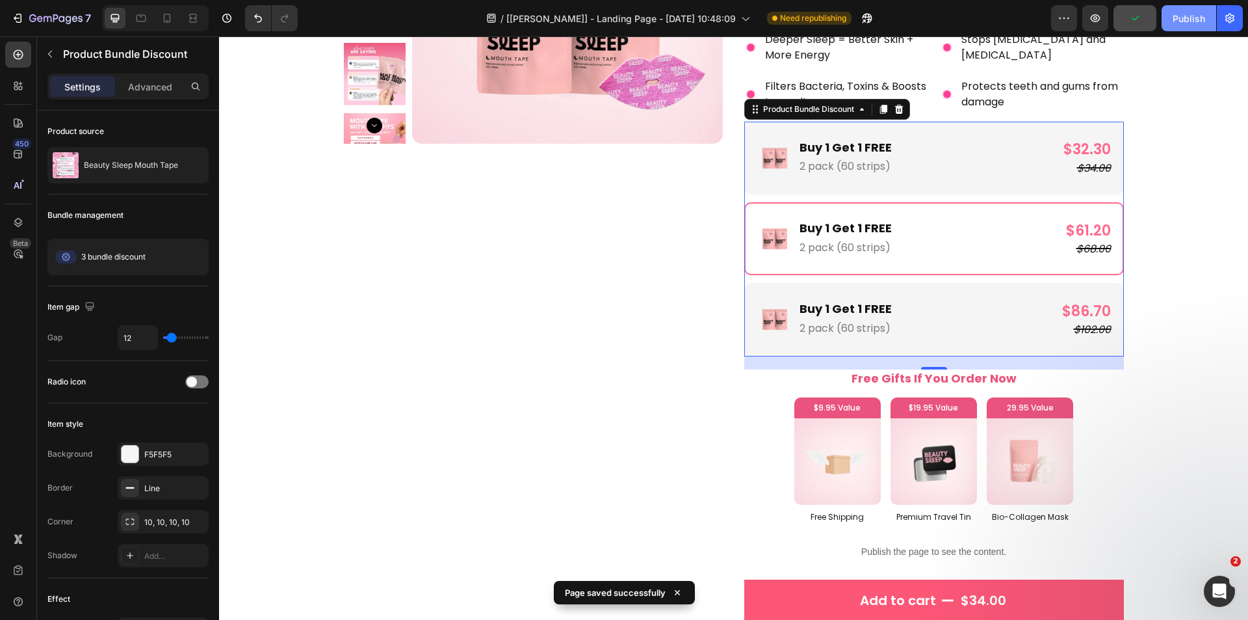
click at [1169, 24] on button "Publish" at bounding box center [1189, 18] width 55 height 26
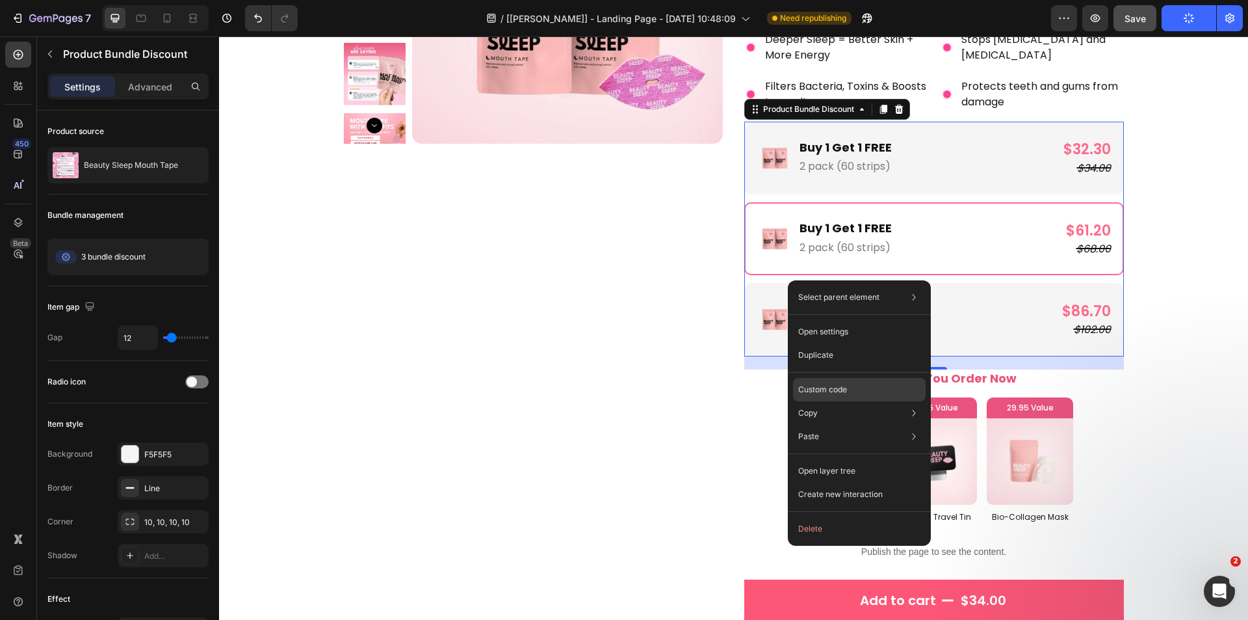
click at [832, 384] on p "Custom code" at bounding box center [822, 390] width 49 height 12
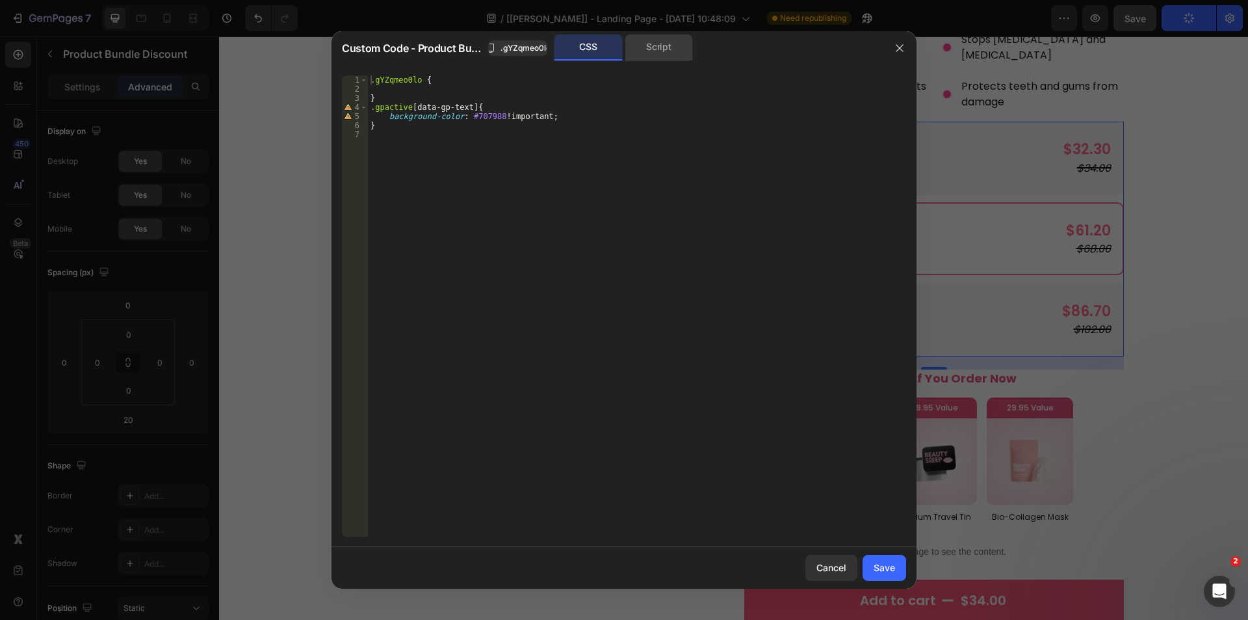
click at [668, 40] on div "Script" at bounding box center [659, 47] width 68 height 26
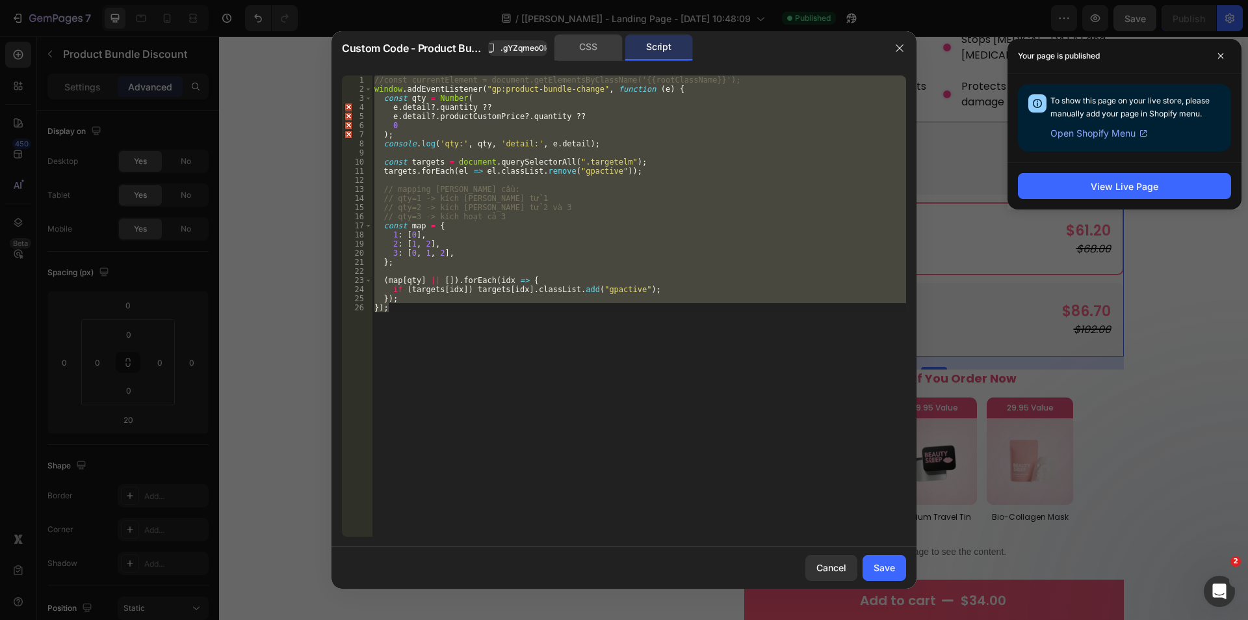
click at [595, 46] on div "CSS" at bounding box center [589, 47] width 68 height 26
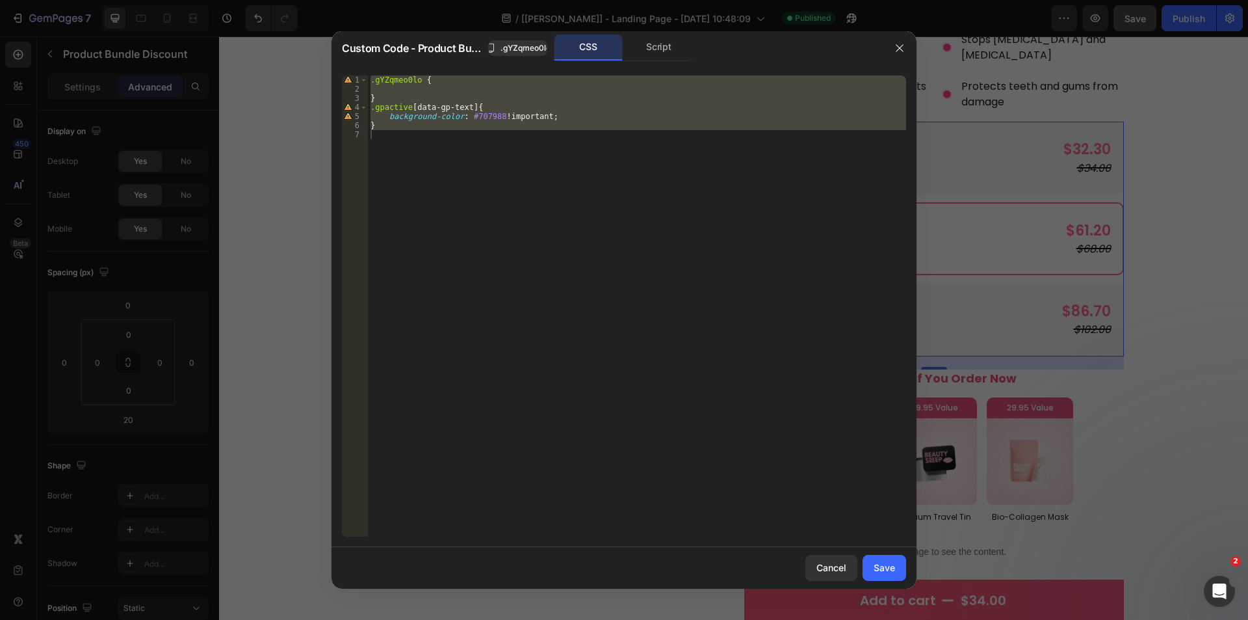
type textarea "}"
click at [423, 155] on div ".gYZqmeo0lo { } .gpactive [ data-gp-text ] { background-color : #707988 !import…" at bounding box center [637, 305] width 538 height 461
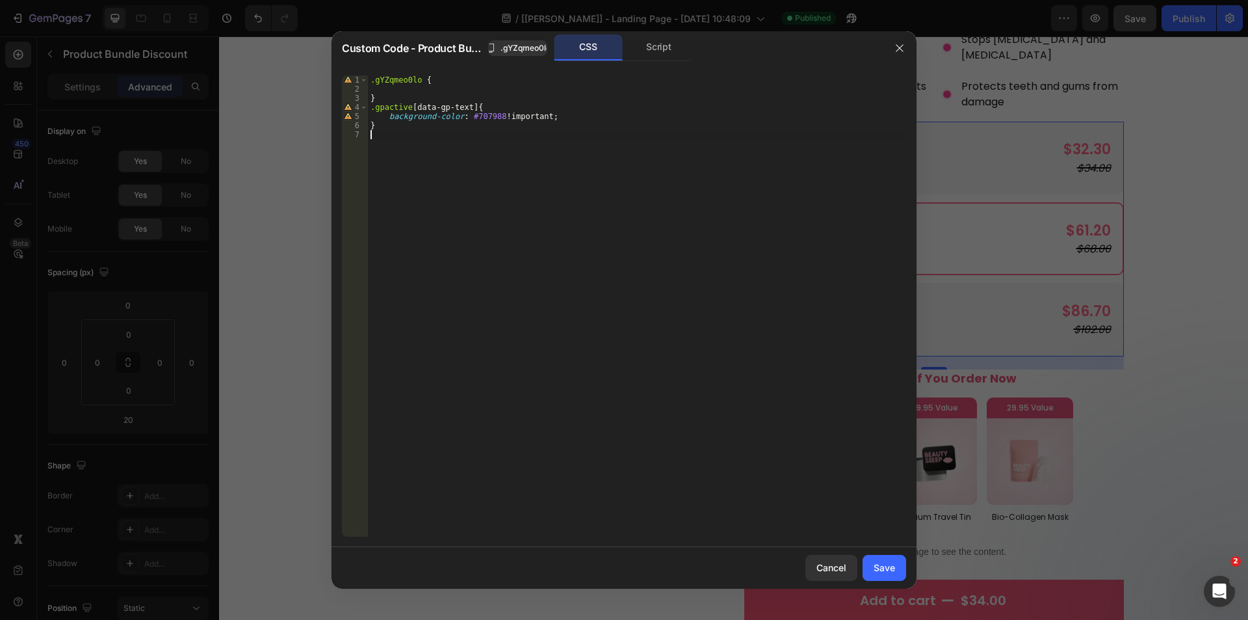
paste textarea "}"
click at [414, 106] on div ".gYZqmeo0lo { } .gpactive [ data-gp-text ] { background-color : #707988 !import…" at bounding box center [639, 314] width 534 height 479
drag, startPoint x: 414, startPoint y: 106, endPoint x: 360, endPoint y: 106, distance: 54.0
click at [360, 106] on div ".gpactive [data-gp-text]{ 1 2 3 4 5 6 7 8 9 10 .gYZqmeo0lo { } .gpactive [ data…" at bounding box center [624, 305] width 564 height 461
click at [427, 131] on div ".gYZqmeo0lo { } .gpactive [ data-gp-text ] { background-color : #707988 !import…" at bounding box center [639, 314] width 534 height 479
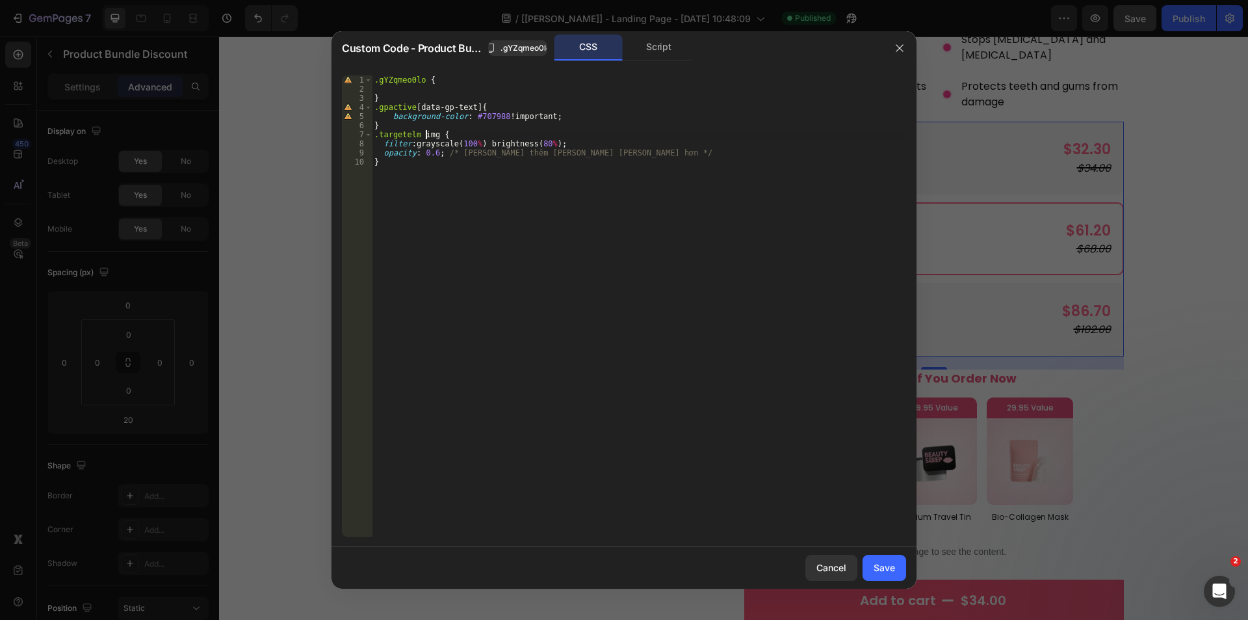
click at [449, 146] on div ".gYZqmeo0lo { } .gpactive [ data-gp-text ] { background-color : #707988 !import…" at bounding box center [639, 314] width 534 height 479
click at [393, 107] on div ".gYZqmeo0lo { } .gpactive [ data-gp-text ] { background-color : #707988 !import…" at bounding box center [639, 314] width 534 height 479
drag, startPoint x: 412, startPoint y: 105, endPoint x: 348, endPoint y: 105, distance: 63.7
click at [348, 105] on div ".gpactive [data-gp-text]{ 1 2 3 4 5 6 7 8 9 10 .gYZqmeo0lo { } .gpactive [ data…" at bounding box center [624, 305] width 564 height 461
drag, startPoint x: 417, startPoint y: 133, endPoint x: 332, endPoint y: 133, distance: 85.2
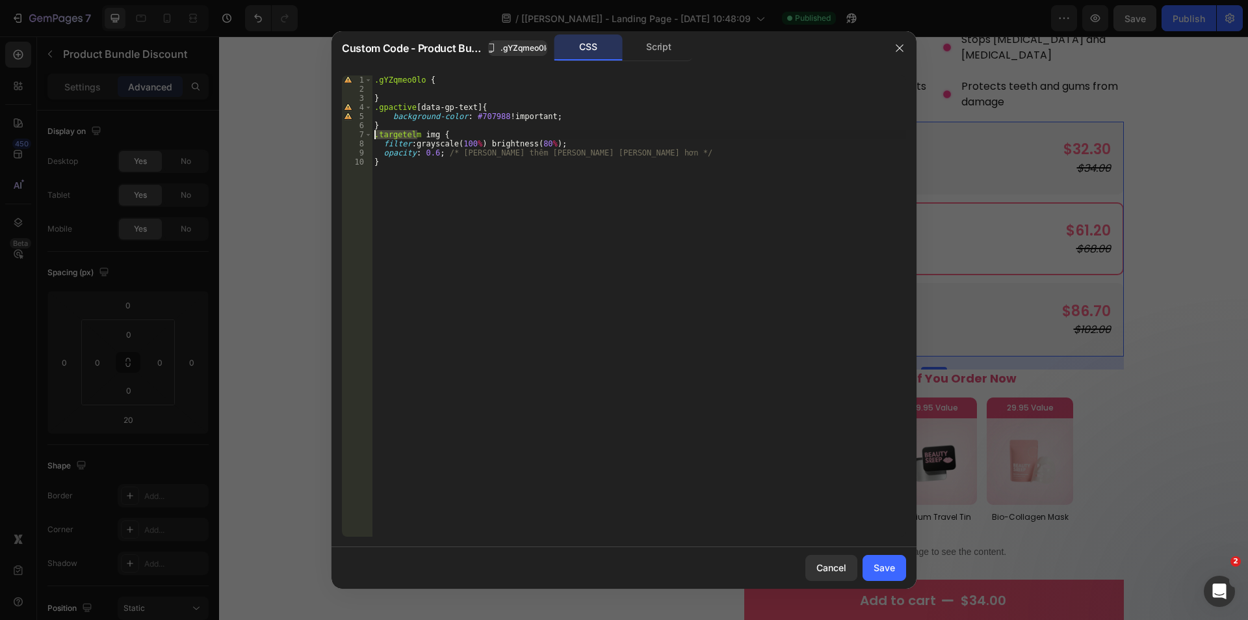
click at [332, 133] on div ".gpactive [data-gp-text]{ 1 2 3 4 5 6 7 8 9 10 .gYZqmeo0lo { } .gpactive [ data…" at bounding box center [624, 306] width 585 height 482
paste textarea "gpactive"
click at [433, 151] on div ".gYZqmeo0lo { } .gpactive [ data-gp-text ] { background-color : #707988 !import…" at bounding box center [639, 314] width 534 height 479
click at [549, 143] on div ".gYZqmeo0lo { } .gpactive [ data-gp-text ] { background-color : #707988 !import…" at bounding box center [639, 314] width 534 height 479
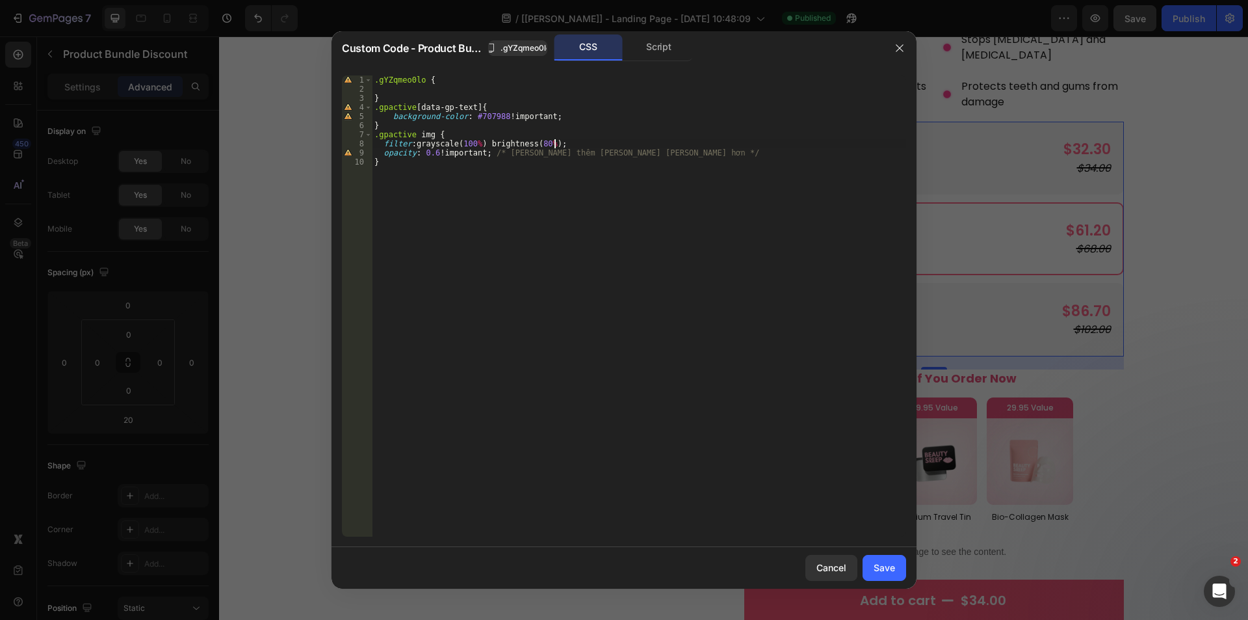
scroll to position [0, 15]
type textarea "filter: grayscale(100%) brightness(80%) !;"
click at [885, 564] on div "Save" at bounding box center [884, 567] width 21 height 14
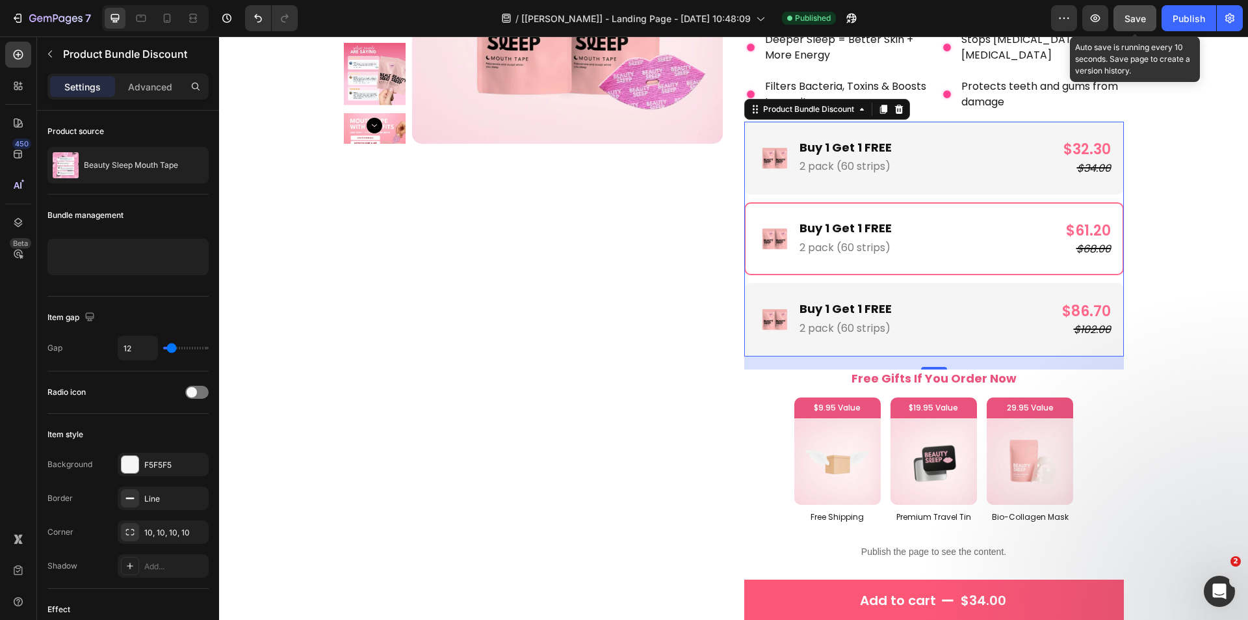
click at [1138, 29] on button "Save" at bounding box center [1135, 18] width 43 height 26
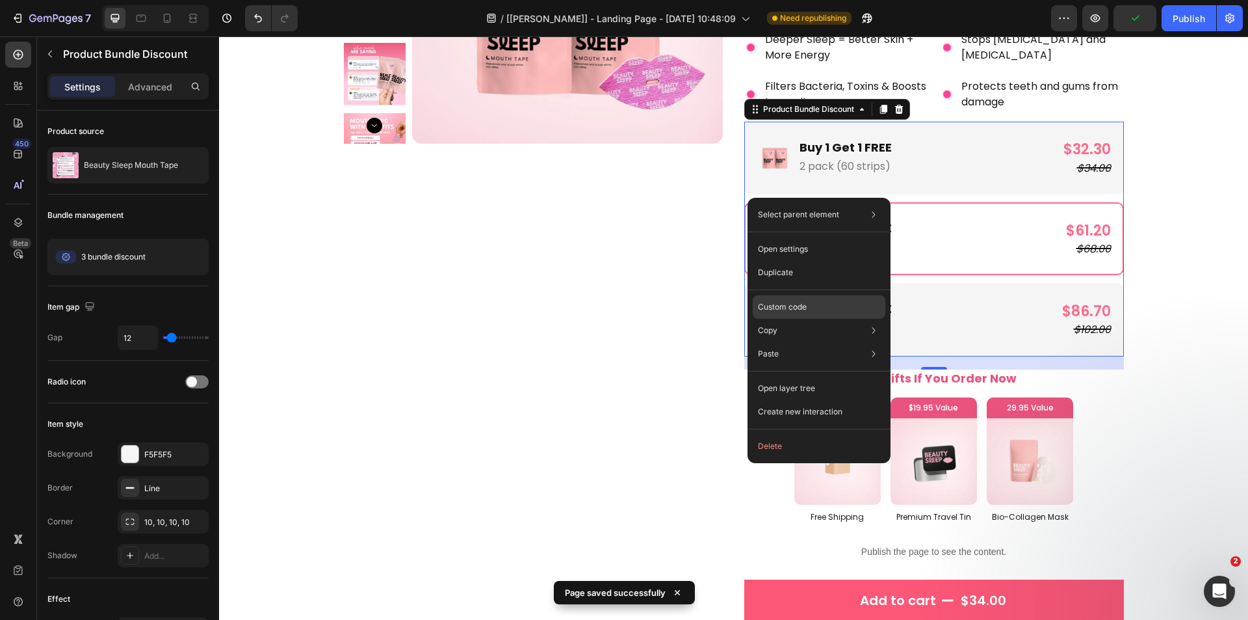
click at [787, 309] on p "Custom code" at bounding box center [782, 307] width 49 height 12
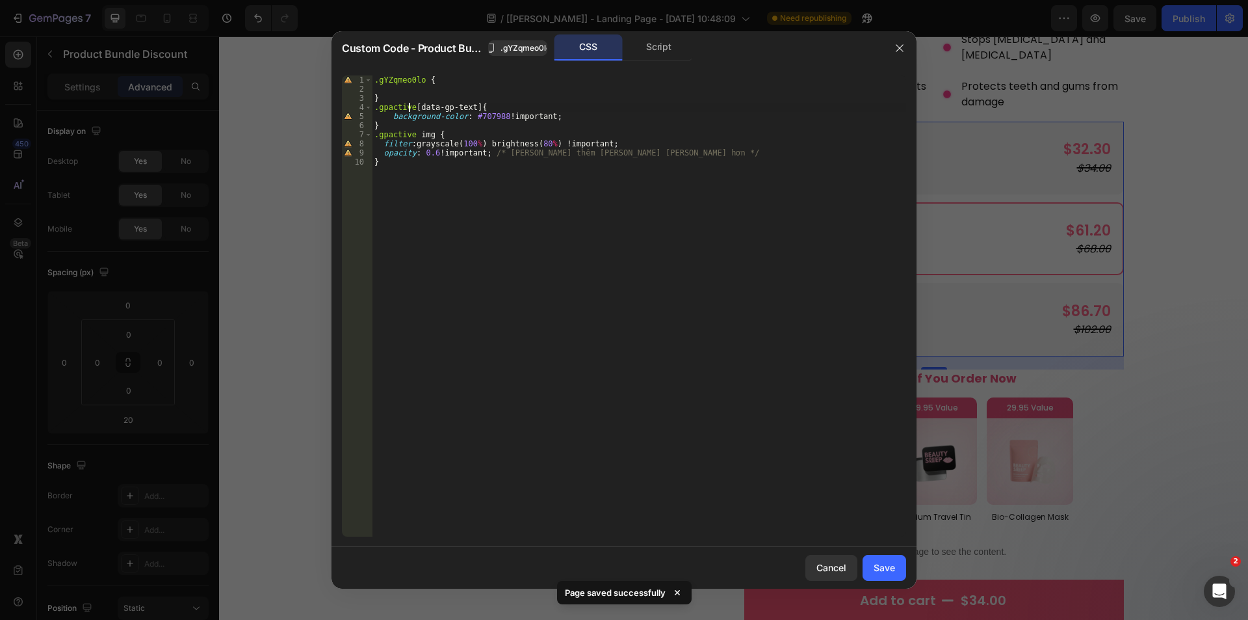
click at [411, 105] on div ".gYZqmeo0lo { } .gpactive [ data-gp-text ] { background-color : #707988 !import…" at bounding box center [639, 314] width 534 height 479
click at [413, 104] on div ".gYZqmeo0lo { } .gpactive [ data-gp-text ] { background-color : #707988 !import…" at bounding box center [639, 314] width 534 height 479
click at [675, 43] on div "Script" at bounding box center [659, 47] width 68 height 26
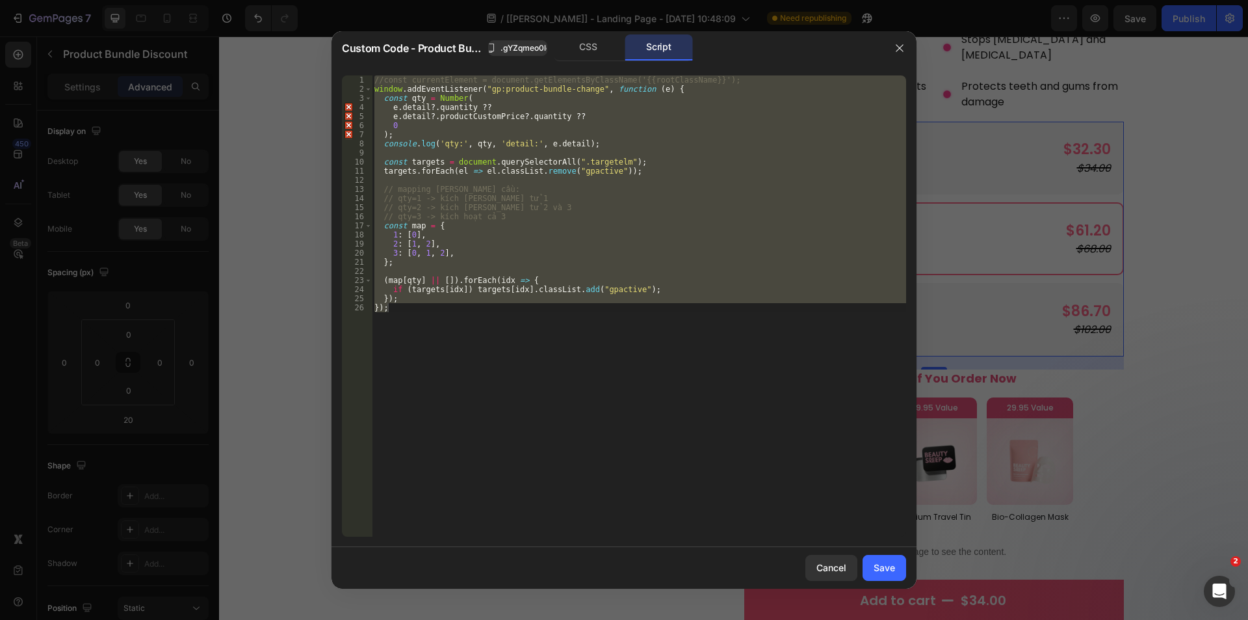
scroll to position [0, 1]
click at [579, 161] on div "//const currentElement = document.getElementsByClassName('{{rootClassName}}'); …" at bounding box center [639, 305] width 534 height 461
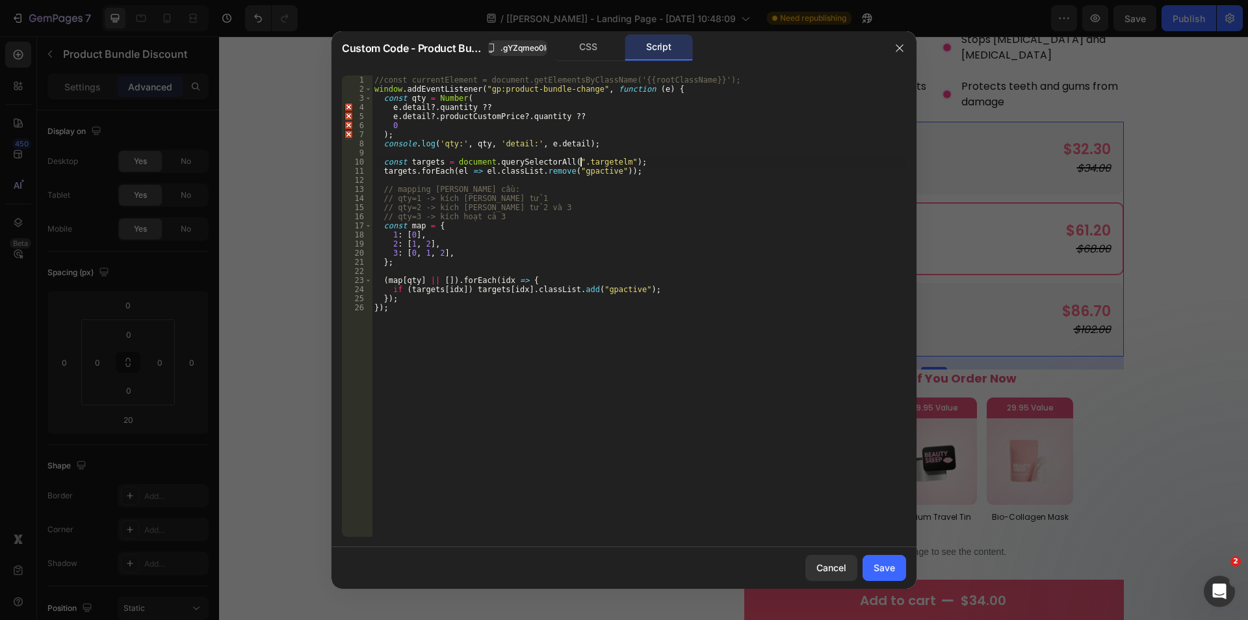
click at [579, 161] on div "//const currentElement = document.getElementsByClassName('{{rootClassName}}'); …" at bounding box center [639, 314] width 534 height 479
click at [575, 161] on div "//const currentElement = document.getElementsByClassName('{{rootClassName}}'); …" at bounding box center [639, 305] width 534 height 461
drag, startPoint x: 568, startPoint y: 161, endPoint x: 609, endPoint y: 158, distance: 41.7
click at [609, 158] on div "//const currentElement = document.getElementsByClassName('{{rootClassName}}'); …" at bounding box center [639, 314] width 534 height 479
click at [584, 49] on div "CSS" at bounding box center [589, 47] width 68 height 26
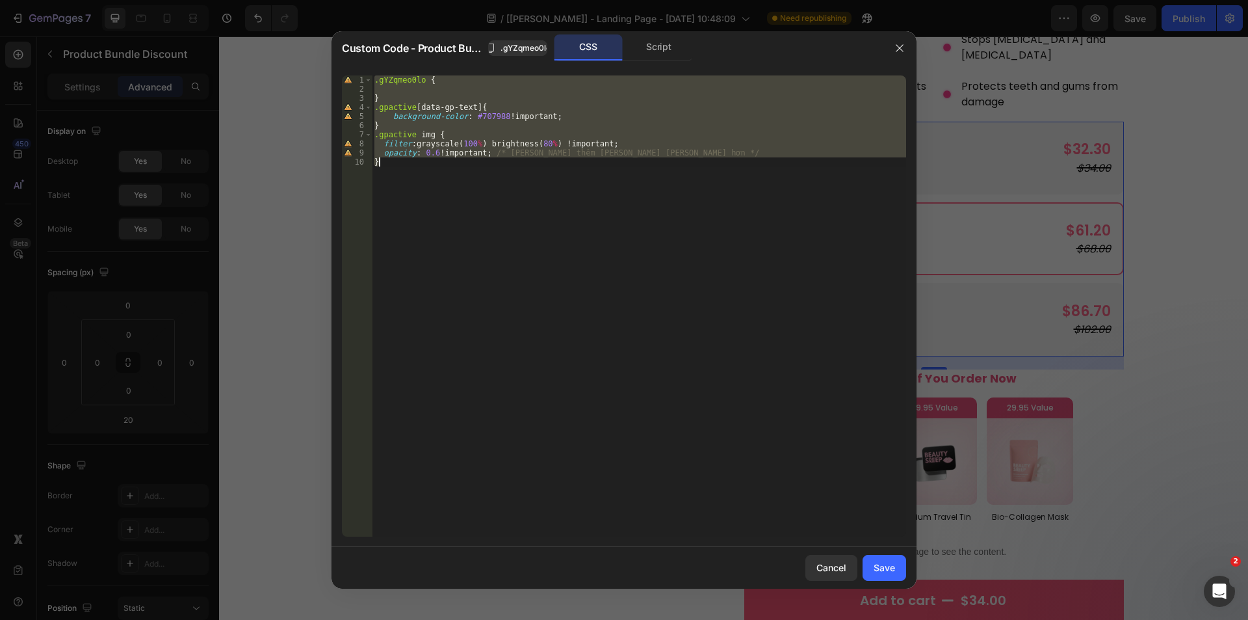
click at [376, 103] on div ".gYZqmeo0lo { } .gpactive [ data-gp-text ] { background-color : #707988 !import…" at bounding box center [639, 305] width 534 height 461
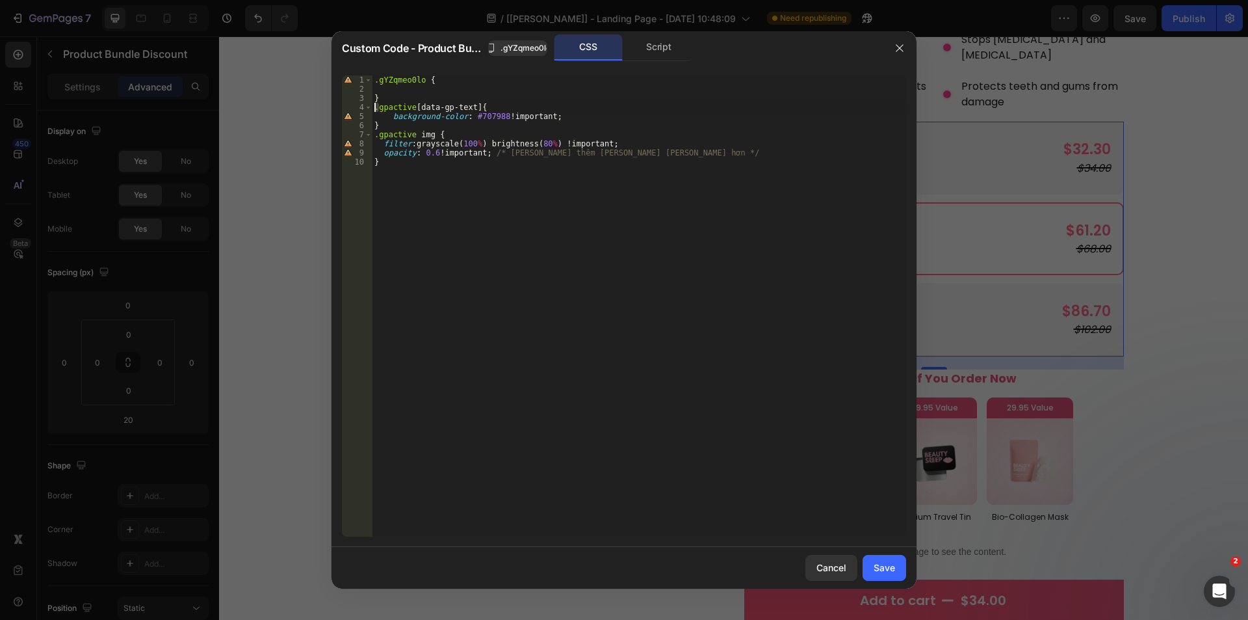
drag, startPoint x: 374, startPoint y: 107, endPoint x: 377, endPoint y: 116, distance: 9.5
click at [374, 108] on div ".gYZqmeo0lo { } .gpactive [ data-gp-text ] { background-color : #707988 !import…" at bounding box center [639, 305] width 534 height 461
paste textarea ".targetelm"
click at [477, 105] on div ".gYZqmeo0lo { } .targetelm :not ( .gpactive [ data-gp-text ] { background-color…" at bounding box center [639, 314] width 534 height 479
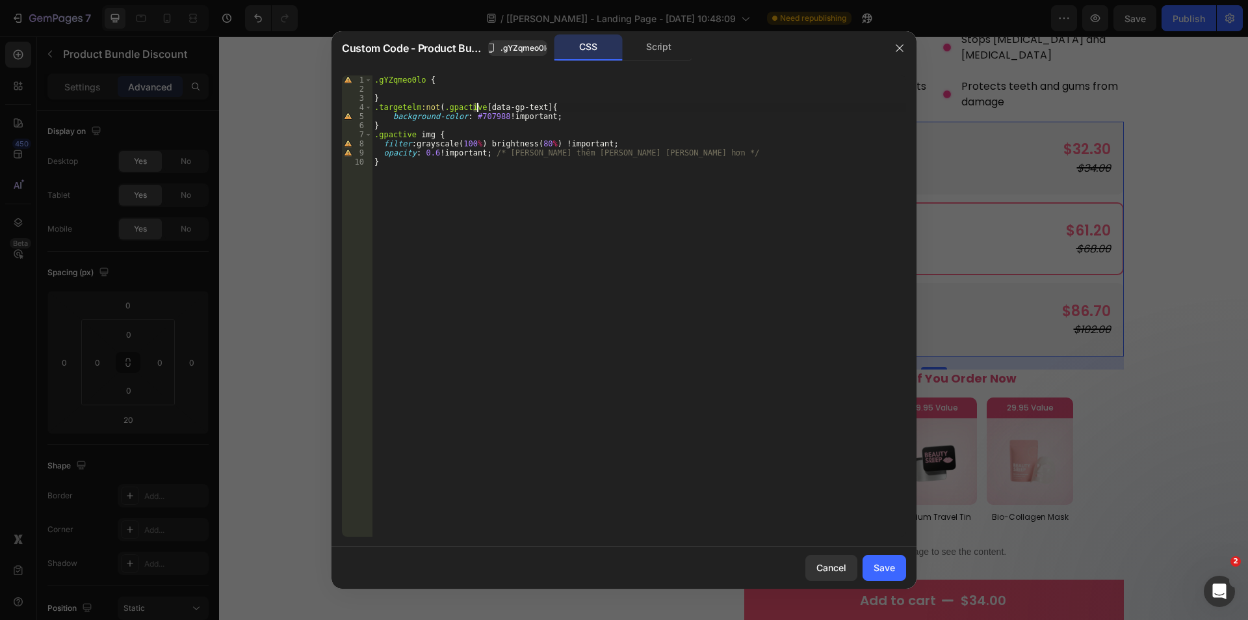
click at [478, 107] on div ".gYZqmeo0lo { } .targetelm :not ( .gpactive [ data-gp-text ] { background-color…" at bounding box center [639, 305] width 534 height 461
drag, startPoint x: 480, startPoint y: 106, endPoint x: 298, endPoint y: 103, distance: 182.1
click at [298, 103] on div "Custom Code - Product Bundle Discount .gYZqmeo0lo CSS Script .targetelm:not(.gp…" at bounding box center [624, 310] width 1248 height 620
drag, startPoint x: 415, startPoint y: 133, endPoint x: 327, endPoint y: 128, distance: 87.9
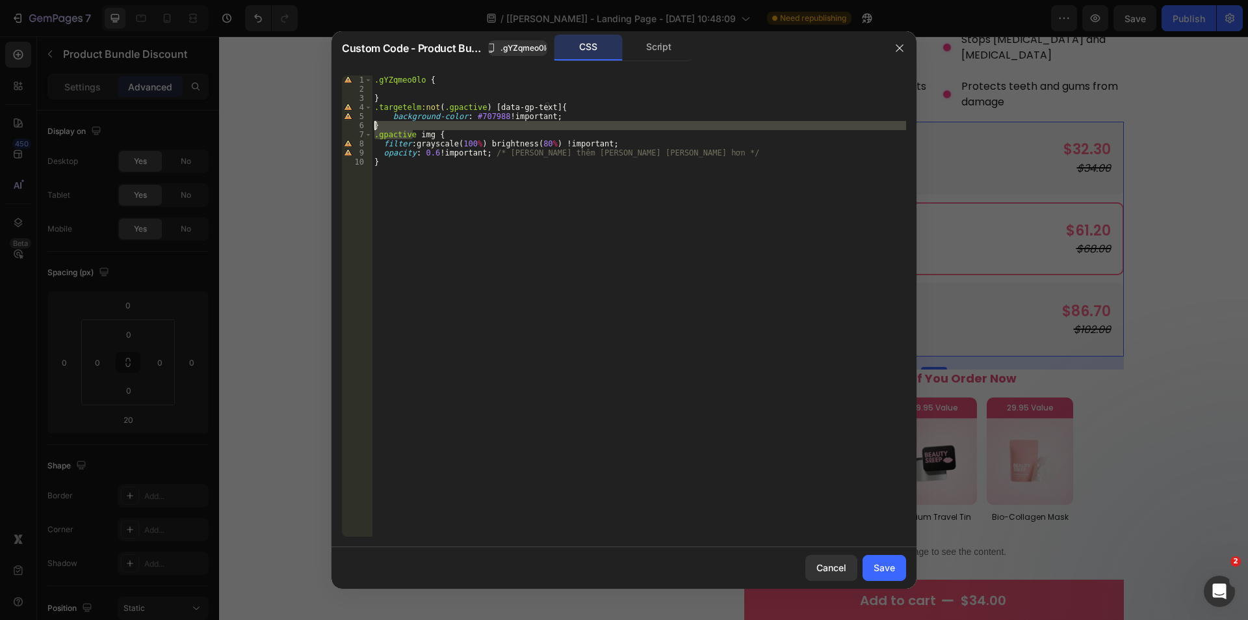
click at [327, 128] on div "Custom Code - Product Bundle Discount .gYZqmeo0lo CSS Script .targetelm:not(.gp…" at bounding box center [624, 310] width 1248 height 620
click at [393, 129] on div ".gYZqmeo0lo { } .targetelm :not ( .gpactive ) [ data-gp-text ] { background-col…" at bounding box center [639, 305] width 534 height 461
drag, startPoint x: 408, startPoint y: 133, endPoint x: 348, endPoint y: 133, distance: 59.2
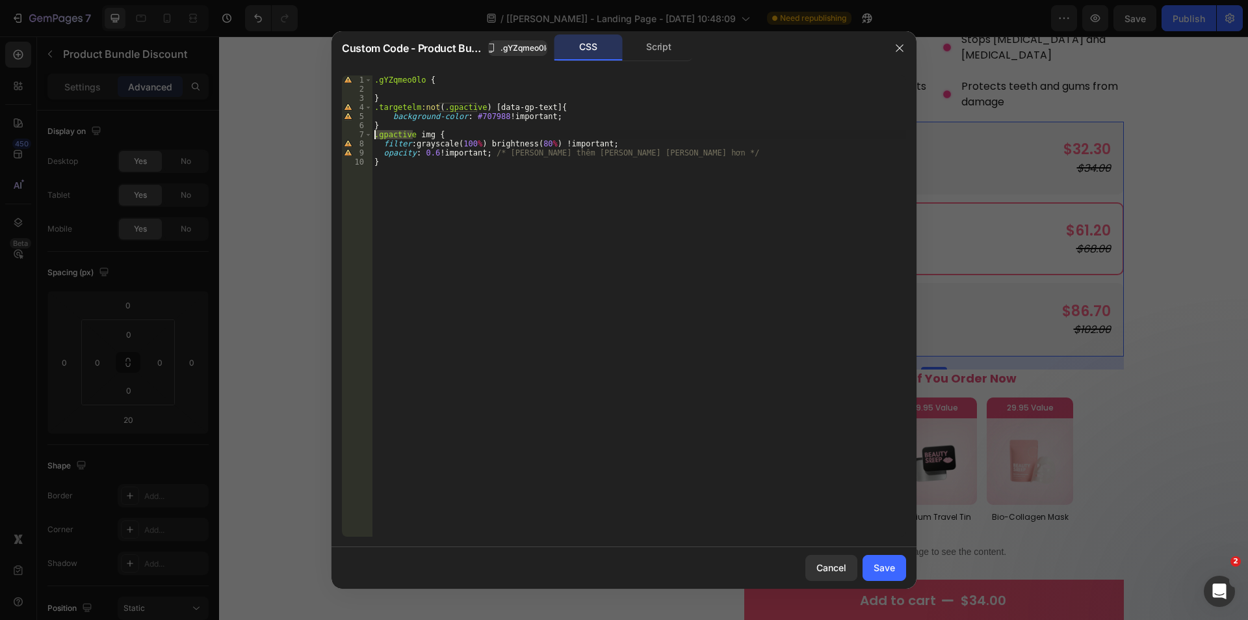
click at [348, 133] on div "} 1 2 3 4 5 6 7 8 9 10 .gYZqmeo0lo { } .targetelm :not ( .gpactive ) [ data-gp-…" at bounding box center [624, 305] width 564 height 461
paste textarea "targetelm:not(.gpactive)"
type textarea ".targetelm:not(.gpactive) img {"
click at [890, 566] on div "Save" at bounding box center [884, 567] width 21 height 14
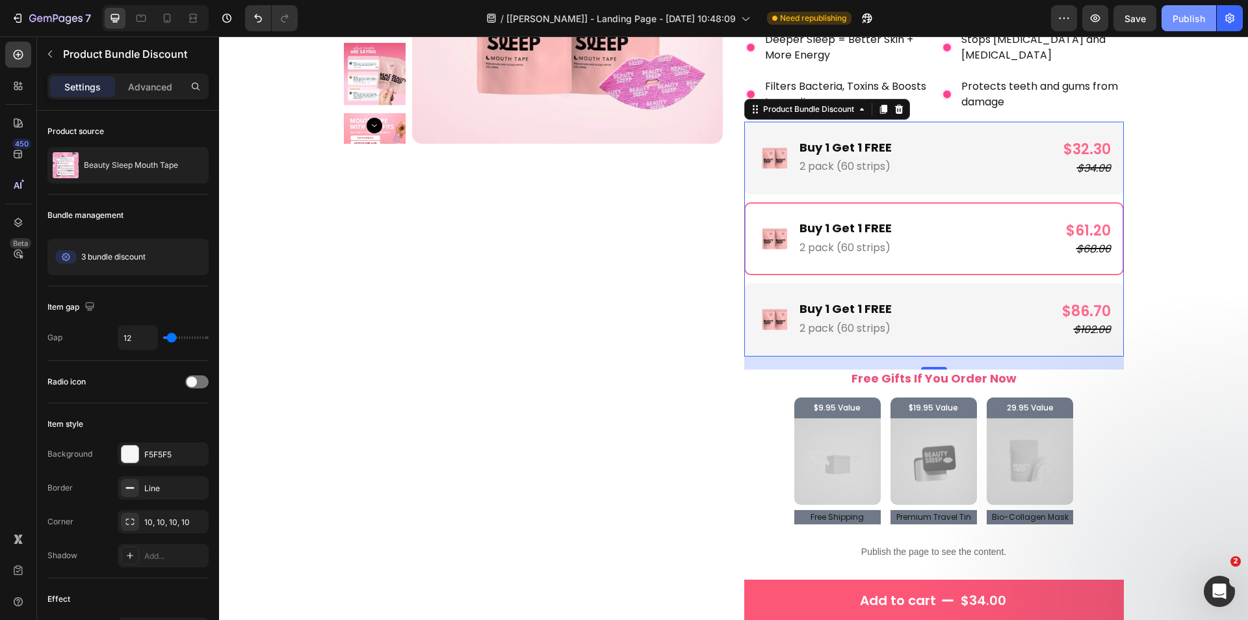
click at [1177, 23] on div "Publish" at bounding box center [1189, 19] width 33 height 14
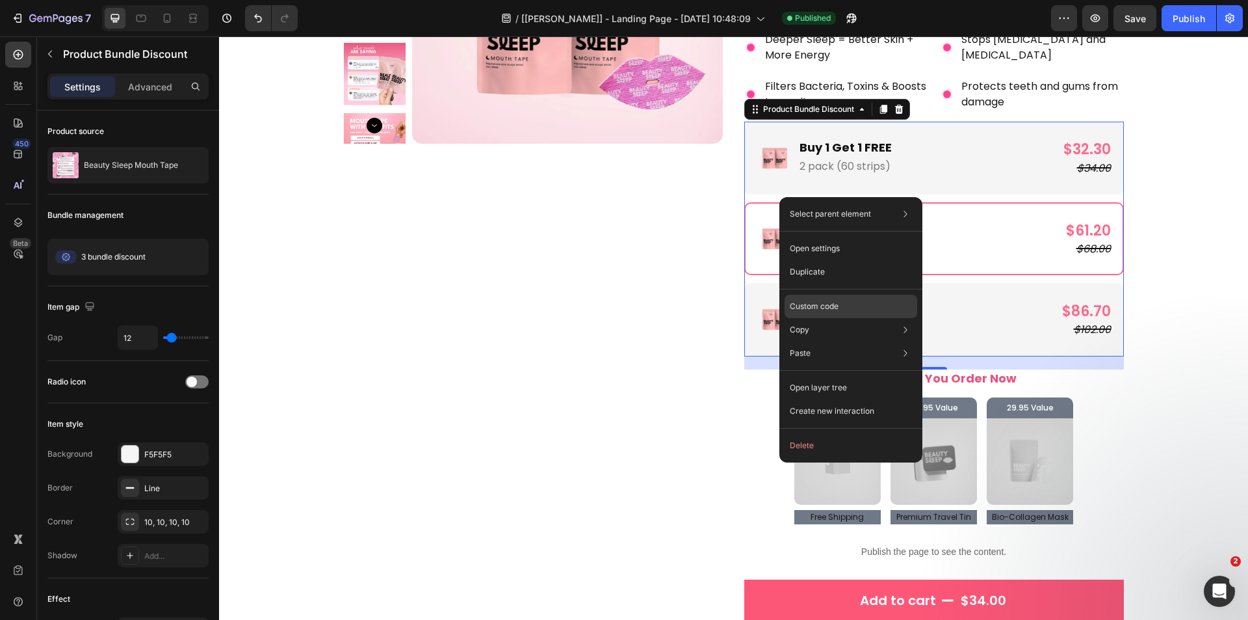
click at [819, 302] on p "Custom code" at bounding box center [814, 306] width 49 height 12
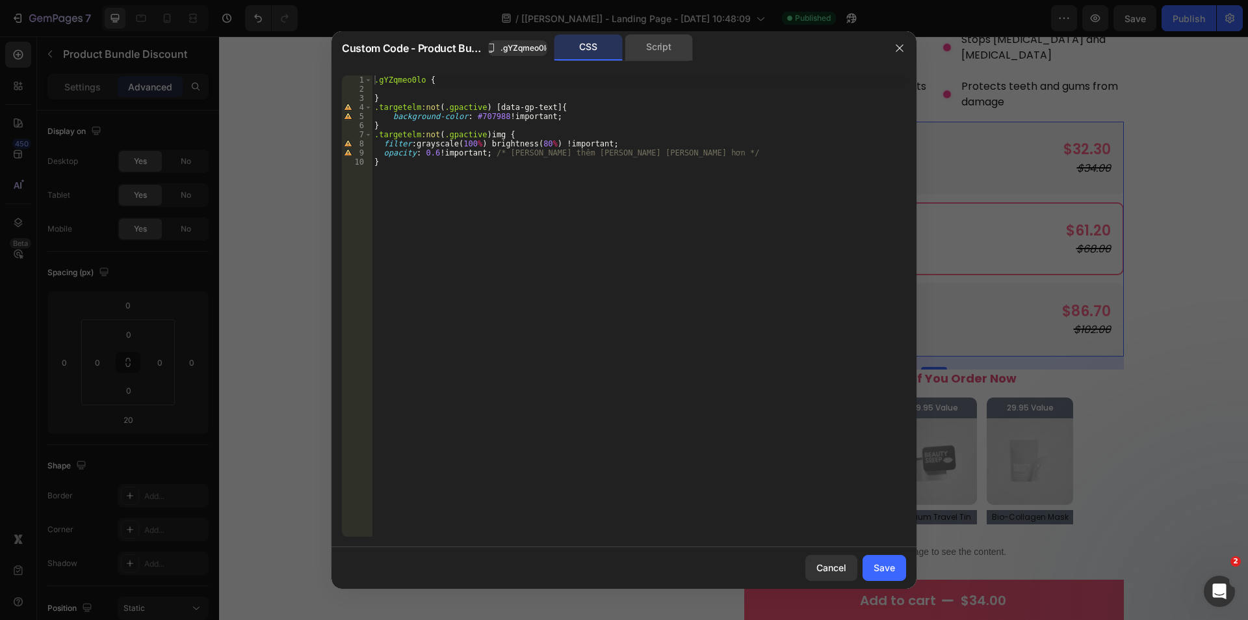
click at [665, 53] on div "Script" at bounding box center [659, 47] width 68 height 26
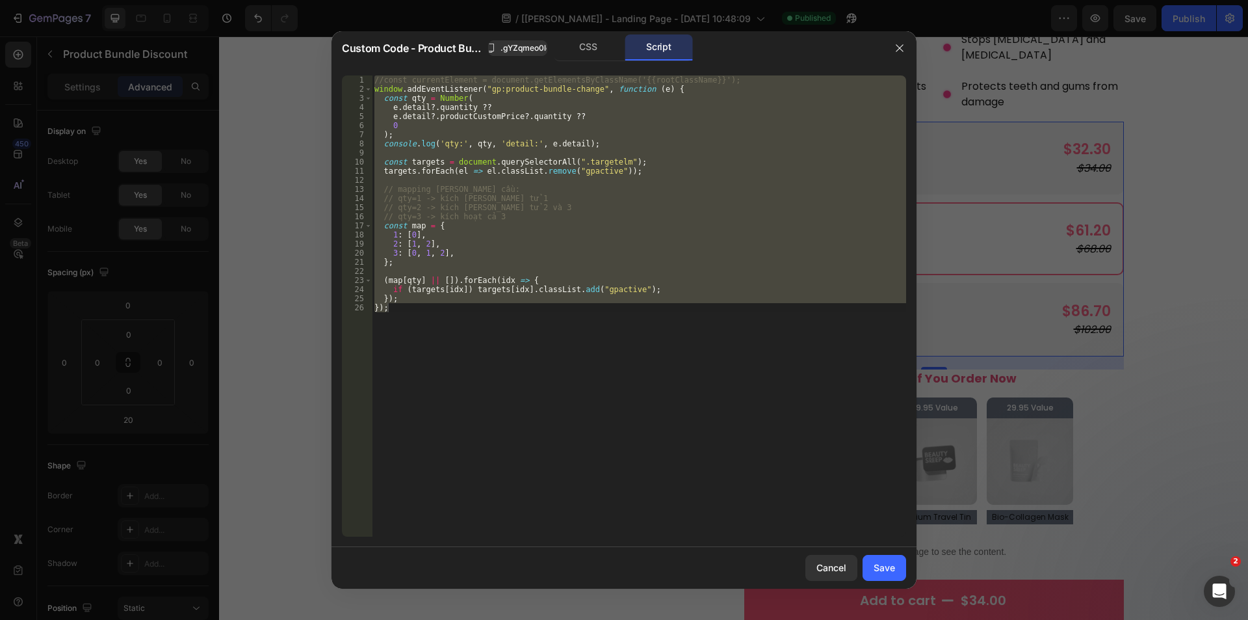
click at [441, 311] on div "//const currentElement = document.getElementsByClassName('{{rootClassName}}'); …" at bounding box center [639, 305] width 534 height 461
drag, startPoint x: 436, startPoint y: 315, endPoint x: 349, endPoint y: 90, distance: 240.4
click at [349, 90] on div "}); 1 2 3 4 5 6 7 8 9 10 11 12 13 14 15 16 17 18 19 20 21 22 23 24 25 26 //cons…" at bounding box center [624, 305] width 564 height 461
click at [569, 255] on div "//const currentElement = document.getElementsByClassName('{{rootClassName}}'); …" at bounding box center [639, 305] width 534 height 461
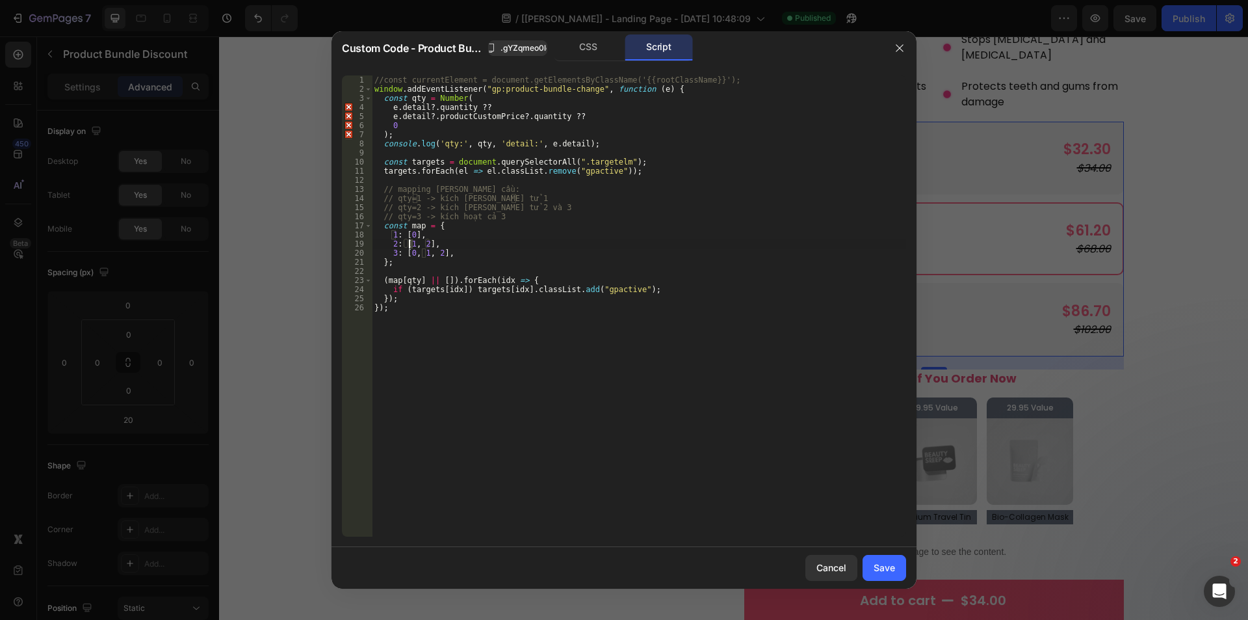
click at [408, 244] on div "//const currentElement = document.getElementsByClassName('{{rootClassName}}'); …" at bounding box center [639, 314] width 534 height 479
click at [425, 239] on div "//const currentElement = document.getElementsByClassName('{{rootClassName}}'); …" at bounding box center [639, 314] width 534 height 479
click at [501, 235] on div "//const currentElement = document.getElementsByClassName('{{rootClassName}}'); …" at bounding box center [639, 314] width 534 height 479
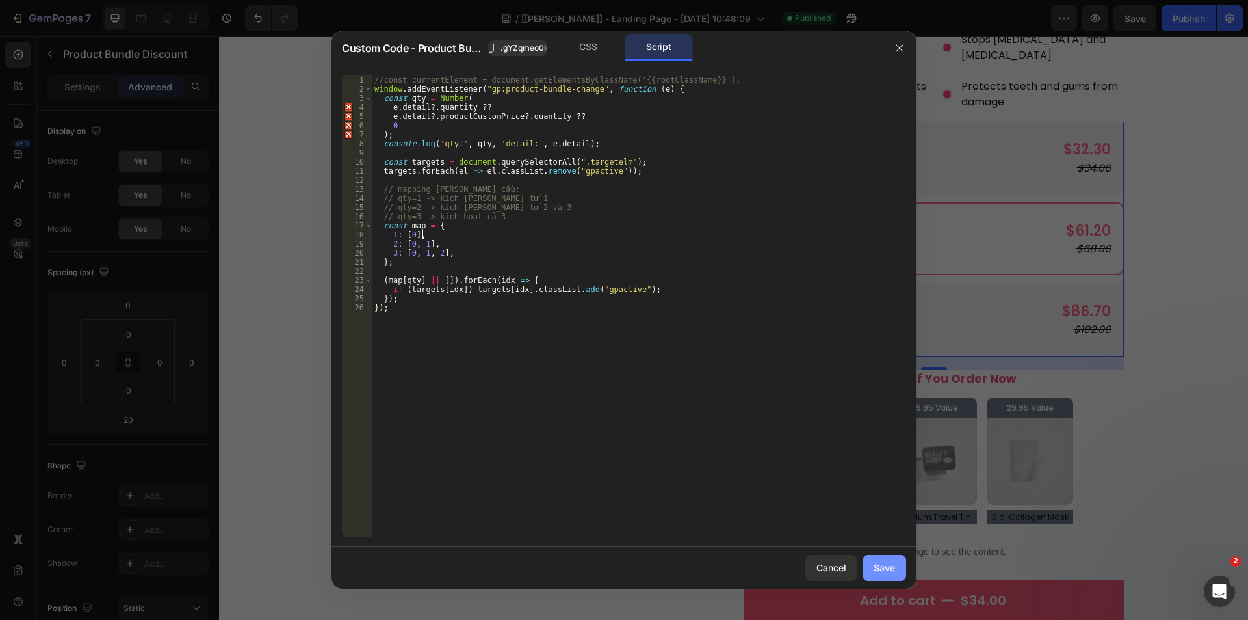
type textarea "1: [0],"
click at [896, 577] on button "Save" at bounding box center [885, 568] width 44 height 26
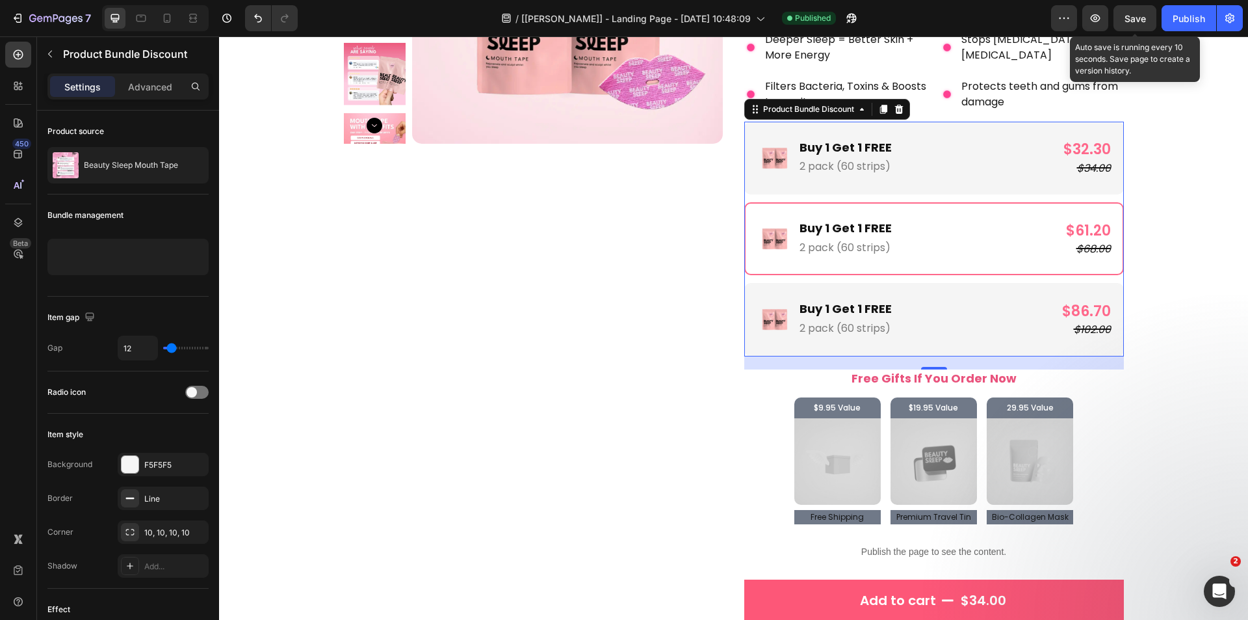
click at [1127, 23] on span "Save" at bounding box center [1135, 18] width 21 height 11
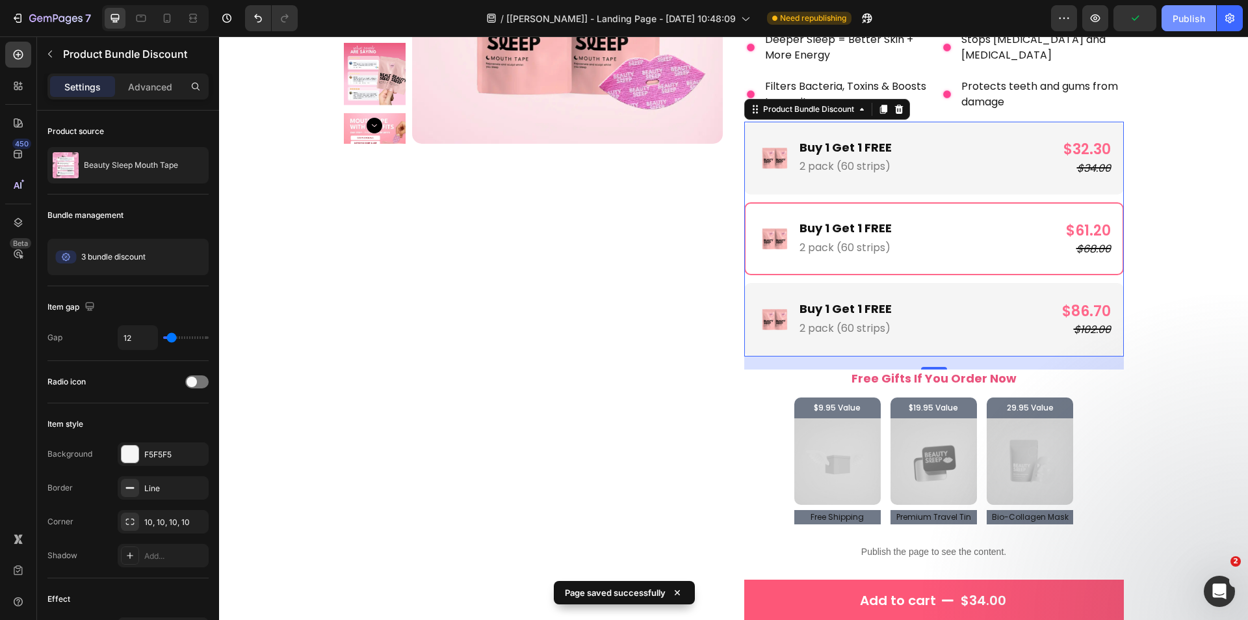
click at [1177, 21] on div "Publish" at bounding box center [1189, 19] width 33 height 14
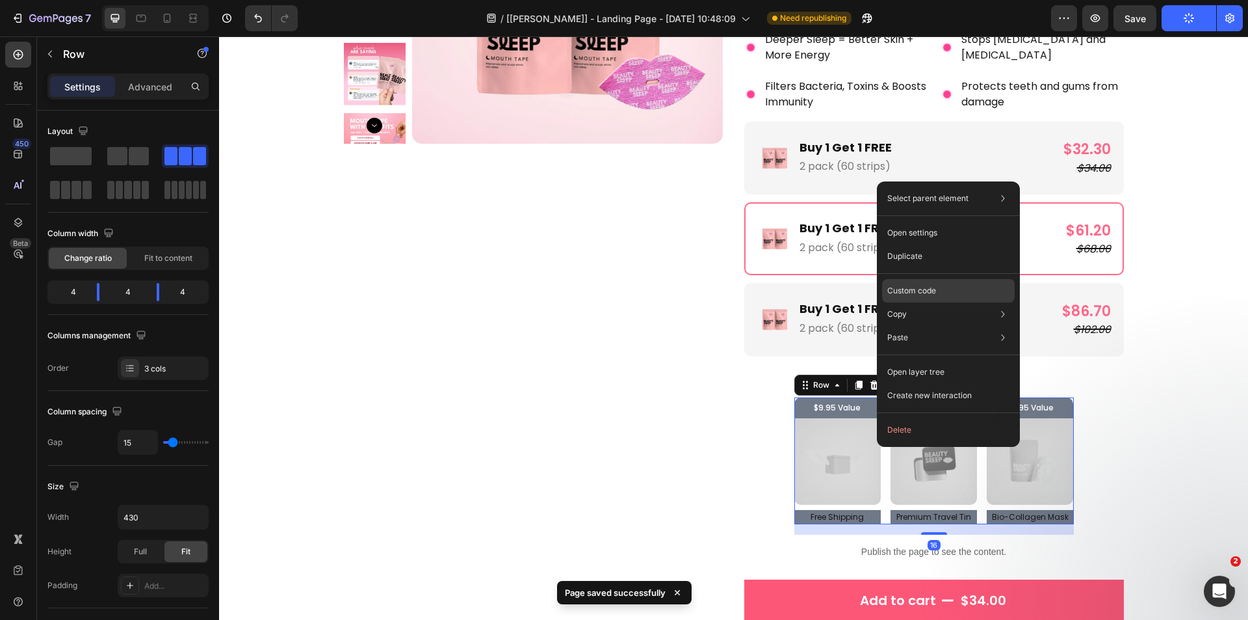
click at [915, 293] on p "Custom code" at bounding box center [911, 291] width 49 height 12
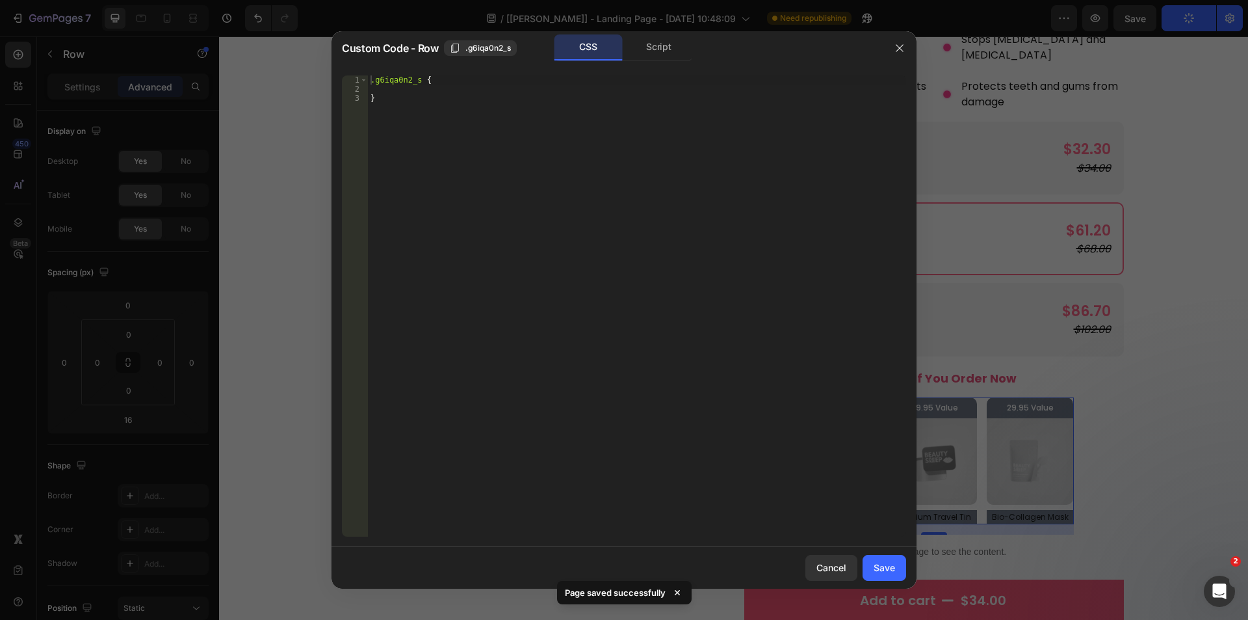
click at [894, 36] on div at bounding box center [900, 48] width 34 height 34
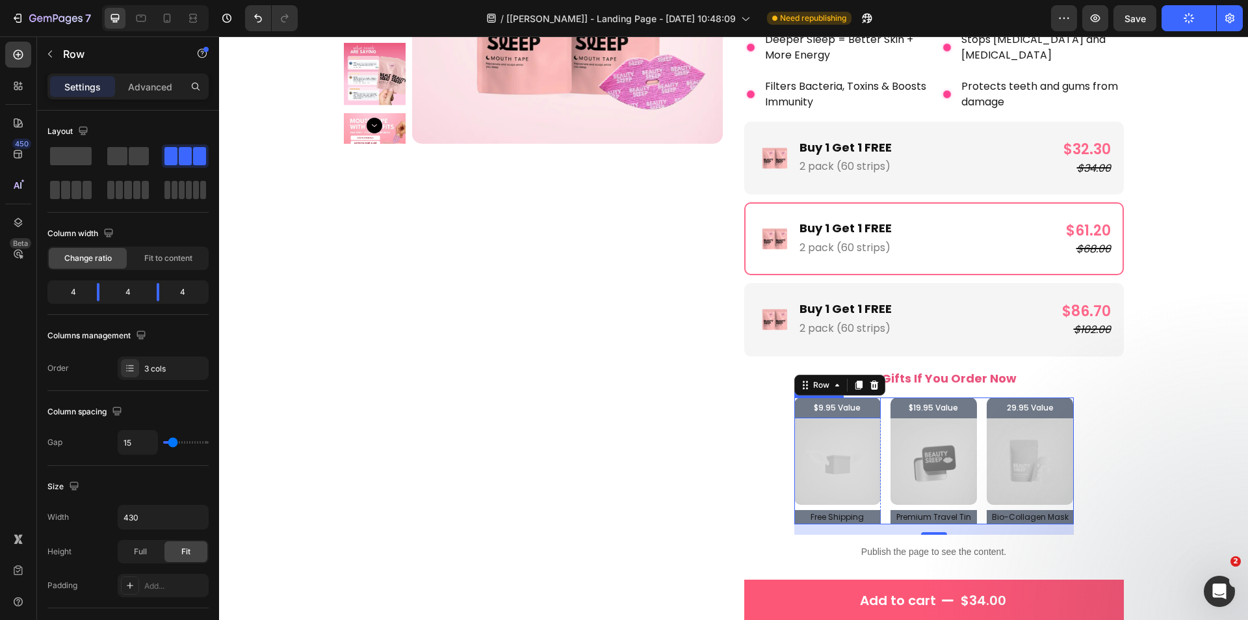
click at [840, 412] on p "$9.95 Value" at bounding box center [838, 407] width 80 height 14
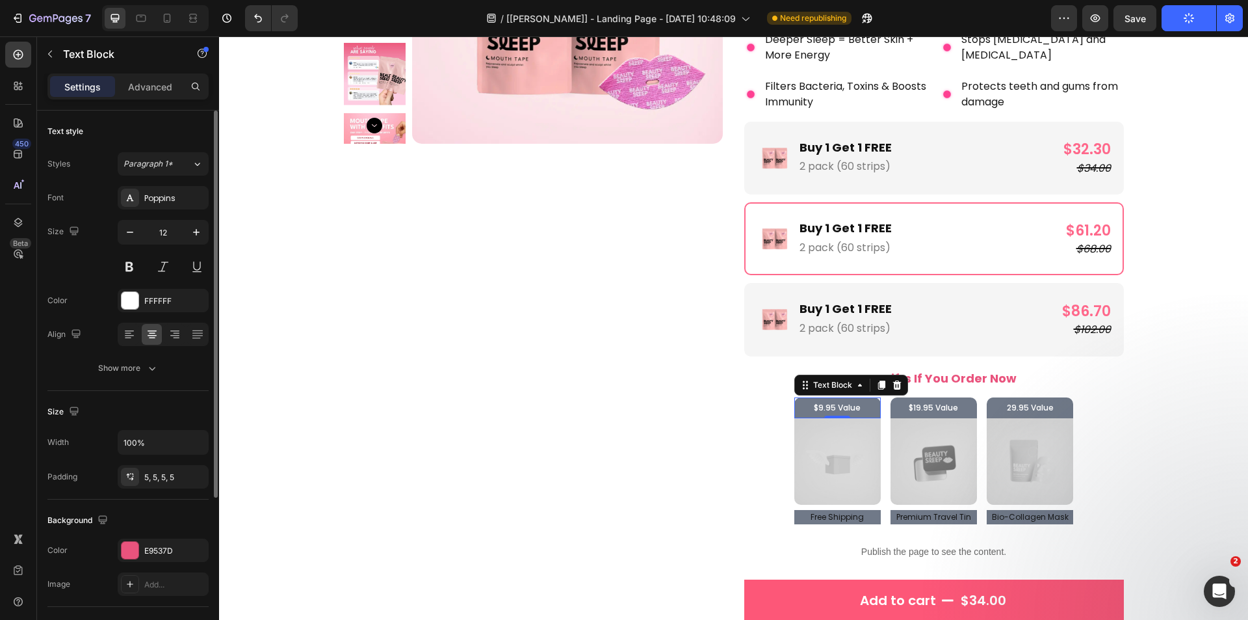
scroll to position [224, 0]
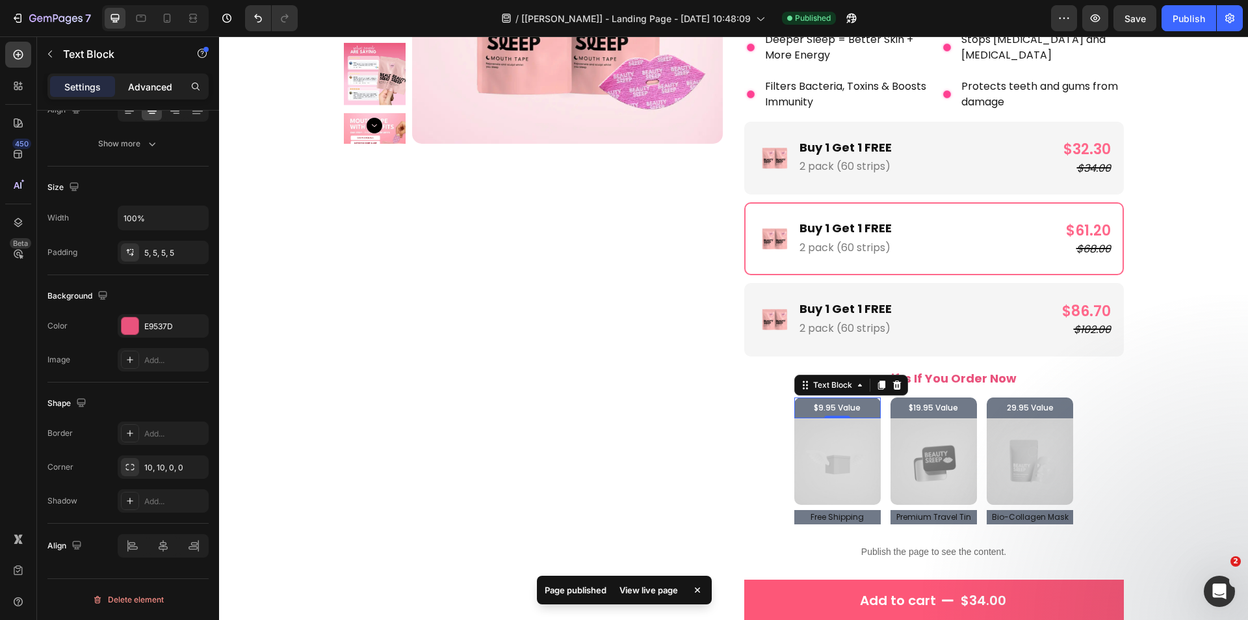
click at [161, 87] on p "Advanced" at bounding box center [150, 87] width 44 height 14
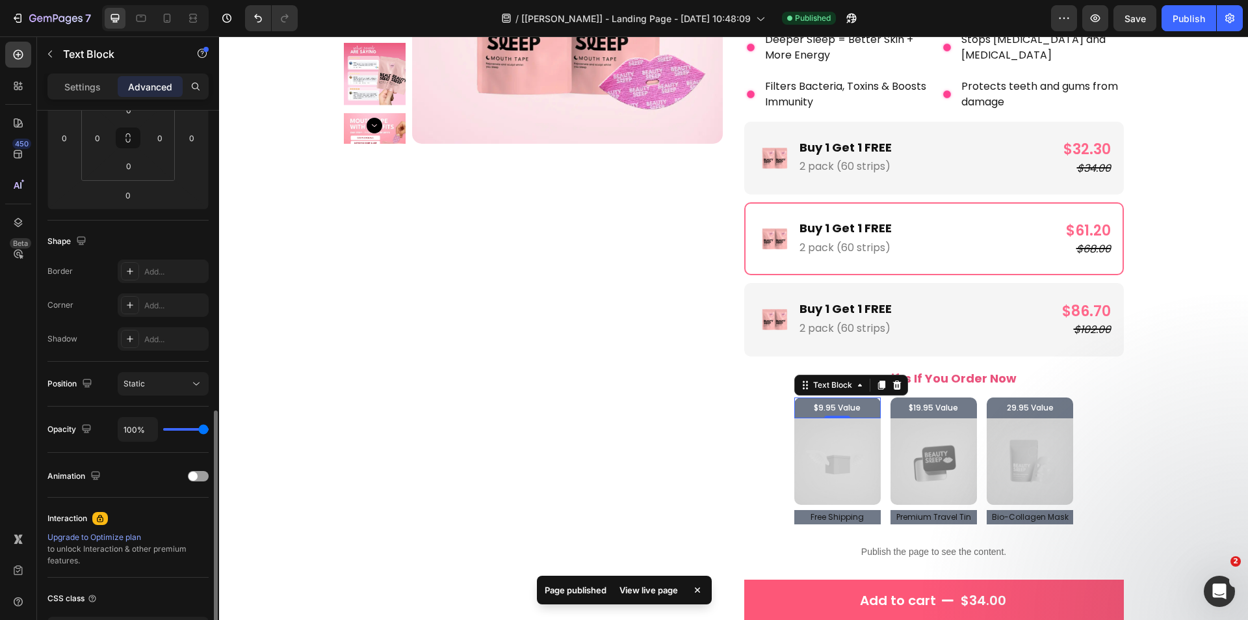
scroll to position [321, 0]
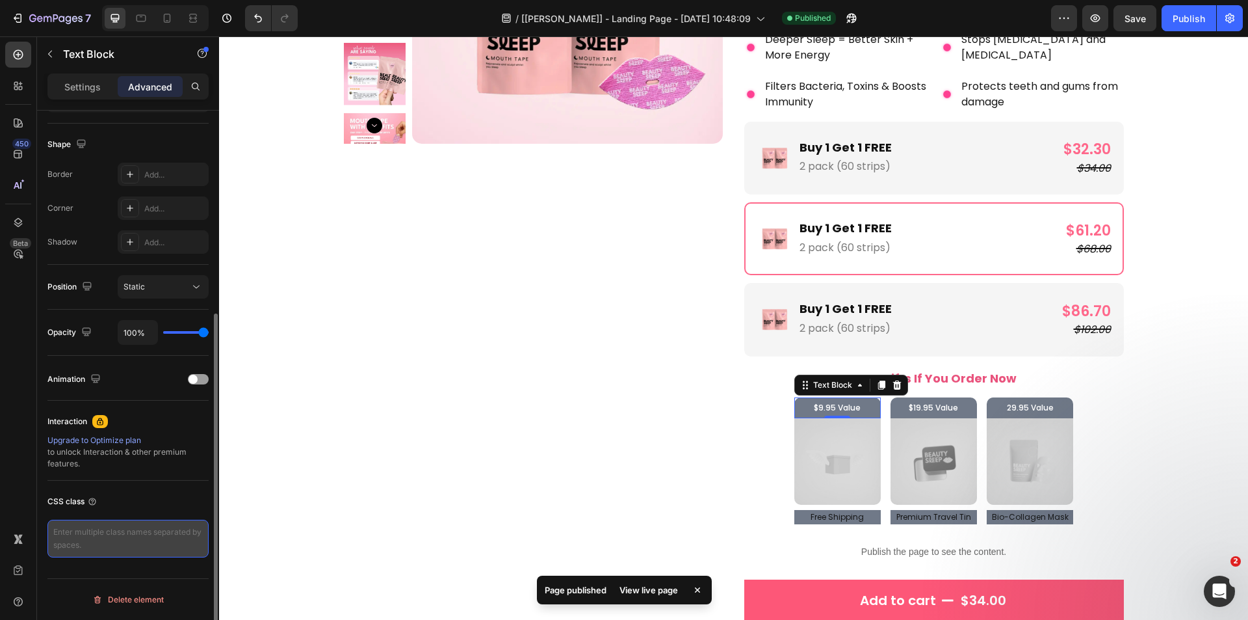
click at [97, 530] on textarea at bounding box center [127, 538] width 161 height 38
type textarea "t"
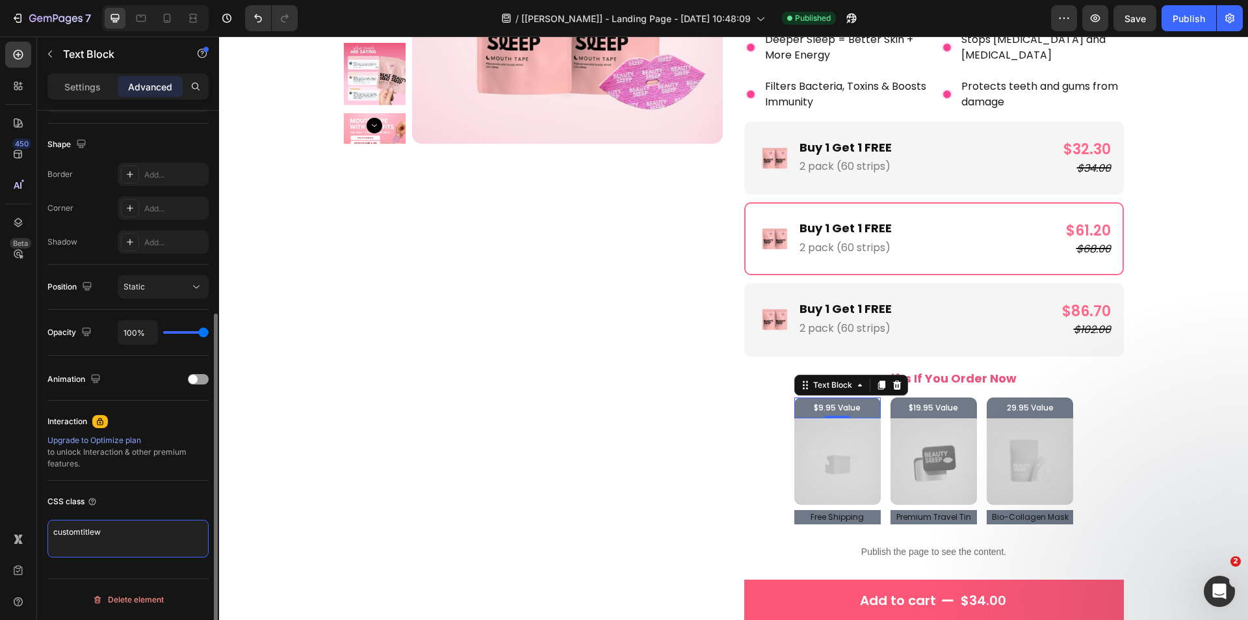
type textarea "customtitle"
drag, startPoint x: 120, startPoint y: 531, endPoint x: 47, endPoint y: 530, distance: 72.8
click at [47, 530] on div "Display on Desktop Yes No Tablet Yes No Mobile Yes No Spacing (px) 0 0 0 0 0 0 …" at bounding box center [128, 222] width 182 height 867
click at [896, 406] on p "$19.95 Value" at bounding box center [934, 407] width 80 height 14
click at [123, 541] on textarea at bounding box center [127, 538] width 161 height 38
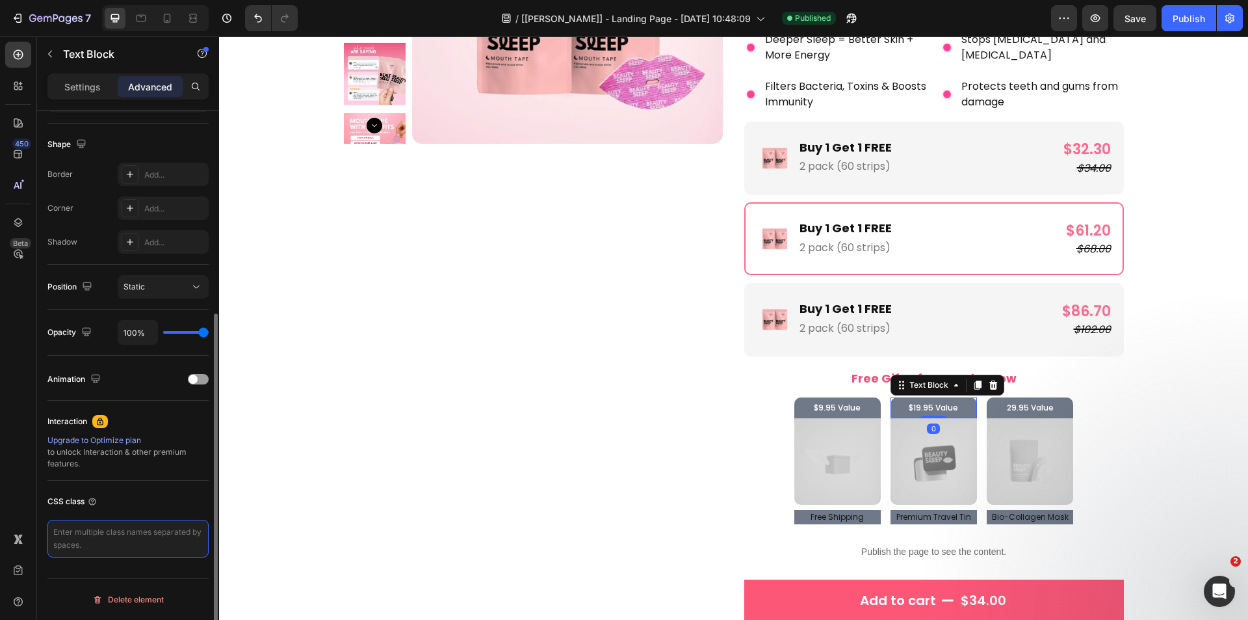
paste textarea "customtitle"
type textarea "customtitle"
click at [1040, 411] on p "29.95 Value" at bounding box center [1030, 407] width 80 height 14
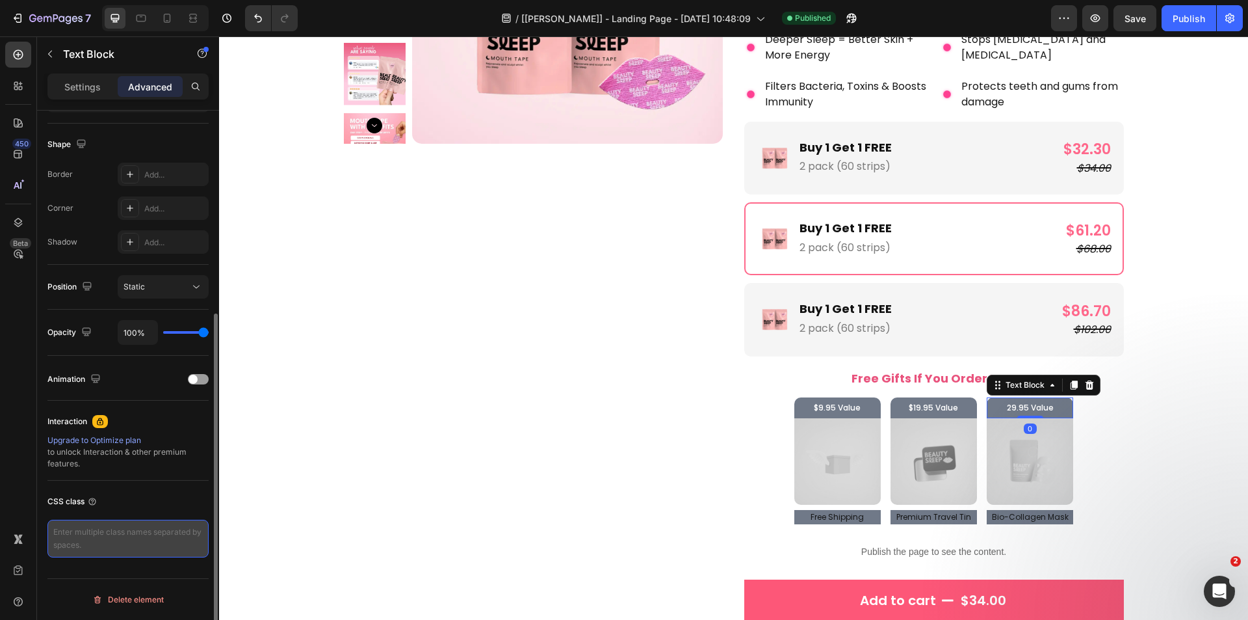
click at [103, 536] on textarea at bounding box center [127, 538] width 161 height 38
paste textarea "customtitle"
type textarea "customtitle"
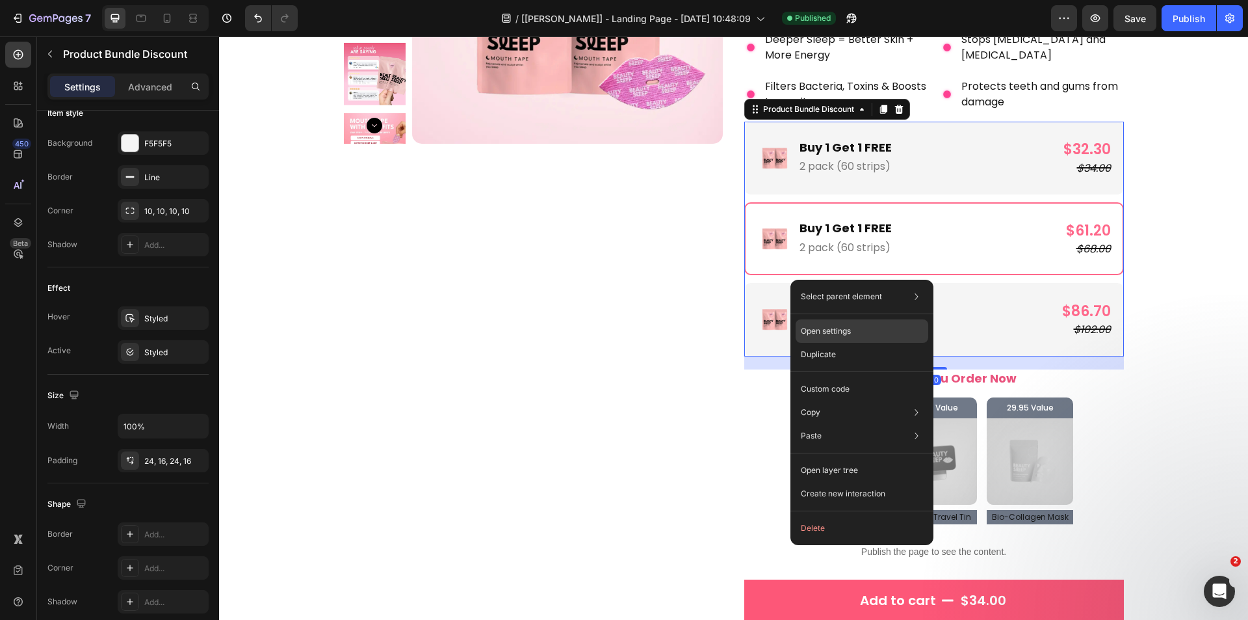
scroll to position [0, 0]
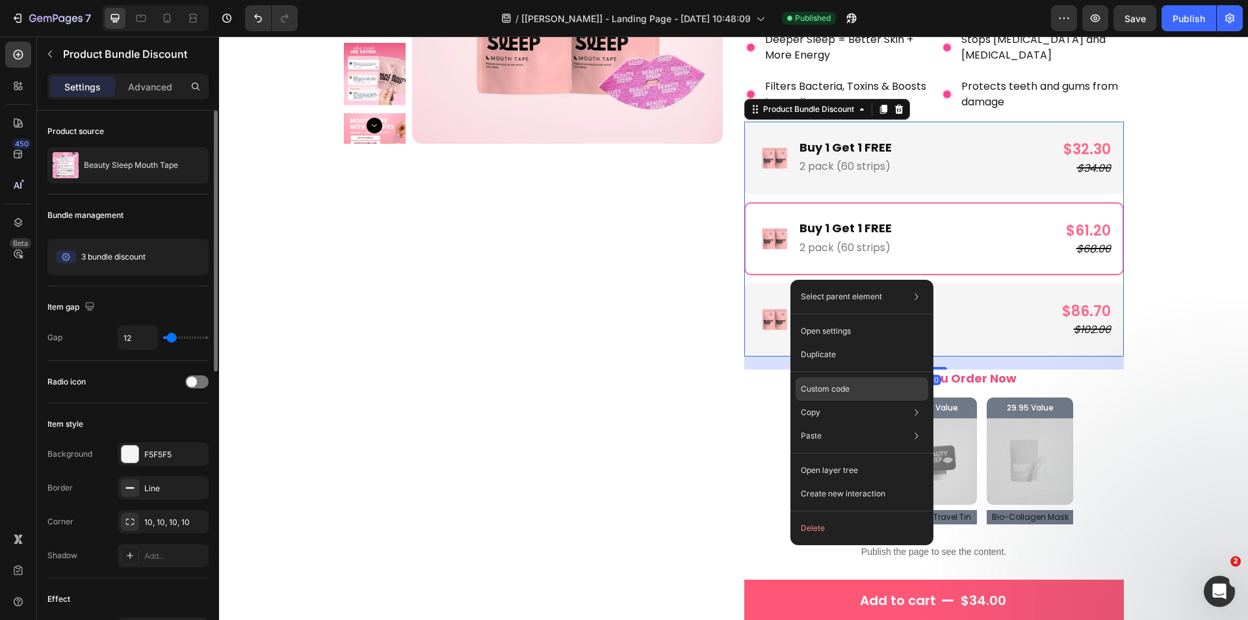
click at [824, 386] on p "Custom code" at bounding box center [825, 389] width 49 height 12
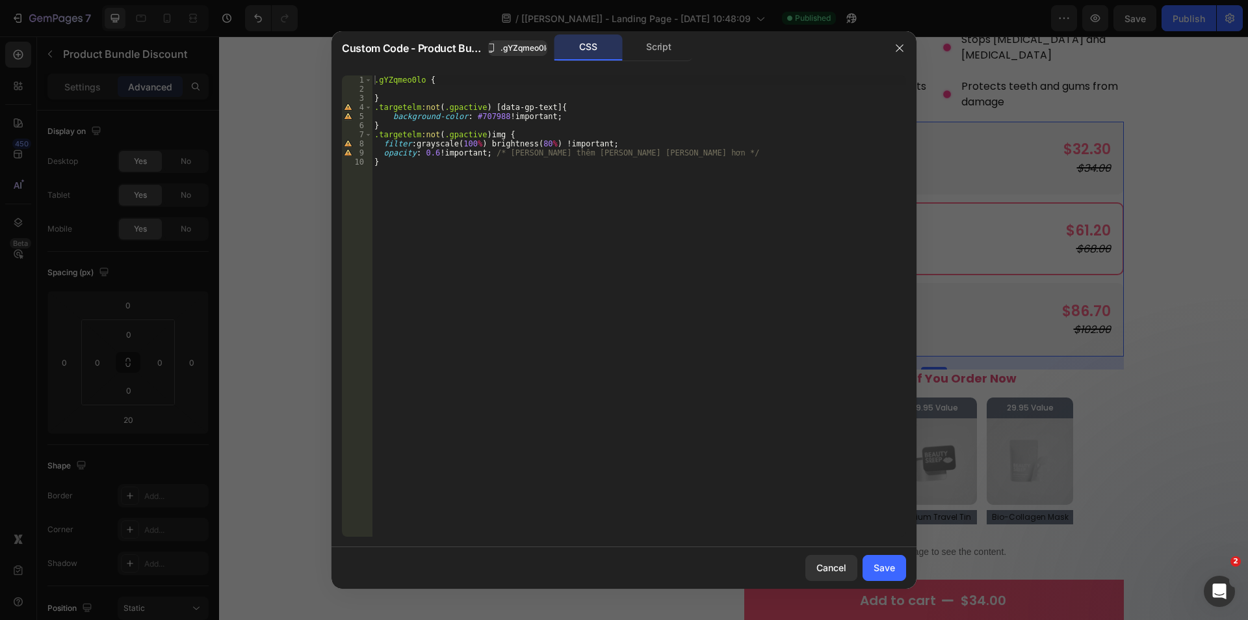
click at [483, 102] on div ".gYZqmeo0lo { } .targetelm :not ( .gpactive ) [ data-gp-text ] { background-col…" at bounding box center [639, 314] width 534 height 479
click at [482, 107] on div ".gYZqmeo0lo { } .targetelm :not ( .gpactive ) [ data-gp-text ] { background-col…" at bounding box center [639, 314] width 534 height 479
paste textarea "customtitle"
click at [375, 109] on div ".gYZqmeo0lo { } .targetelm :not ( .gpactive ) .customtitle [ data-gp-text ] { b…" at bounding box center [639, 314] width 534 height 479
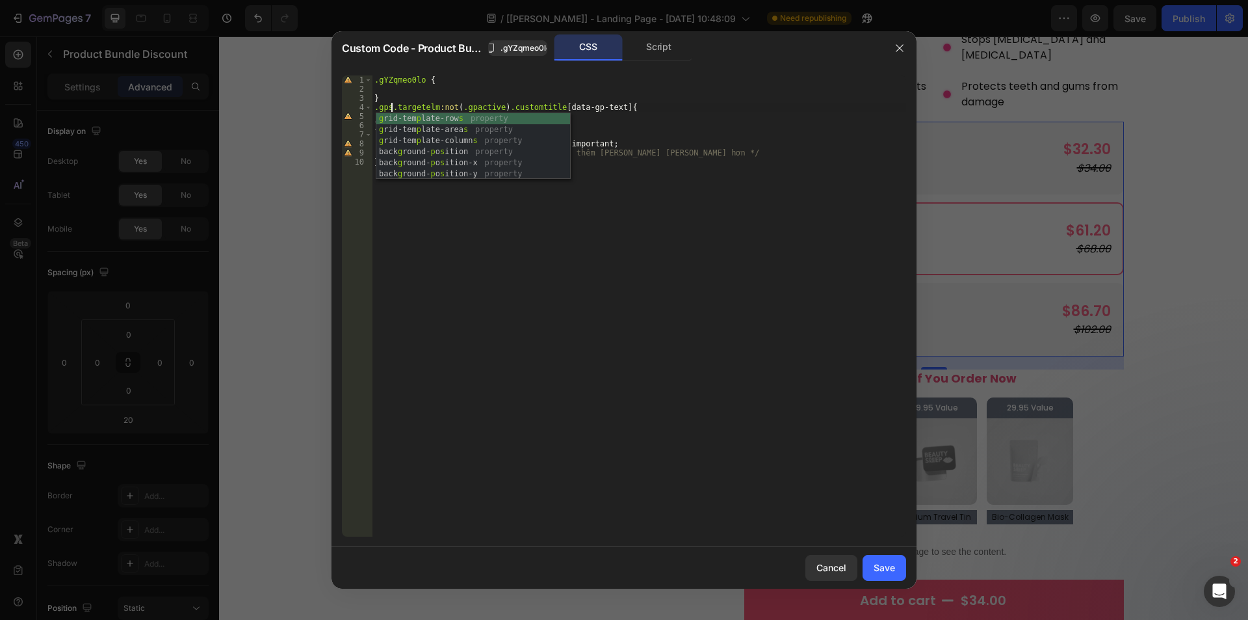
scroll to position [0, 1]
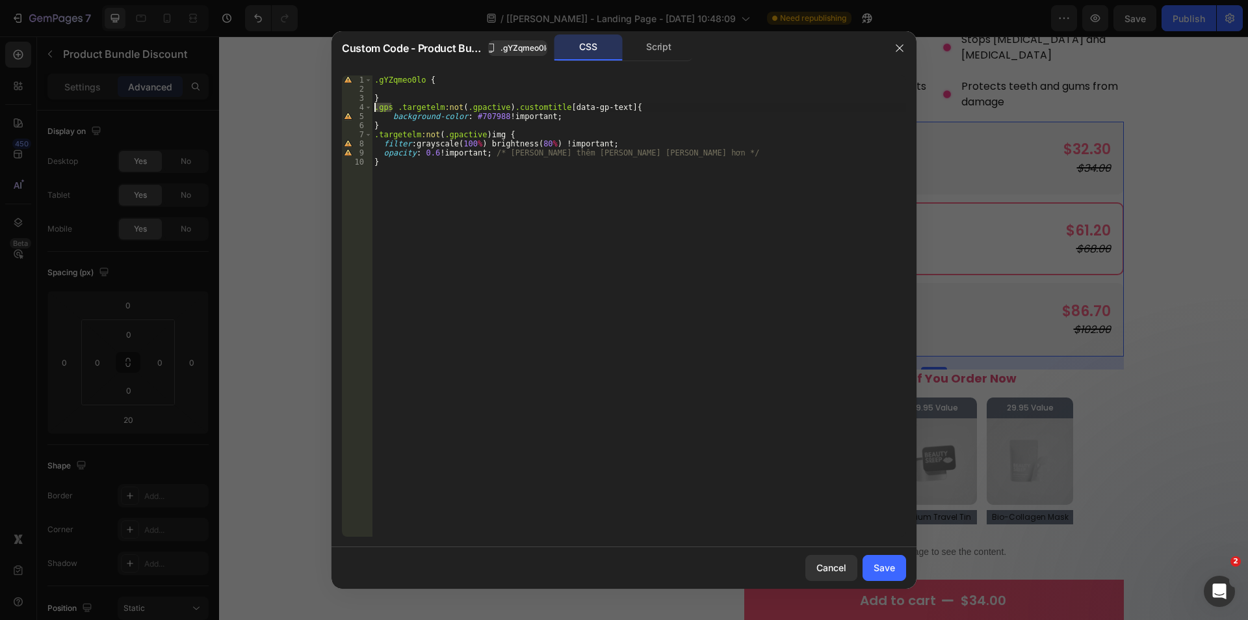
drag, startPoint x: 391, startPoint y: 107, endPoint x: 363, endPoint y: 107, distance: 27.3
click at [363, 107] on div ".gps .targetelm:not(.gpactive) .customtitle [data-gp-text]{ 1 2 3 4 5 6 7 8 9 1…" at bounding box center [624, 305] width 564 height 461
click at [375, 135] on div ".gYZqmeo0lo { } .gps .targetelm :not ( .gpactive ) .customtitle [ data-gp-text …" at bounding box center [639, 314] width 534 height 479
paste textarea ".gps"
type textarea ".gps .targetelm:not(.gpactive) img {"
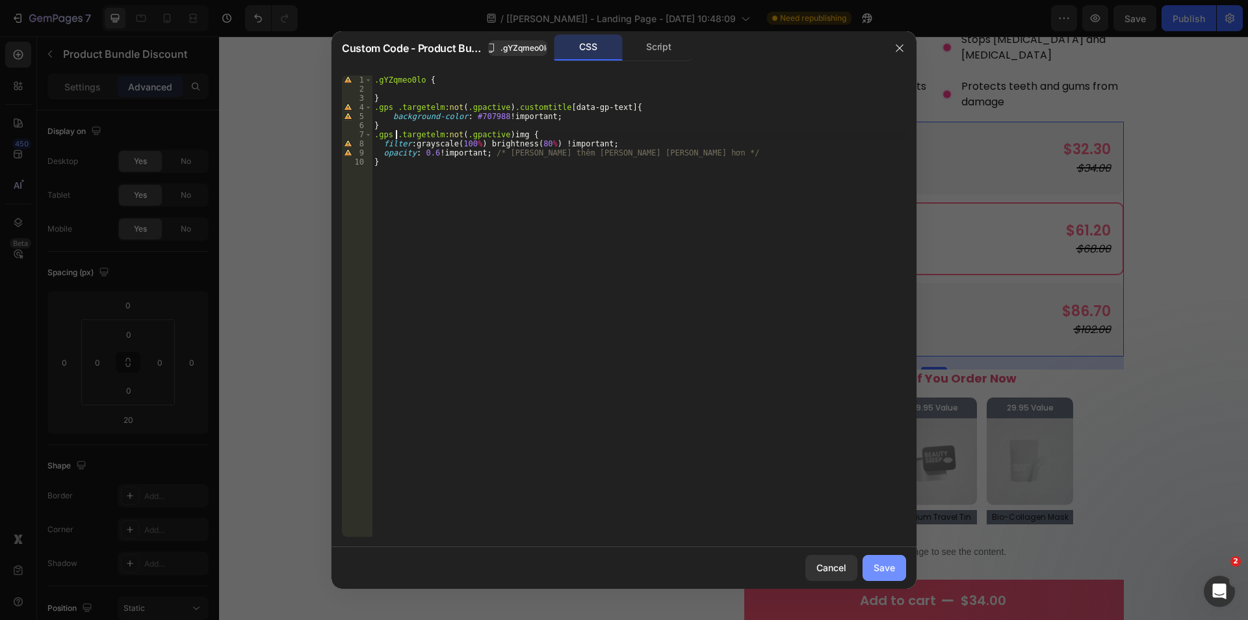
click at [881, 557] on button "Save" at bounding box center [885, 568] width 44 height 26
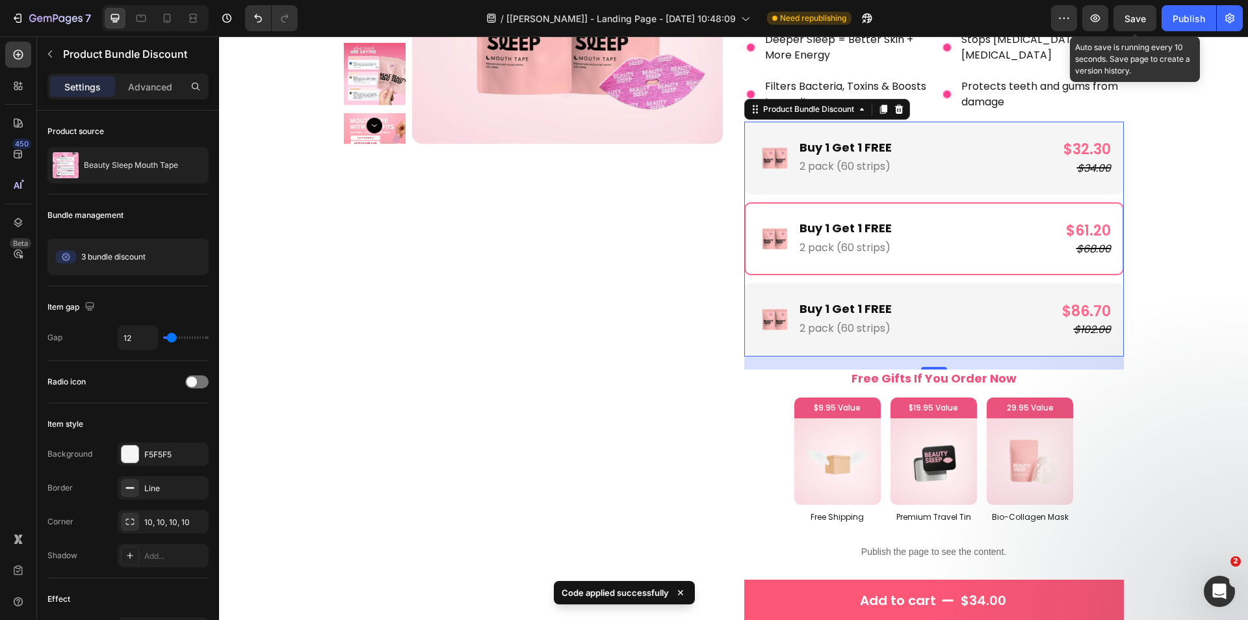
click at [1140, 21] on span "Save" at bounding box center [1135, 18] width 21 height 11
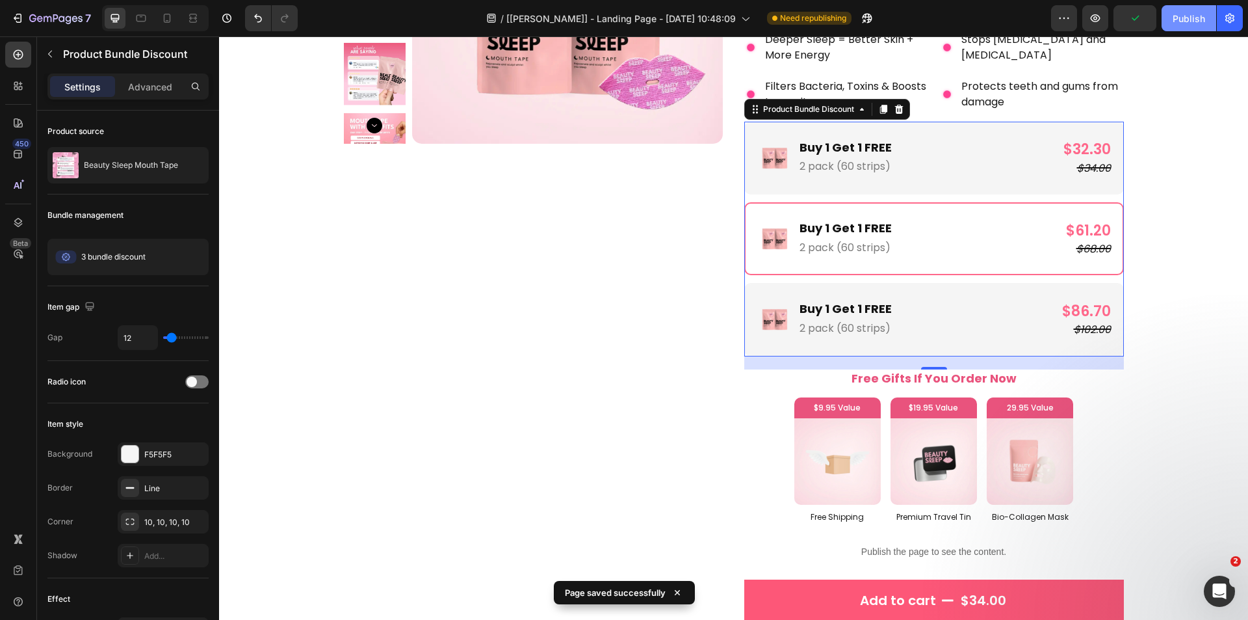
click at [1177, 25] on button "Publish" at bounding box center [1189, 18] width 55 height 26
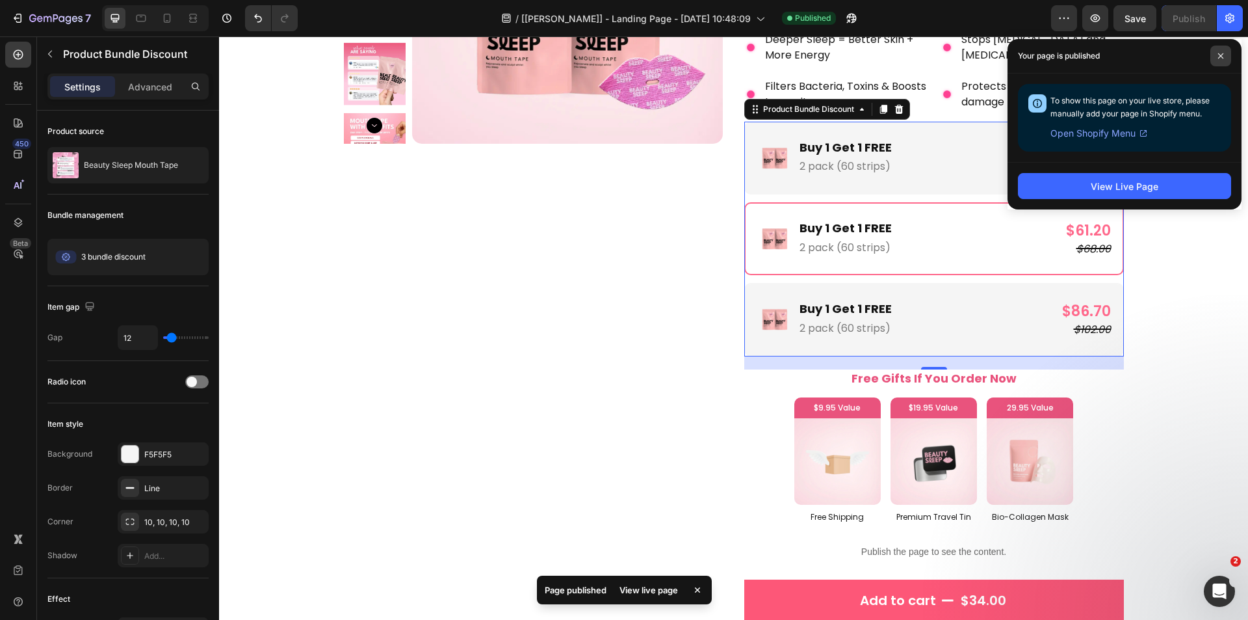
click at [1217, 57] on span at bounding box center [1220, 56] width 21 height 21
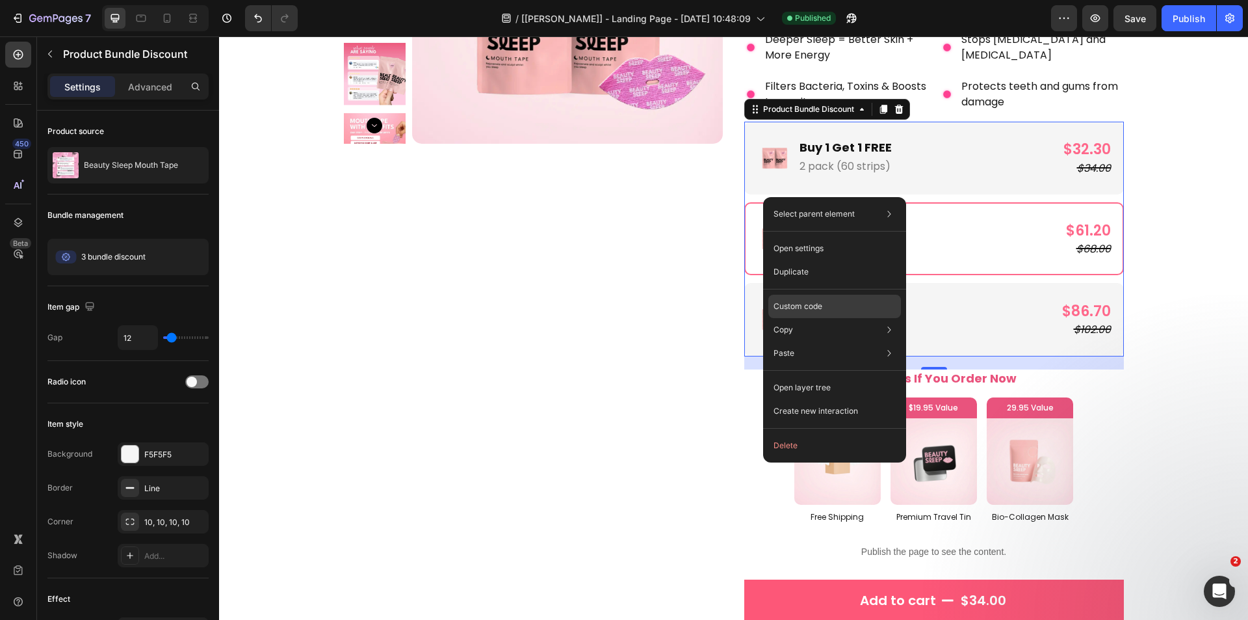
click at [805, 341] on div "Custom code" at bounding box center [834, 352] width 133 height 23
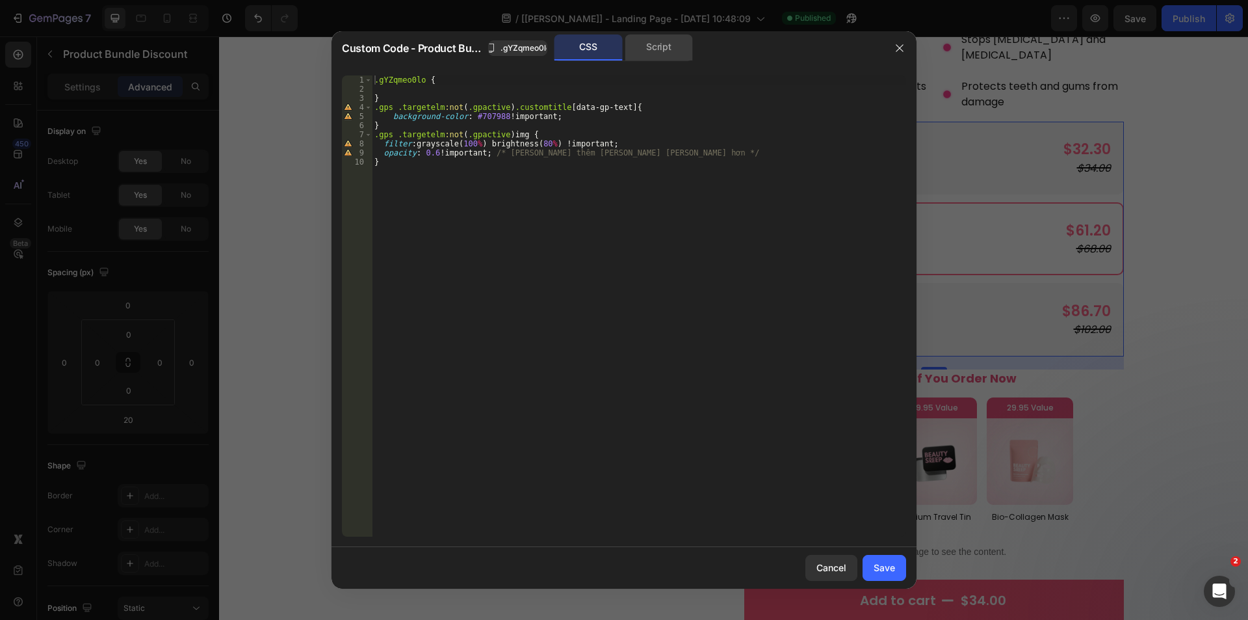
click at [659, 47] on div "Script" at bounding box center [659, 47] width 68 height 26
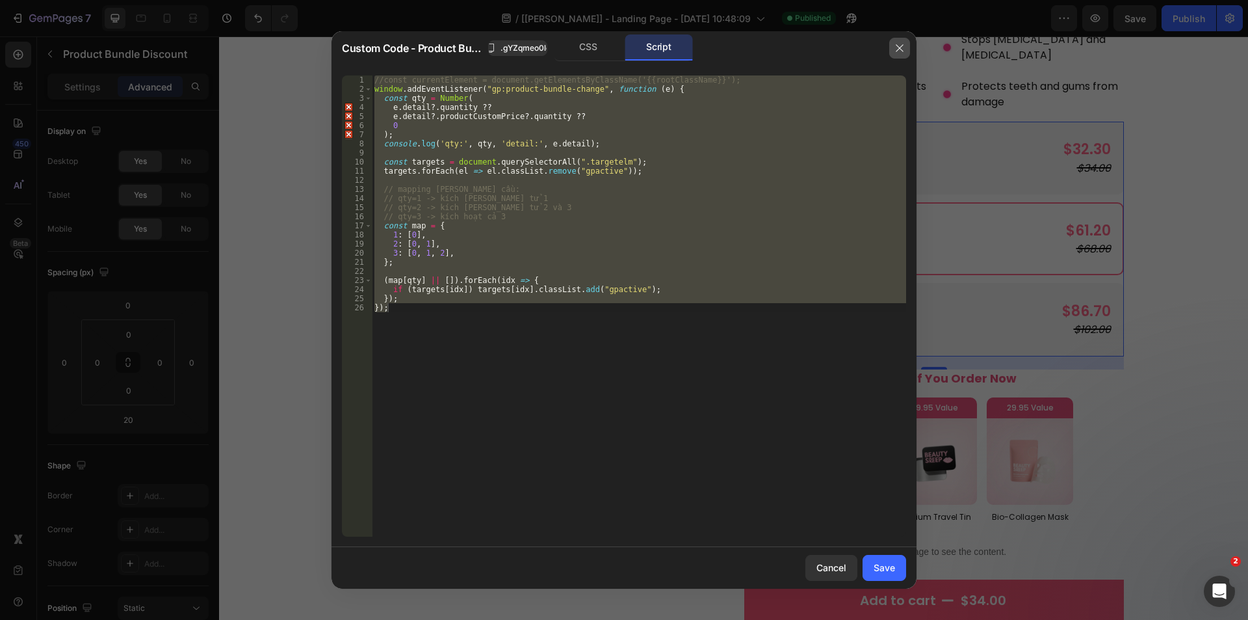
click at [904, 42] on button "button" at bounding box center [899, 48] width 21 height 21
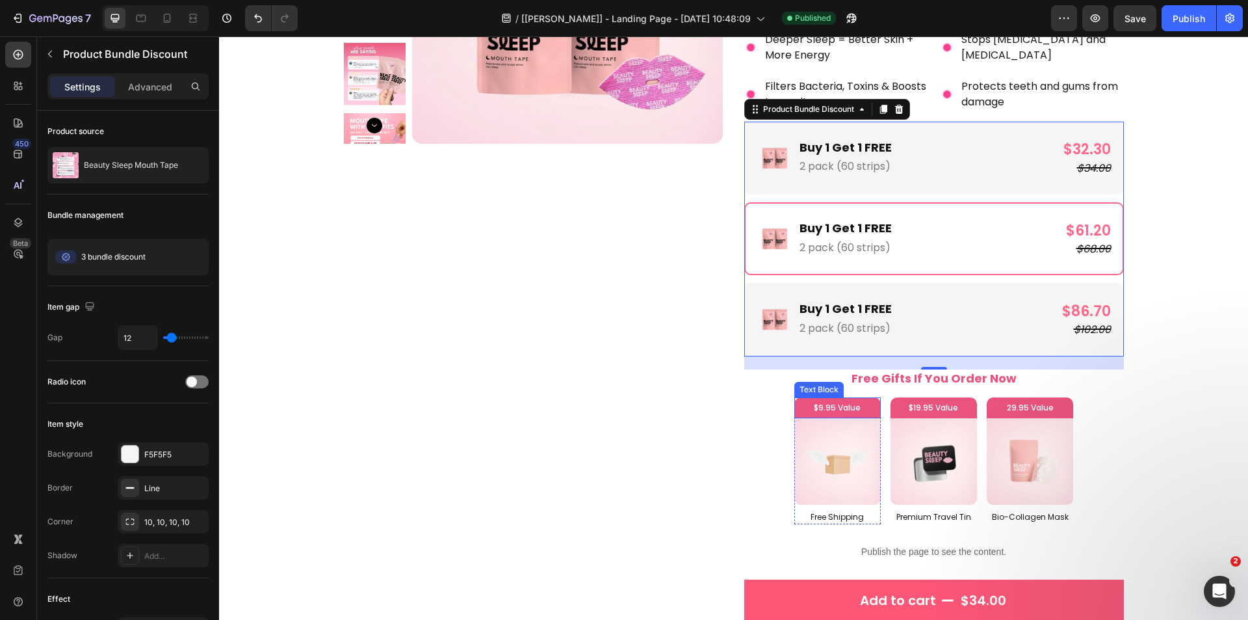
click at [868, 415] on div "$9.95 Value" at bounding box center [837, 407] width 86 height 21
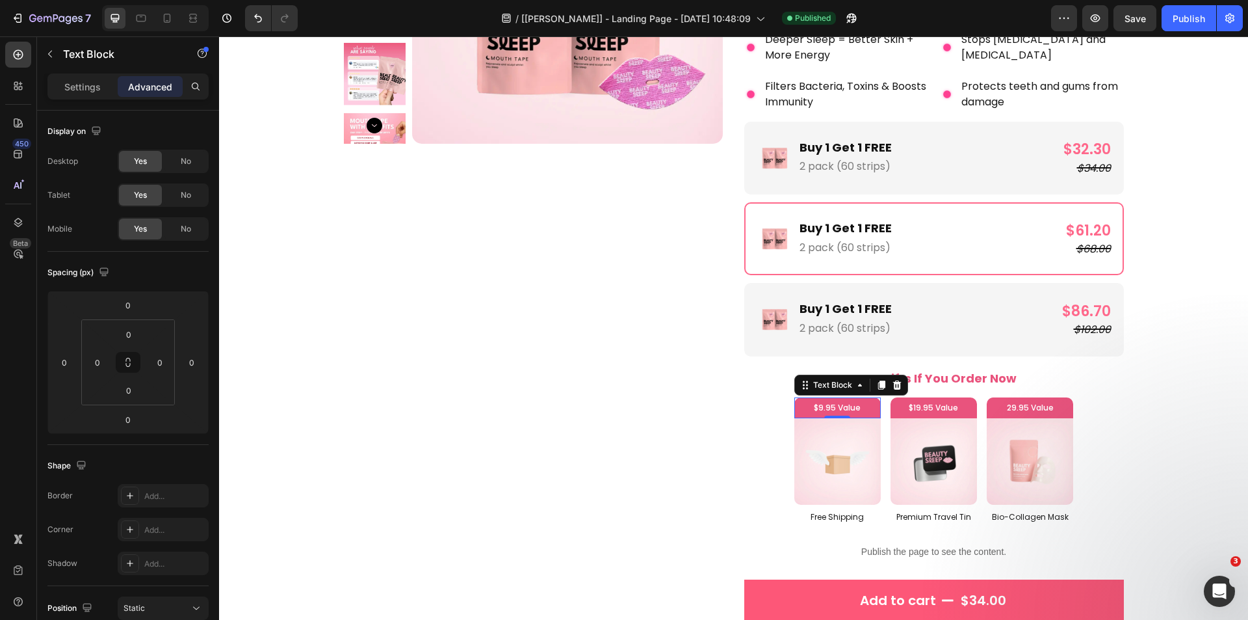
drag, startPoint x: 841, startPoint y: 384, endPoint x: 839, endPoint y: 376, distance: 8.0
click at [840, 380] on div "Text Block" at bounding box center [833, 385] width 44 height 12
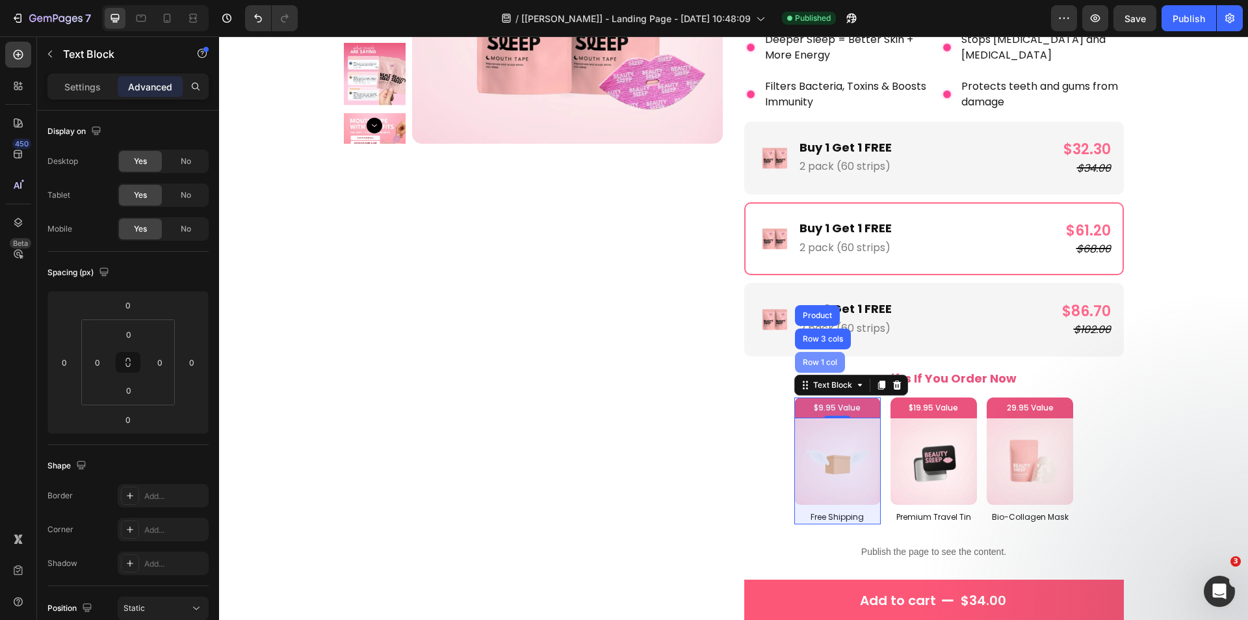
click at [820, 360] on div "Row 1 col" at bounding box center [820, 362] width 40 height 8
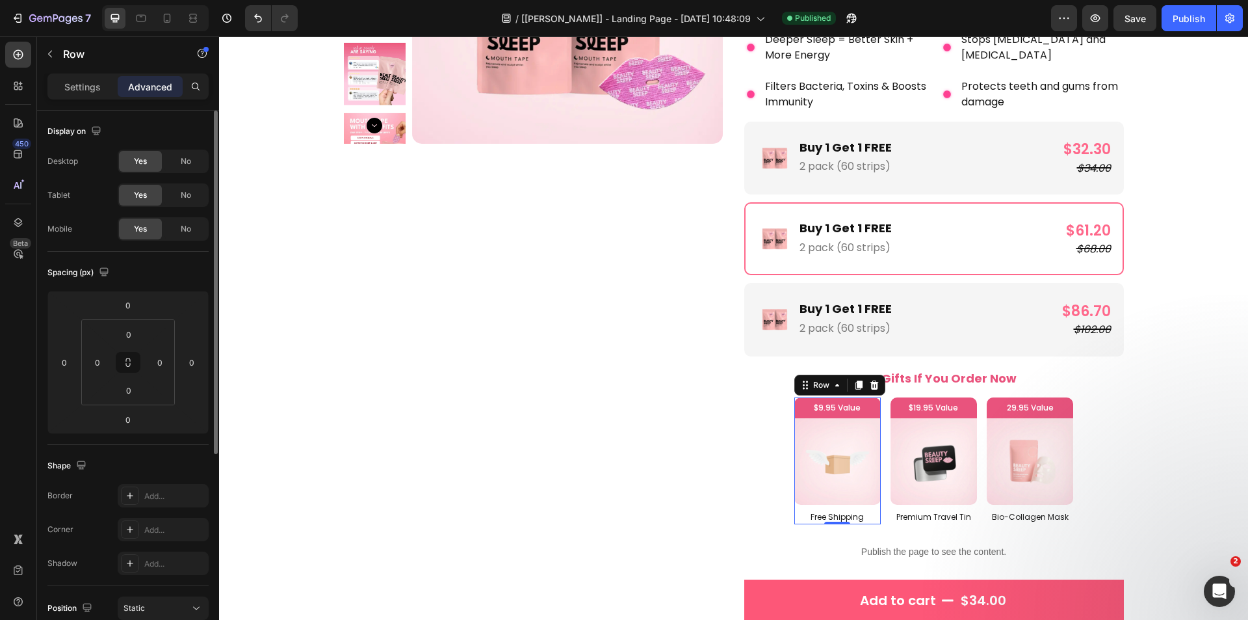
scroll to position [321, 0]
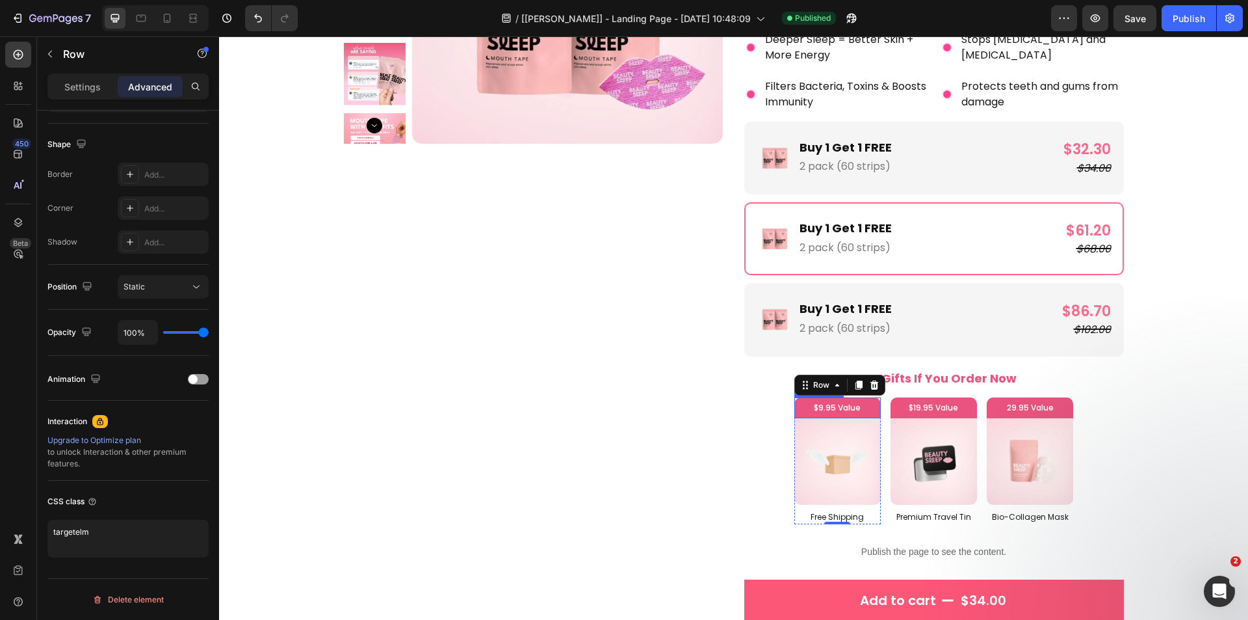
click at [841, 407] on p "$9.95 Value" at bounding box center [838, 407] width 80 height 14
click at [833, 388] on div "Text Block" at bounding box center [833, 385] width 44 height 12
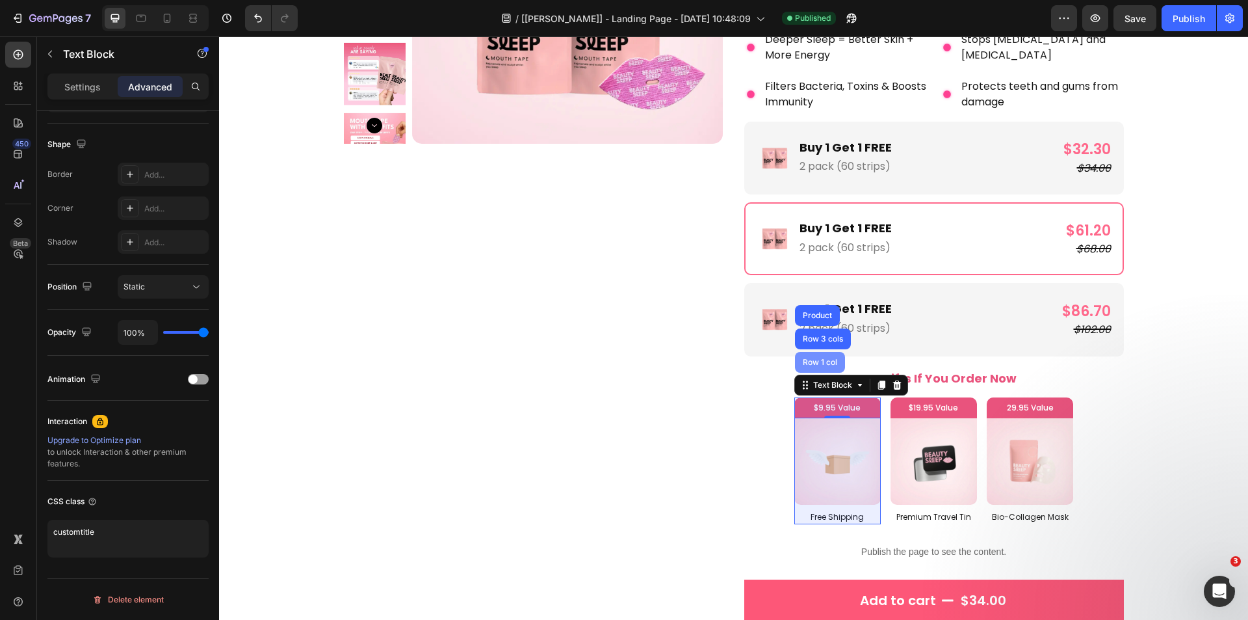
click at [818, 361] on div "Row 1 col" at bounding box center [820, 362] width 40 height 8
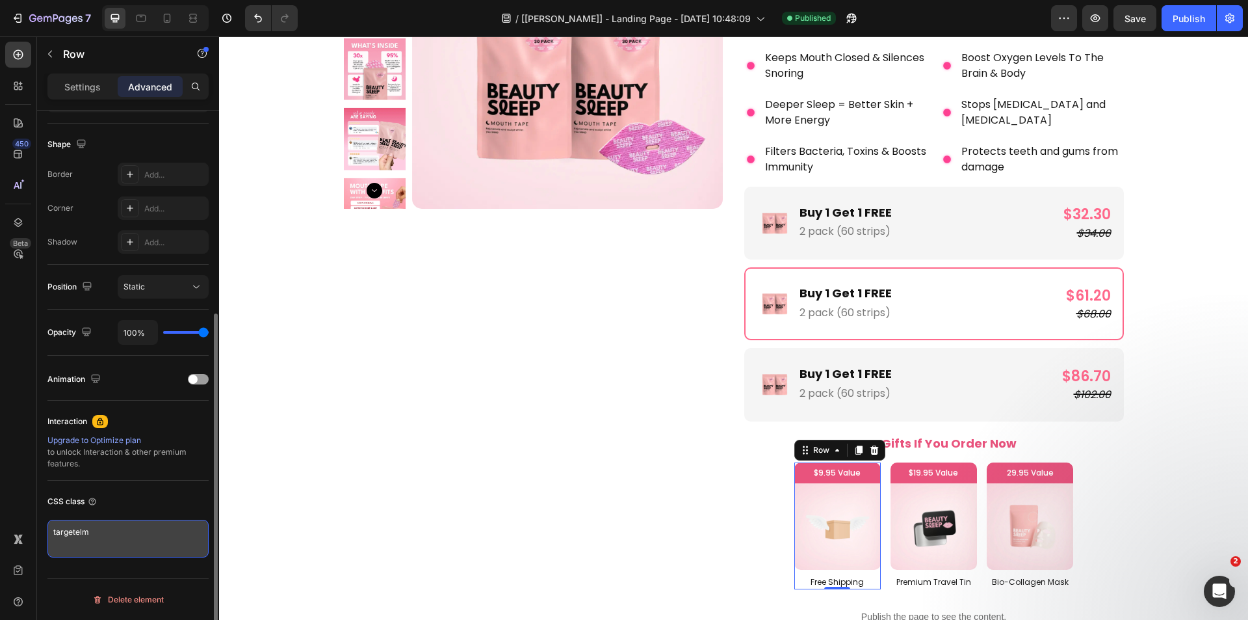
click at [100, 538] on textarea "targetelm" at bounding box center [127, 538] width 161 height 38
click at [114, 538] on textarea "targetelm" at bounding box center [127, 538] width 161 height 38
click at [113, 538] on textarea "targetelm" at bounding box center [127, 538] width 161 height 38
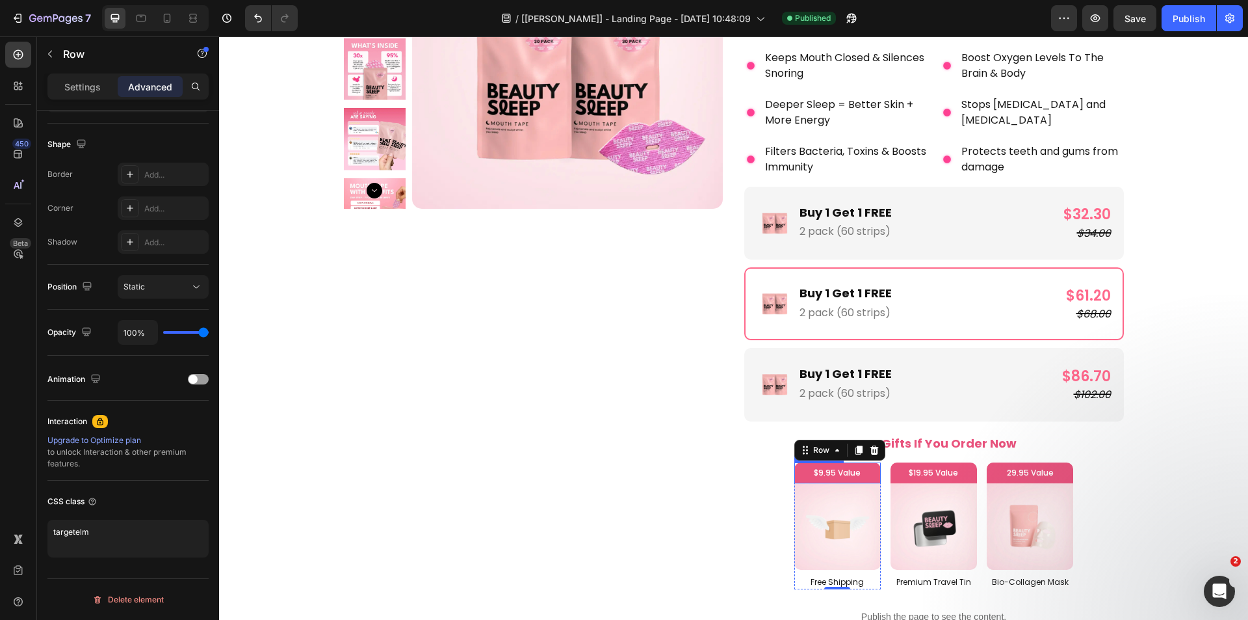
click at [848, 473] on p "$9.95 Value" at bounding box center [838, 472] width 80 height 14
click at [73, 86] on p "Settings" at bounding box center [82, 87] width 36 height 14
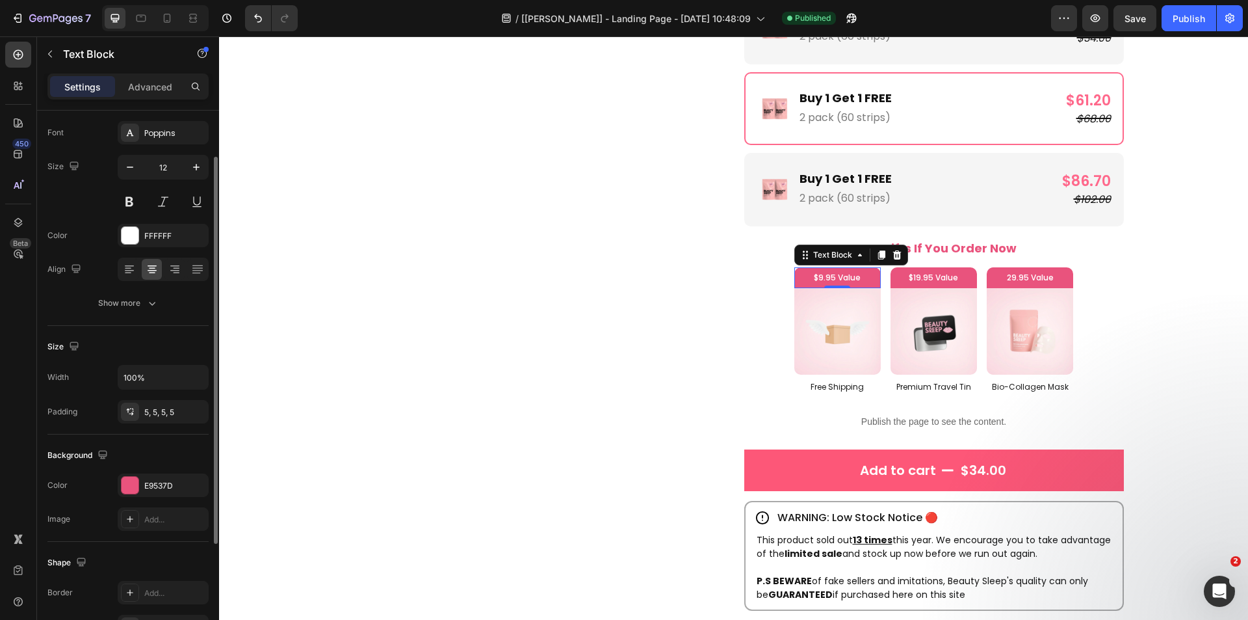
scroll to position [224, 0]
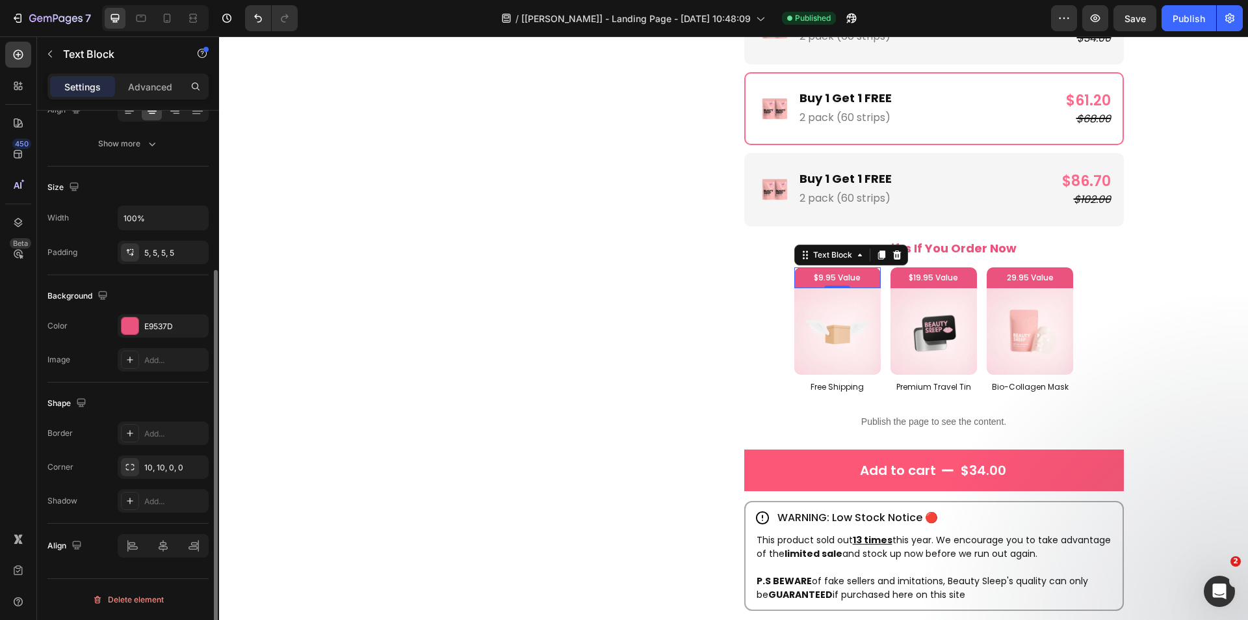
click at [156, 90] on p "Advanced" at bounding box center [150, 87] width 44 height 14
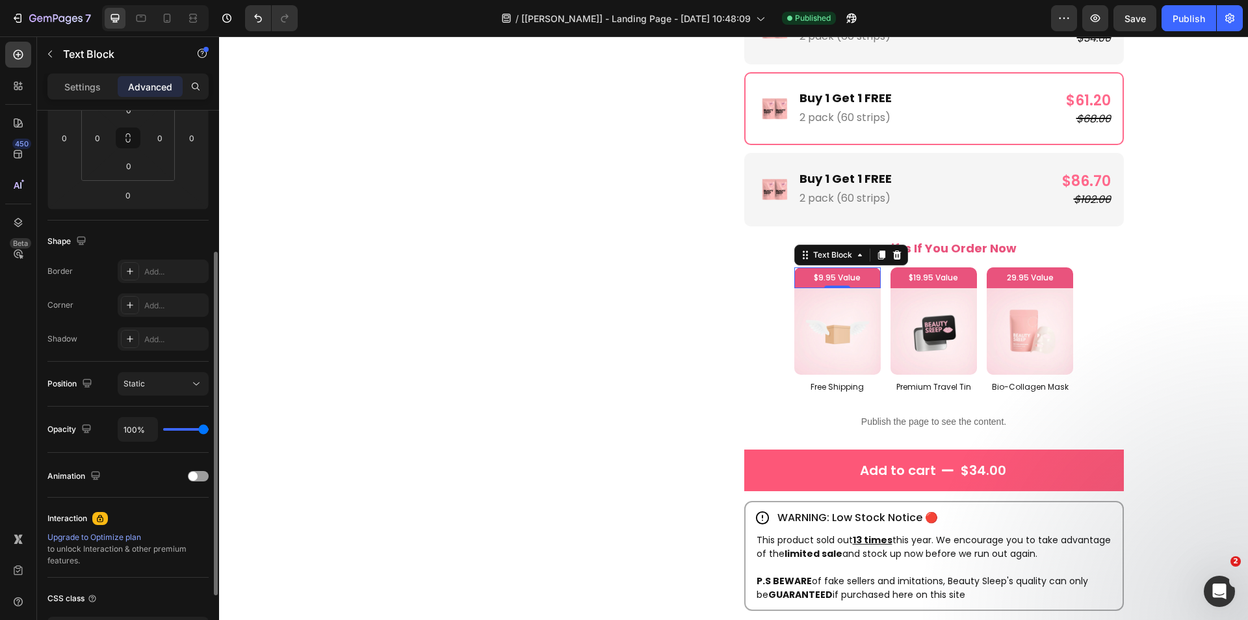
click at [144, 493] on div "Animation" at bounding box center [127, 474] width 161 height 45
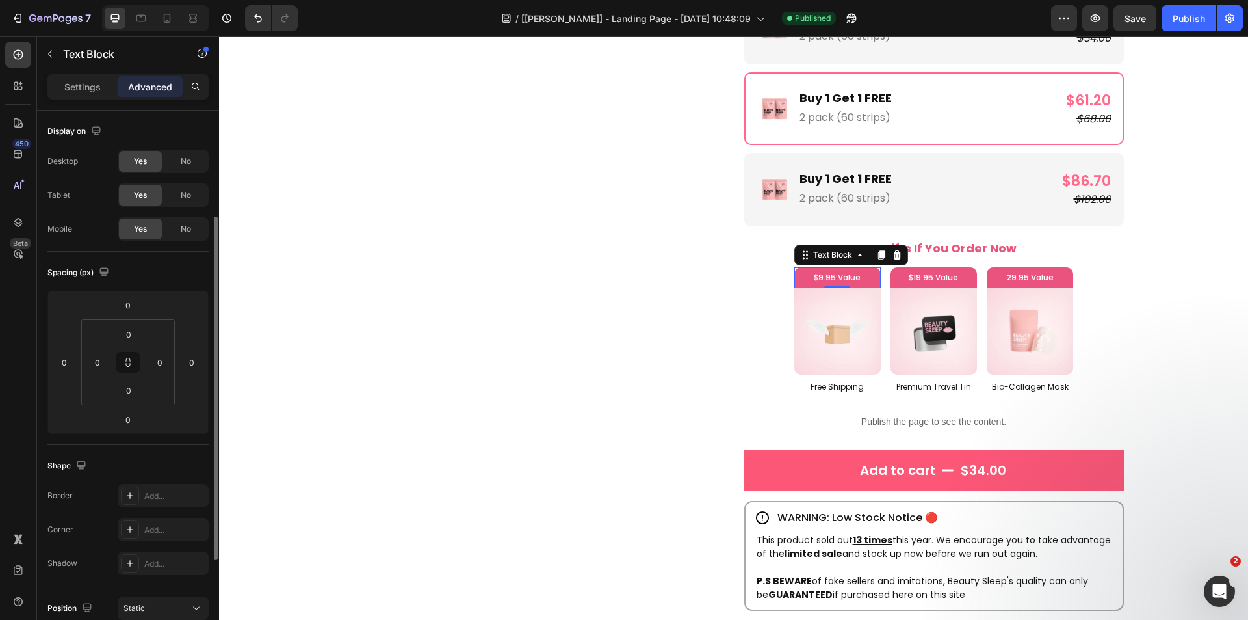
scroll to position [321, 0]
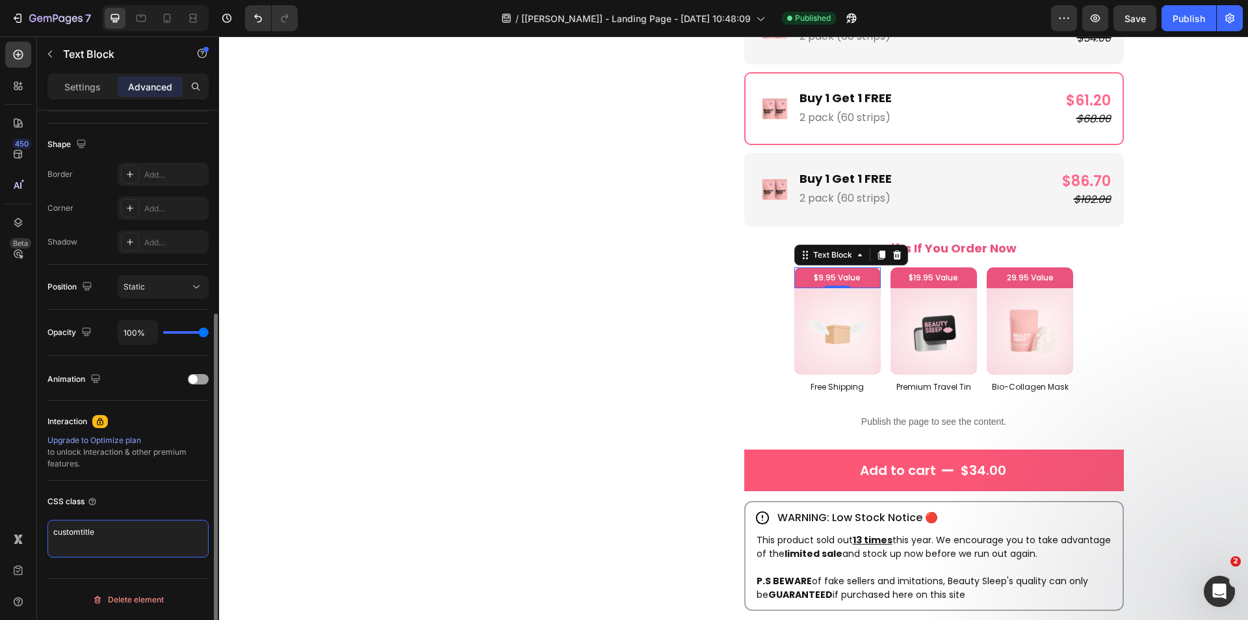
click at [107, 530] on textarea "customtitle" at bounding box center [127, 538] width 161 height 38
click at [107, 531] on textarea "customtitle" at bounding box center [127, 538] width 161 height 38
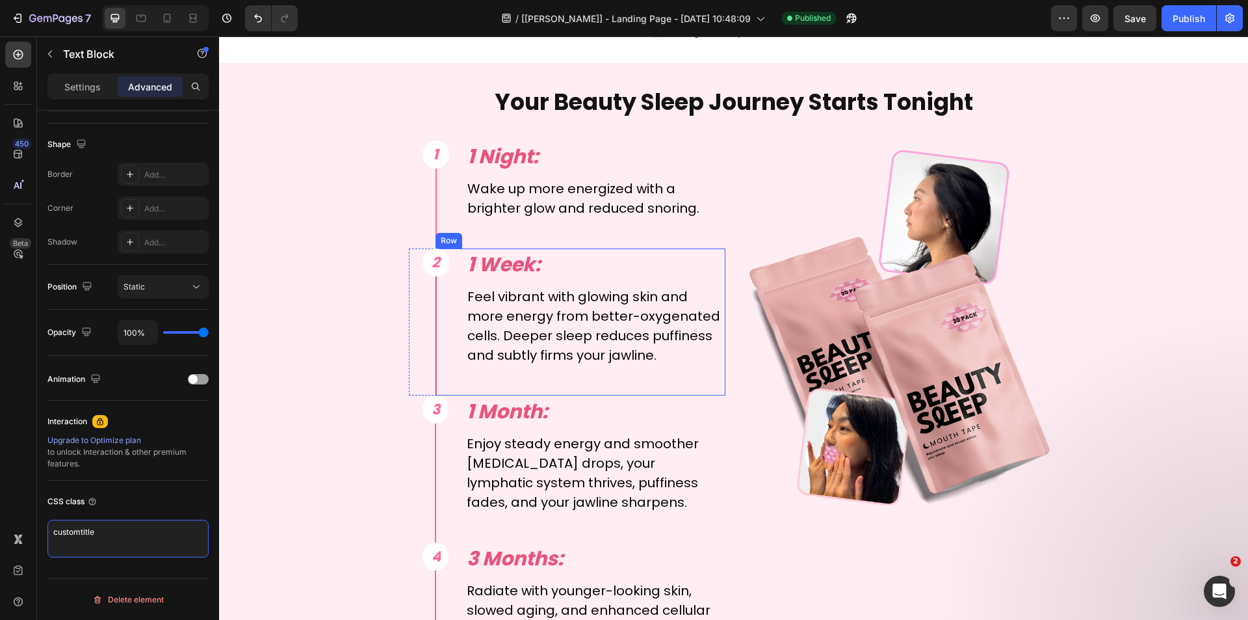
scroll to position [5065, 0]
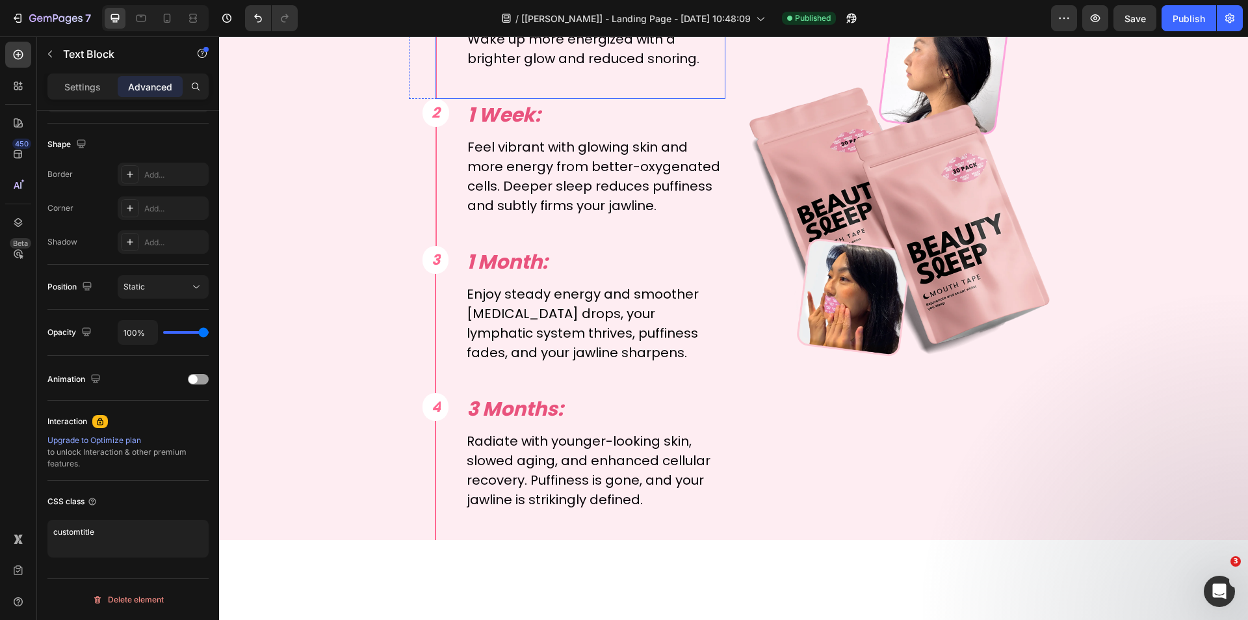
click at [445, 99] on div "1 Night: Text Block Wake up more energized with a brighter glow and reduced sno…" at bounding box center [581, 45] width 291 height 108
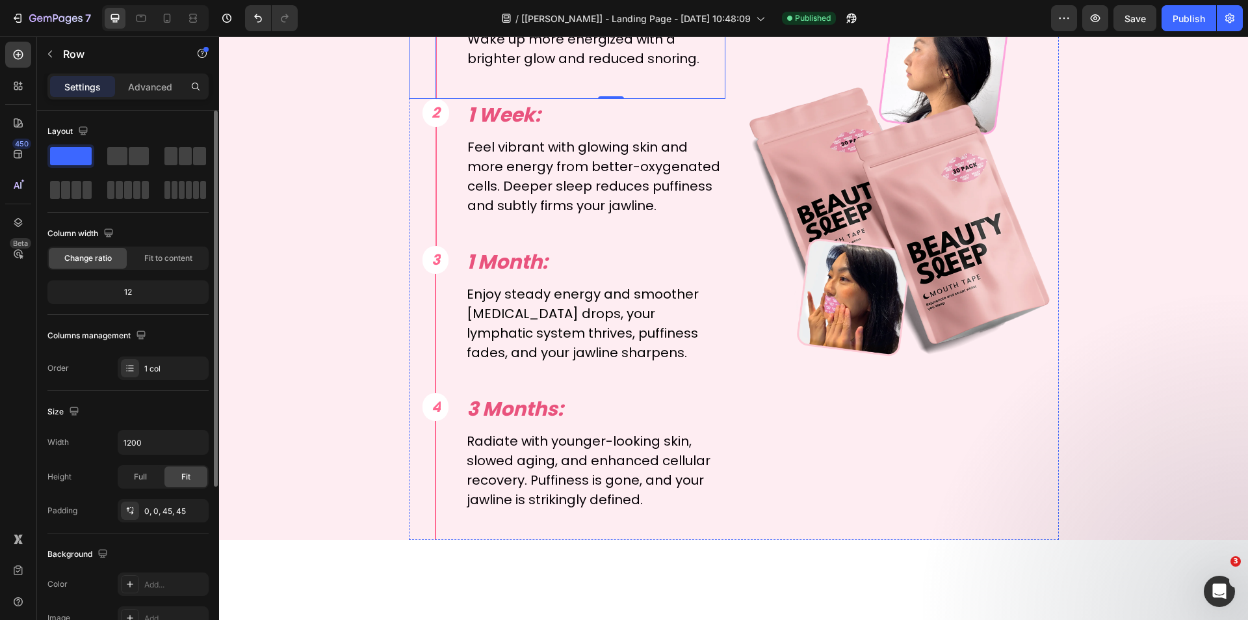
click at [421, 99] on div "1 Text Block Row Row" at bounding box center [422, 45] width 27 height 108
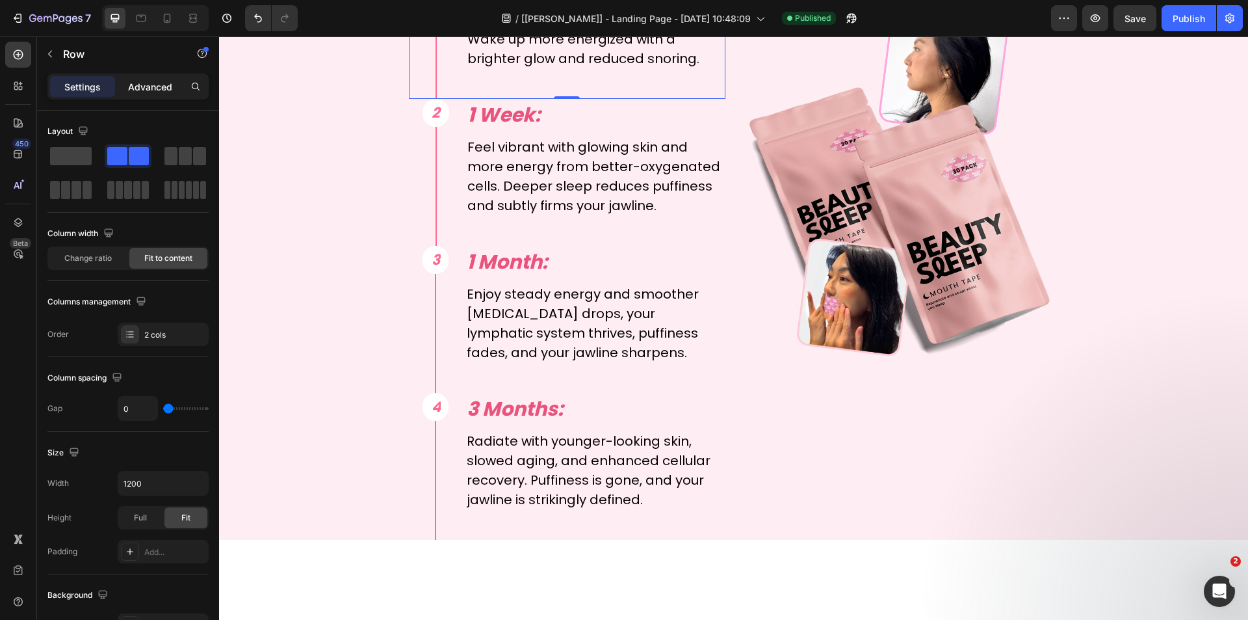
click at [135, 80] on p "Advanced" at bounding box center [150, 87] width 44 height 14
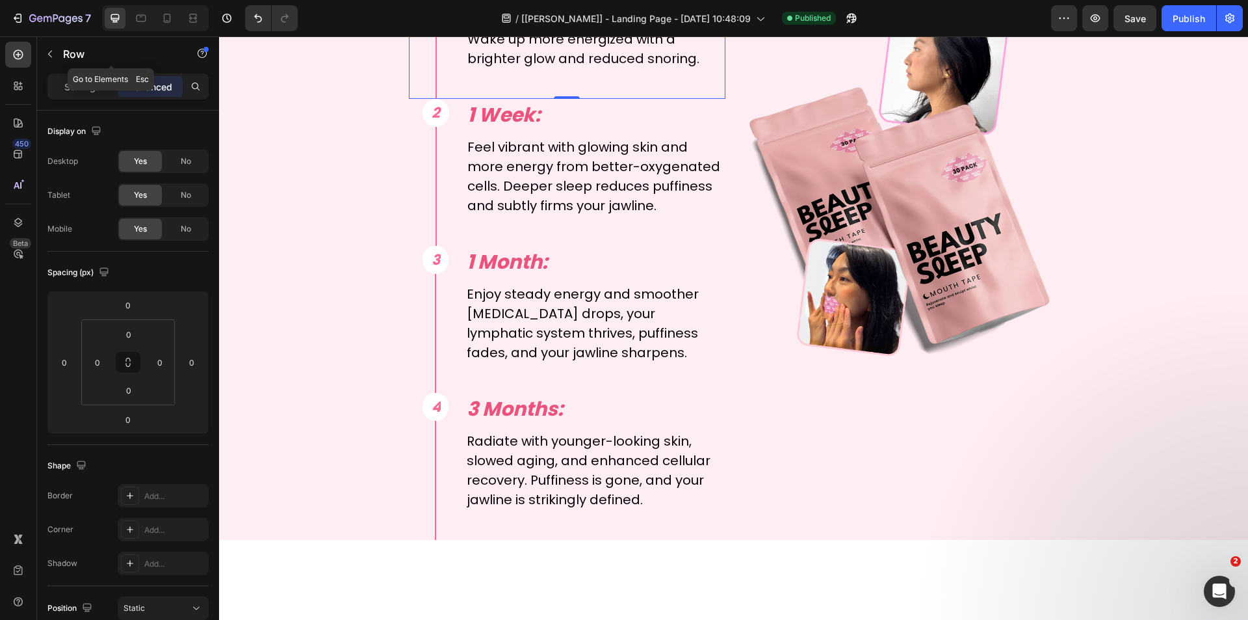
click at [80, 72] on div "Row" at bounding box center [111, 54] width 148 height 37
click at [87, 81] on p "Settings" at bounding box center [82, 87] width 36 height 14
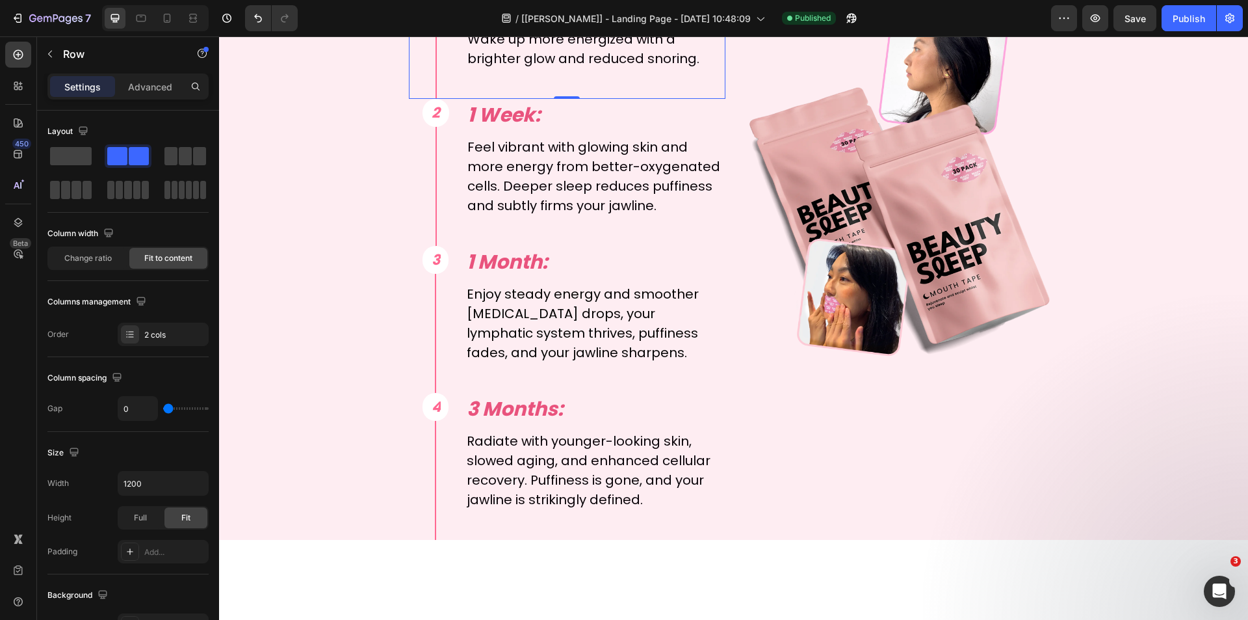
click at [432, 17] on div "1" at bounding box center [435, 5] width 11 height 24
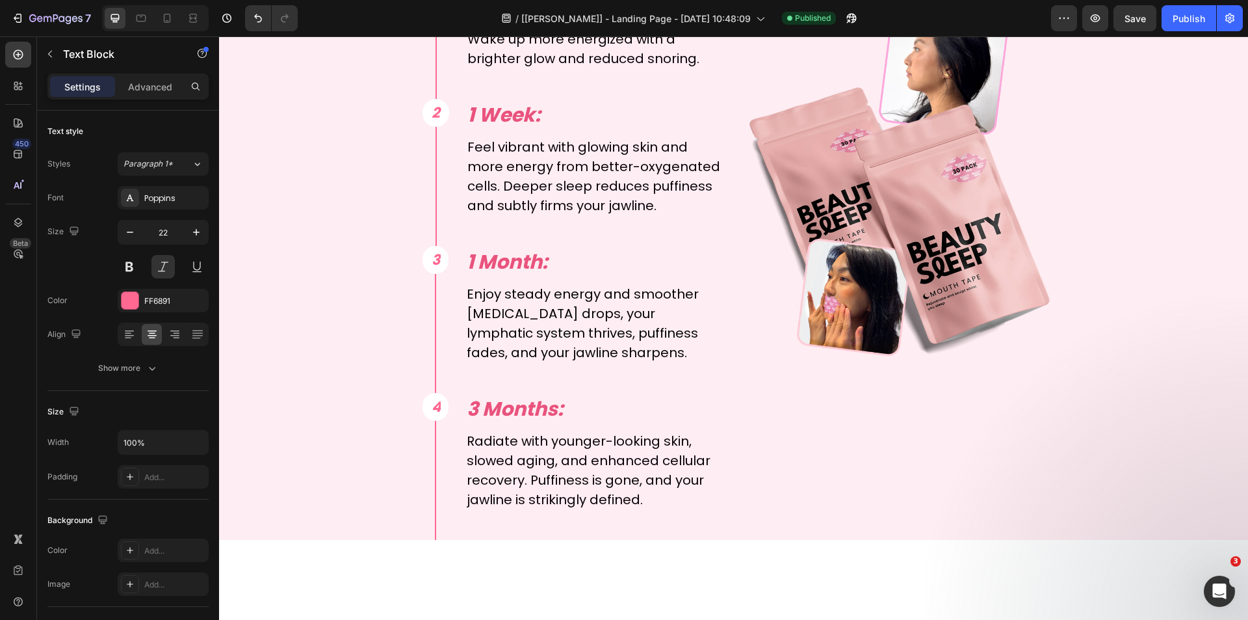
click at [442, 19] on div "1 Text Block Row 0" at bounding box center [436, 5] width 27 height 28
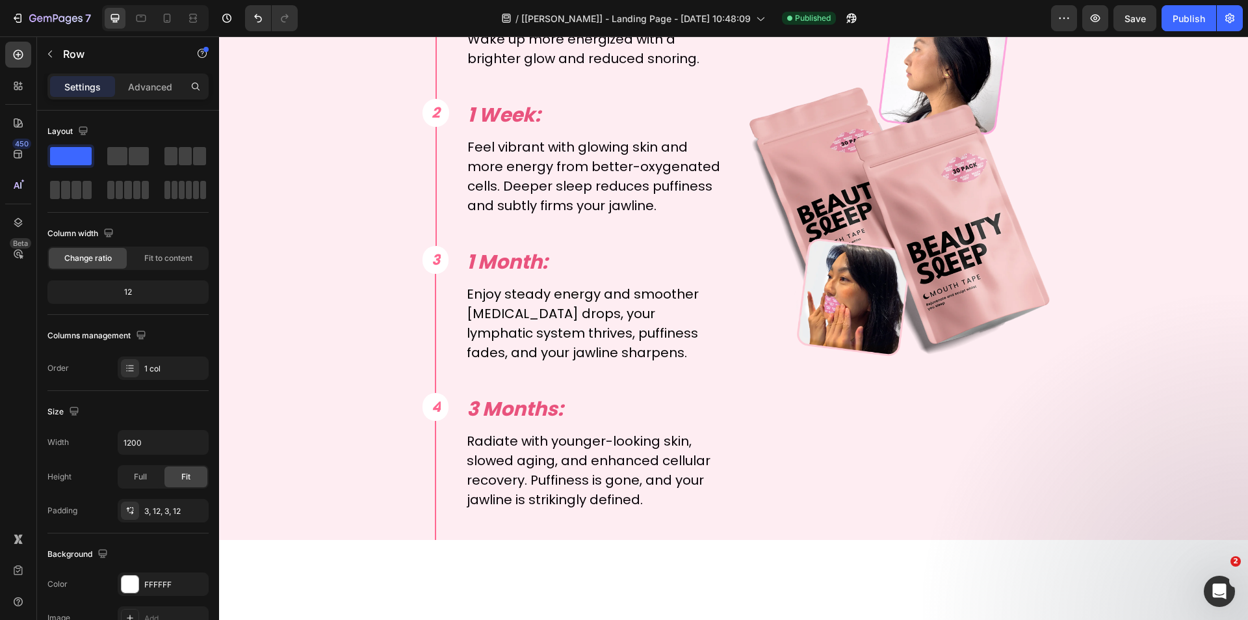
click at [144, 75] on div "Settings Advanced" at bounding box center [127, 86] width 161 height 26
click at [146, 81] on p "Advanced" at bounding box center [150, 87] width 44 height 14
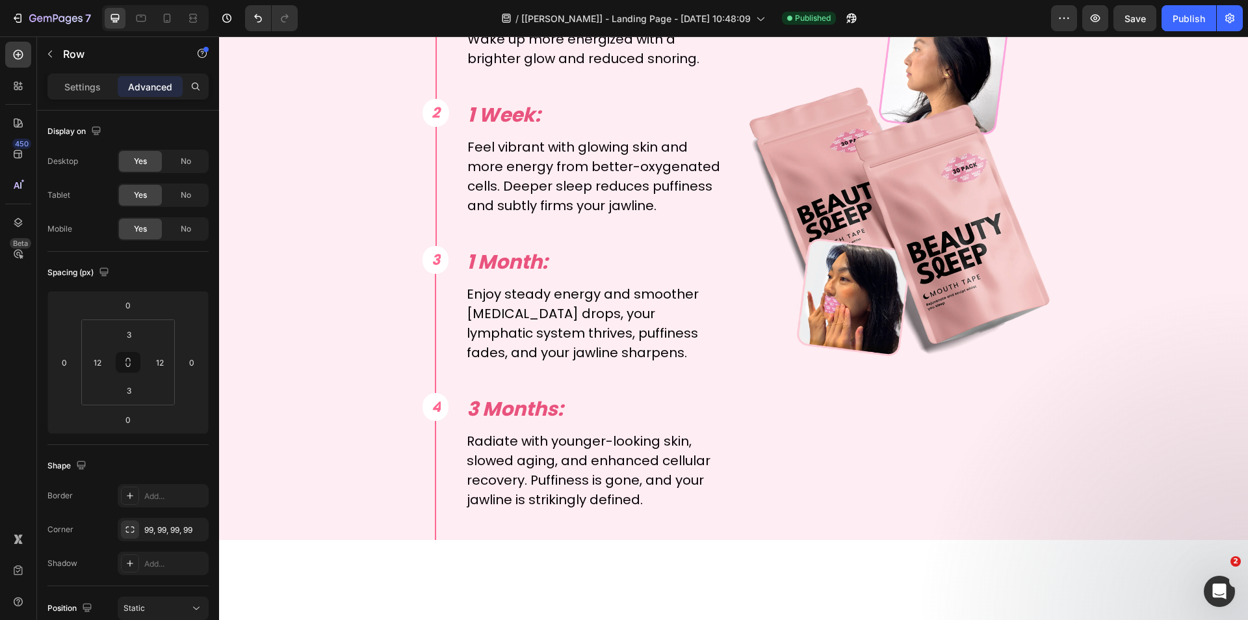
click at [67, 87] on p "Settings" at bounding box center [82, 87] width 36 height 14
